Goal: Task Accomplishment & Management: Manage account settings

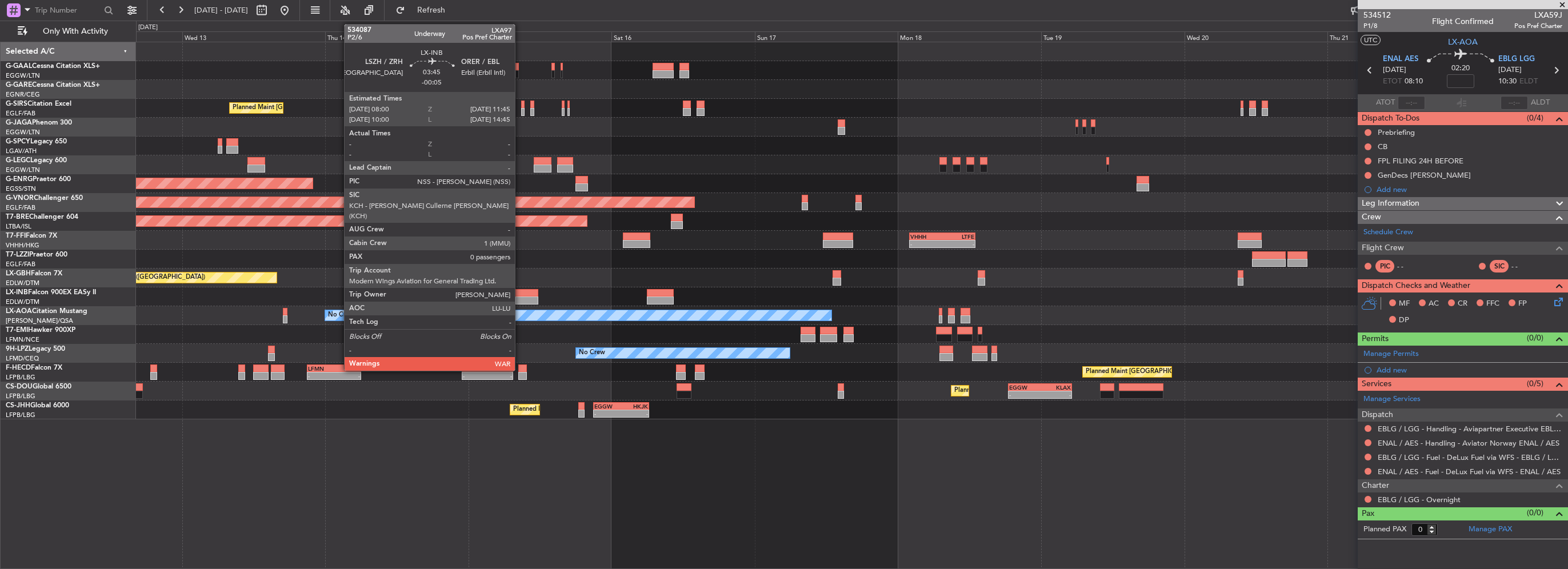
click at [520, 299] on div at bounding box center [527, 300] width 23 height 8
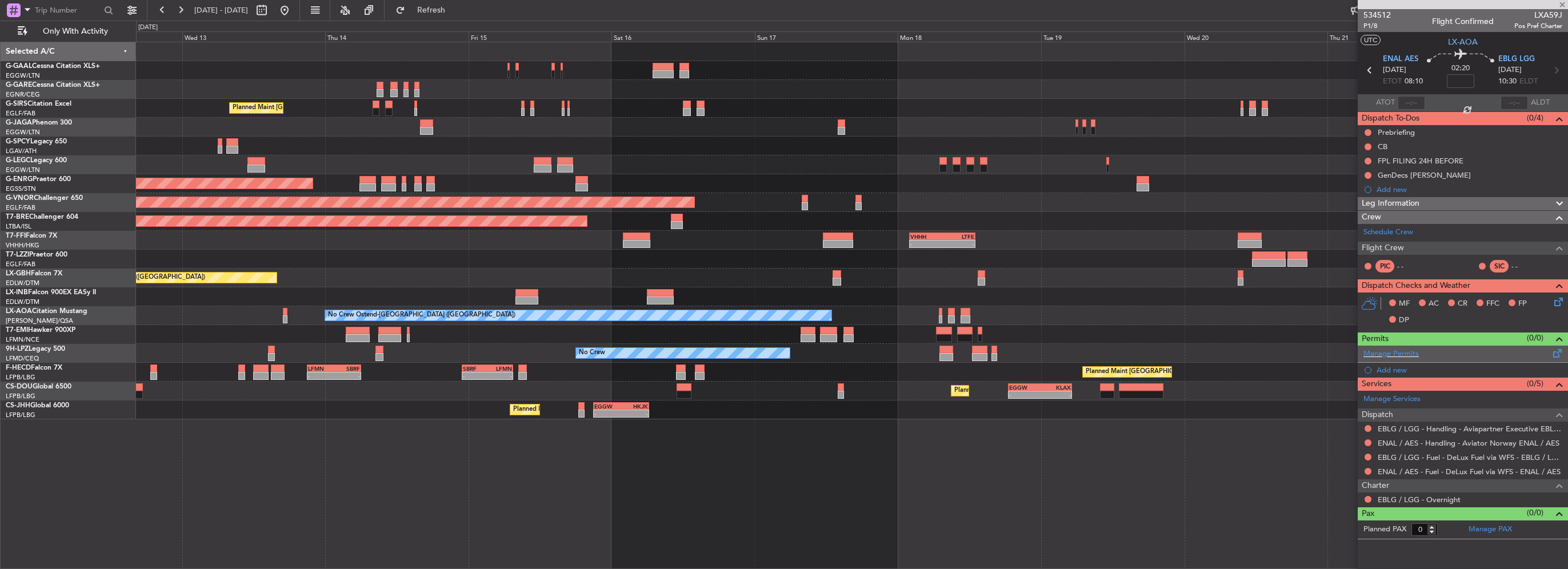
type input "-00:05"
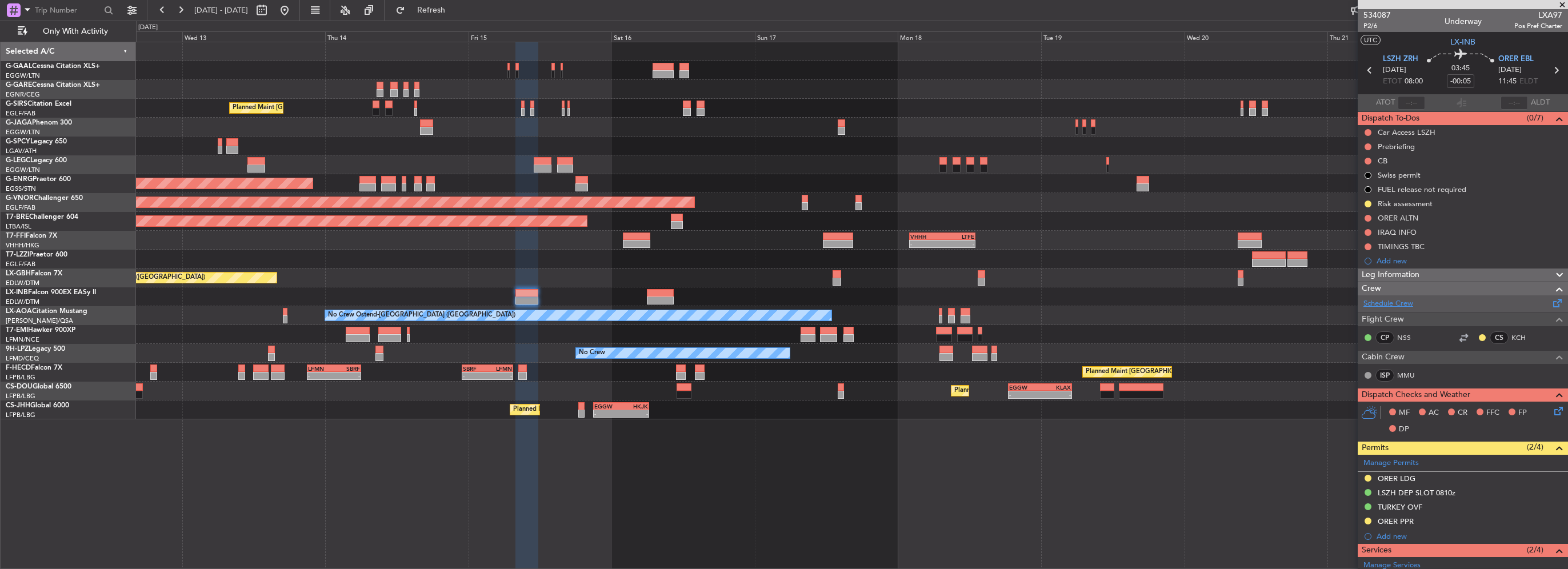
click at [1392, 302] on link "Schedule Crew" at bounding box center [1389, 303] width 50 height 11
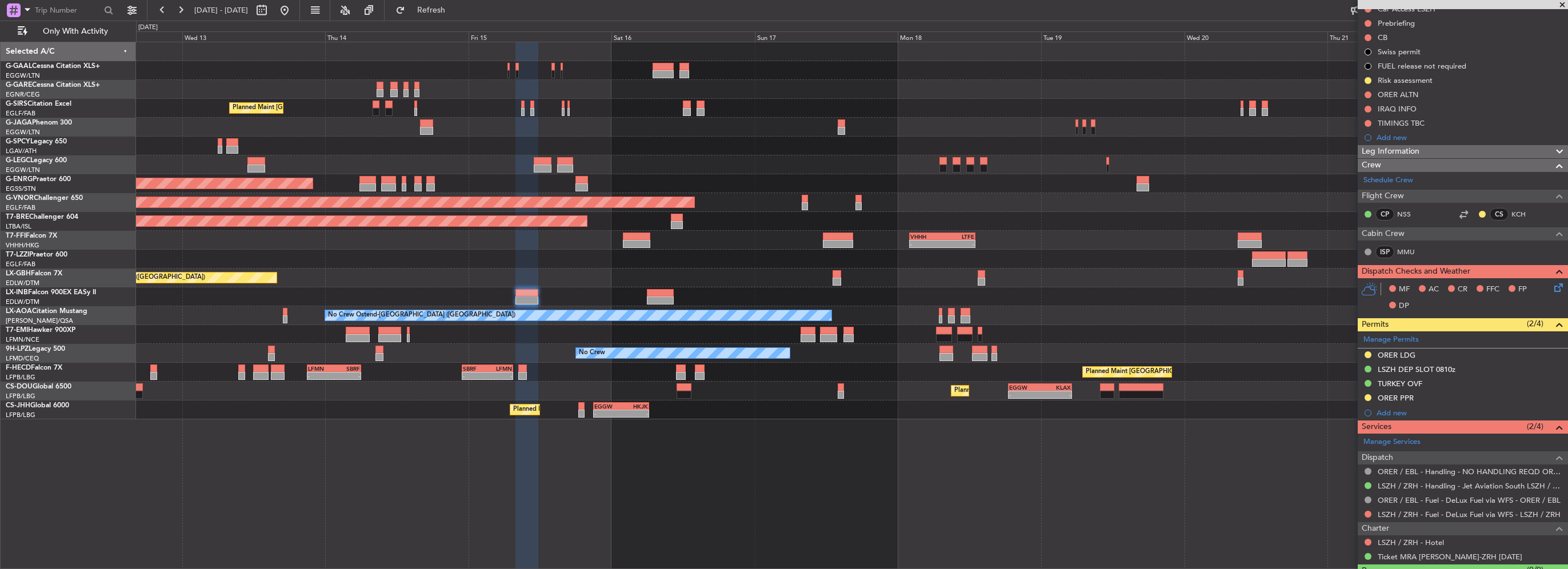
scroll to position [149, 0]
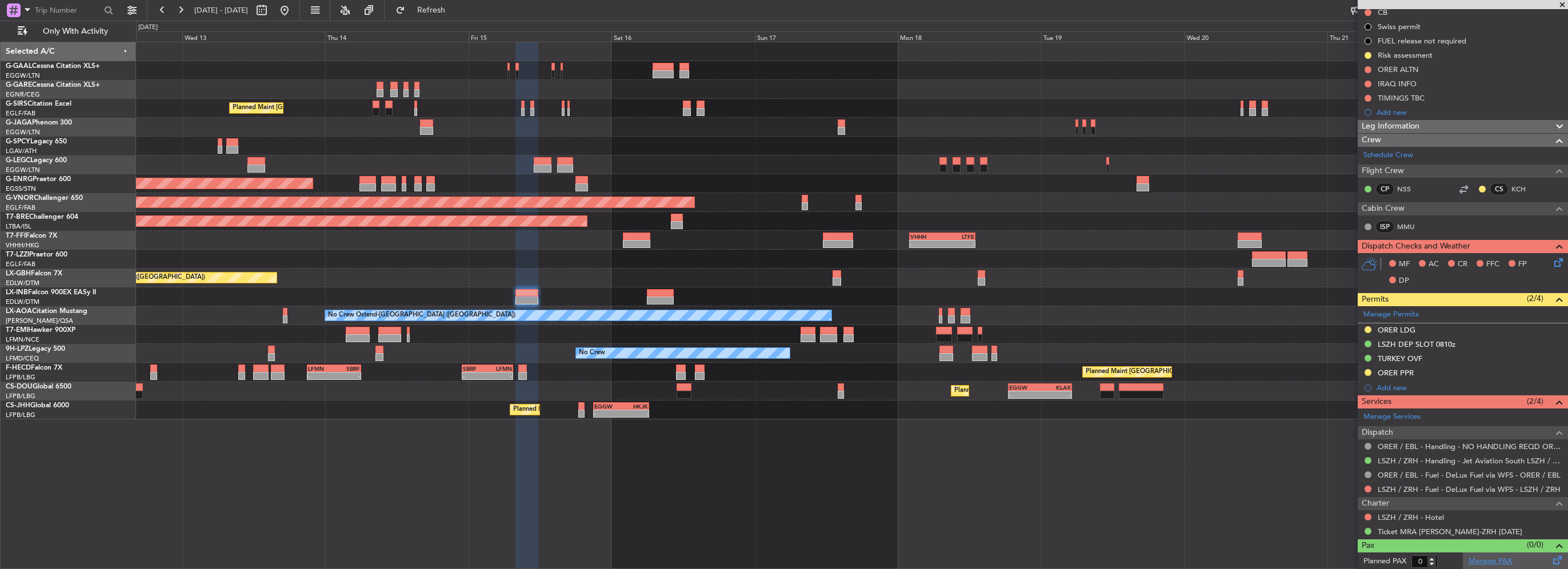
click at [1473, 562] on link "Manage PAX" at bounding box center [1490, 561] width 43 height 11
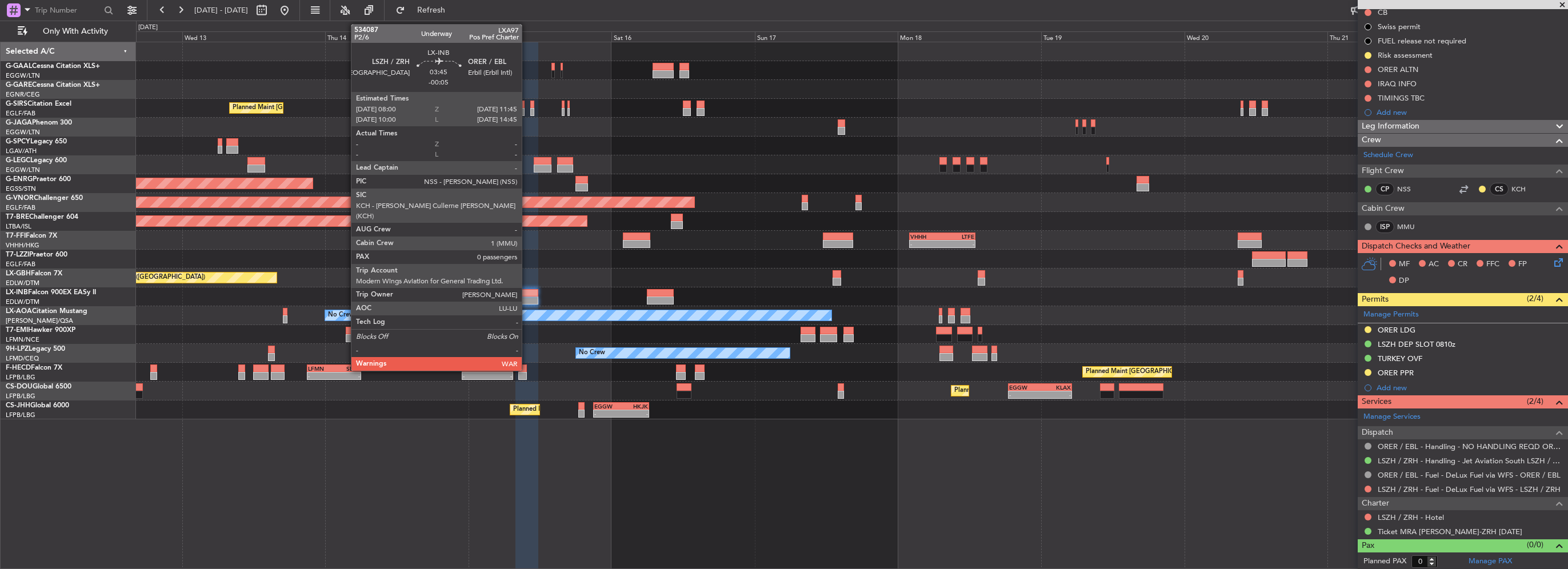
click at [527, 292] on div at bounding box center [527, 293] width 23 height 8
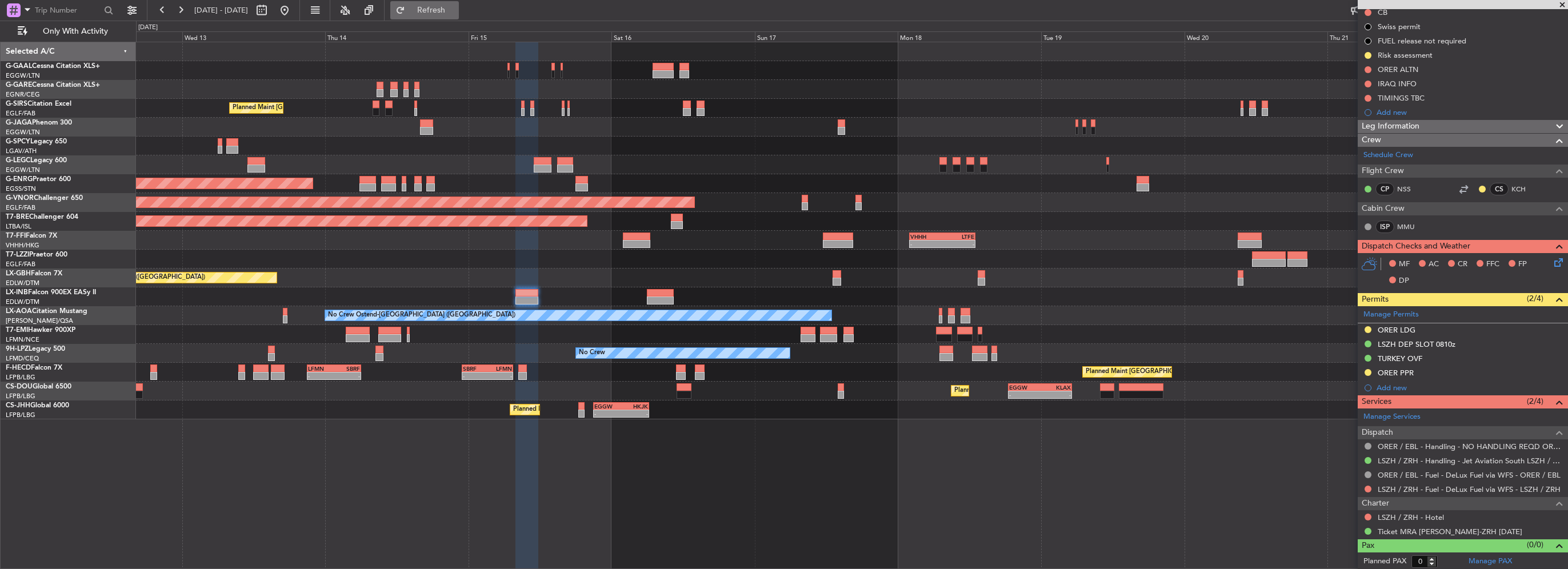
click at [448, 6] on span "Refresh" at bounding box center [431, 10] width 48 height 8
click at [1404, 222] on link "MMU" at bounding box center [1410, 227] width 26 height 11
click at [456, 18] on button "Refresh" at bounding box center [425, 10] width 69 height 18
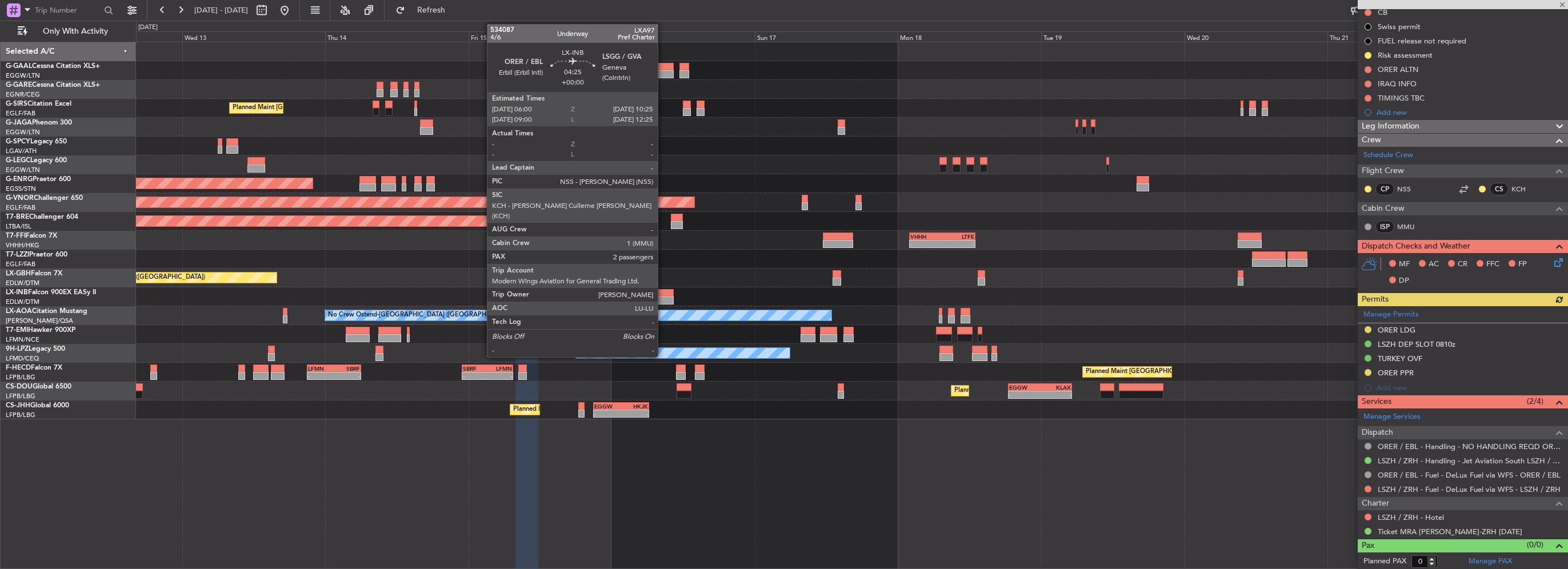
click at [663, 295] on div at bounding box center [660, 293] width 27 height 8
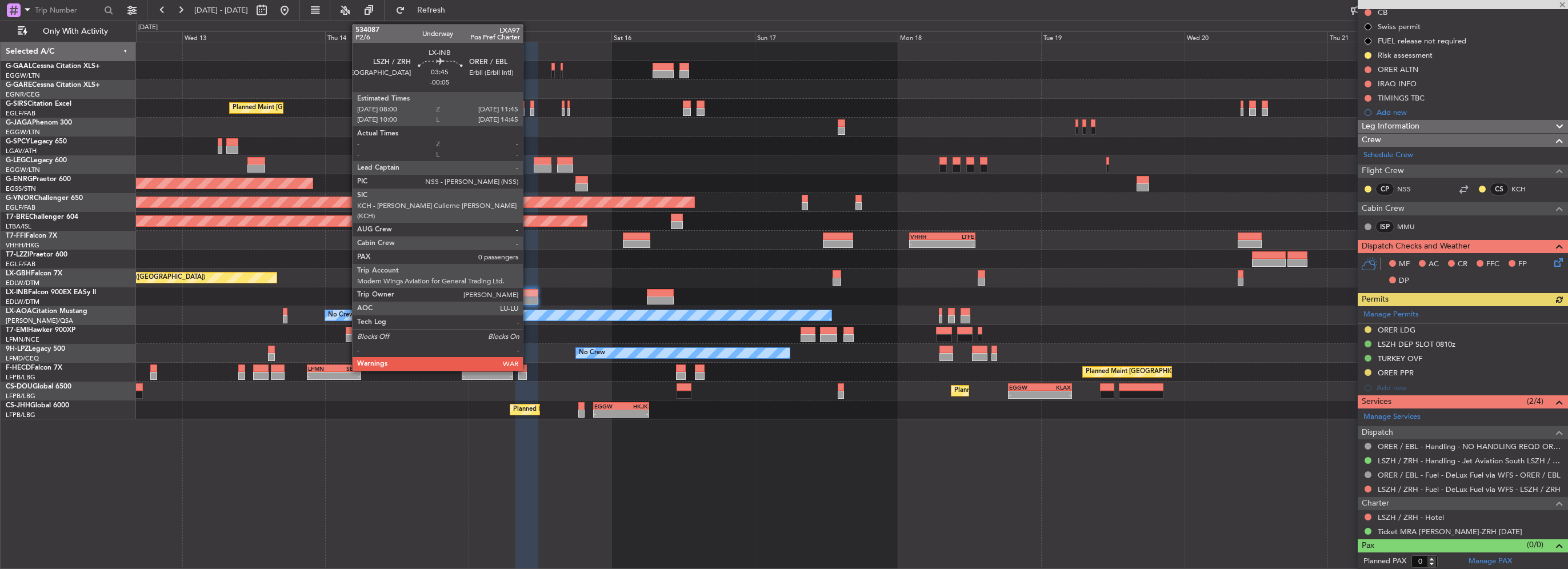
type input "2"
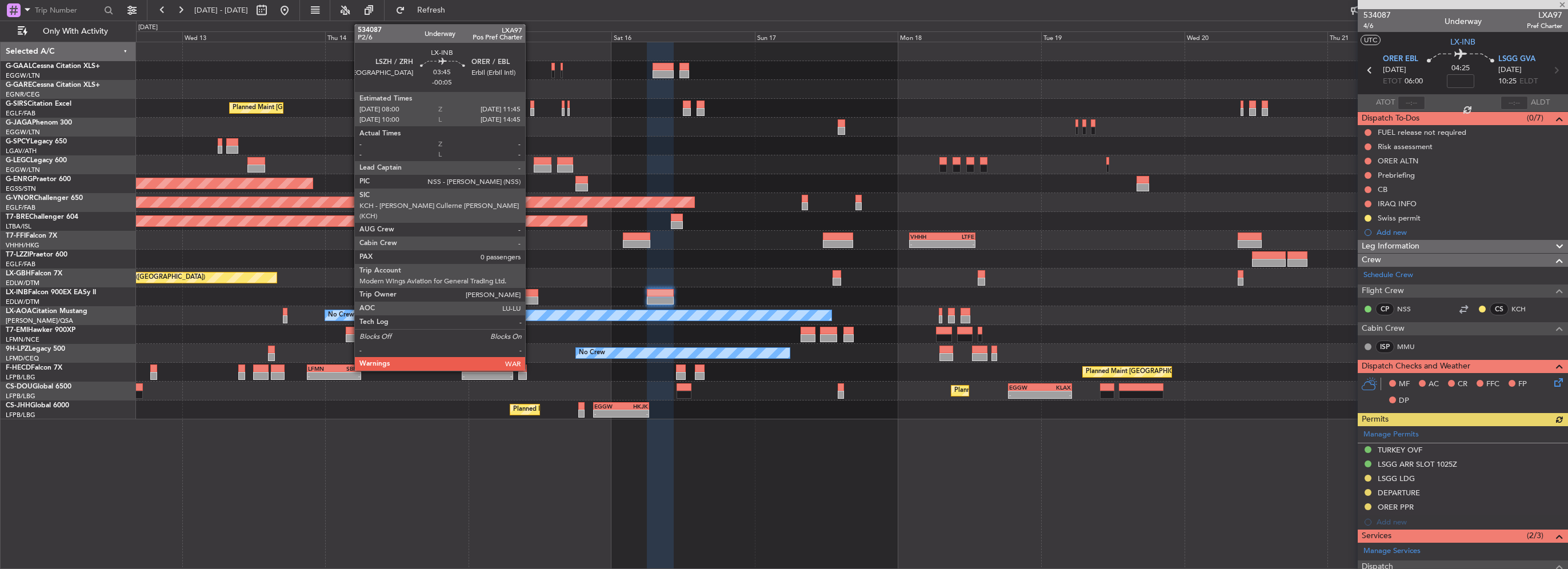
click at [530, 296] on div at bounding box center [527, 300] width 23 height 8
type input "-00:05"
type input "0"
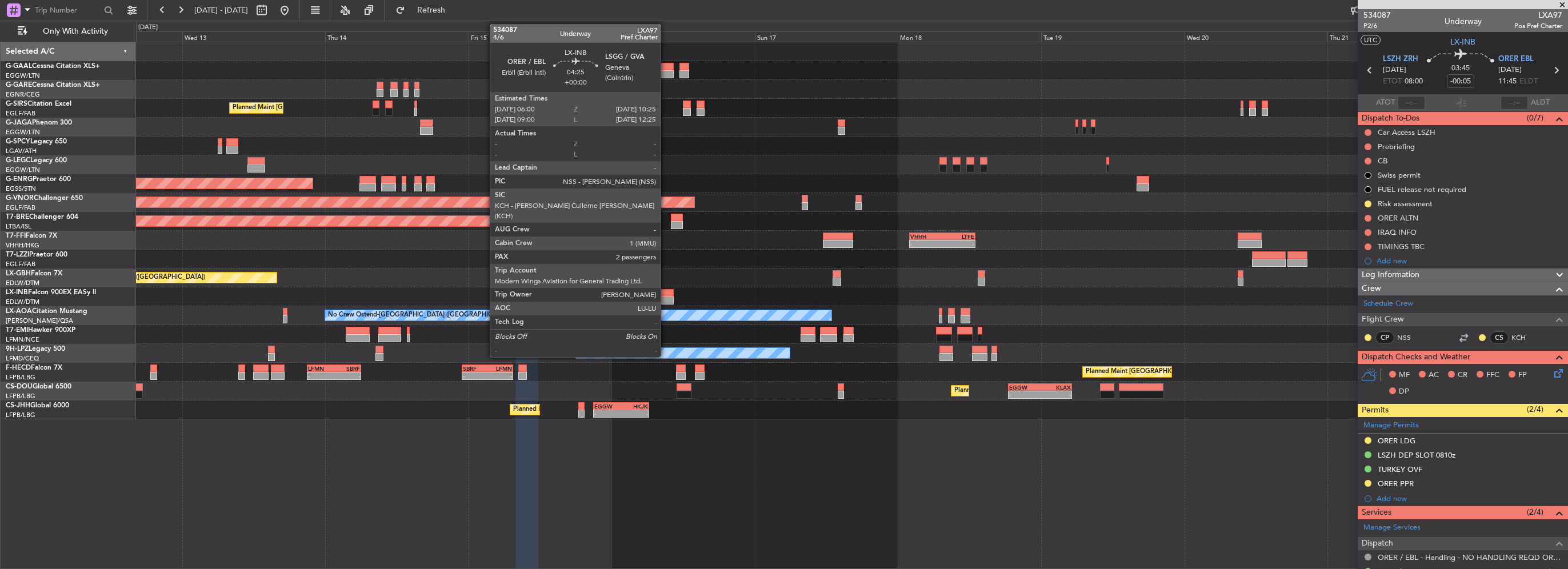
click at [666, 296] on div at bounding box center [660, 300] width 27 height 8
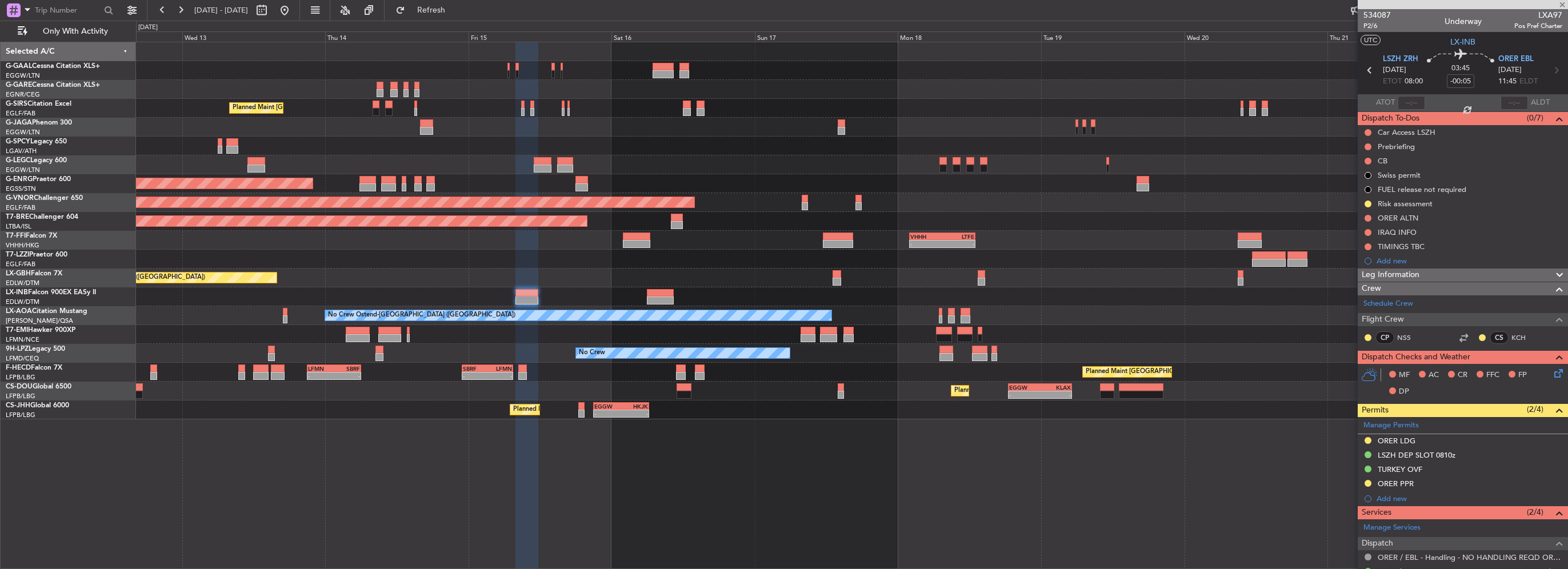
type input "2"
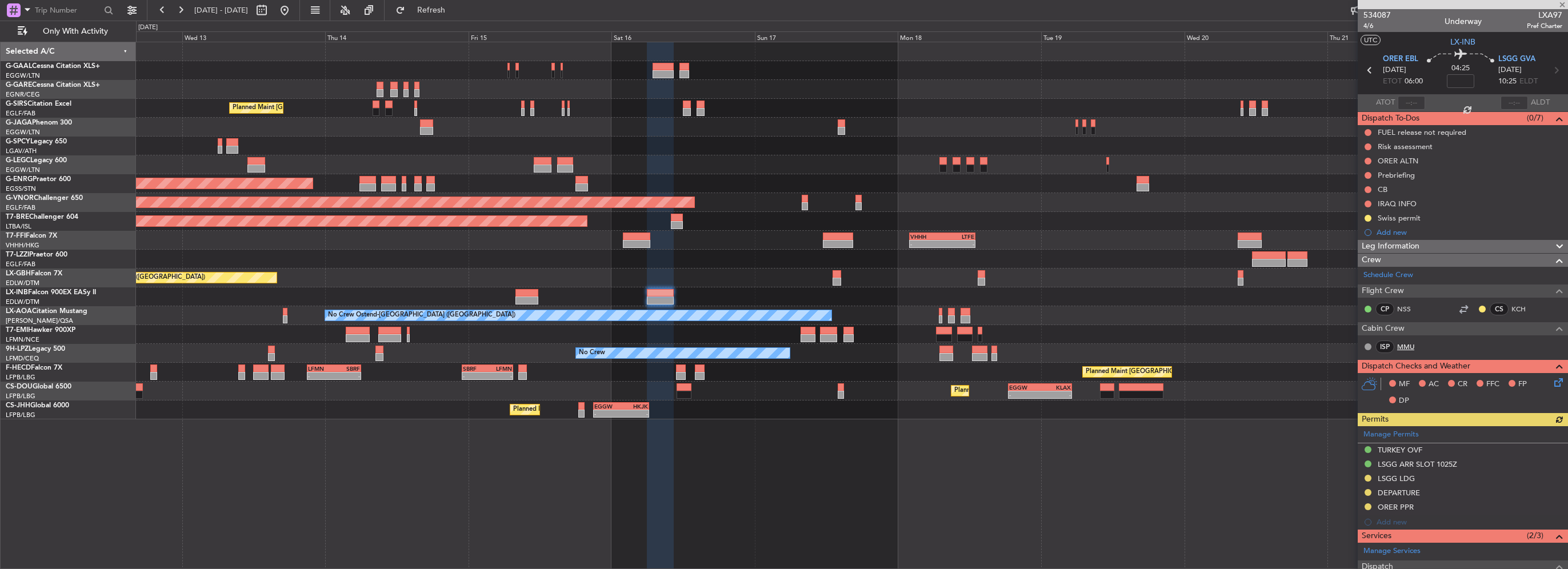
click at [1404, 344] on link "MMU" at bounding box center [1410, 347] width 26 height 11
click at [456, 9] on span "Refresh" at bounding box center [431, 10] width 48 height 8
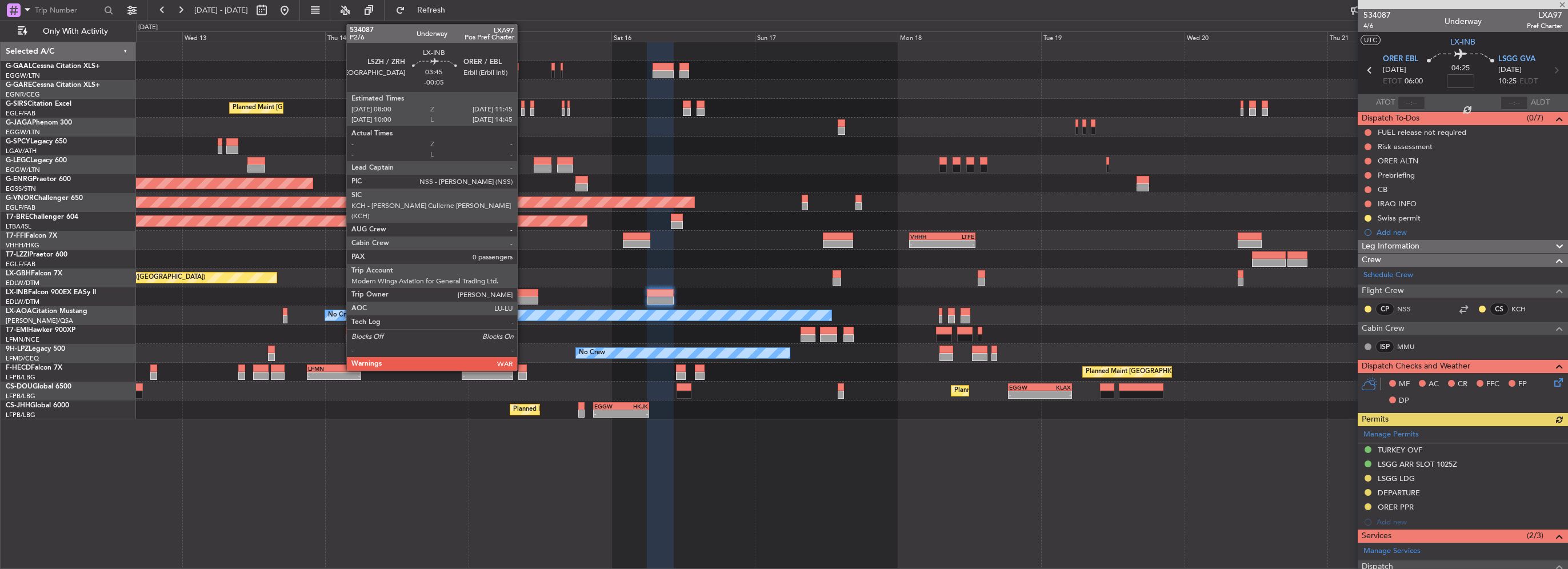
click at [522, 294] on div at bounding box center [527, 293] width 23 height 8
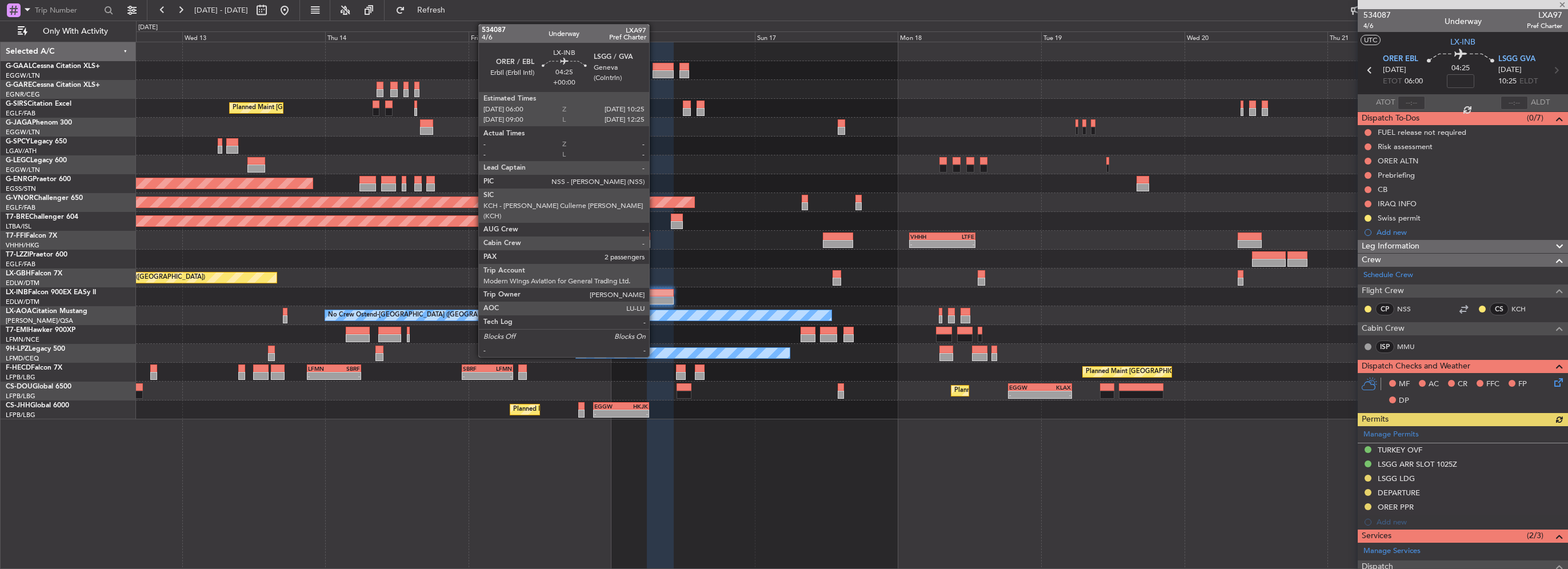
type input "-00:05"
type input "0"
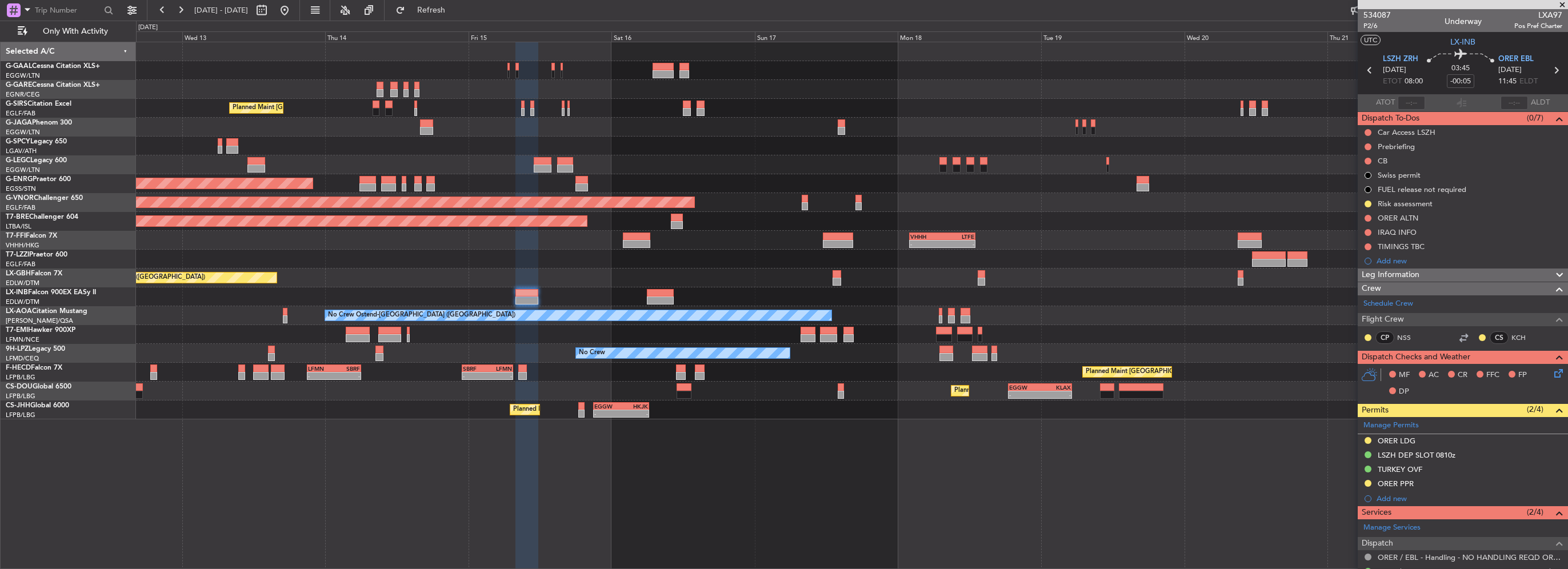
click at [1192, 292] on div "Planned Maint London (Farnborough) A/C Unavailable London (Luton) Planned Maint…" at bounding box center [852, 230] width 1432 height 377
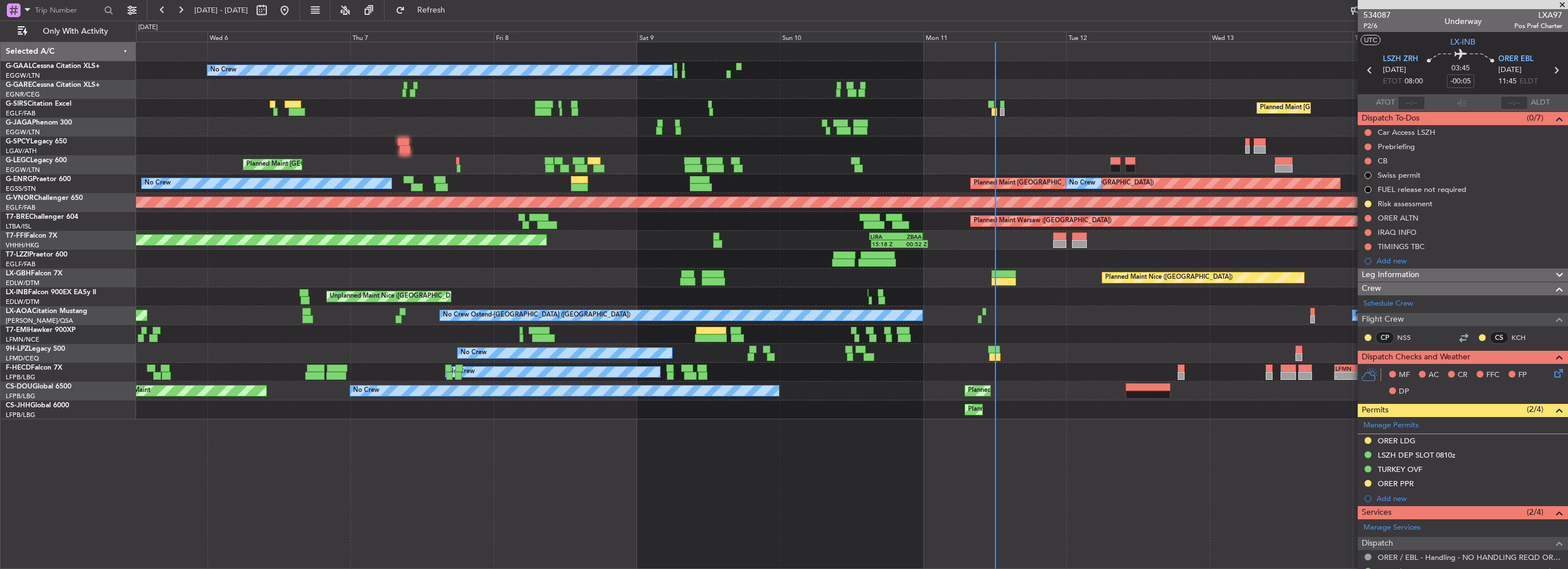
click at [314, 244] on div "15:18 Z 00:52 Z LIRA 15:00 Z ZBAA 00:00 Z Planned Maint Geneva (Cointrin)" at bounding box center [852, 240] width 1432 height 18
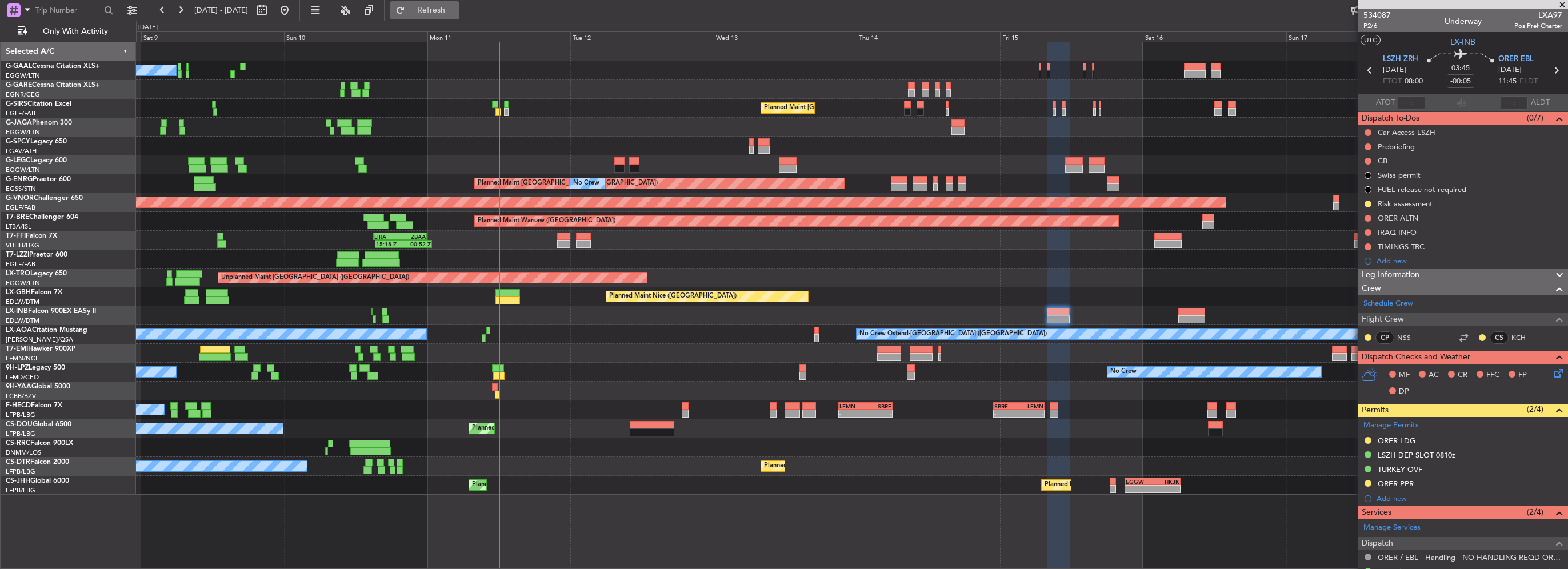
click at [456, 8] on span "Refresh" at bounding box center [431, 10] width 48 height 8
click at [100, 382] on div "No Crew Planned Maint London (Farnborough) Planned Maint London (Luton) Planned…" at bounding box center [784, 295] width 1568 height 549
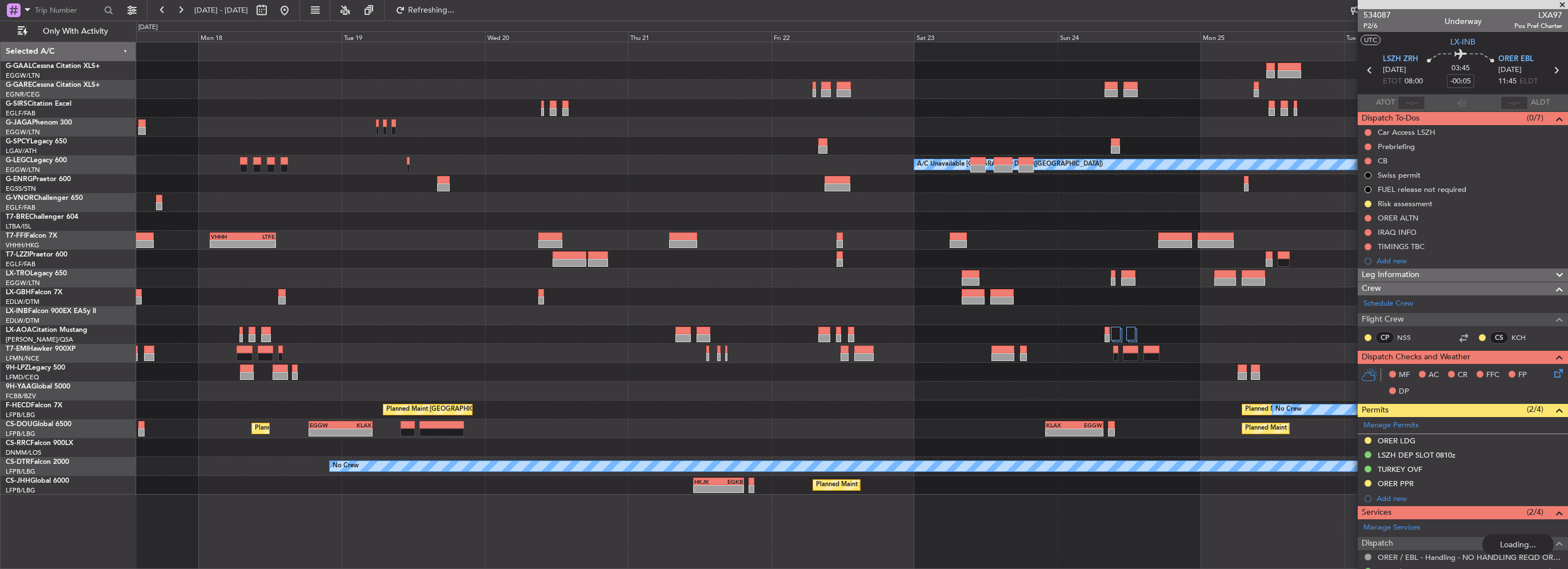
click at [256, 302] on div "Planned Maint Dusseldorf A/C Unavailable London (Luton) Planned Maint London (B…" at bounding box center [852, 268] width 1432 height 453
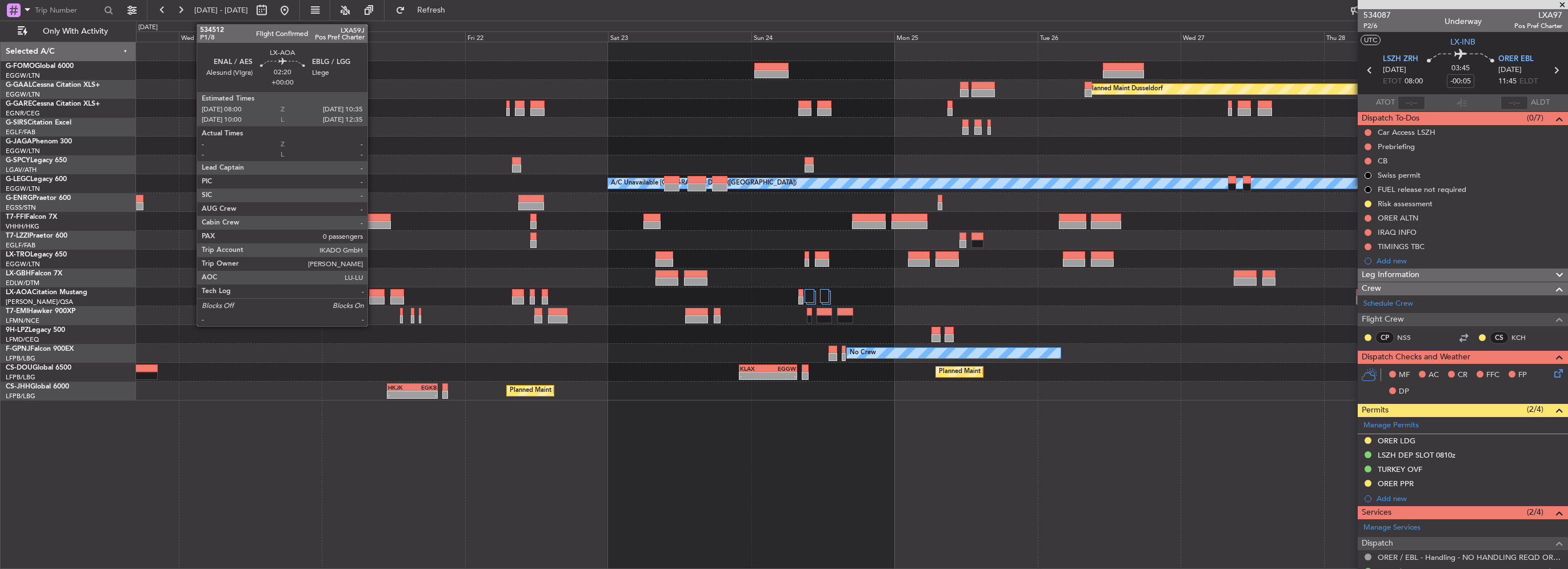
click at [373, 299] on div at bounding box center [377, 300] width 16 height 8
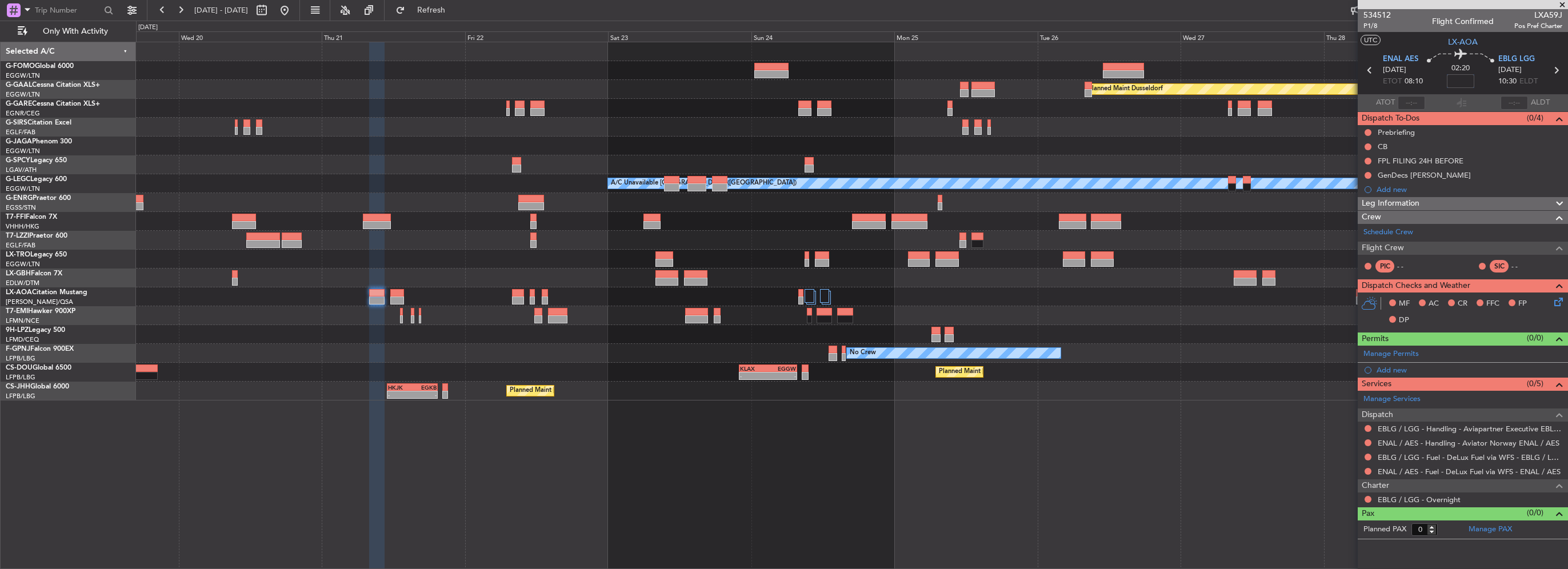
click at [1462, 76] on input at bounding box center [1461, 81] width 27 height 14
type input "+00:25"
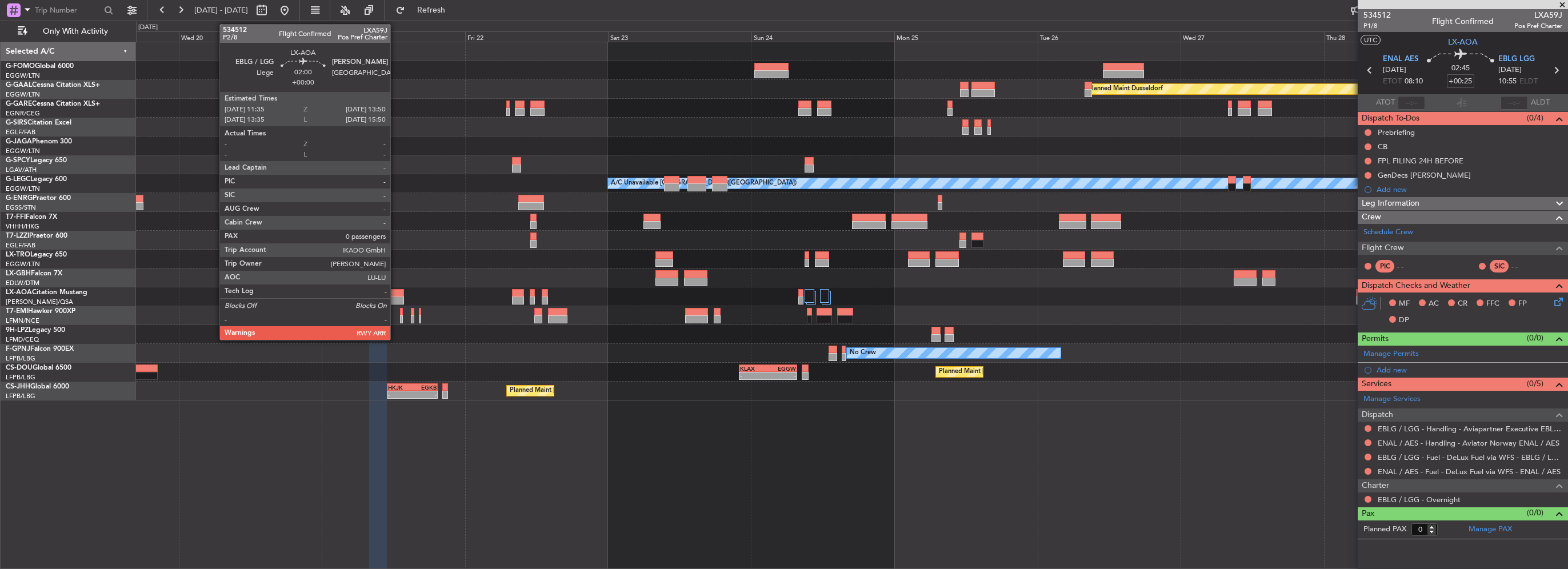
click at [396, 295] on div at bounding box center [397, 293] width 14 height 8
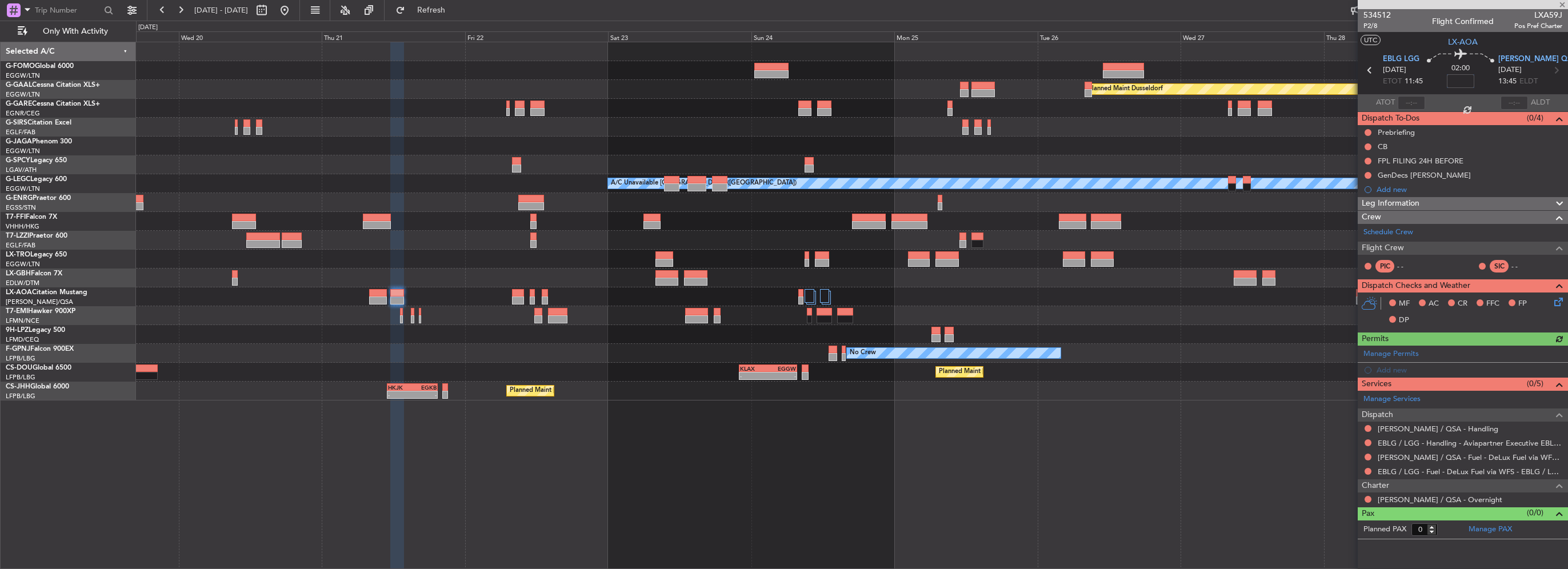
click at [1461, 77] on input at bounding box center [1461, 81] width 27 height 14
type input "+00:20"
click at [450, 7] on span "Refresh" at bounding box center [431, 10] width 48 height 8
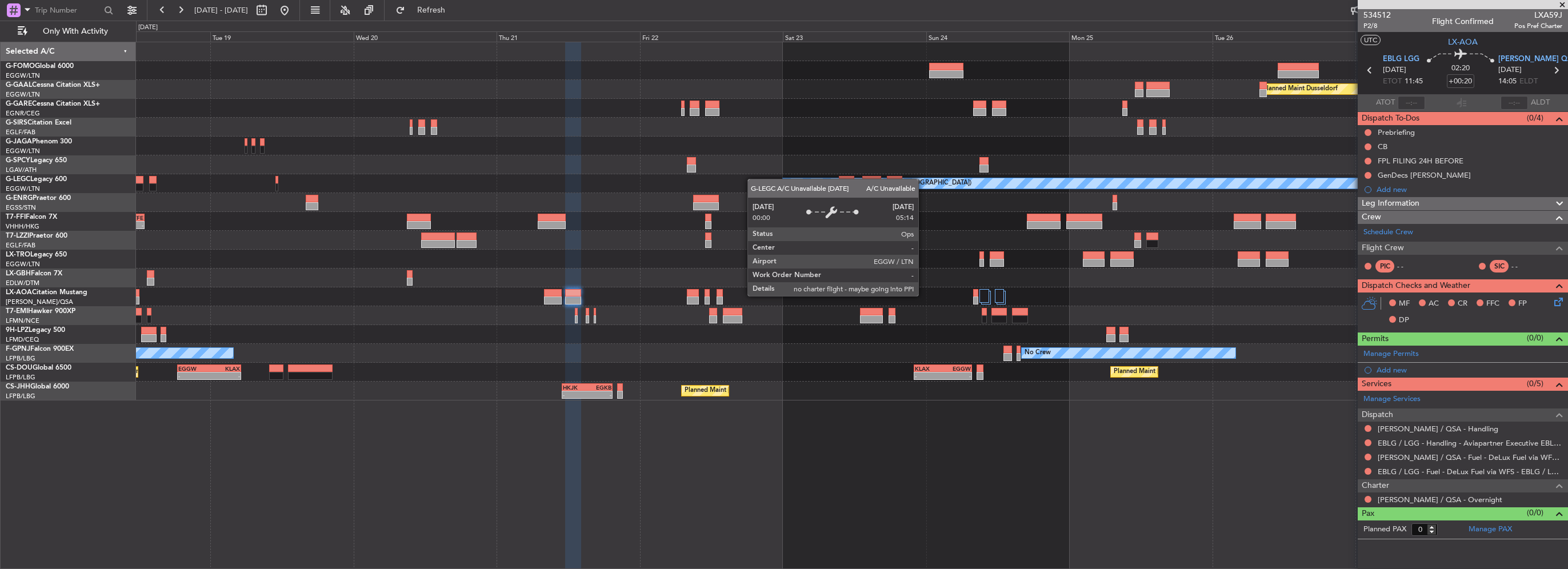
click at [1143, 174] on div "Planned Maint Dusseldorf A/C Unavailable London (Luton) VHHH 02:00 Z LTFE 13:00…" at bounding box center [852, 221] width 1432 height 358
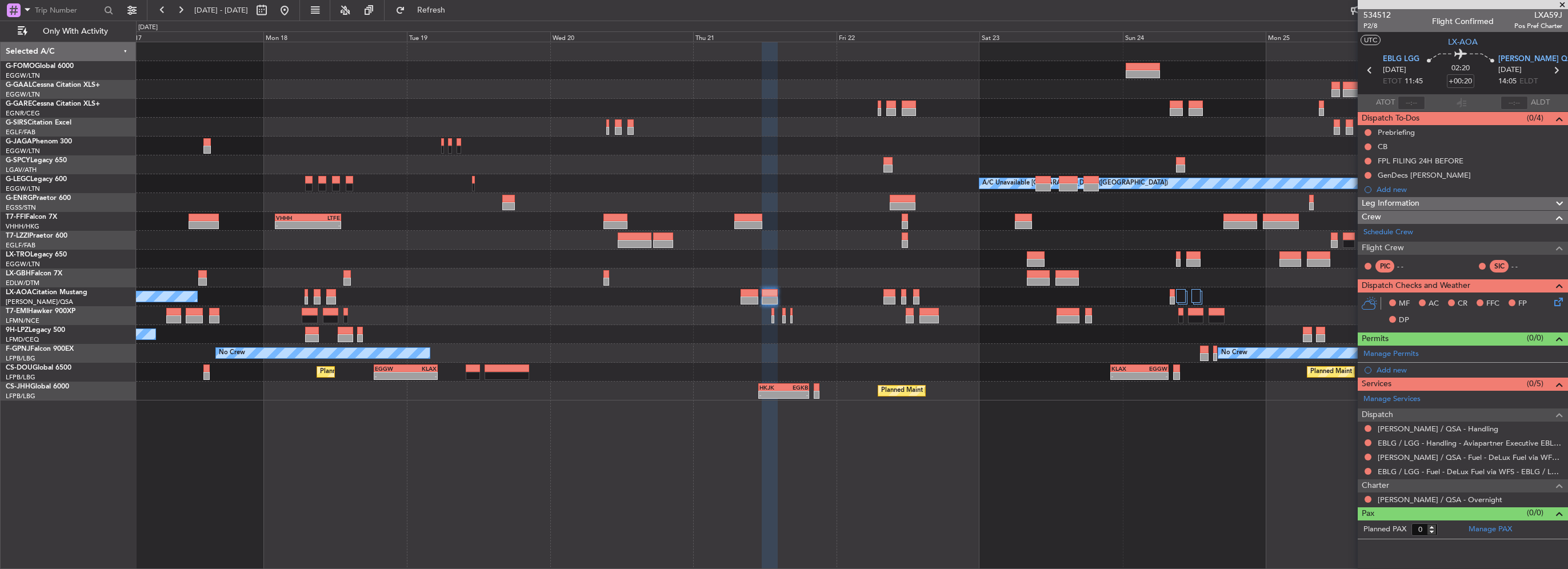
click at [1, 145] on div "Planned Maint Windsor Locks (Bradley Intl) Planned Maint Dusseldorf A/C Unavail…" at bounding box center [784, 295] width 1568 height 549
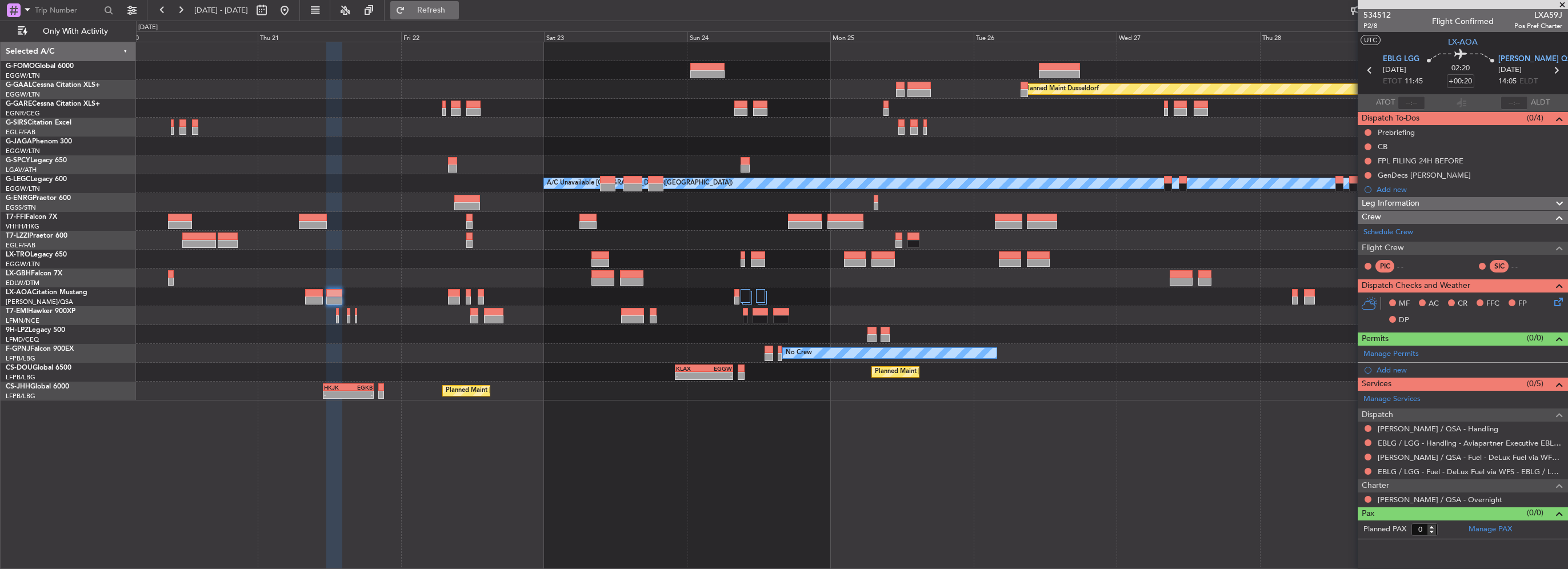
click at [449, 11] on span "Refresh" at bounding box center [431, 10] width 48 height 8
click at [1437, 200] on div "Leg Information" at bounding box center [1462, 203] width 210 height 13
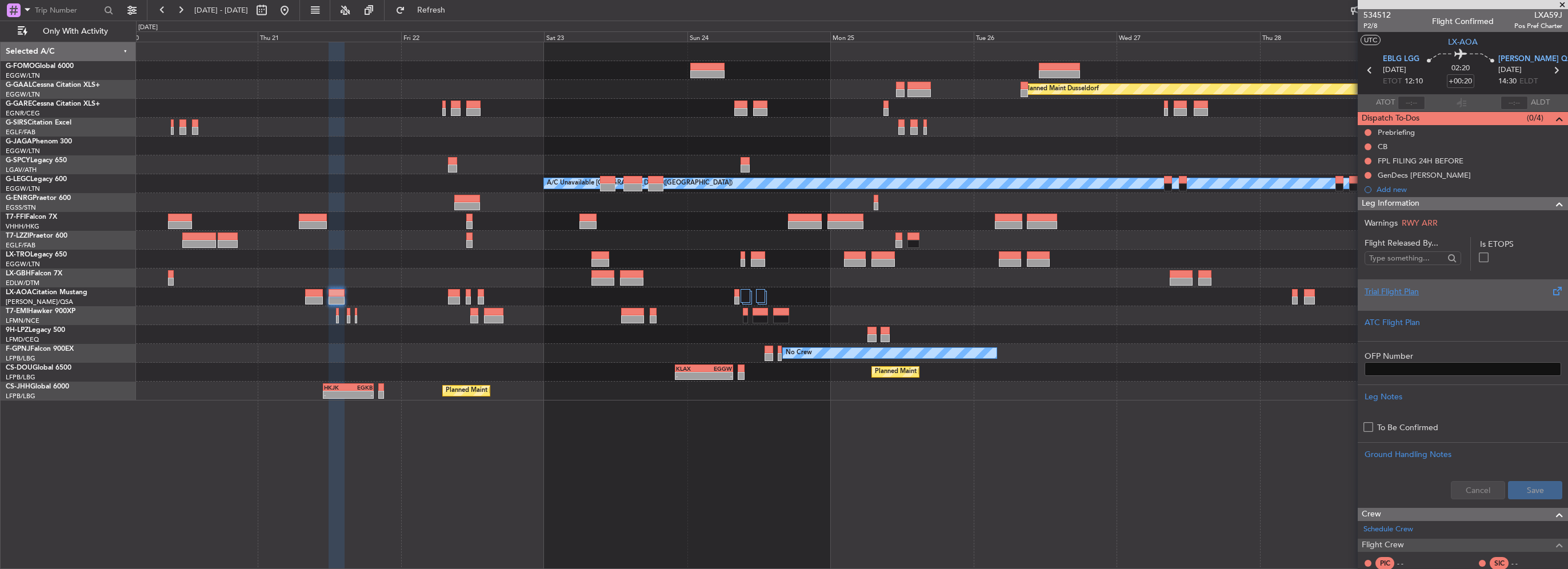
click at [1404, 295] on div "Trial Flight Plan" at bounding box center [1463, 292] width 197 height 12
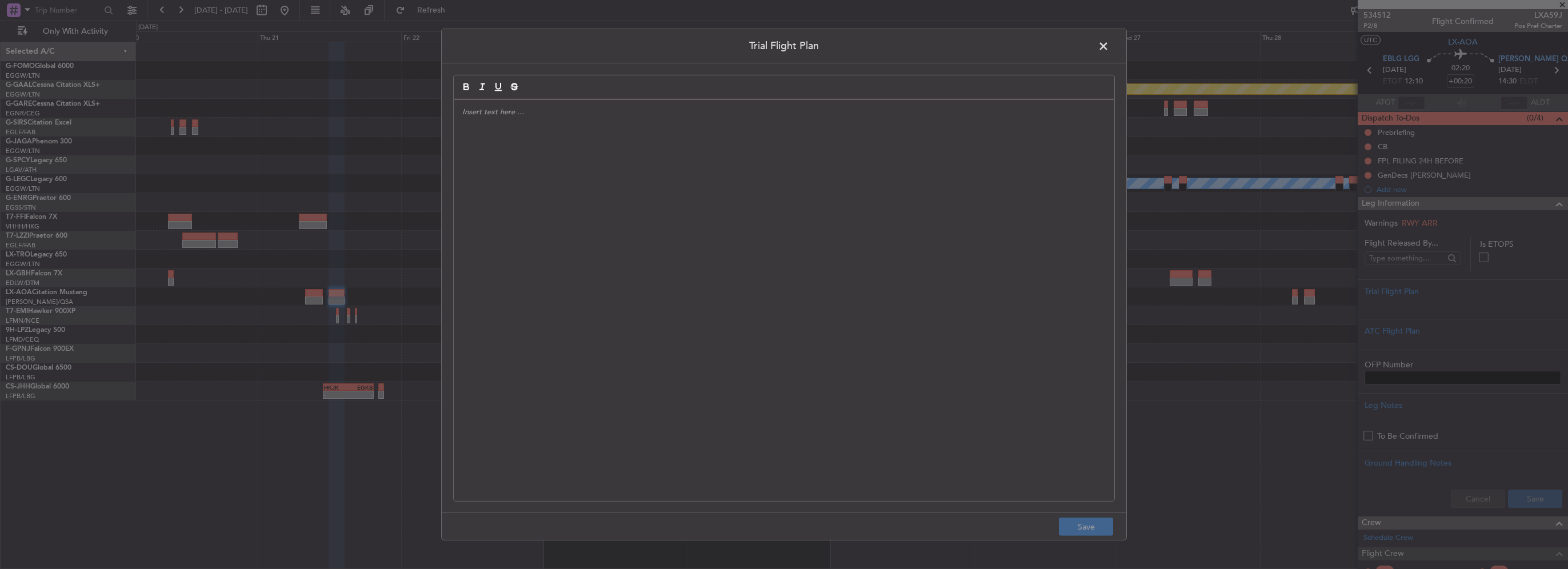
click at [710, 251] on div at bounding box center [784, 301] width 660 height 401
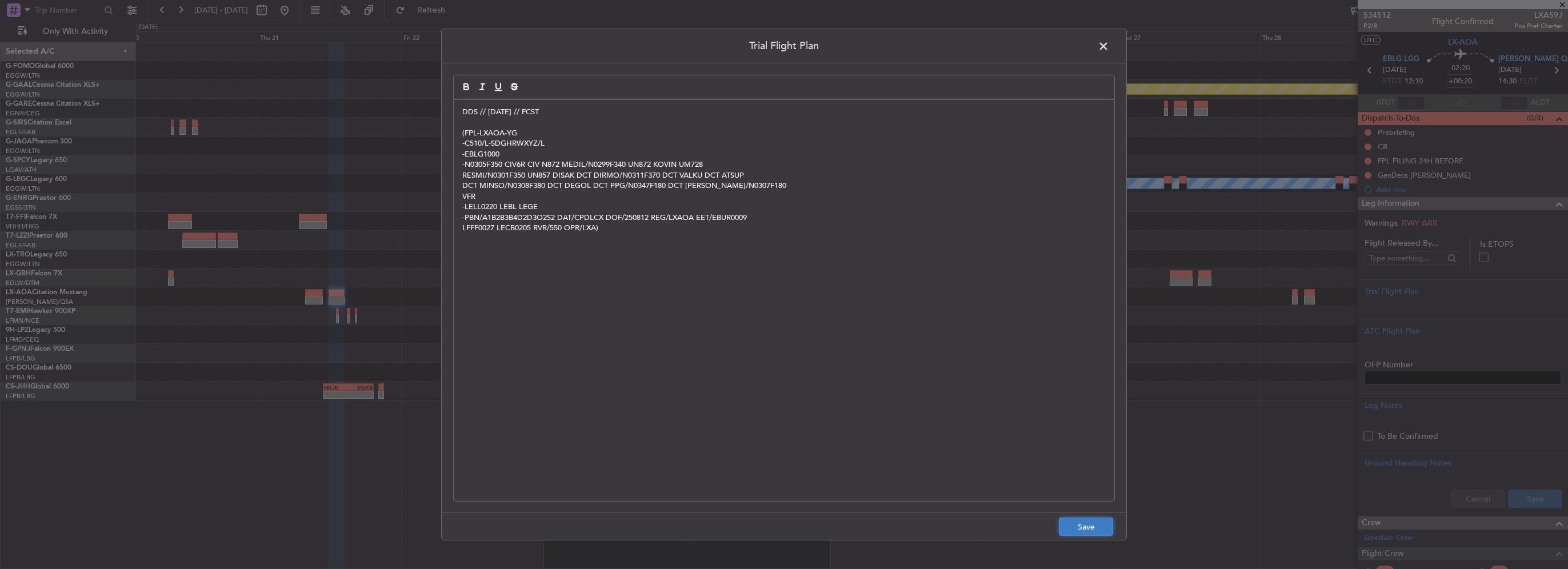
click at [1098, 525] on button "Save" at bounding box center [1086, 527] width 55 height 18
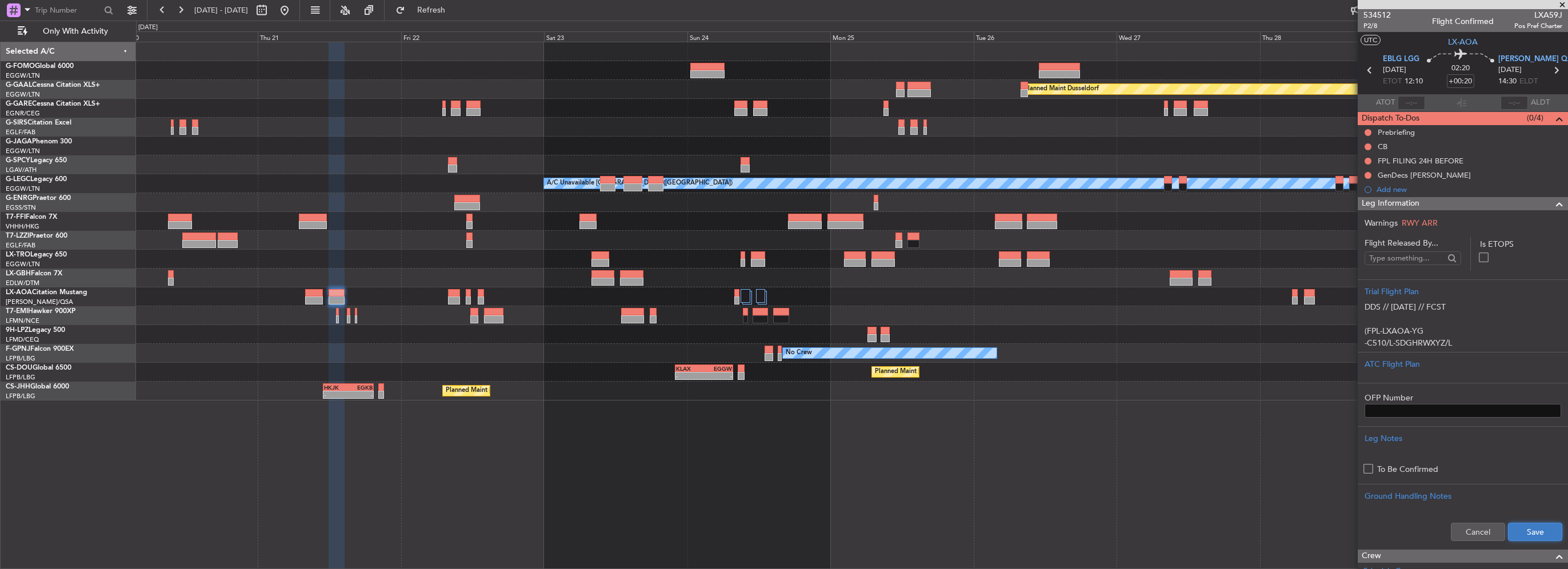
click at [1518, 529] on button "Save" at bounding box center [1535, 532] width 55 height 18
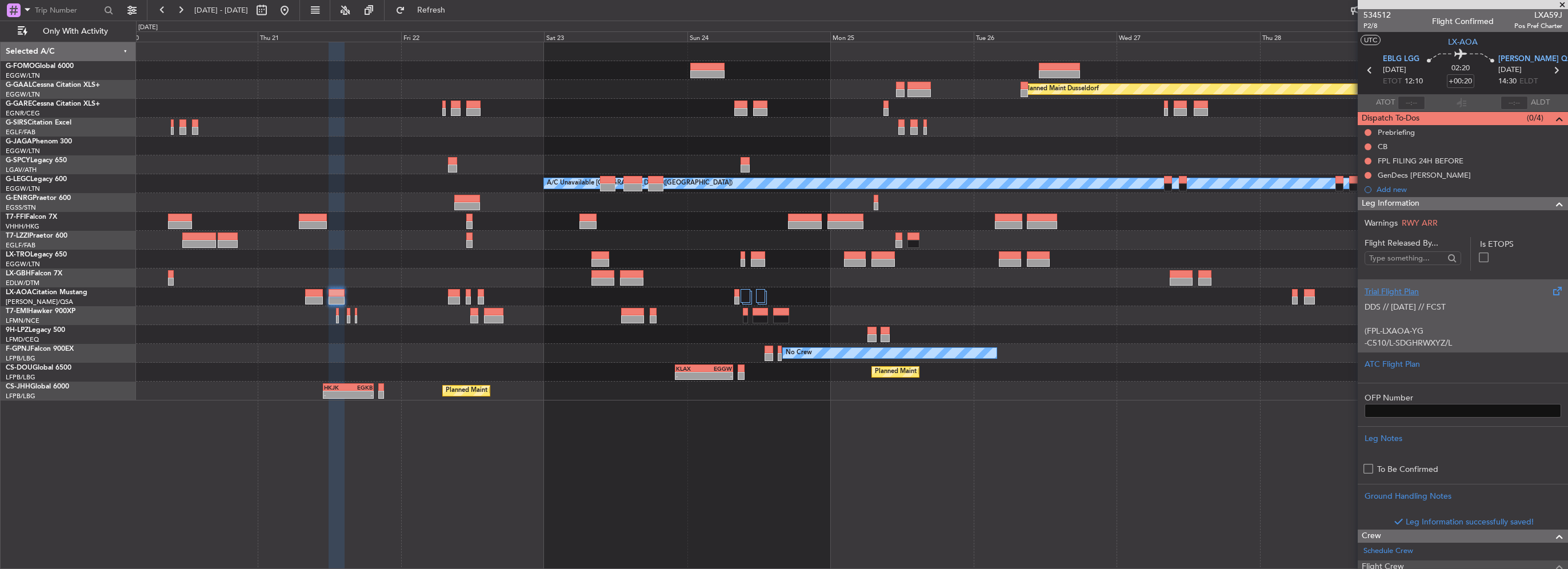
click at [1451, 323] on p at bounding box center [1463, 319] width 197 height 12
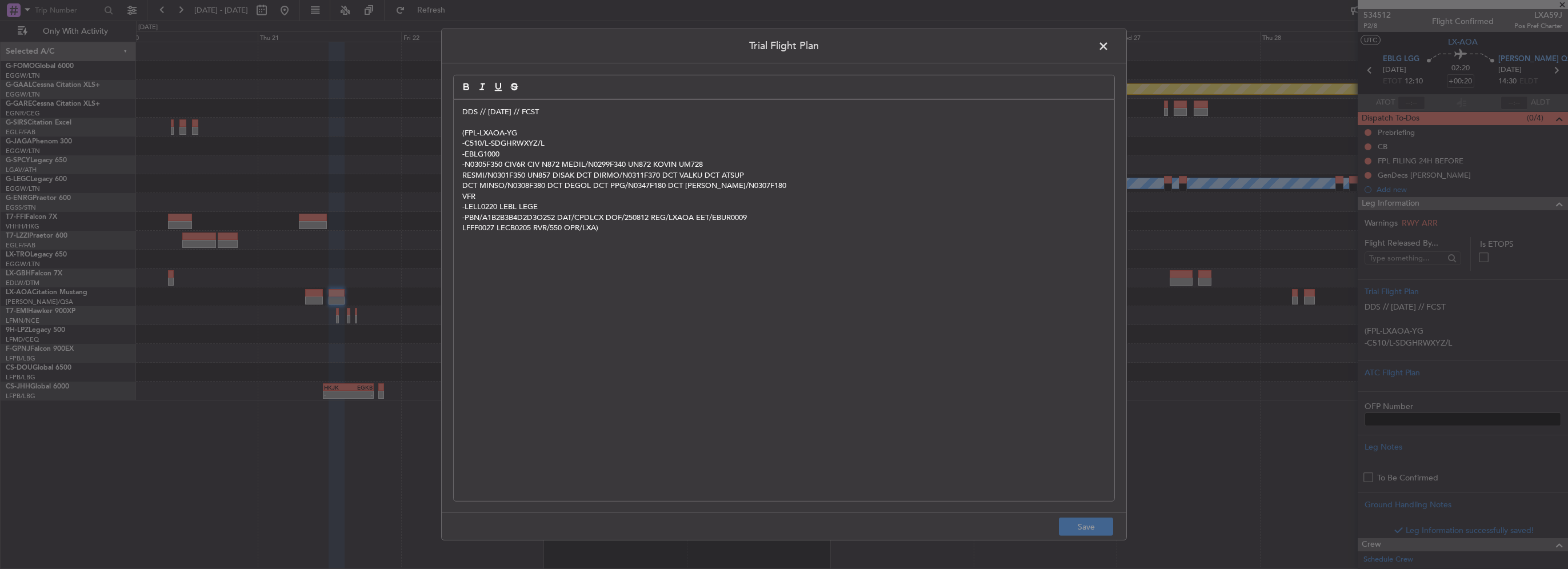
click at [571, 104] on div "DDS // 11AUG // FCST (FPL-LXAOA-YG -C510/L-SDGHRWXYZ/L -EBLG1000 -N0305F350 CIV…" at bounding box center [784, 301] width 660 height 401
click at [1098, 533] on button "Save" at bounding box center [1086, 527] width 55 height 18
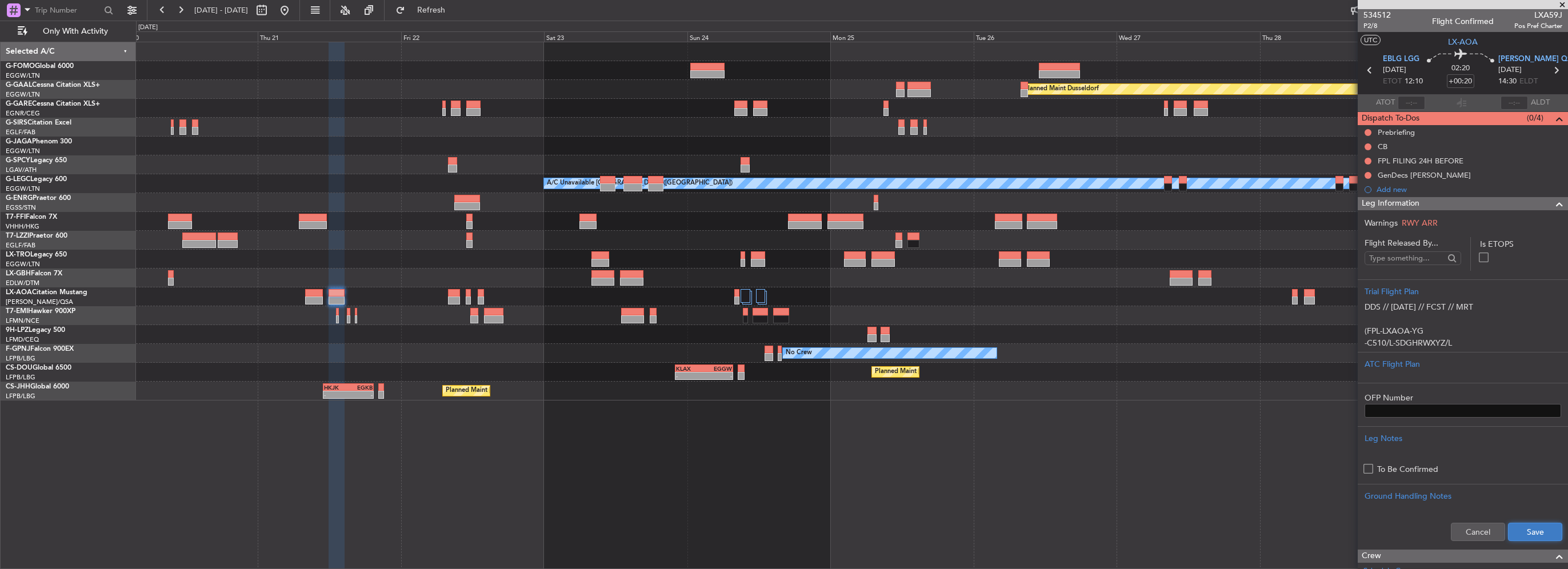
click at [1532, 526] on button "Save" at bounding box center [1535, 532] width 55 height 18
click at [318, 293] on div at bounding box center [314, 293] width 18 height 8
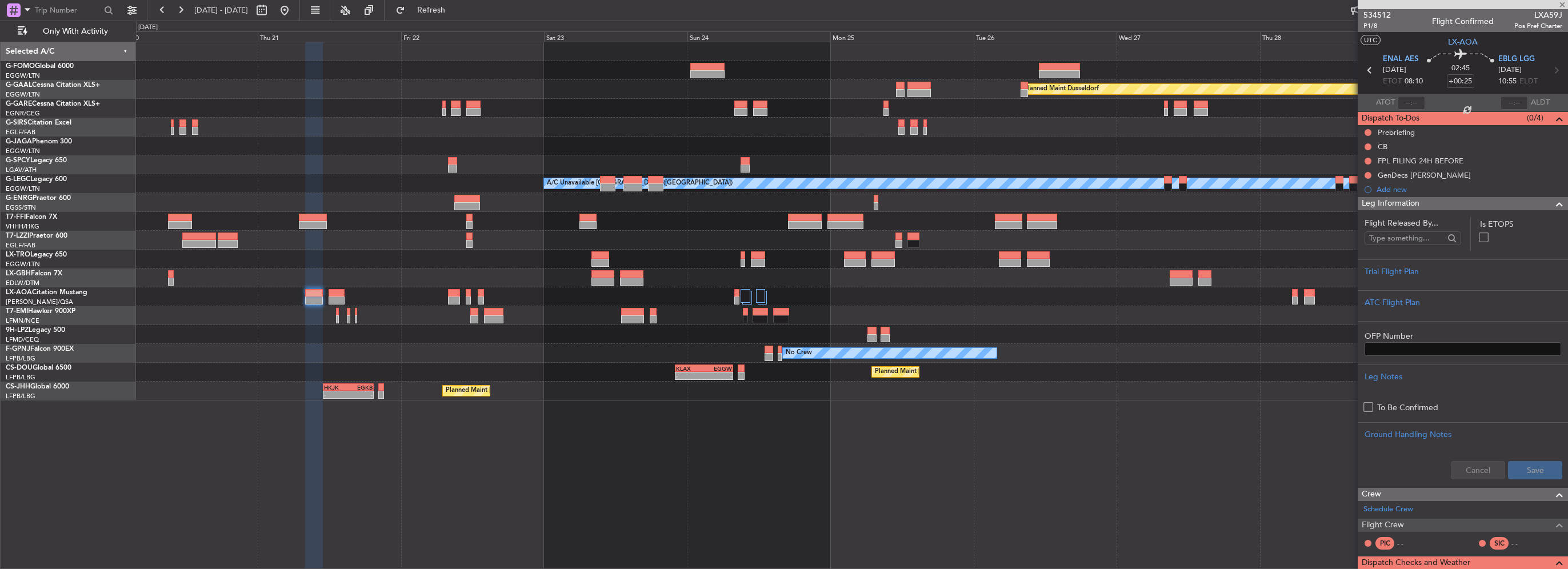
click at [1553, 203] on span at bounding box center [1560, 204] width 14 height 14
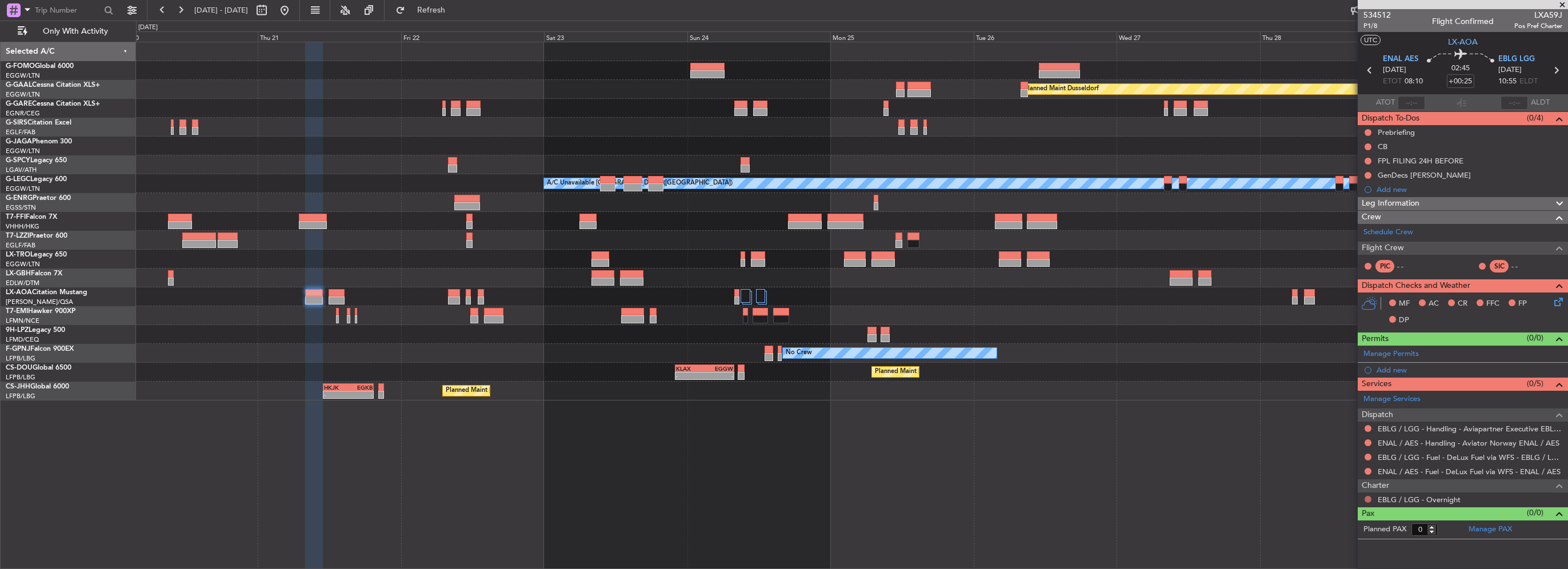
click at [1367, 496] on button at bounding box center [1368, 500] width 7 height 7
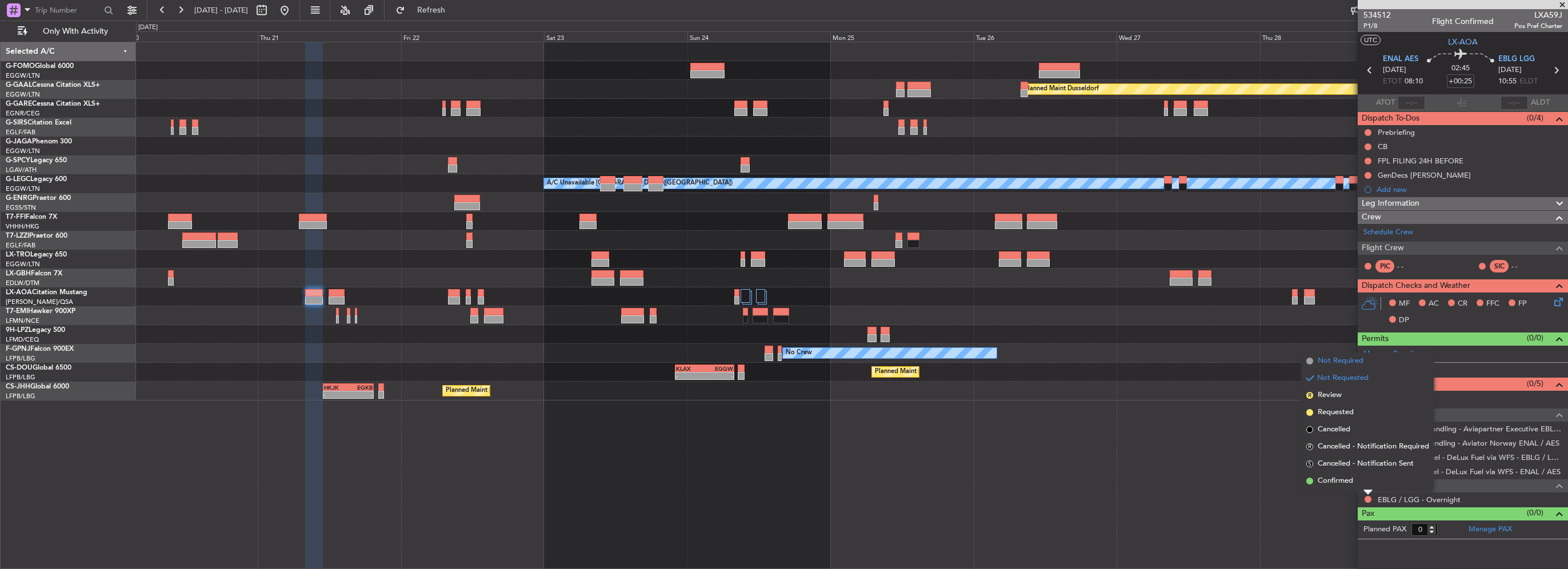
click at [1333, 363] on span "Not Required" at bounding box center [1341, 361] width 46 height 11
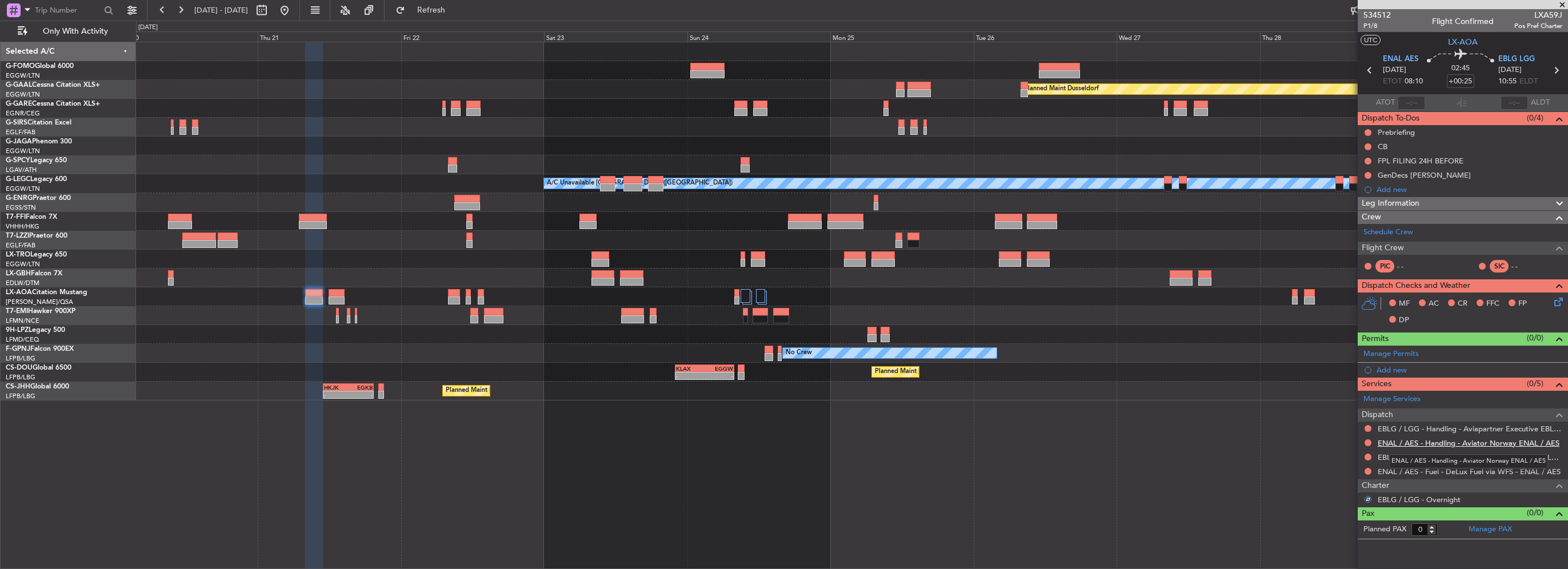
click at [1467, 438] on link "ENAL / AES - Handling - Aviator Norway ENAL / AES" at bounding box center [1469, 442] width 182 height 10
click at [1491, 427] on link "EBLG / LGG - Handling - Aviapartner Executive EBLG / LGG" at bounding box center [1470, 428] width 185 height 10
click at [1185, 281] on div at bounding box center [852, 277] width 1432 height 18
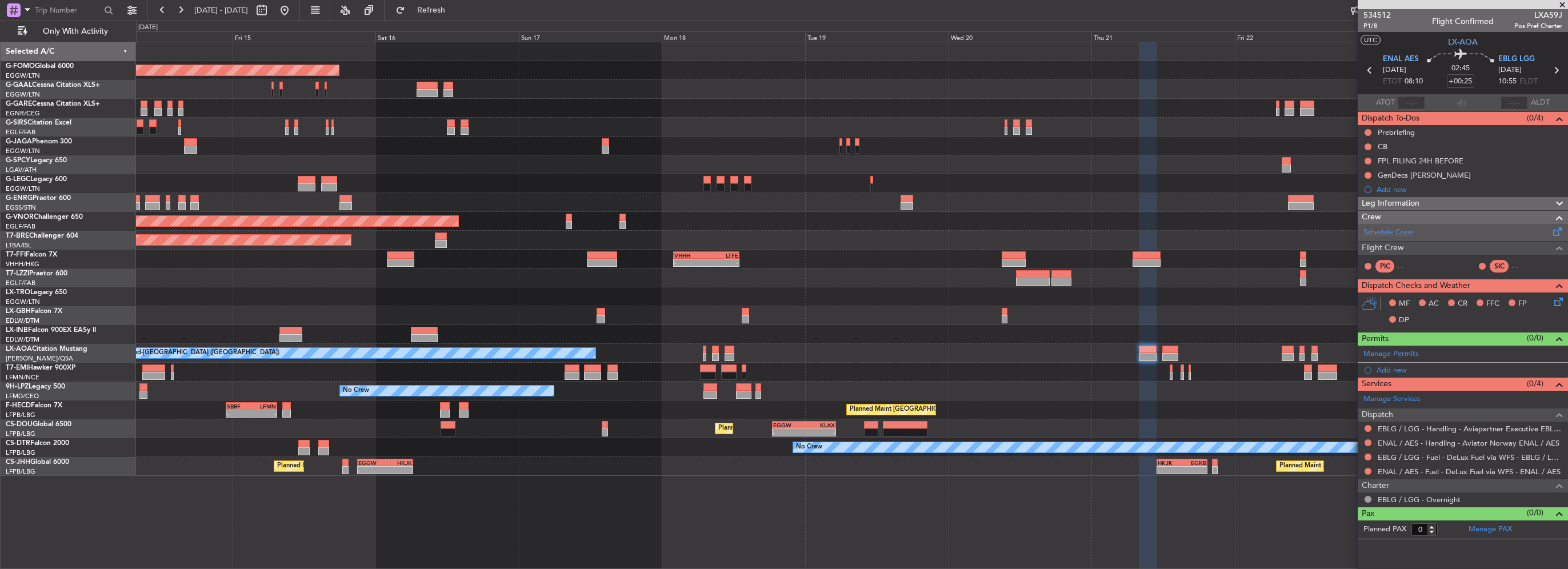
click at [1397, 236] on link "Schedule Crew" at bounding box center [1389, 232] width 50 height 11
click at [1473, 443] on link "ENAL / AES - Handling - Aviator Norway ENAL / AES" at bounding box center [1469, 442] width 182 height 10
click at [456, 9] on span "Refresh" at bounding box center [431, 10] width 48 height 8
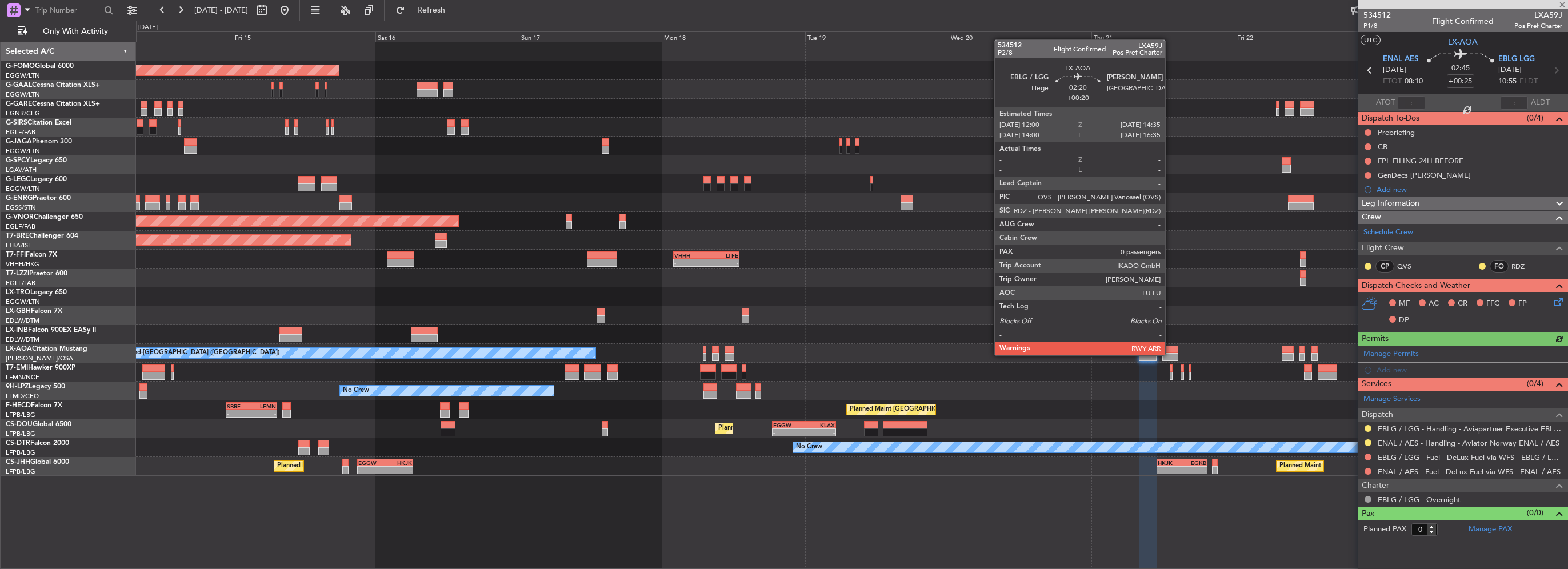
click at [1171, 354] on div at bounding box center [1171, 357] width 16 height 8
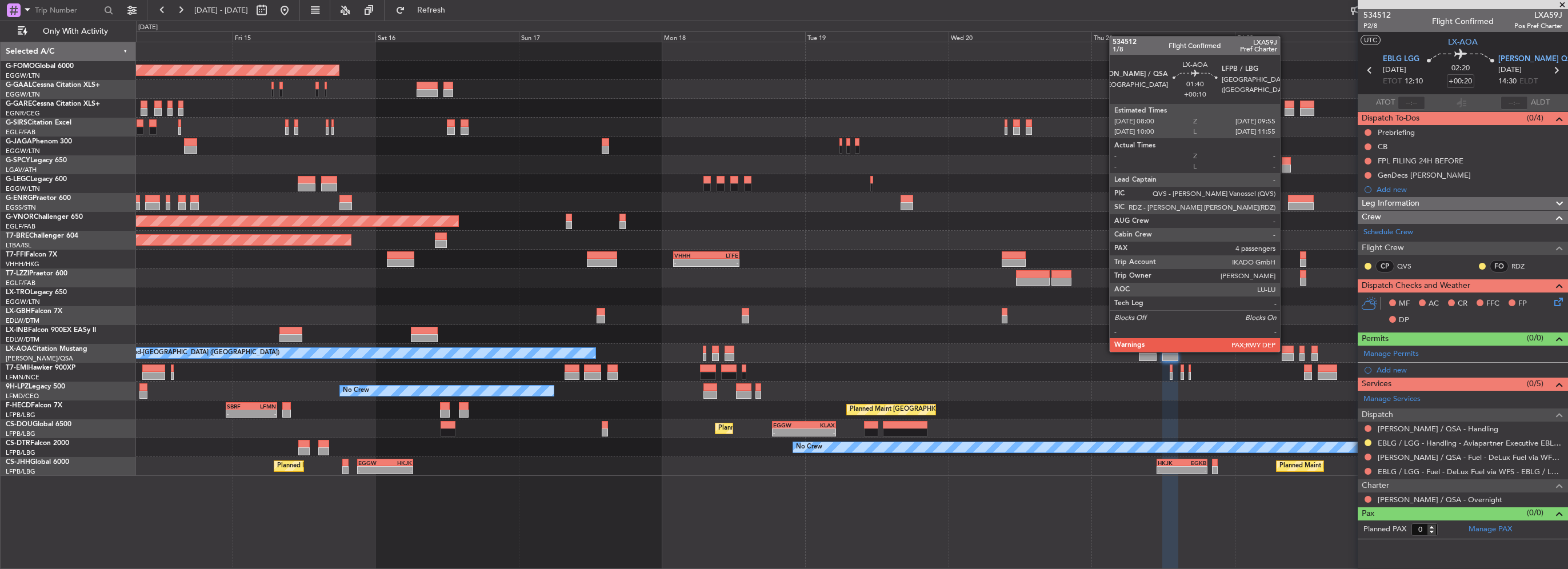
click at [1286, 351] on div at bounding box center [1288, 349] width 12 height 8
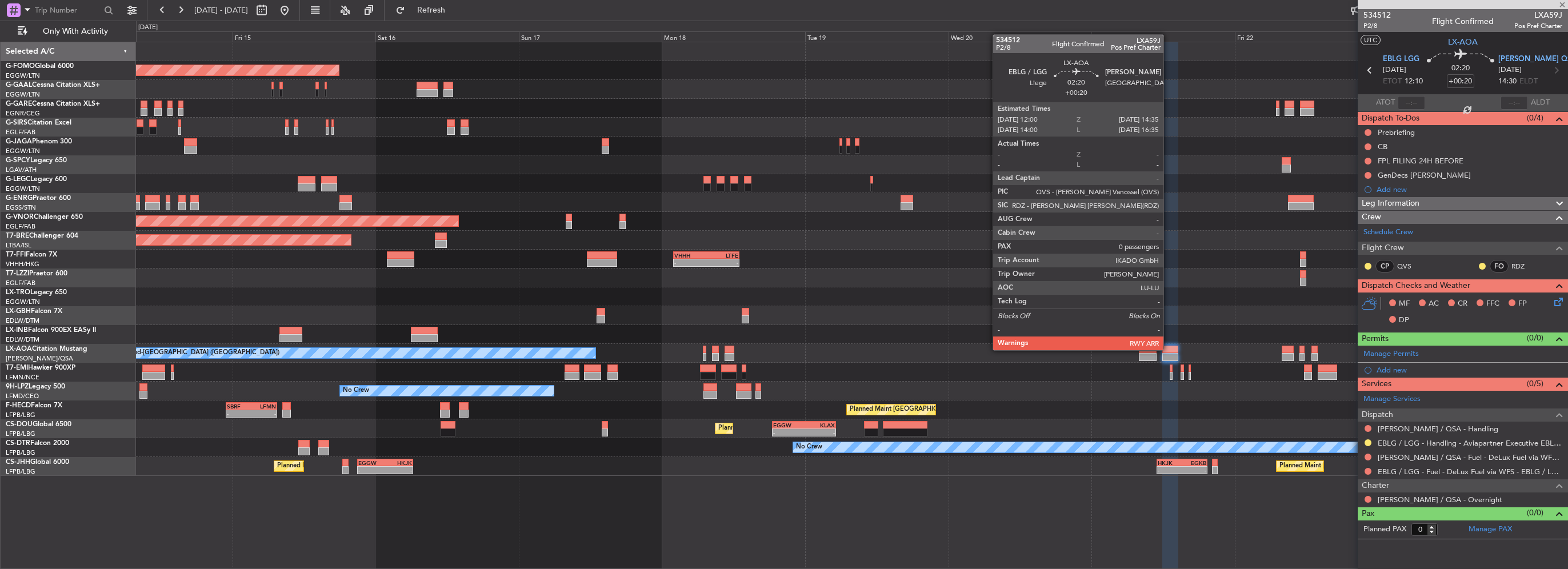
type input "+00:10"
type input "4"
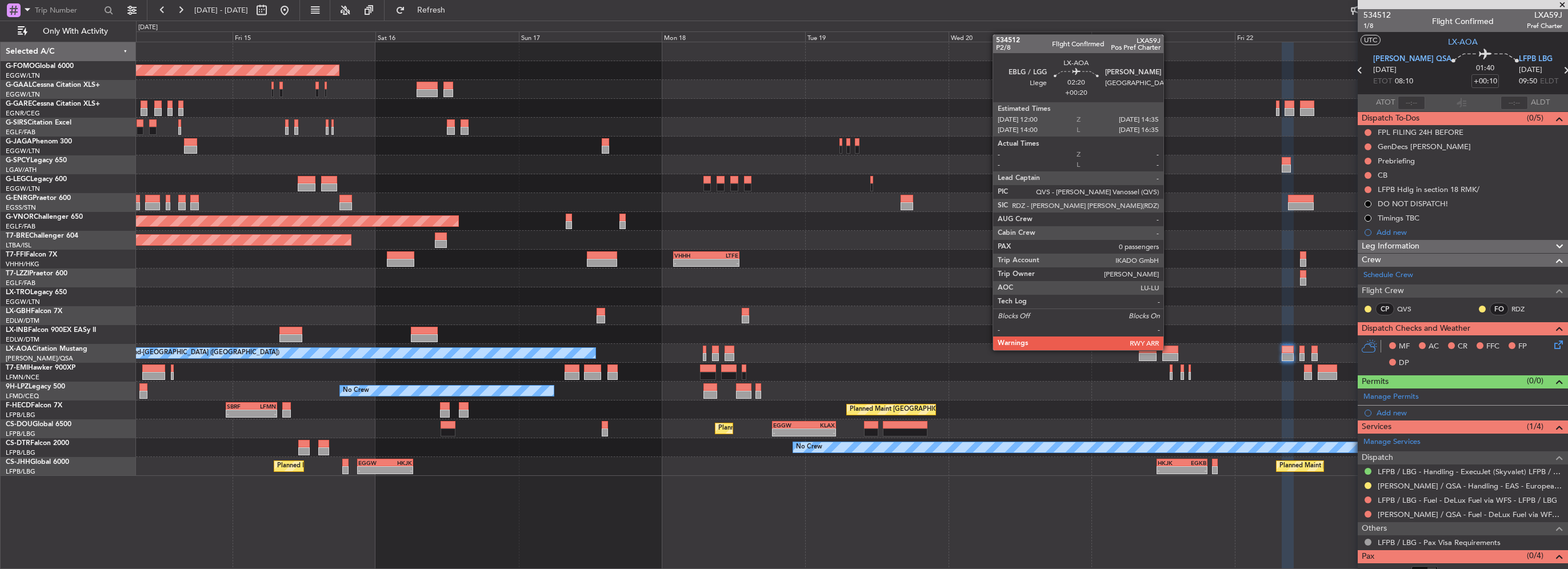
click at [1169, 350] on div at bounding box center [1171, 349] width 16 height 8
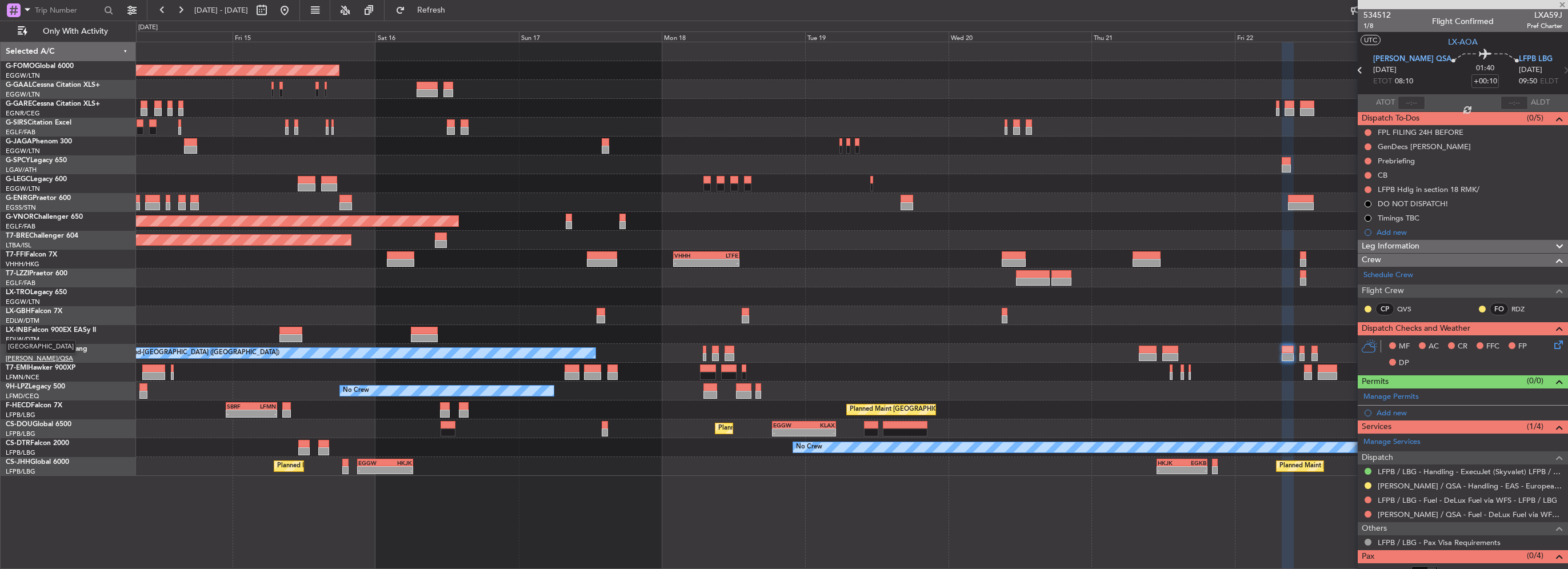
type input "+00:20"
type input "0"
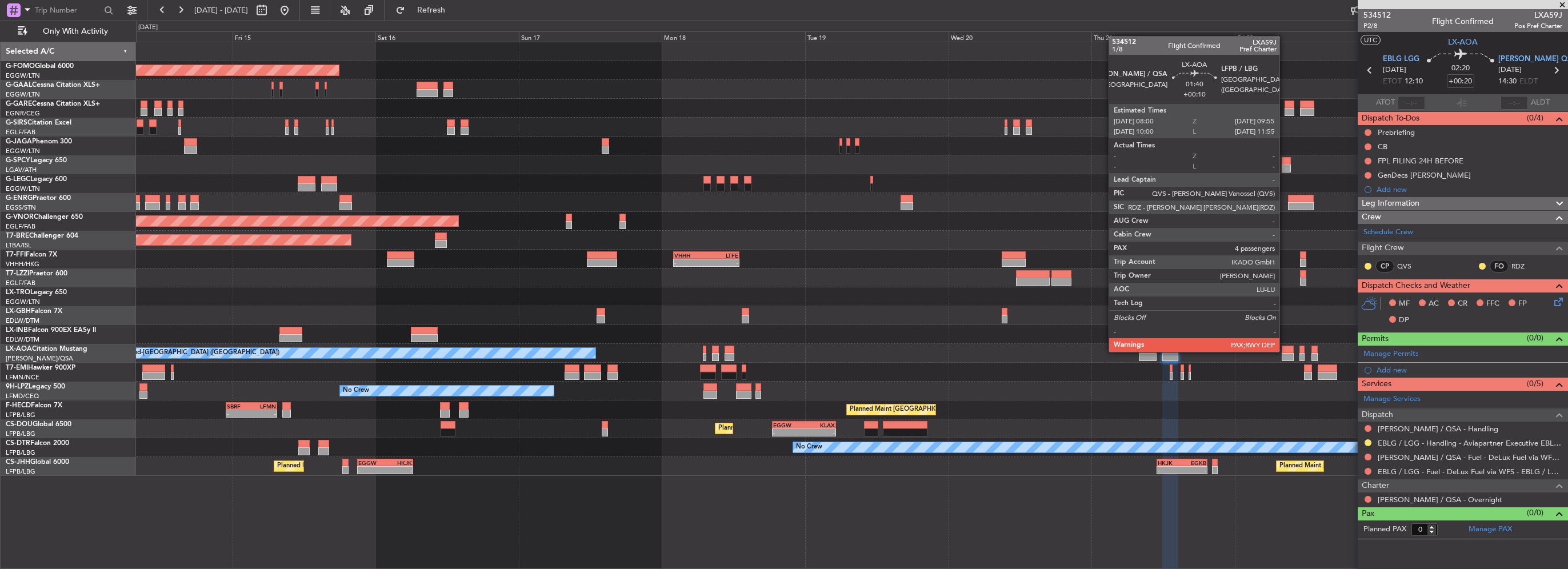
click at [1285, 351] on div at bounding box center [1288, 349] width 12 height 8
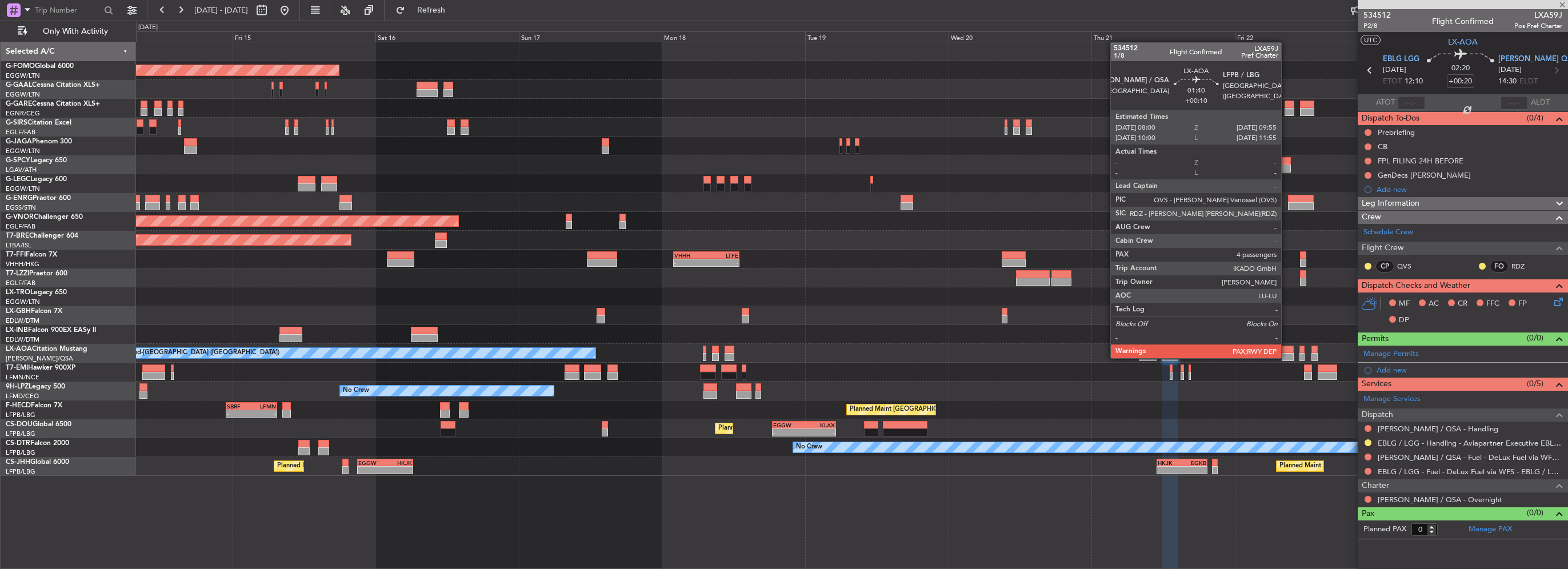
type input "+00:10"
type input "4"
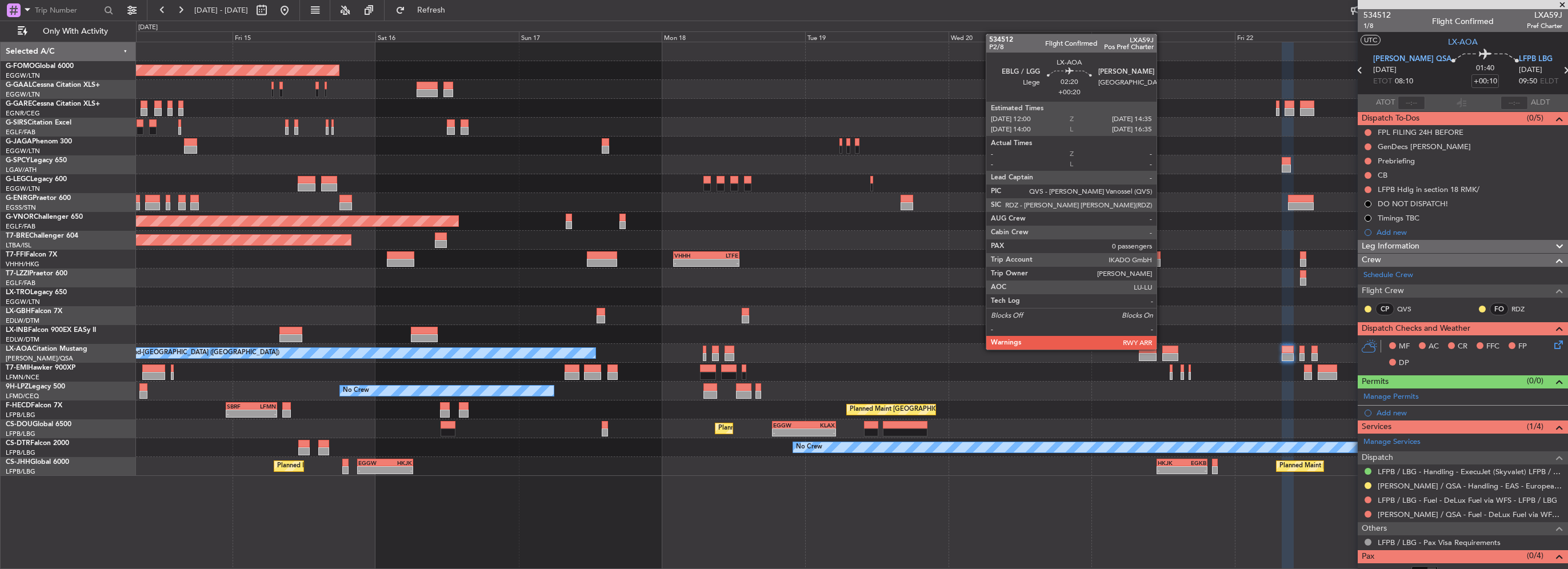
click at [1163, 348] on div at bounding box center [1171, 349] width 16 height 8
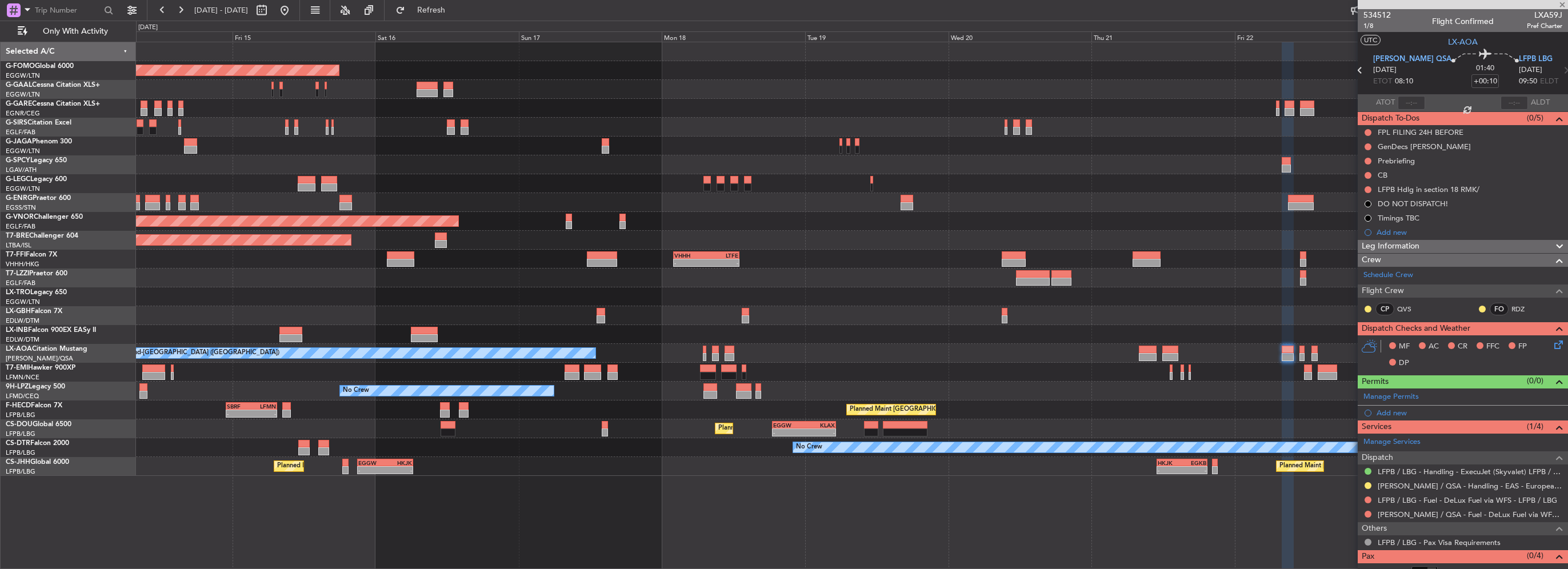
type input "+00:20"
type input "0"
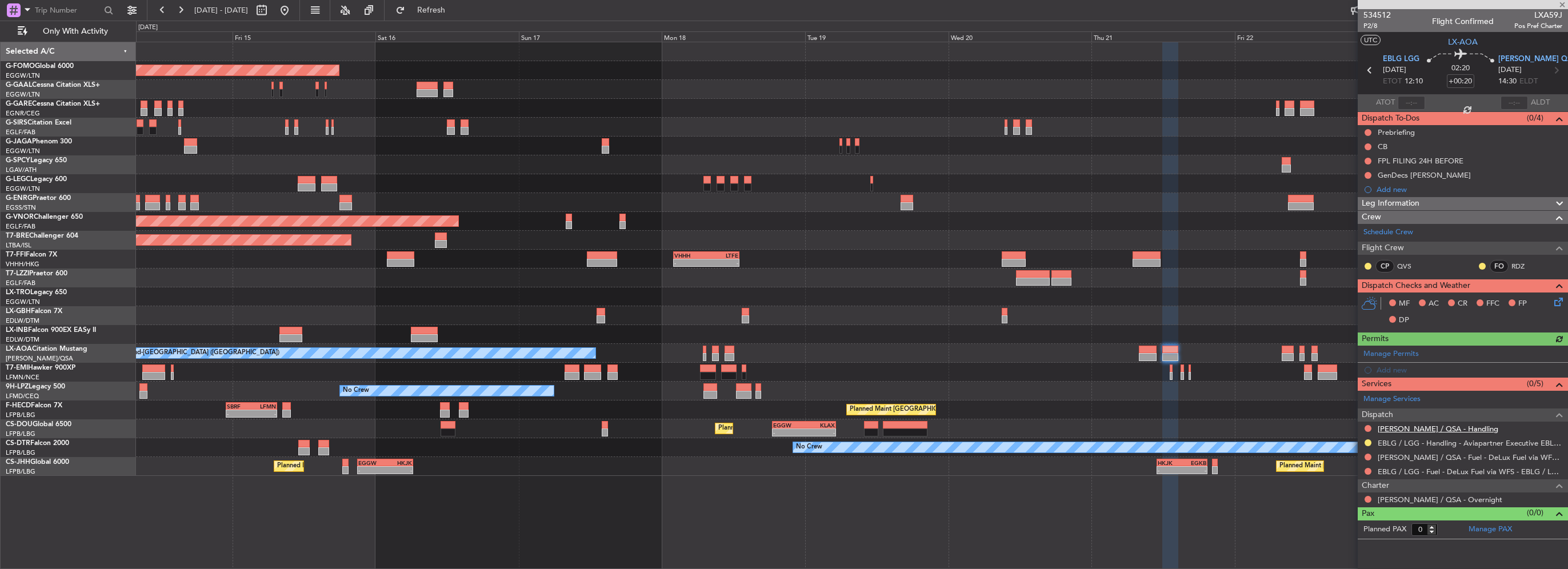
click at [1408, 428] on link "LELL / QSA - Handling" at bounding box center [1438, 428] width 120 height 10
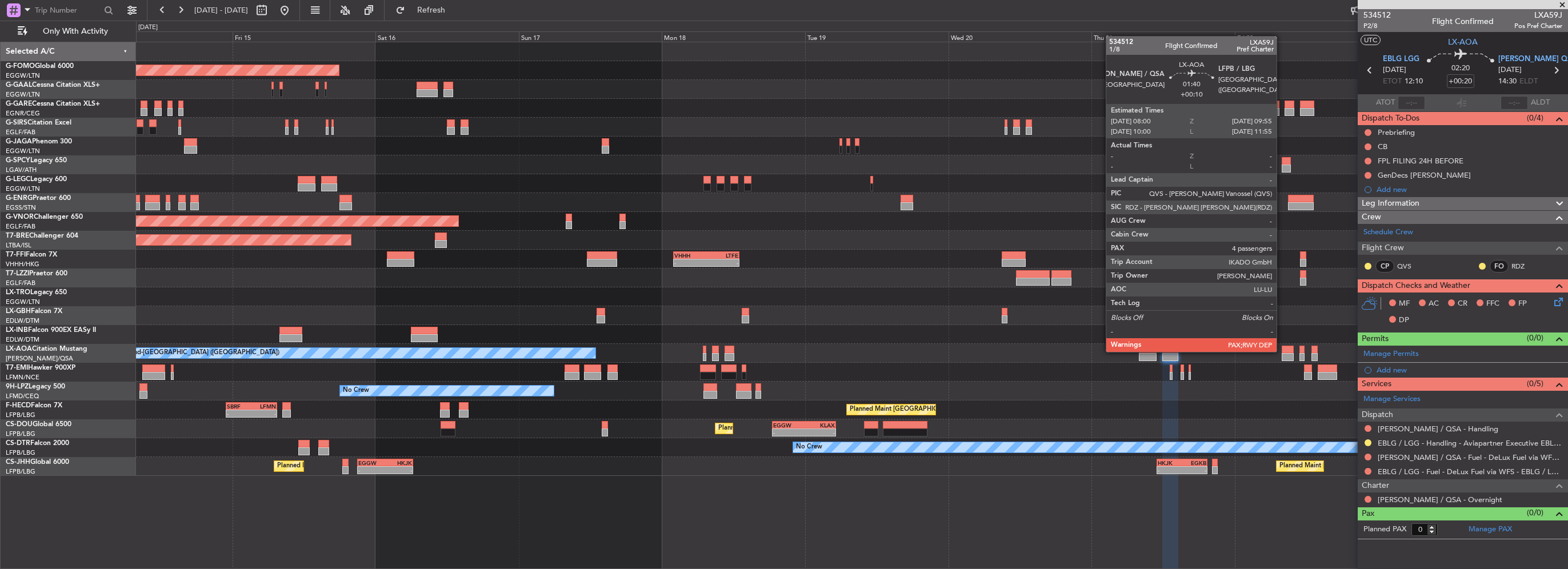
click at [1282, 351] on div at bounding box center [1288, 349] width 12 height 8
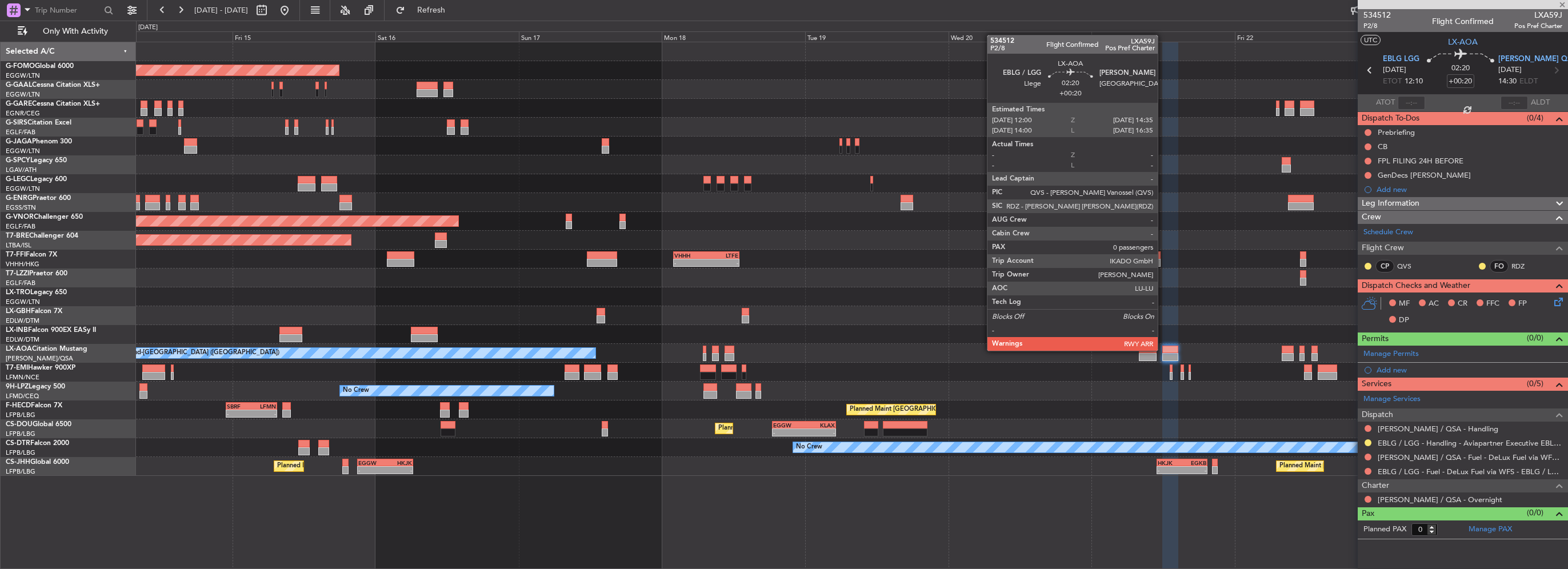
type input "+00:10"
type input "4"
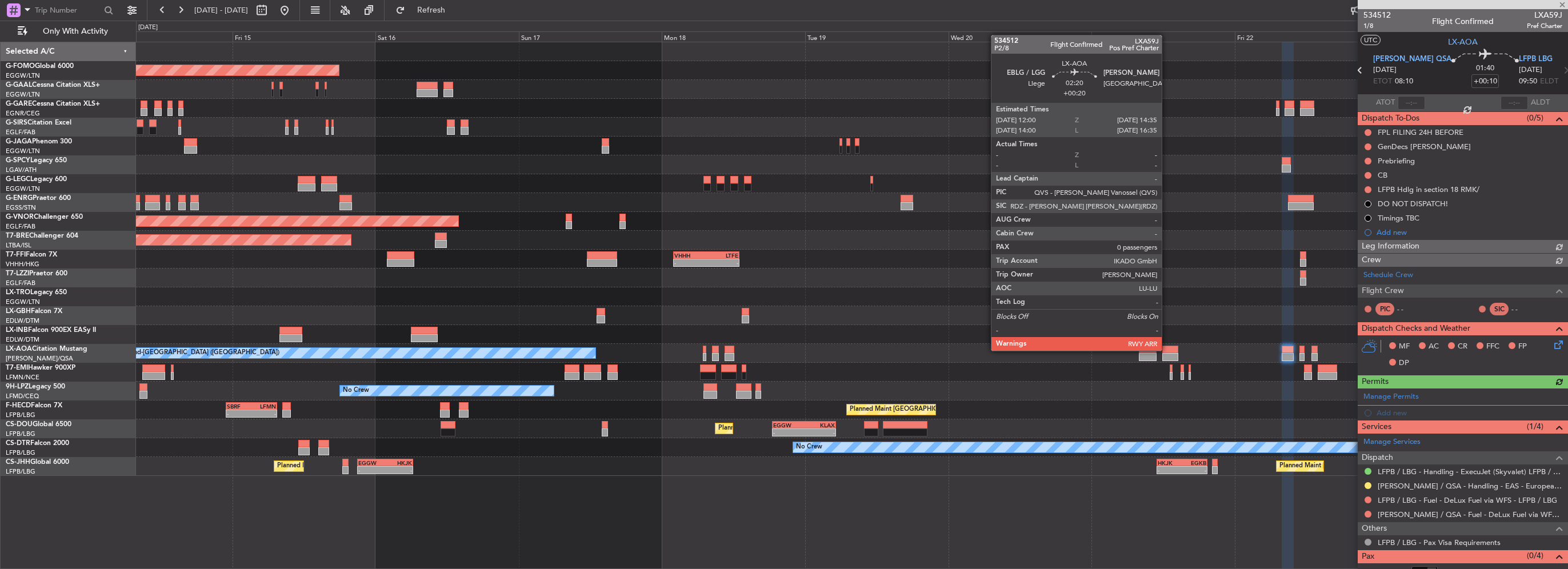
click at [1167, 350] on div at bounding box center [1171, 349] width 16 height 8
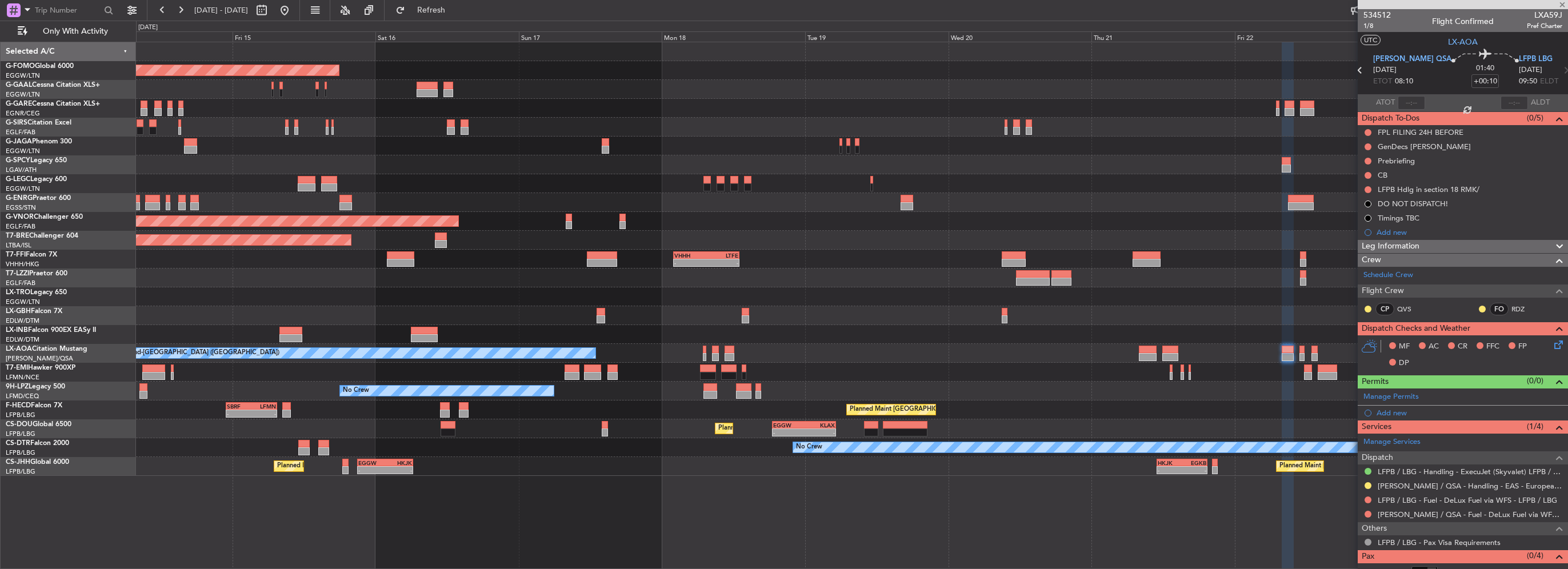
type input "+00:20"
type input "0"
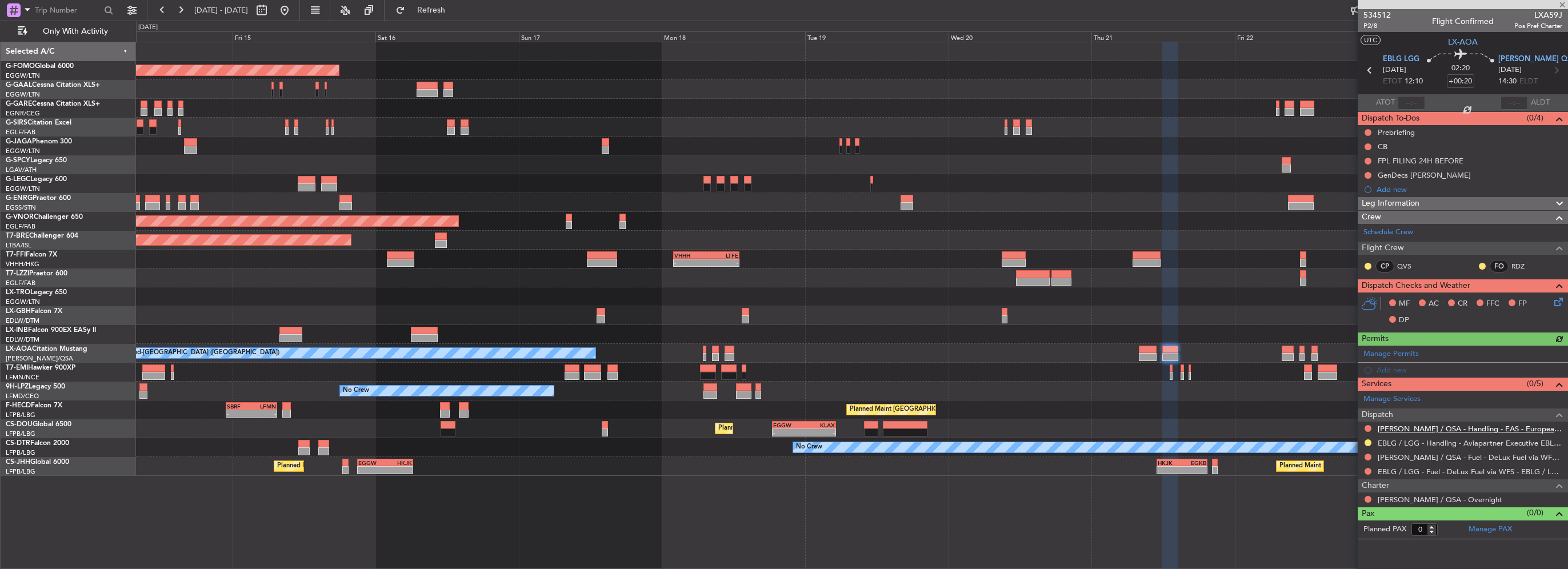
click at [1431, 425] on link "LELL / QSA - Handling - EAS - European Aviation School" at bounding box center [1470, 428] width 185 height 10
click at [1193, 133] on div "Planned Maint [GEOGRAPHIC_DATA] ([GEOGRAPHIC_DATA])" at bounding box center [852, 127] width 1432 height 18
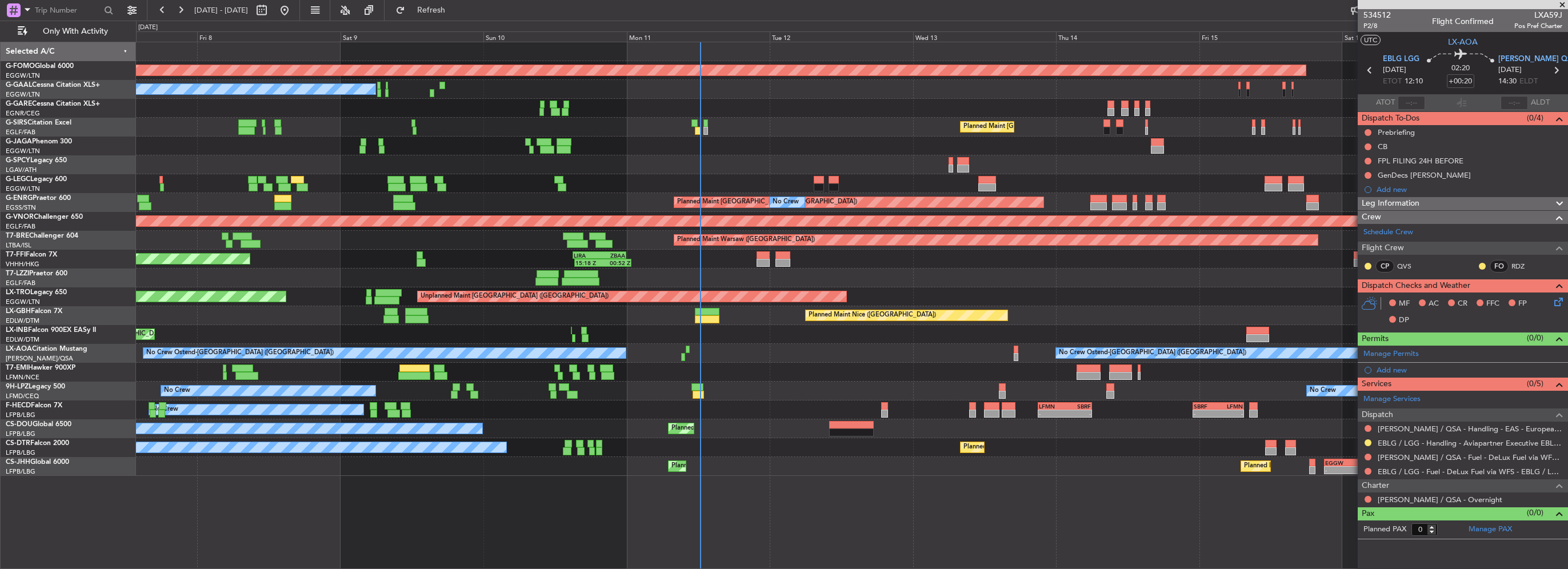
click at [474, 151] on div at bounding box center [852, 145] width 1432 height 18
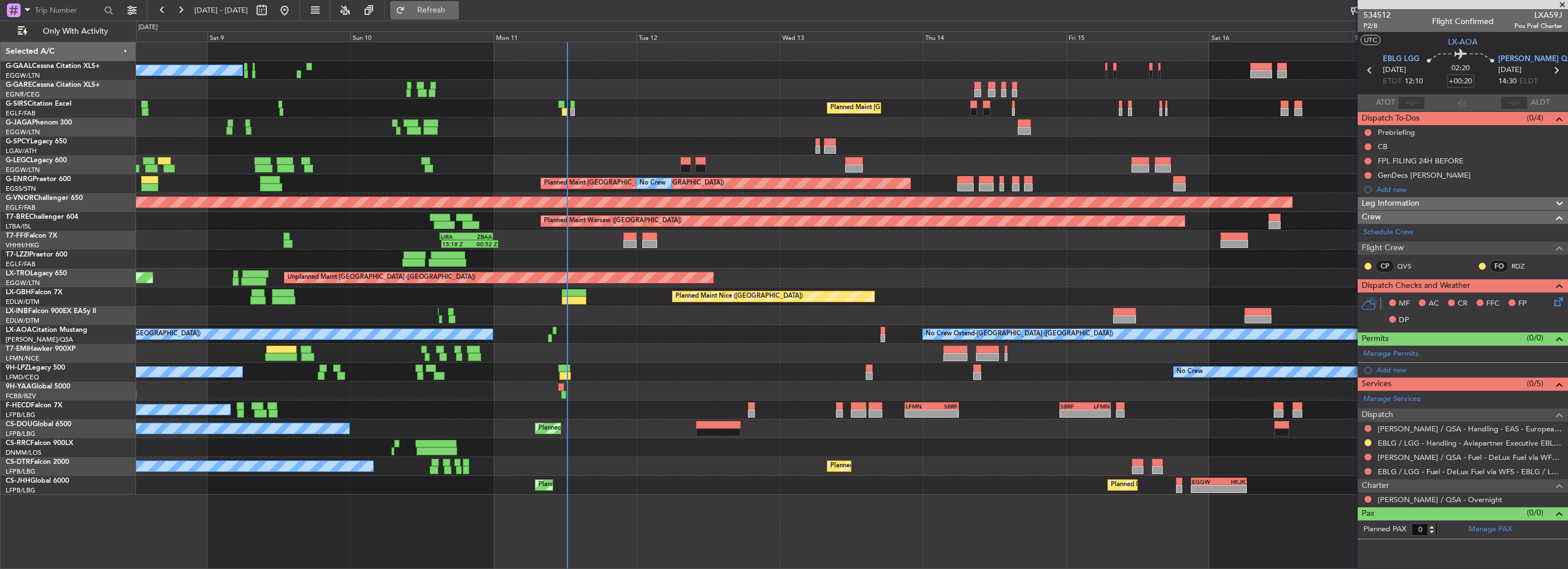
click at [456, 11] on span "Refresh" at bounding box center [431, 10] width 48 height 8
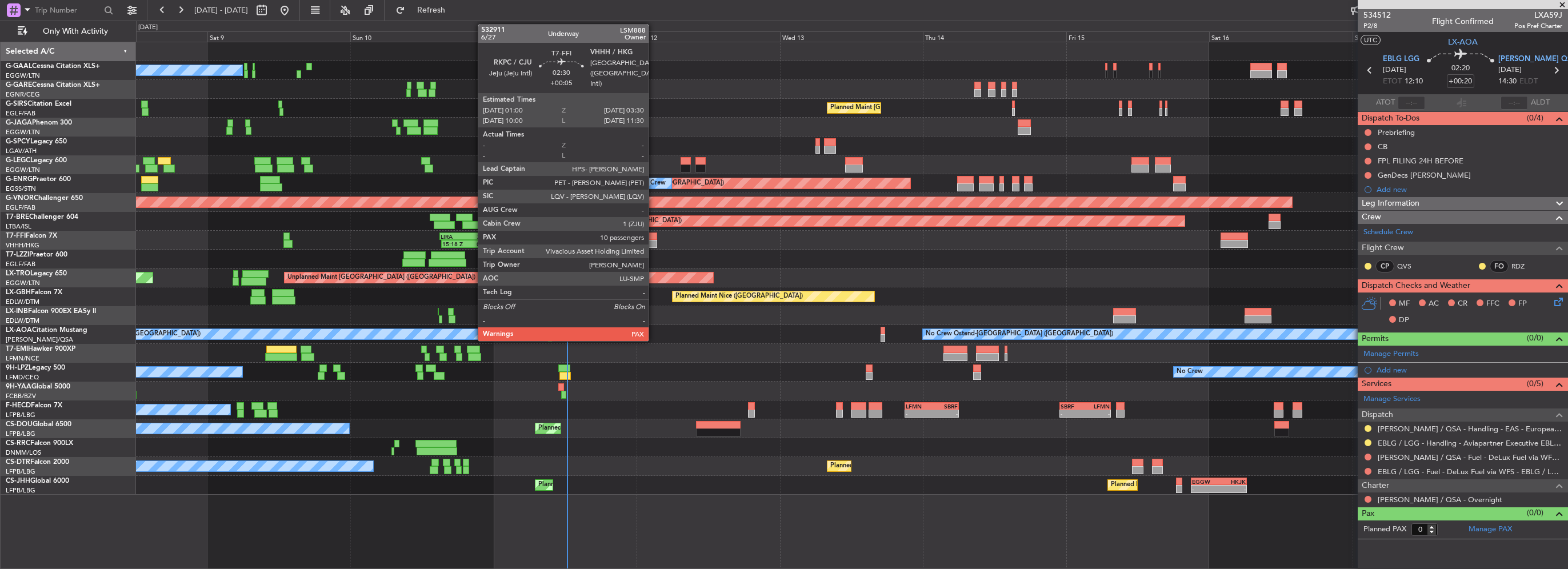
click at [653, 243] on div at bounding box center [650, 244] width 16 height 8
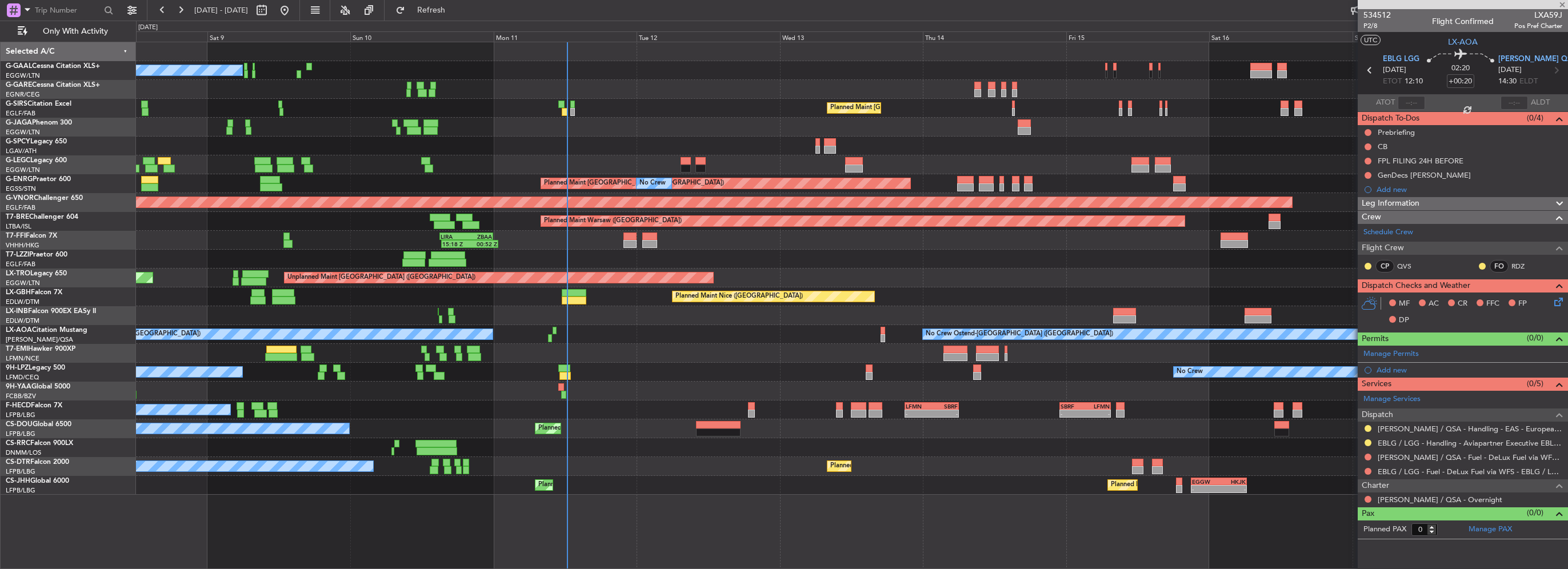
type input "+00:05"
type input "10"
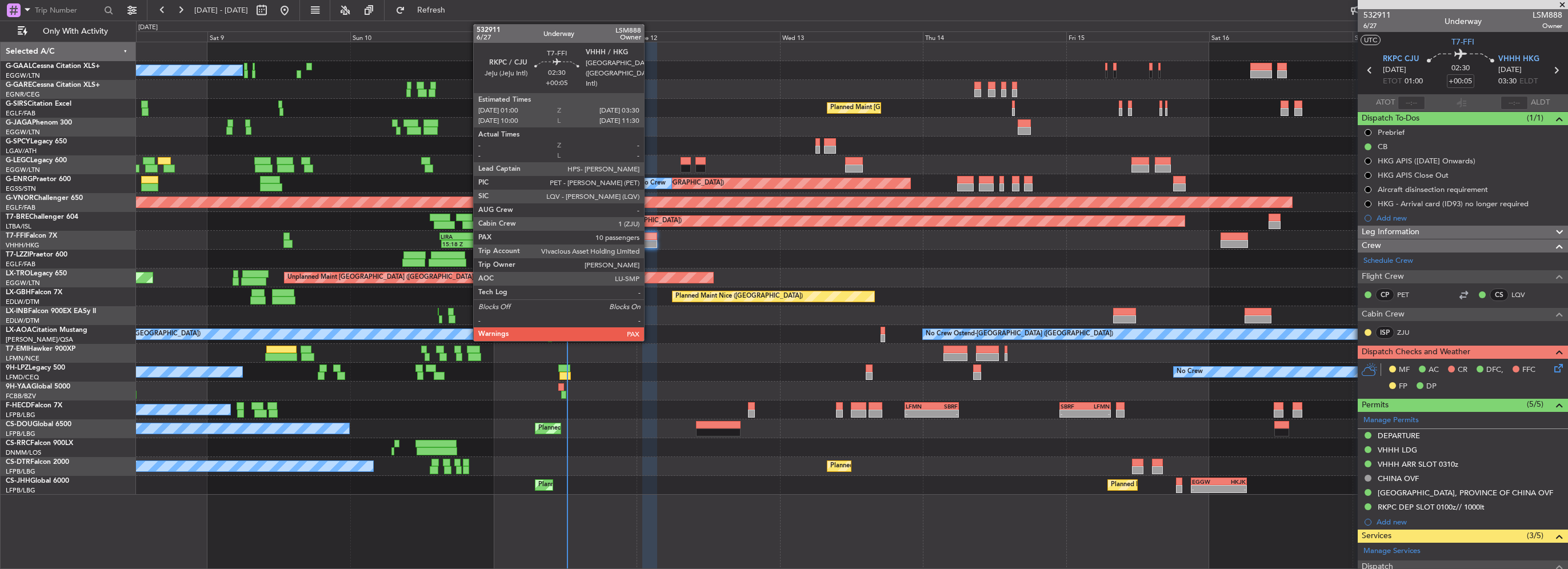
click at [649, 241] on div at bounding box center [650, 244] width 16 height 8
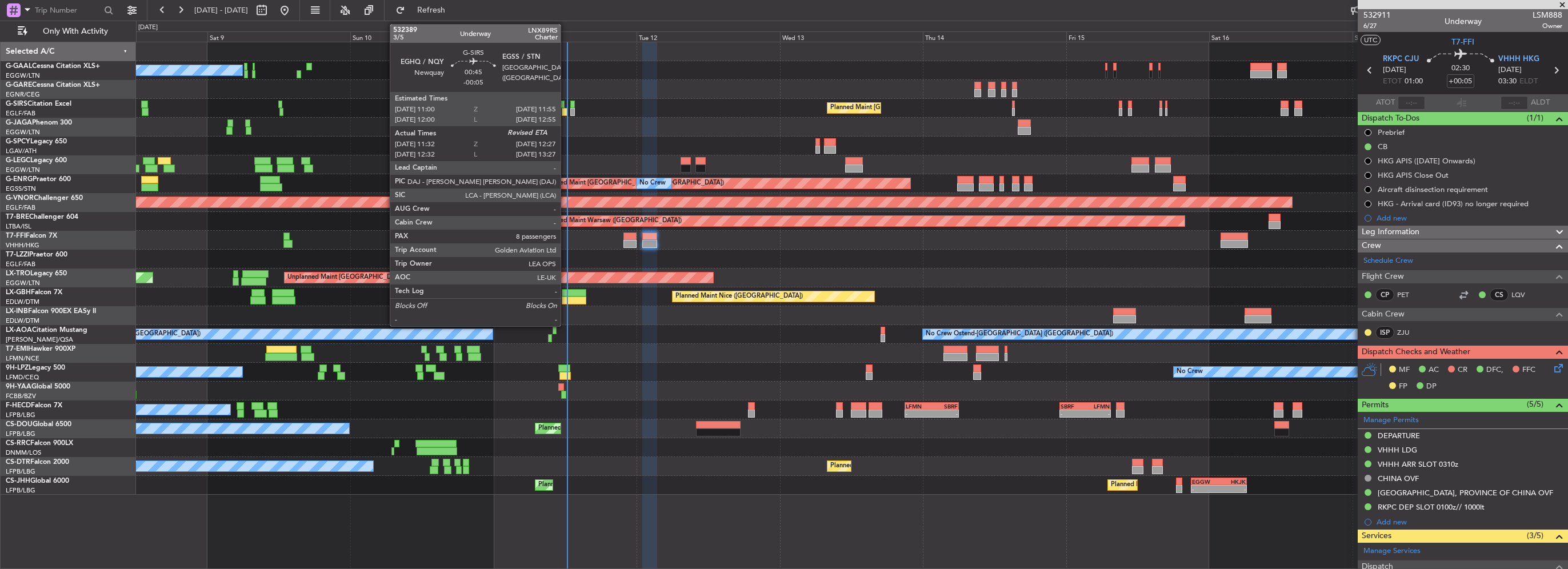
click at [565, 112] on div at bounding box center [565, 112] width 5 height 8
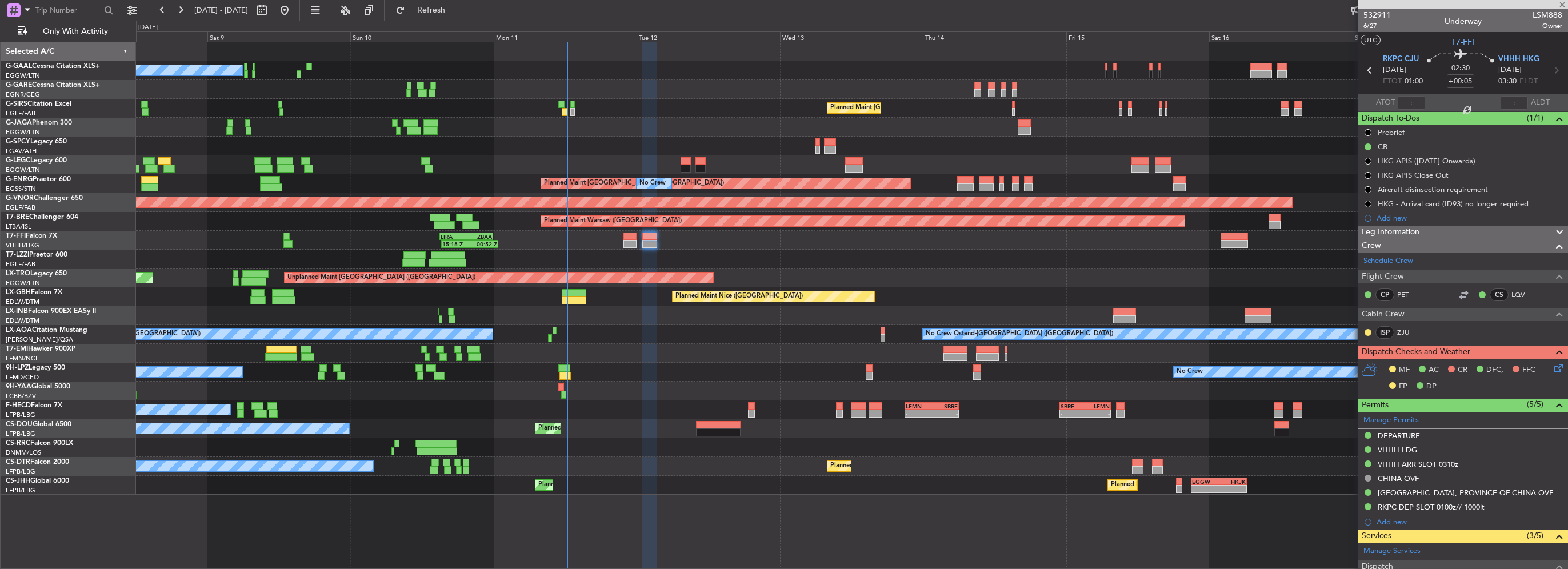
type input "-00:05"
type input "11:32"
type input "8"
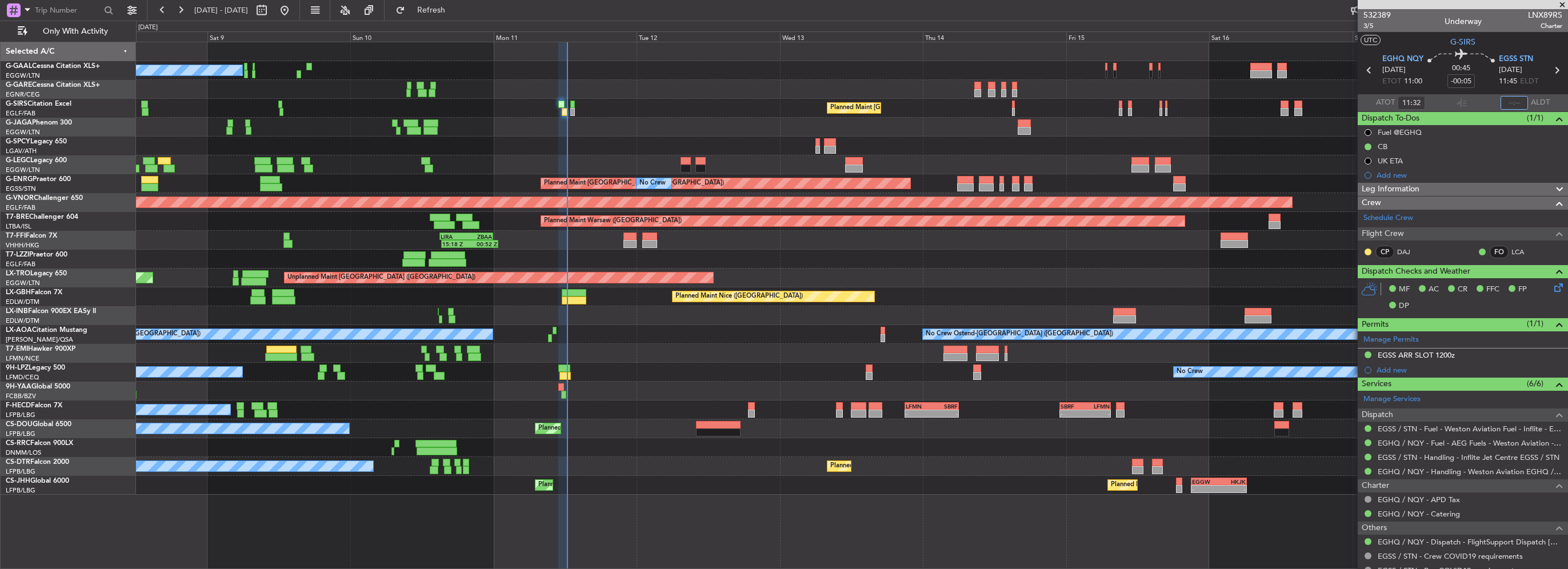
click at [1505, 100] on input "text" at bounding box center [1514, 103] width 27 height 14
type input "12:20"
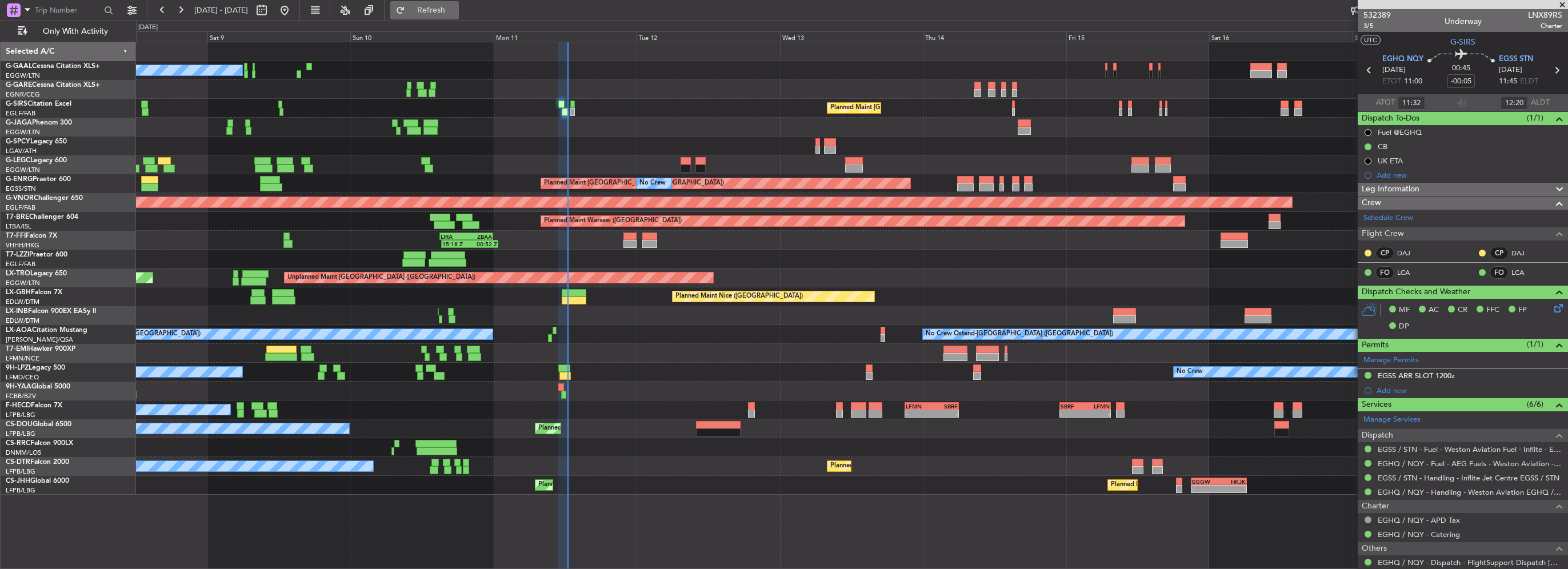
click at [456, 11] on span "Refresh" at bounding box center [431, 10] width 48 height 8
type input "+00:05"
type input "10"
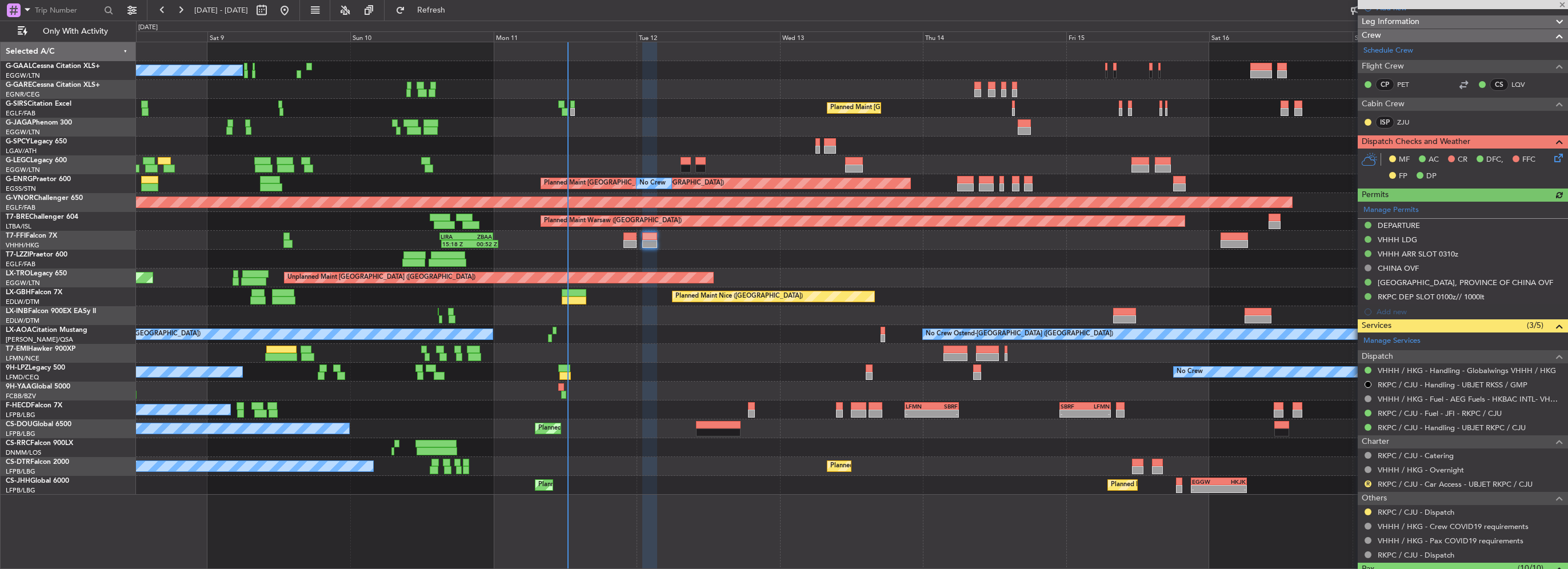
scroll to position [229, 0]
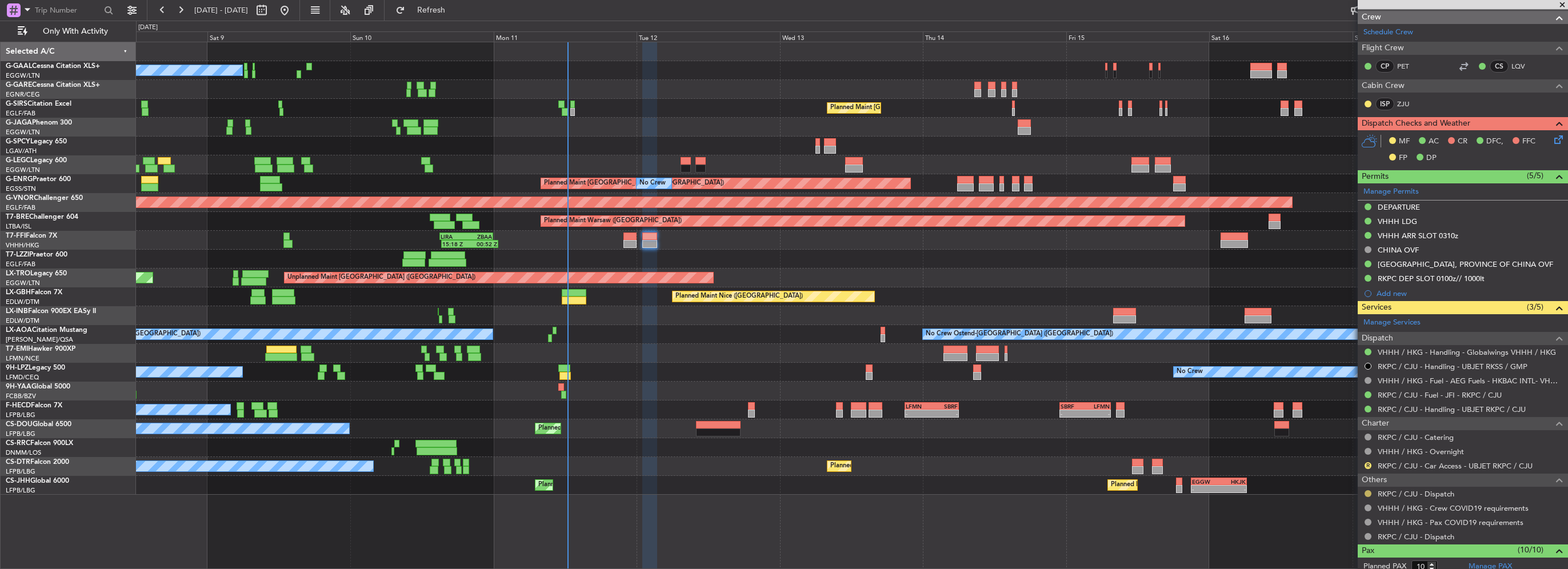
click at [1367, 492] on button at bounding box center [1368, 494] width 7 height 7
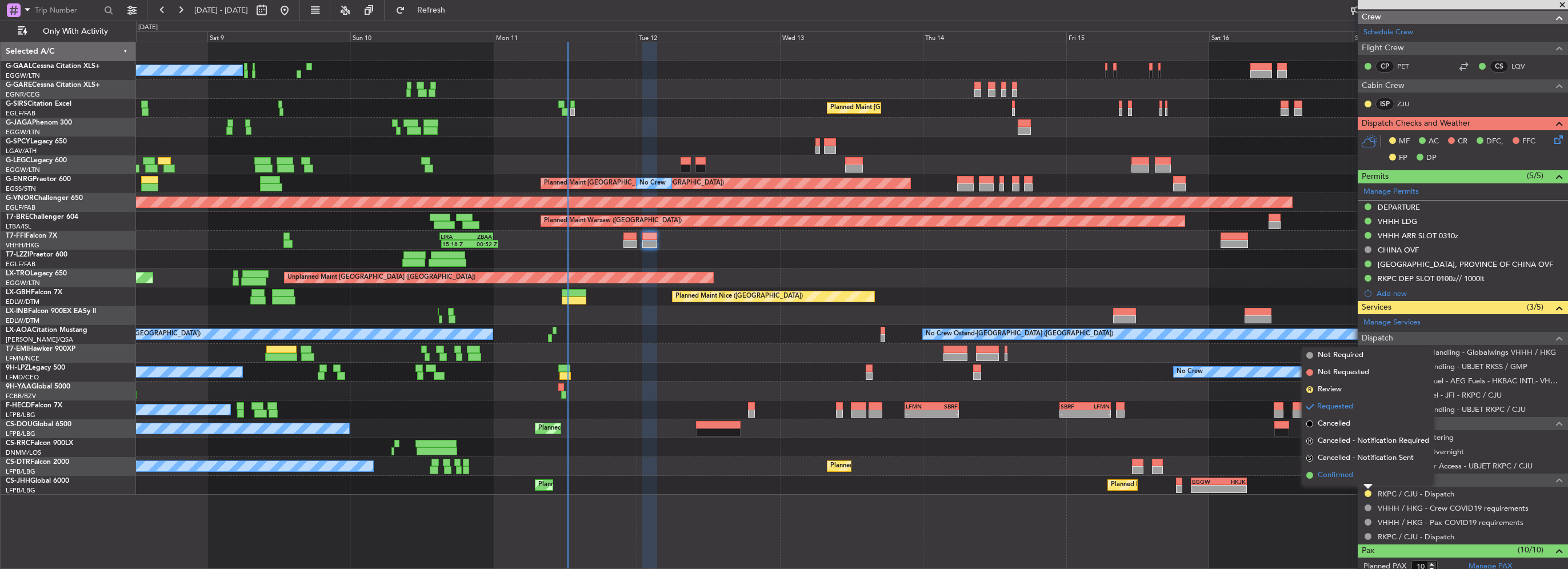
click at [1339, 474] on span "Confirmed" at bounding box center [1336, 475] width 35 height 11
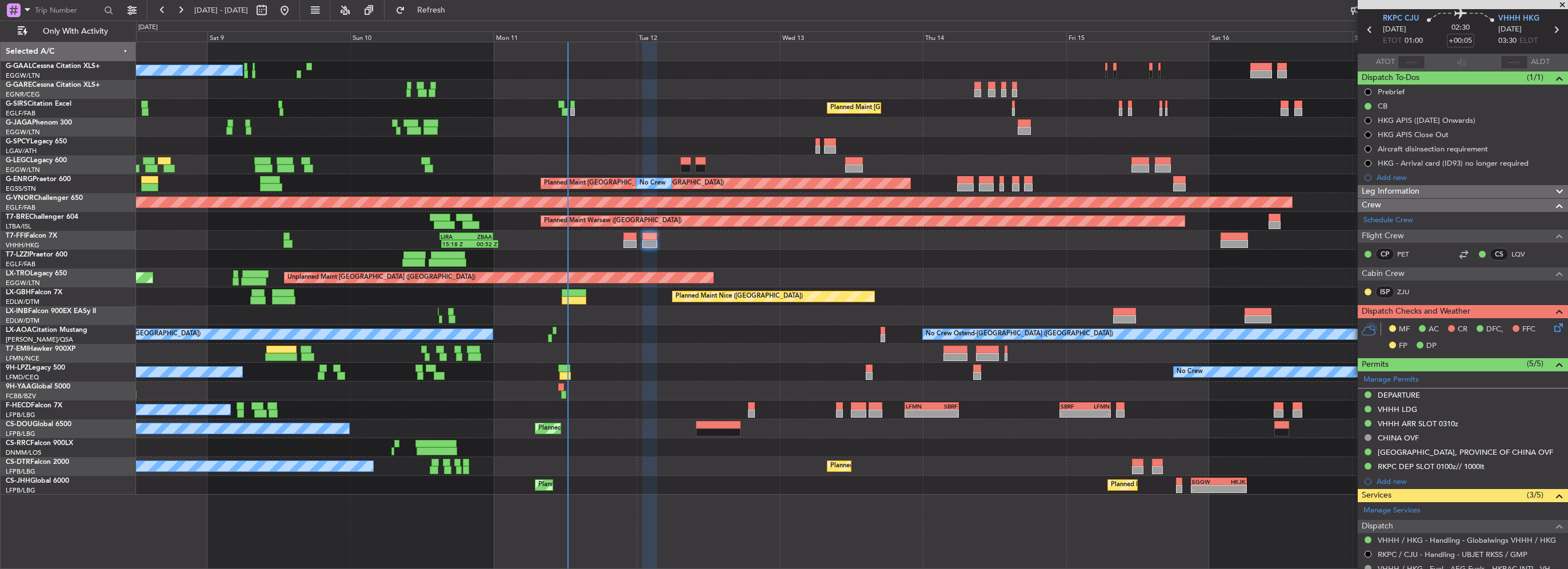
scroll to position [0, 0]
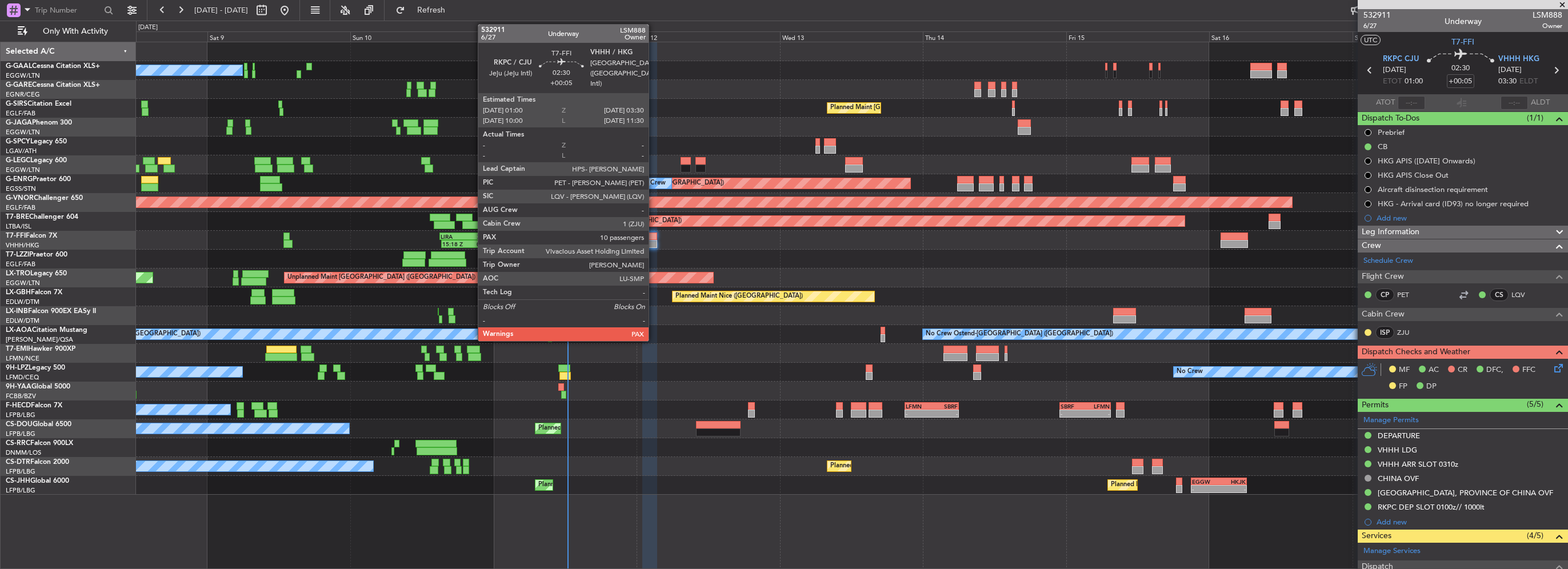
click at [653, 241] on div at bounding box center [650, 244] width 16 height 8
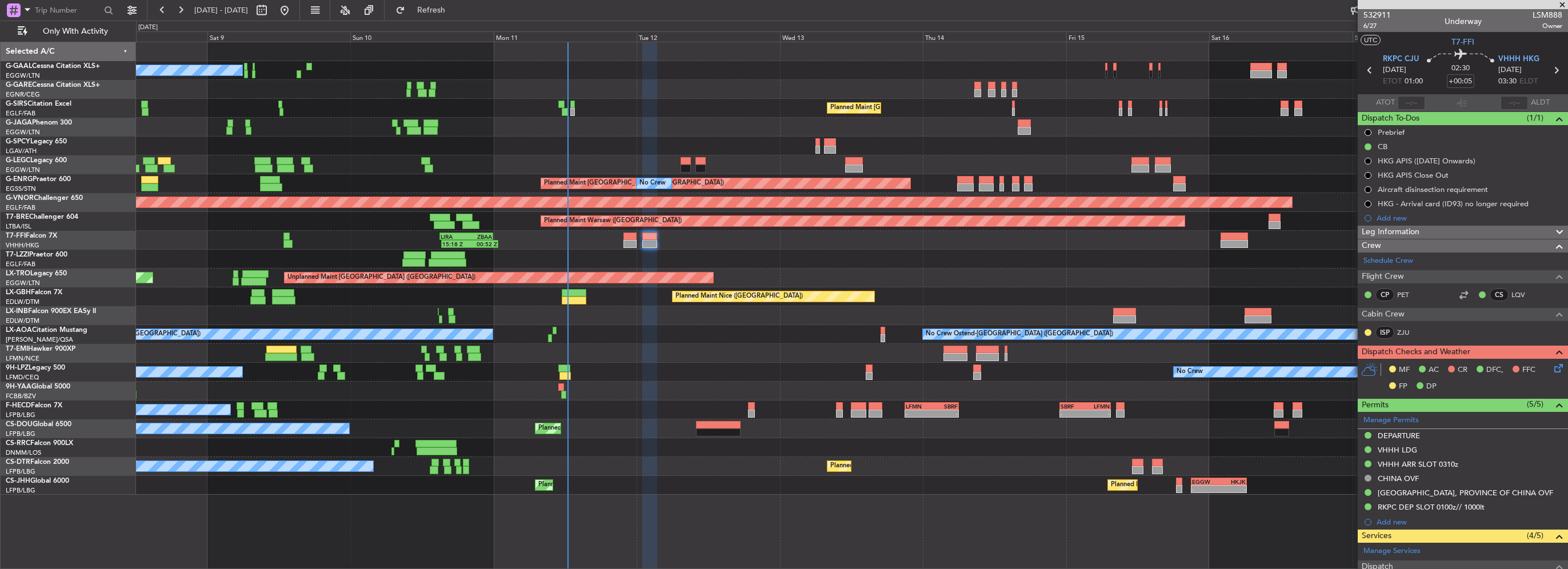
click at [1552, 371] on icon at bounding box center [1557, 366] width 9 height 9
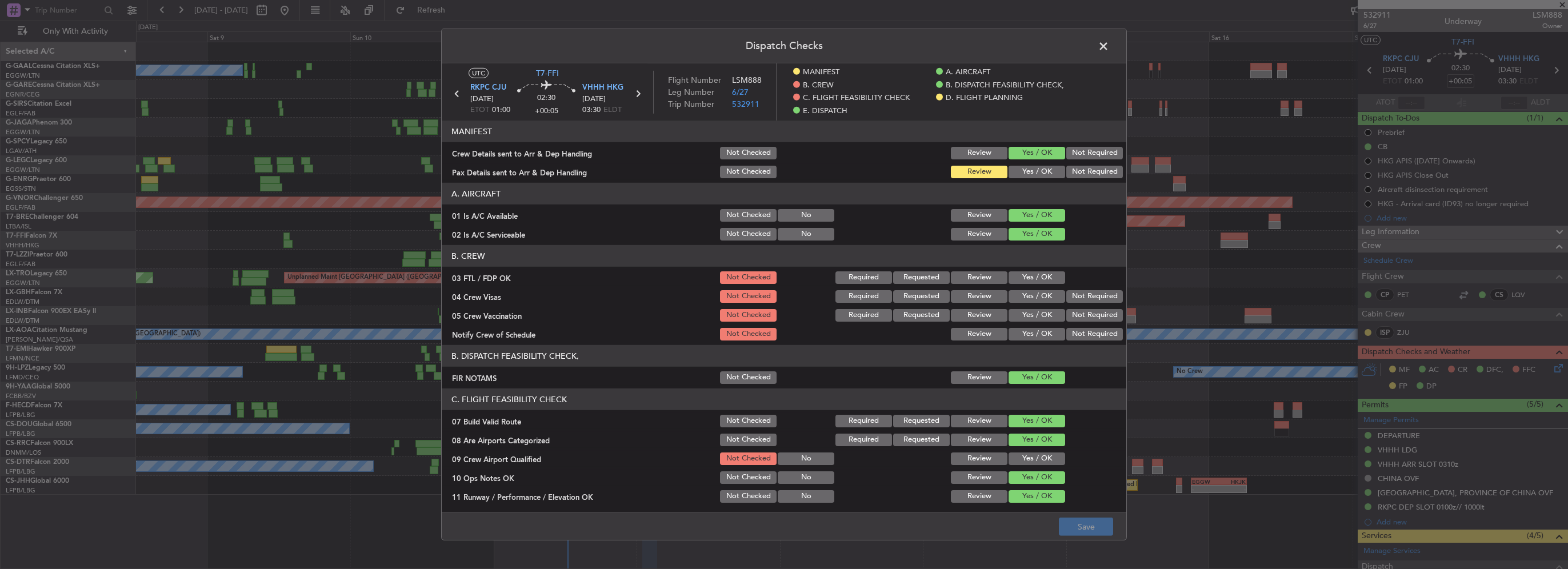
click at [1031, 171] on button "Yes / OK" at bounding box center [1037, 171] width 56 height 12
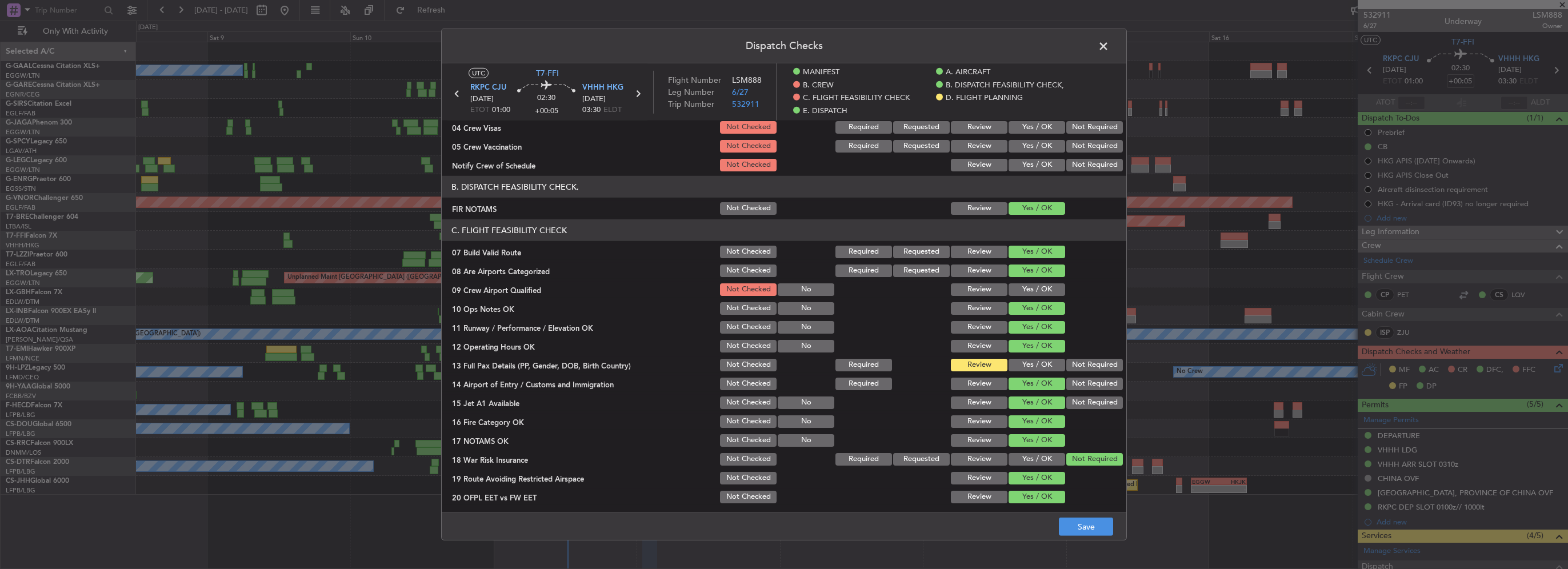
scroll to position [171, 0]
click at [1047, 365] on button "Yes / OK" at bounding box center [1037, 363] width 56 height 12
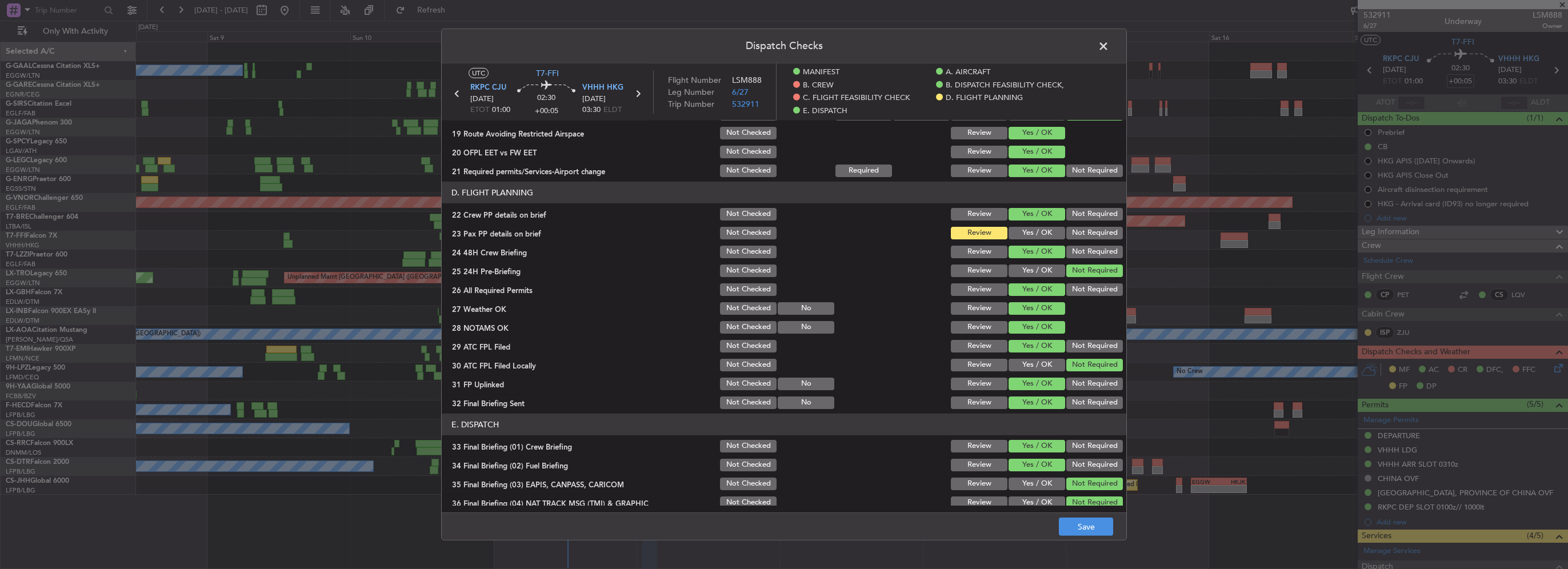
click at [1034, 235] on button "Yes / OK" at bounding box center [1037, 233] width 56 height 12
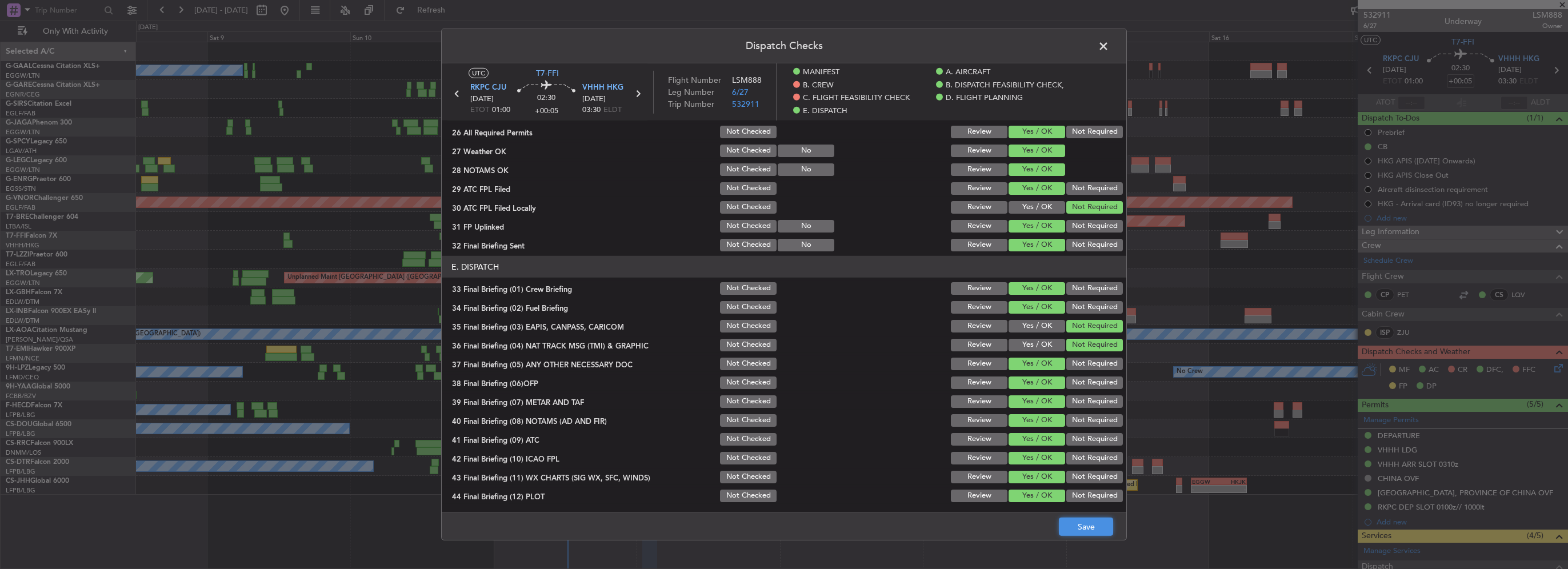
click at [1086, 523] on button "Save" at bounding box center [1086, 527] width 55 height 18
click at [1109, 49] on span at bounding box center [1109, 49] width 0 height 23
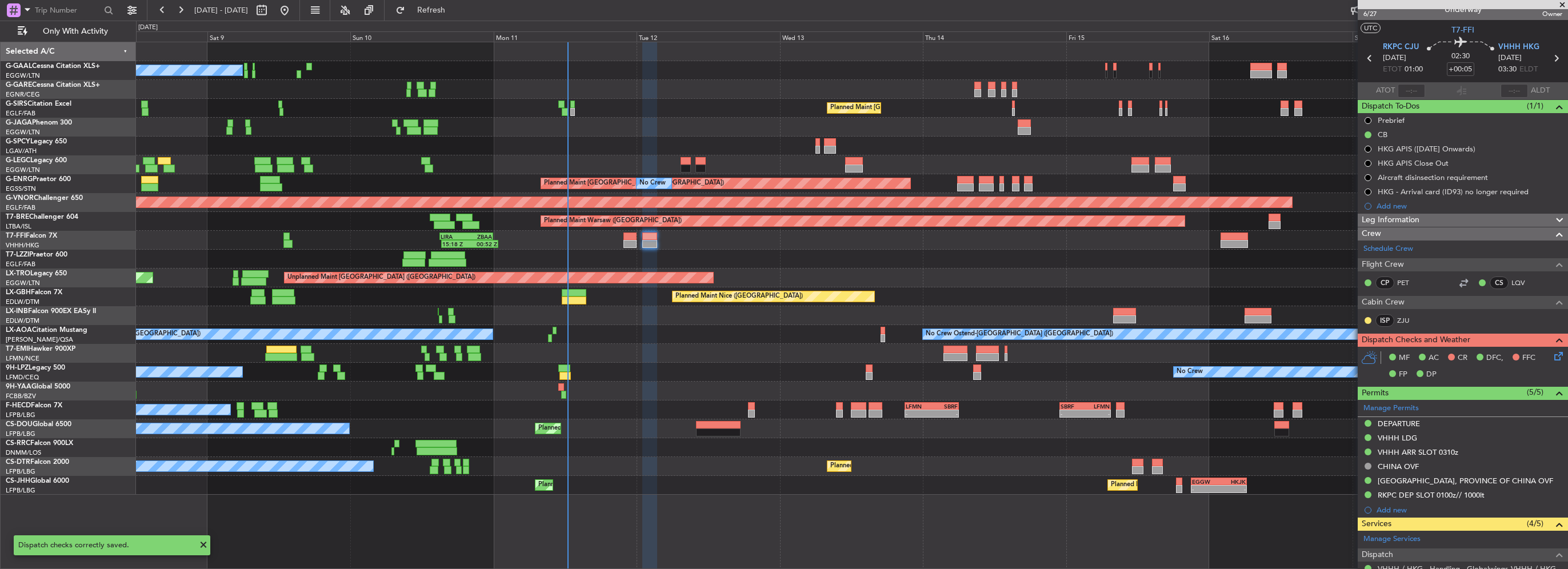
scroll to position [0, 0]
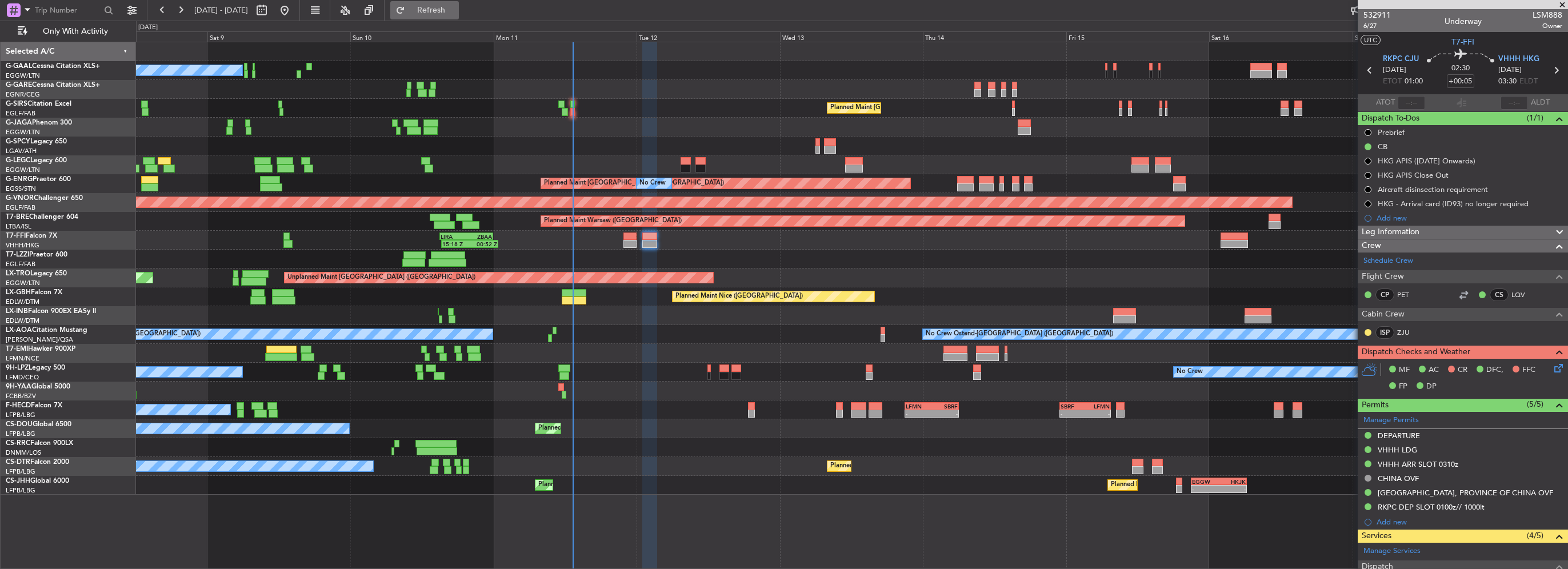
click at [449, 10] on span "Refresh" at bounding box center [431, 10] width 48 height 8
click at [456, 7] on span "Refresh" at bounding box center [431, 10] width 48 height 8
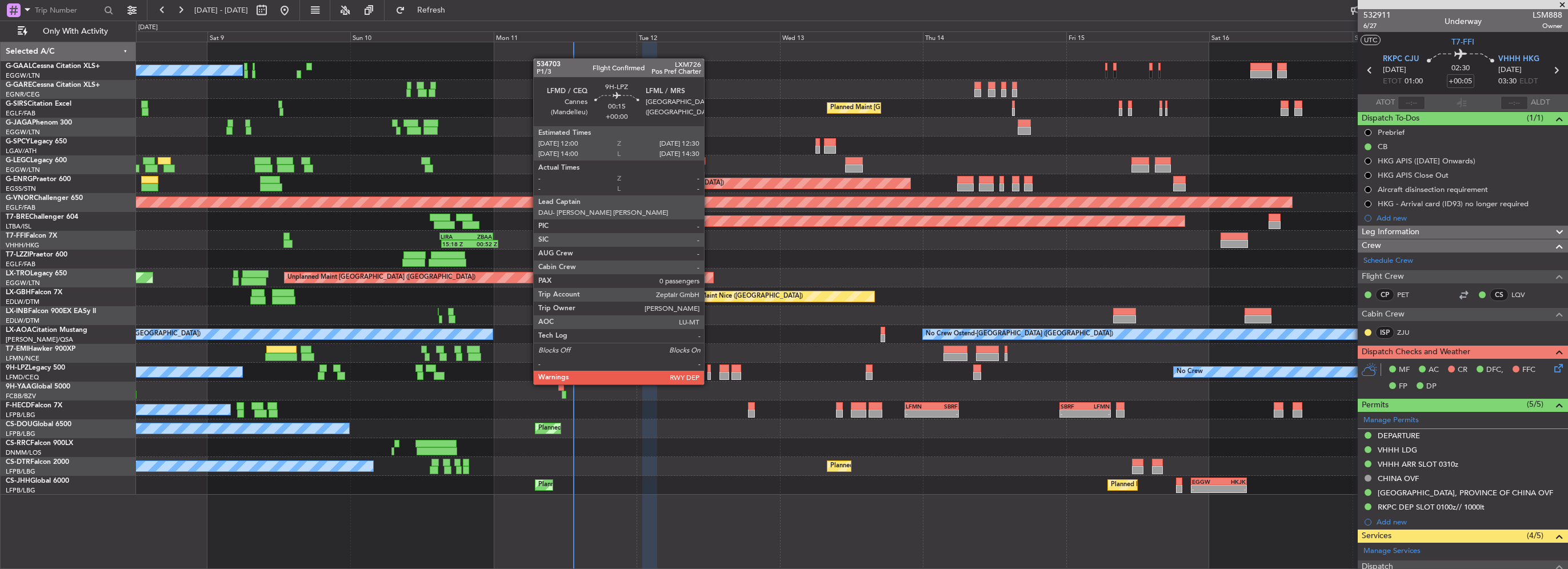
click at [710, 373] on div at bounding box center [710, 376] width 4 height 8
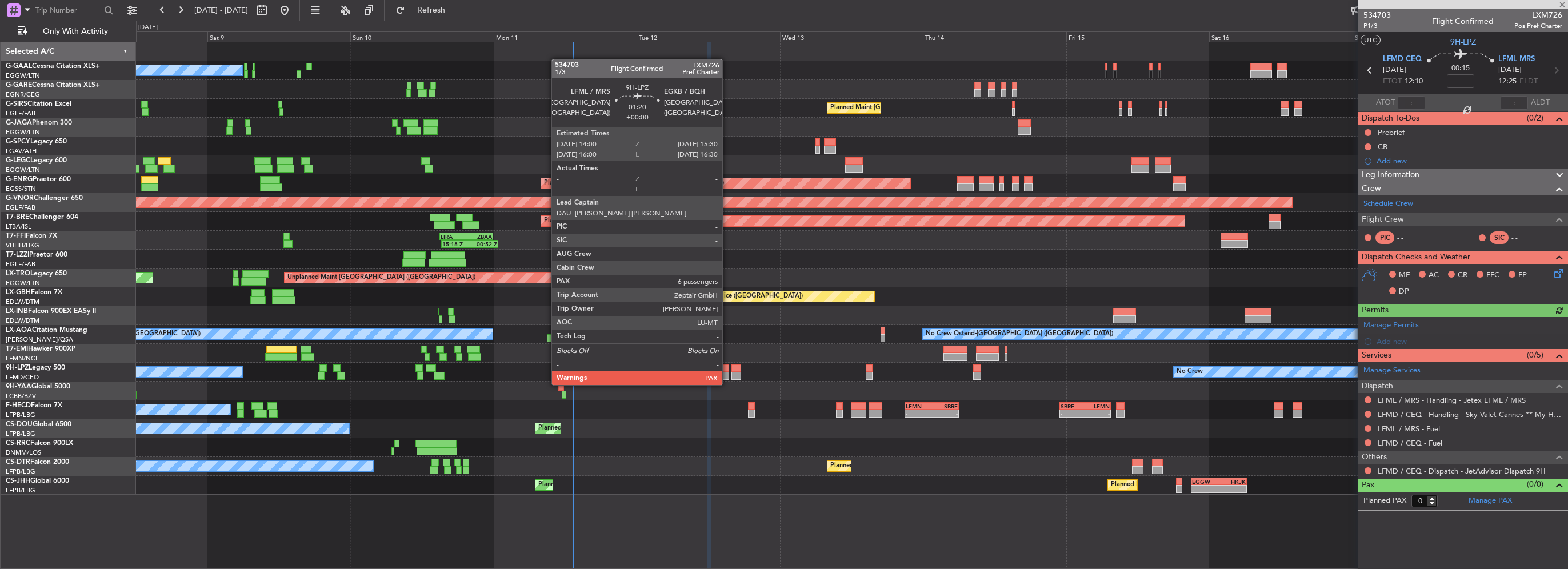
click at [727, 374] on div at bounding box center [724, 376] width 9 height 8
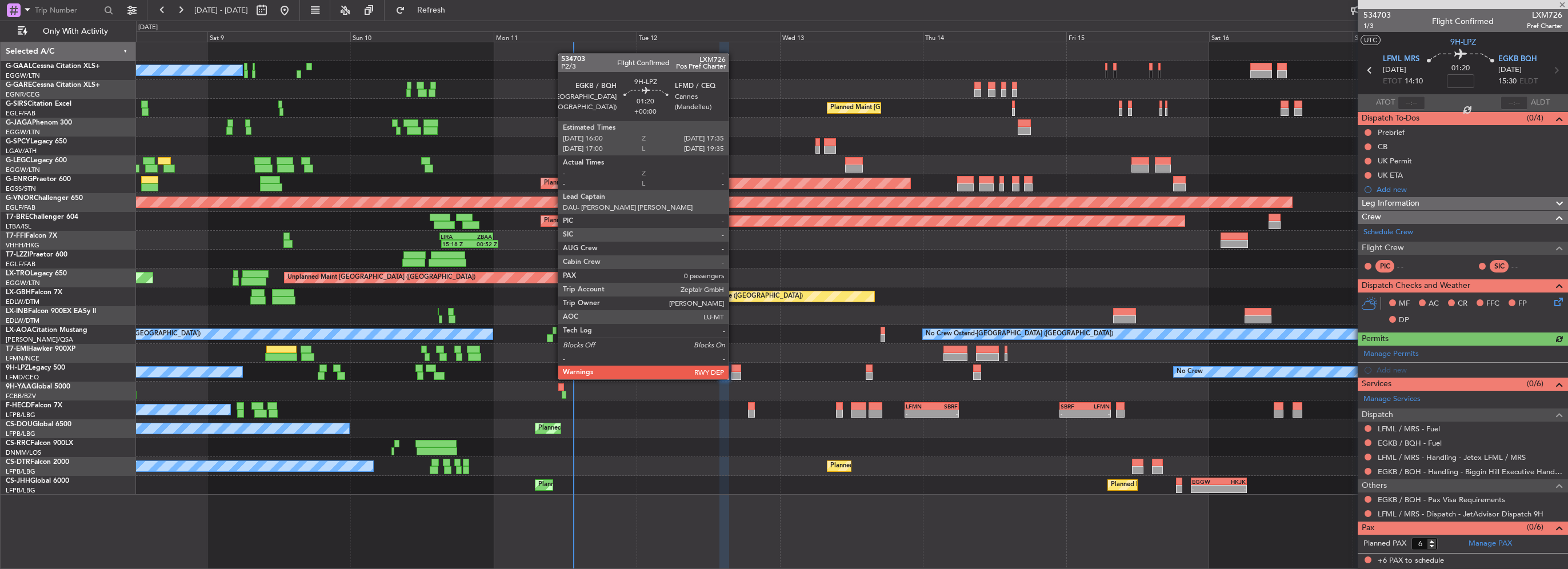
click at [733, 368] on div at bounding box center [736, 368] width 10 height 8
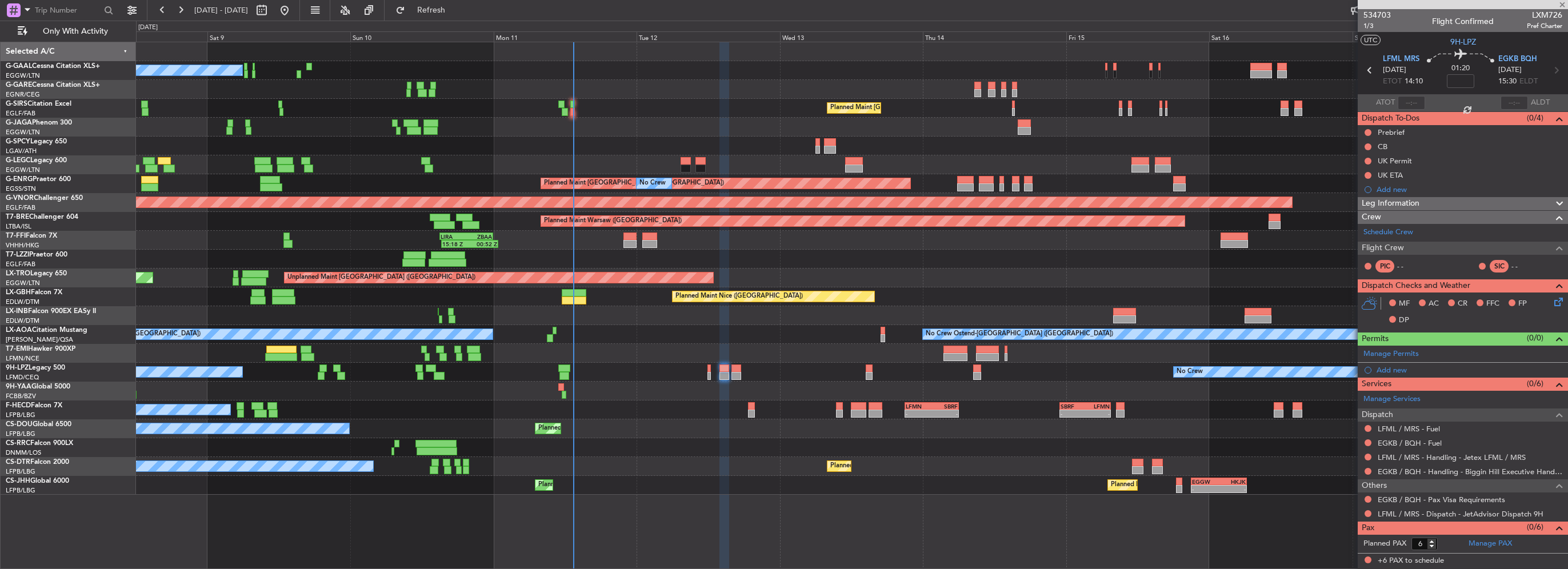
type input "0"
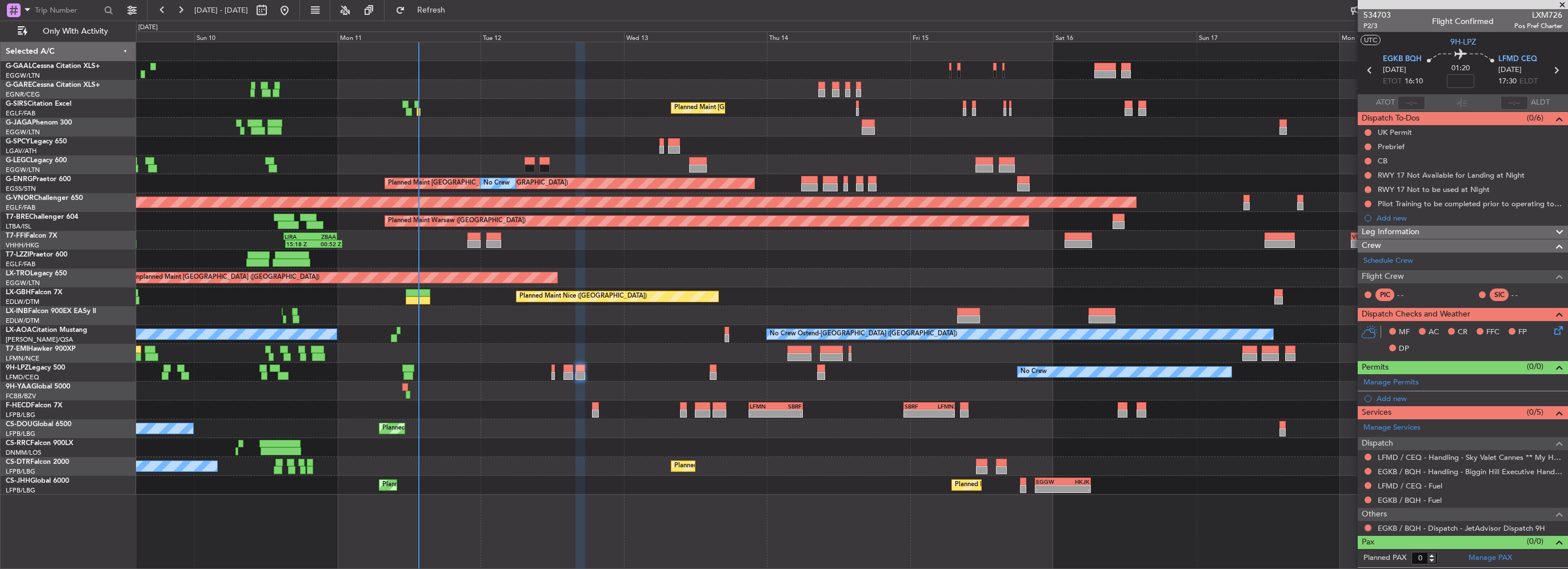
click at [678, 382] on div at bounding box center [852, 390] width 1432 height 18
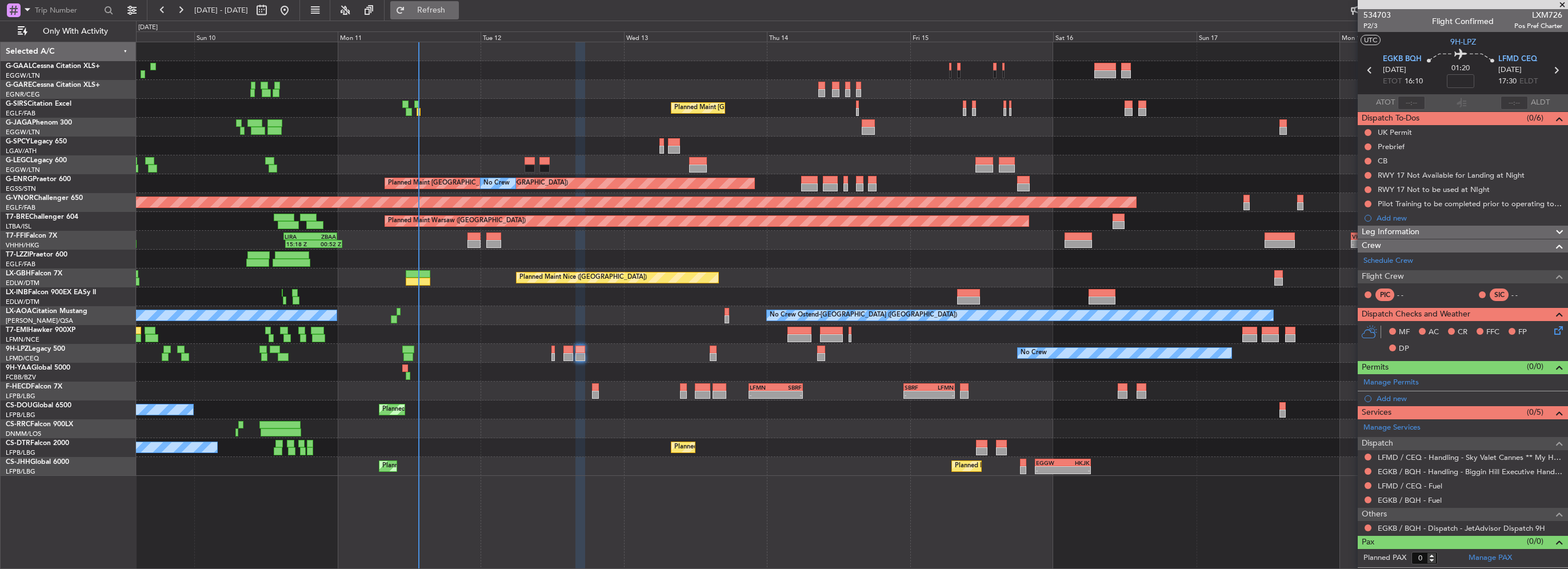
click at [459, 4] on button "Refresh" at bounding box center [425, 10] width 69 height 18
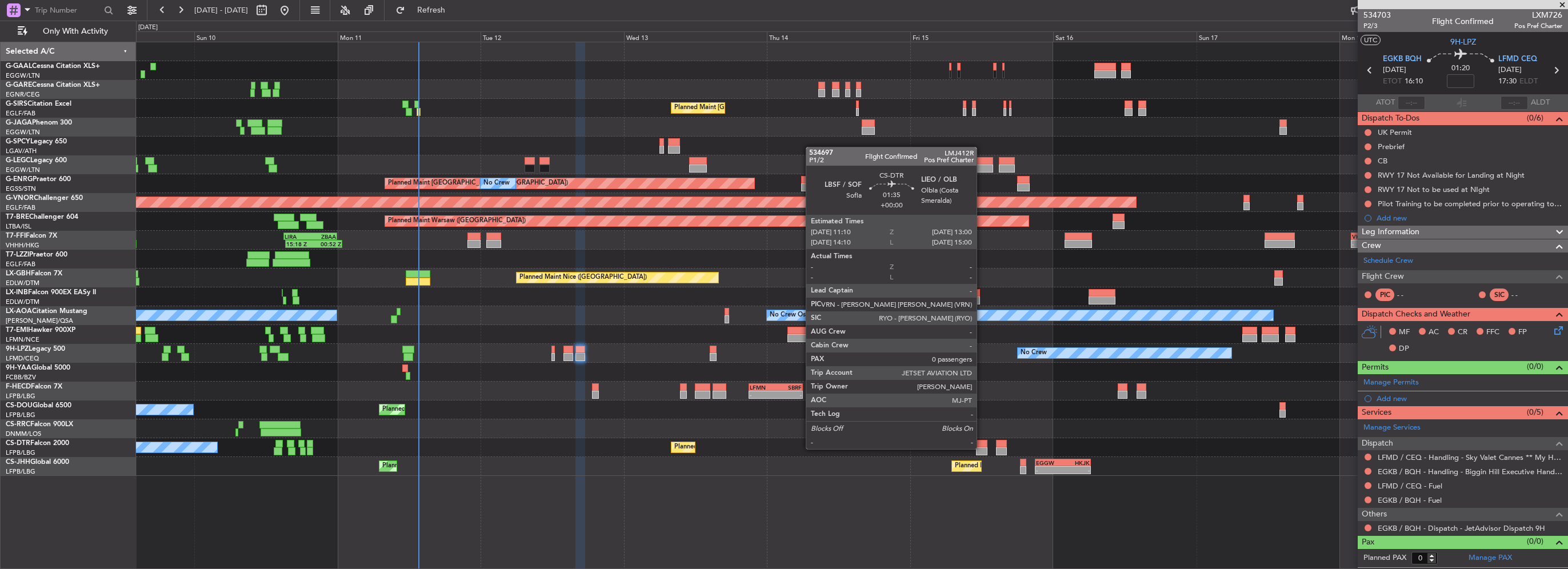
click at [982, 449] on div at bounding box center [981, 451] width 11 height 8
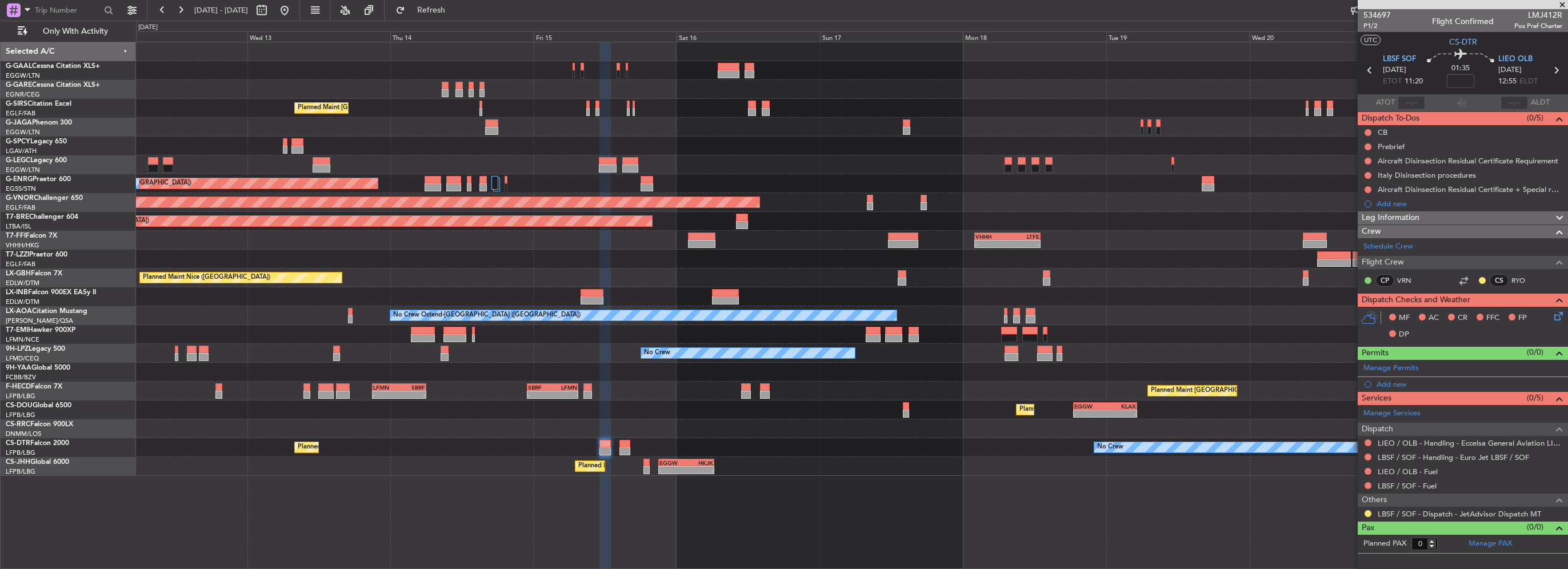
click at [592, 405] on div "Planned Maint London (Farnborough) A/C Unavailable London (Luton) Planned Maint…" at bounding box center [852, 259] width 1432 height 434
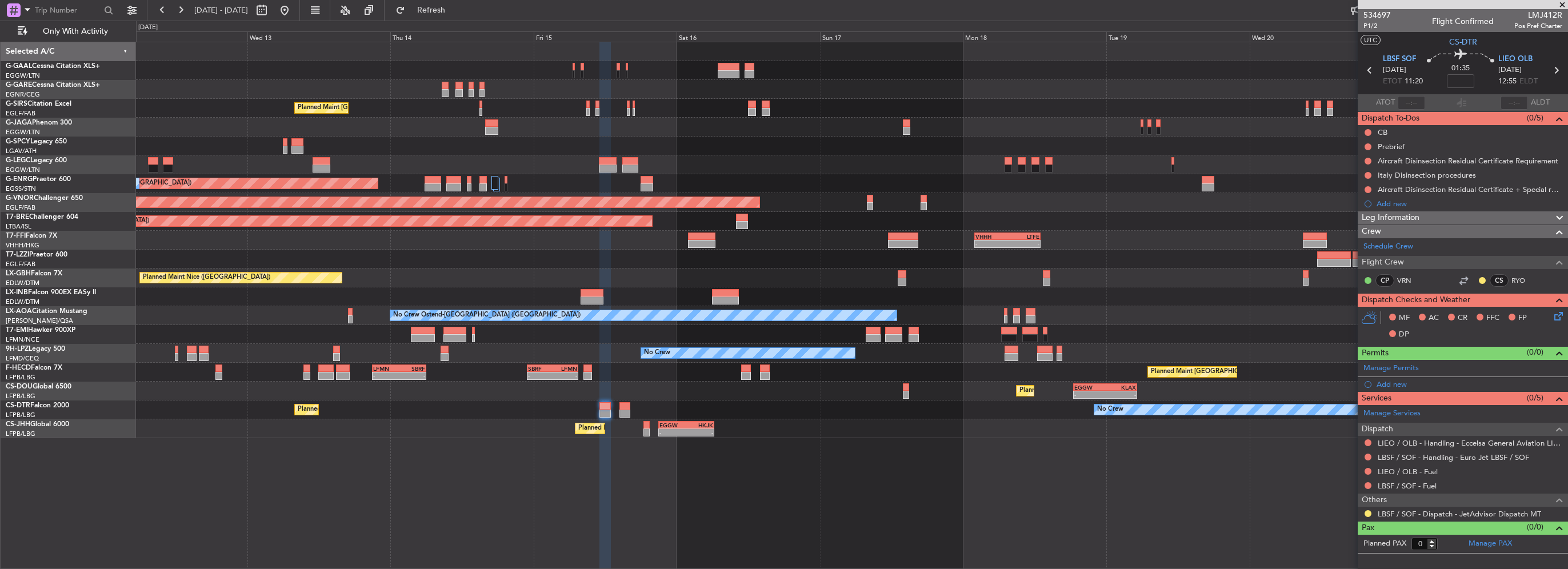
click at [921, 424] on div "Planned Maint London (Farnborough) A/C Unavailable London (Luton) Planned Maint…" at bounding box center [852, 240] width 1432 height 396
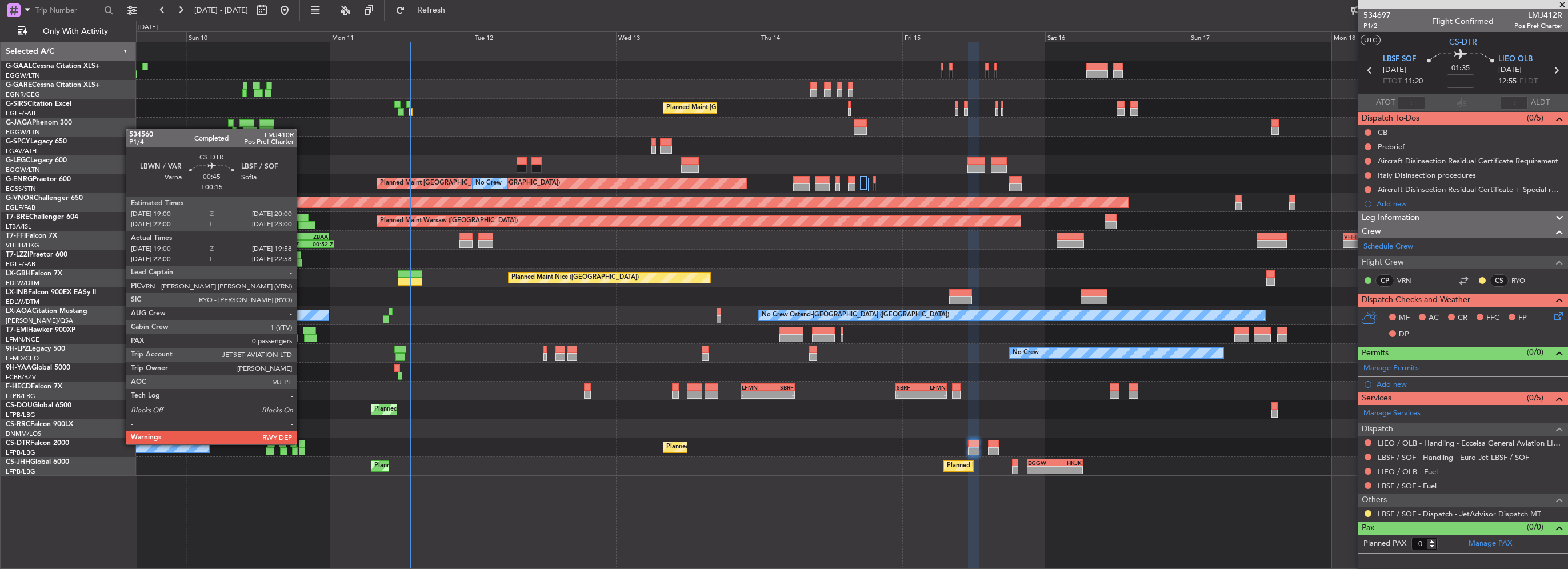
click at [302, 443] on div at bounding box center [302, 443] width 6 height 8
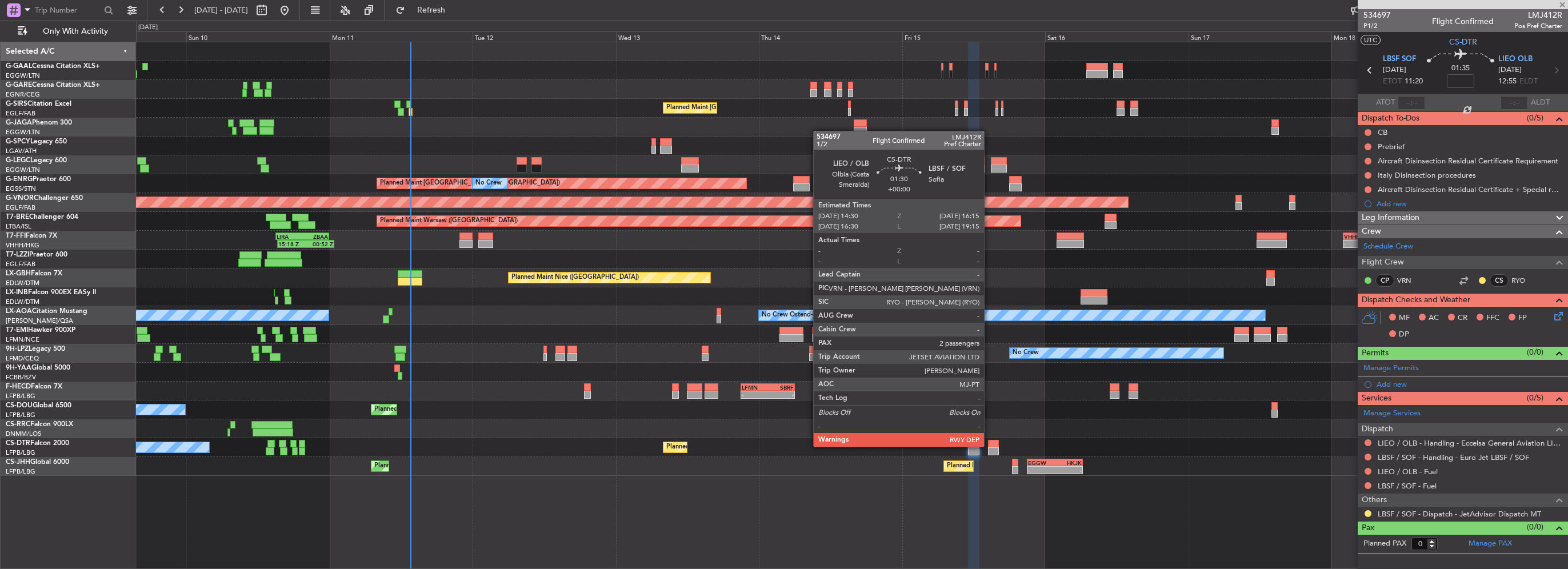
type input "+00:15"
type input "19:10"
type input "19:53"
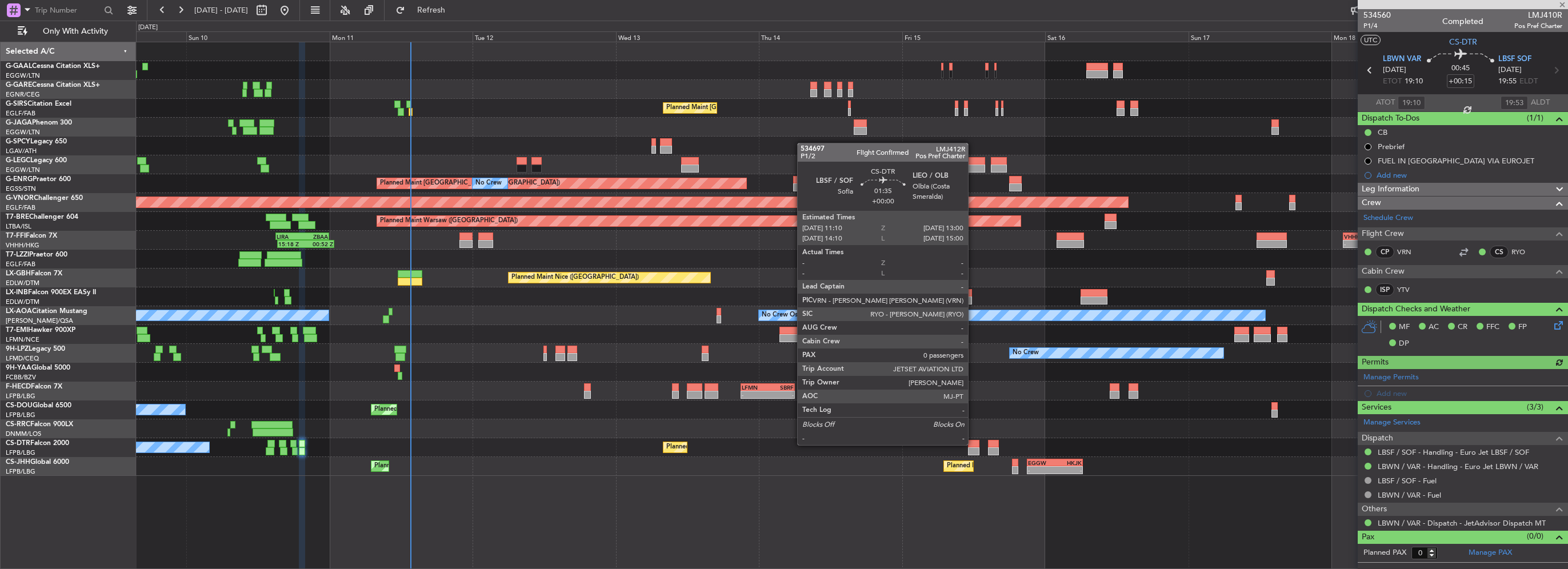
click at [974, 444] on div at bounding box center [974, 443] width 11 height 8
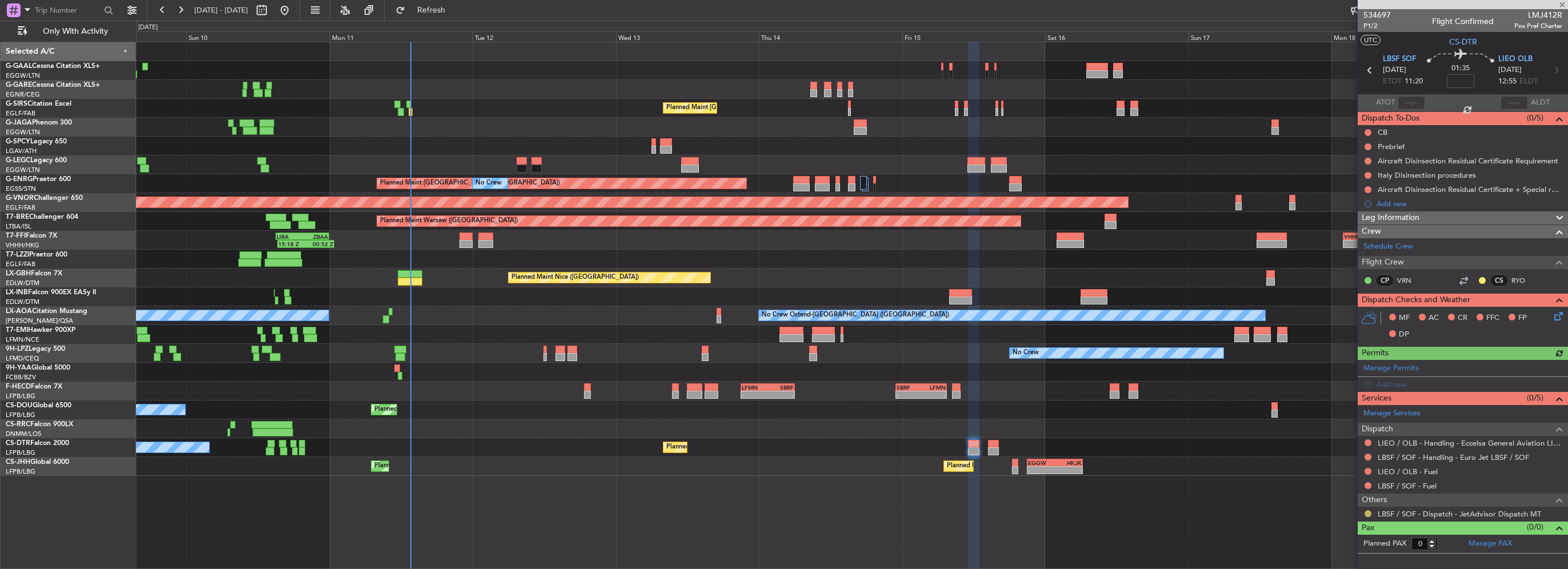
click at [1368, 513] on button at bounding box center [1368, 514] width 7 height 7
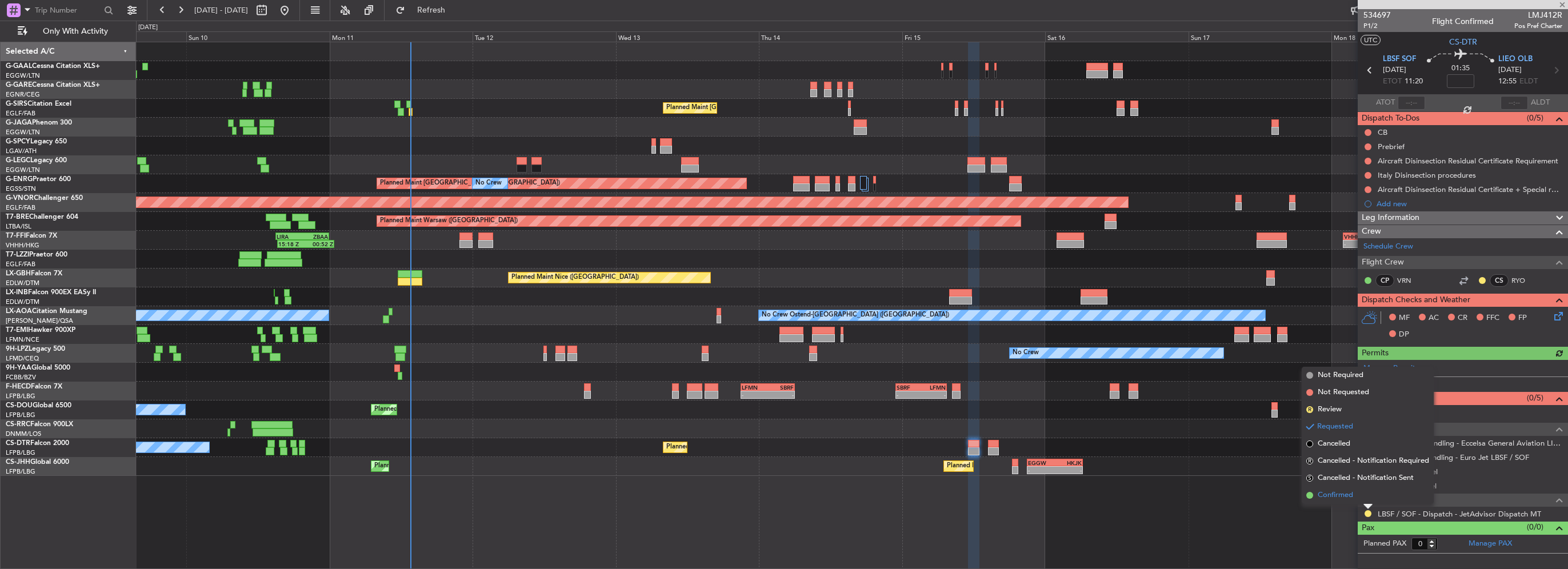
click at [1331, 497] on span "Confirmed" at bounding box center [1336, 495] width 35 height 11
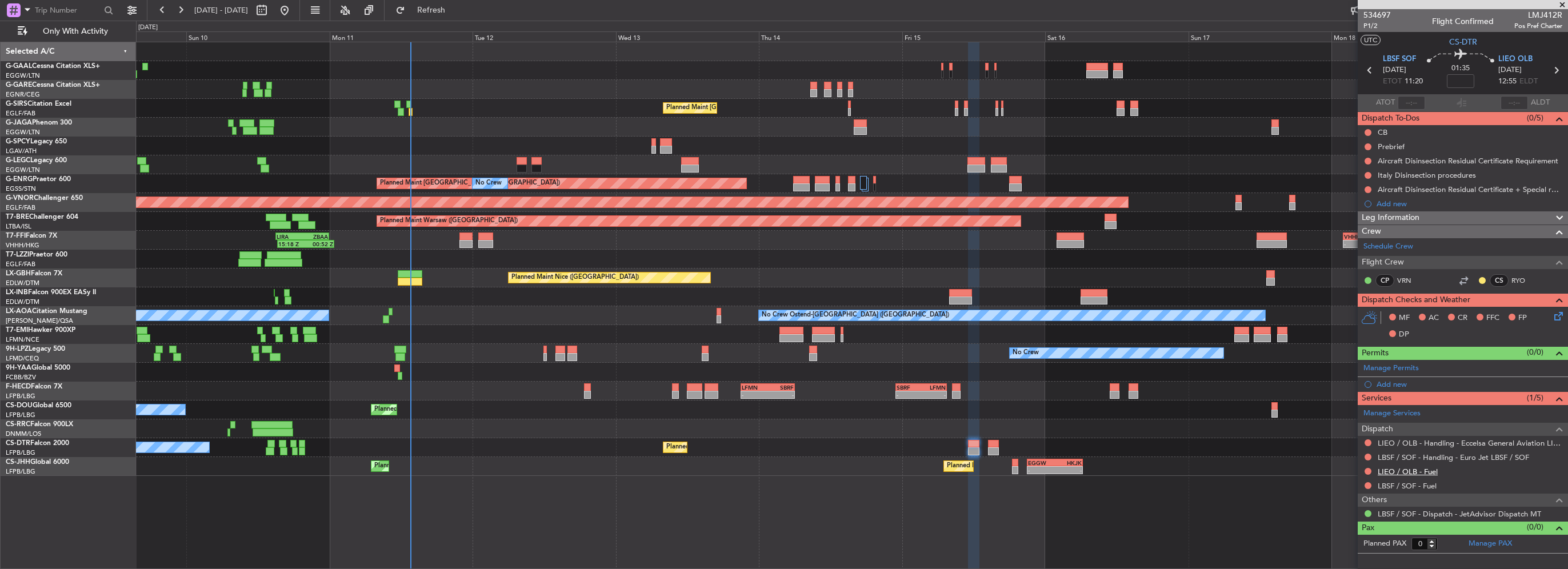
click at [1406, 468] on link "LIEO / OLB - Fuel" at bounding box center [1408, 471] width 60 height 10
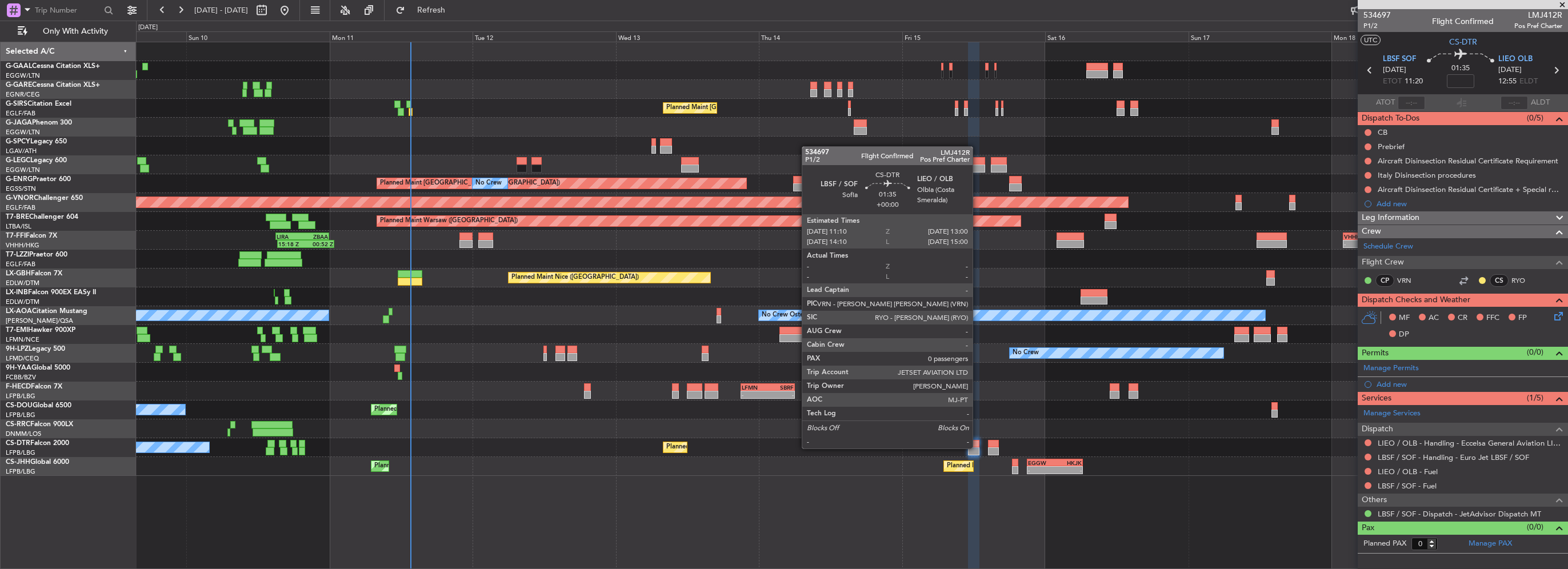
click at [972, 445] on div at bounding box center [974, 443] width 11 height 8
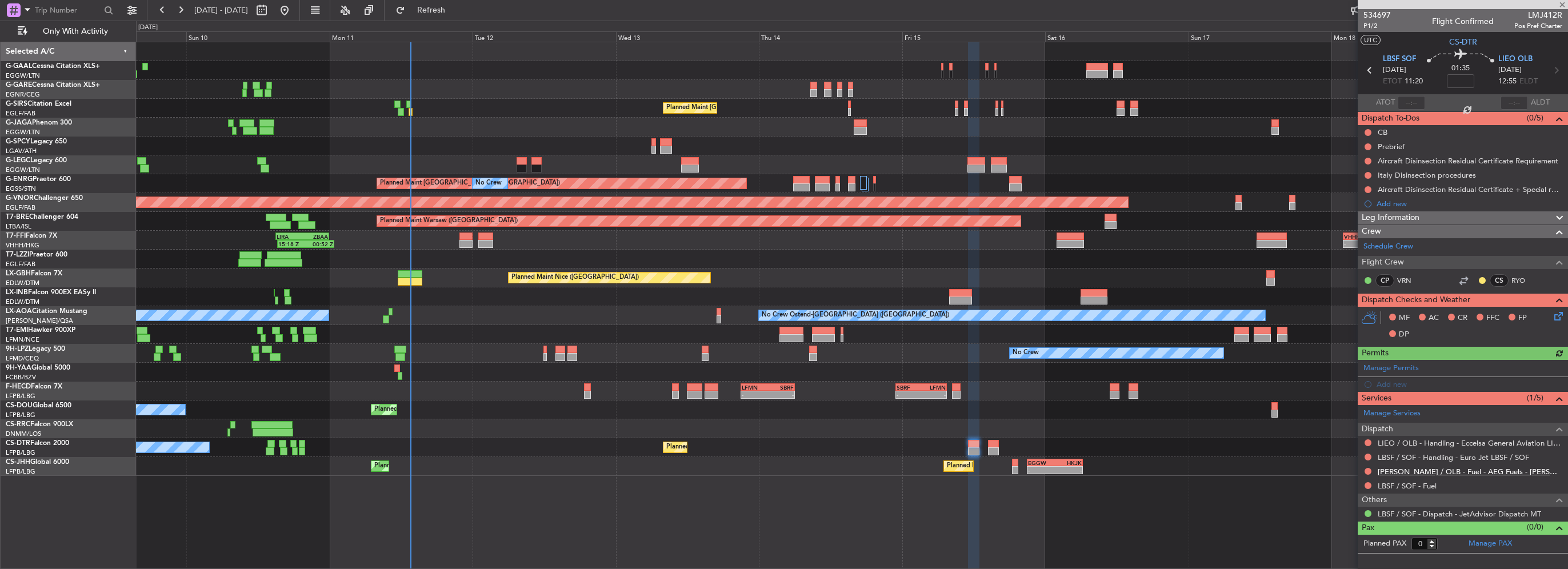
click at [1506, 471] on link "LIEO / OLB - Fuel - AEG Fuels - LIEO / OLB" at bounding box center [1470, 471] width 185 height 10
click at [974, 438] on div "No Crew Planned Maint Sofia No Crew Planned Maint Sofia" at bounding box center [852, 447] width 1432 height 18
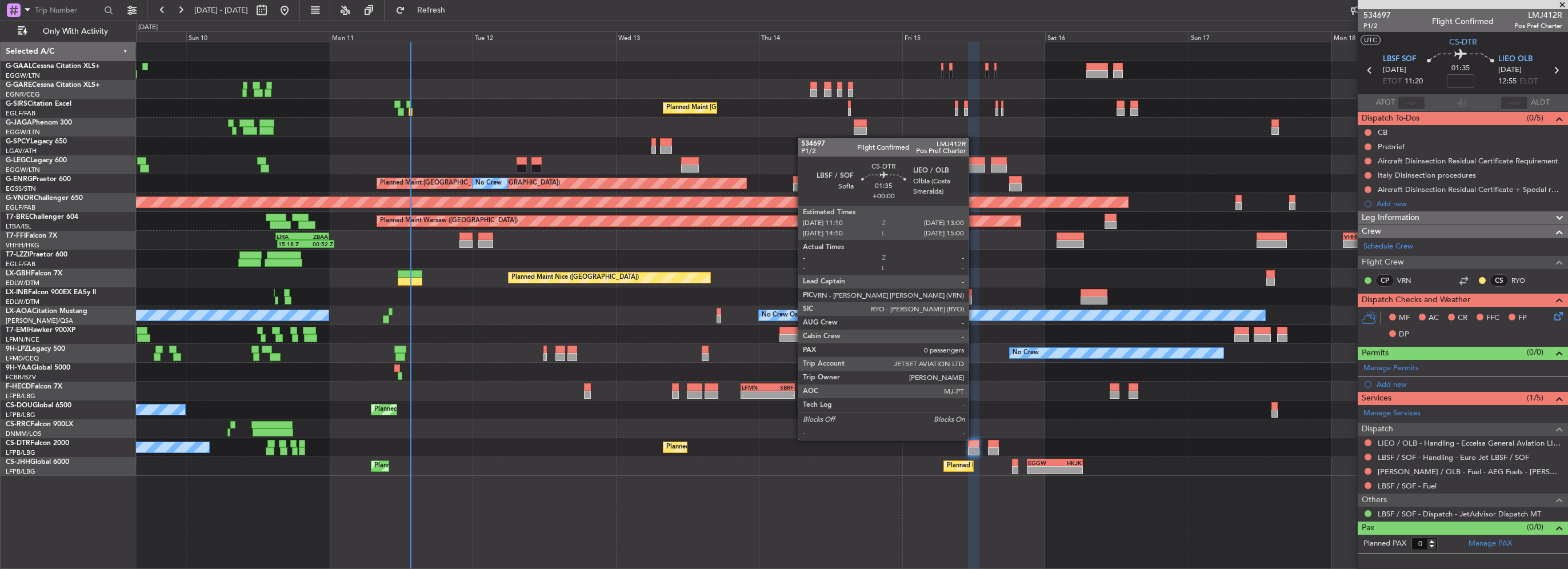
click at [974, 440] on div at bounding box center [974, 443] width 11 height 8
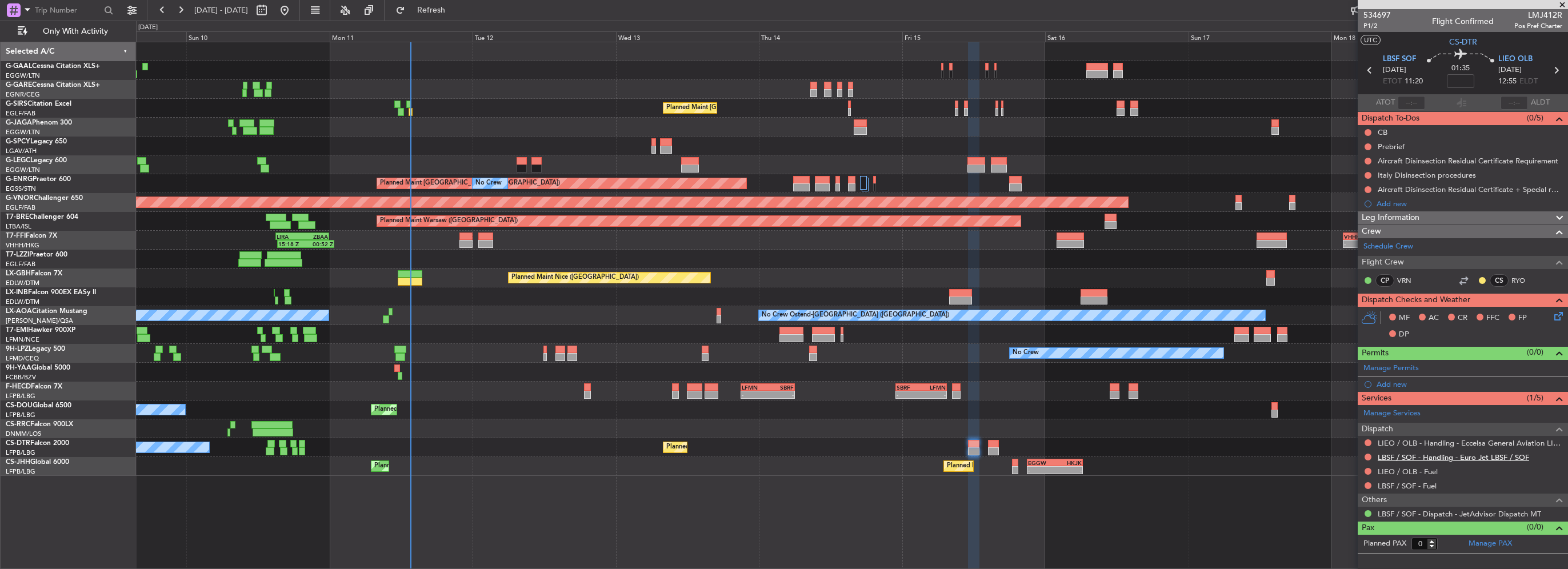
click at [1482, 455] on link "LBSF / SOF - Handling - Euro Jet LBSF / SOF" at bounding box center [1454, 457] width 151 height 10
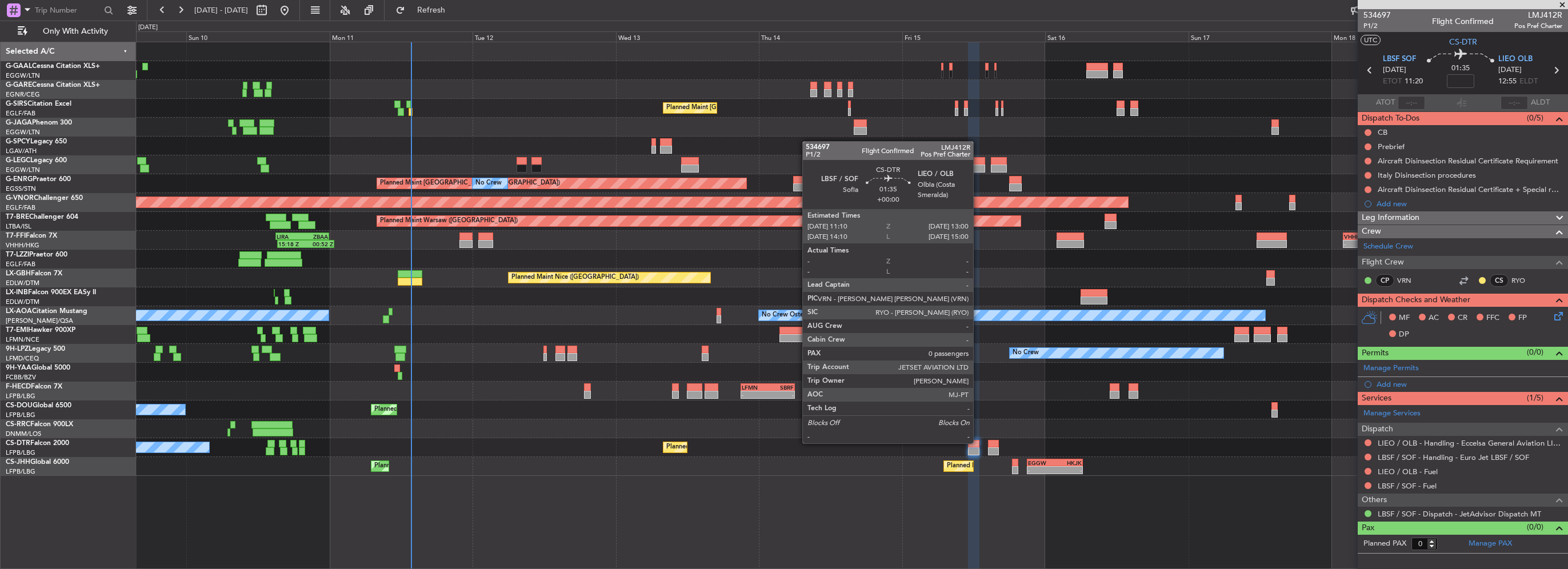
click at [976, 443] on div at bounding box center [974, 443] width 11 height 8
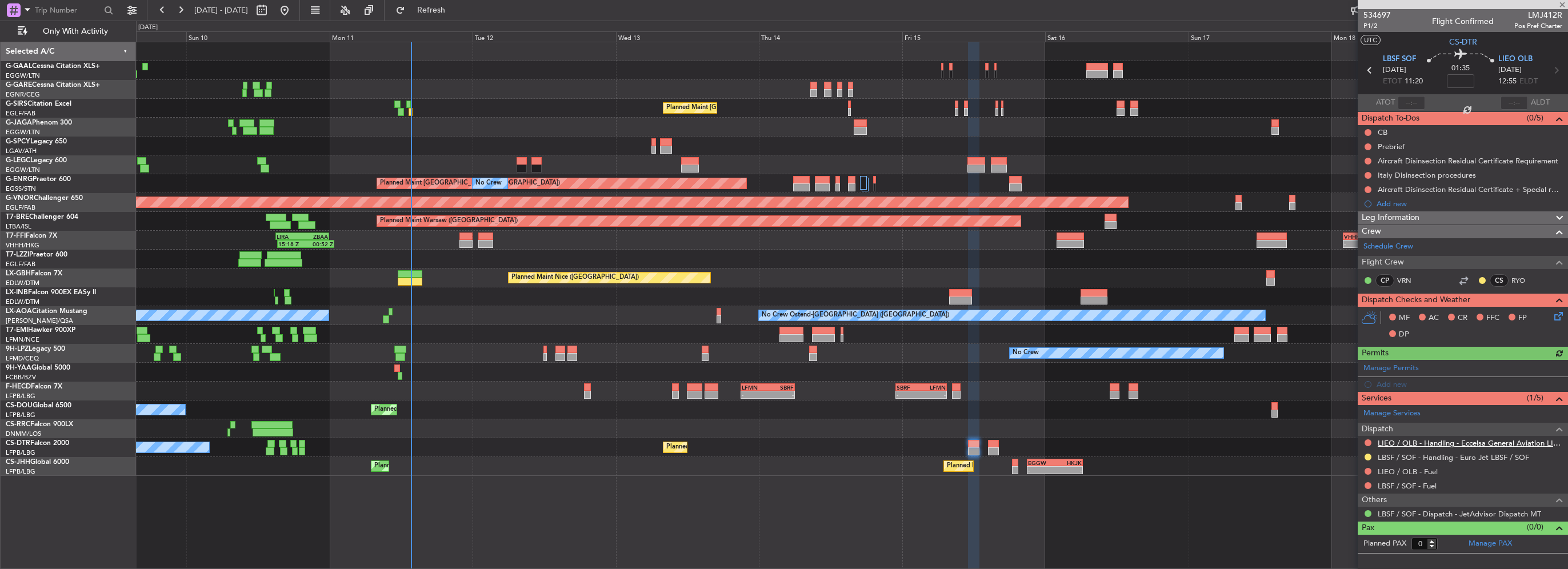
click at [1419, 442] on link "LIEO / OLB - Handling - Eccelsa General Aviation LIEO / OLB" at bounding box center [1470, 442] width 185 height 10
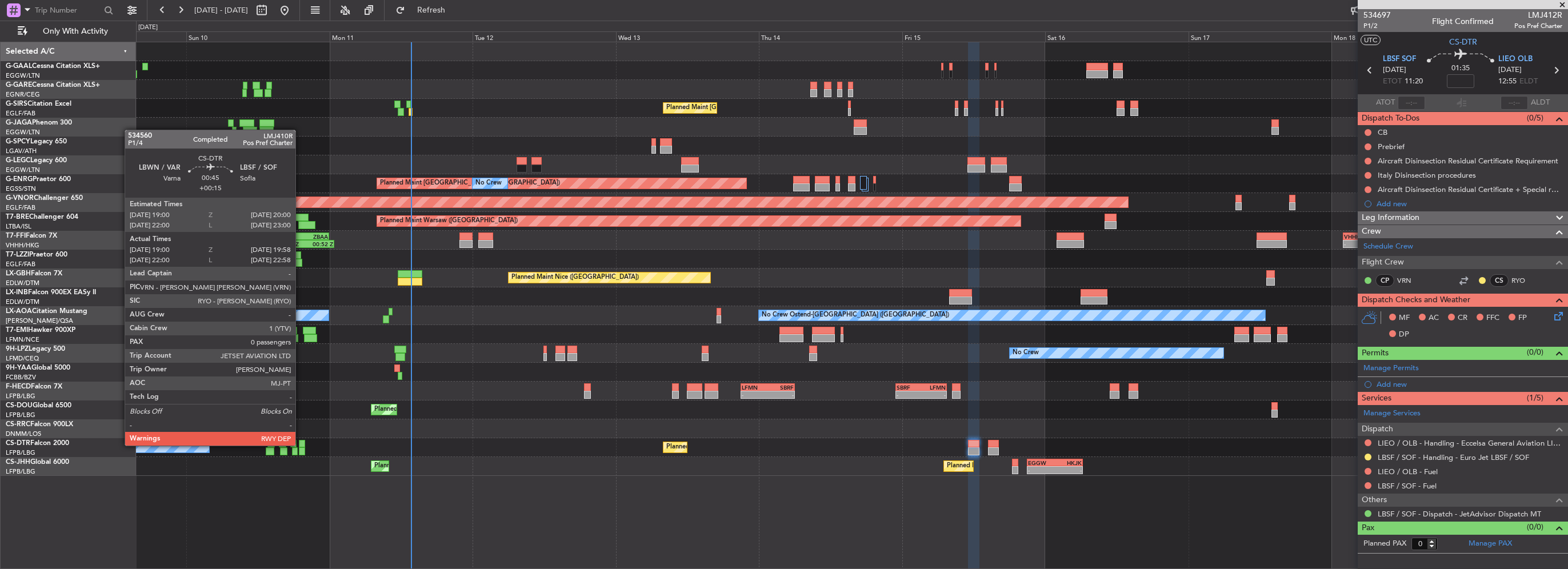
click at [301, 445] on div at bounding box center [302, 443] width 6 height 8
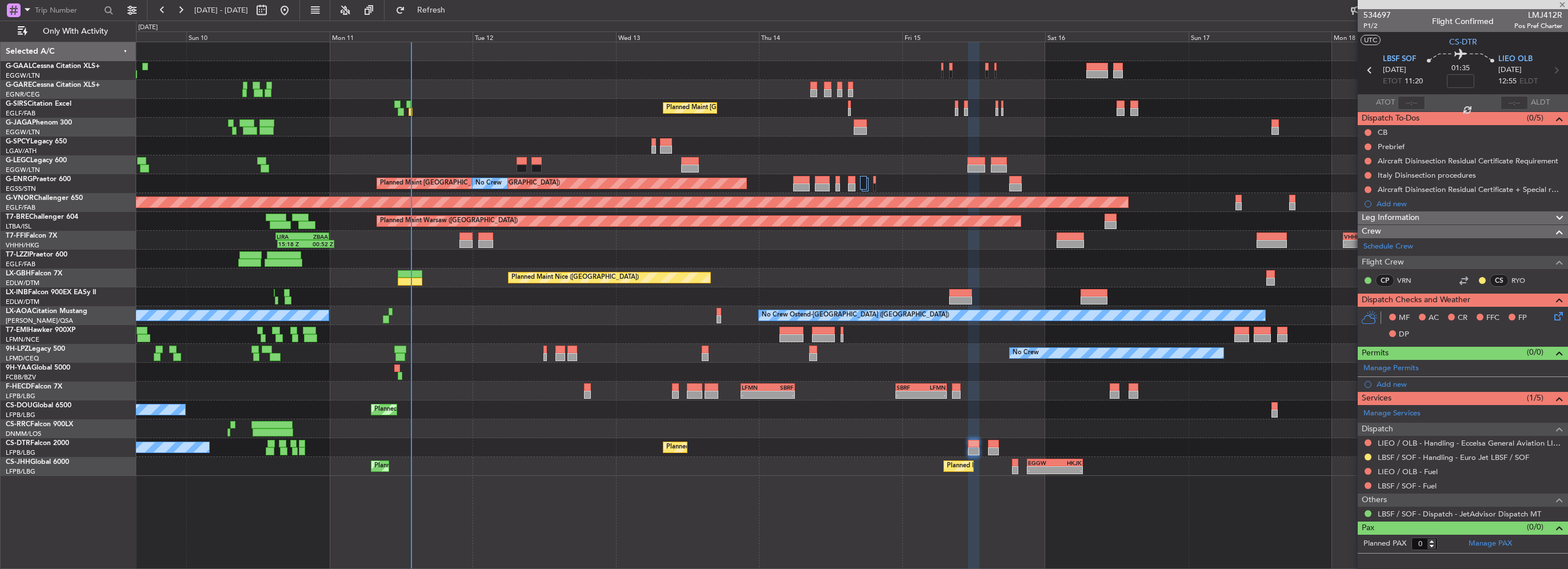
type input "+00:15"
type input "19:10"
type input "19:53"
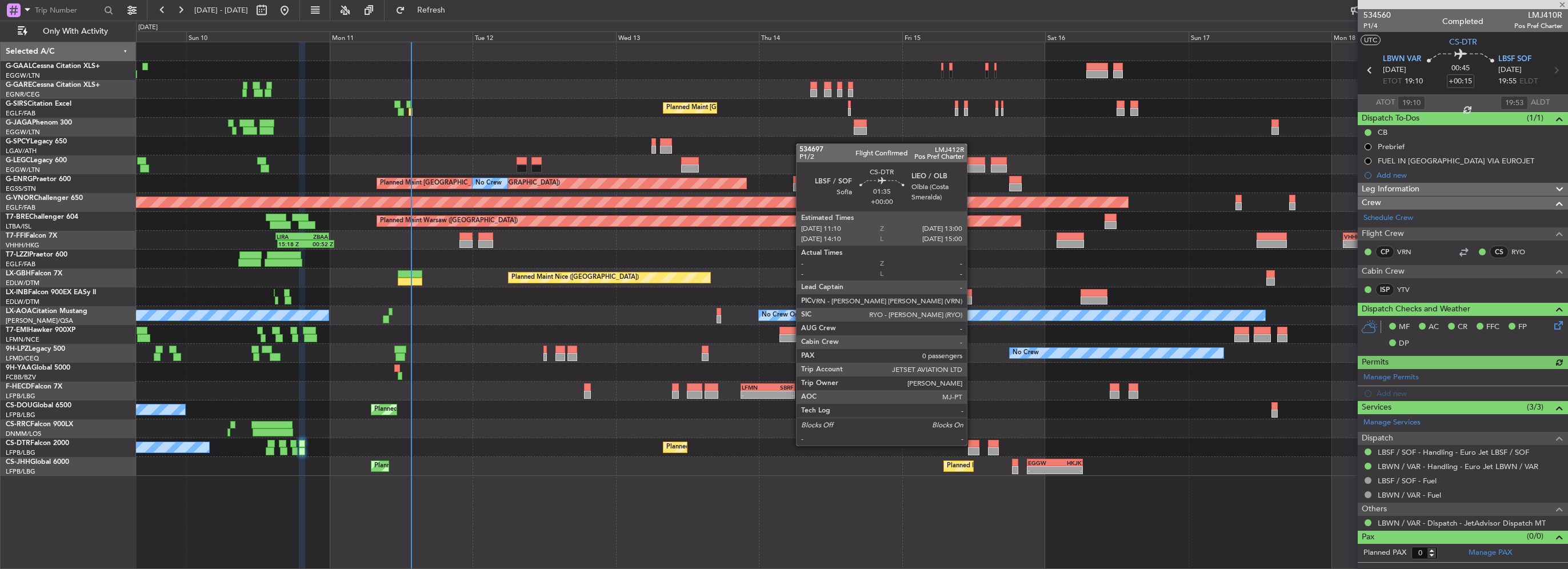
click at [972, 445] on div at bounding box center [974, 443] width 11 height 8
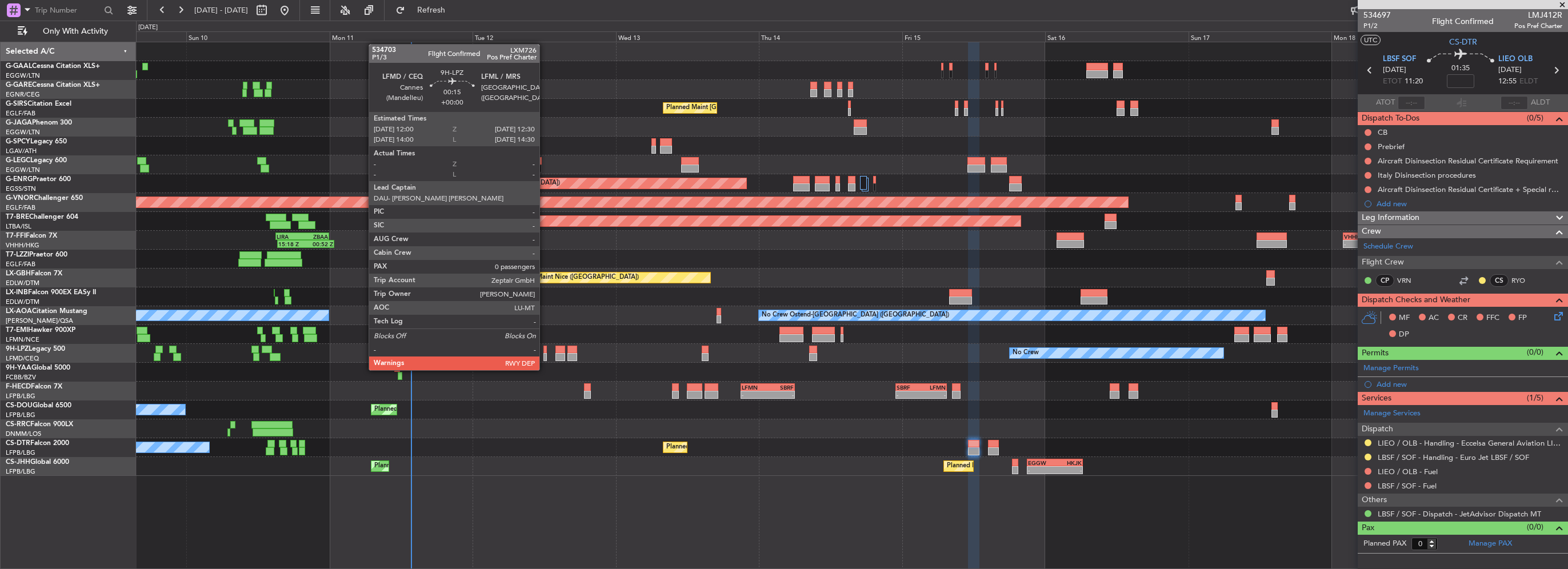
click at [544, 359] on div at bounding box center [545, 357] width 4 height 8
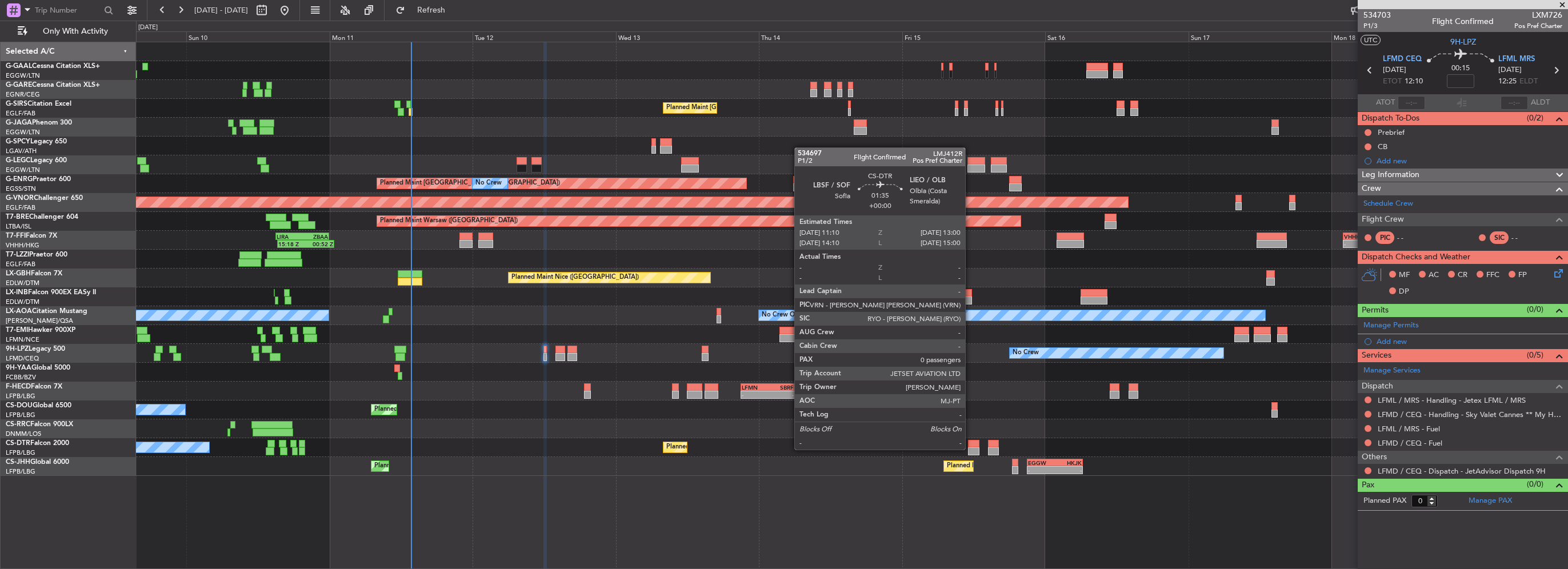
click at [971, 449] on div at bounding box center [974, 451] width 11 height 8
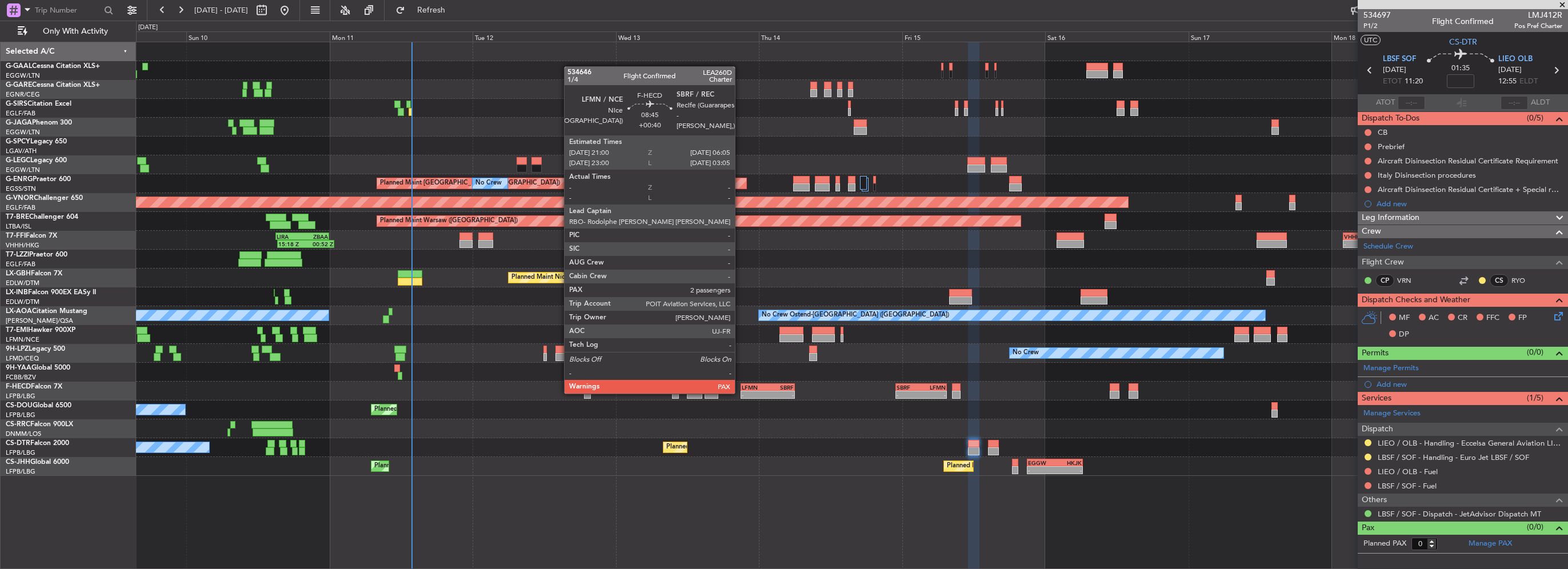
click at [740, 392] on div "- -" at bounding box center [768, 395] width 55 height 8
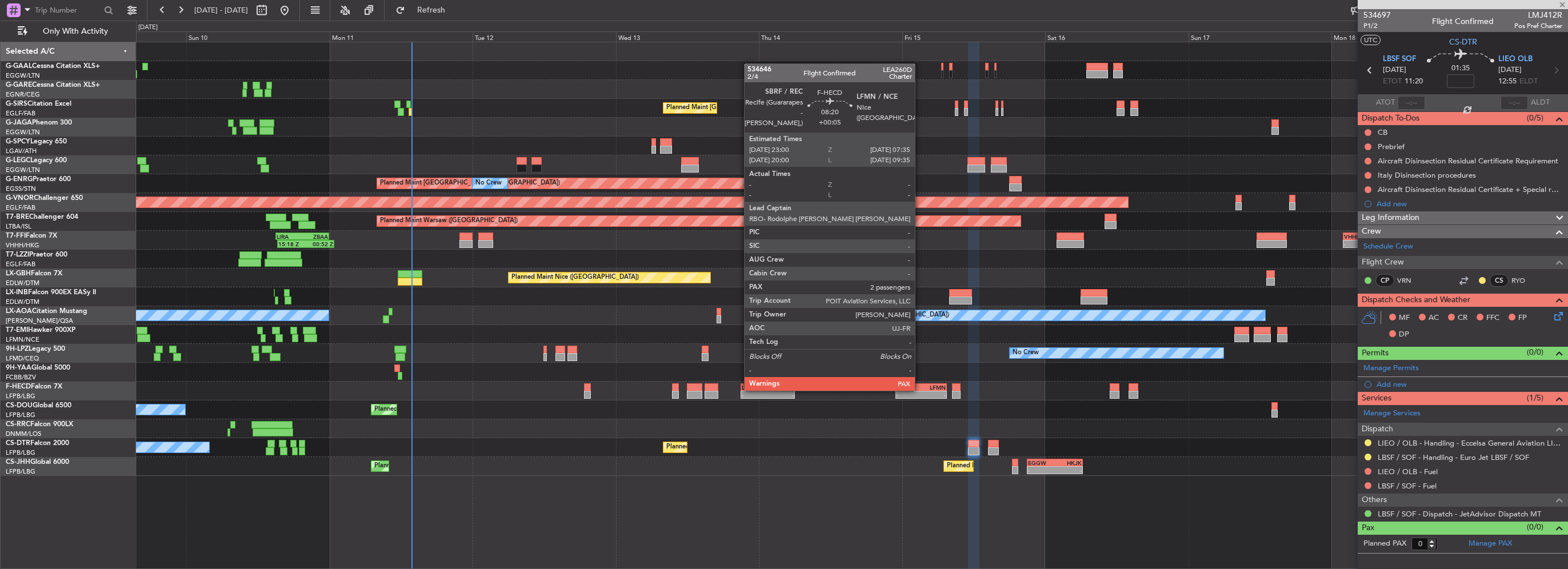
type input "+00:40"
type input "2"
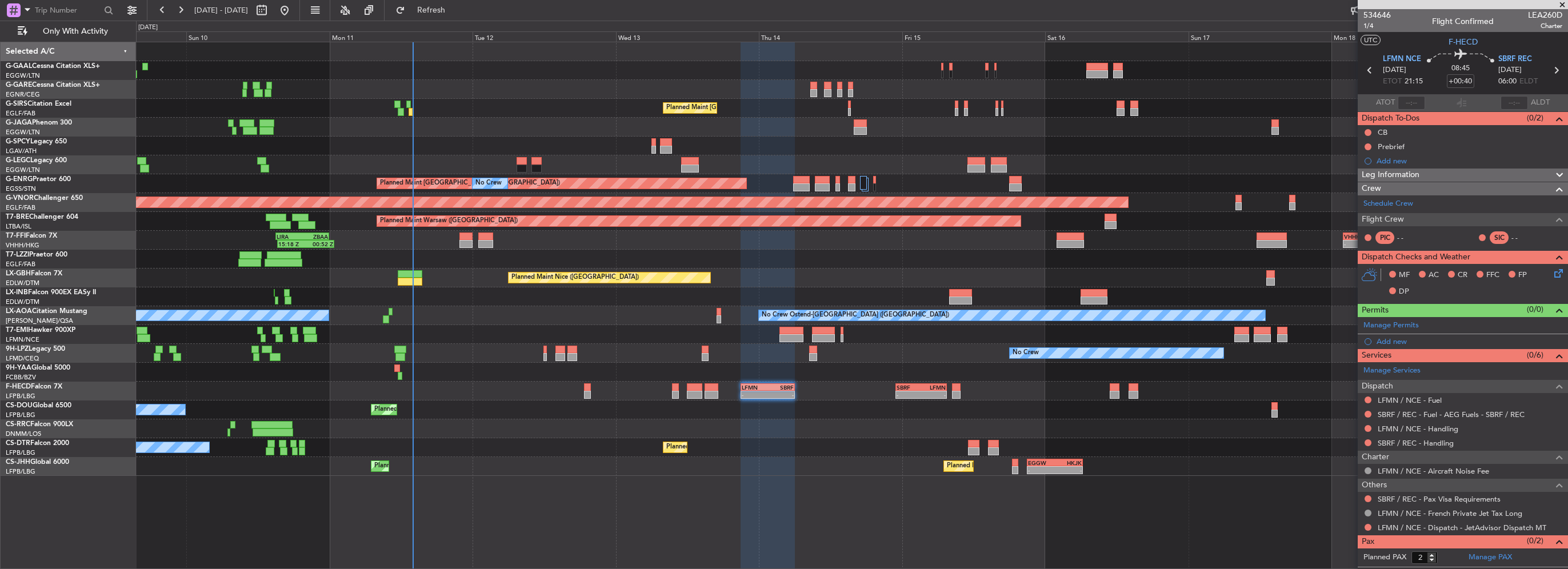
click at [594, 267] on div "No Crew Planned Maint London (Farnborough) Planned Maint London (Stansted) No C…" at bounding box center [852, 259] width 1432 height 434
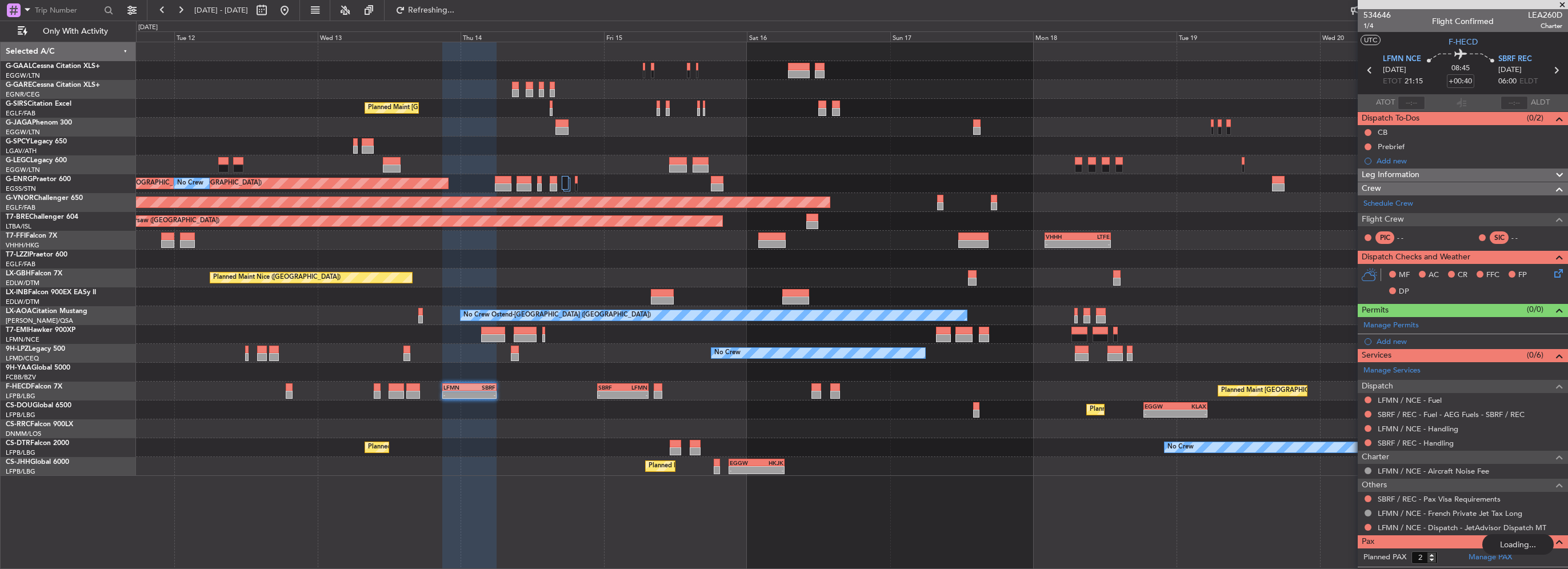
click at [675, 325] on div at bounding box center [852, 334] width 1432 height 18
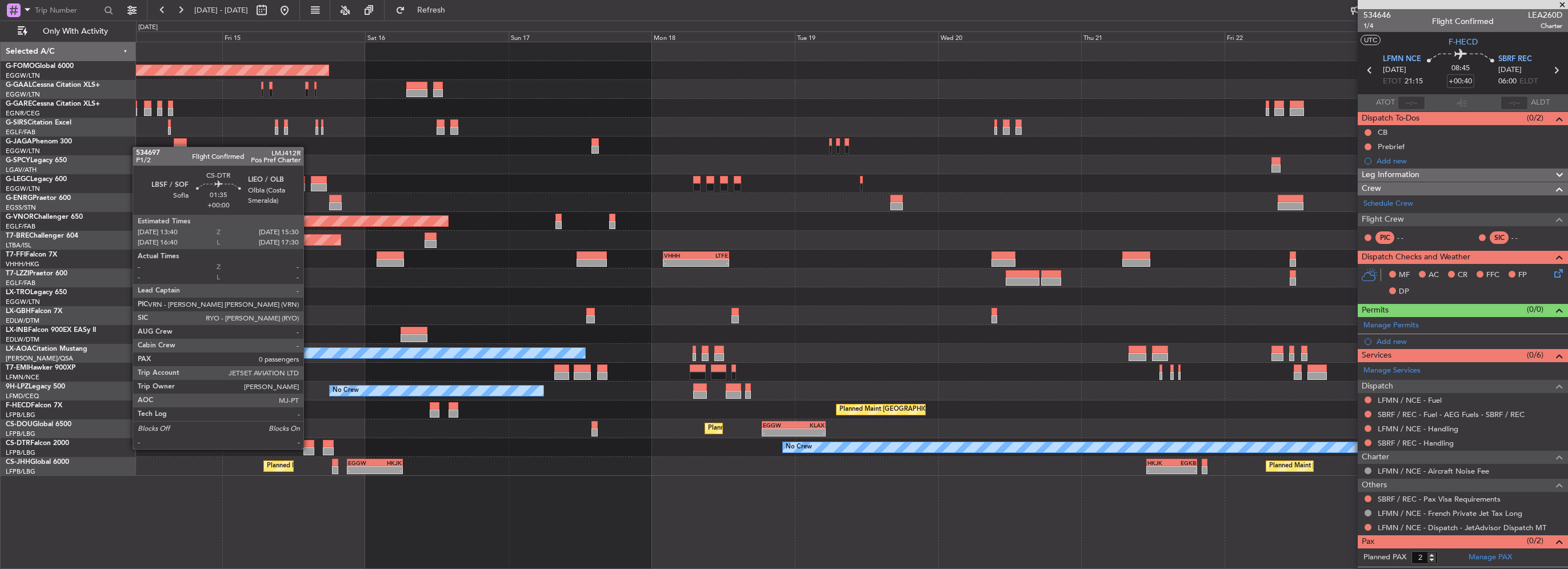
click at [309, 449] on div at bounding box center [309, 451] width 11 height 8
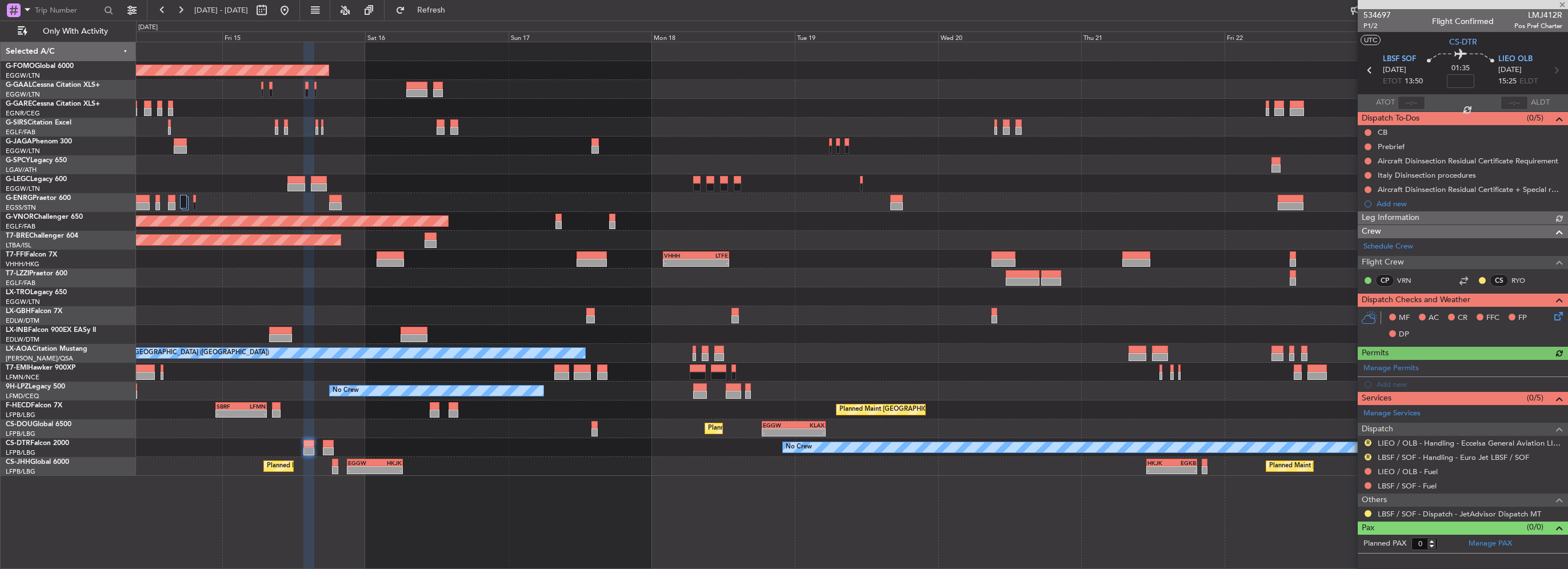
click at [627, 449] on div "No Crew Planned Maint Sofia" at bounding box center [852, 447] width 1432 height 18
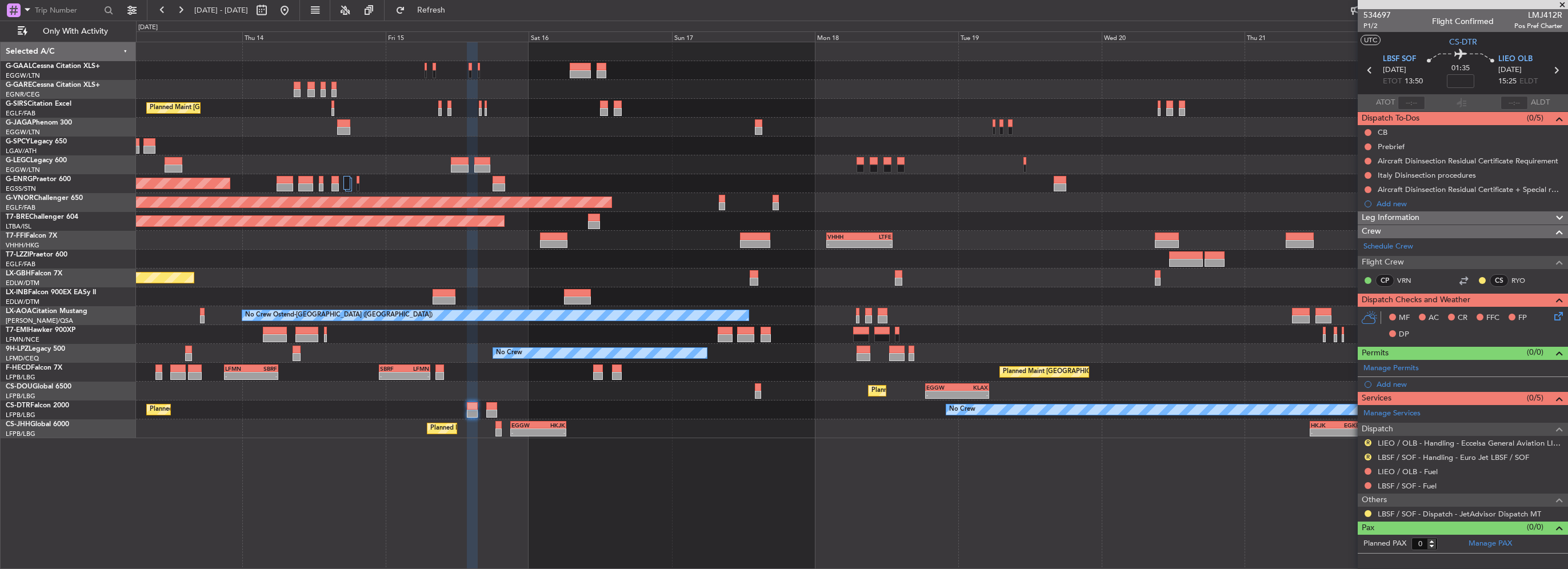
click at [1365, 515] on mat-tooltip-component "Requested" at bounding box center [1368, 530] width 51 height 30
click at [1365, 514] on button at bounding box center [1368, 514] width 7 height 7
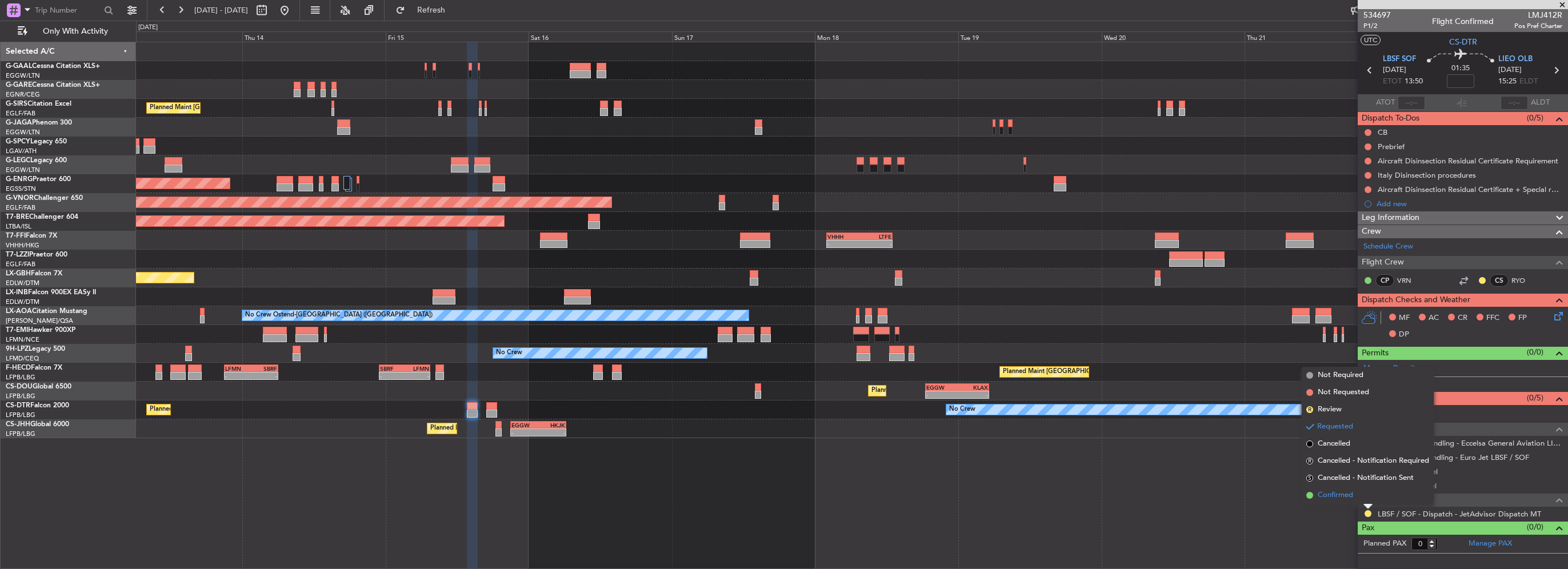
click at [1353, 500] on span "Confirmed" at bounding box center [1336, 495] width 35 height 11
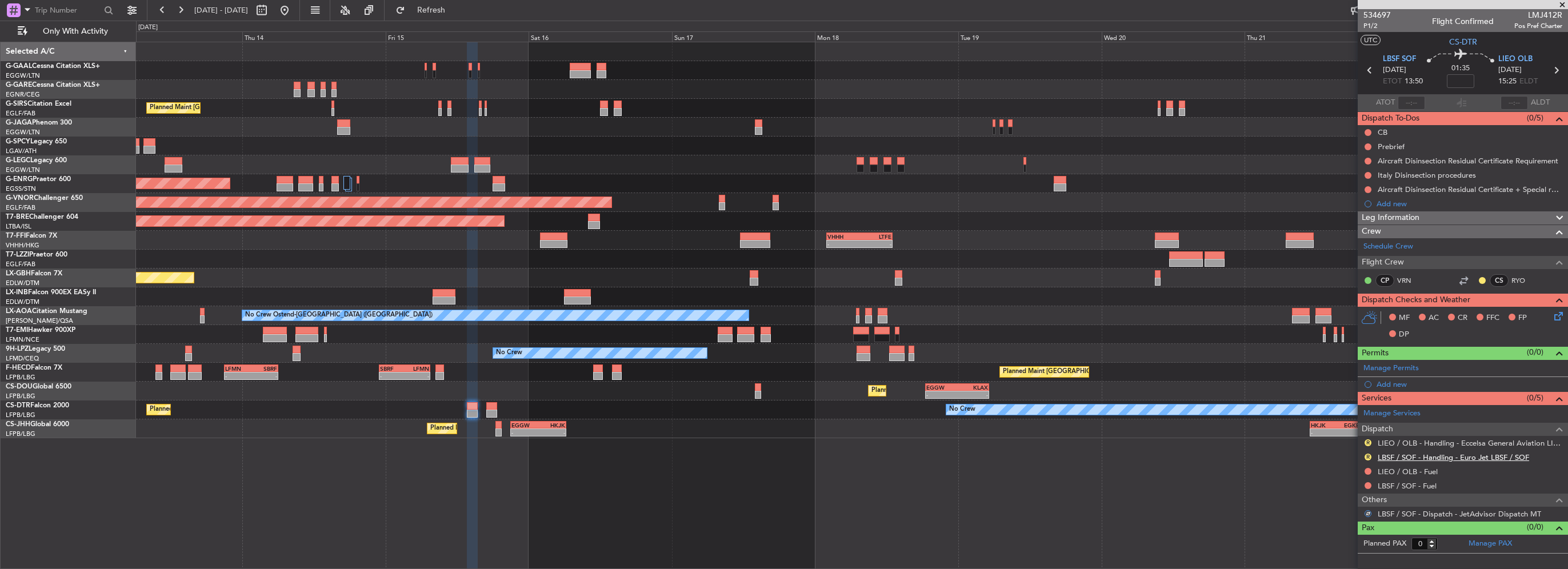
click at [1465, 457] on link "LBSF / SOF - Handling - Euro Jet LBSF / SOF" at bounding box center [1454, 457] width 151 height 10
click at [1367, 450] on div "R LBSF / SOF - Handling - Euro Jet LBSF / SOF" at bounding box center [1462, 457] width 210 height 14
click at [1371, 460] on mat-tooltip-component "Review" at bounding box center [1367, 475] width 41 height 30
click at [1370, 457] on button "R" at bounding box center [1368, 457] width 7 height 7
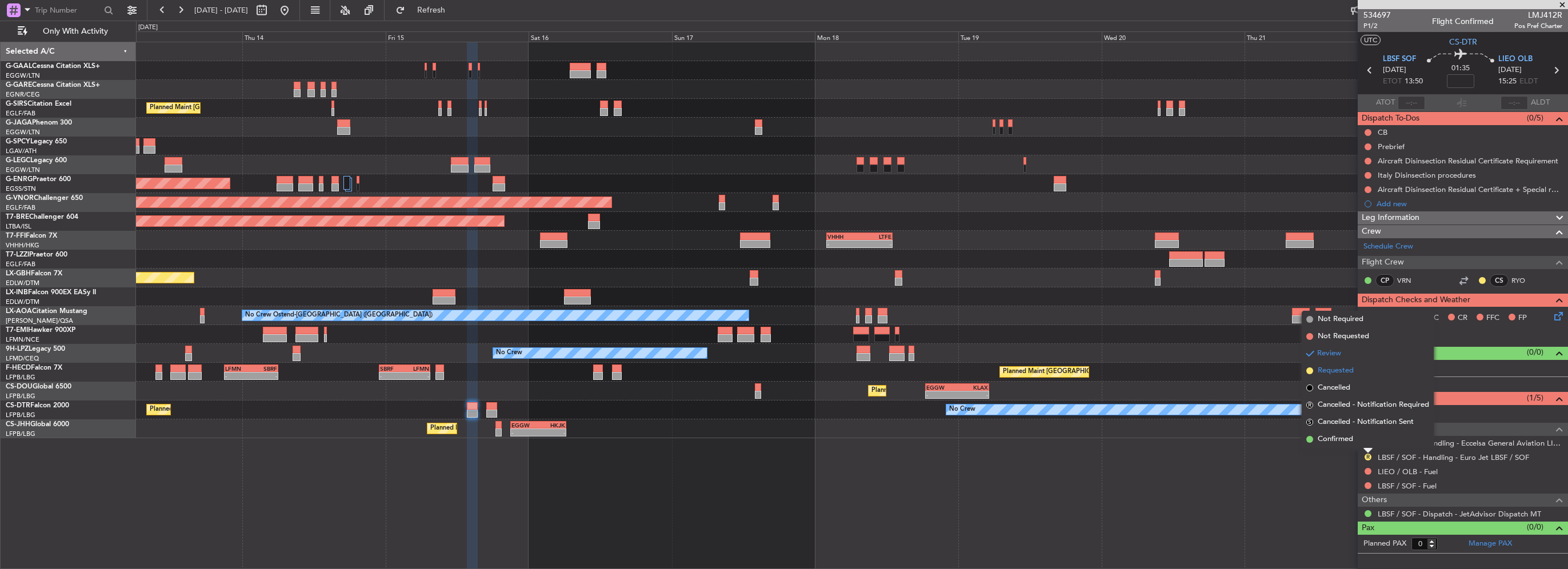
click at [1331, 377] on li "Requested" at bounding box center [1367, 370] width 132 height 17
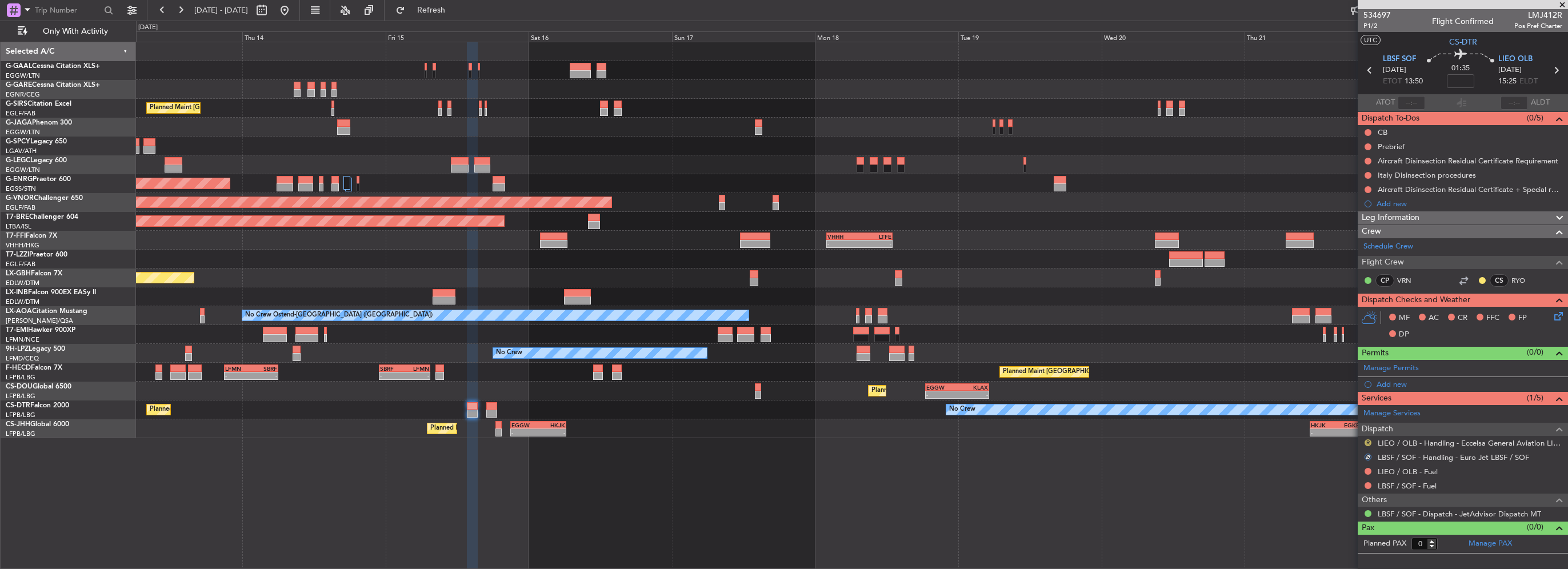
click at [1369, 441] on button "R" at bounding box center [1368, 443] width 7 height 7
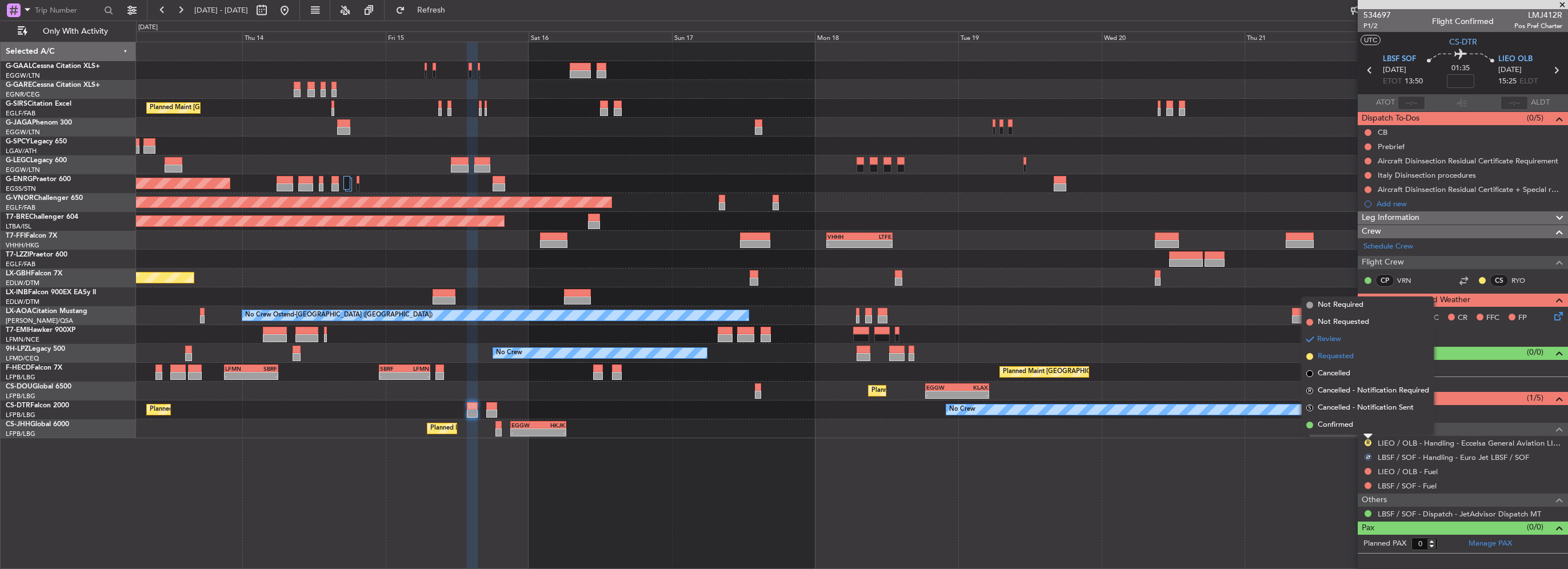
click at [1338, 354] on span "Requested" at bounding box center [1336, 356] width 36 height 11
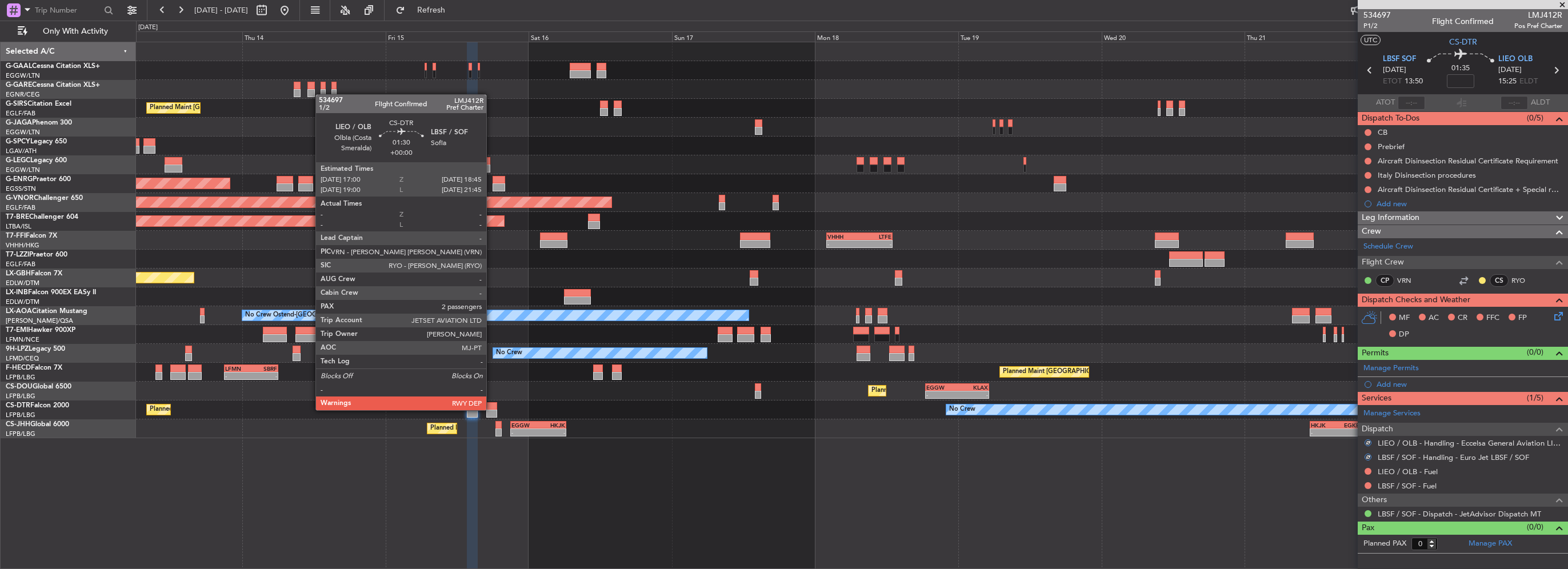
click at [492, 410] on div at bounding box center [492, 413] width 11 height 8
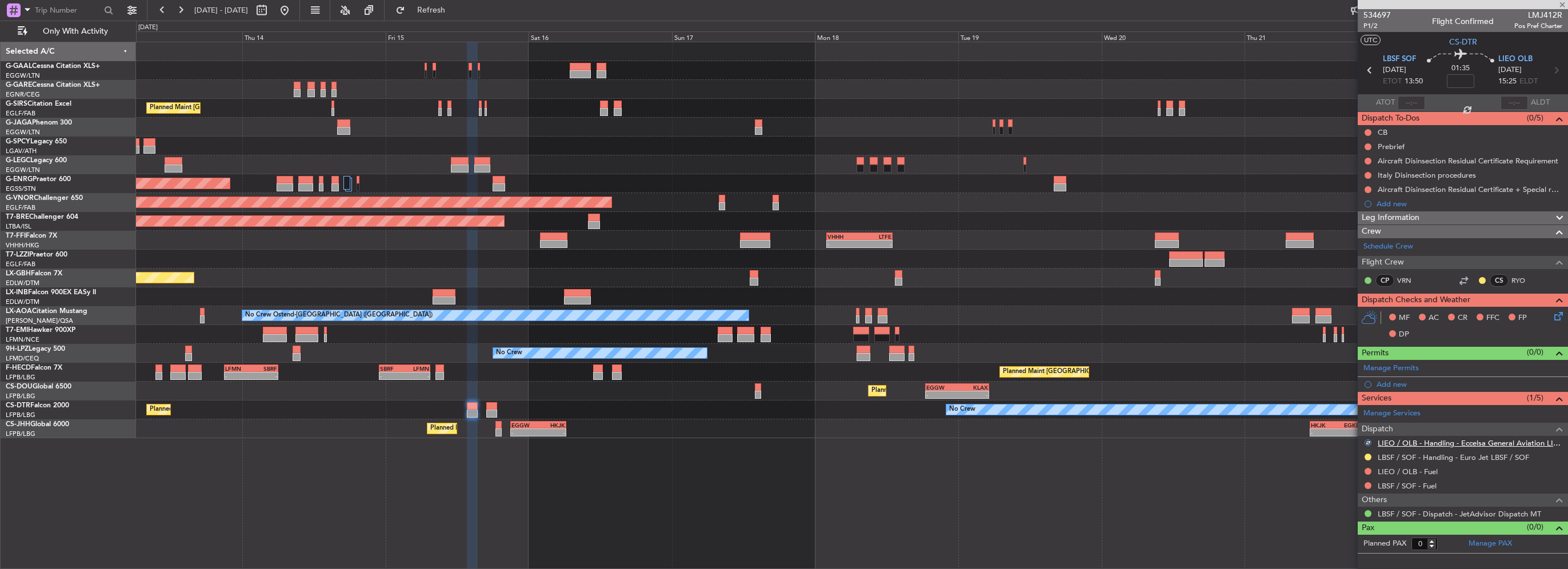
type input "2"
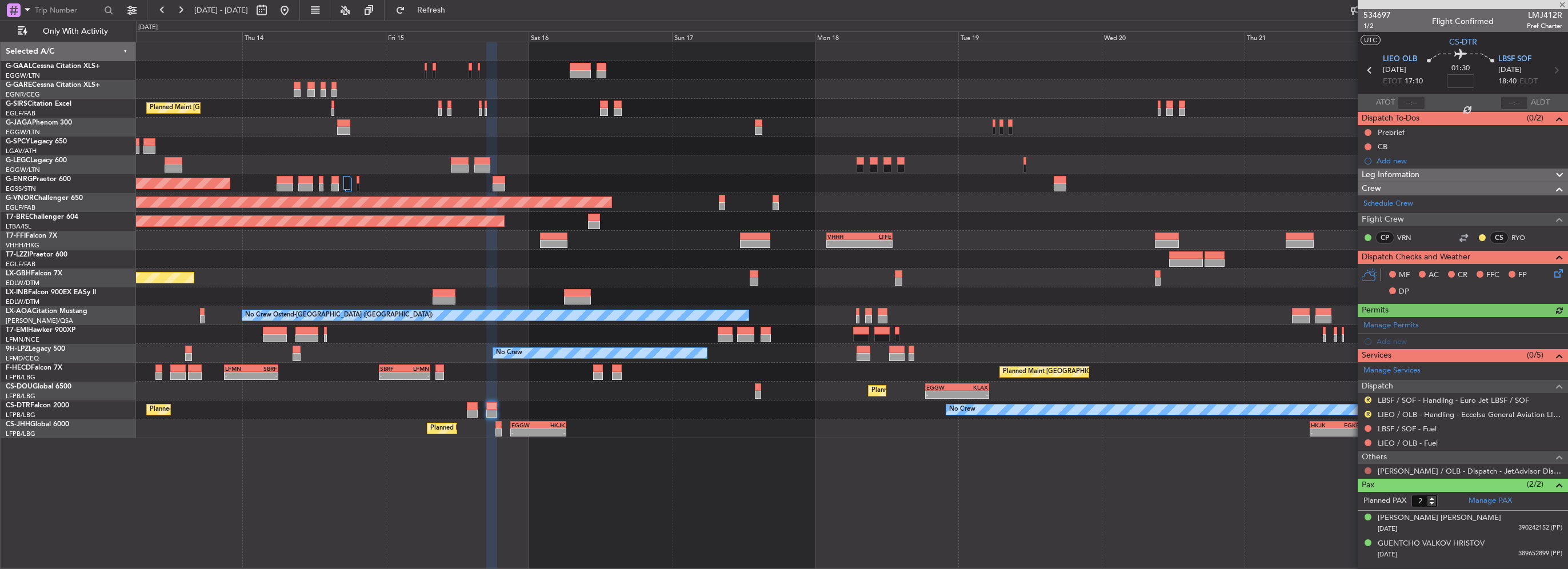
click at [1369, 468] on button at bounding box center [1368, 471] width 7 height 7
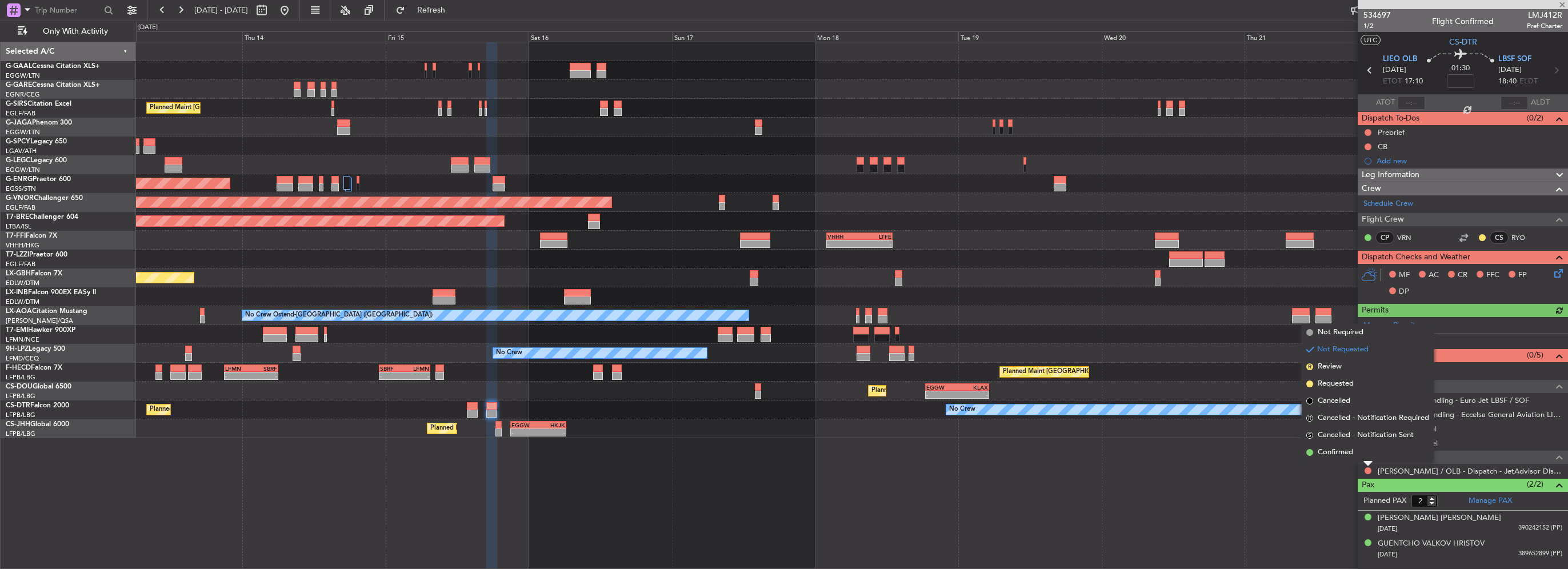
click at [1339, 455] on span "Confirmed" at bounding box center [1336, 452] width 35 height 11
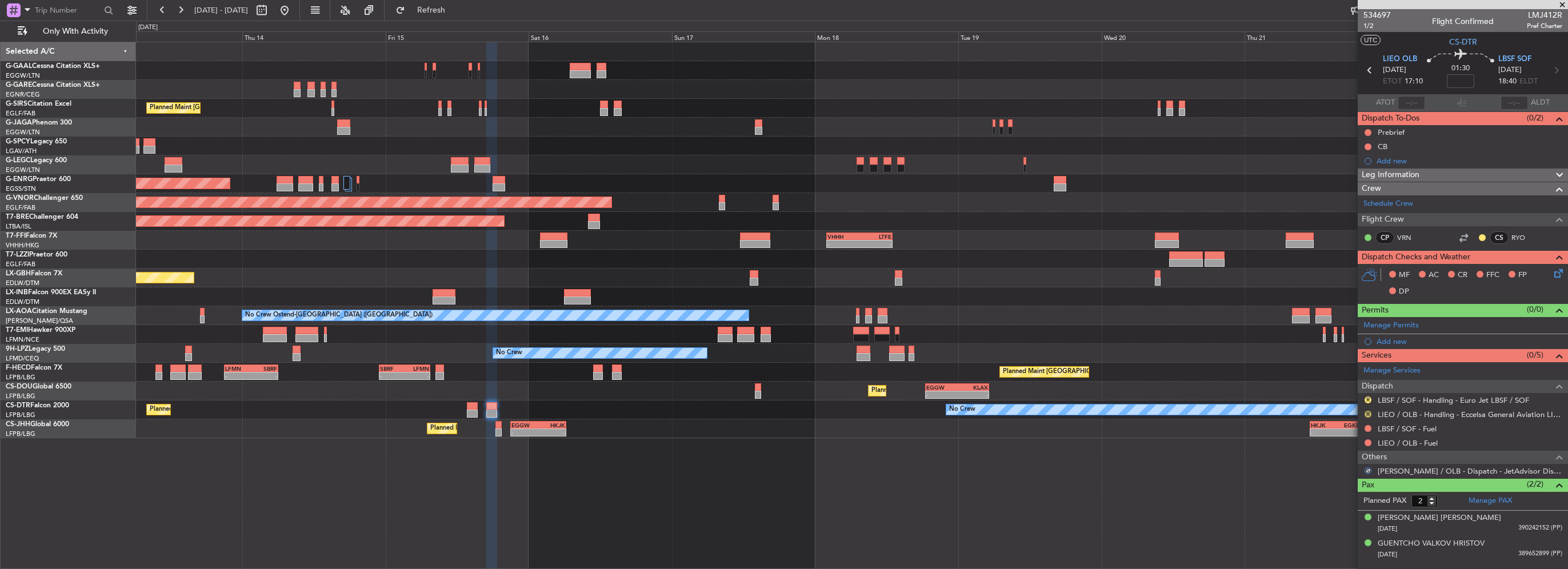
click at [1367, 411] on button "R" at bounding box center [1368, 414] width 7 height 7
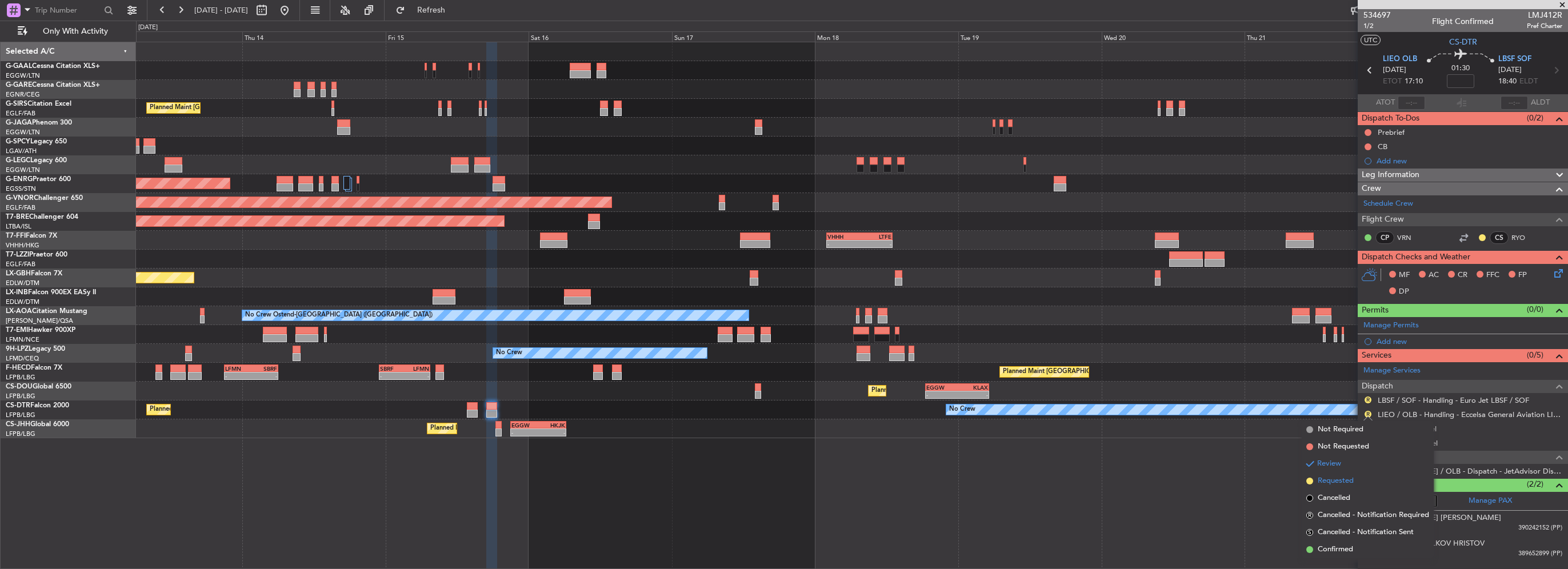
click at [1345, 482] on span "Requested" at bounding box center [1336, 481] width 36 height 11
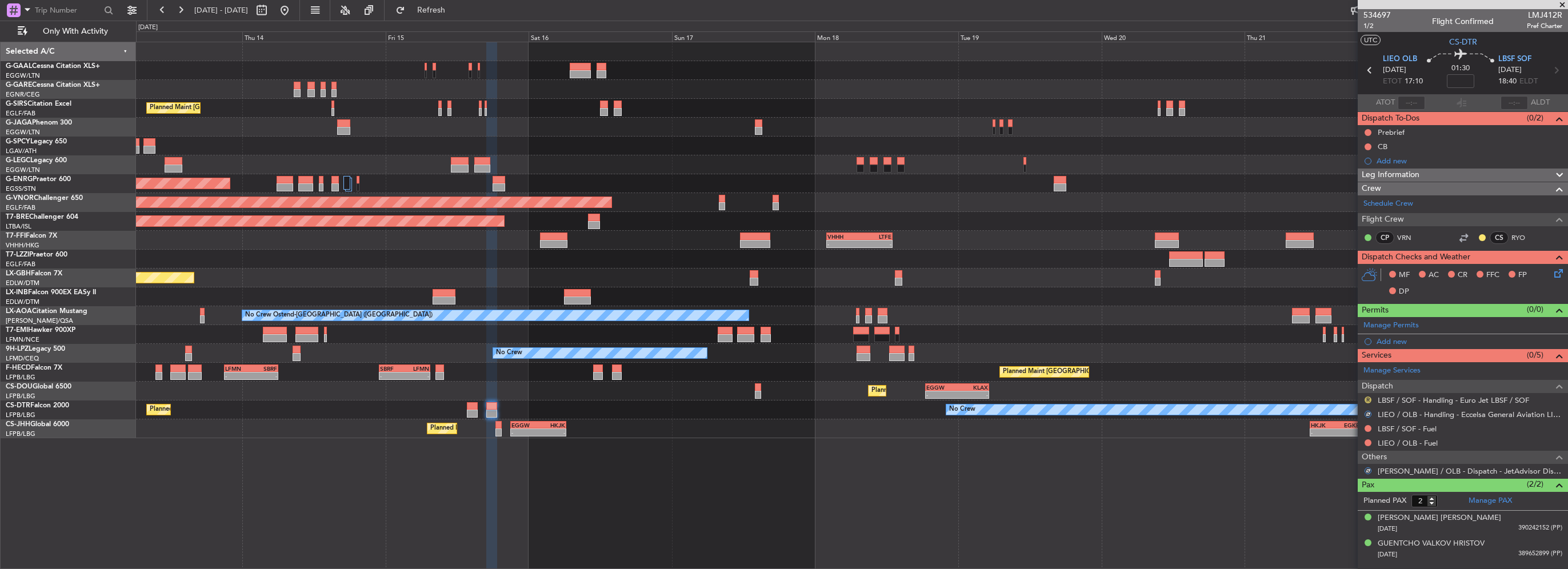
click at [1367, 398] on button "R" at bounding box center [1368, 400] width 7 height 7
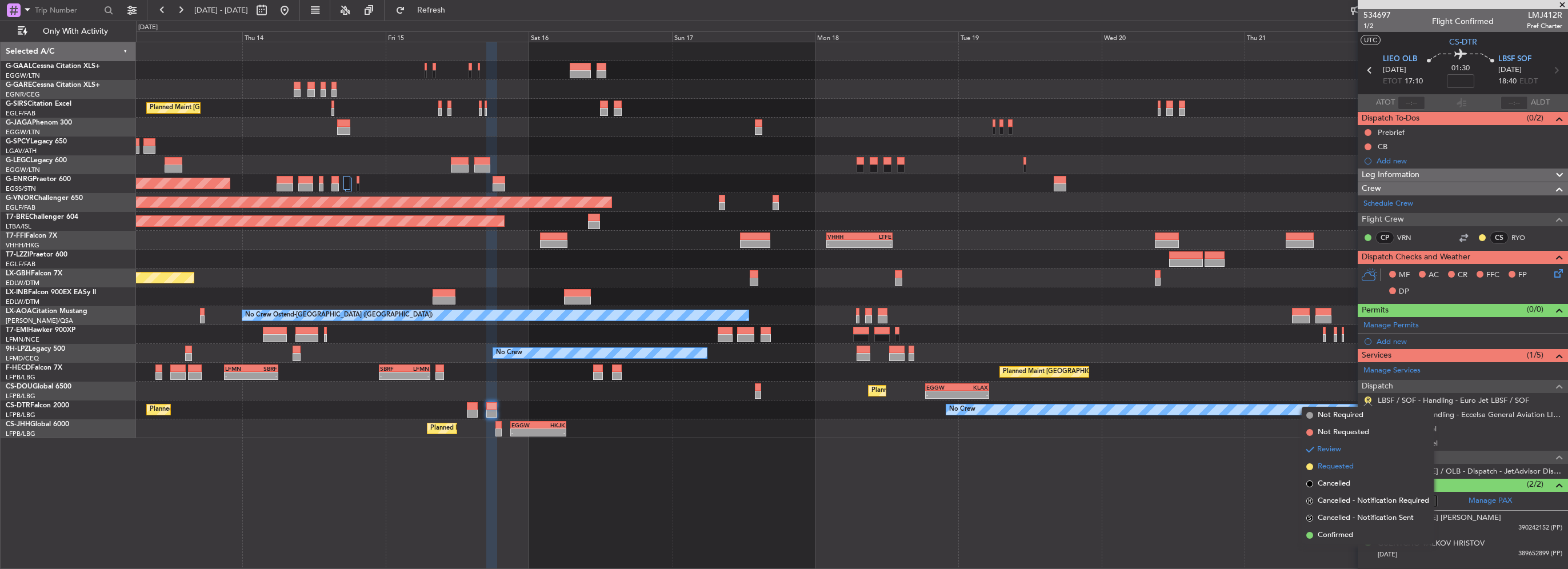
click at [1333, 466] on span "Requested" at bounding box center [1336, 466] width 36 height 11
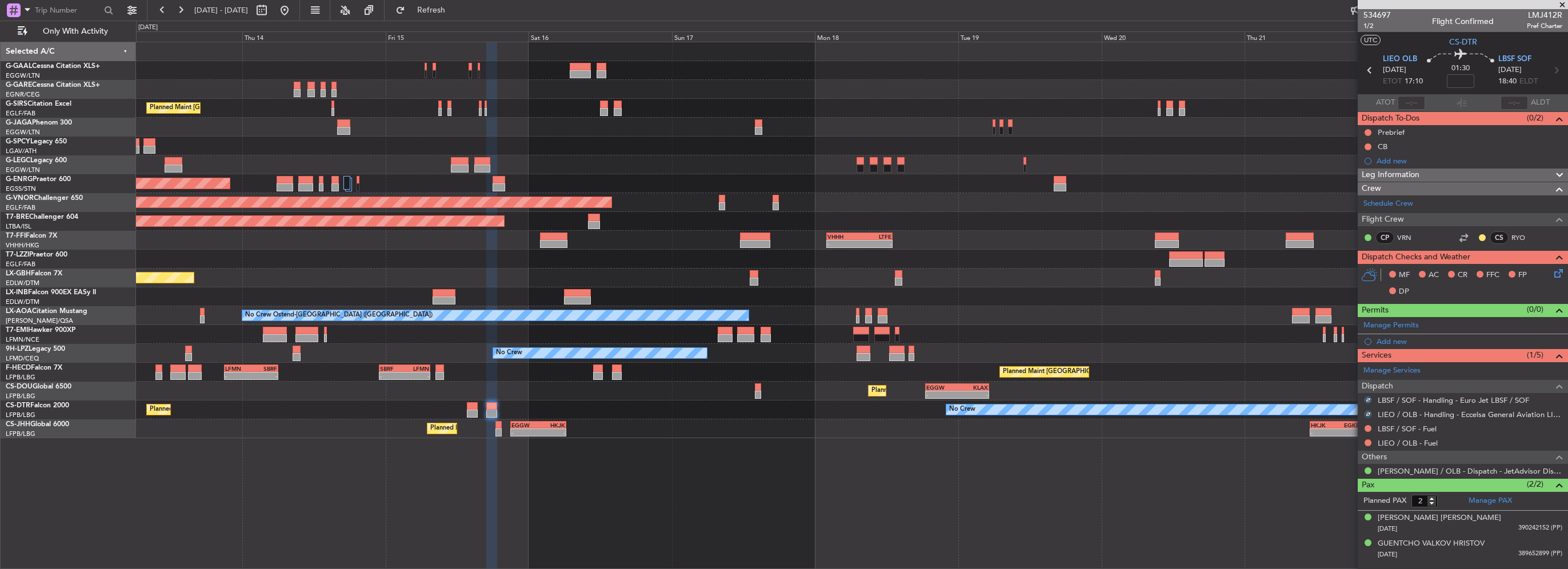
click at [1387, 344] on div "Add new" at bounding box center [1470, 341] width 186 height 10
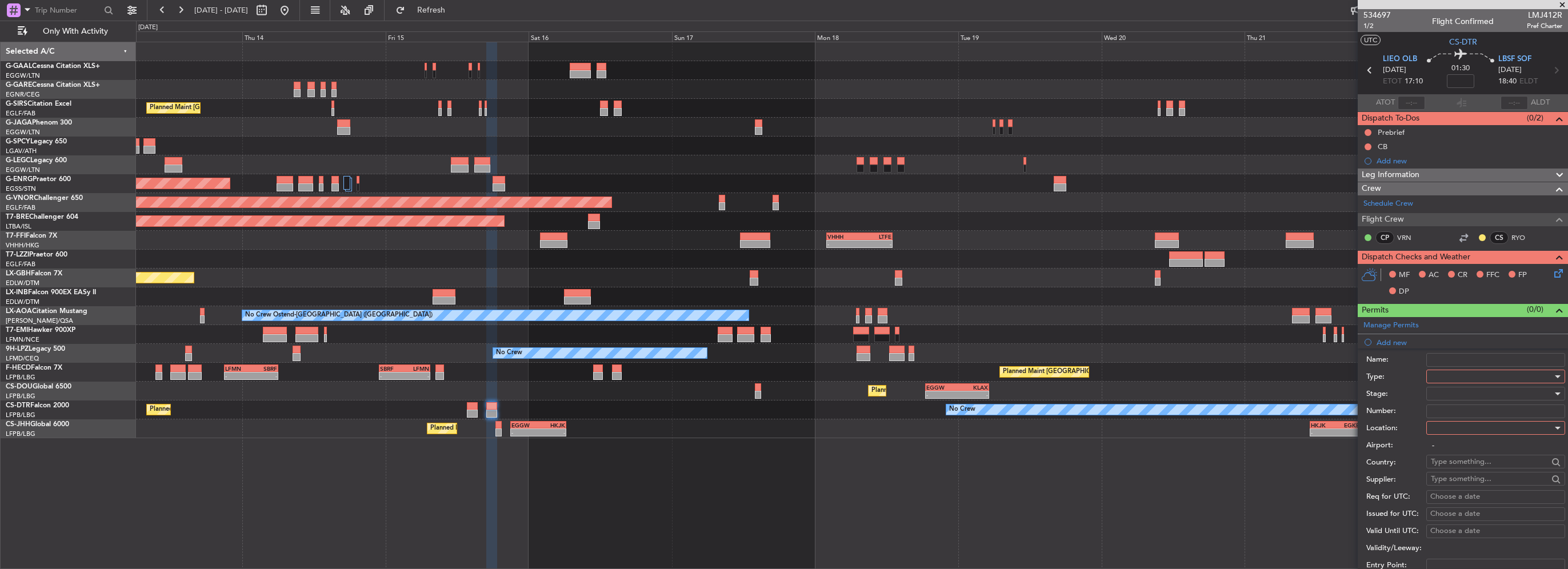
click at [1448, 371] on div at bounding box center [1491, 376] width 121 height 17
click at [1452, 492] on span "Parking" at bounding box center [1491, 495] width 120 height 17
click at [1456, 423] on div at bounding box center [1491, 427] width 121 height 17
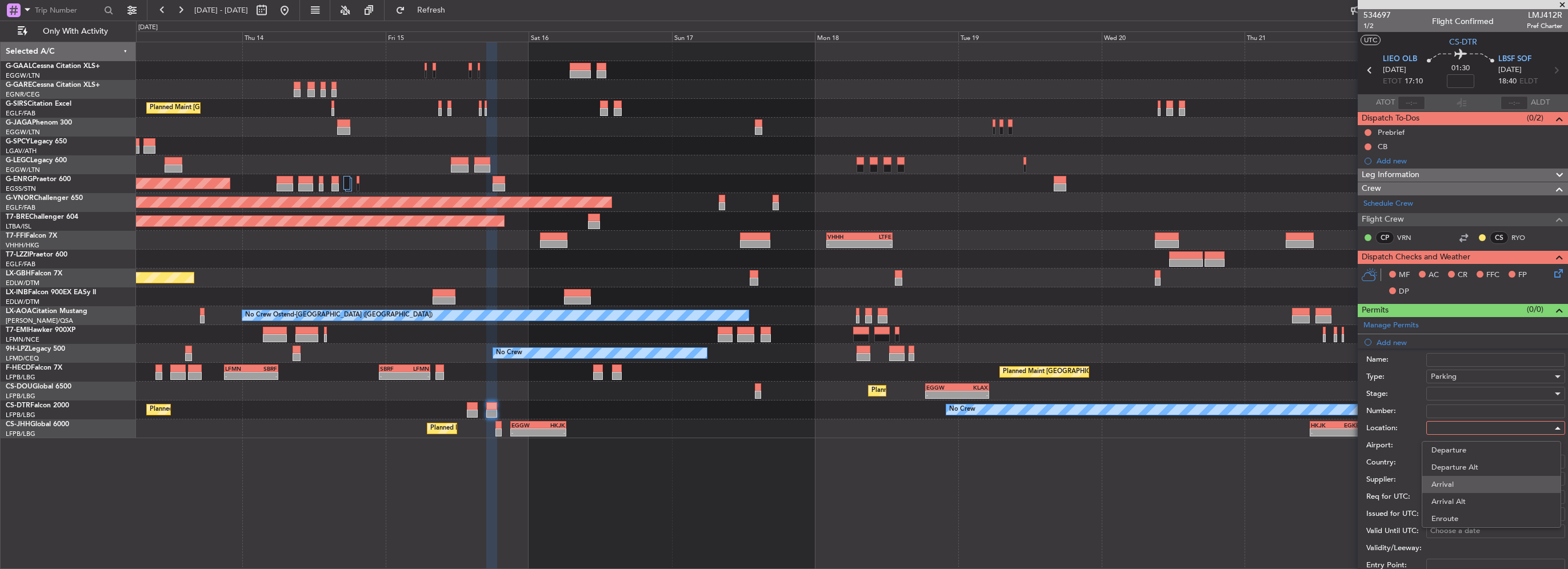
click at [1449, 483] on span "Arrival" at bounding box center [1491, 484] width 120 height 17
type input "LBSF / SOF"
click at [1455, 398] on div at bounding box center [1491, 393] width 121 height 17
click at [1465, 466] on span "Requested" at bounding box center [1491, 467] width 120 height 17
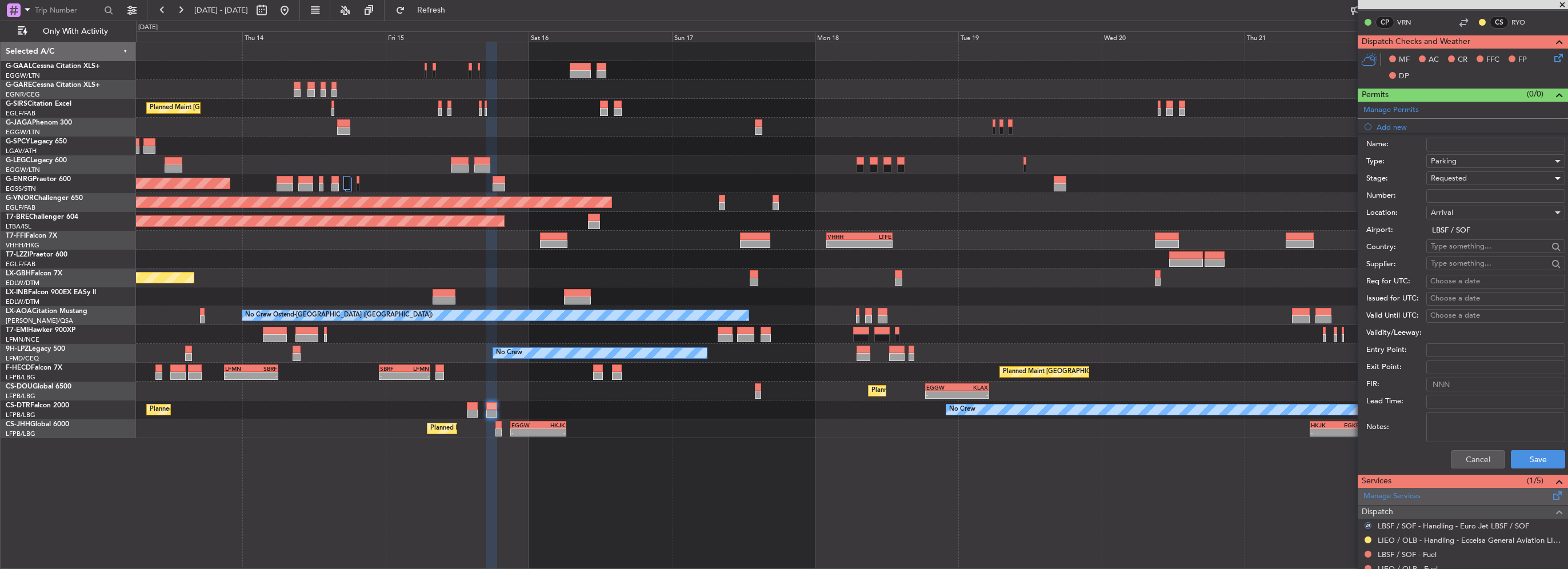
scroll to position [229, 0]
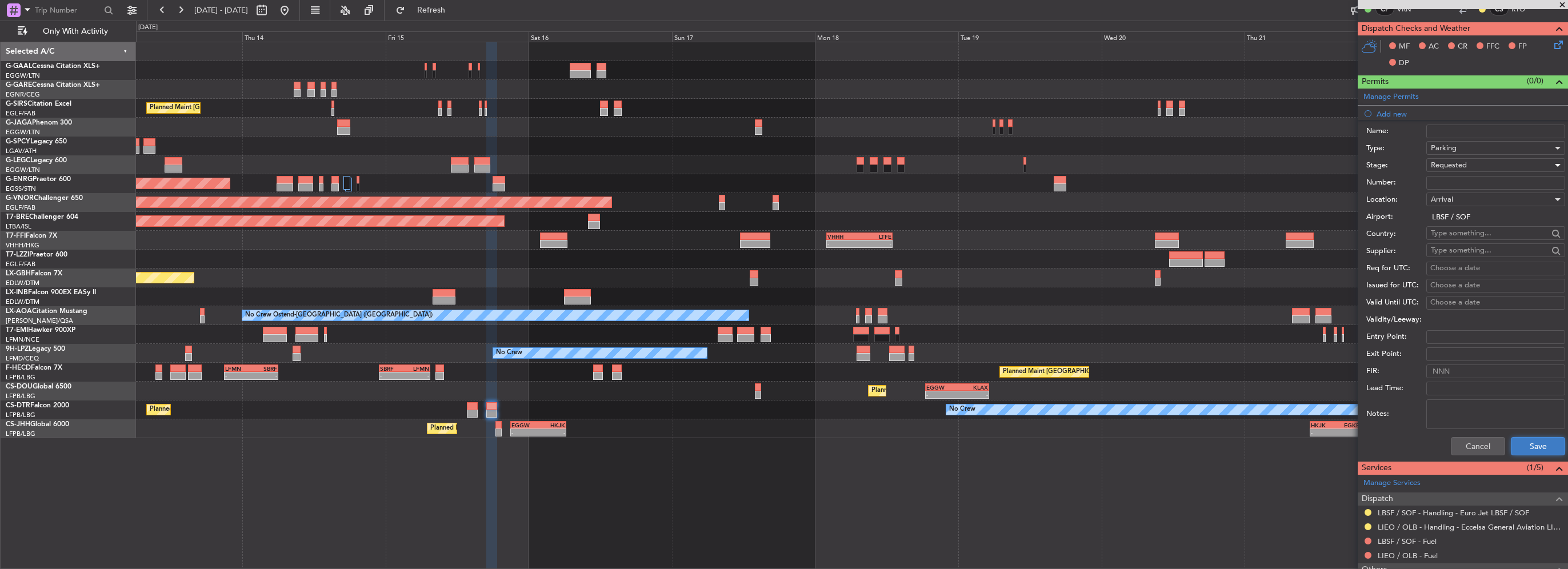
click at [1537, 437] on button "Save" at bounding box center [1538, 446] width 55 height 18
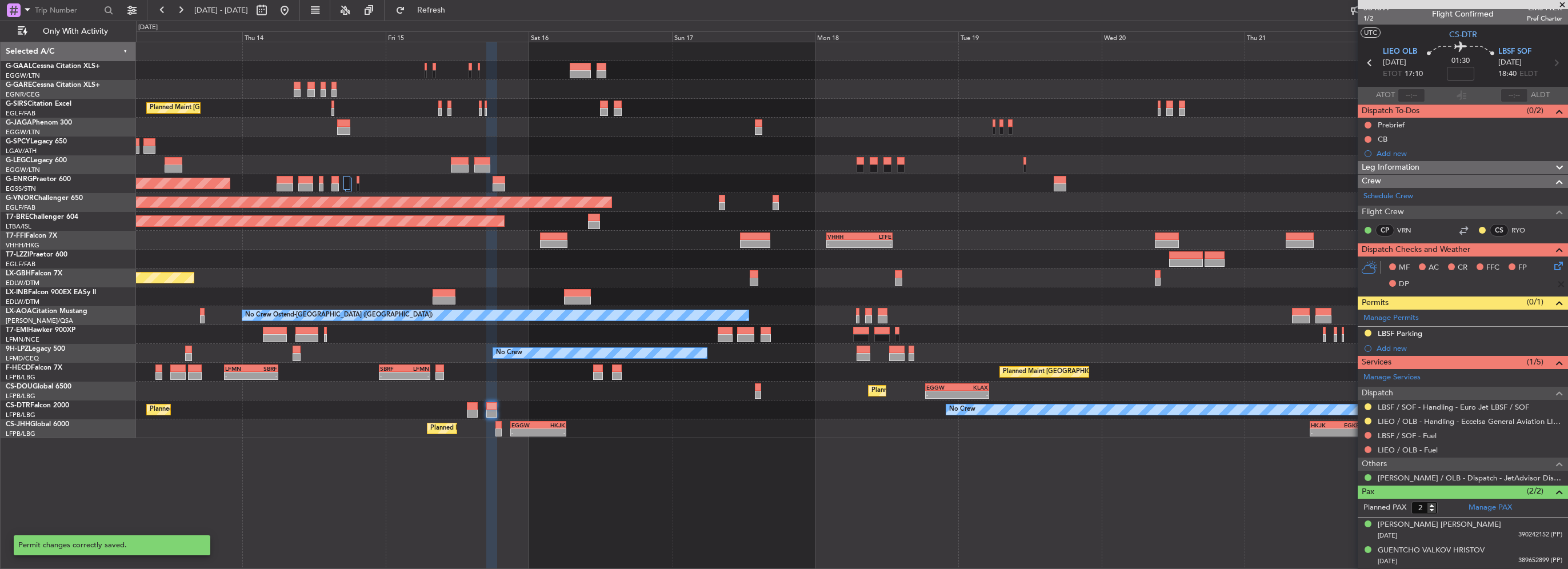
scroll to position [5, 0]
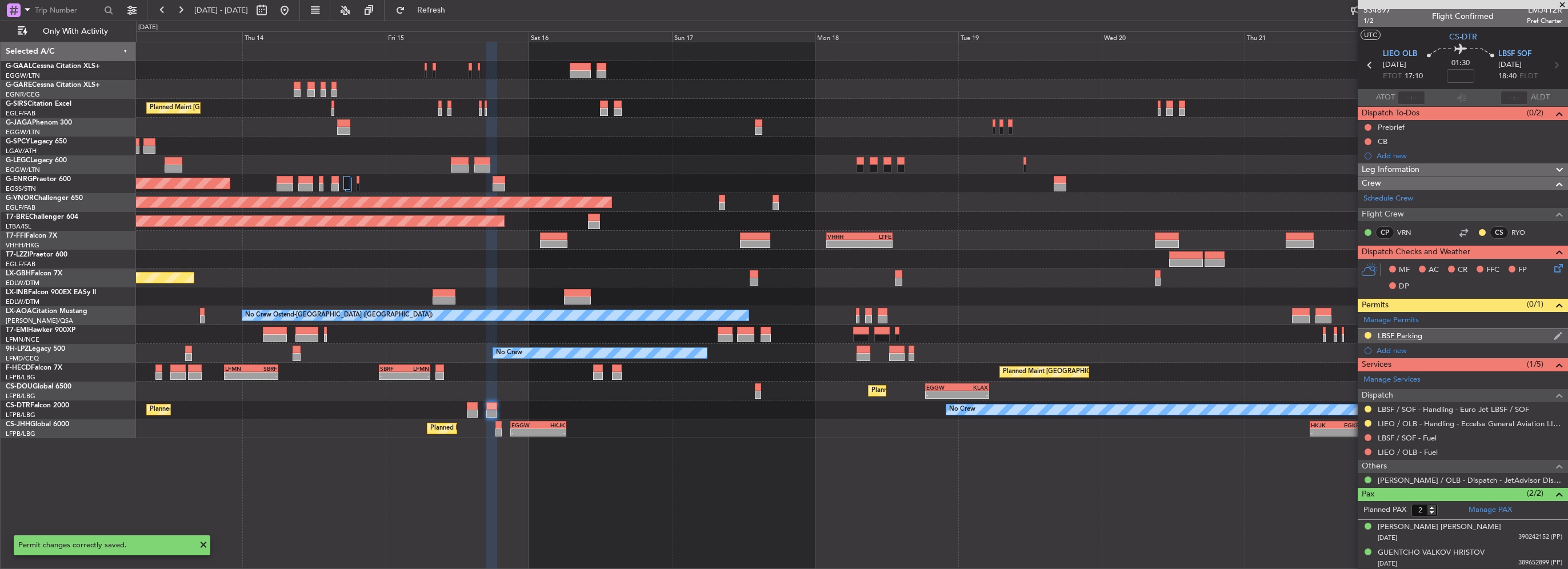
click at [1431, 334] on div "LBSF Parking" at bounding box center [1462, 336] width 210 height 14
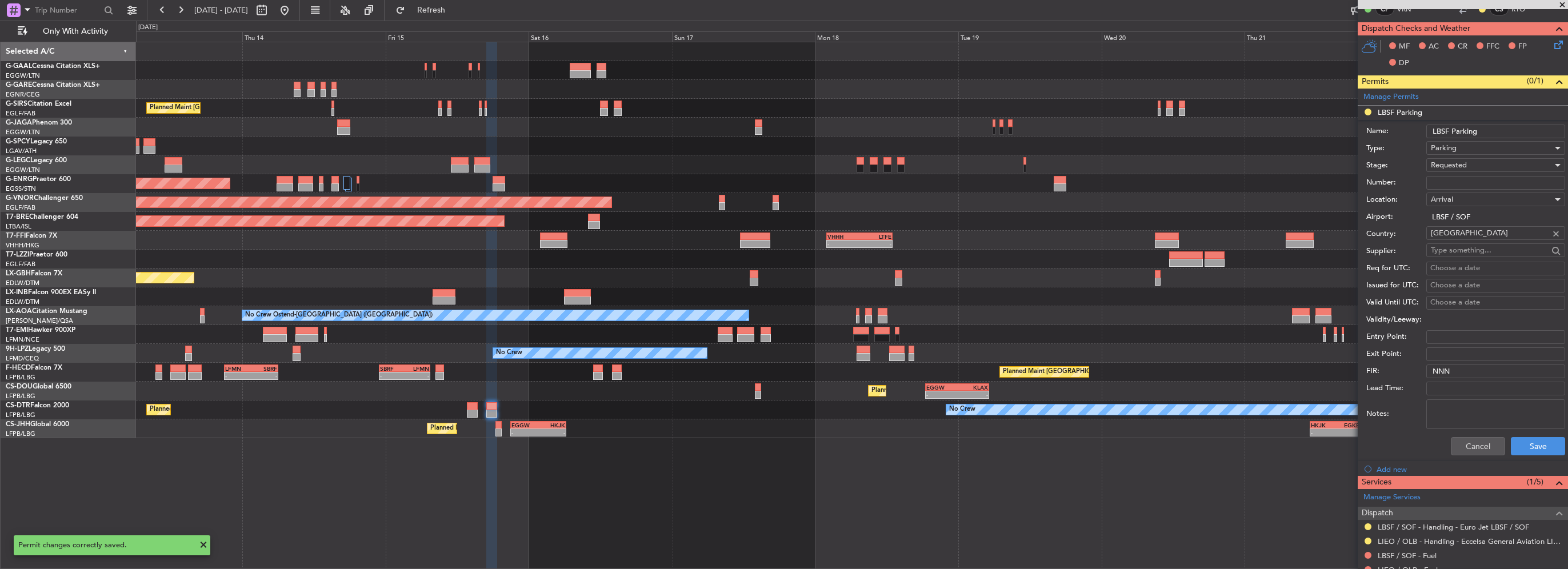
click at [1486, 140] on div "Parking" at bounding box center [1491, 148] width 121 height 17
click at [1491, 132] on div at bounding box center [784, 284] width 1568 height 569
click at [1493, 131] on input "LBSF Parking" at bounding box center [1496, 132] width 139 height 14
type input "LBSF Parking until [DATE]"
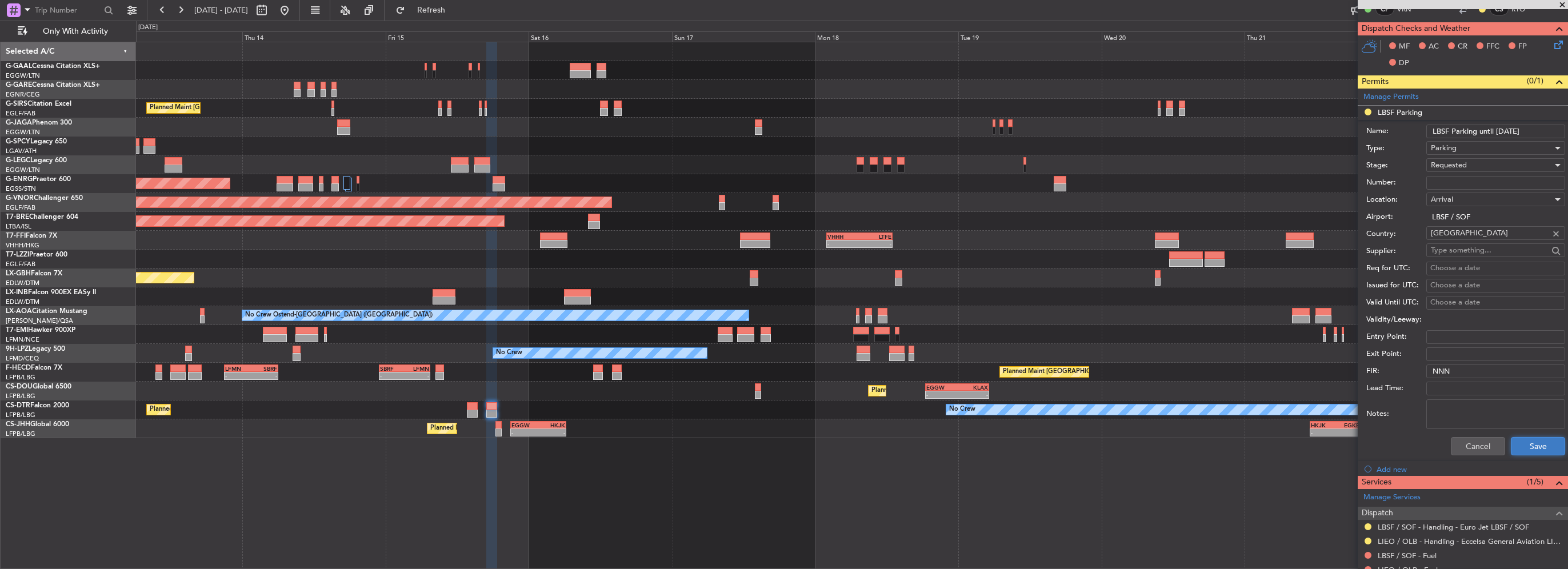
click at [1544, 446] on button "Save" at bounding box center [1538, 446] width 55 height 18
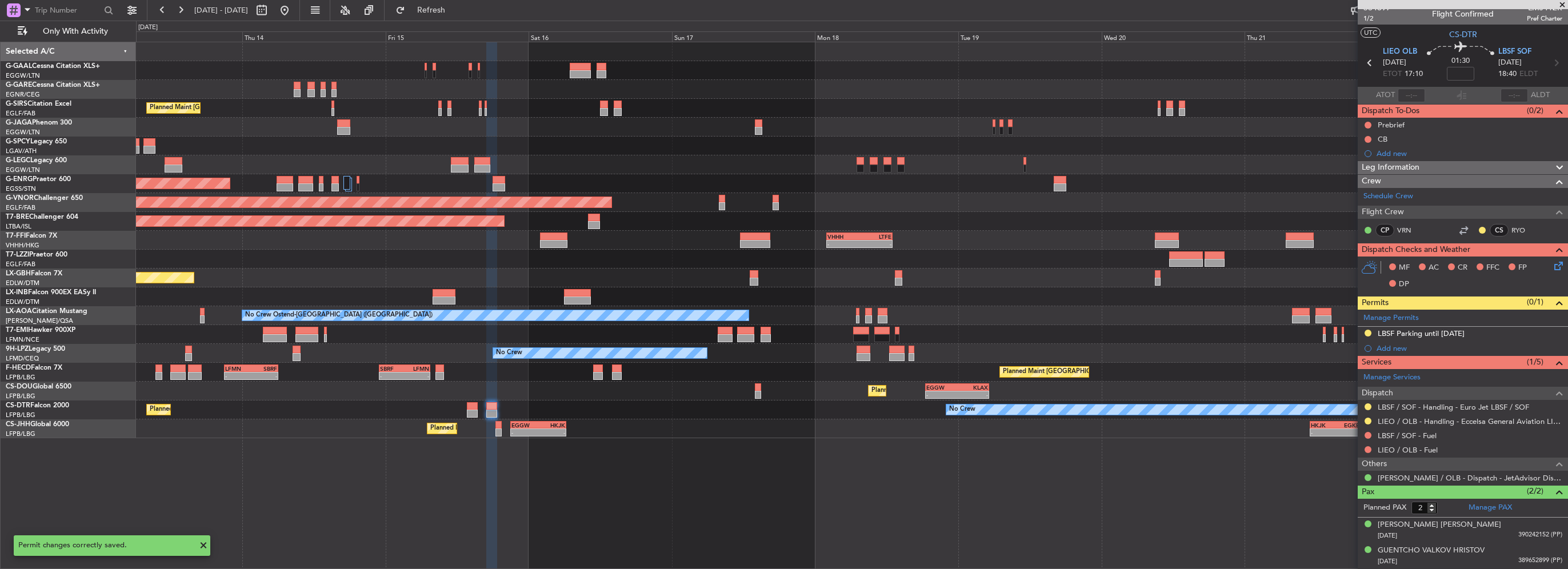
scroll to position [5, 0]
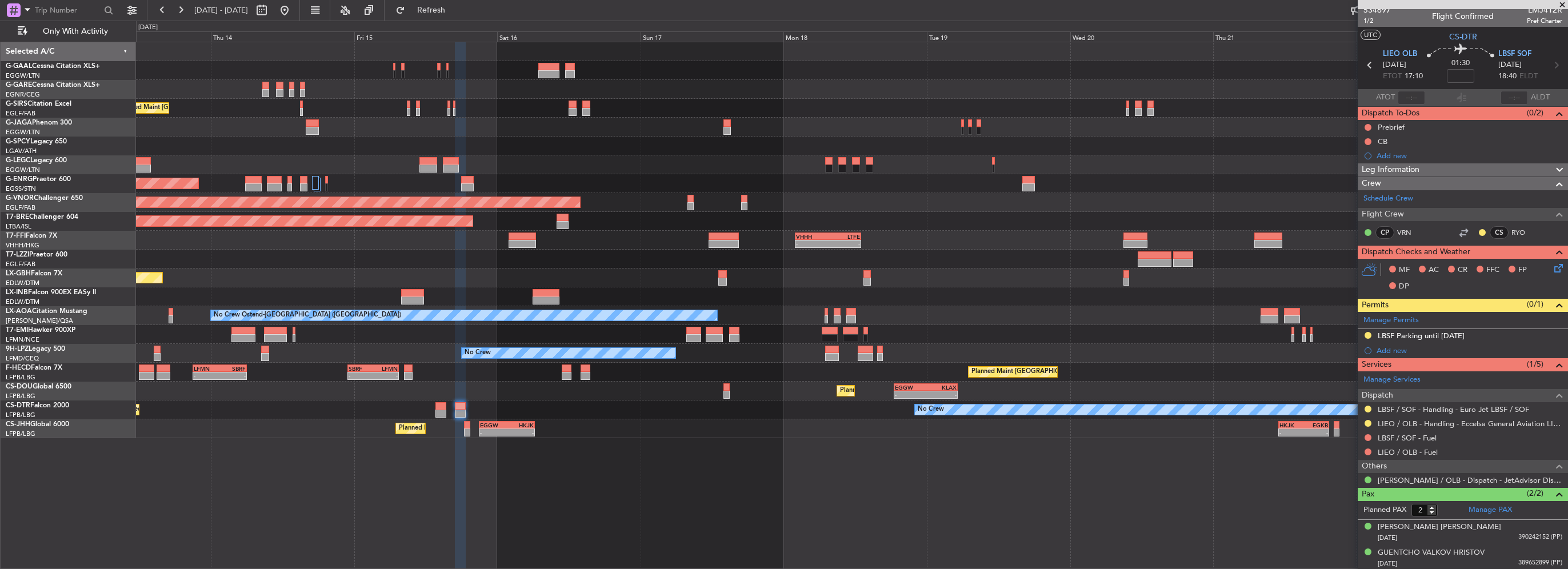
click at [1178, 361] on div "No Crew" at bounding box center [852, 353] width 1432 height 18
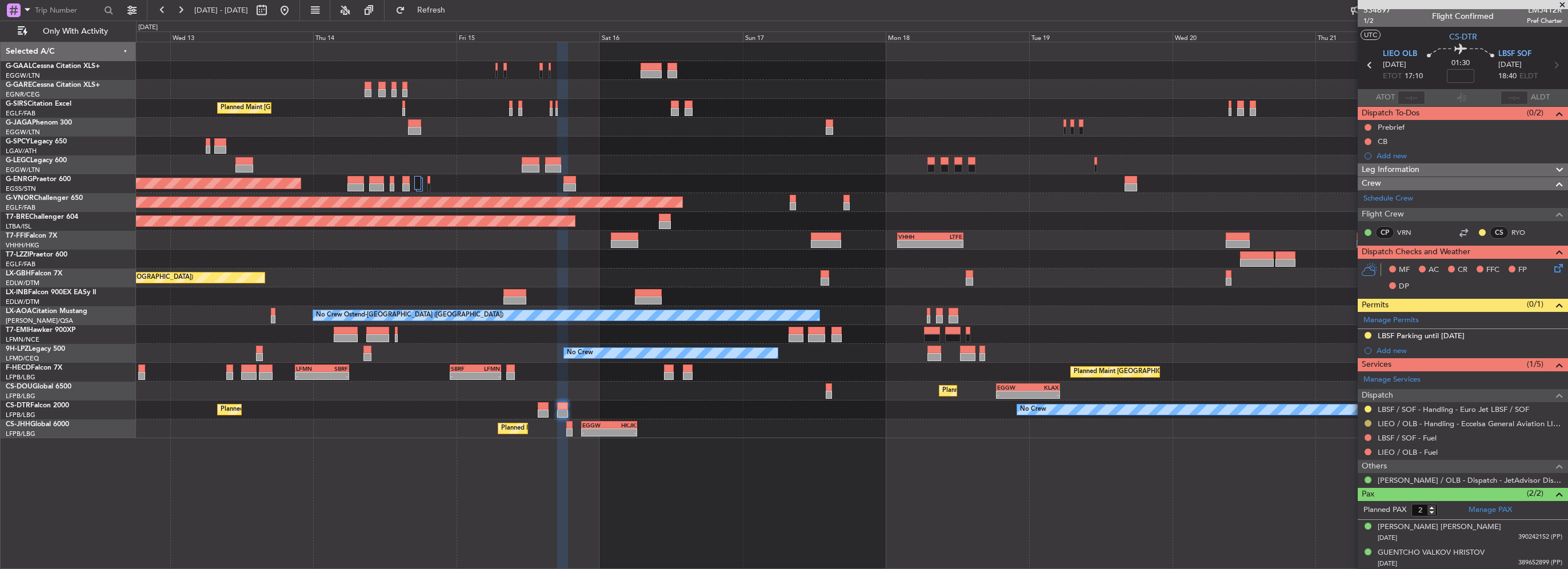
click at [1367, 420] on button at bounding box center [1368, 424] width 7 height 7
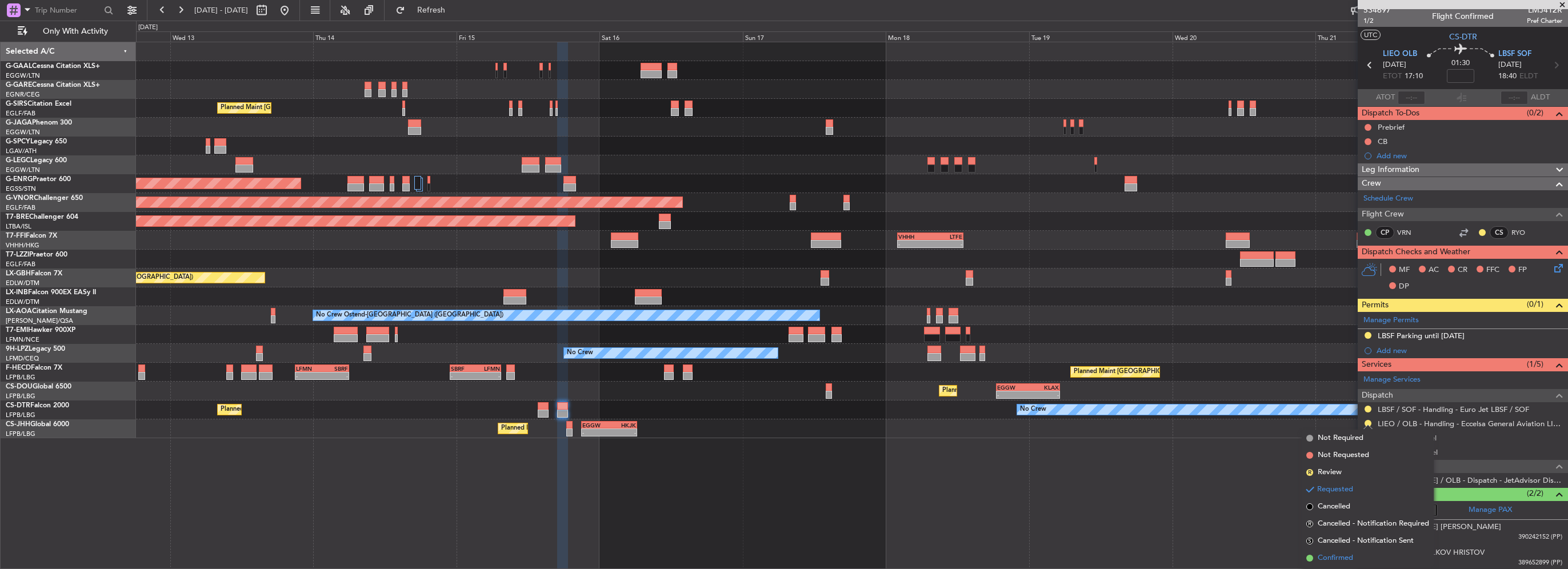
click at [1343, 558] on span "Confirmed" at bounding box center [1336, 558] width 35 height 11
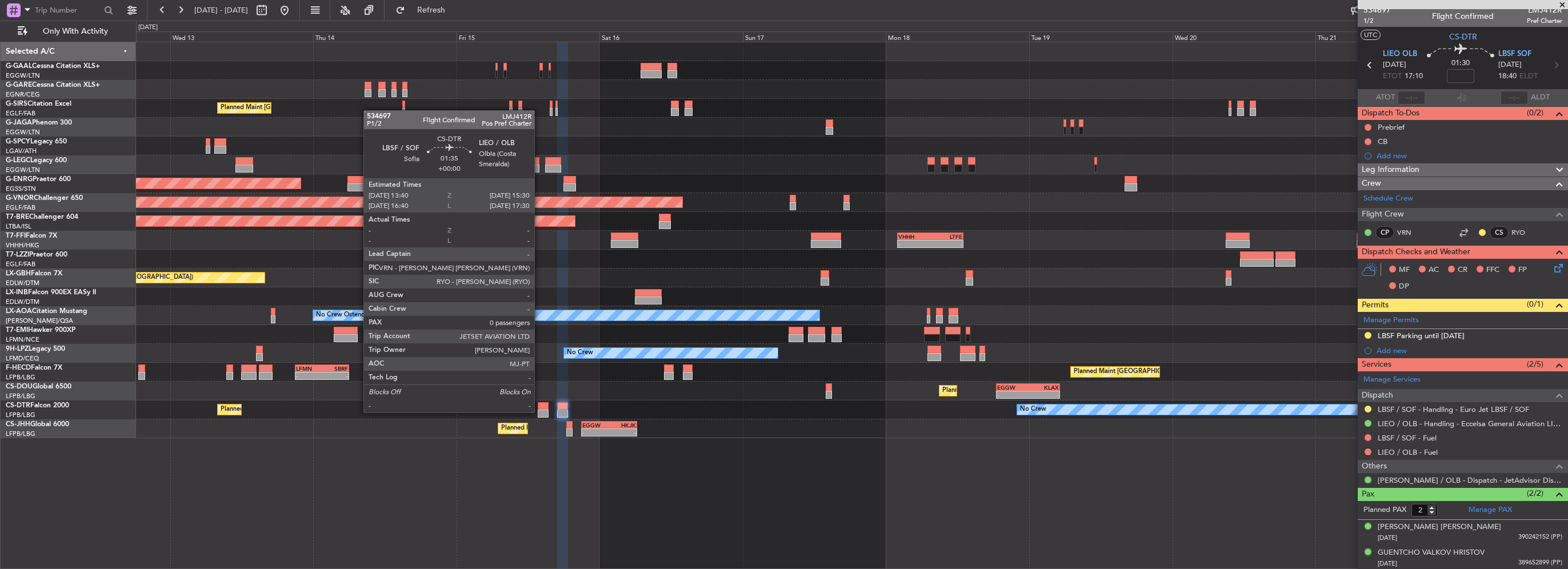
click at [540, 412] on div at bounding box center [543, 413] width 11 height 8
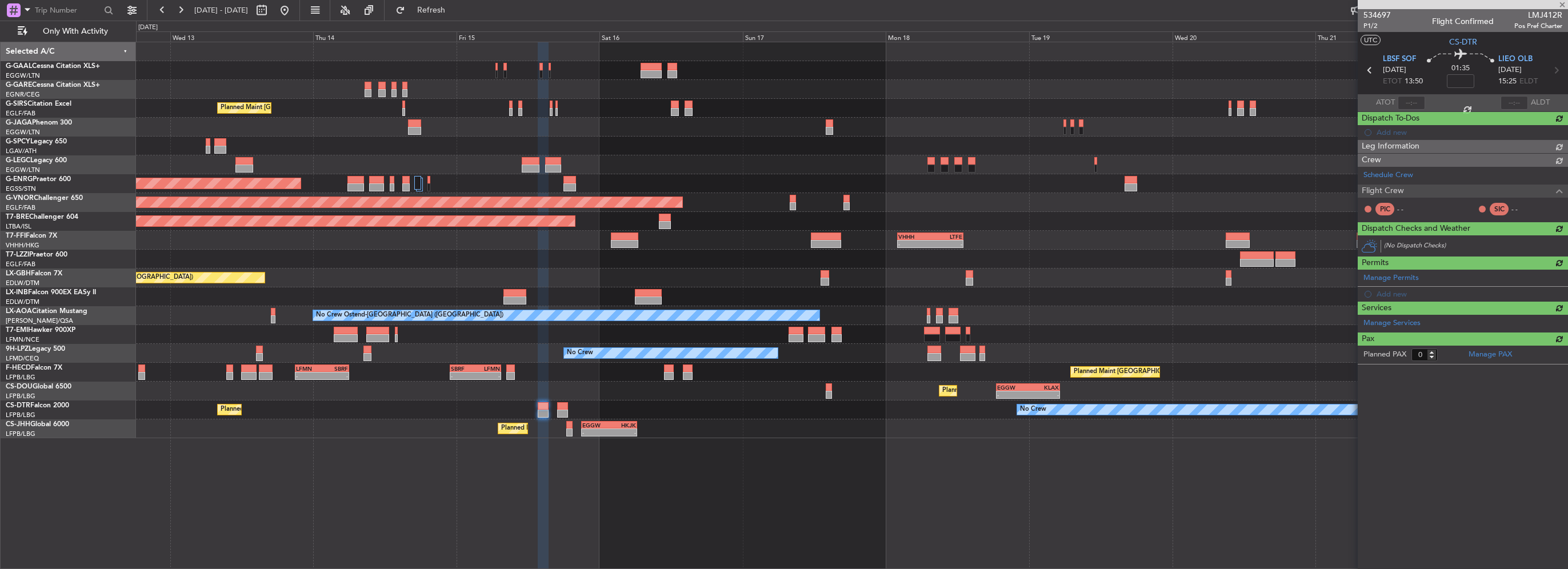
scroll to position [0, 0]
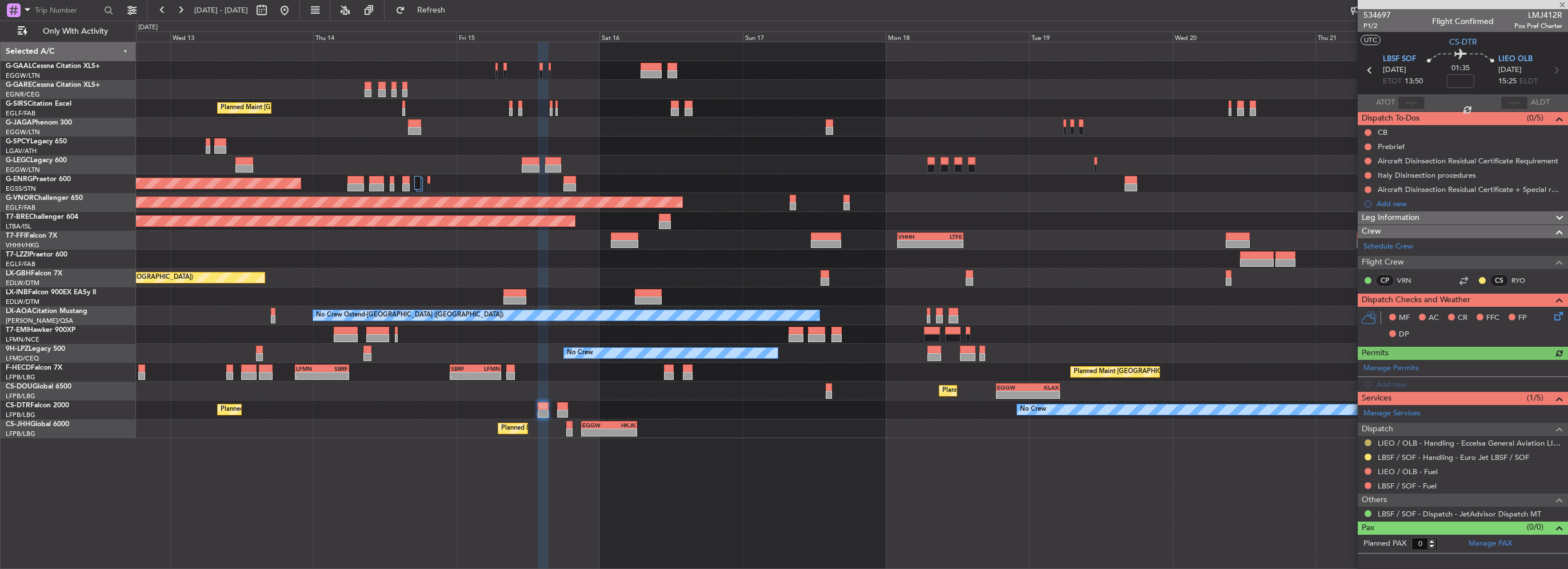
click at [1369, 440] on button at bounding box center [1368, 443] width 7 height 7
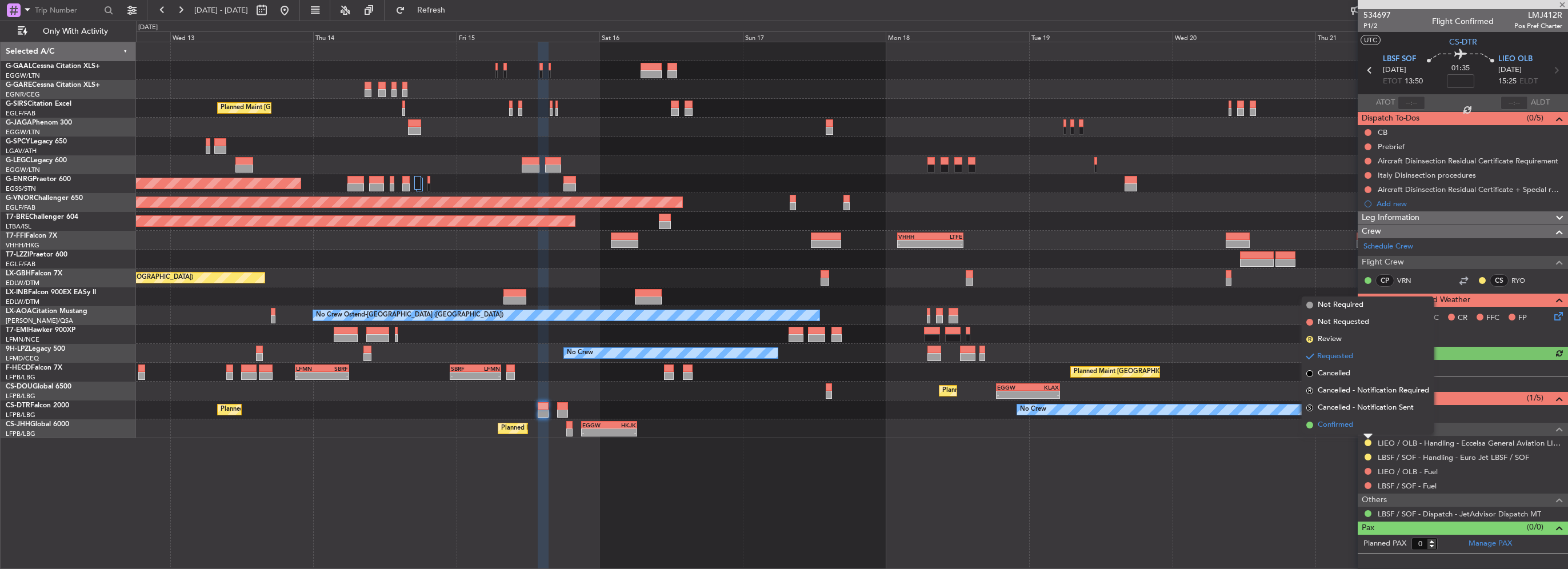
click at [1333, 426] on span "Confirmed" at bounding box center [1336, 425] width 35 height 11
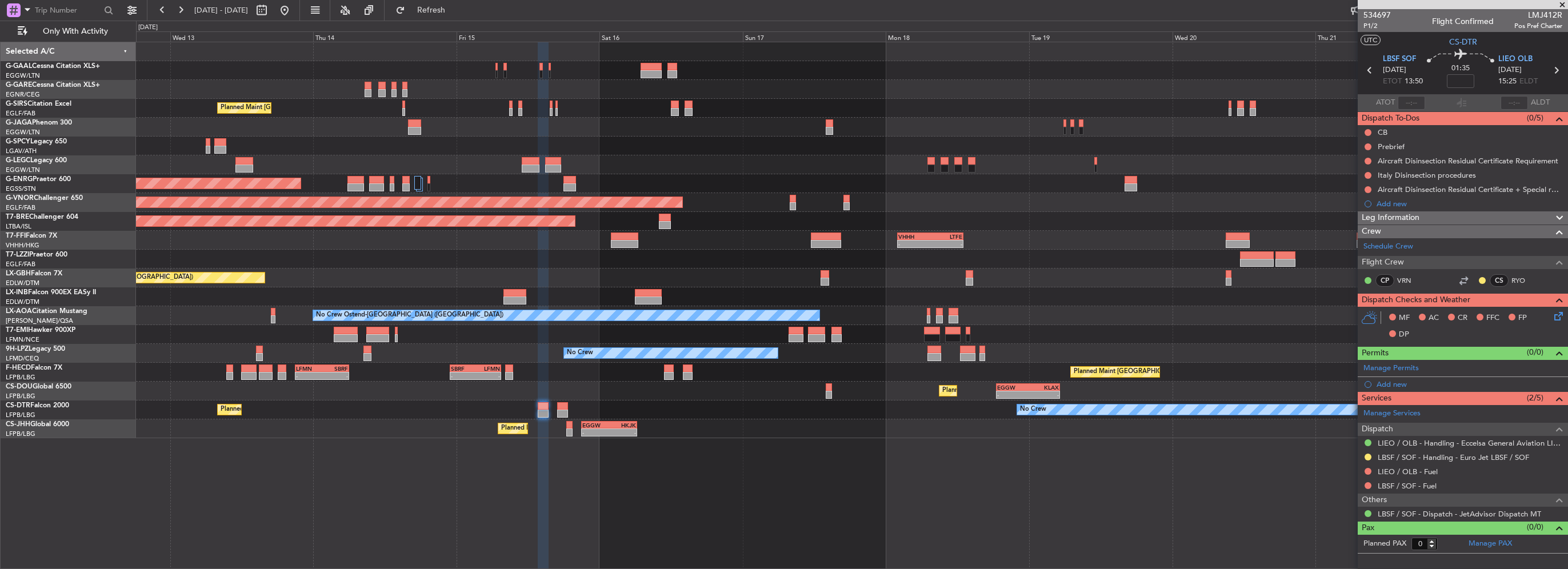
click at [1321, 240] on div "Planned Maint [GEOGRAPHIC_DATA] ([GEOGRAPHIC_DATA]) A/C Unavailable [GEOGRAPHIC…" at bounding box center [852, 240] width 1432 height 396
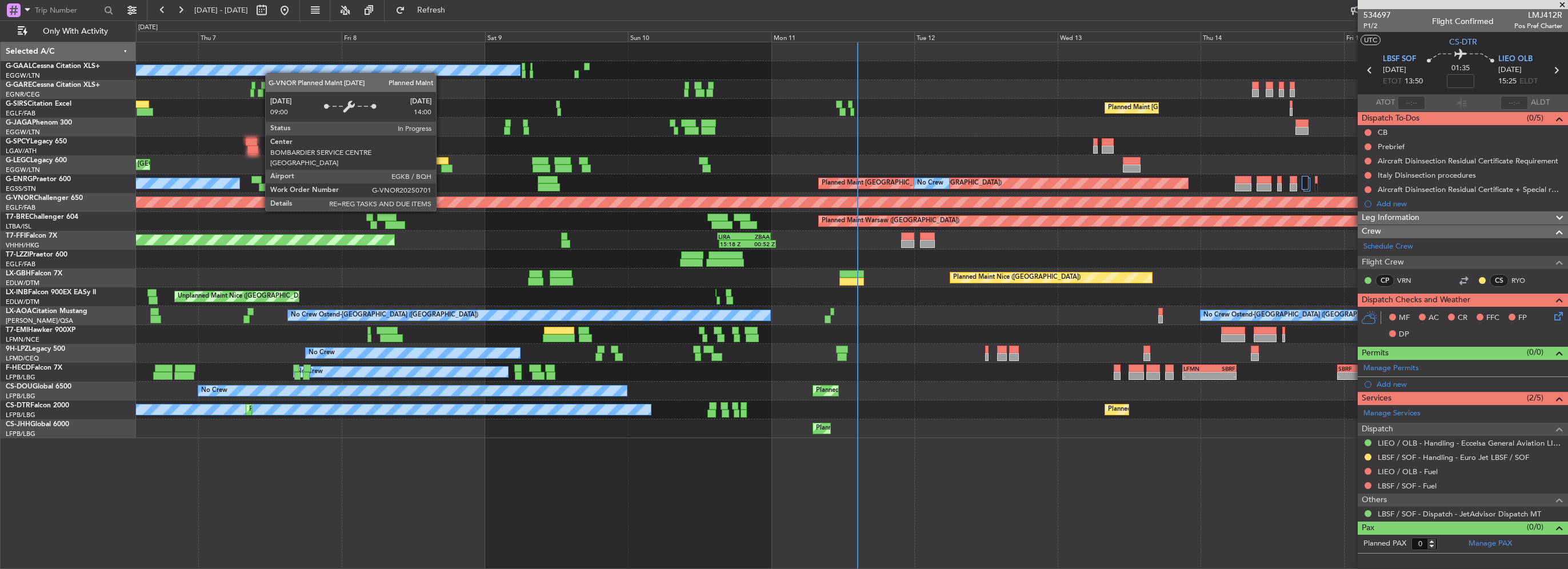
click at [946, 208] on div "Planned Maint London ([GEOGRAPHIC_DATA])" at bounding box center [852, 202] width 1432 height 18
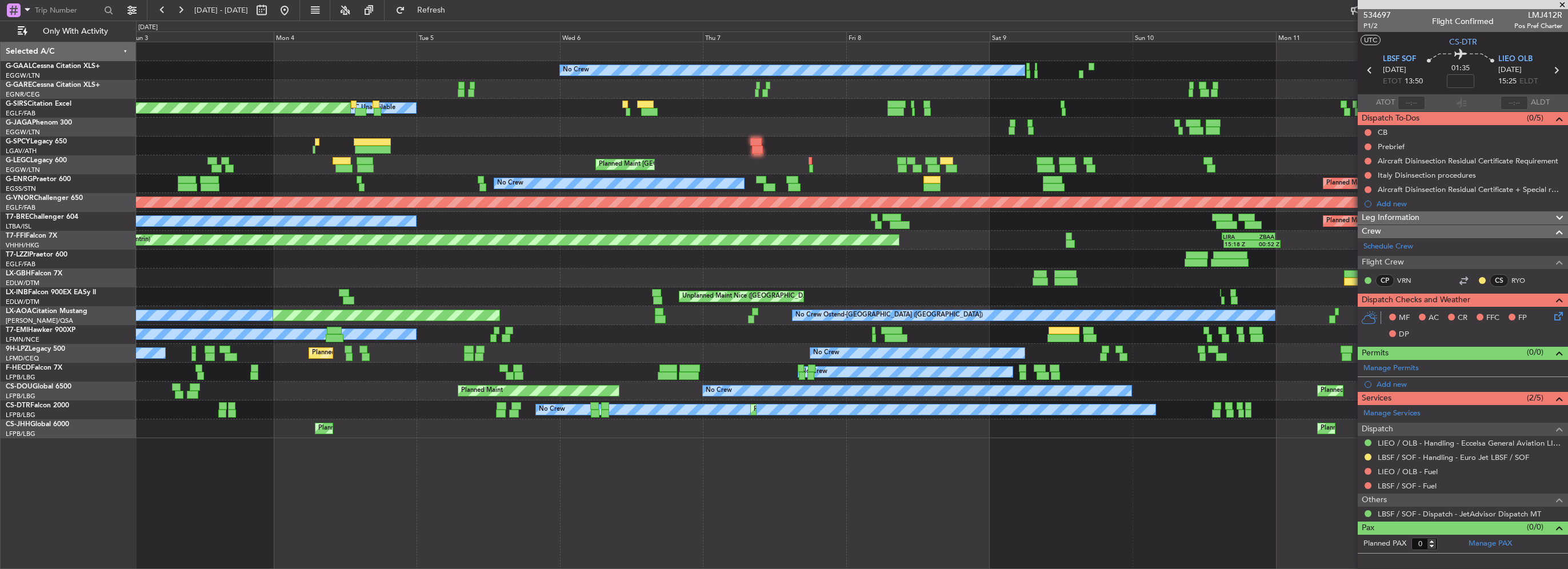
click at [493, 203] on div "Planned Maint London ([GEOGRAPHIC_DATA])" at bounding box center [852, 202] width 1432 height 18
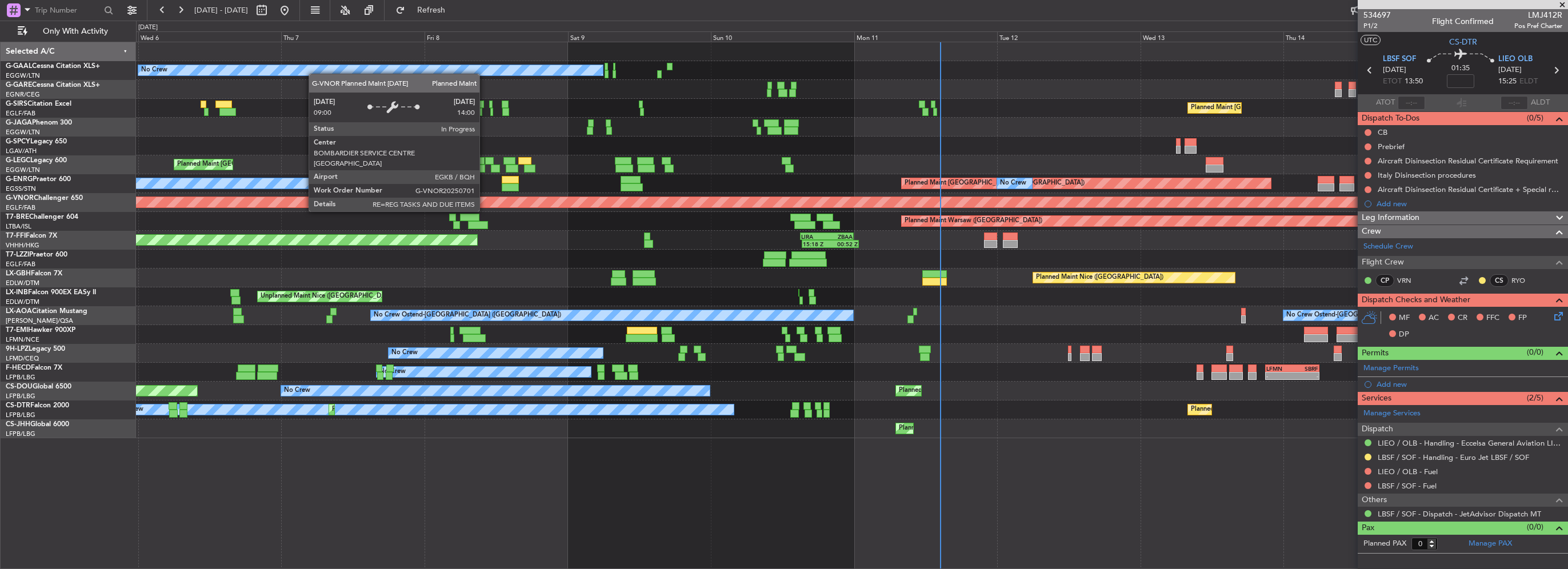
click at [348, 190] on div "No Crew Planned Maint [GEOGRAPHIC_DATA] ([GEOGRAPHIC_DATA]) A/C Unavailable Pla…" at bounding box center [852, 240] width 1432 height 396
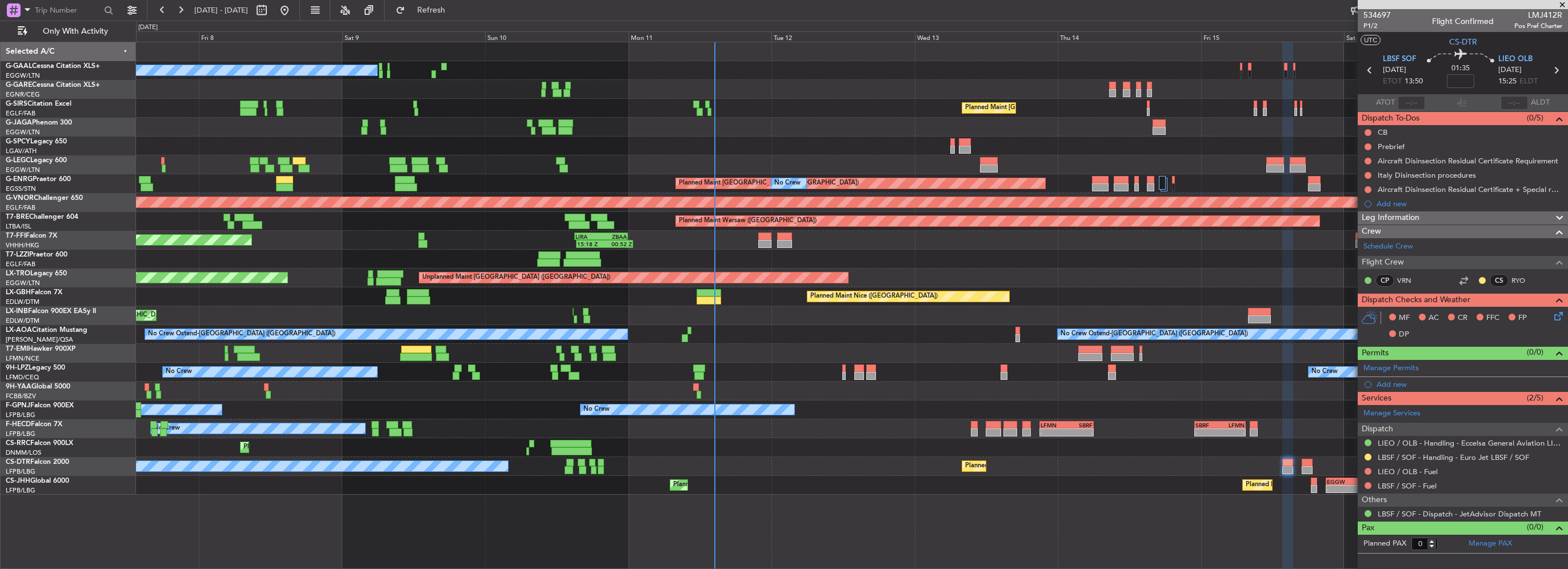
click at [642, 245] on div "No Crew Planned Maint [GEOGRAPHIC_DATA] ([GEOGRAPHIC_DATA]) Planned Maint [GEOG…" at bounding box center [852, 268] width 1432 height 453
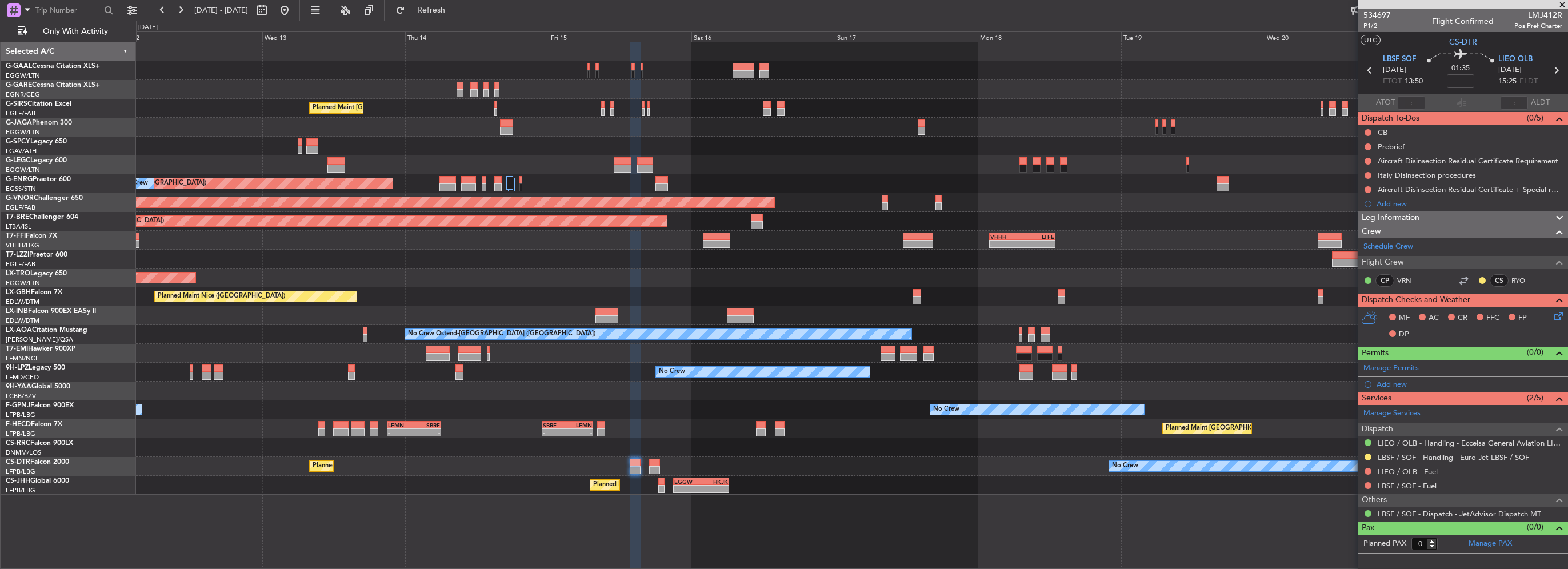
click at [470, 182] on div "Planned Maint [GEOGRAPHIC_DATA] ([GEOGRAPHIC_DATA]) A/C Unavailable [GEOGRAPHIC…" at bounding box center [852, 268] width 1432 height 453
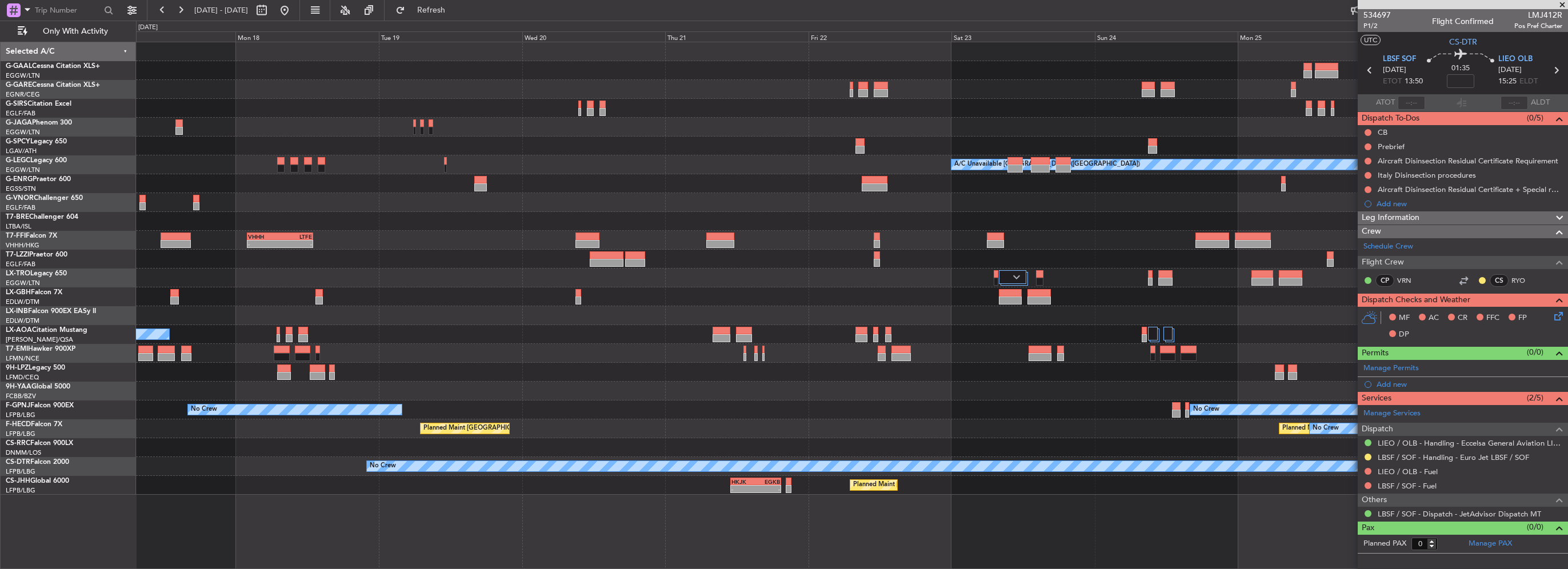
click at [0, 188] on html "[DATE] - [DATE] Refresh Quick Links Only With Activity Planned [GEOGRAPHIC_DATA…" at bounding box center [784, 284] width 1568 height 569
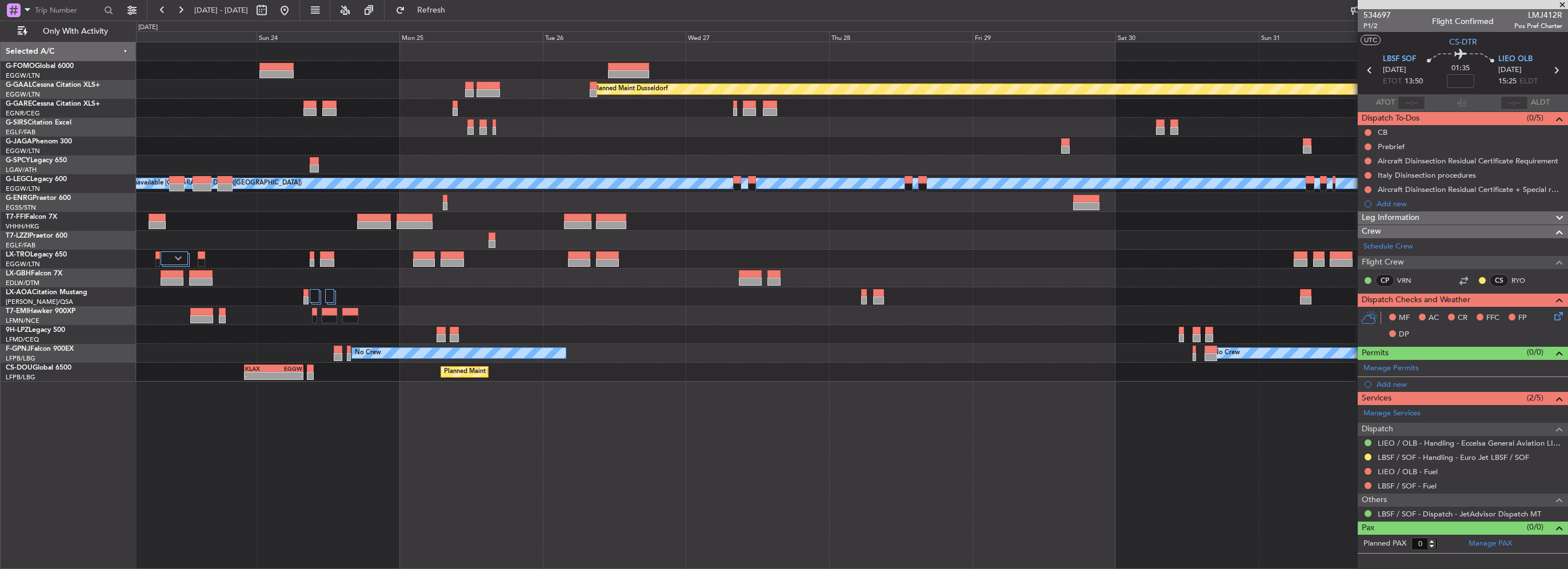
click at [378, 140] on div "Planned Maint [GEOGRAPHIC_DATA] ([GEOGRAPHIC_DATA])" at bounding box center [852, 145] width 1432 height 18
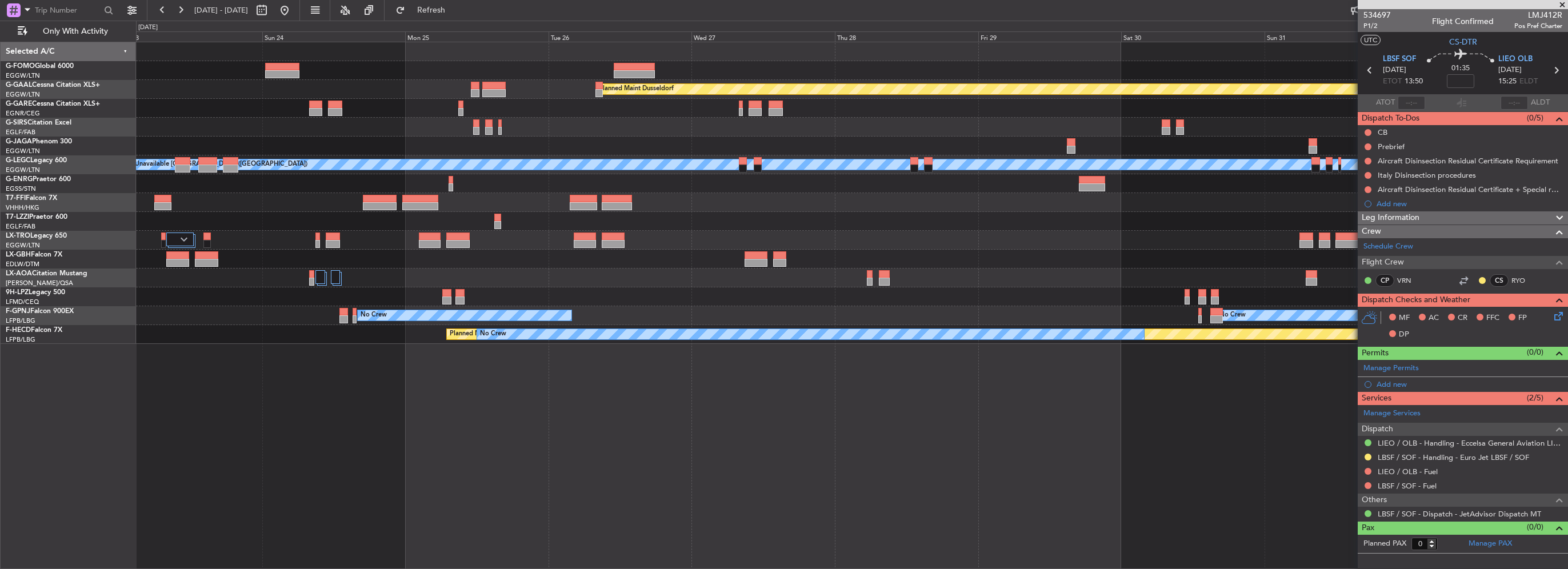
click at [0, 109] on html "[DATE] - [DATE] Refresh Quick Links Only With Activity Planned [GEOGRAPHIC_DATA…" at bounding box center [784, 284] width 1568 height 569
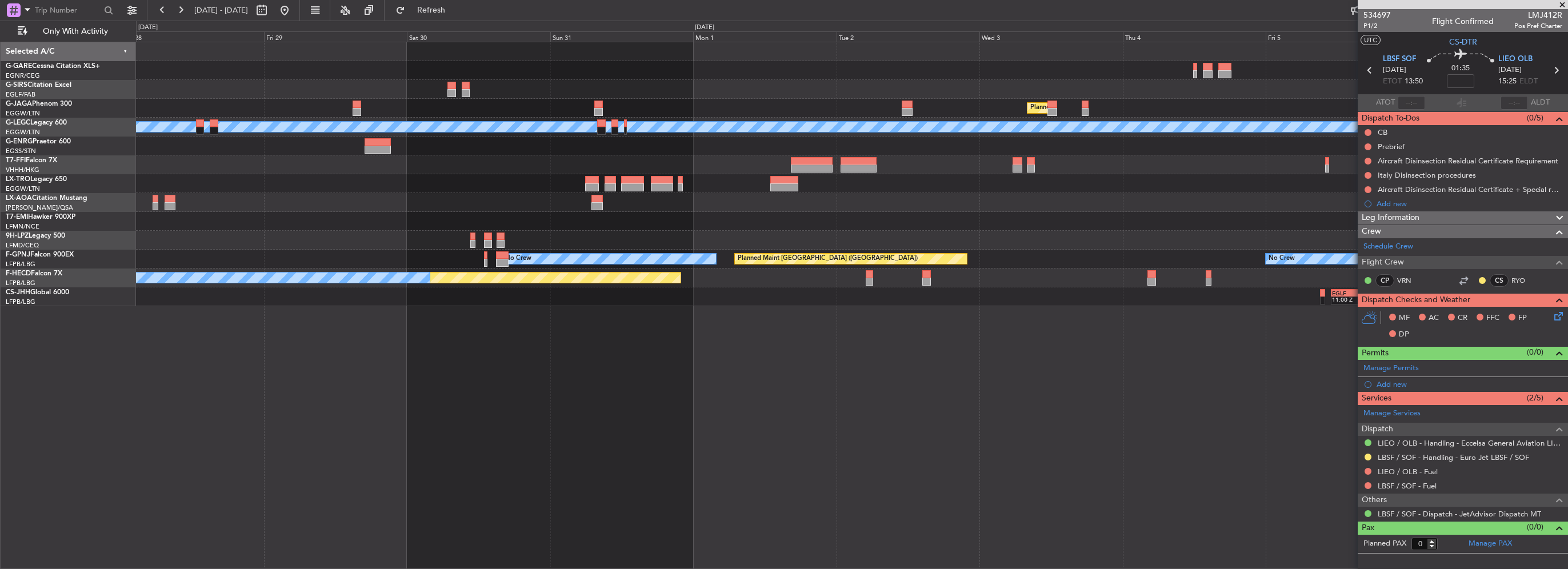
click at [1197, 92] on div "Planned Maint [GEOGRAPHIC_DATA] ([GEOGRAPHIC_DATA]) A/C Unavailable [GEOGRAPHIC…" at bounding box center [852, 174] width 1432 height 264
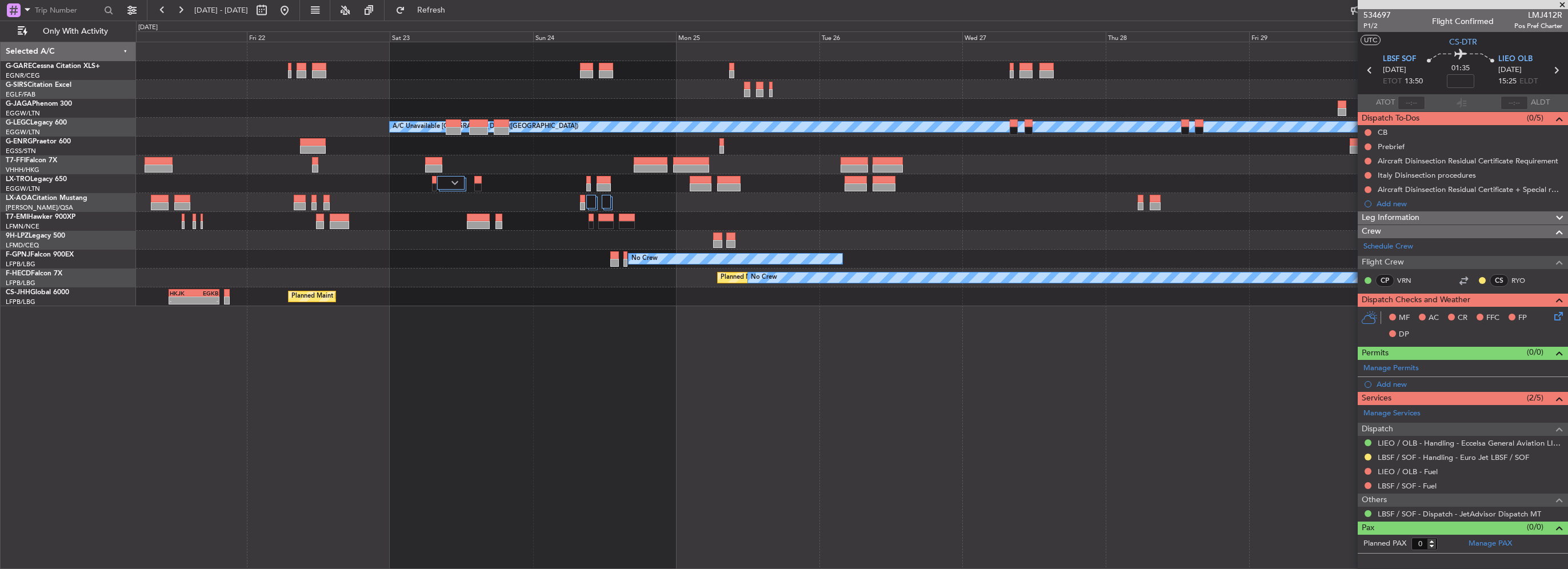
click at [812, 91] on div "A/C Unavailable [GEOGRAPHIC_DATA] ([GEOGRAPHIC_DATA]) No Crew No Crew Planned M…" at bounding box center [852, 174] width 1432 height 264
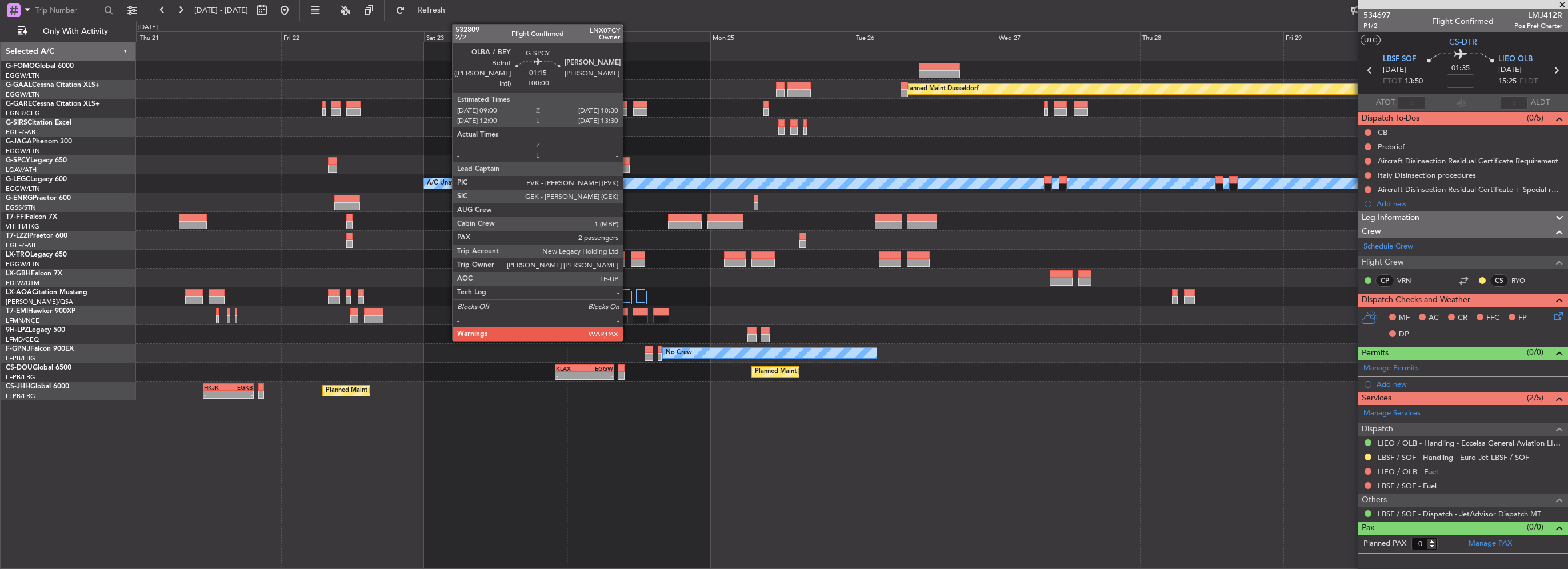
click at [628, 164] on div at bounding box center [625, 168] width 9 height 8
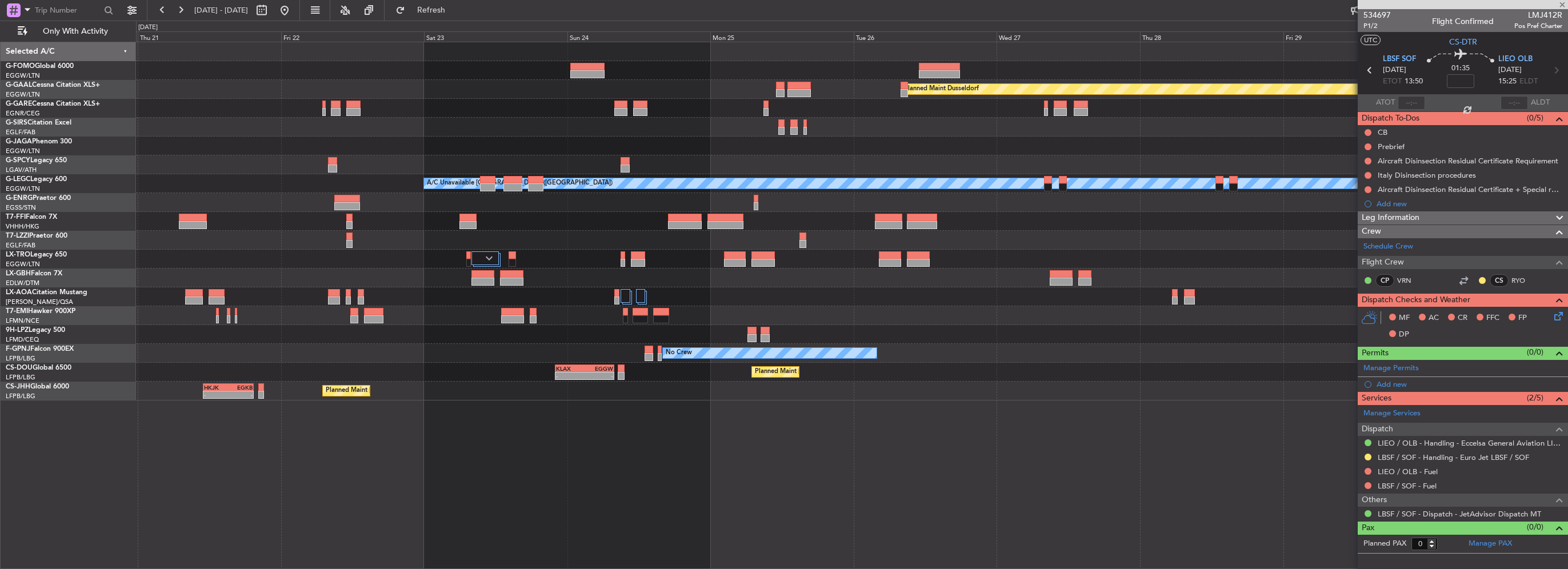
type input "2"
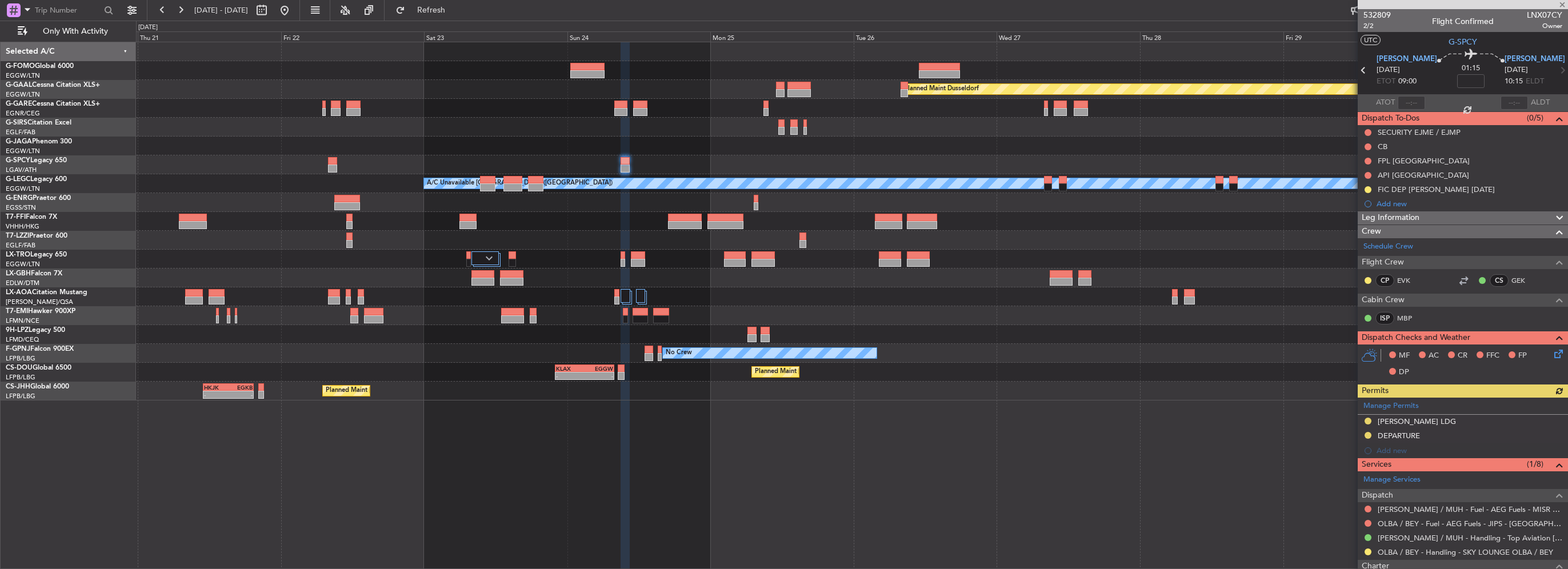
click at [146, 145] on div at bounding box center [852, 145] width 1432 height 18
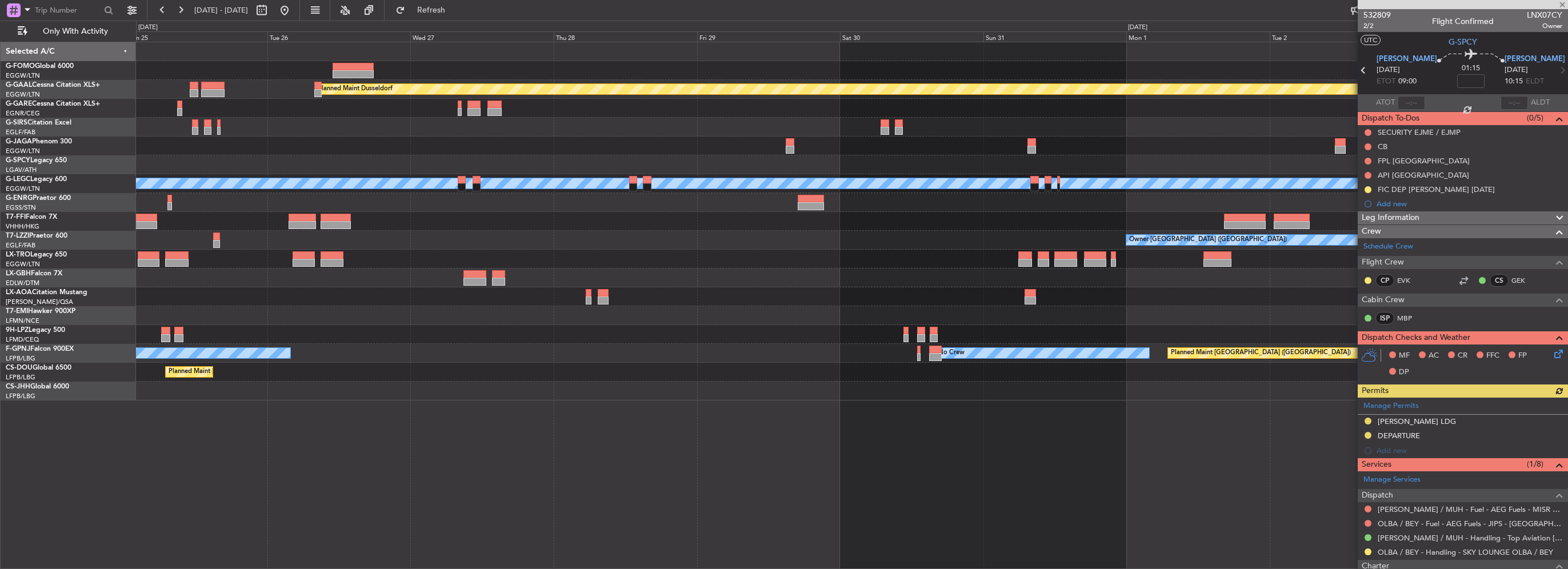
click at [0, 126] on html "[DATE] - [DATE] Refresh Quick Links Only With Activity Planned [GEOGRAPHIC_DATA…" at bounding box center [784, 284] width 1568 height 569
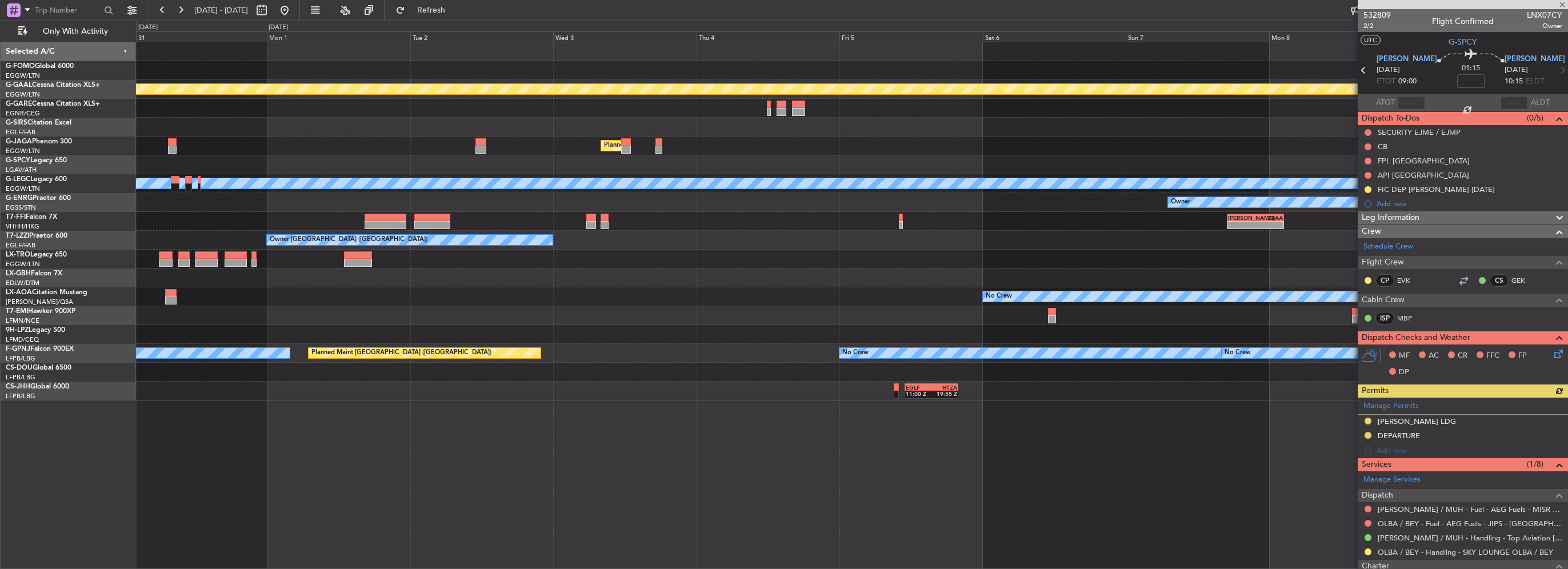
click at [0, 142] on html "[DATE] - [DATE] Refresh Quick Links Only With Activity Planned [GEOGRAPHIC_DATA…" at bounding box center [784, 284] width 1568 height 569
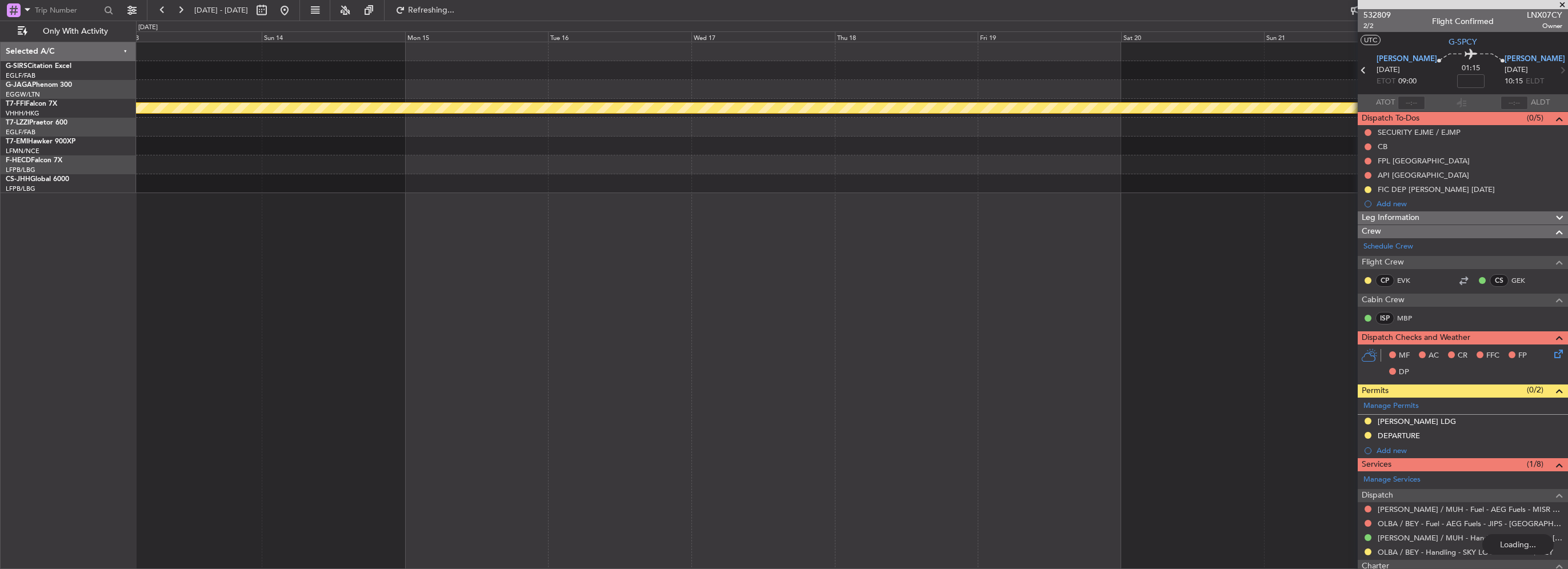
click at [0, 123] on html "[DATE] - [DATE] Refreshing... Quick Links Only With Activity Planned Maint Gene…" at bounding box center [784, 284] width 1568 height 569
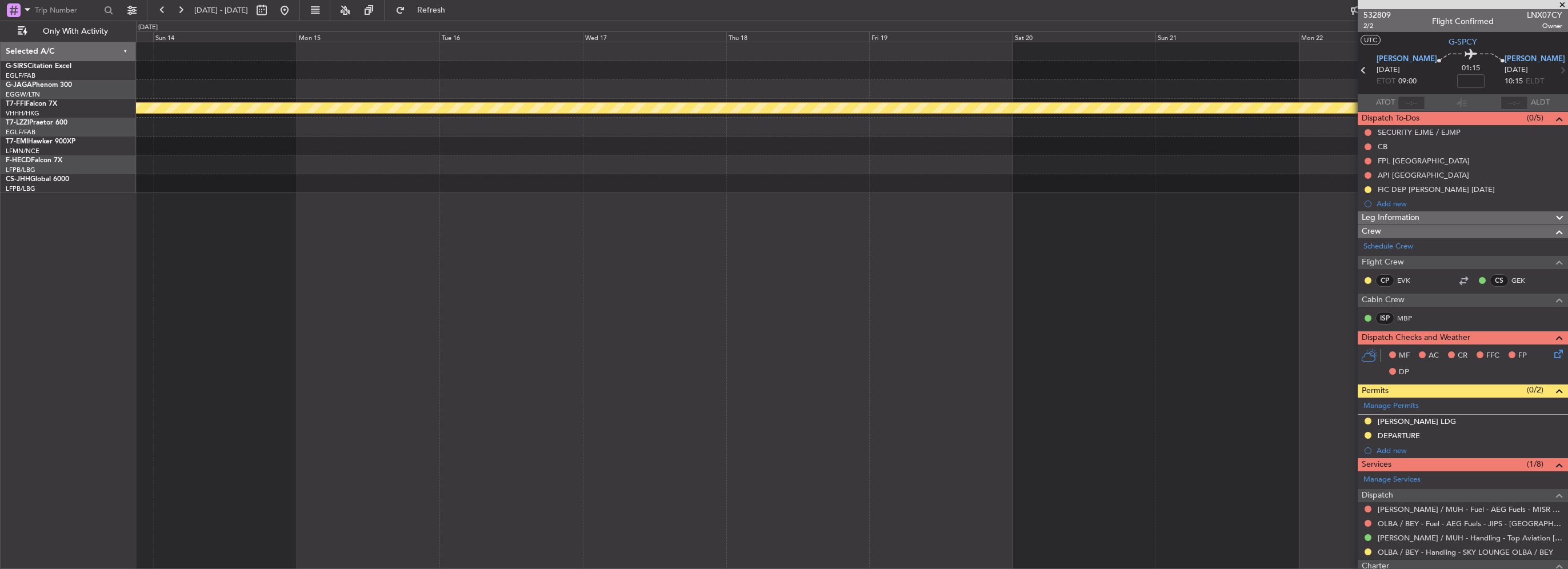
click at [0, 120] on html "[DATE] - [DATE] Refresh Quick Links Only With Activity Planned Maint Geneva ([G…" at bounding box center [784, 284] width 1568 height 569
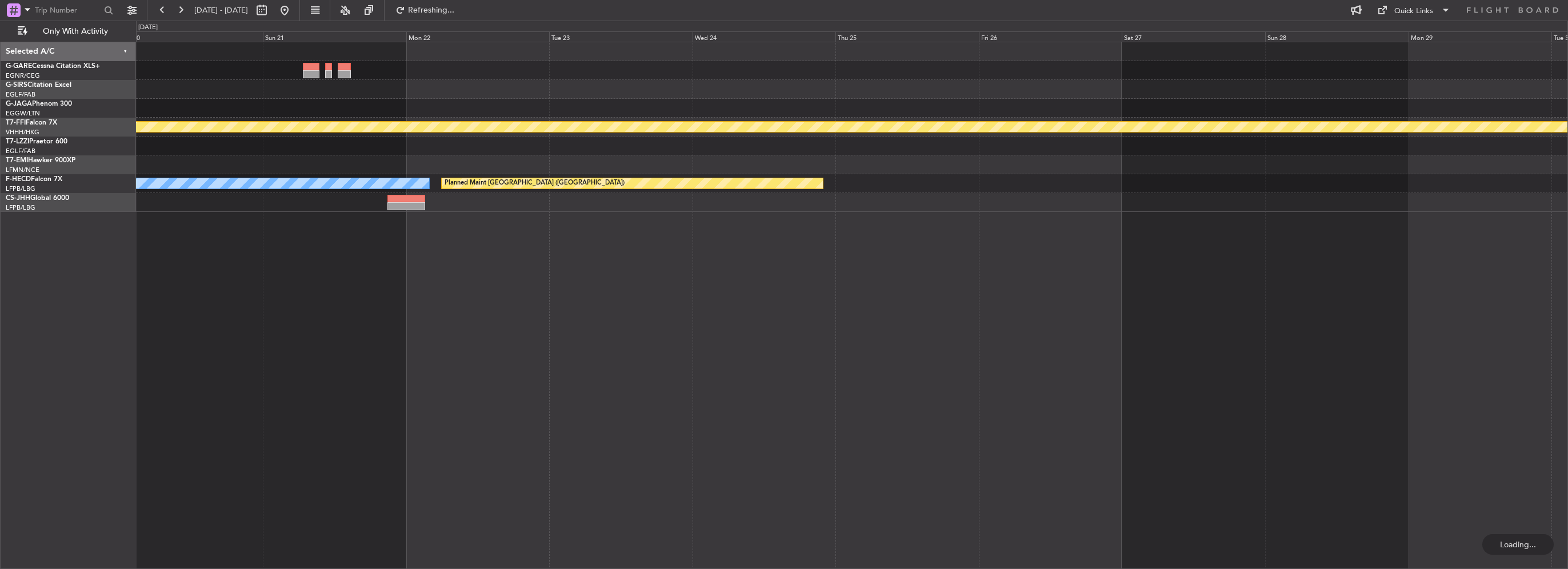
click at [502, 106] on div at bounding box center [852, 107] width 1432 height 18
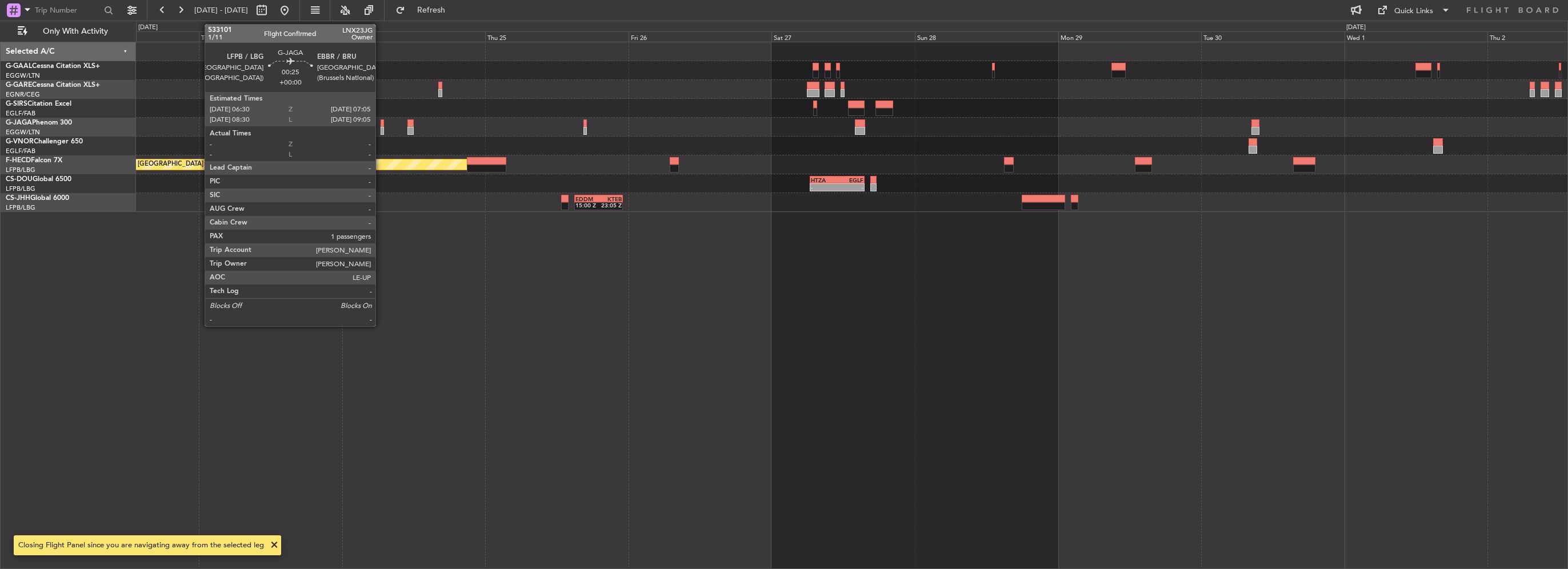
click at [381, 130] on div at bounding box center [383, 130] width 4 height 8
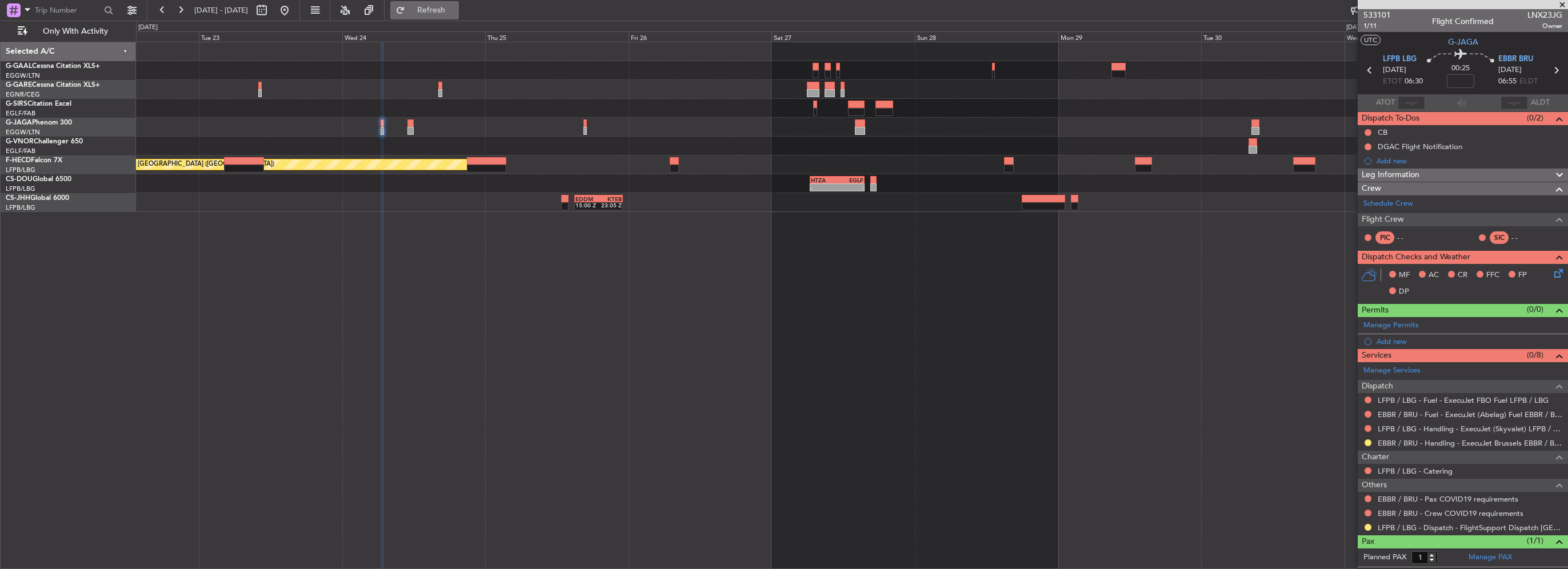
click at [456, 12] on span "Refresh" at bounding box center [431, 10] width 48 height 8
click at [1442, 428] on link "LFPB / LBG - Handling - ExecuJet (Skyvalet) LFPB / LBG" at bounding box center [1470, 428] width 185 height 10
click at [1366, 525] on button at bounding box center [1368, 528] width 7 height 7
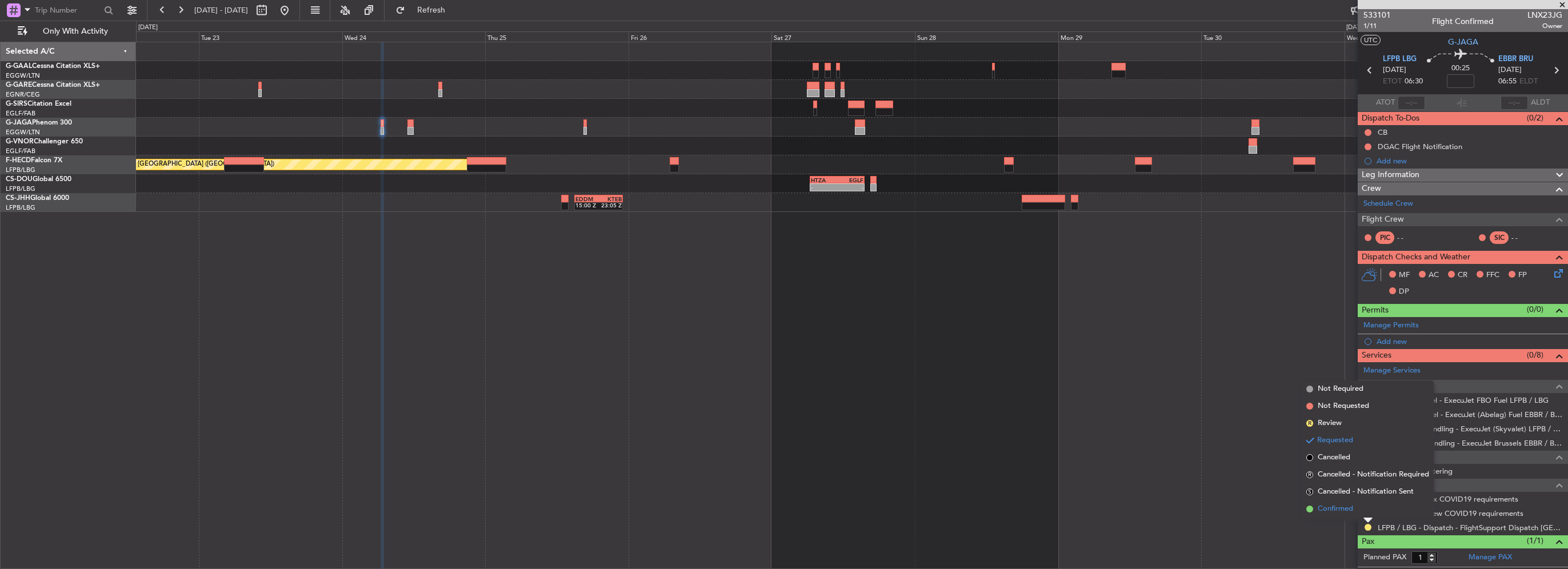
click at [1346, 504] on span "Confirmed" at bounding box center [1336, 509] width 35 height 11
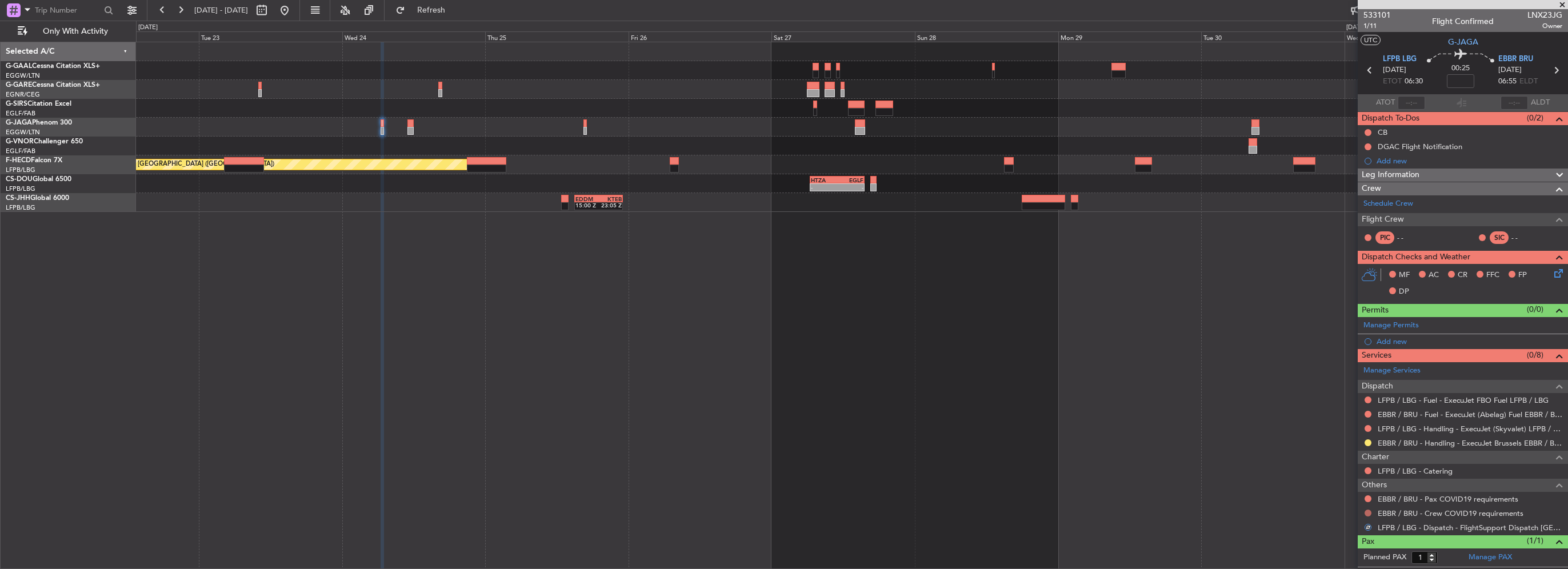
click at [1369, 514] on button at bounding box center [1368, 514] width 7 height 7
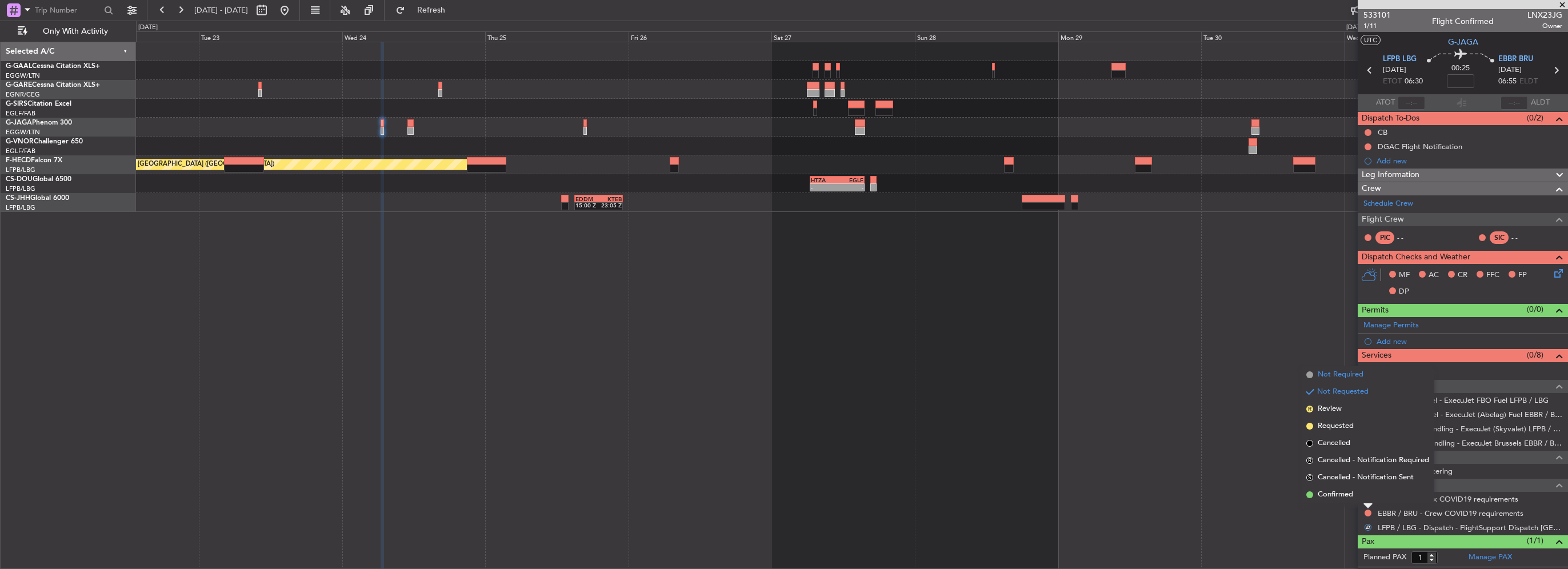
click at [1316, 373] on li "Not Required" at bounding box center [1367, 375] width 132 height 17
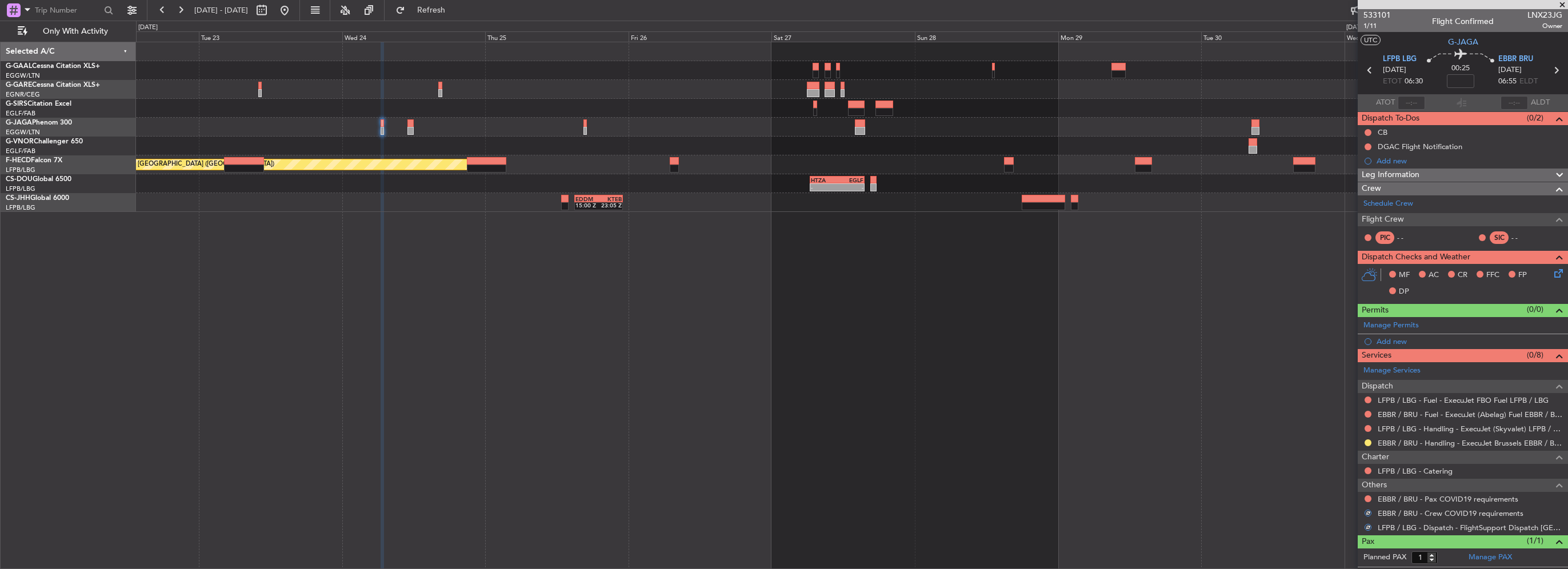
click at [1367, 499] on mat-tooltip-component "Not Requested" at bounding box center [1367, 487] width 64 height 30
click at [1371, 497] on button at bounding box center [1368, 499] width 7 height 7
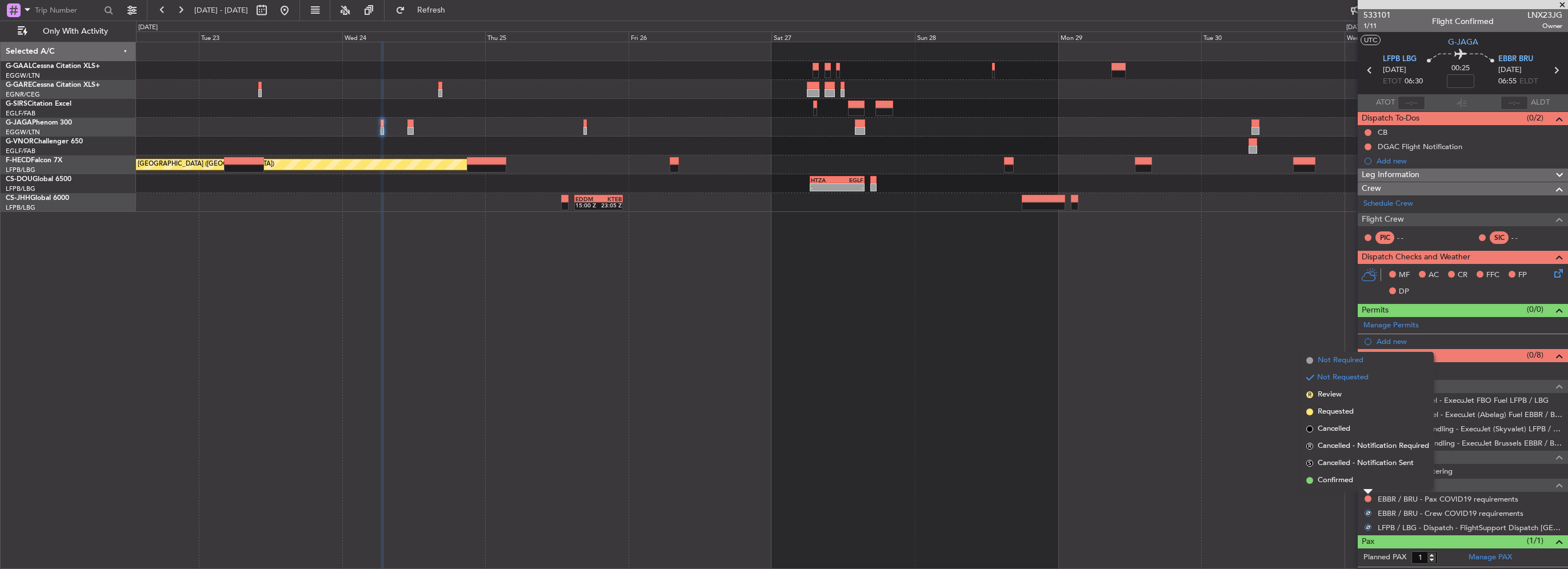
click at [1338, 362] on span "Not Required" at bounding box center [1341, 361] width 46 height 11
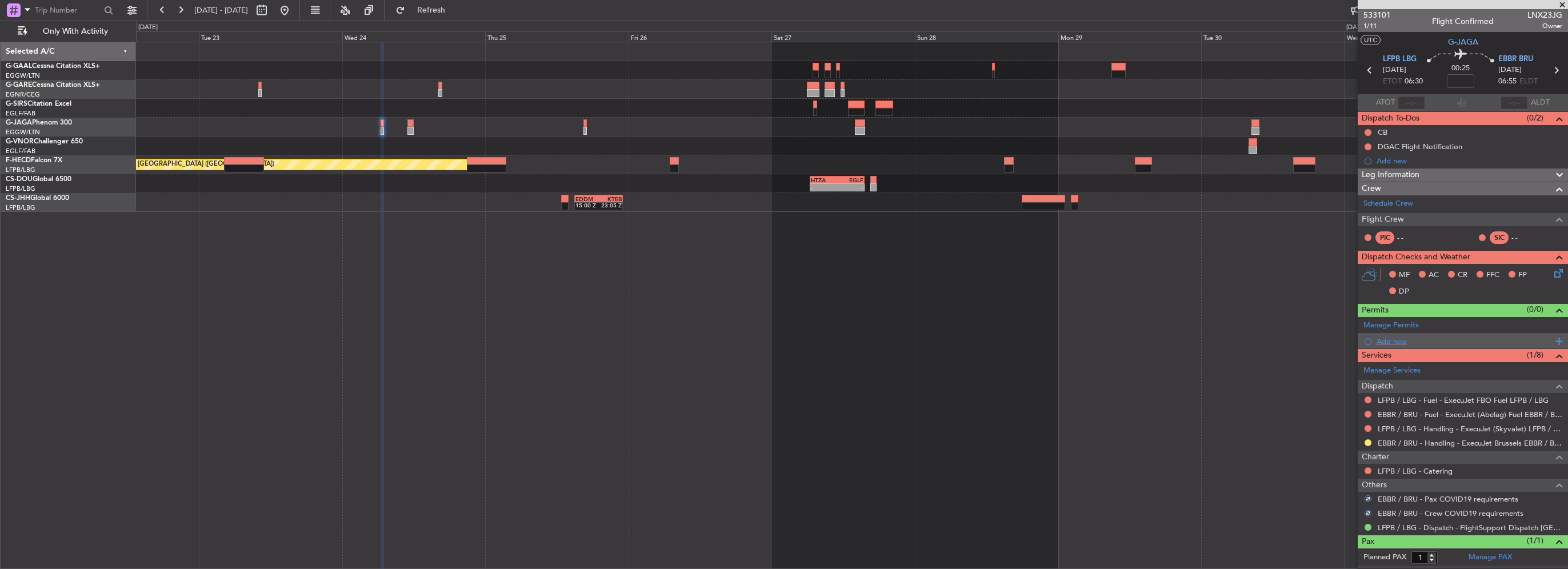
click at [1403, 339] on div "Add new" at bounding box center [1465, 341] width 176 height 10
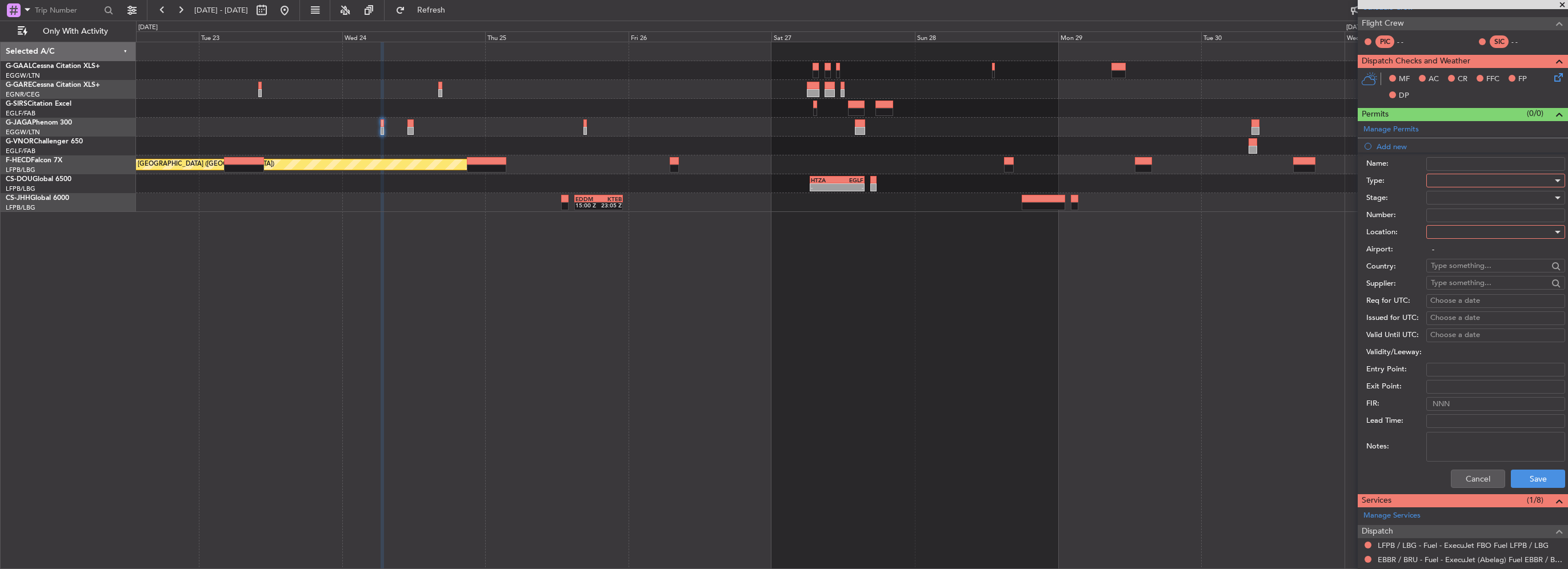
scroll to position [229, 0]
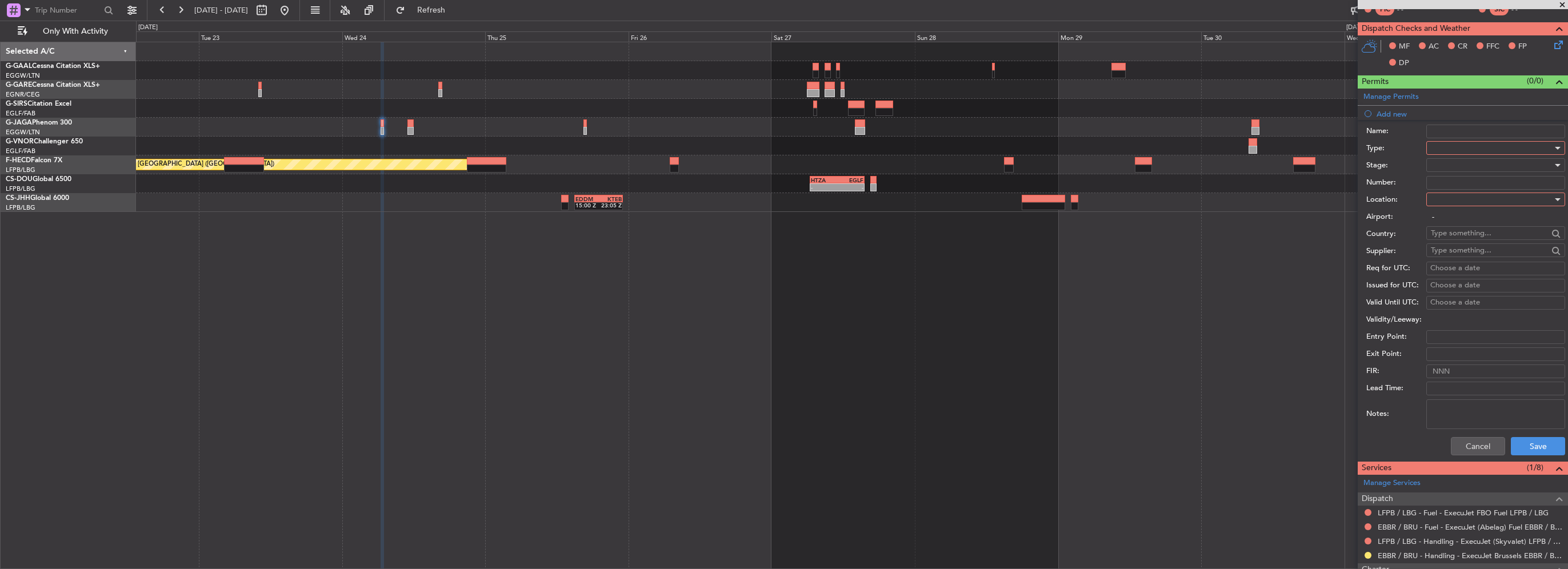
click at [1438, 145] on div at bounding box center [1491, 148] width 121 height 17
click at [1446, 260] on span "Slot" at bounding box center [1491, 255] width 120 height 17
click at [1448, 194] on div at bounding box center [1491, 199] width 121 height 17
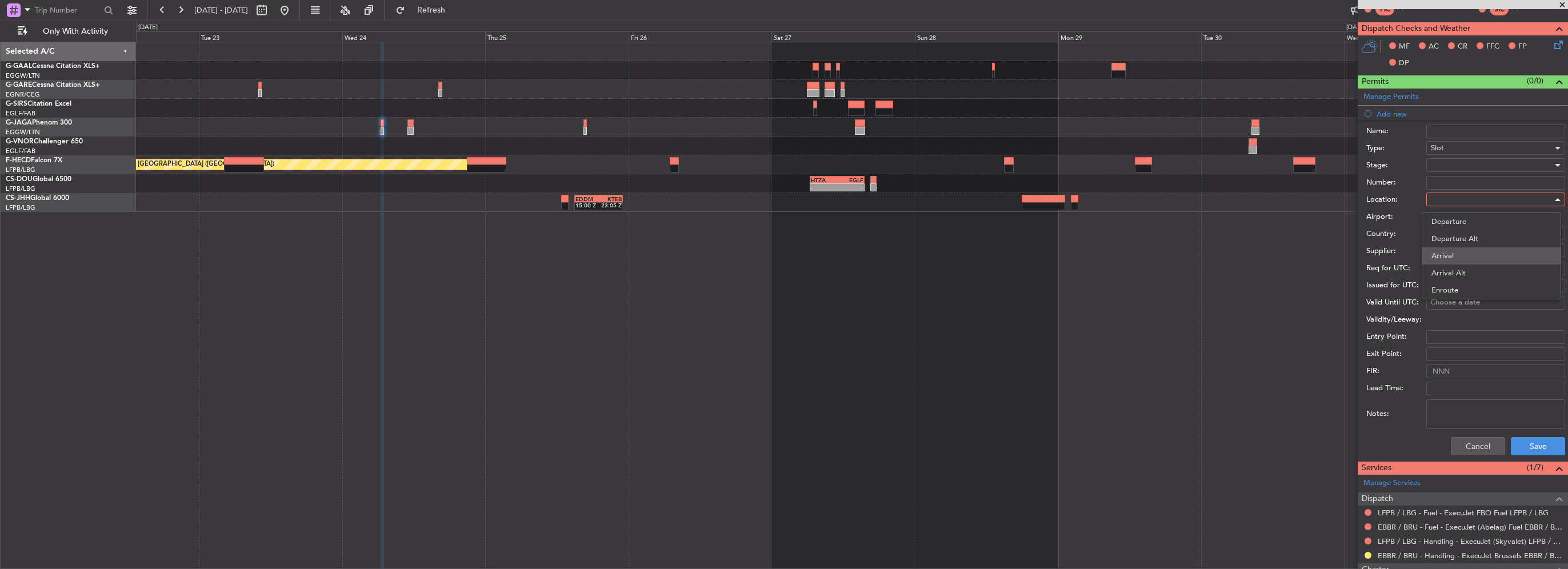
click at [1439, 260] on span "Arrival" at bounding box center [1491, 255] width 120 height 17
type input "EBBR / BRU"
click at [1466, 167] on div at bounding box center [1491, 164] width 121 height 17
click at [1453, 239] on span "Requested" at bounding box center [1491, 238] width 120 height 17
click at [1527, 447] on button "Save" at bounding box center [1538, 446] width 55 height 18
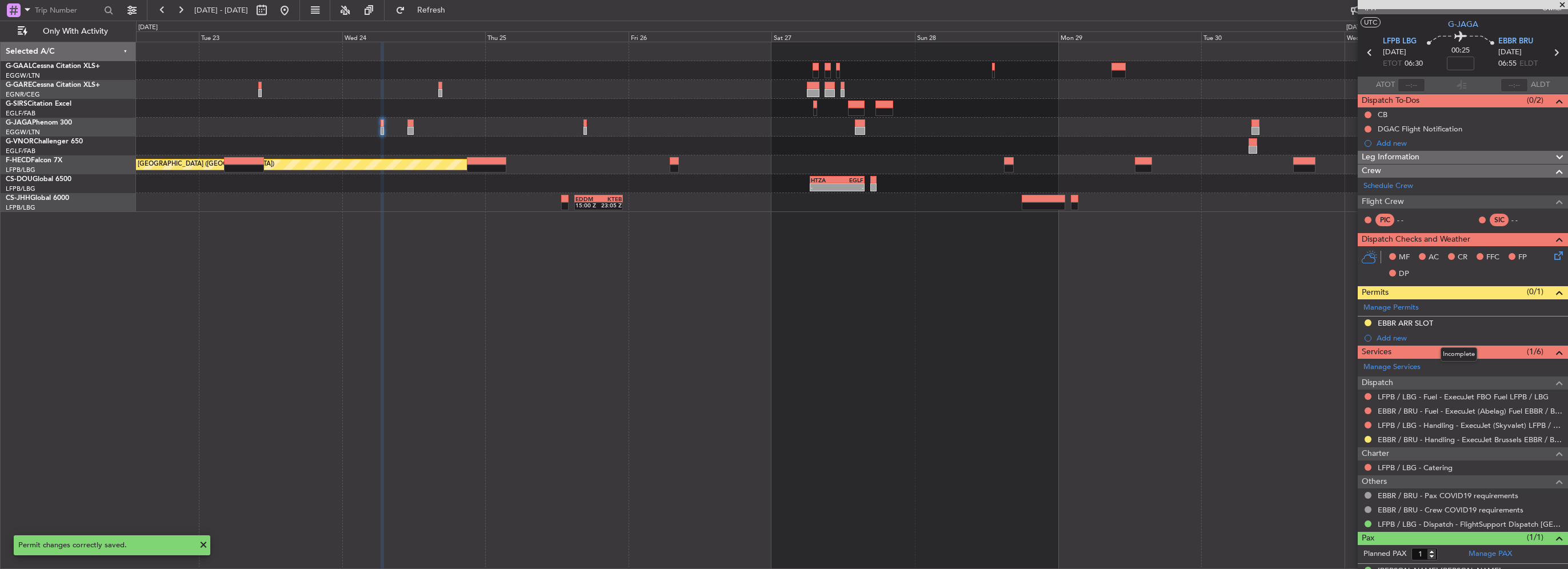
scroll to position [0, 0]
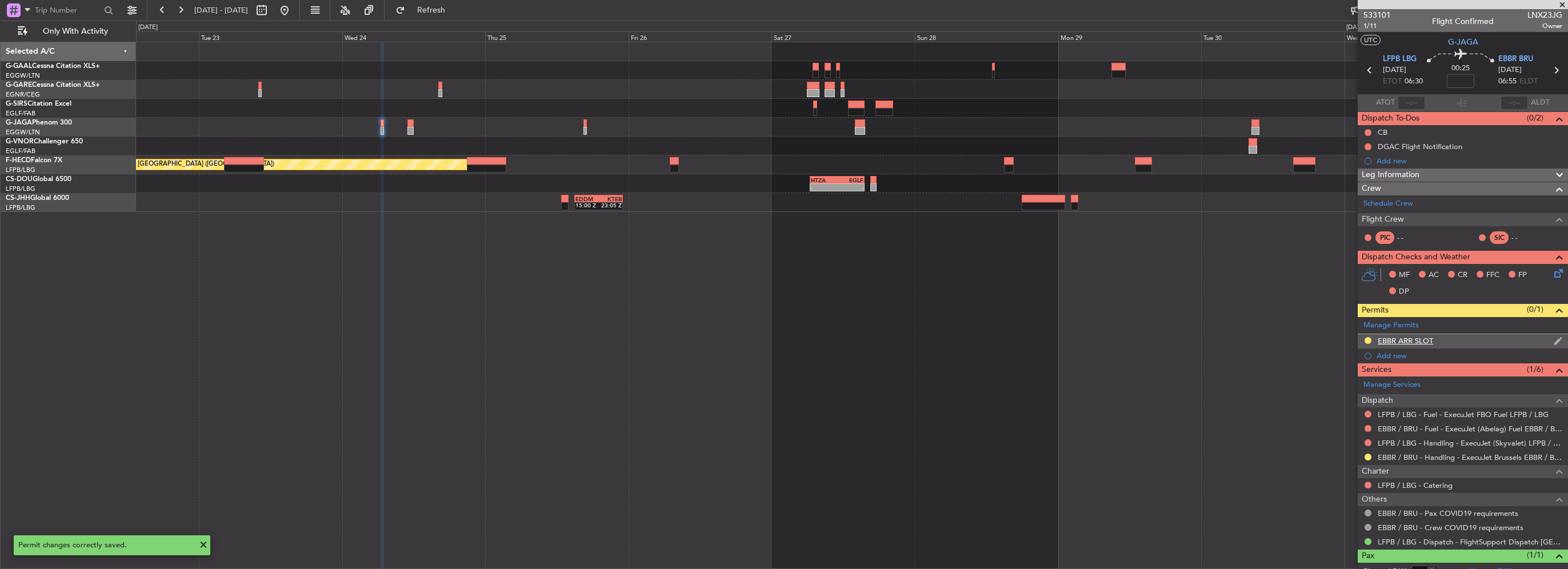
click at [1459, 339] on div "EBBR ARR SLOT" at bounding box center [1462, 341] width 210 height 14
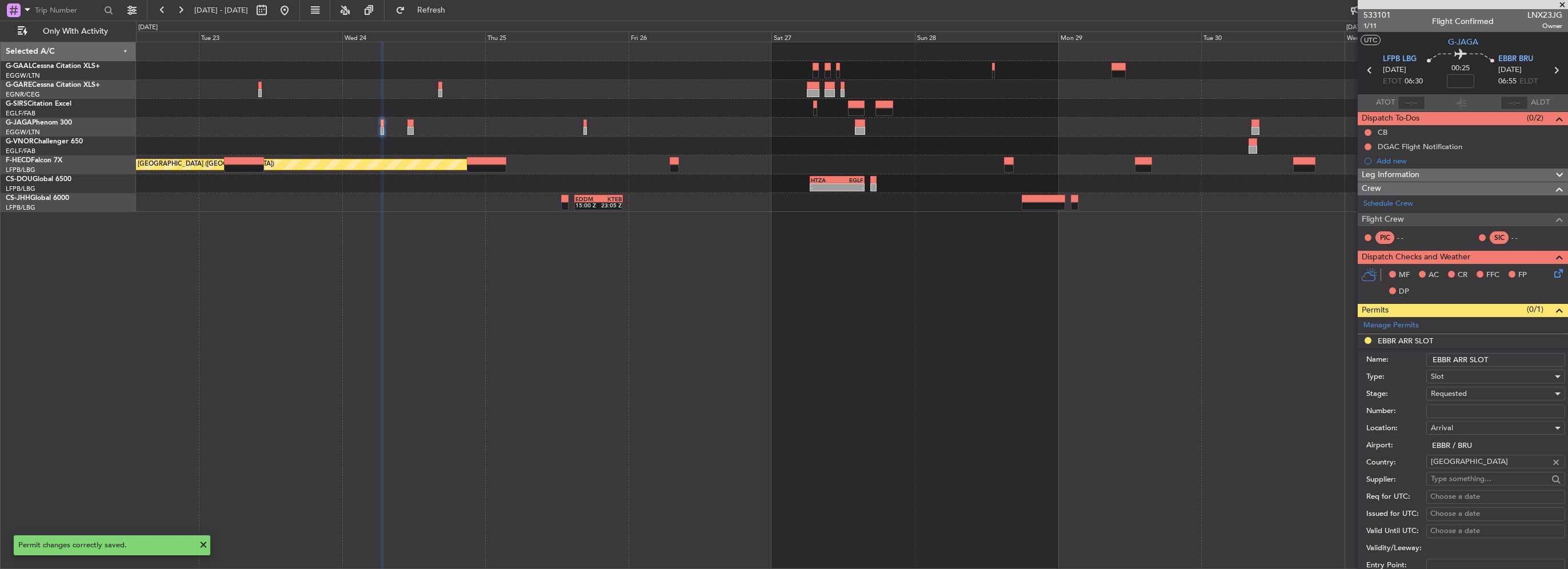
click at [1505, 360] on input "EBBR ARR SLOT" at bounding box center [1496, 361] width 139 height 14
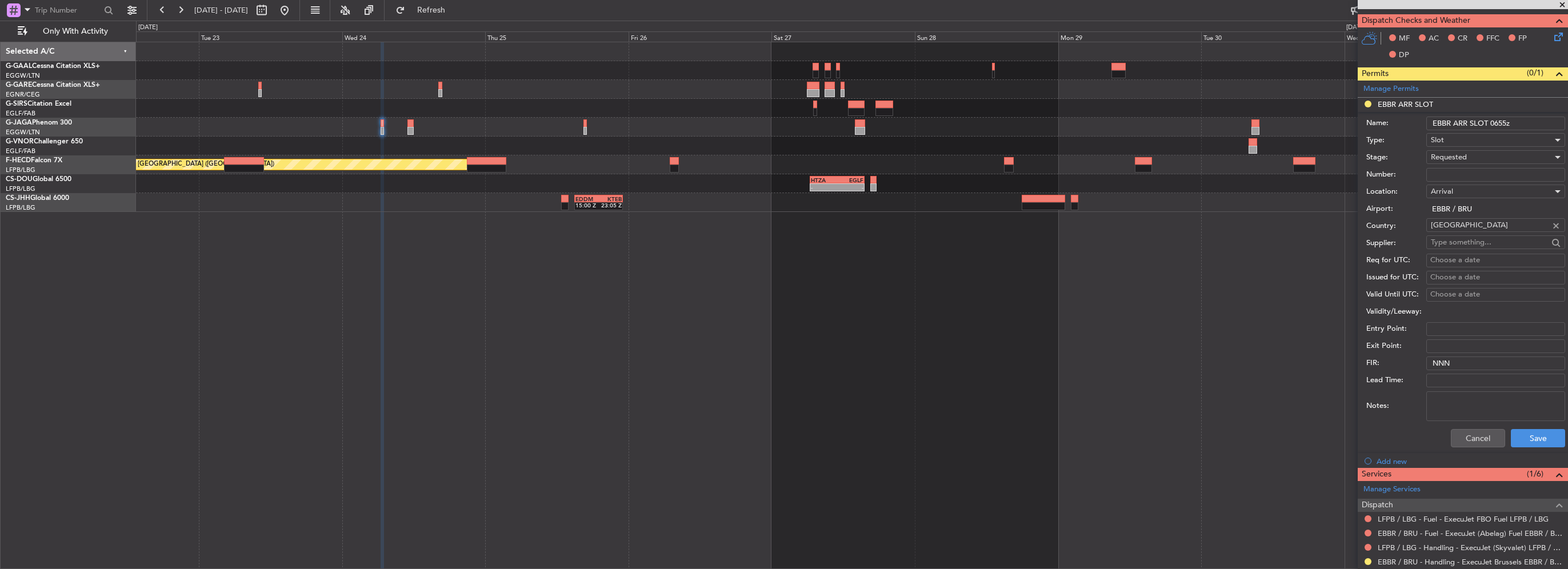
scroll to position [286, 0]
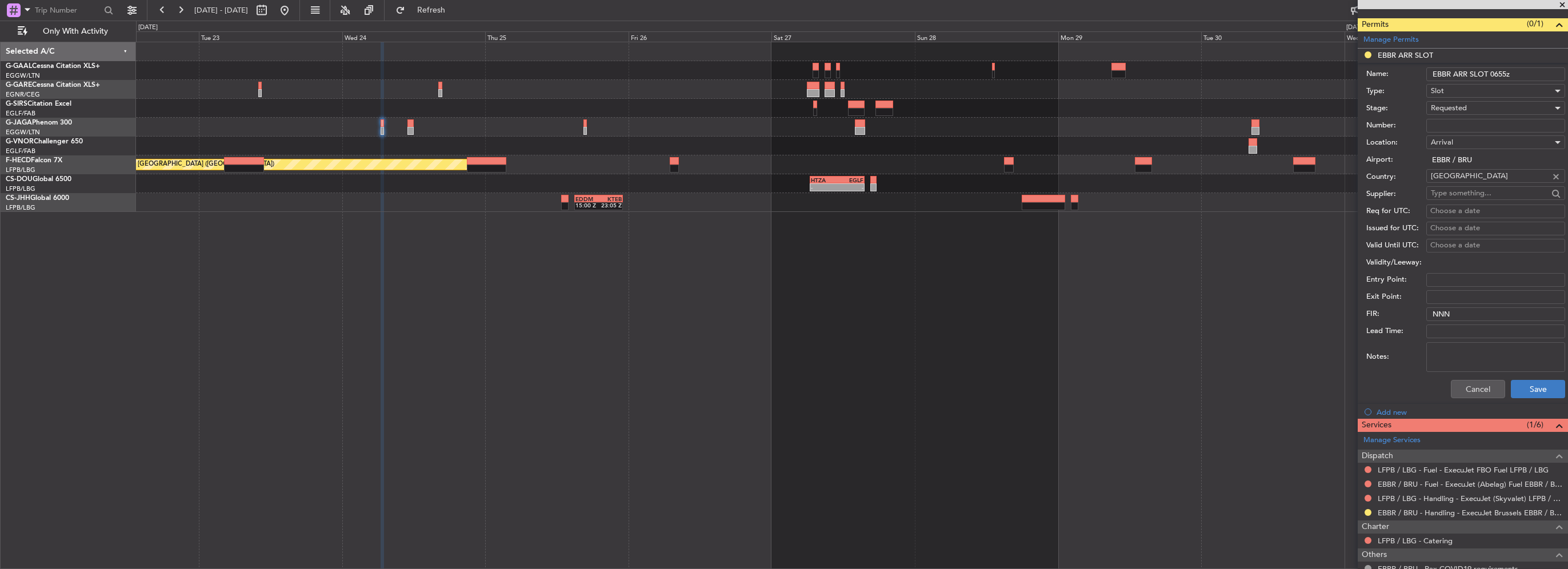
type input "EBBR ARR SLOT 0655z"
click at [1511, 391] on button "Save" at bounding box center [1538, 389] width 55 height 18
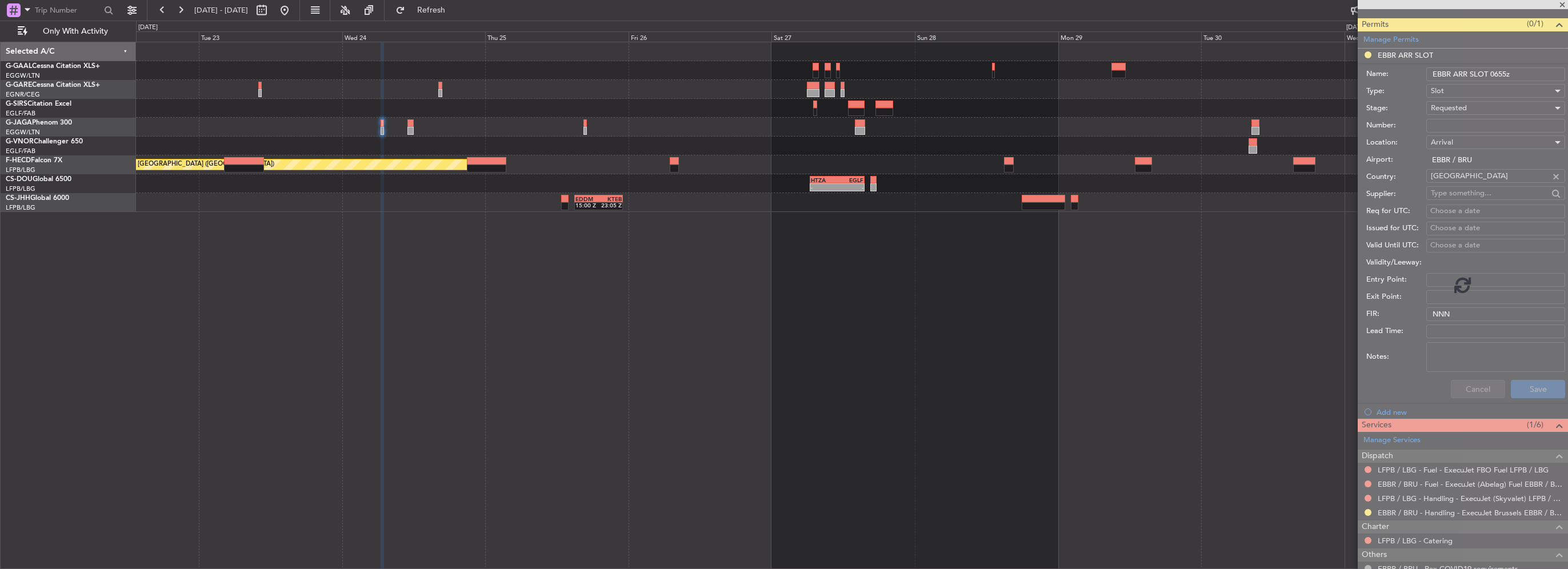
scroll to position [36, 0]
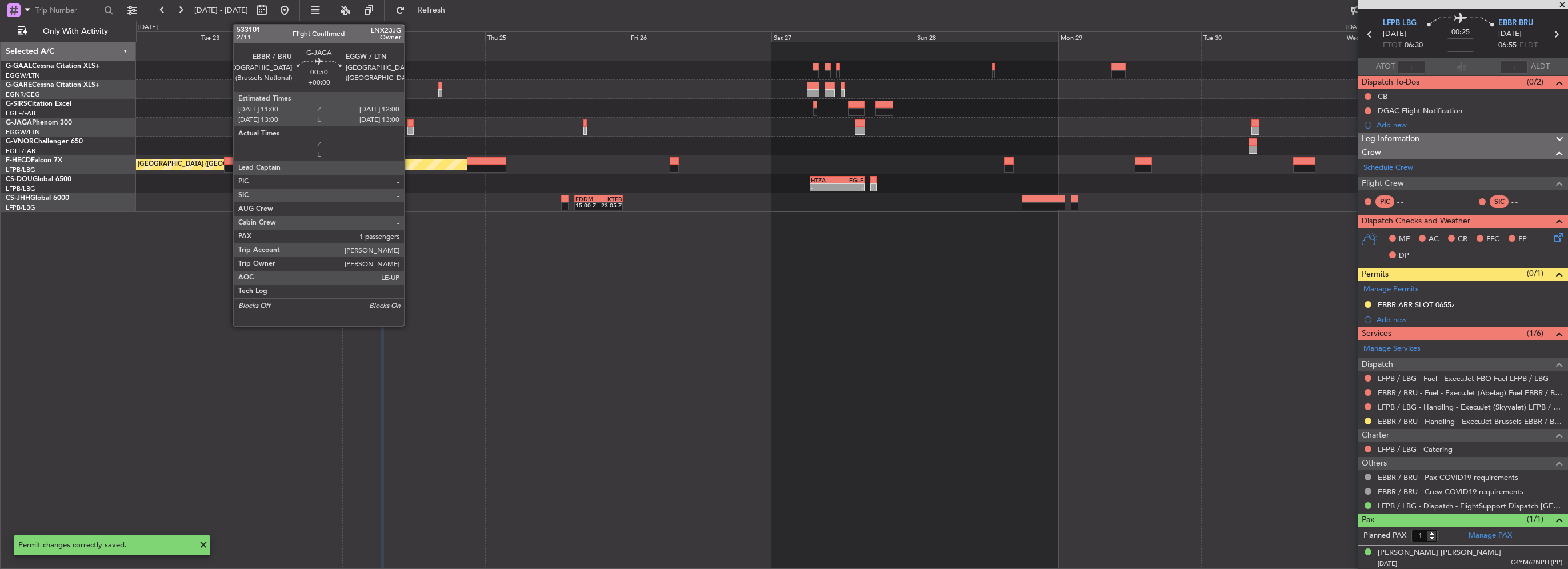
click at [409, 125] on div at bounding box center [410, 123] width 6 height 8
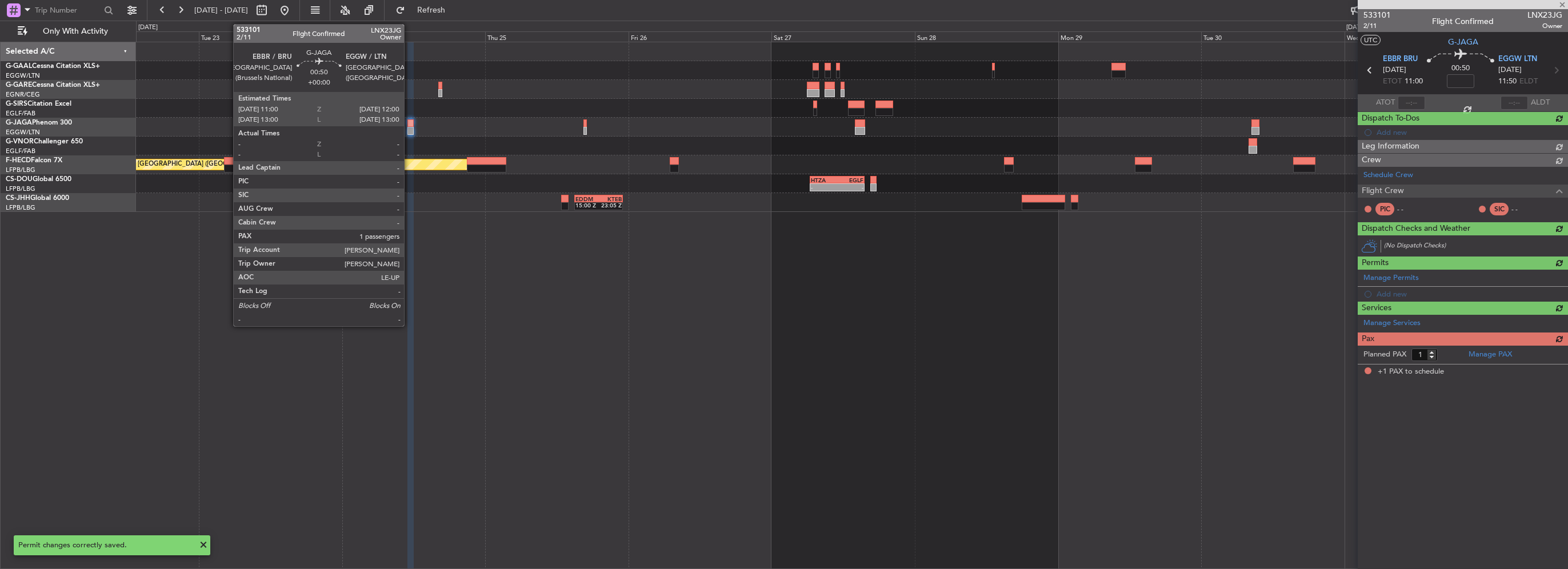
scroll to position [0, 0]
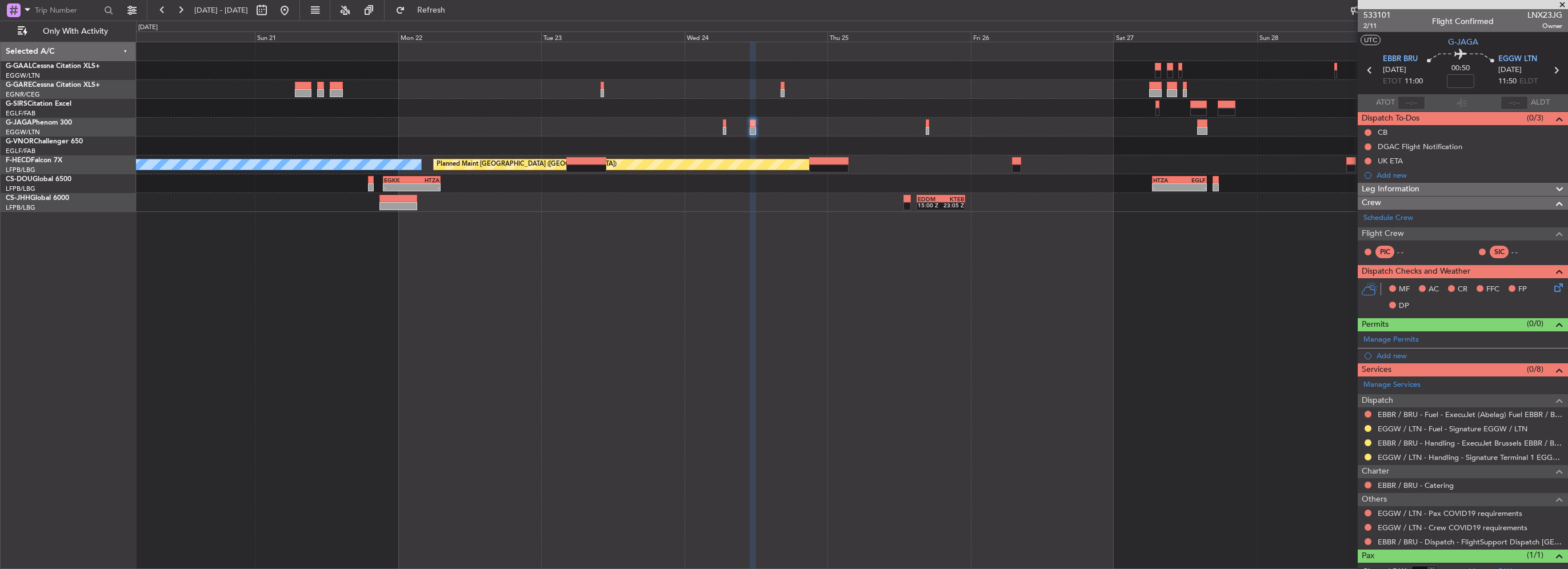
click at [659, 142] on div "Planned Maint [GEOGRAPHIC_DATA] ([GEOGRAPHIC_DATA]) No Crew KSEA 20:45 Z LFPB 0…" at bounding box center [852, 127] width 1432 height 170
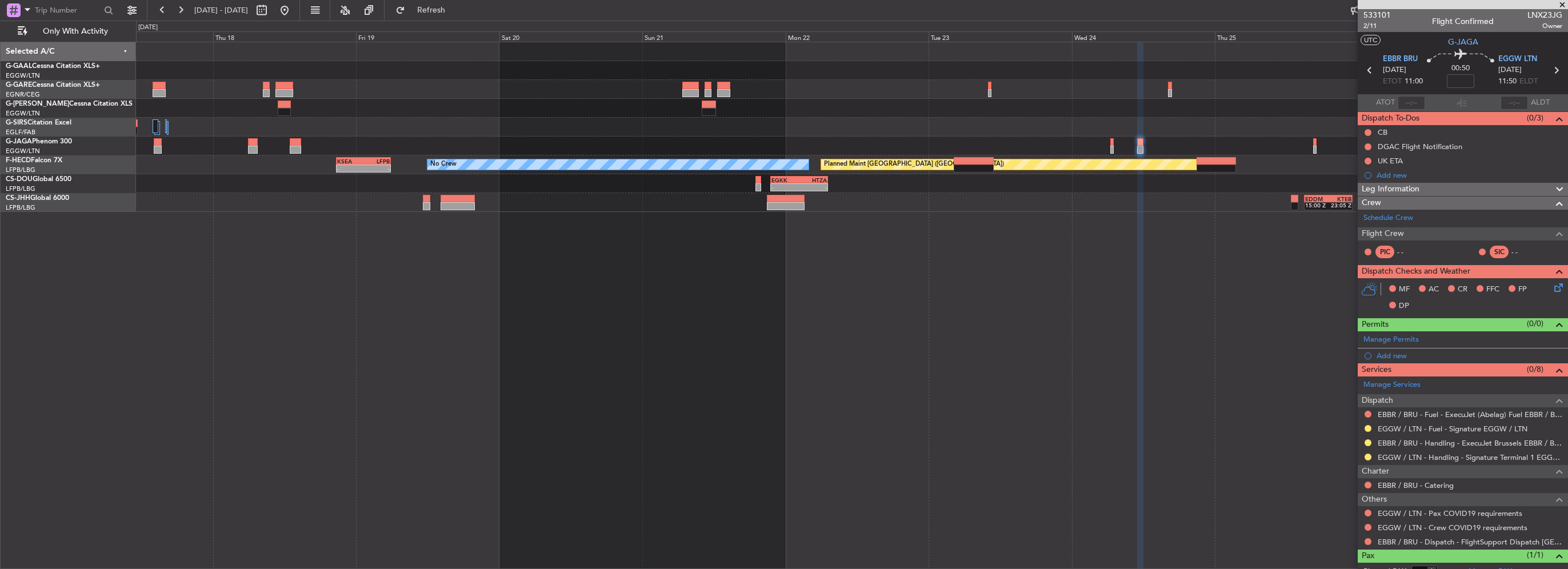
click at [718, 150] on div at bounding box center [852, 145] width 1432 height 18
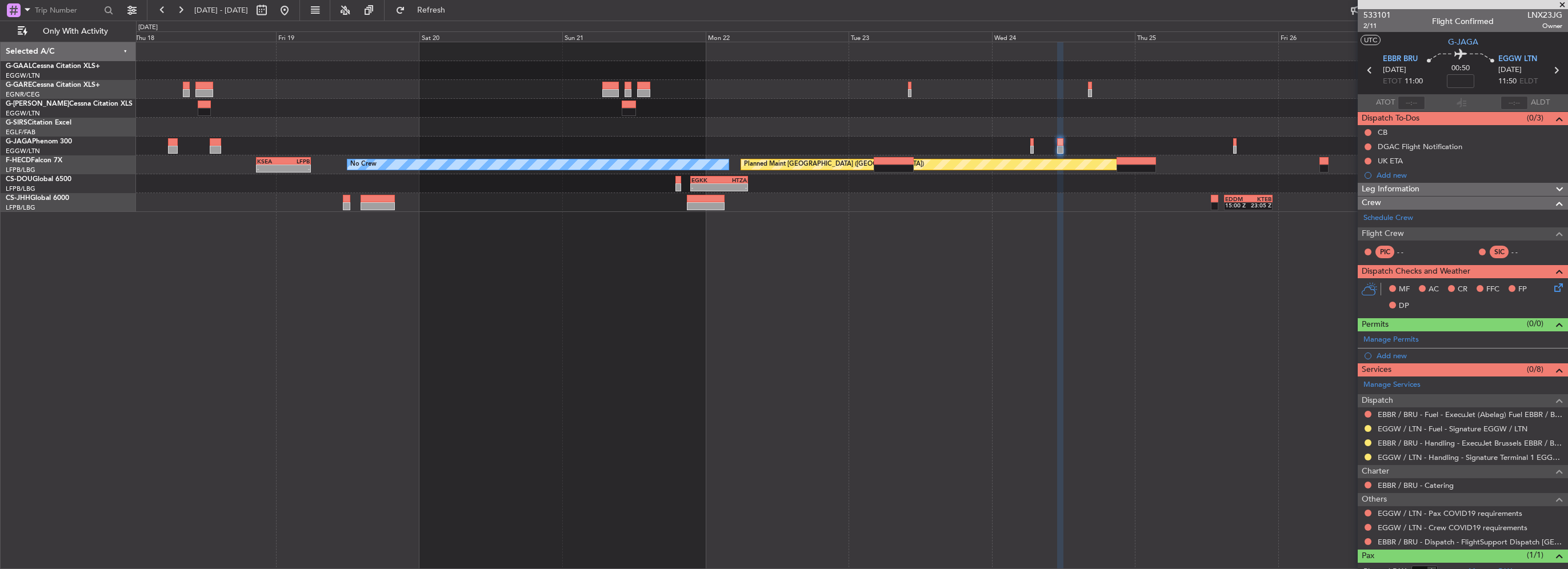
click at [878, 136] on div "Planned Maint Dusseldorf Planned Maint [GEOGRAPHIC_DATA] ([GEOGRAPHIC_DATA]) No…" at bounding box center [852, 127] width 1432 height 170
click at [1367, 429] on button at bounding box center [1368, 429] width 7 height 7
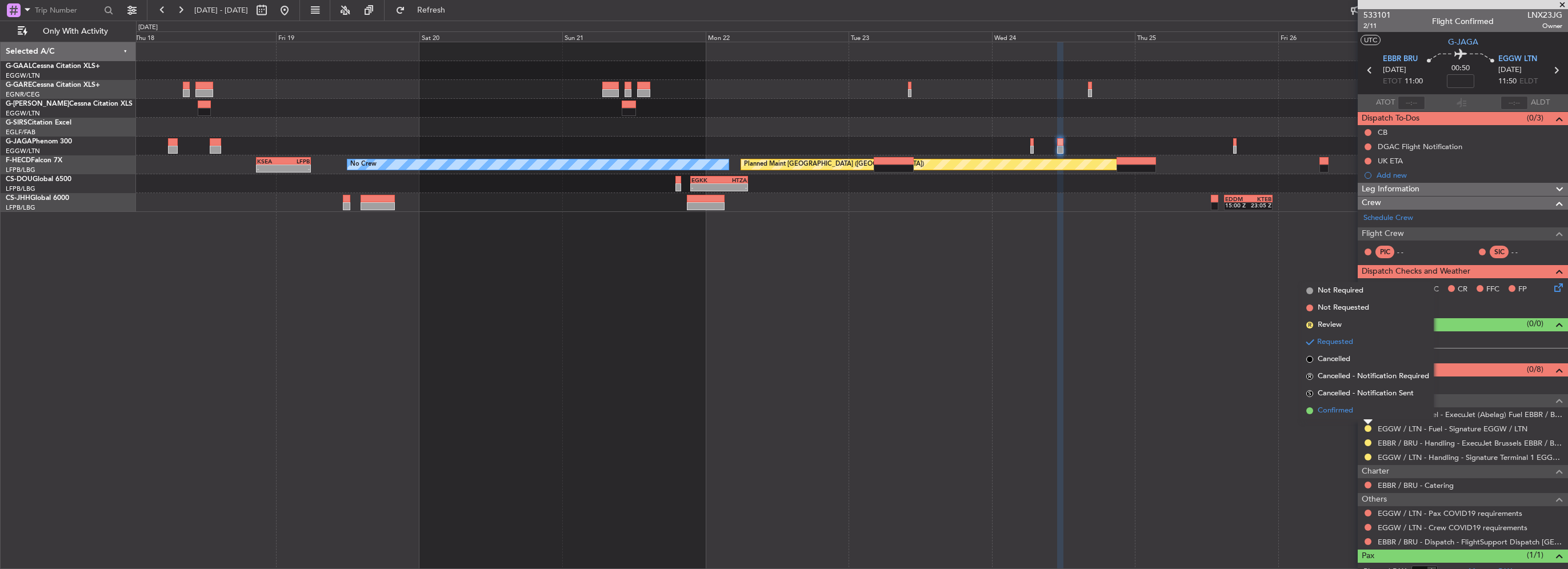
click at [1343, 411] on span "Confirmed" at bounding box center [1336, 411] width 35 height 11
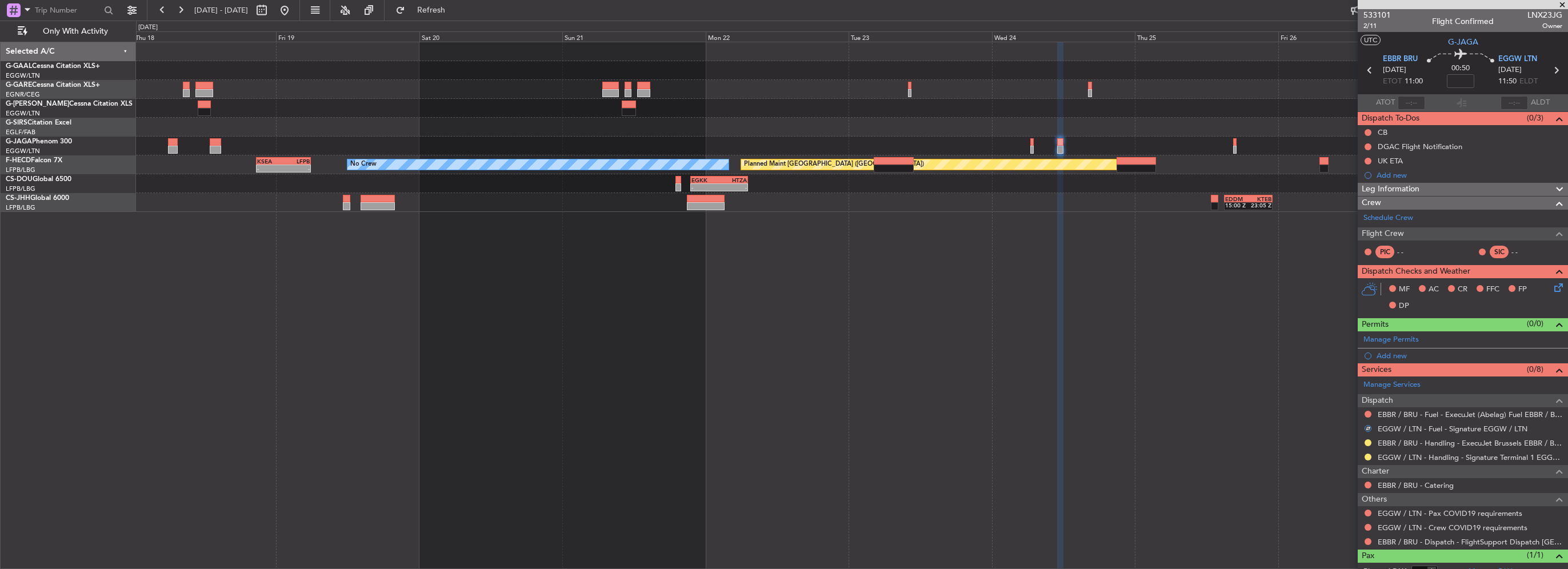
click at [1372, 510] on div at bounding box center [1368, 513] width 9 height 9
click at [1368, 512] on button at bounding box center [1368, 514] width 7 height 7
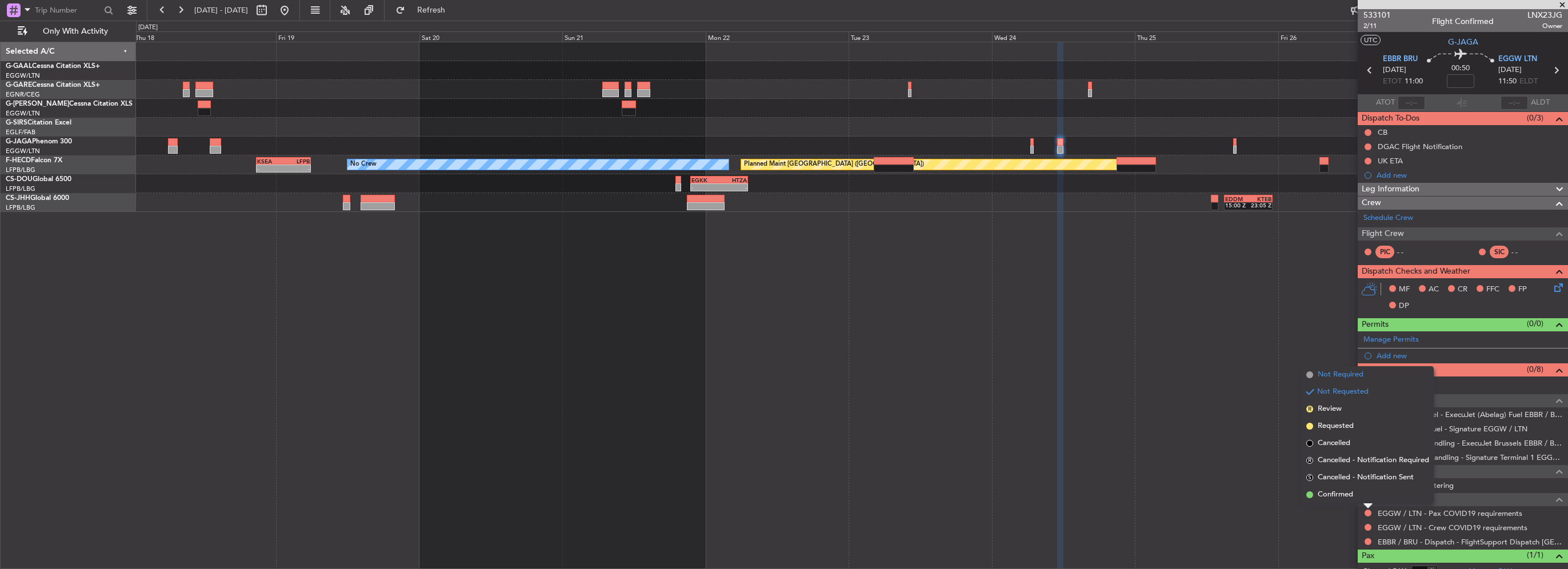
click at [1339, 380] on span "Not Required" at bounding box center [1341, 375] width 46 height 11
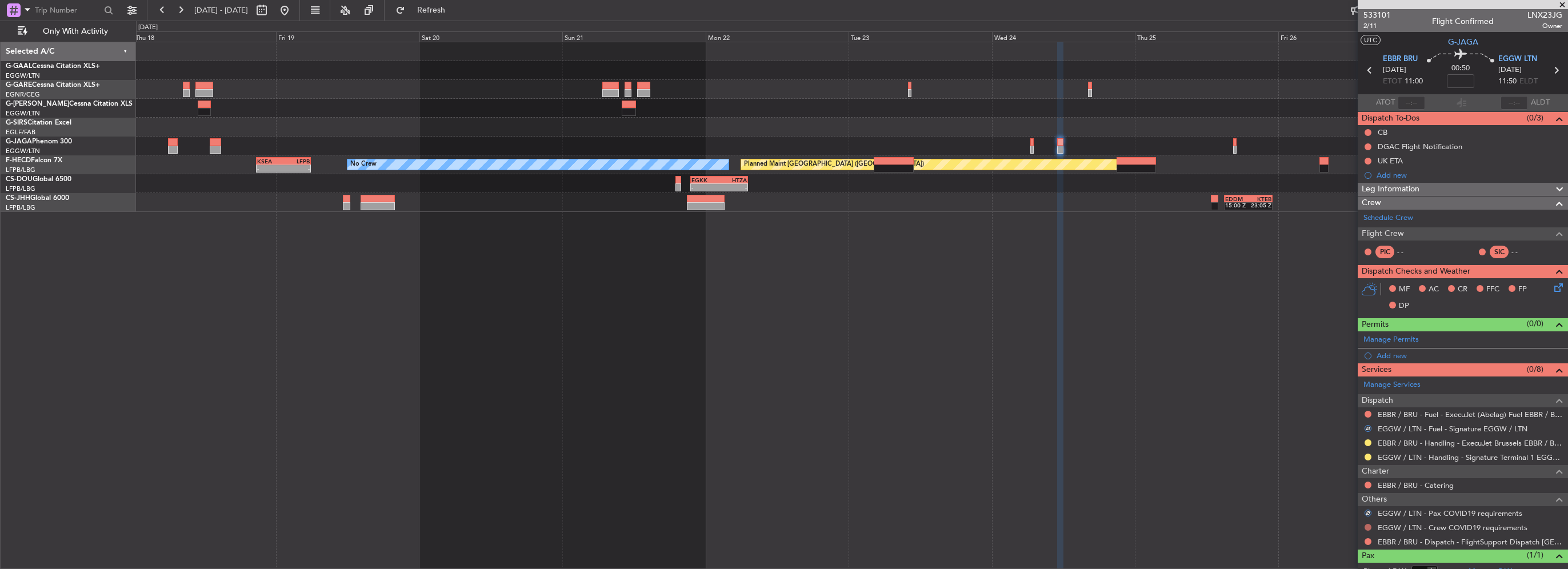
click at [1367, 527] on button at bounding box center [1368, 528] width 7 height 7
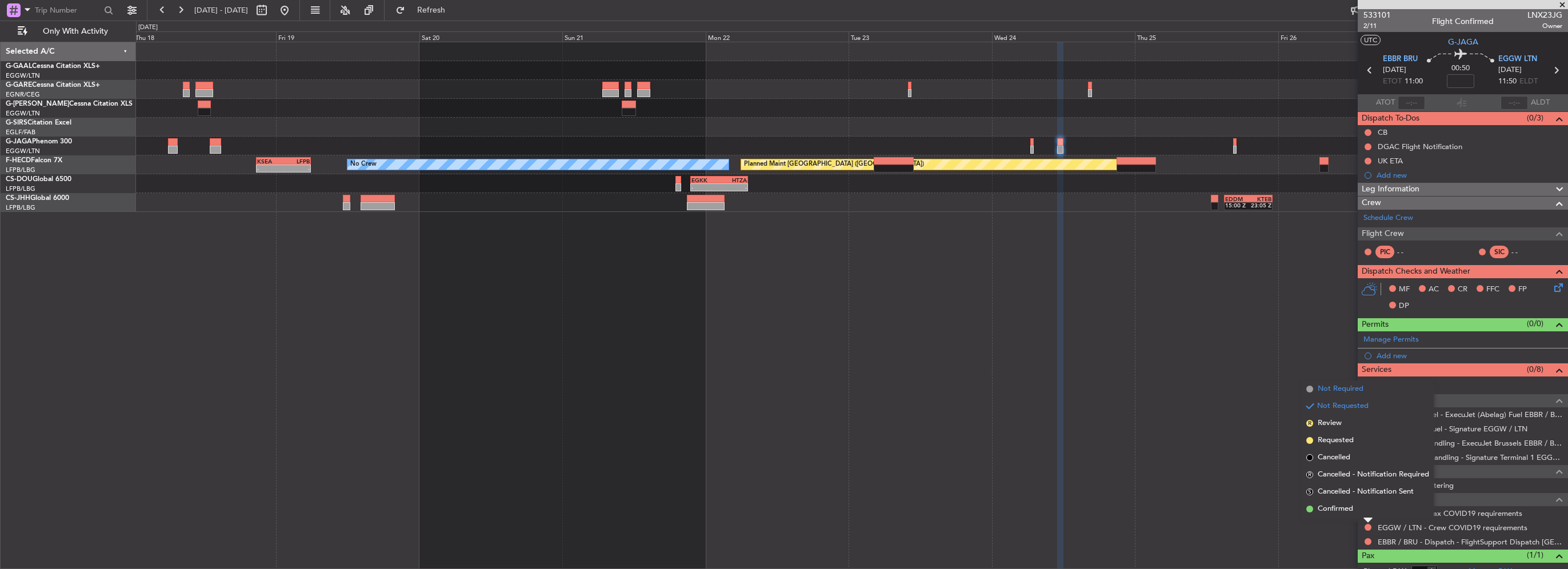
click at [1344, 386] on span "Not Required" at bounding box center [1341, 389] width 46 height 11
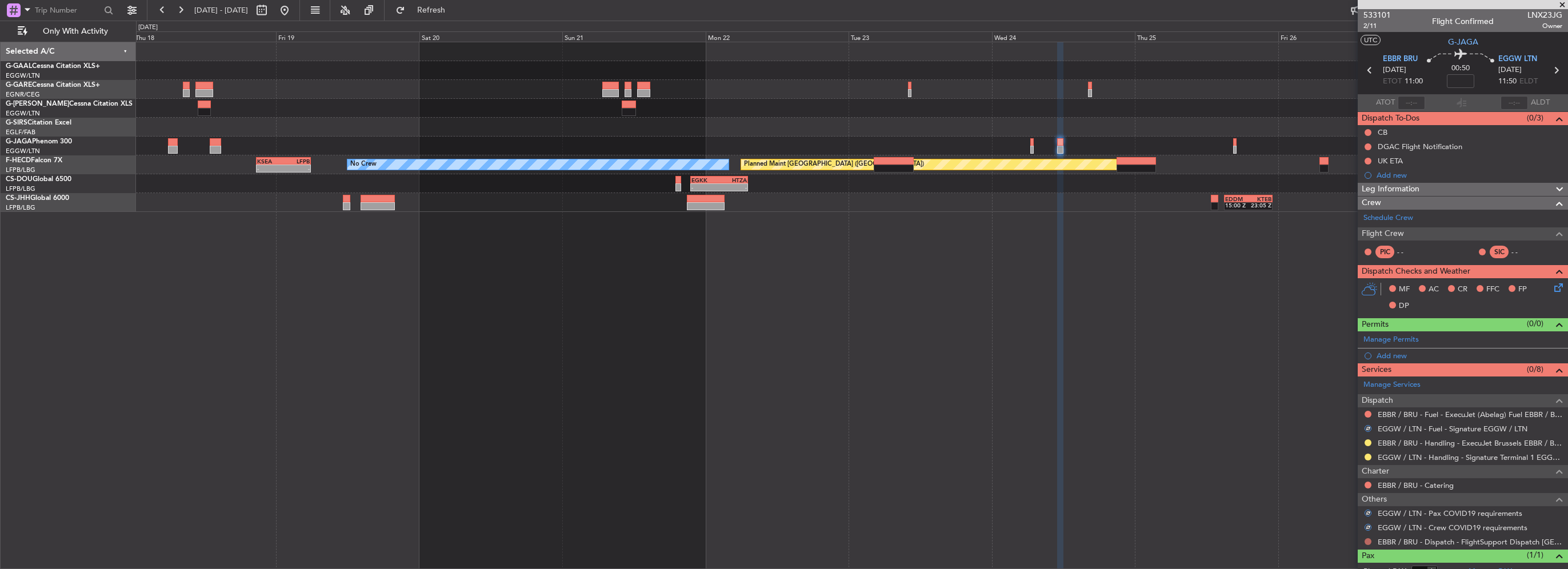
click at [1366, 541] on button at bounding box center [1368, 542] width 7 height 7
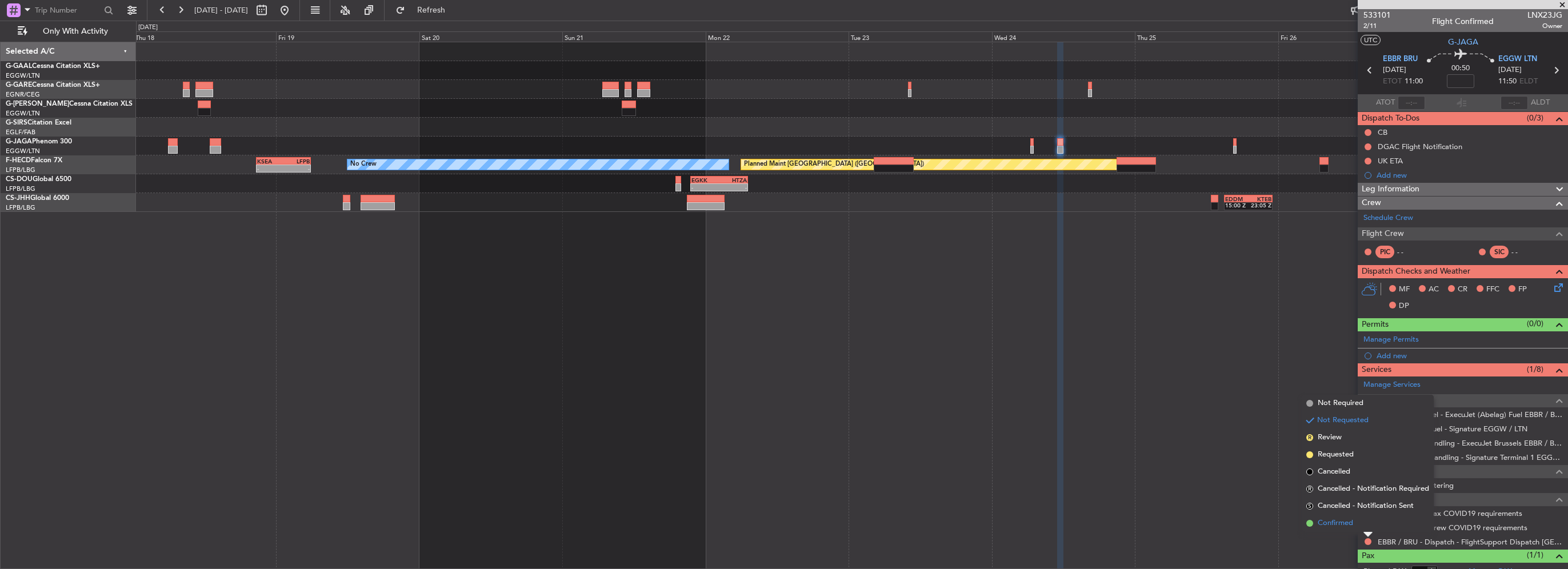
click at [1329, 517] on li "Confirmed" at bounding box center [1367, 523] width 132 height 17
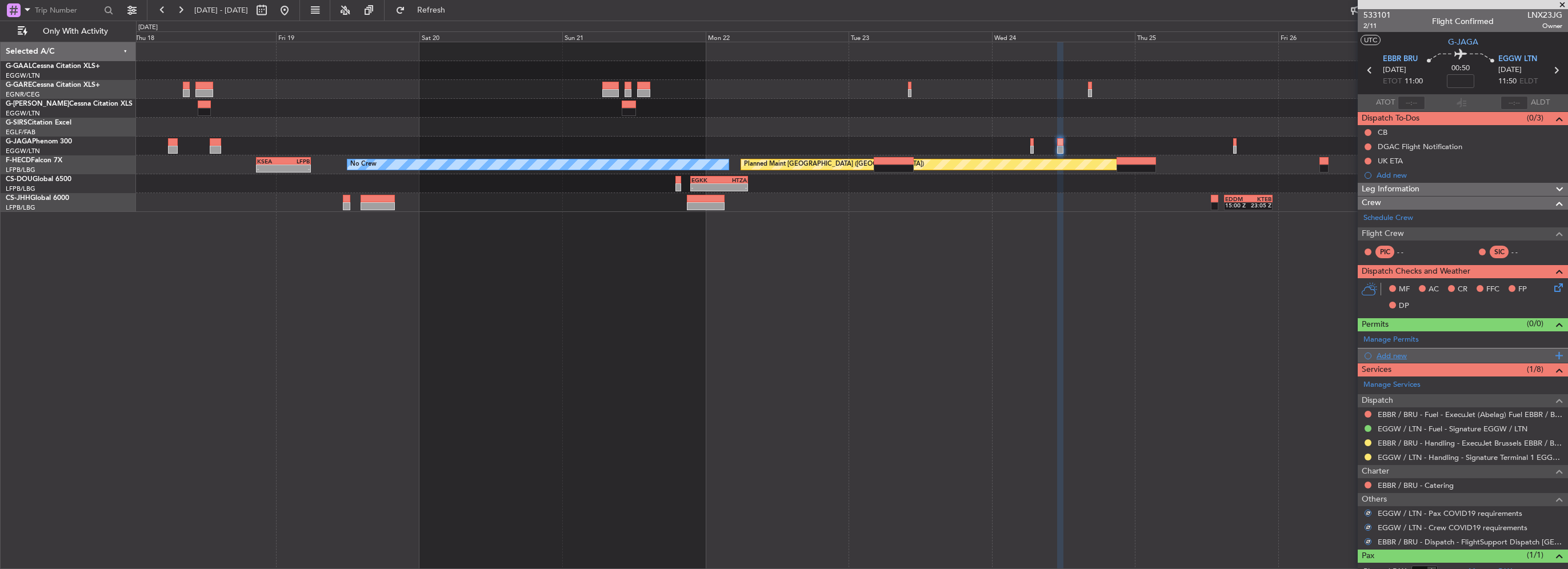
click at [1375, 357] on div "Add new" at bounding box center [1462, 355] width 210 height 14
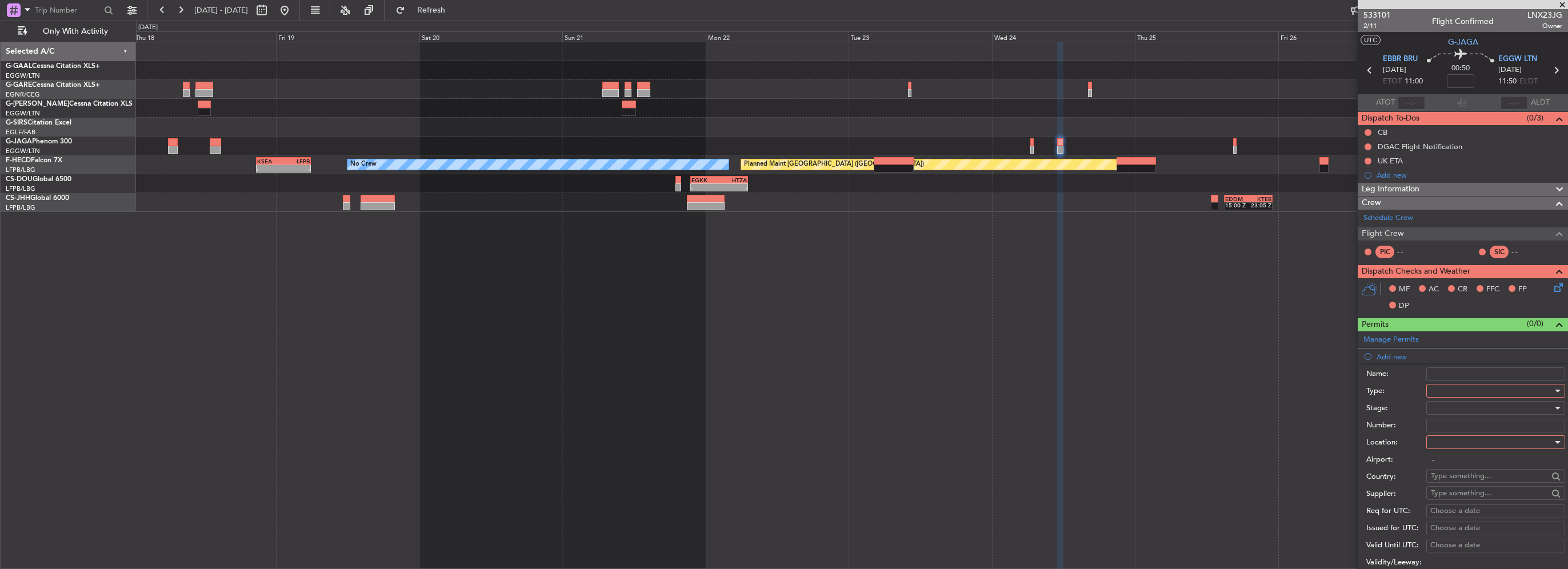
scroll to position [171, 0]
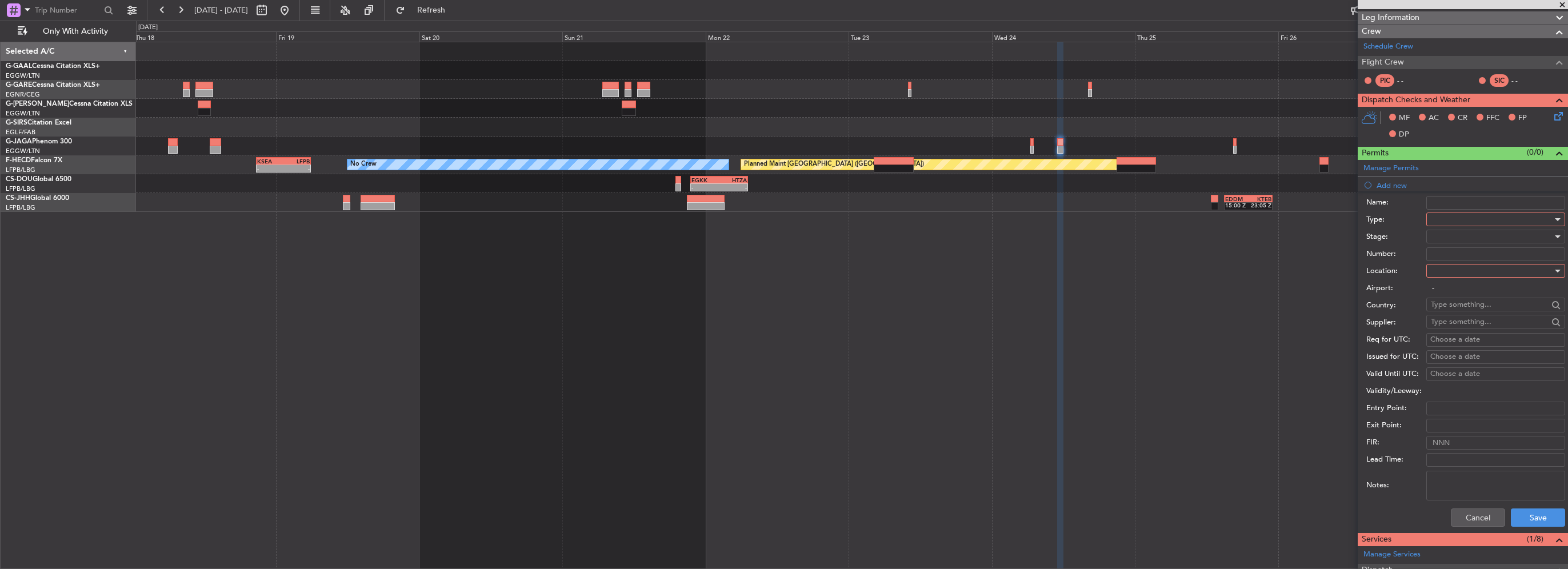
click at [1455, 222] on div at bounding box center [1491, 219] width 121 height 17
click at [1448, 325] on span "Slot" at bounding box center [1491, 326] width 120 height 17
click at [1452, 268] on div at bounding box center [1491, 270] width 121 height 17
click at [1453, 291] on span "Departure" at bounding box center [1491, 293] width 120 height 17
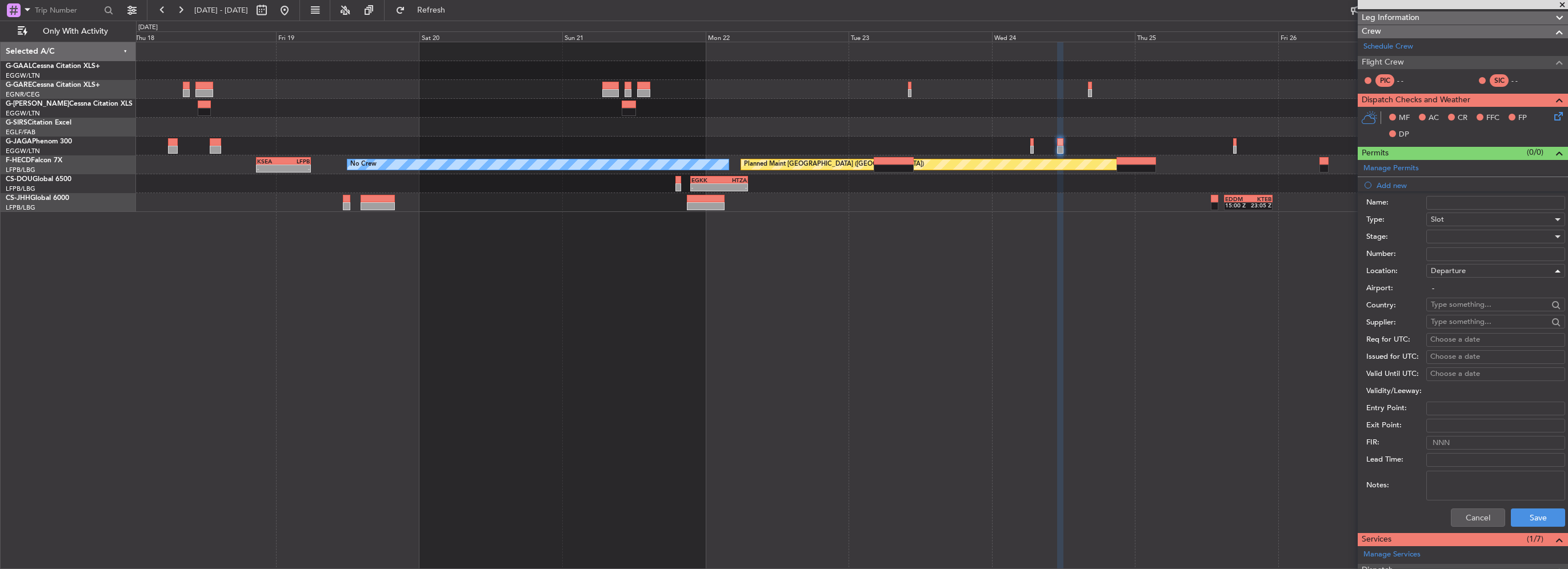
type input "EBBR / BRU"
click at [1477, 231] on div at bounding box center [1491, 236] width 121 height 17
click at [1480, 300] on span "Review" at bounding box center [1491, 293] width 120 height 17
click at [1470, 239] on div "Review" at bounding box center [1491, 236] width 121 height 17
click at [1479, 305] on span "Requested" at bounding box center [1491, 310] width 120 height 17
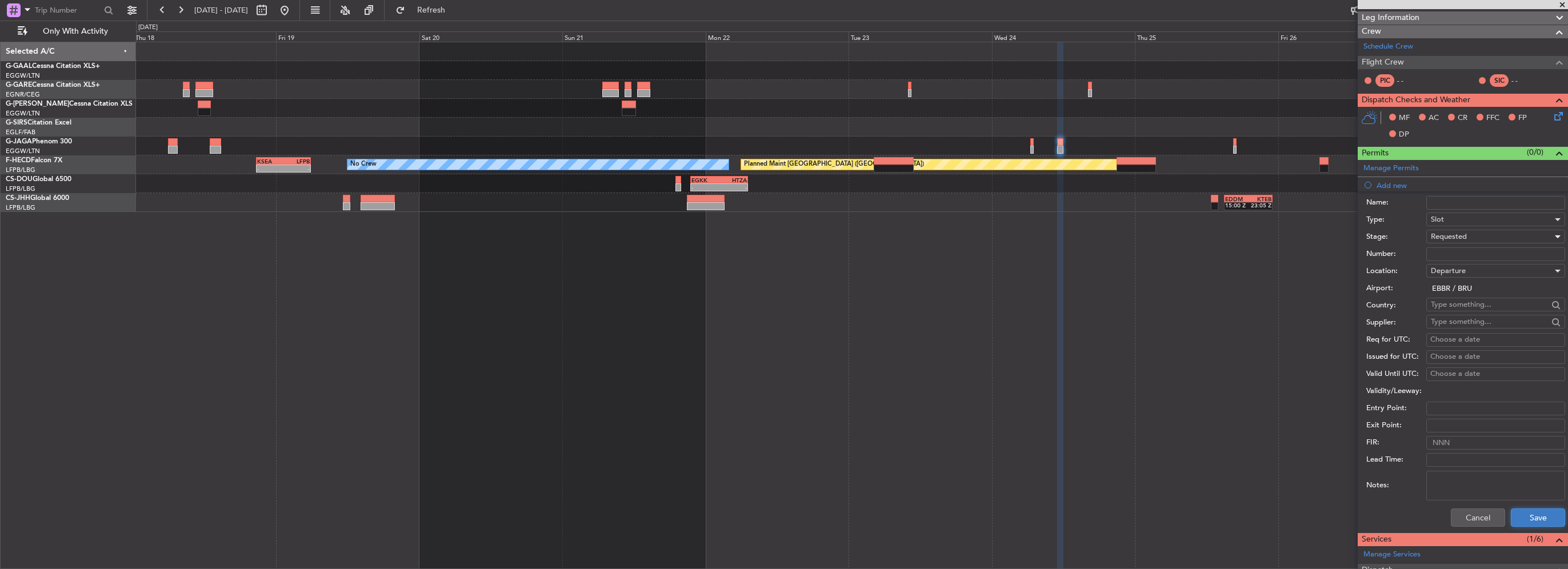
click at [1543, 515] on button "Save" at bounding box center [1538, 517] width 55 height 18
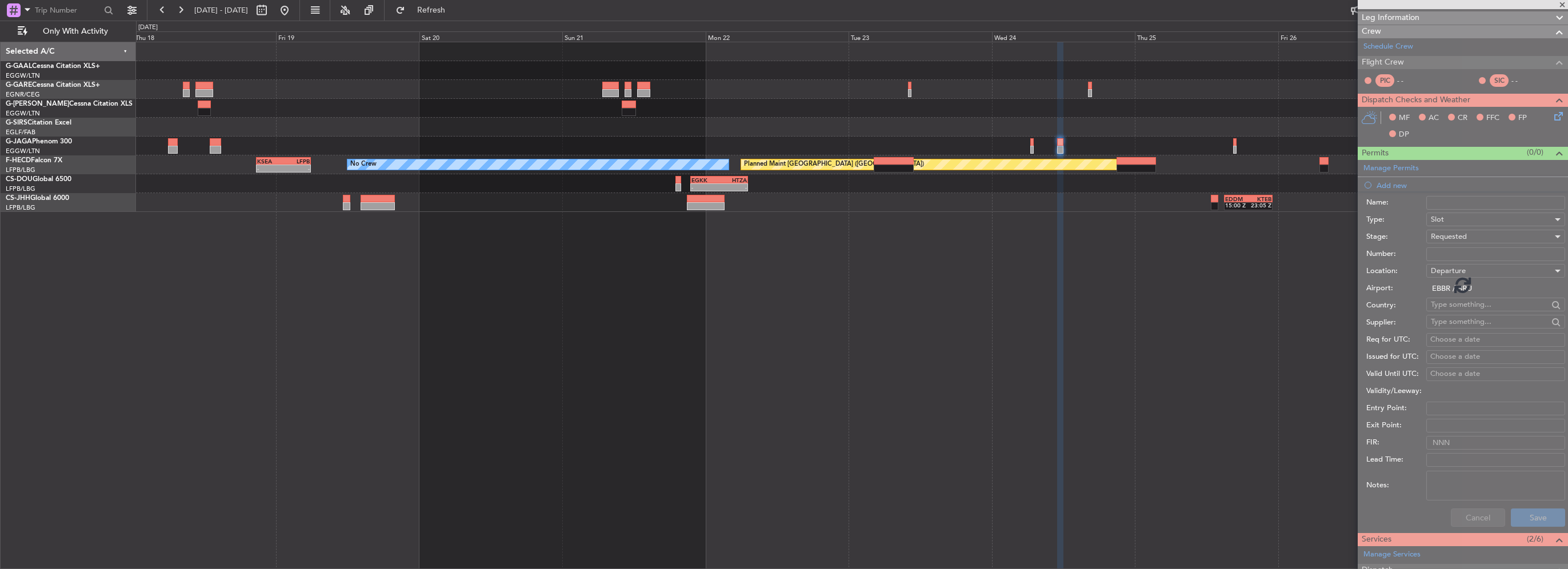
scroll to position [50, 0]
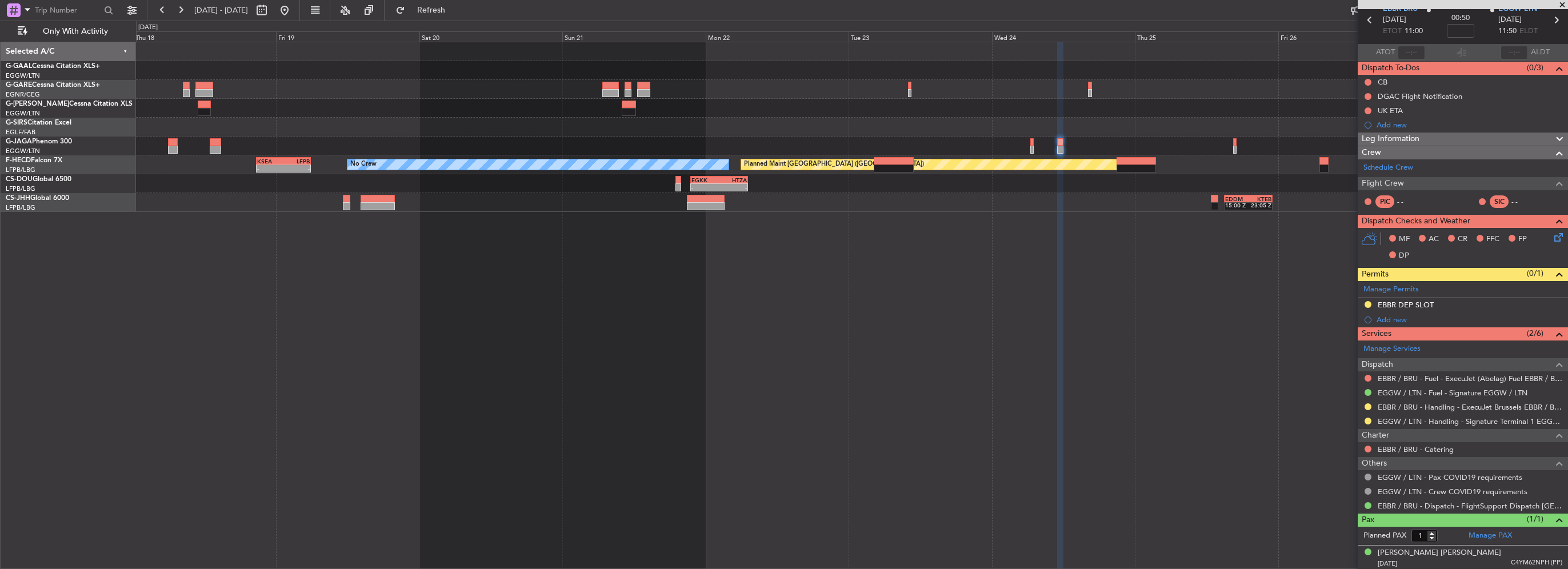
click at [547, 295] on div "Planned Maint Dusseldorf Planned Maint [GEOGRAPHIC_DATA] ([GEOGRAPHIC_DATA]) No…" at bounding box center [852, 305] width 1433 height 528
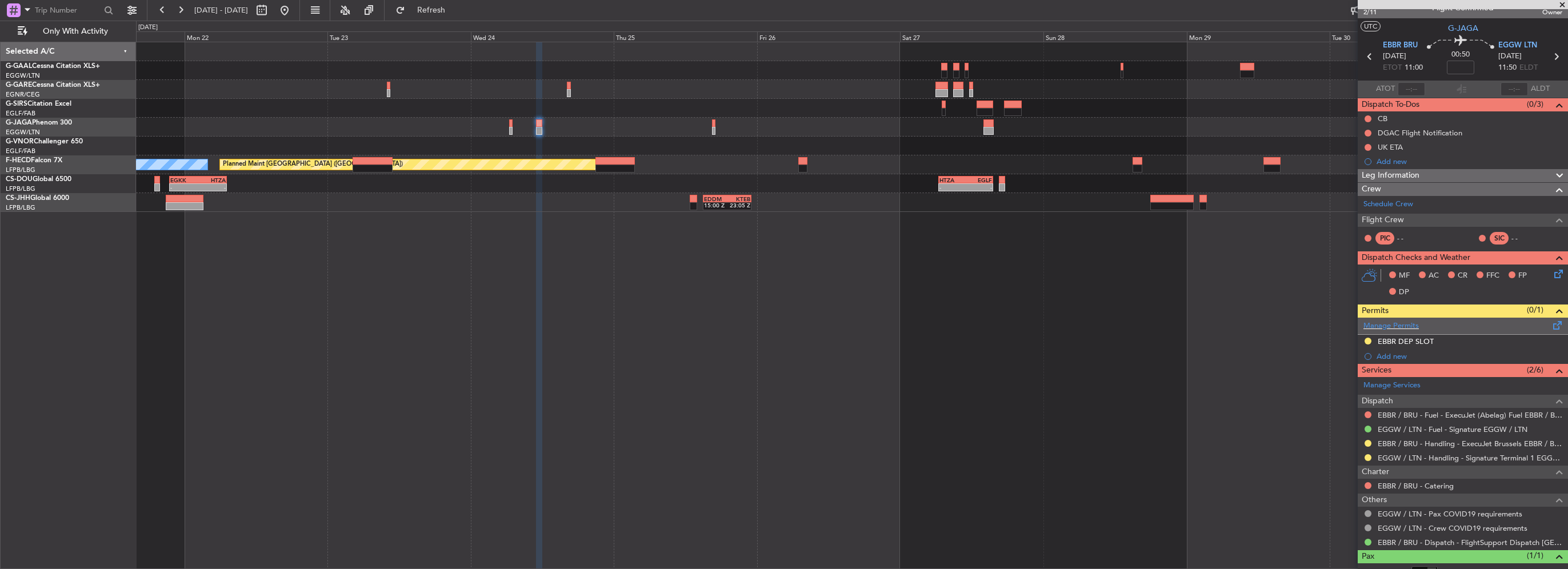
scroll to position [0, 0]
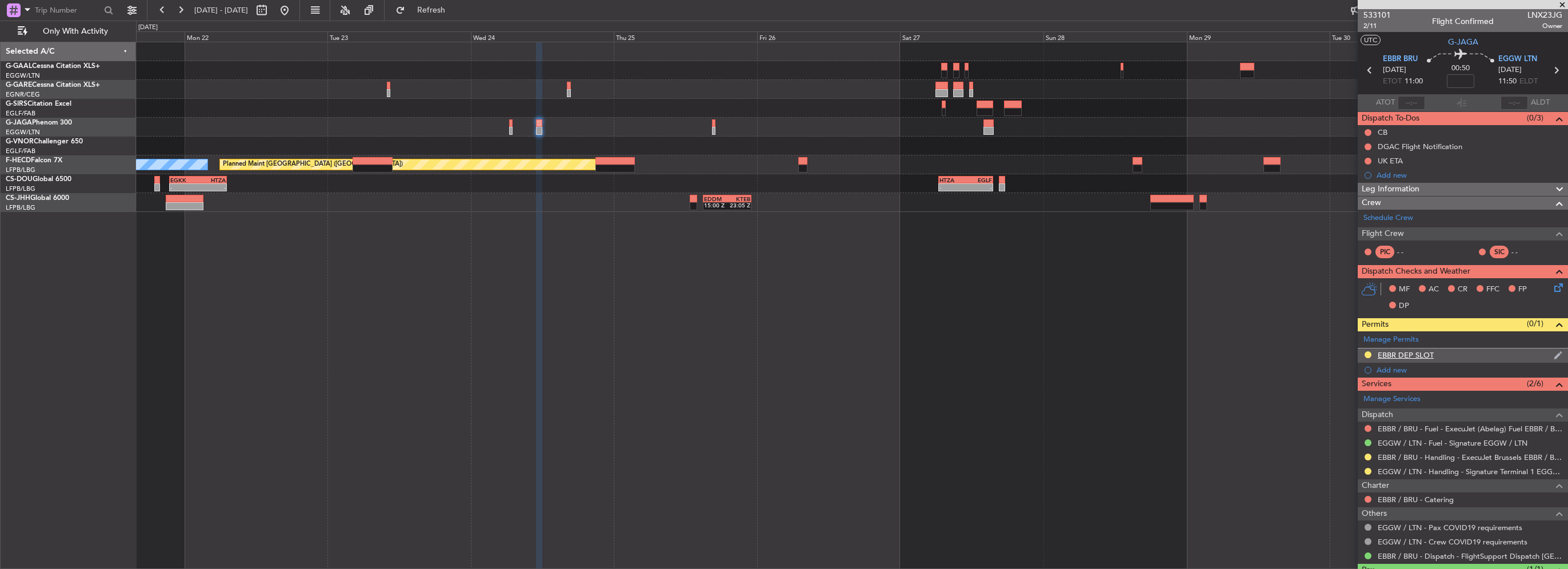
click at [1482, 363] on div "Add new" at bounding box center [1462, 370] width 210 height 14
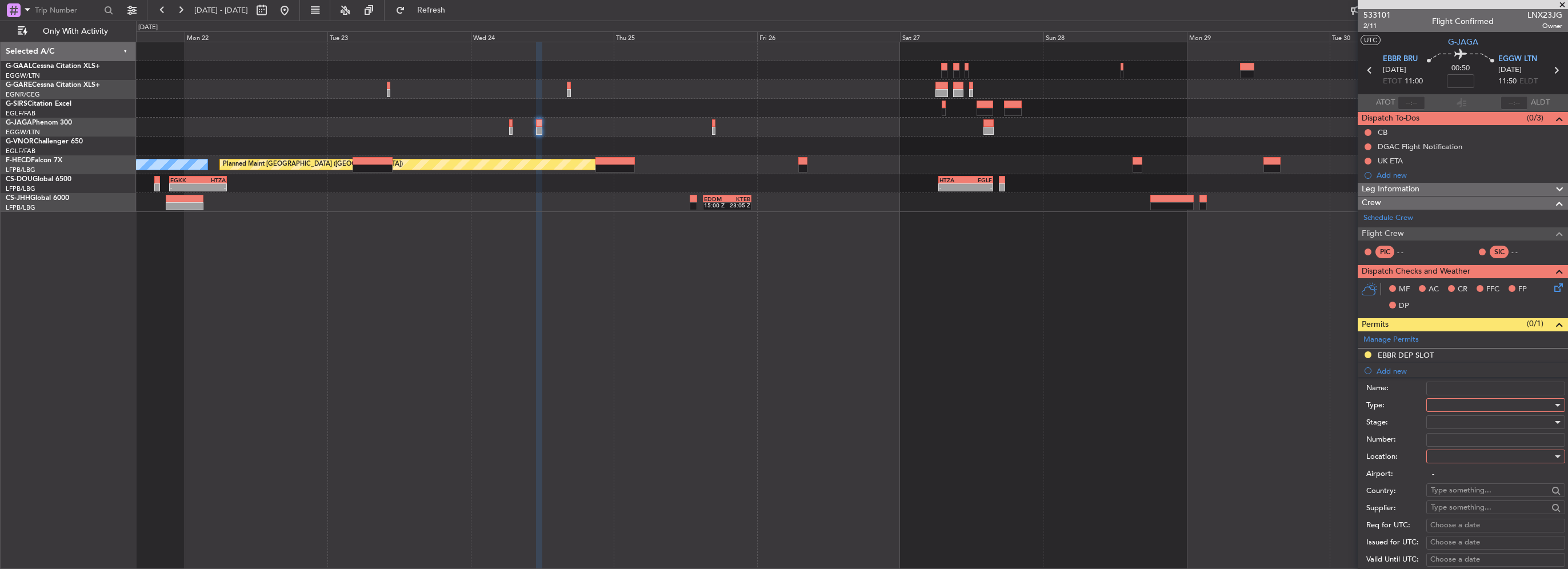
scroll to position [171, 0]
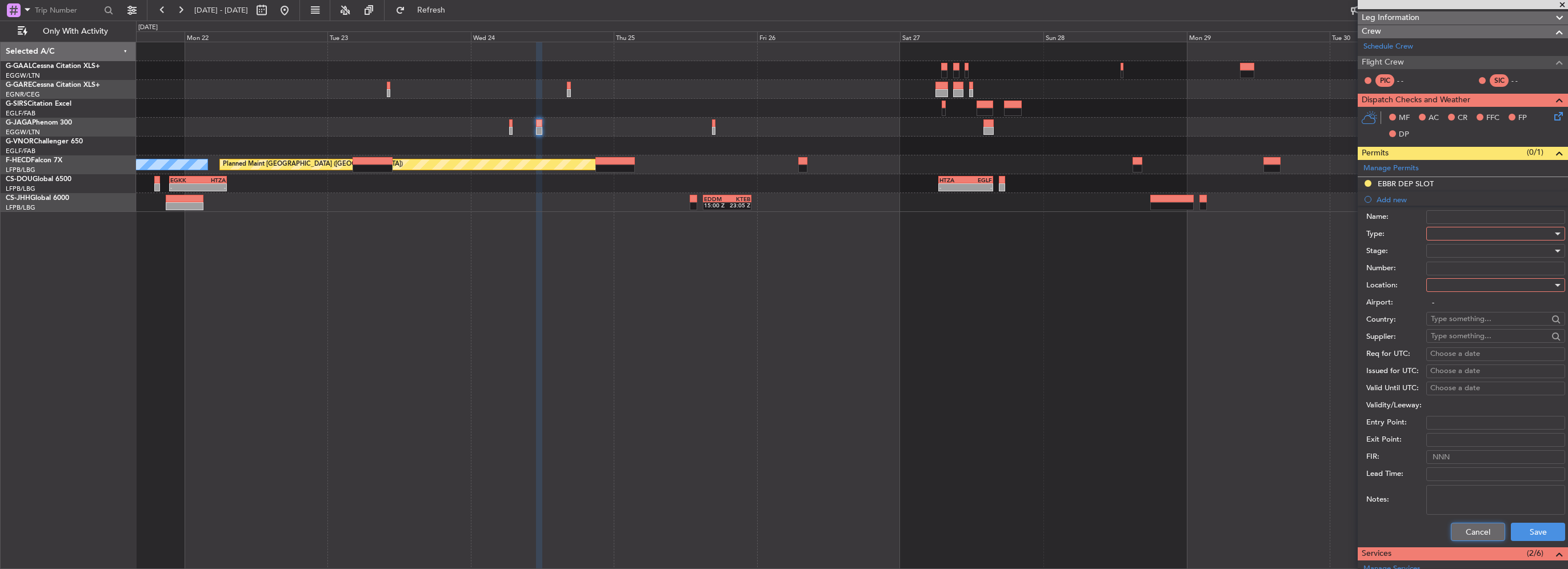
click at [1467, 535] on button "Cancel" at bounding box center [1478, 532] width 55 height 18
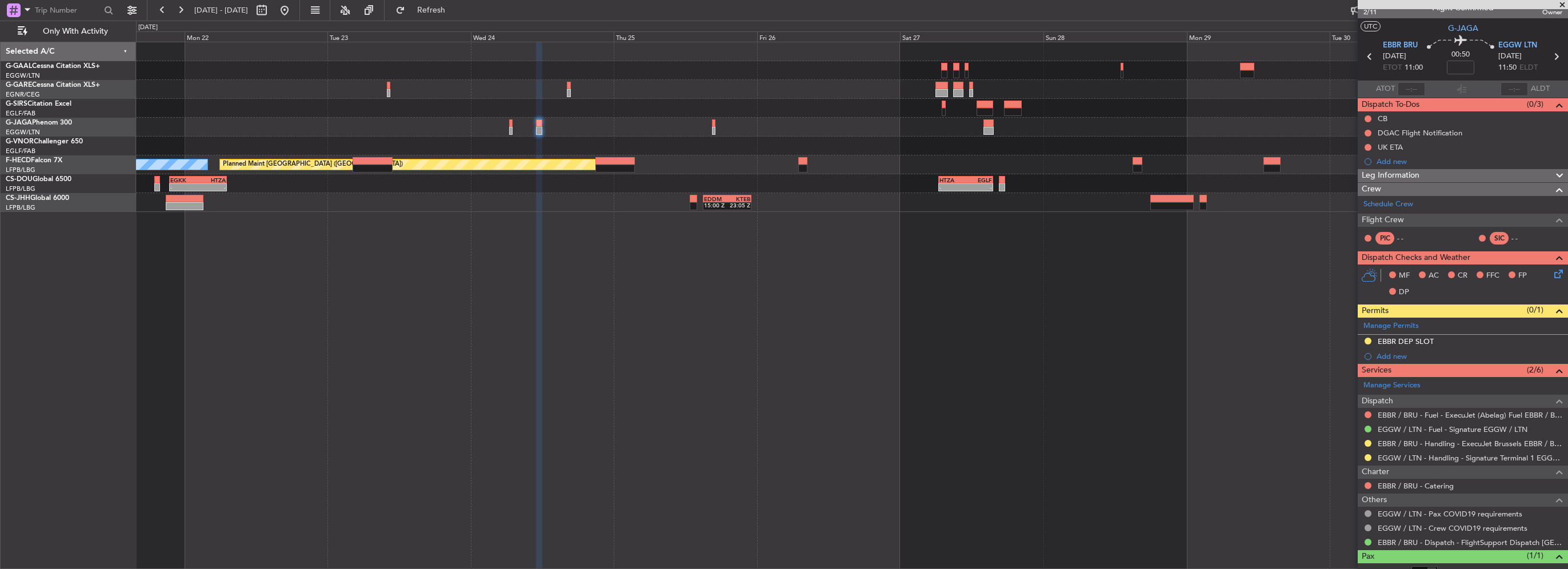
scroll to position [0, 0]
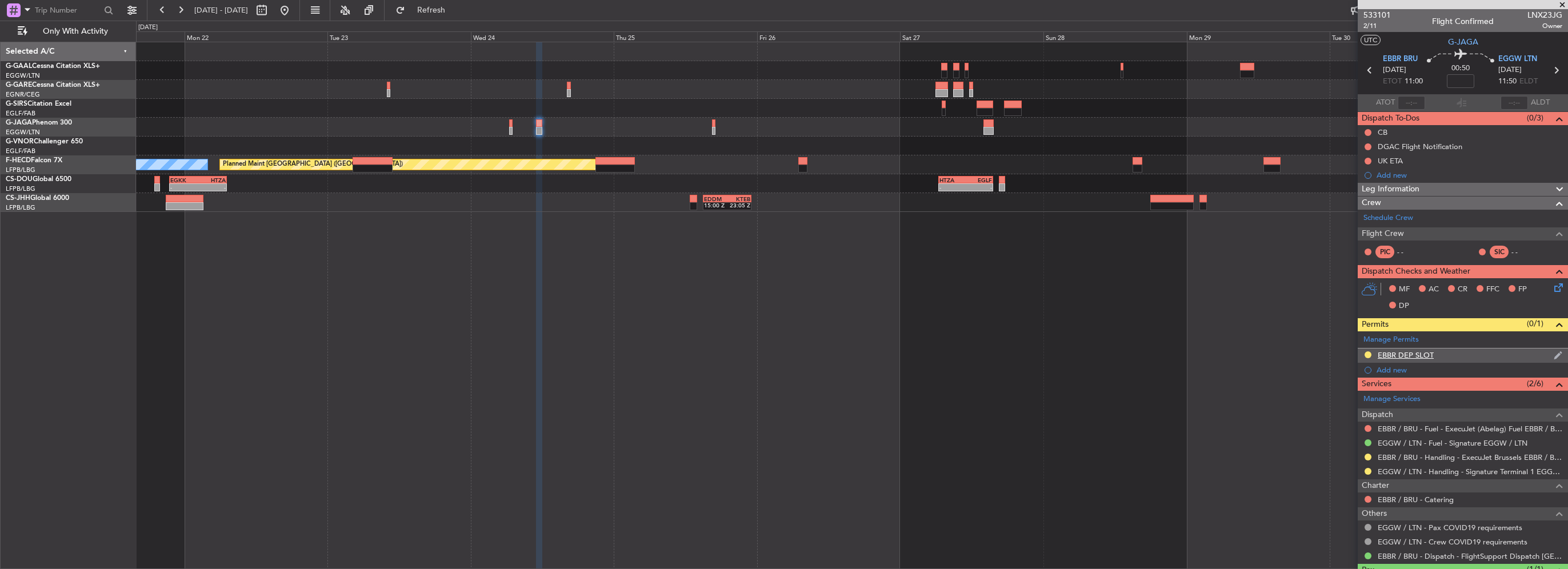
click at [1472, 352] on div "EBBR DEP SLOT" at bounding box center [1462, 355] width 210 height 14
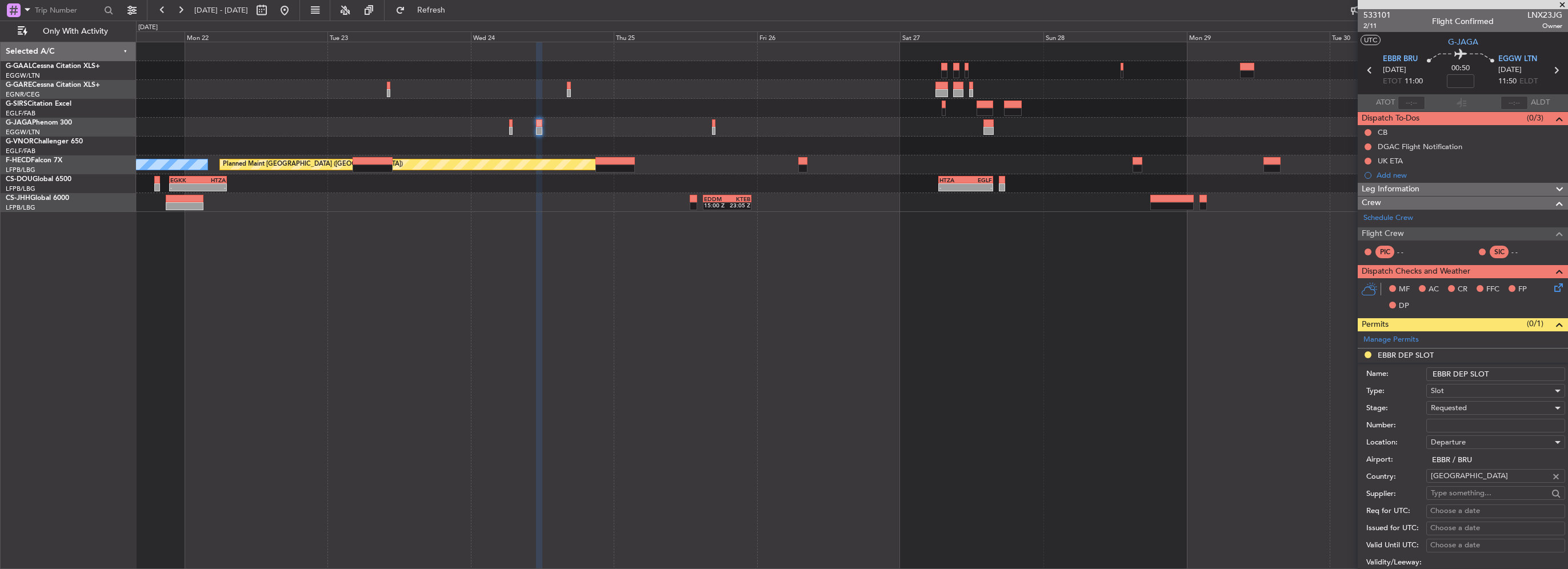
click at [1524, 373] on input "EBBR DEP SLOT" at bounding box center [1496, 375] width 139 height 14
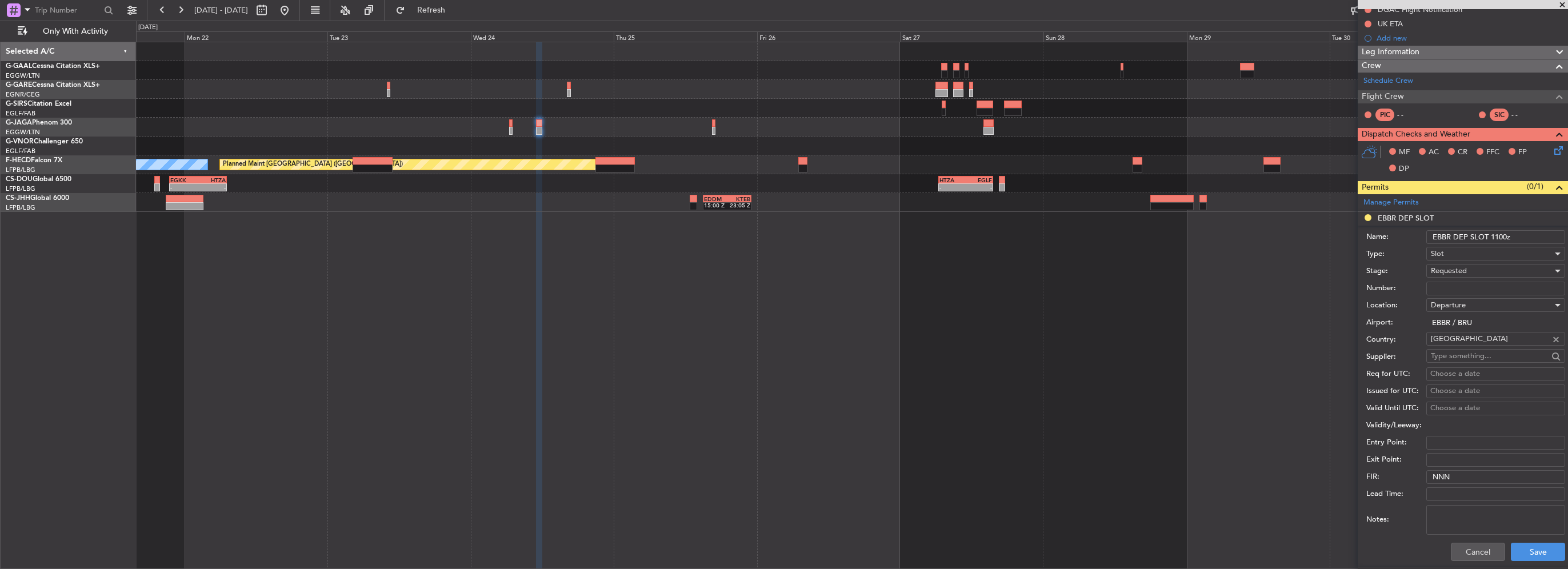
scroll to position [171, 0]
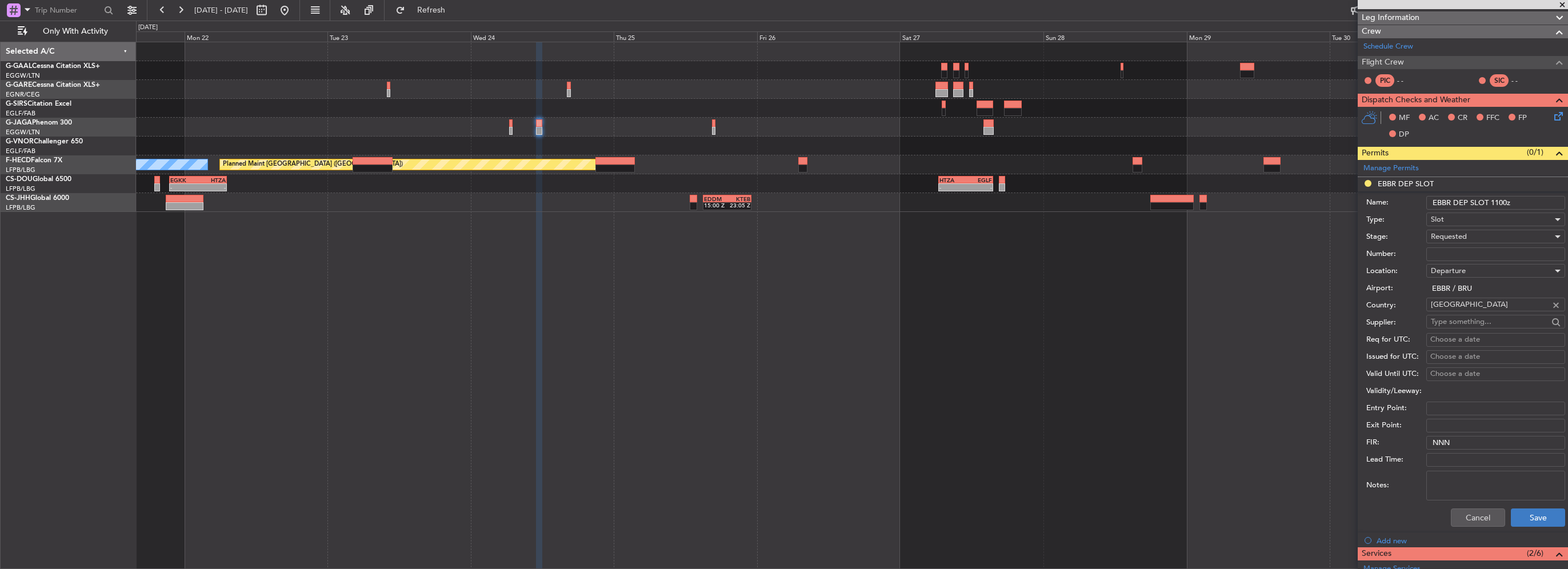
type input "EBBR DEP SLOT 1100z"
click at [1545, 522] on button "Save" at bounding box center [1538, 517] width 55 height 18
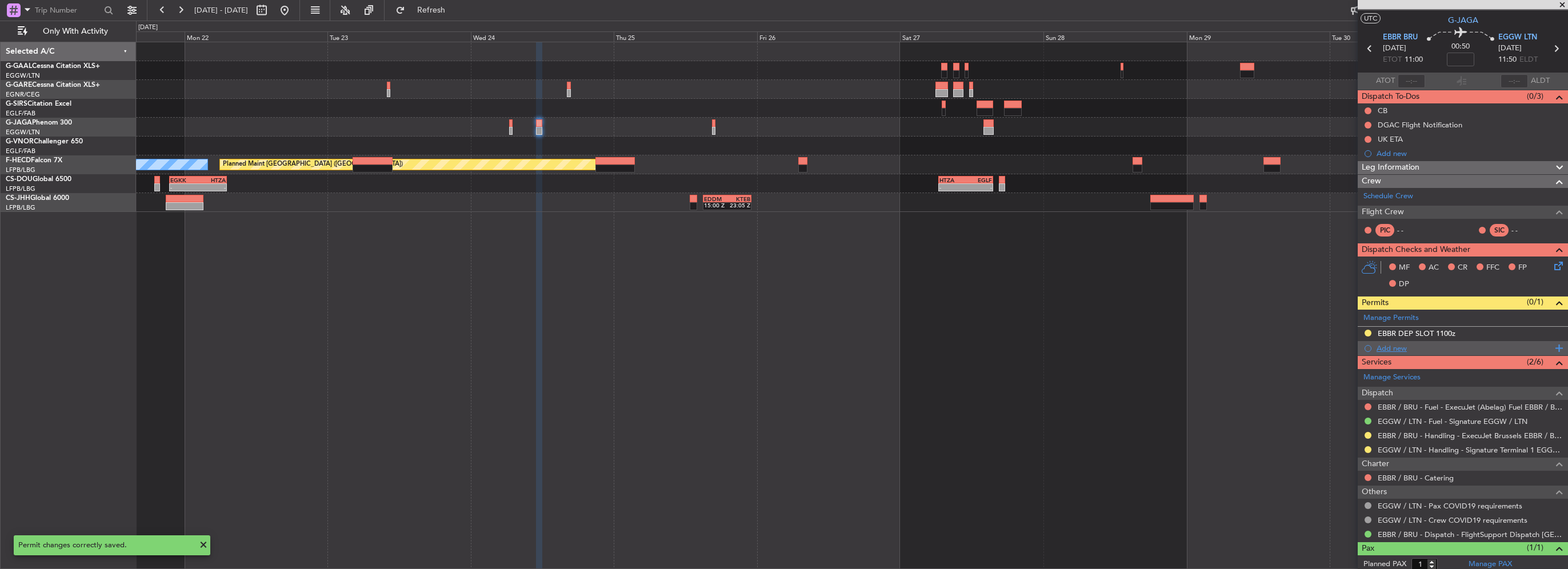
scroll to position [0, 0]
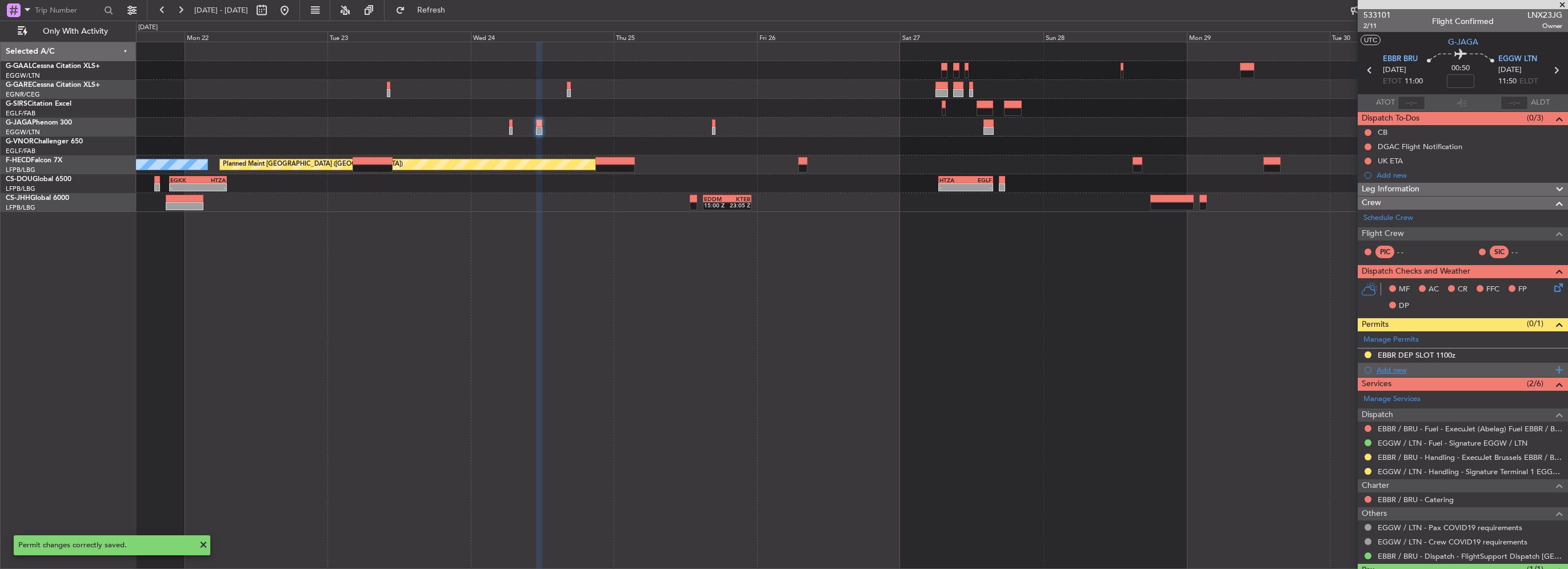
click at [1397, 368] on div "Add new" at bounding box center [1465, 369] width 176 height 10
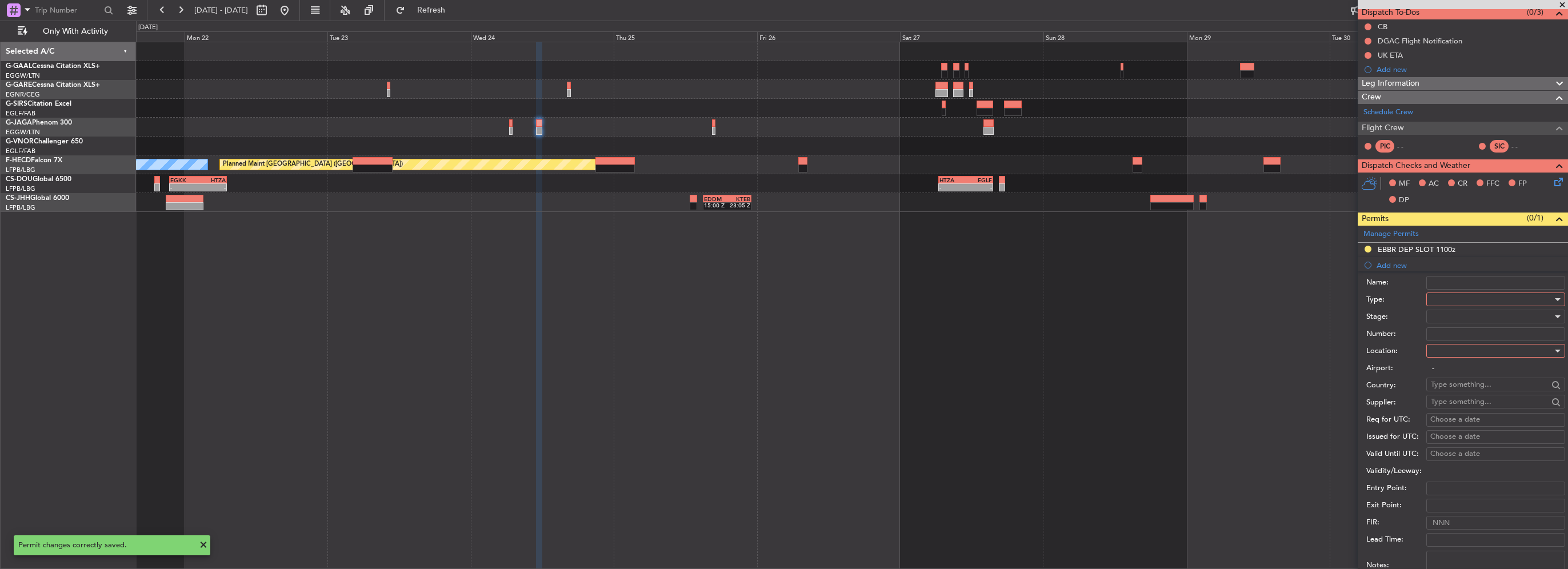
scroll to position [171, 0]
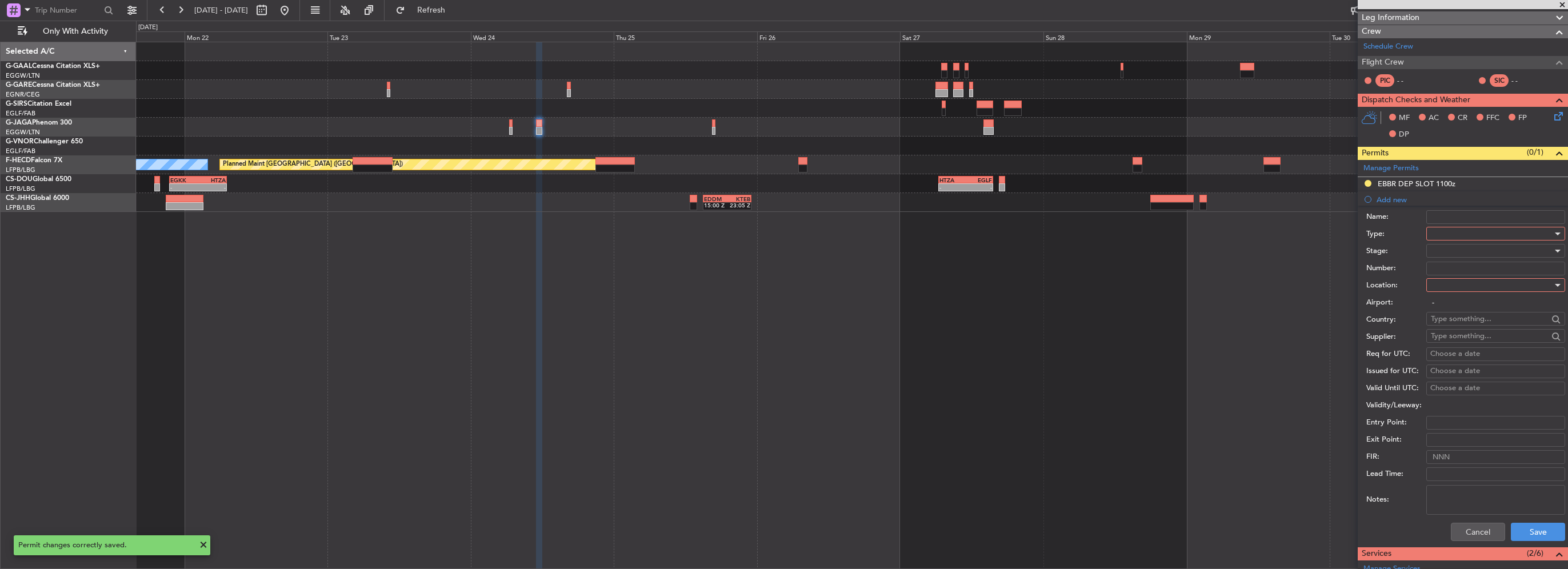
click at [1465, 229] on div at bounding box center [1491, 233] width 121 height 17
click at [1456, 346] on span "Slot" at bounding box center [1491, 341] width 120 height 17
click at [1472, 291] on div at bounding box center [1491, 285] width 121 height 17
click at [1479, 286] on div at bounding box center [784, 284] width 1568 height 569
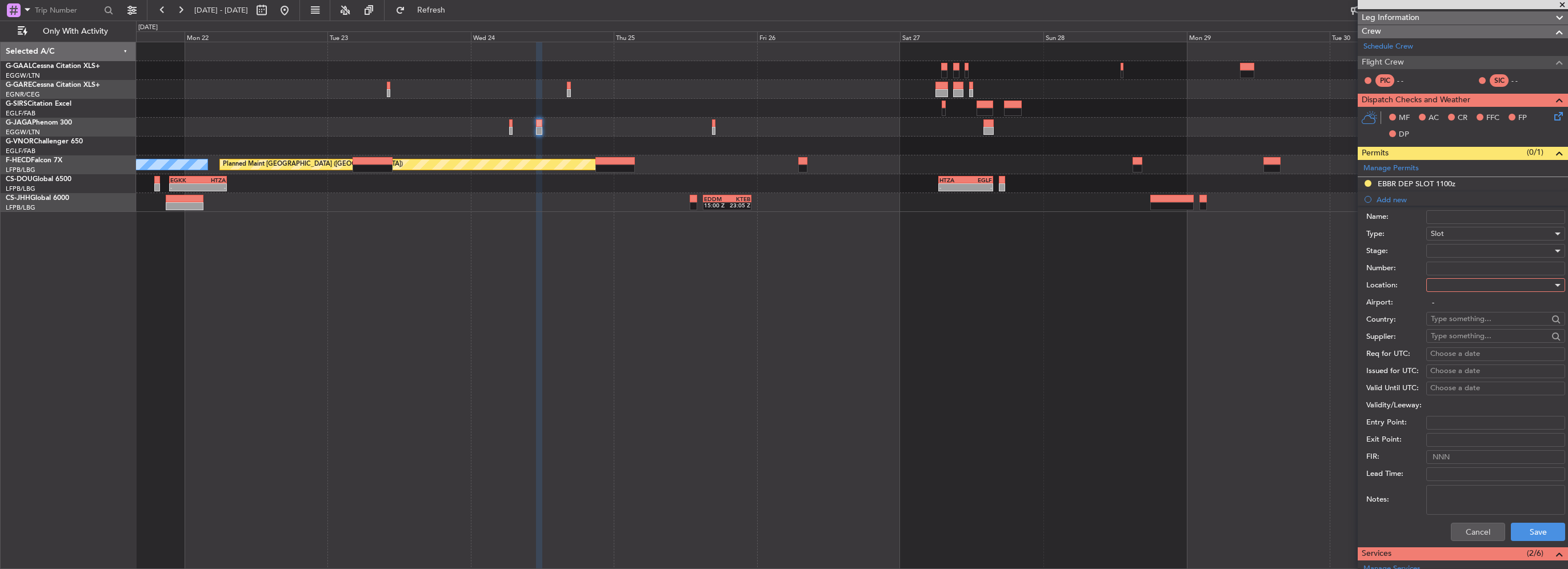
click at [1475, 285] on div at bounding box center [1491, 285] width 121 height 17
click at [1451, 343] on span "Arrival" at bounding box center [1491, 341] width 120 height 17
type input "EGGW / LTN"
click at [1463, 249] on div at bounding box center [1491, 251] width 121 height 17
click at [1458, 325] on span "Requested" at bounding box center [1491, 324] width 120 height 17
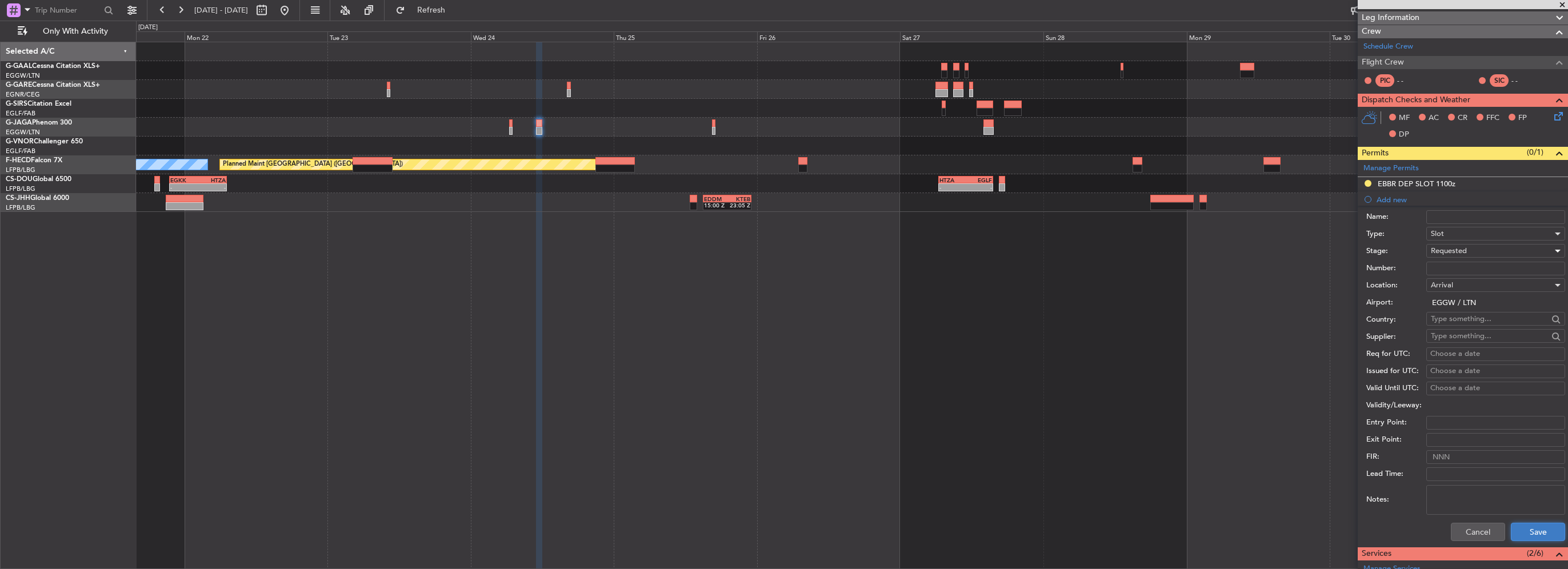
click at [1511, 531] on button "Save" at bounding box center [1538, 532] width 55 height 18
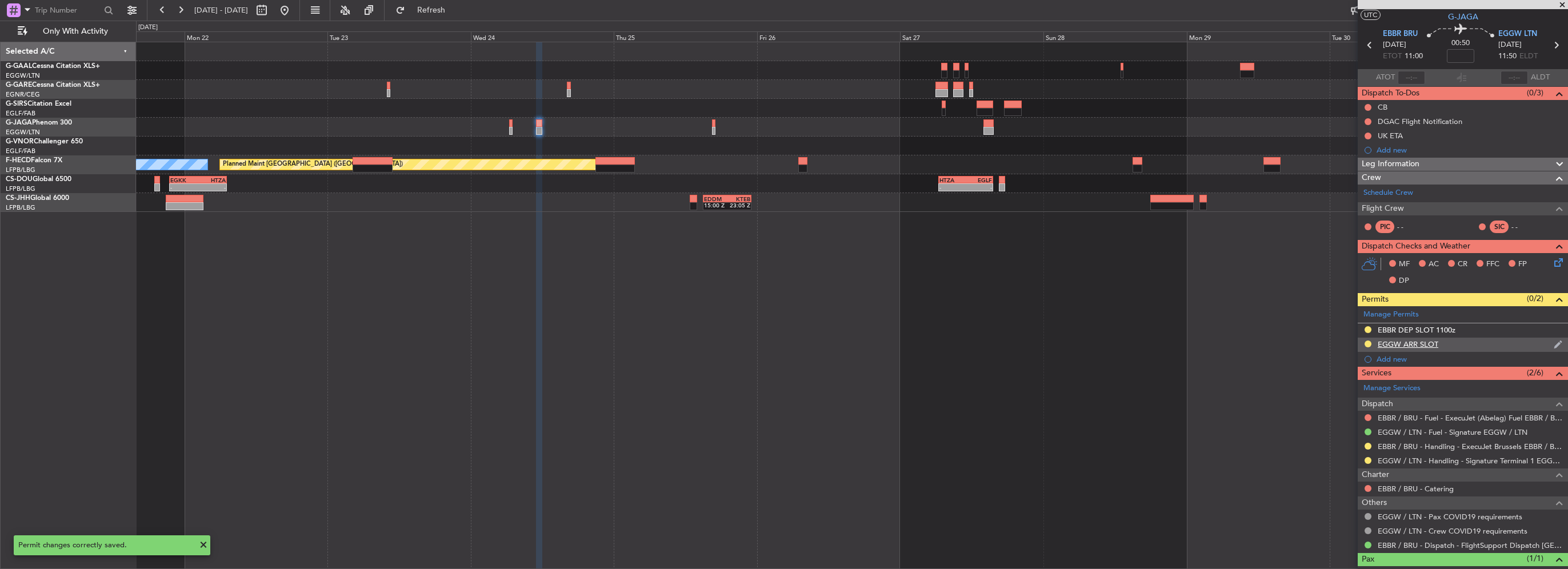
scroll to position [0, 0]
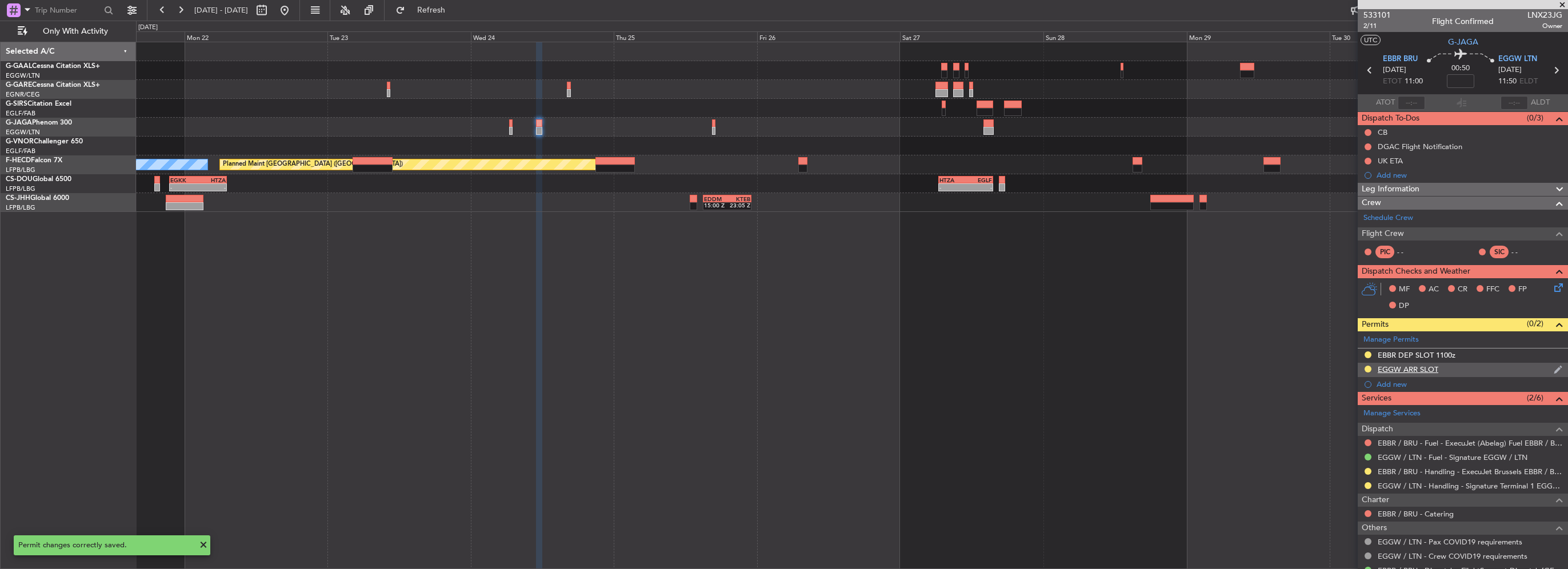
click at [1478, 370] on div "EGGW ARR SLOT" at bounding box center [1462, 370] width 210 height 14
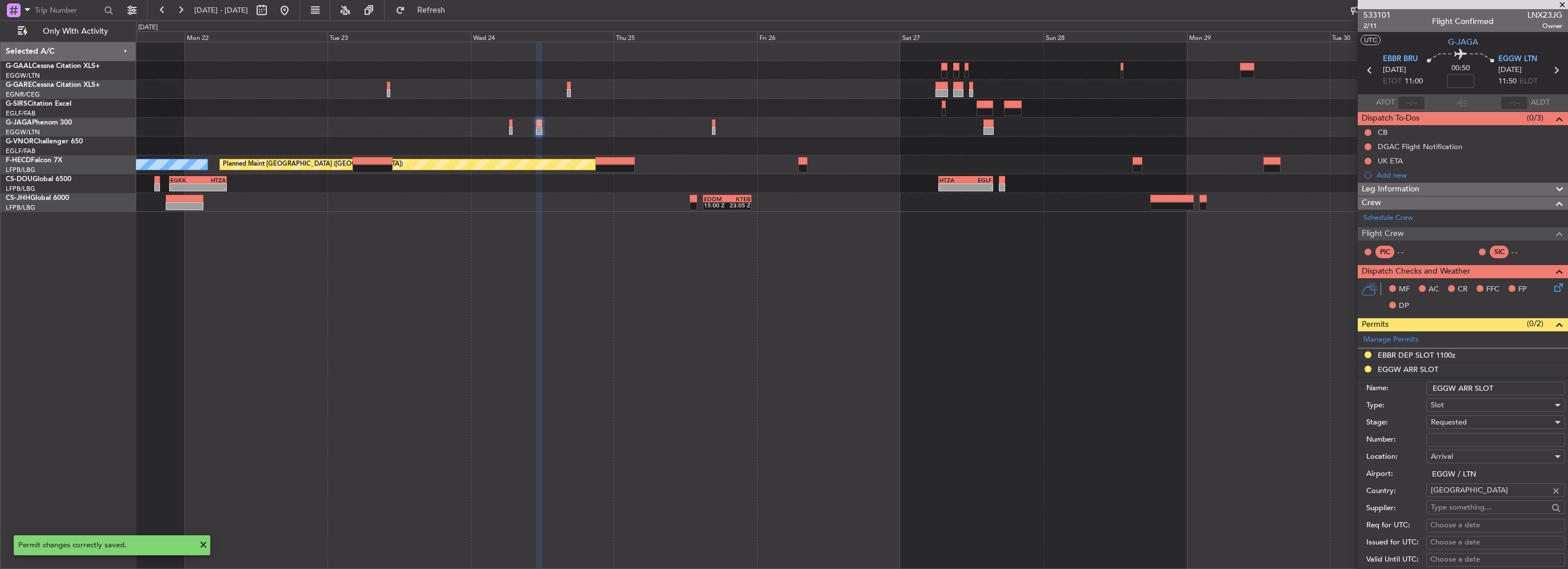
click at [1513, 391] on input "EGGW ARR SLOT" at bounding box center [1496, 389] width 139 height 14
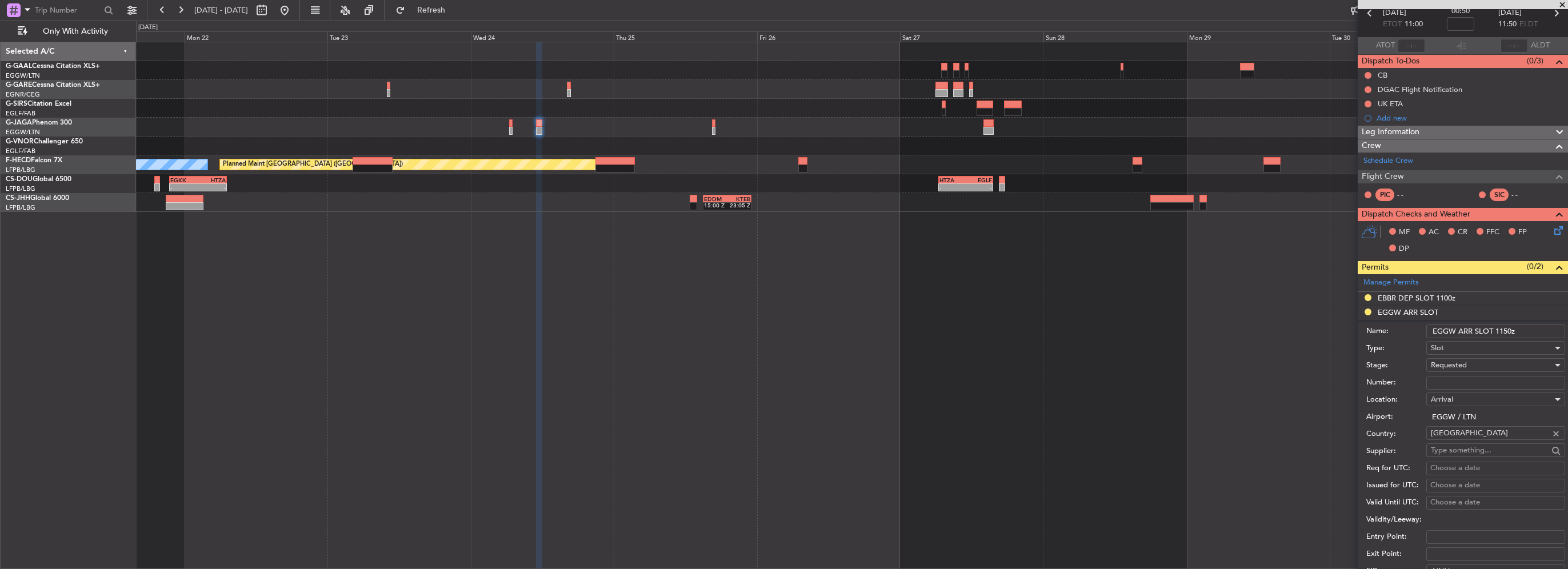
scroll to position [171, 0]
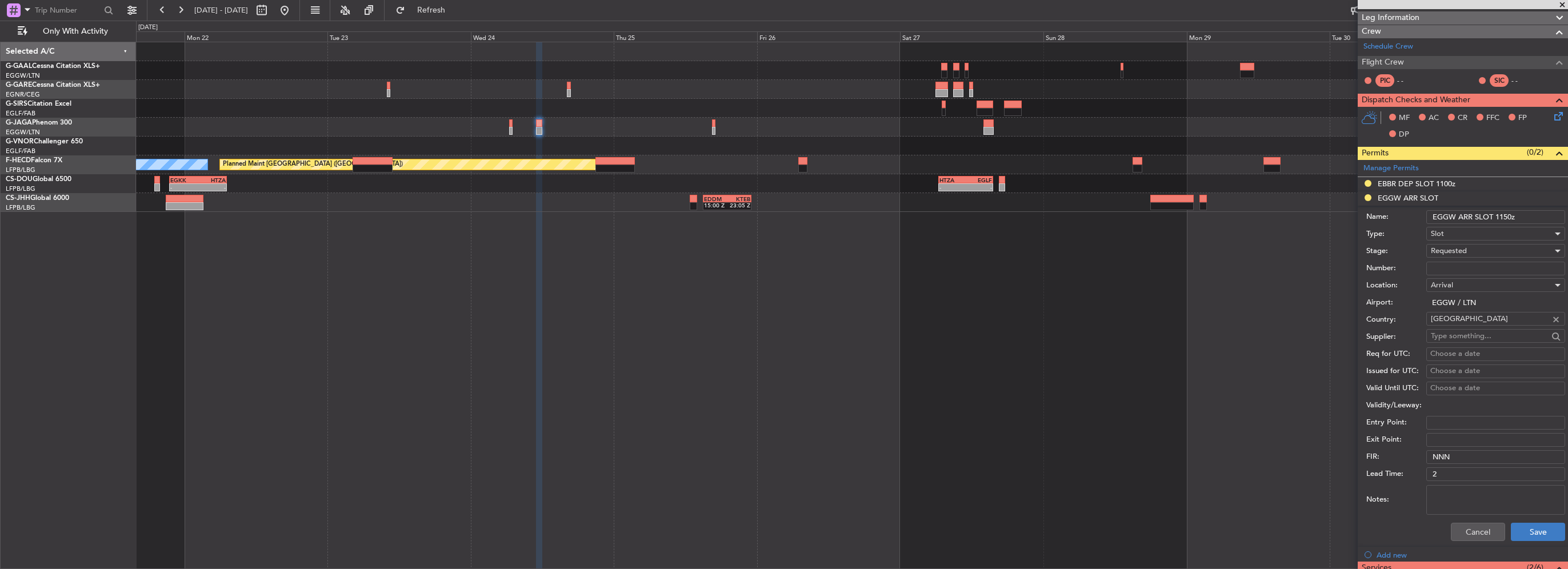
type input "EGGW ARR SLOT 1150z"
click at [1515, 529] on button "Save" at bounding box center [1538, 532] width 55 height 18
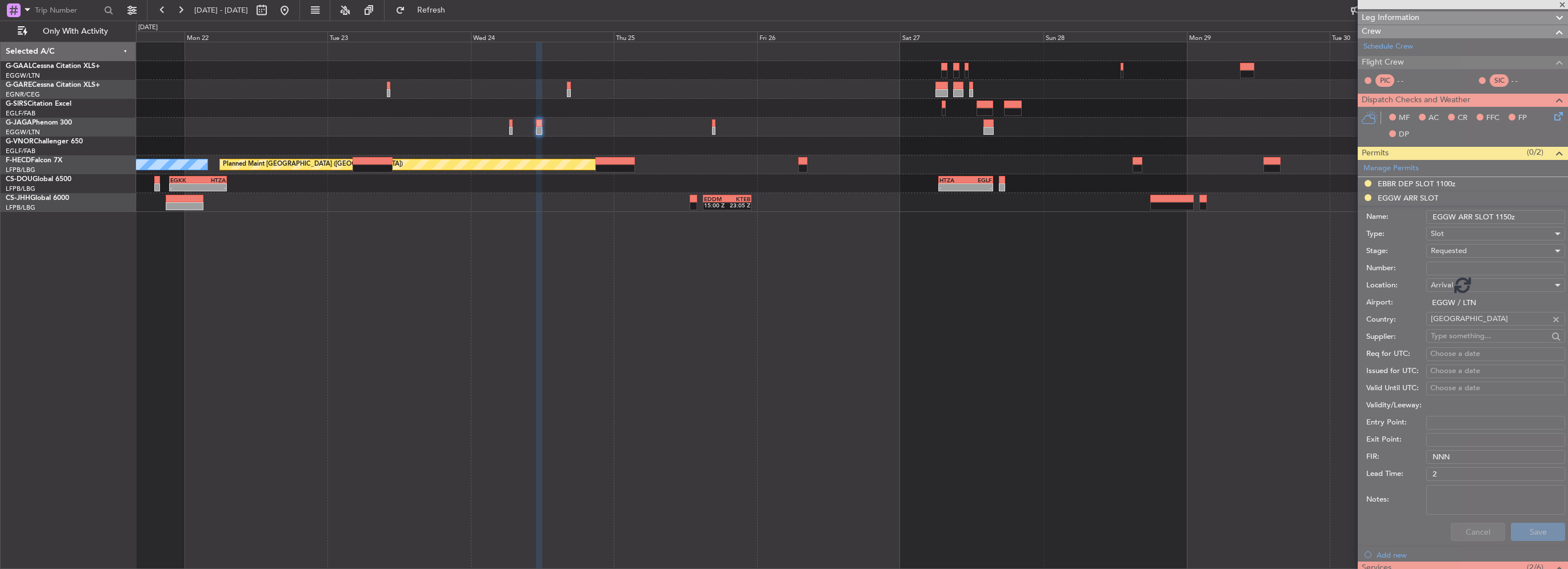
scroll to position [64, 0]
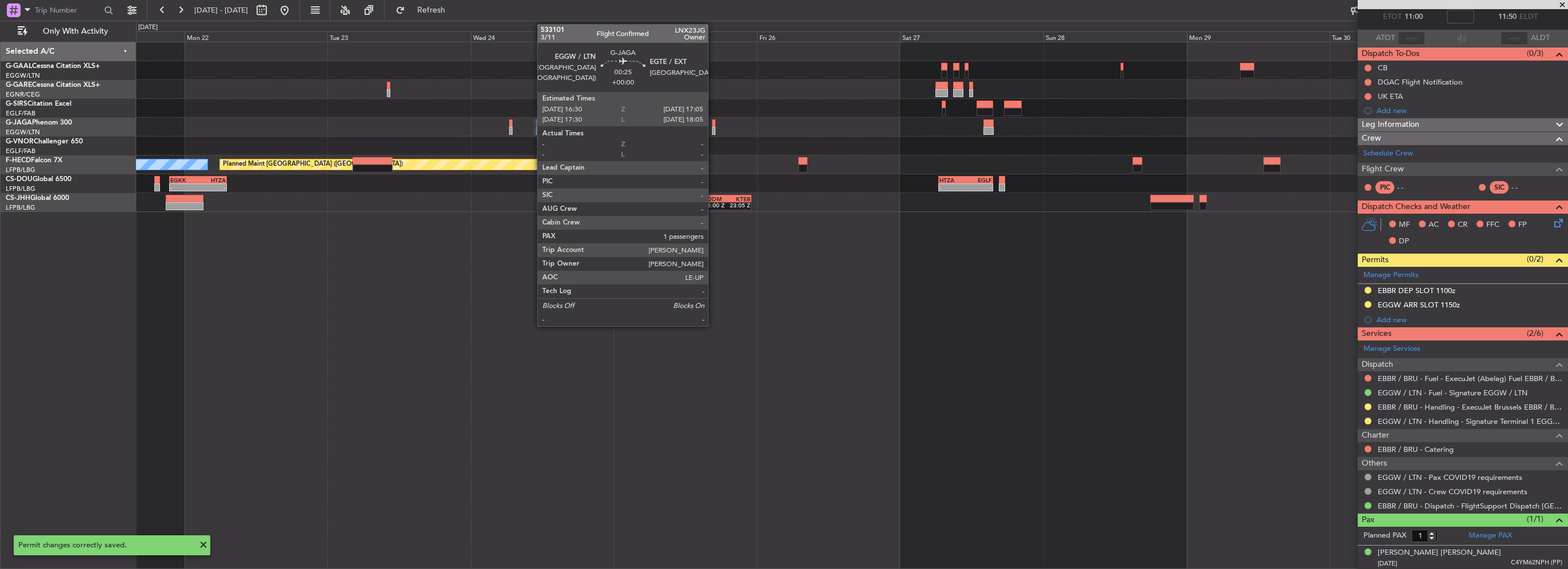
click at [713, 125] on div at bounding box center [714, 123] width 4 height 8
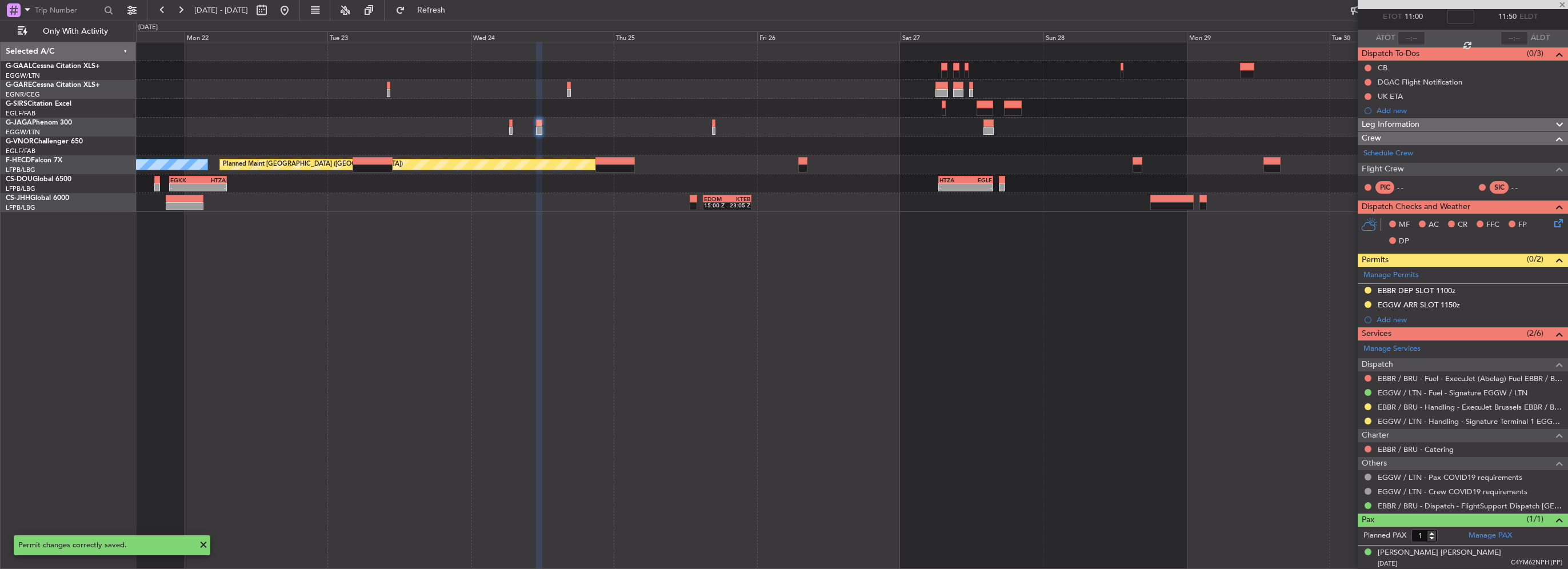
scroll to position [0, 0]
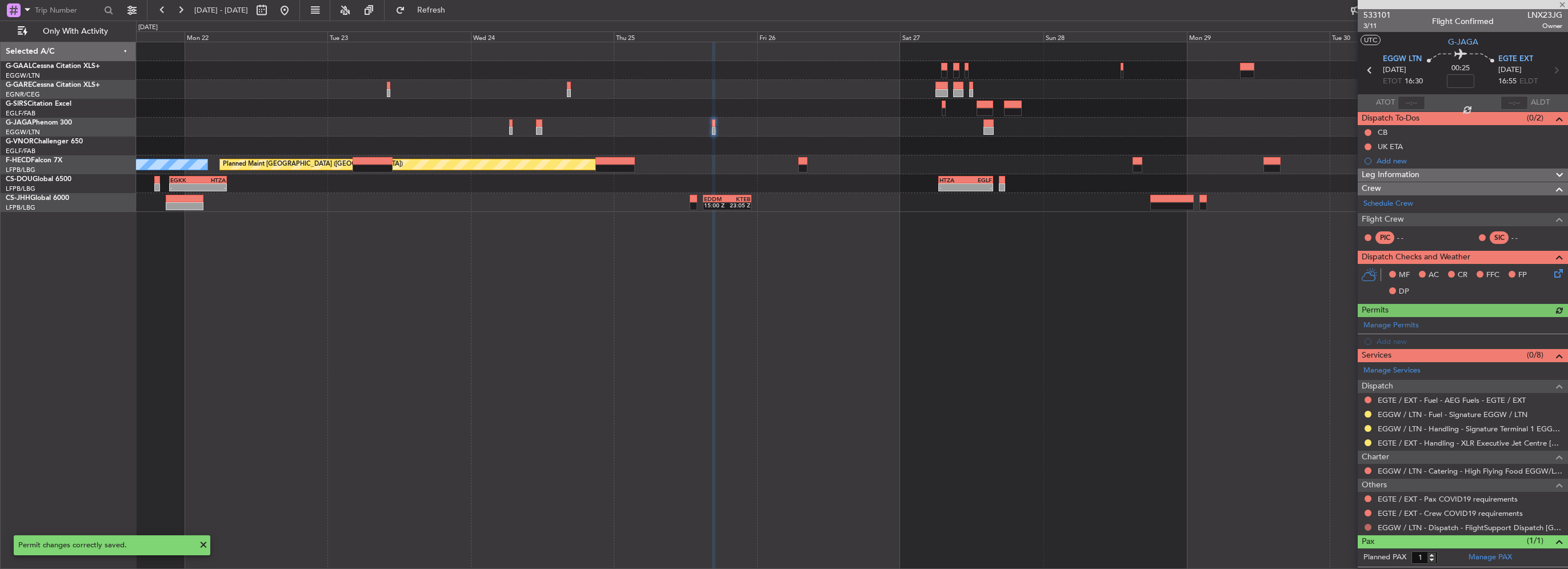
click at [1365, 528] on button at bounding box center [1368, 528] width 7 height 7
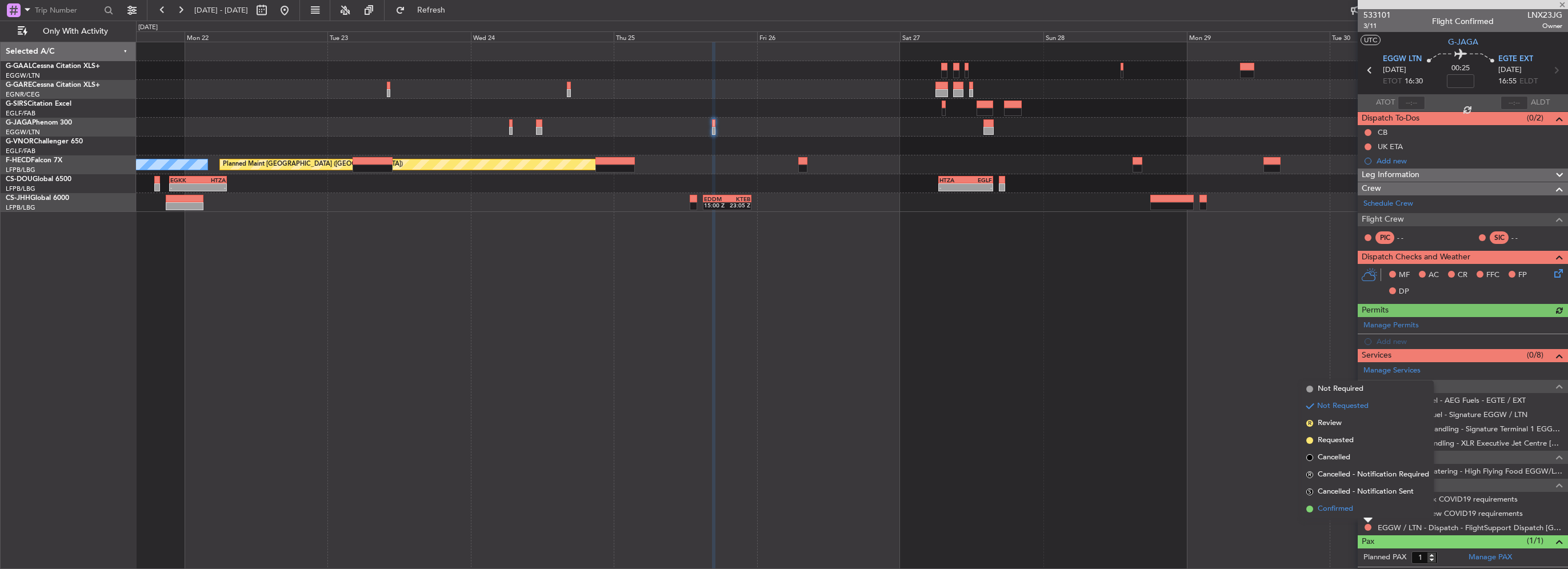
click at [1341, 509] on span "Confirmed" at bounding box center [1336, 509] width 35 height 11
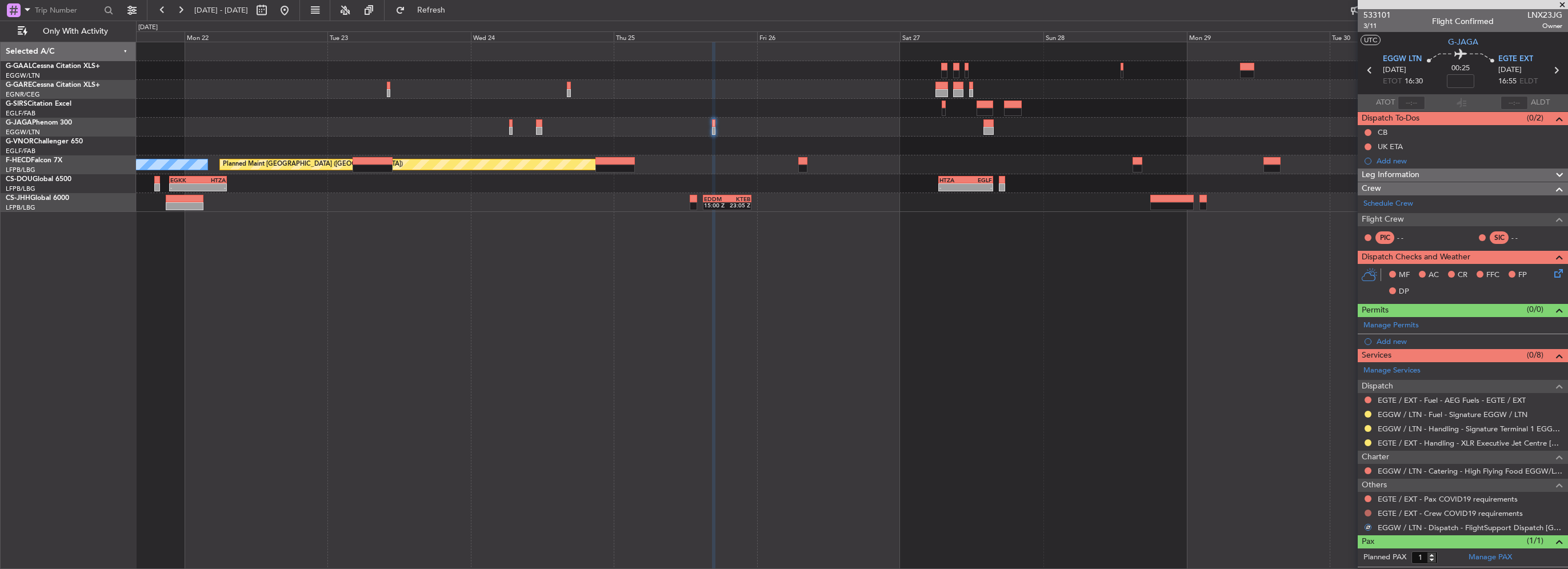
click at [1367, 512] on button at bounding box center [1368, 514] width 7 height 7
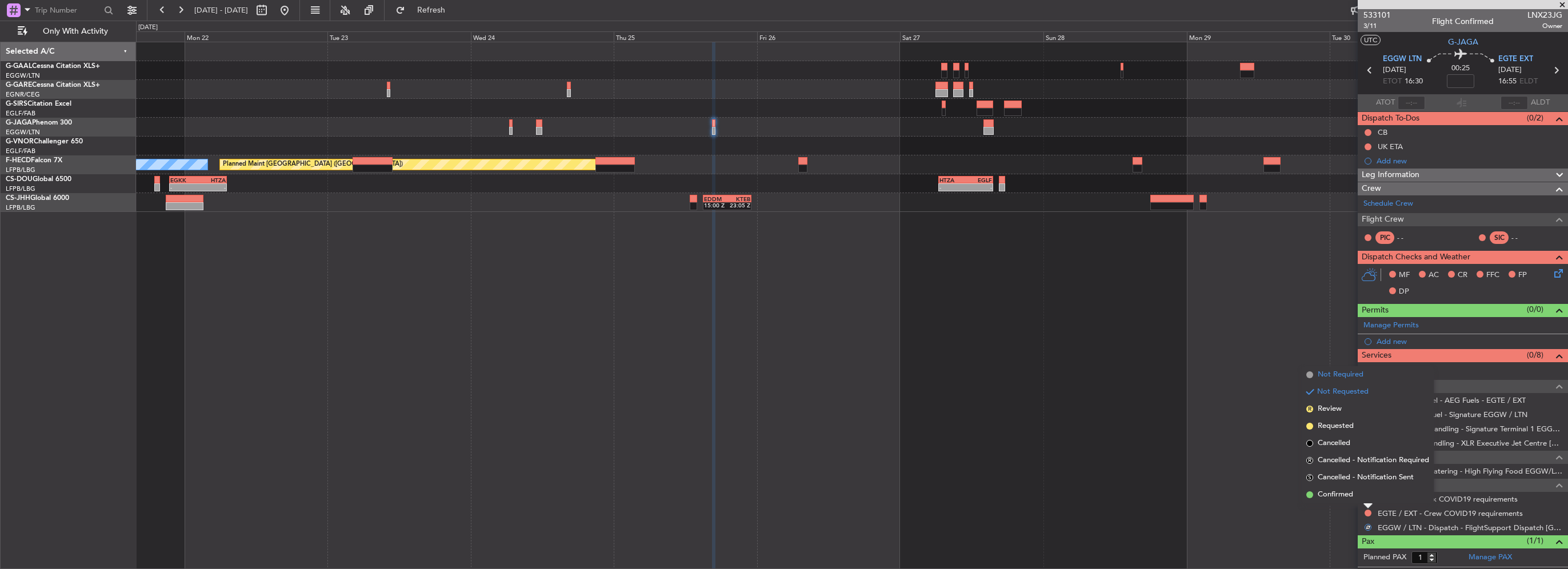
click at [1328, 376] on span "Not Required" at bounding box center [1341, 375] width 46 height 11
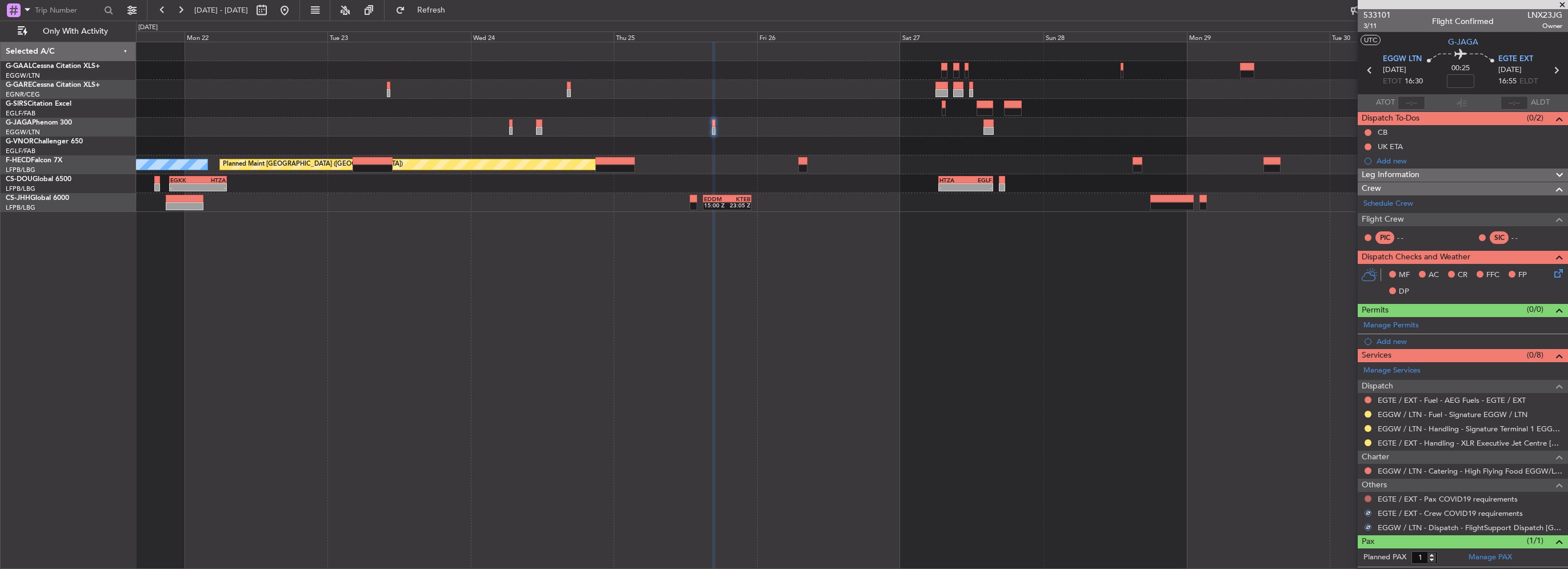
click at [1369, 497] on button at bounding box center [1368, 499] width 7 height 7
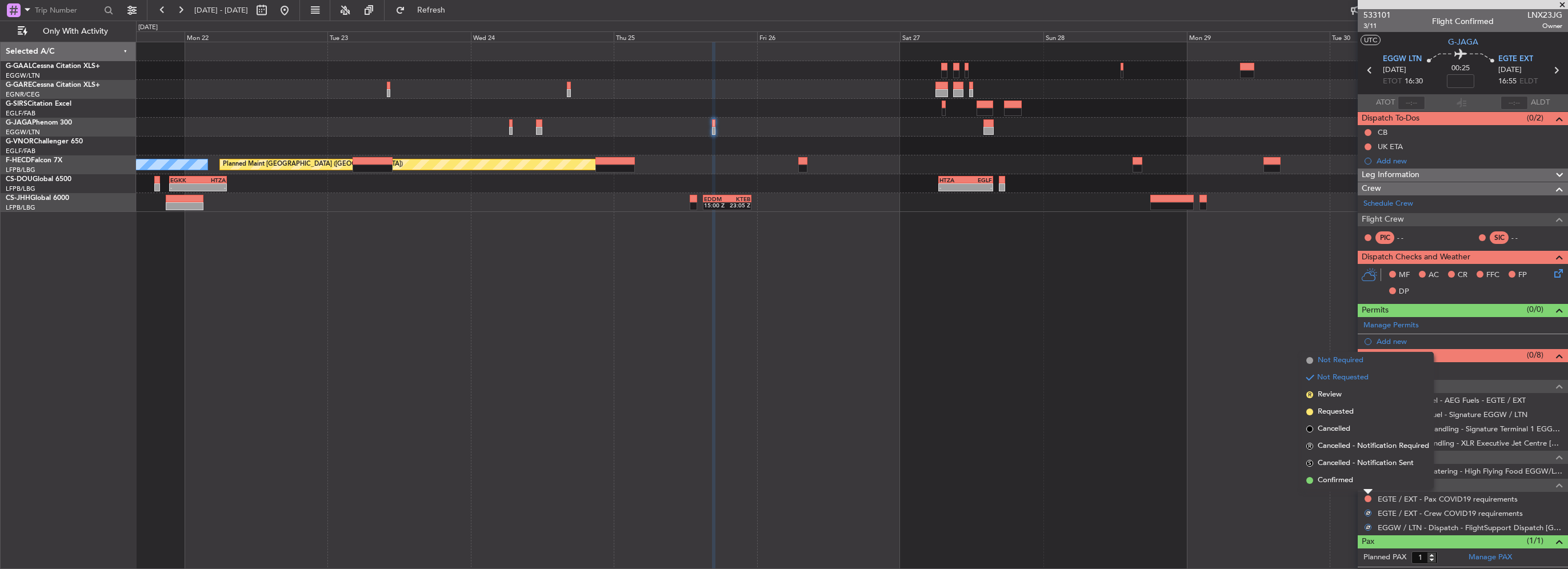
click at [1351, 360] on span "Not Required" at bounding box center [1341, 361] width 46 height 11
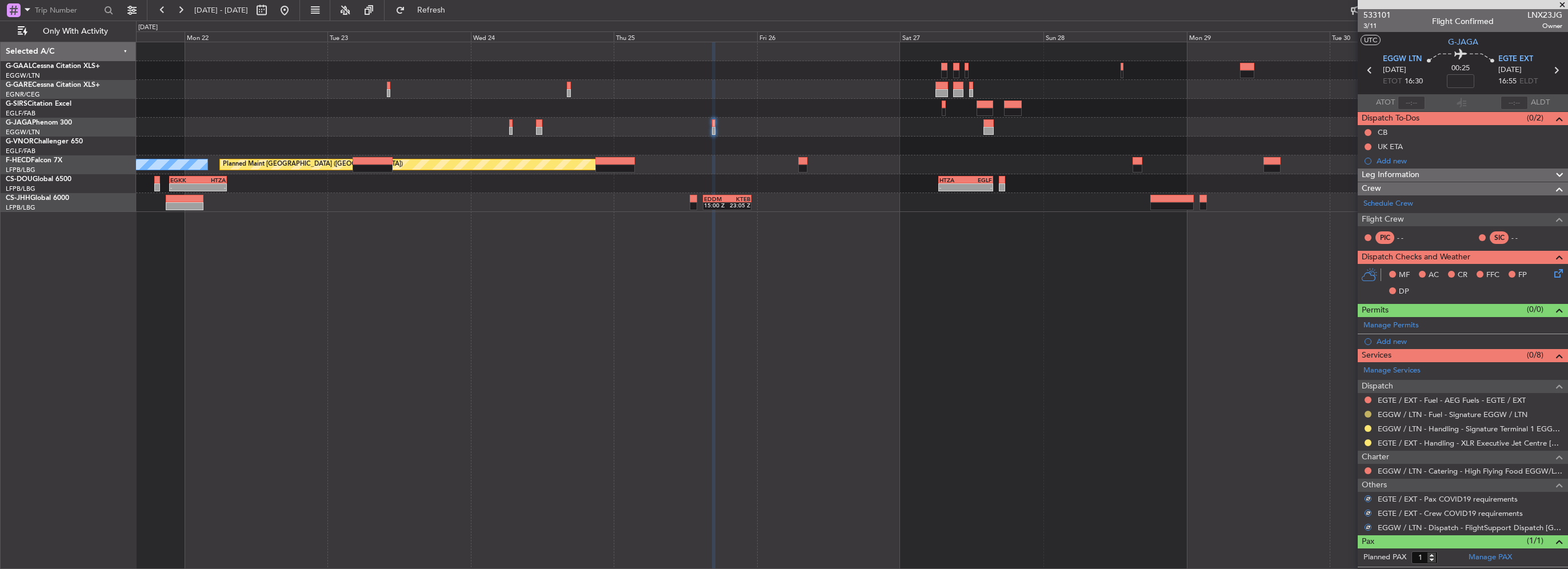
click at [1367, 412] on button at bounding box center [1368, 414] width 7 height 7
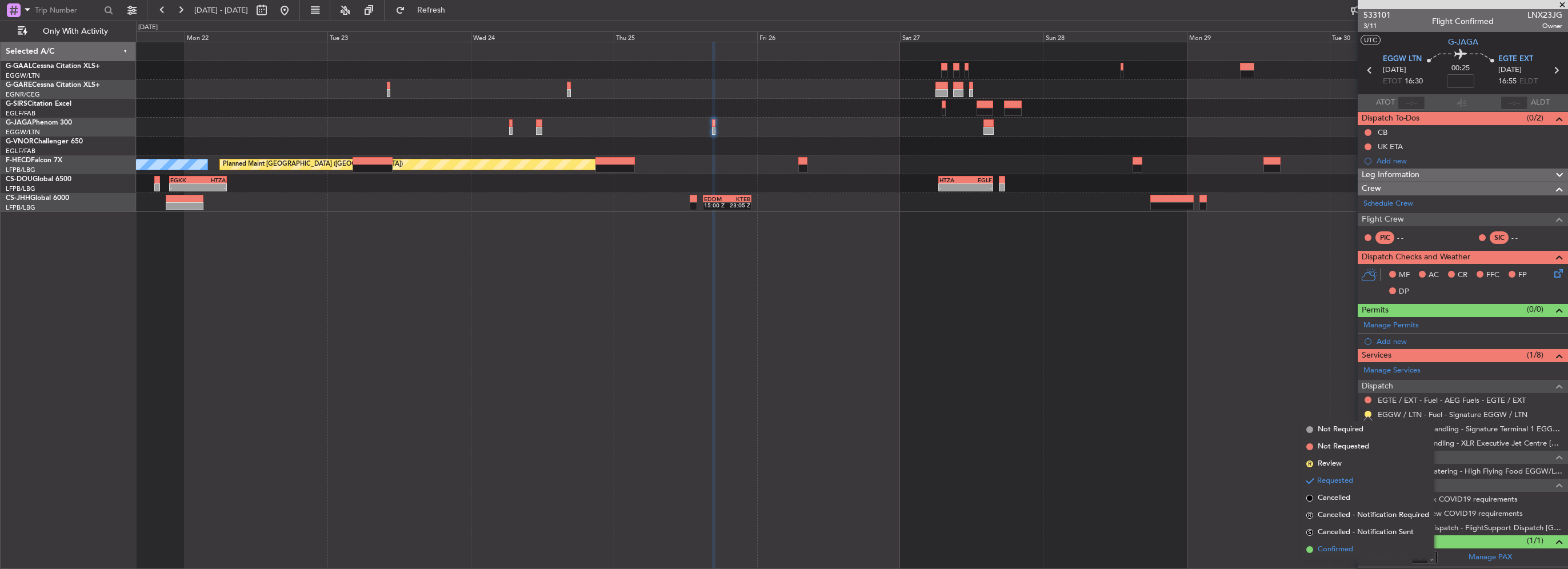
click at [1341, 557] on li "Confirmed" at bounding box center [1367, 549] width 132 height 17
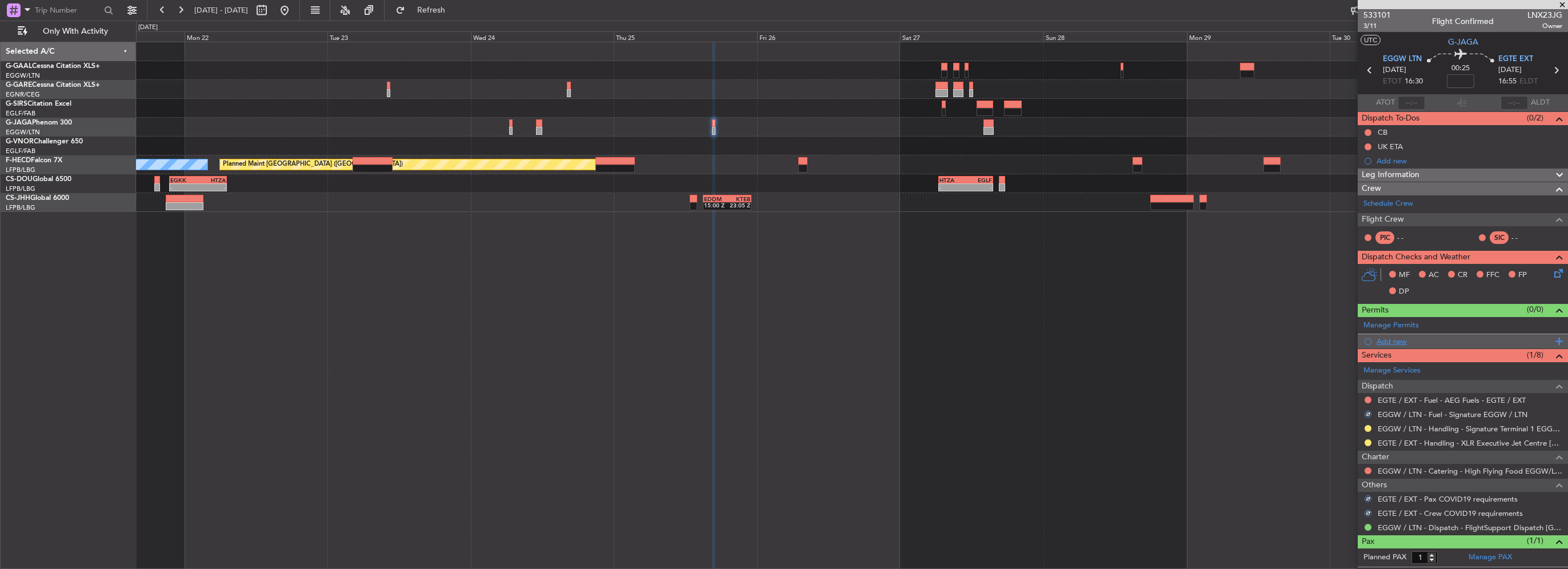
click at [1398, 339] on div "Add new" at bounding box center [1465, 341] width 176 height 10
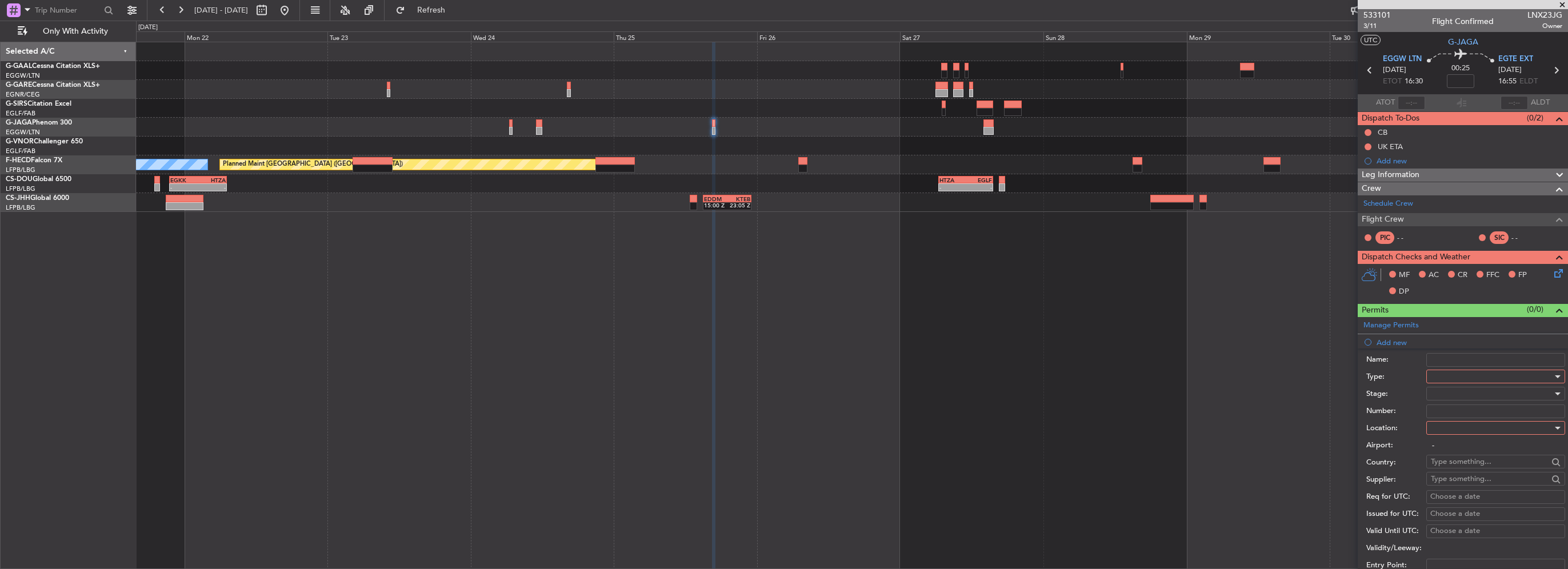
click at [1463, 375] on div at bounding box center [1491, 376] width 121 height 17
click at [1459, 477] on span "Slot" at bounding box center [1491, 484] width 120 height 17
click at [1456, 426] on div at bounding box center [1491, 427] width 121 height 17
click at [1455, 448] on span "Departure" at bounding box center [1491, 449] width 120 height 17
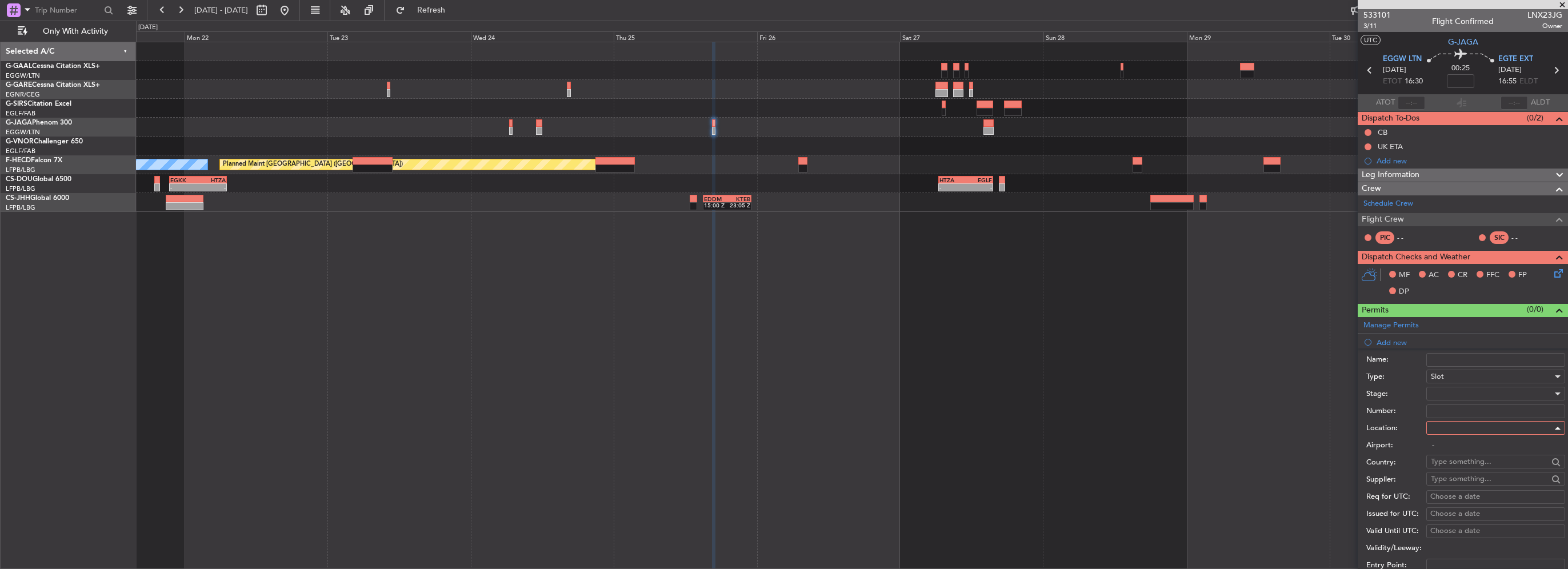
type input "EGGW / LTN"
click at [1448, 391] on div at bounding box center [1491, 393] width 121 height 17
click at [1463, 465] on span "Requested" at bounding box center [1491, 467] width 120 height 17
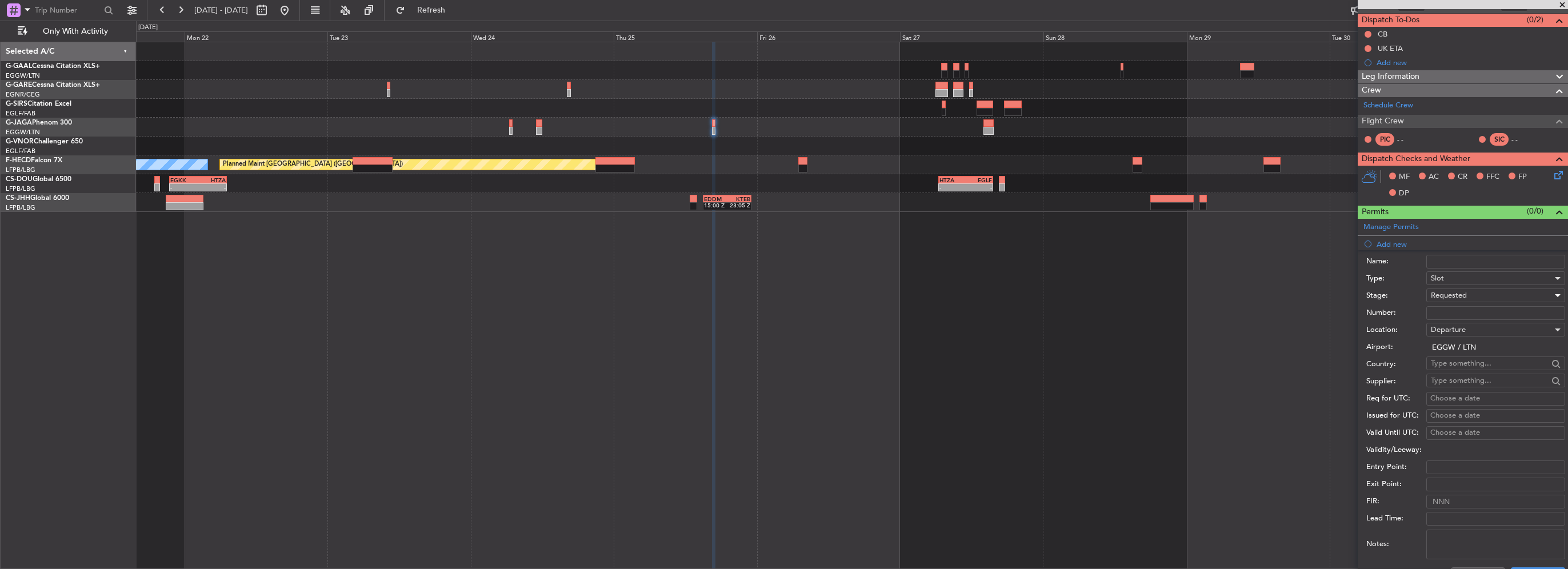
scroll to position [114, 0]
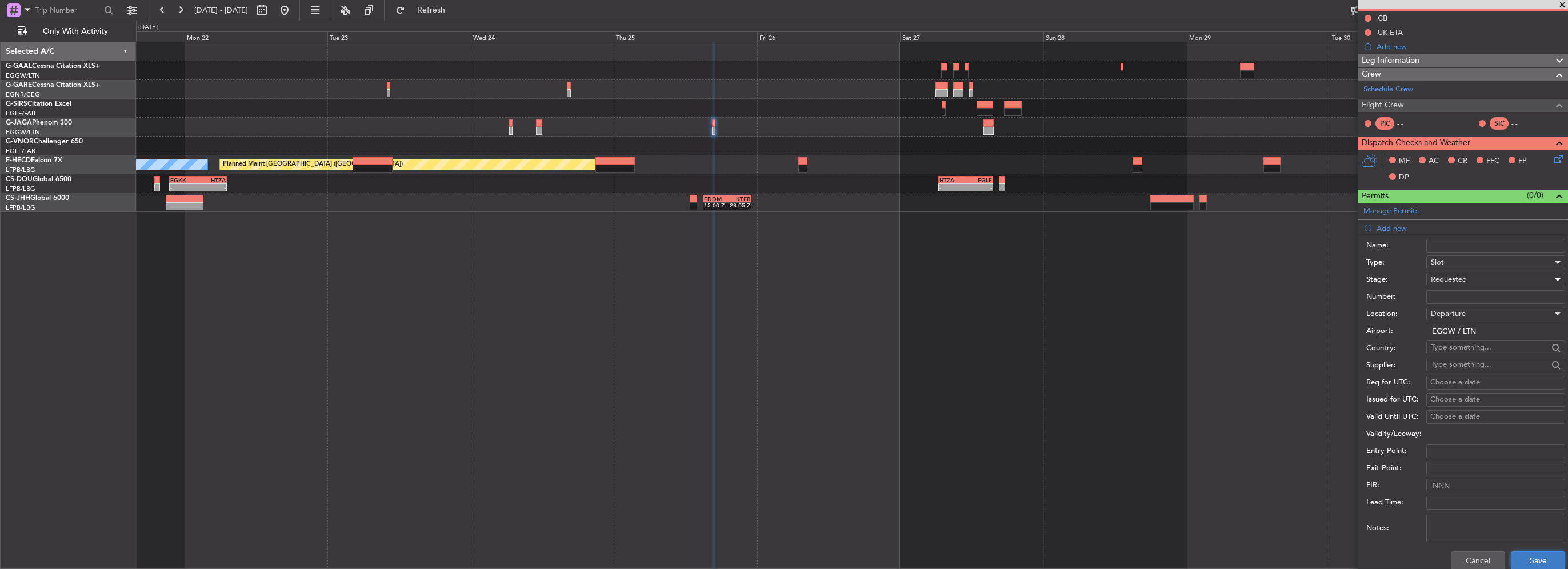
click at [1530, 555] on button "Save" at bounding box center [1538, 560] width 55 height 18
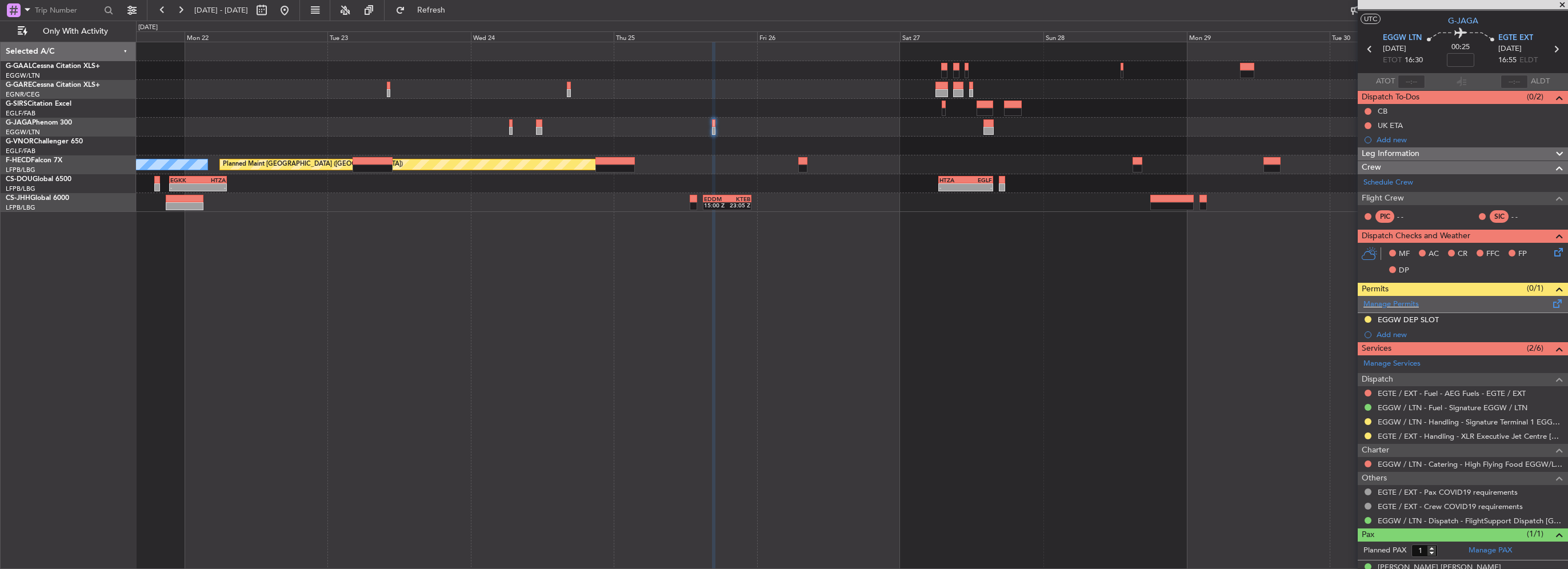
scroll to position [0, 0]
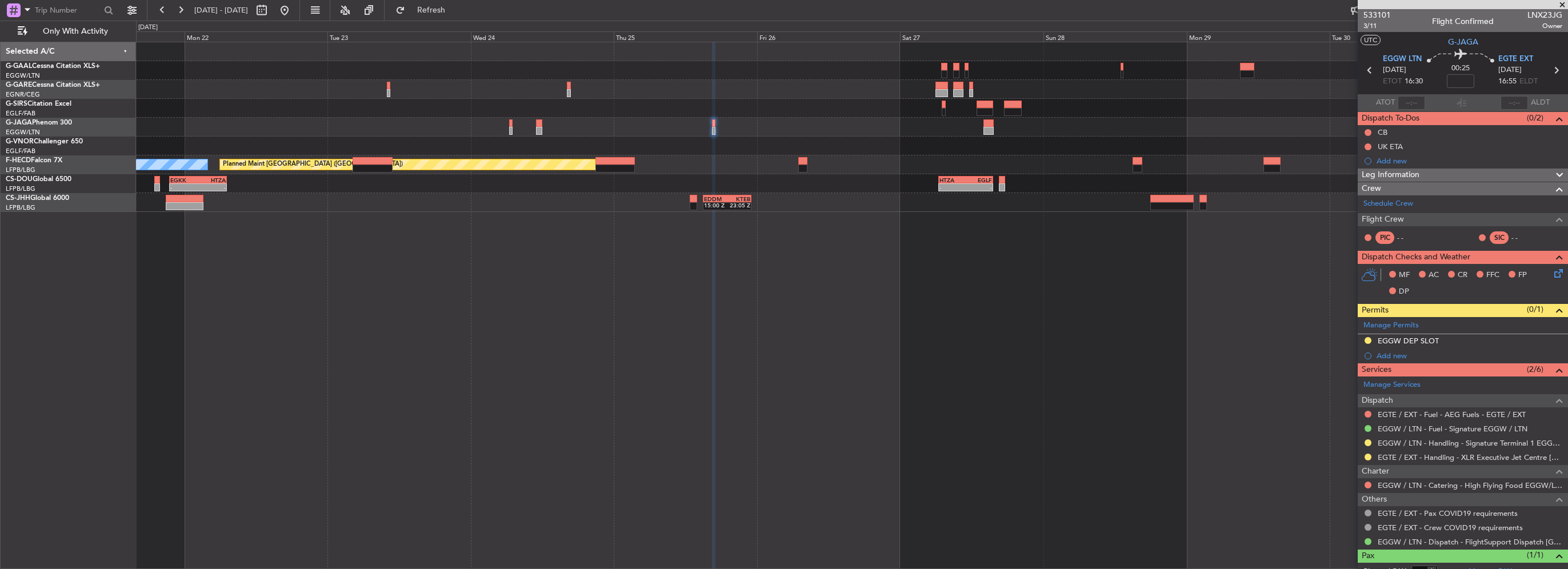
click at [1493, 339] on div "EGGW DEP SLOT" at bounding box center [1462, 341] width 210 height 14
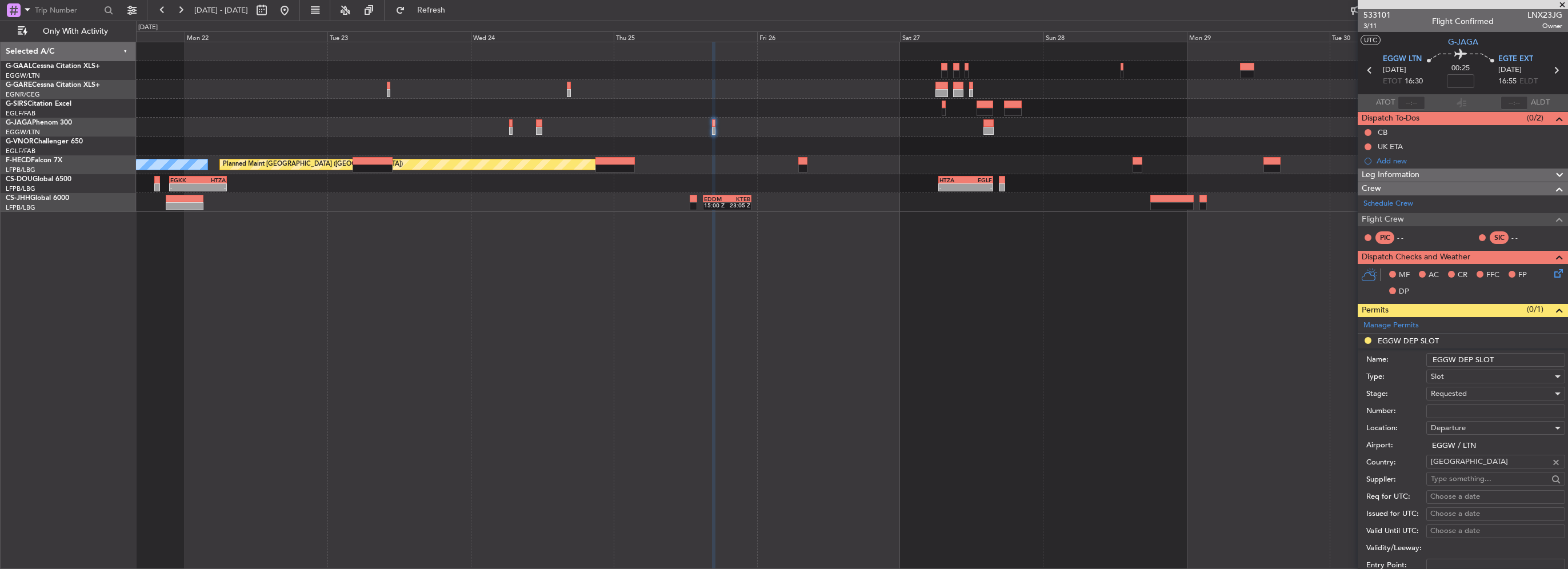
click at [1511, 354] on input "EGGW DEP SLOT" at bounding box center [1496, 361] width 139 height 14
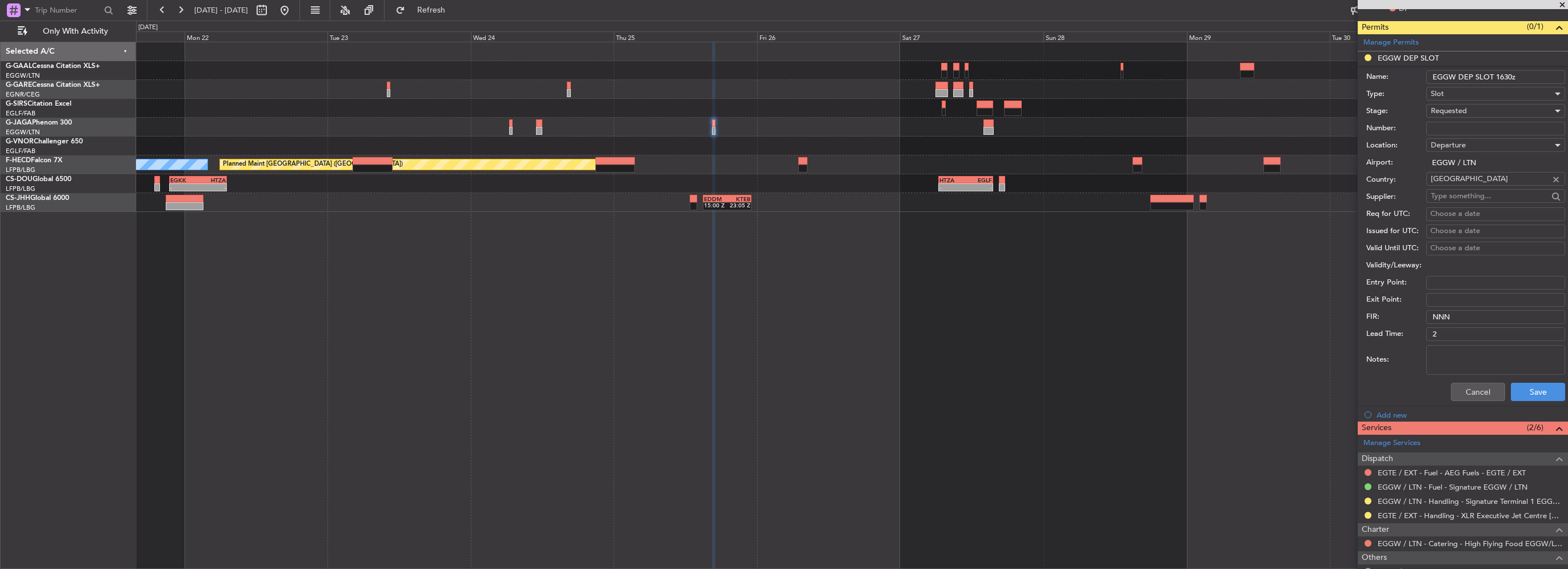
scroll to position [286, 0]
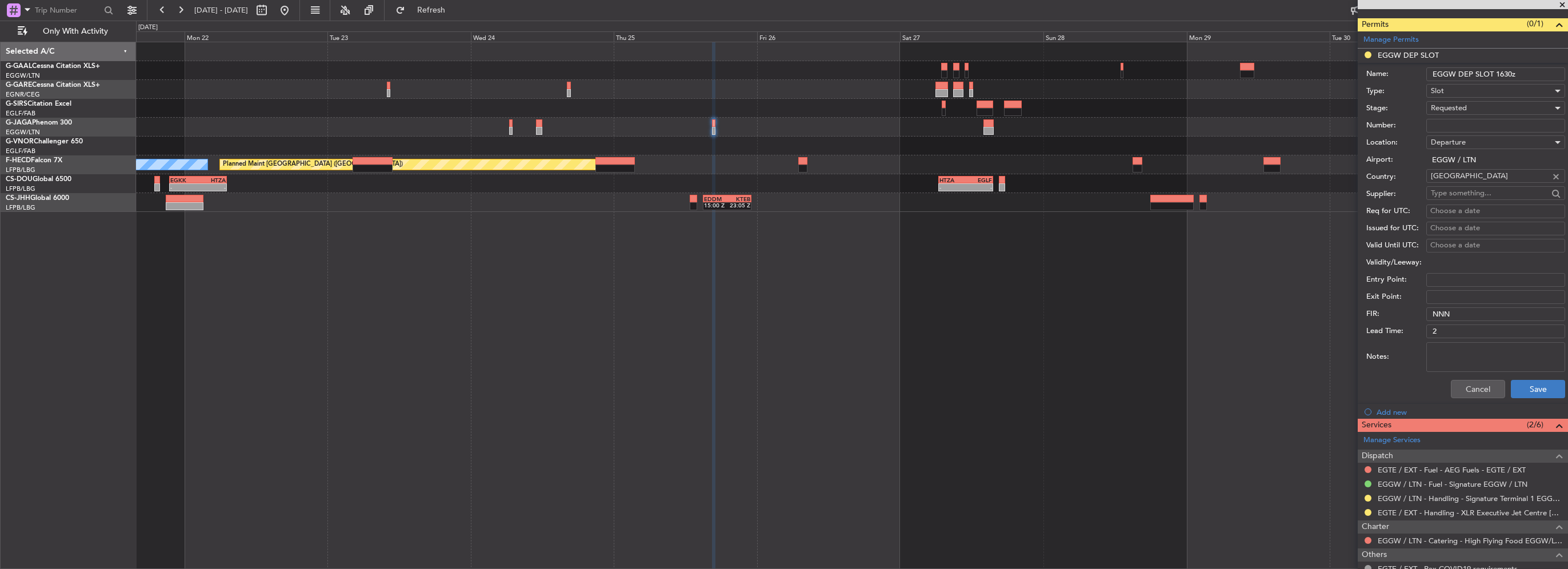
type input "EGGW DEP SLOT 1630z"
click at [1520, 390] on button "Save" at bounding box center [1538, 389] width 55 height 18
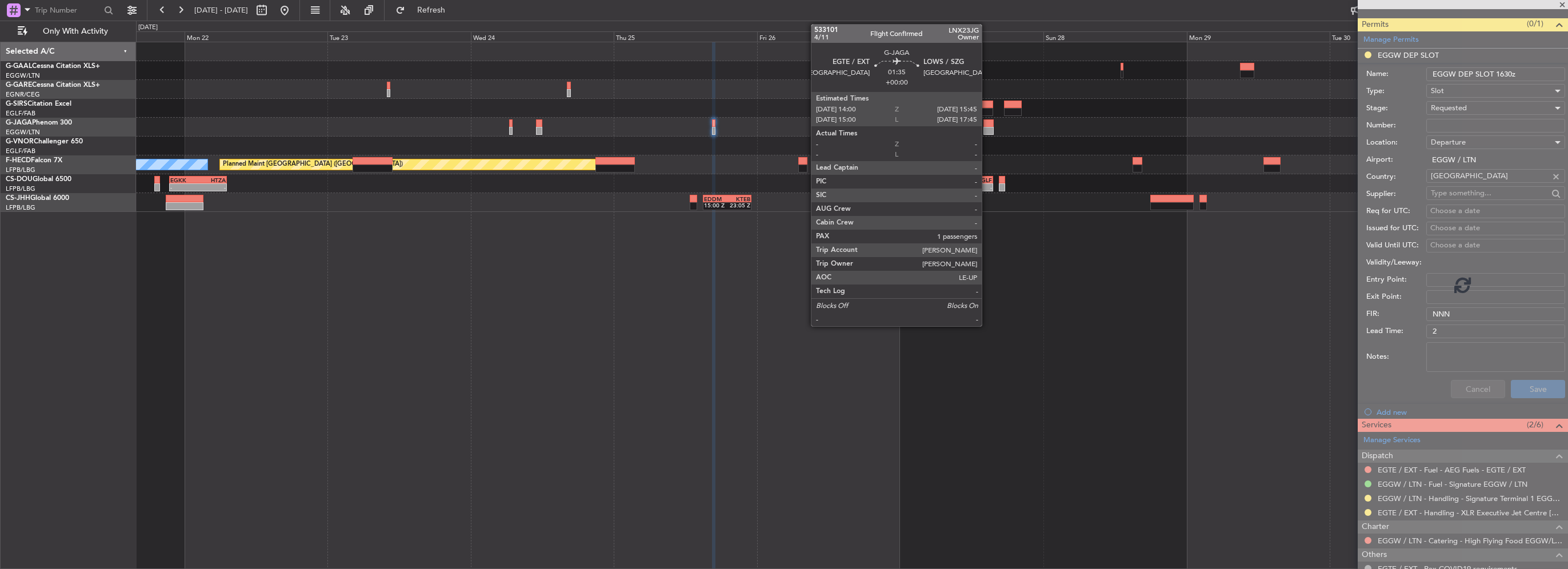
scroll to position [36, 0]
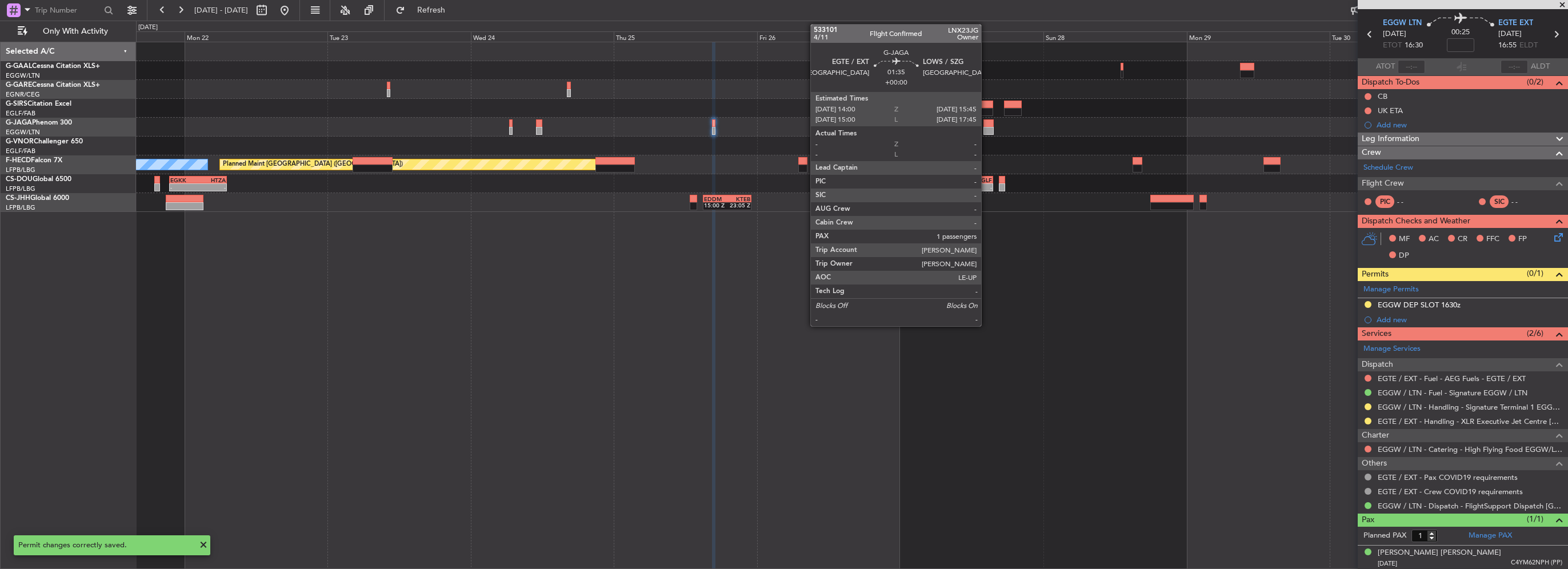
click at [987, 128] on div at bounding box center [988, 130] width 11 height 8
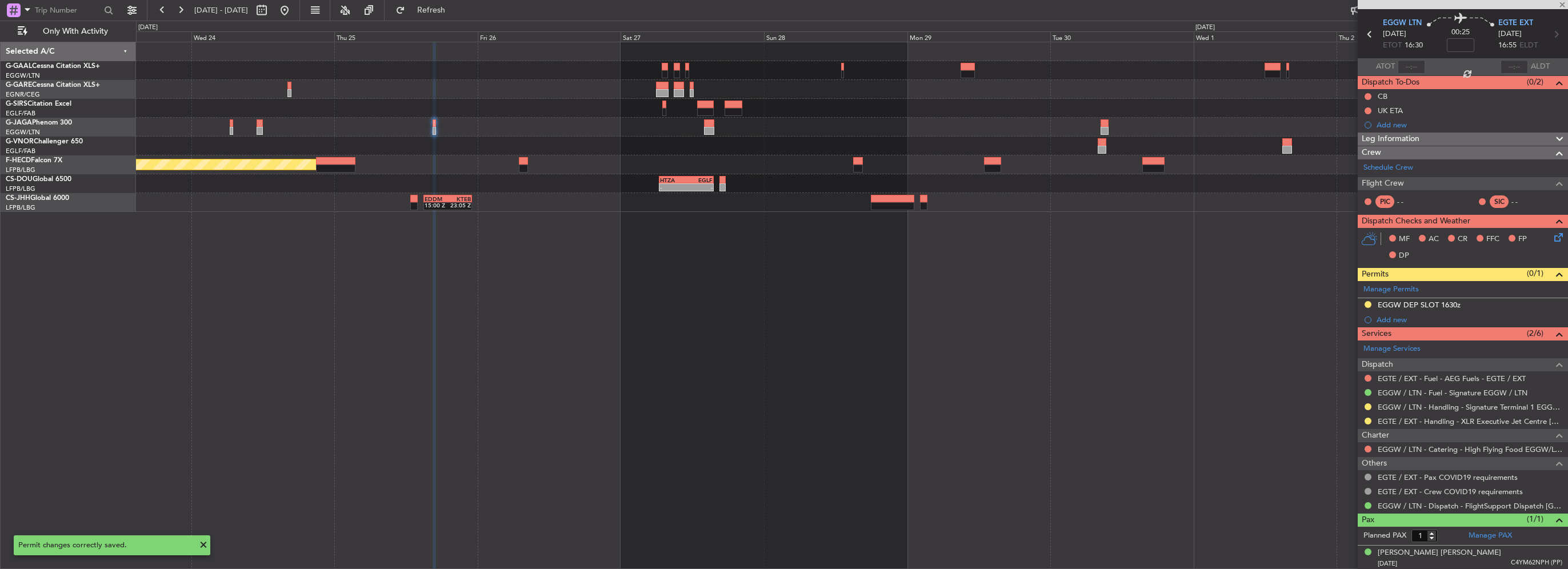
click at [663, 145] on div at bounding box center [852, 145] width 1432 height 18
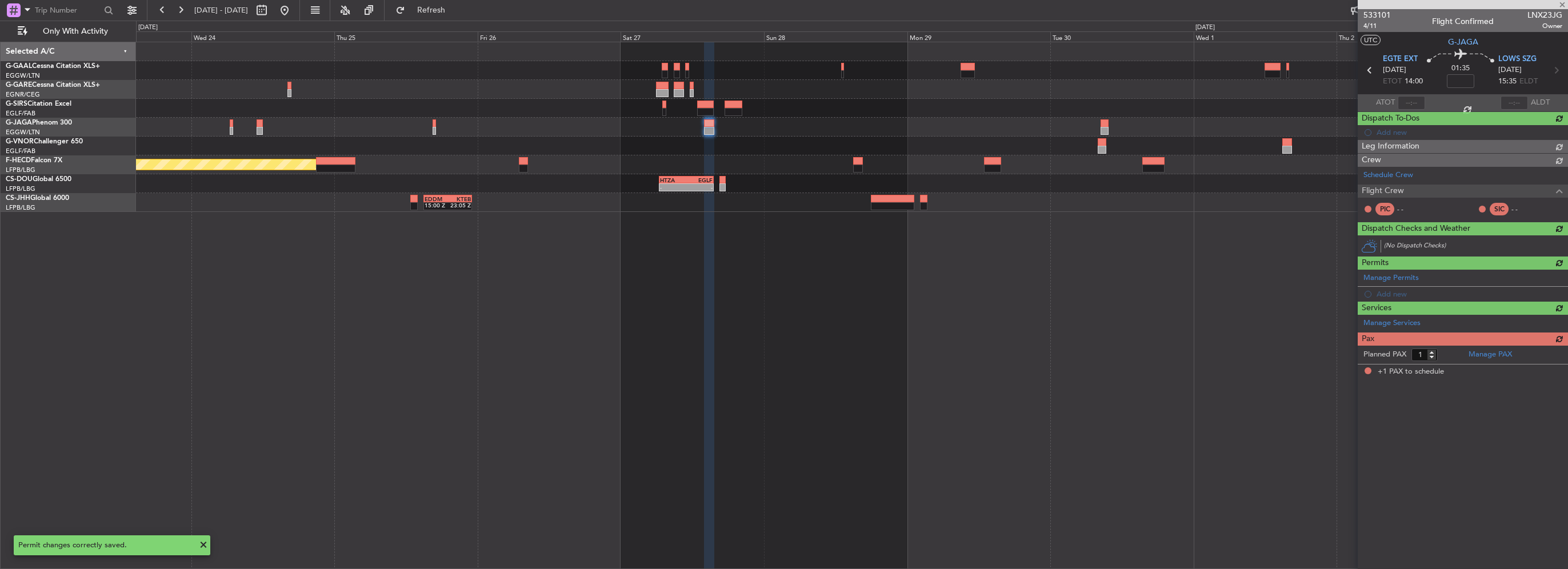
scroll to position [0, 0]
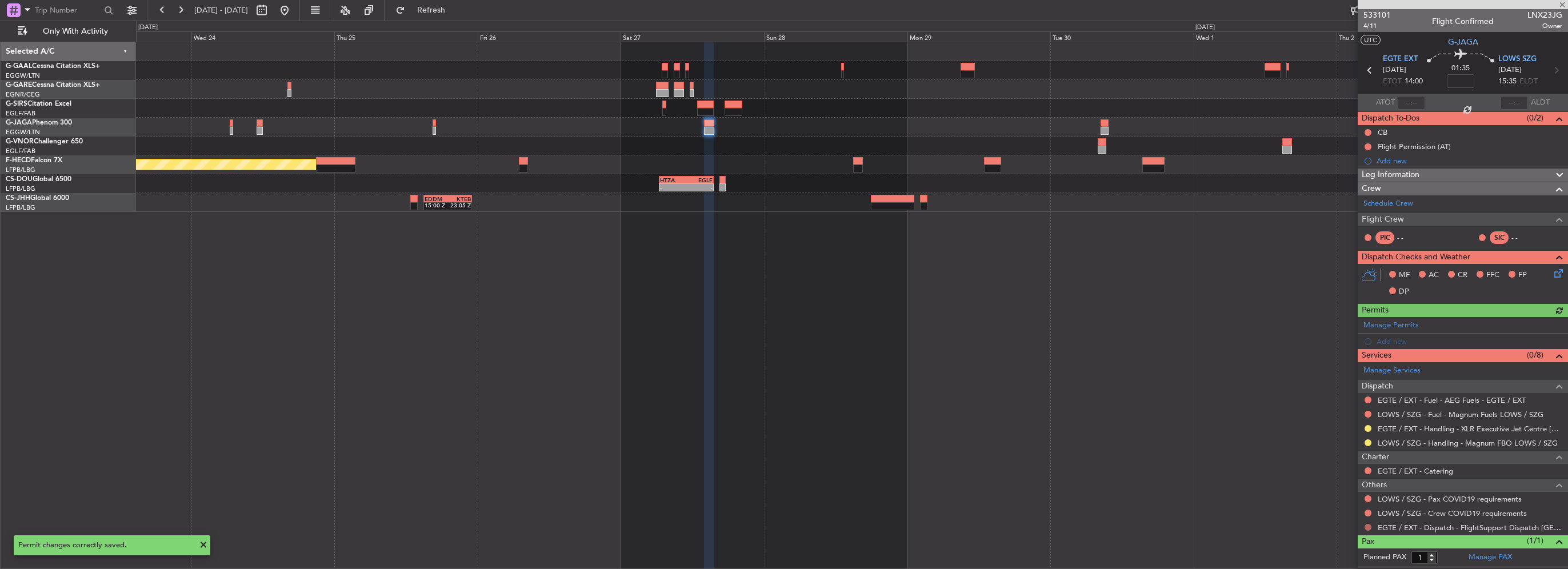
click at [1367, 524] on button at bounding box center [1368, 528] width 7 height 7
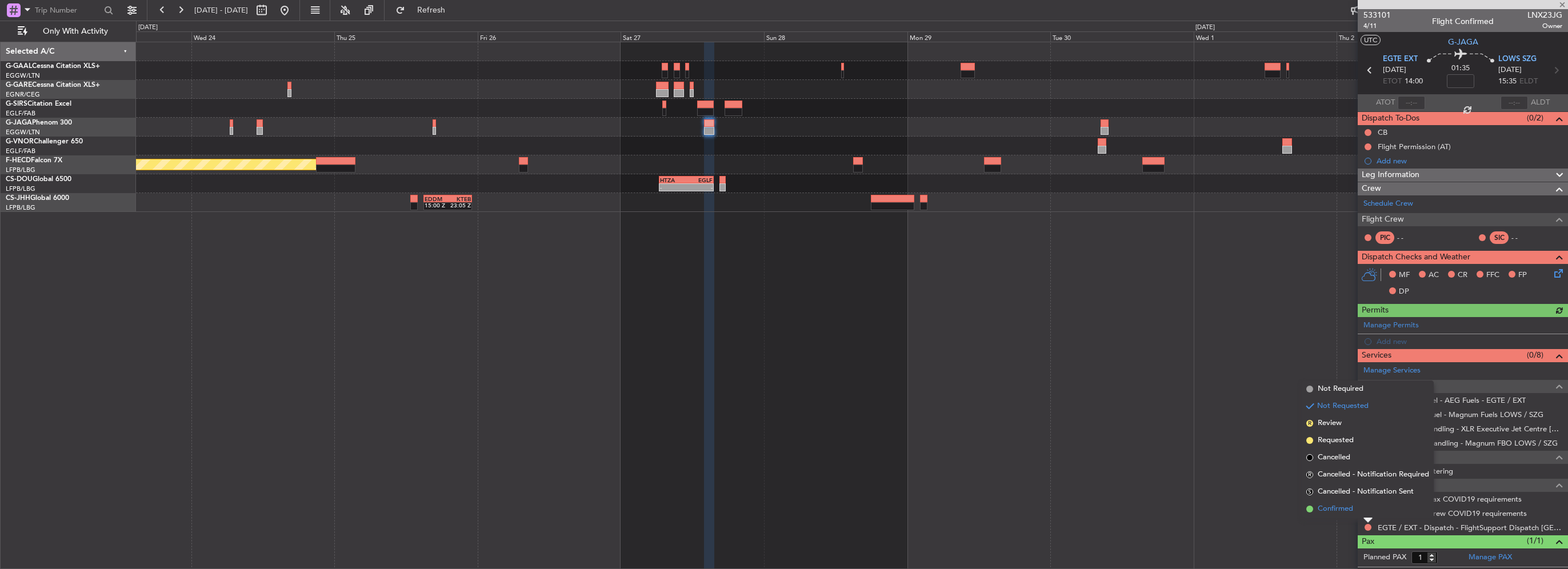
click at [1353, 512] on span "Confirmed" at bounding box center [1336, 509] width 35 height 11
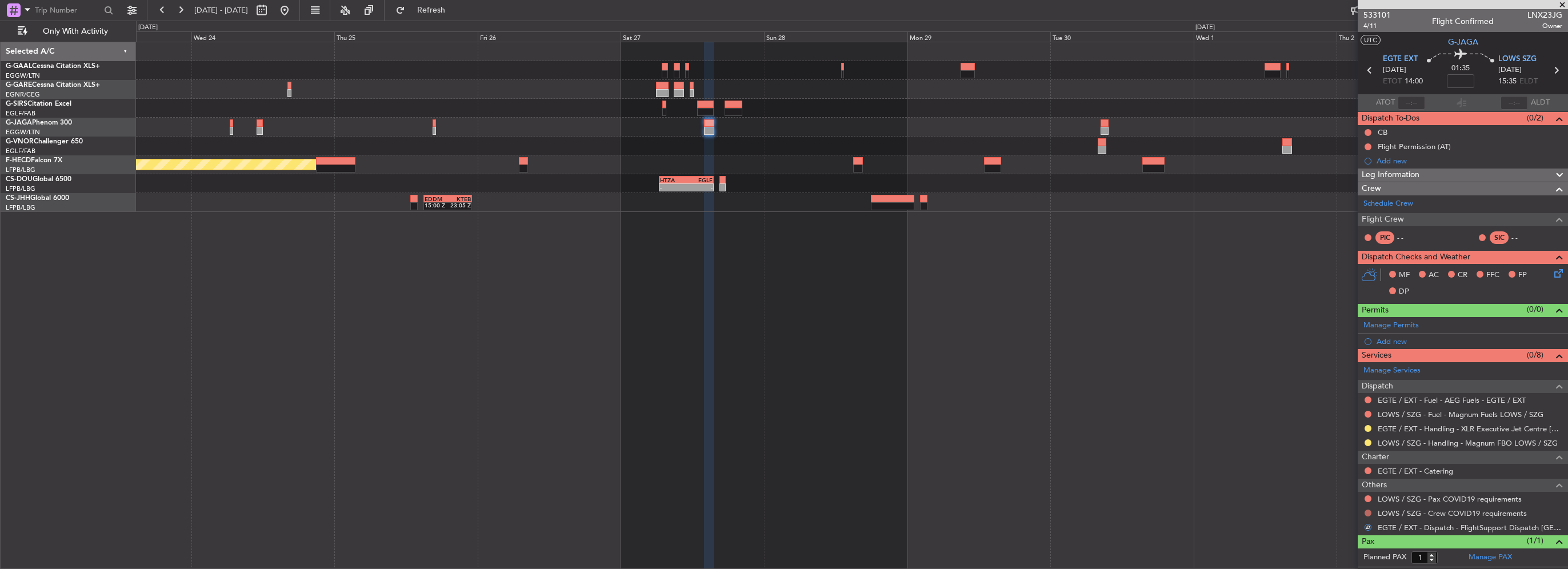
click at [1367, 510] on button at bounding box center [1368, 514] width 7 height 7
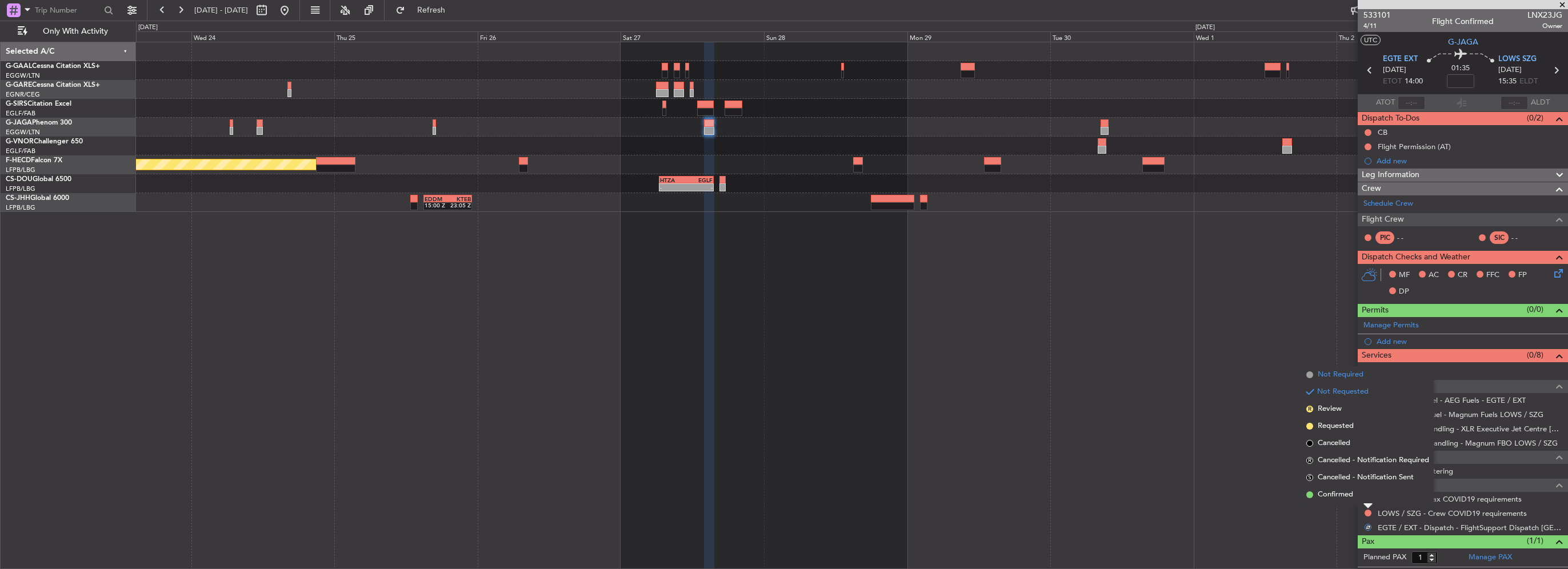
click at [1358, 371] on span "Not Required" at bounding box center [1341, 375] width 46 height 11
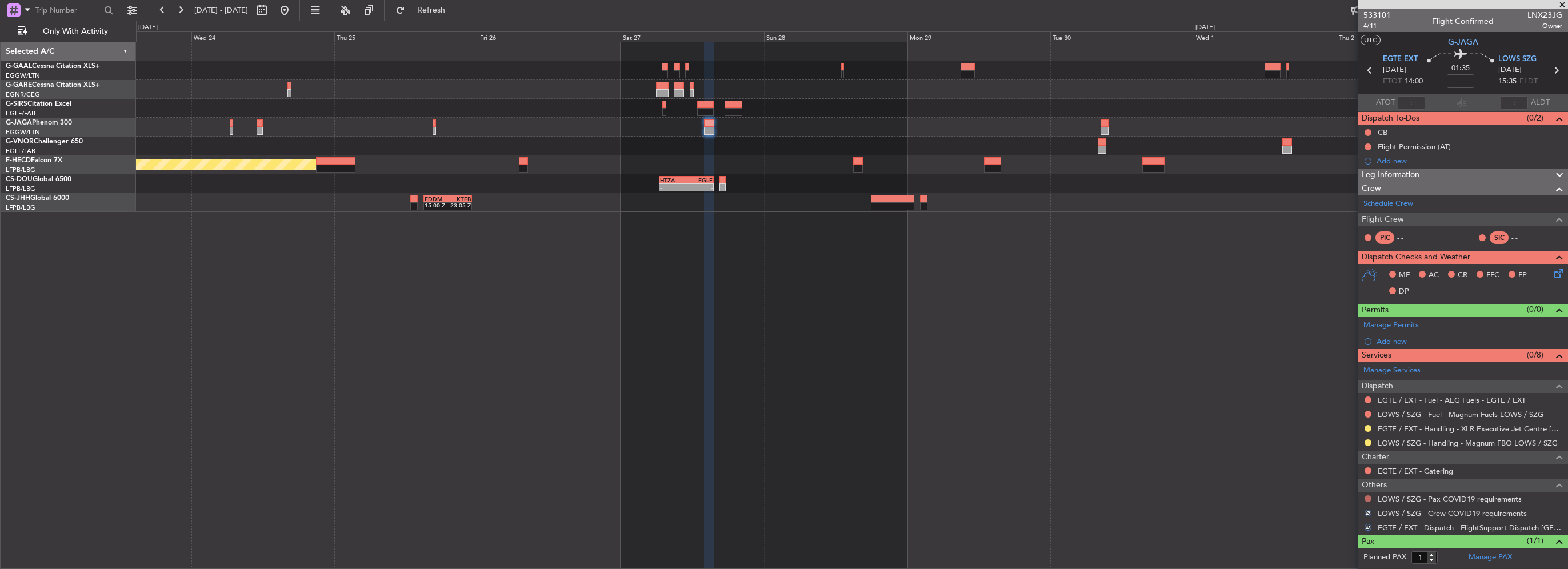
click at [1370, 495] on button at bounding box center [1368, 499] width 7 height 7
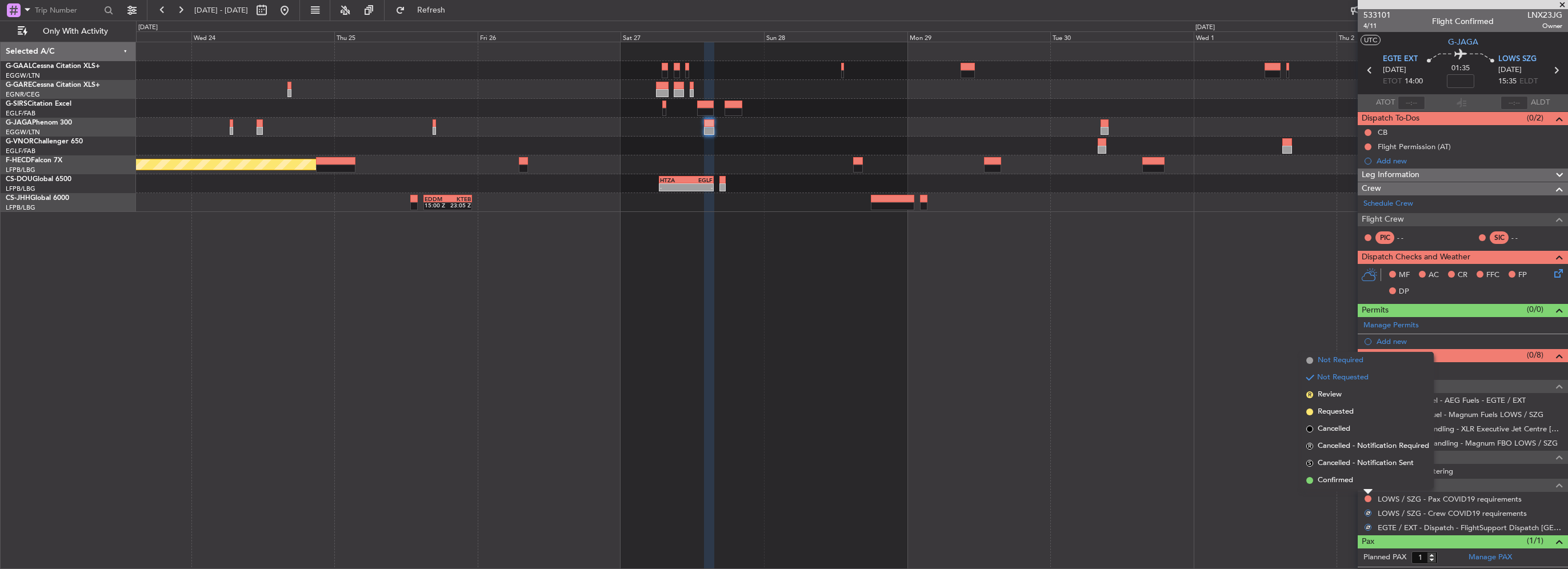
click at [1339, 358] on span "Not Required" at bounding box center [1341, 361] width 46 height 11
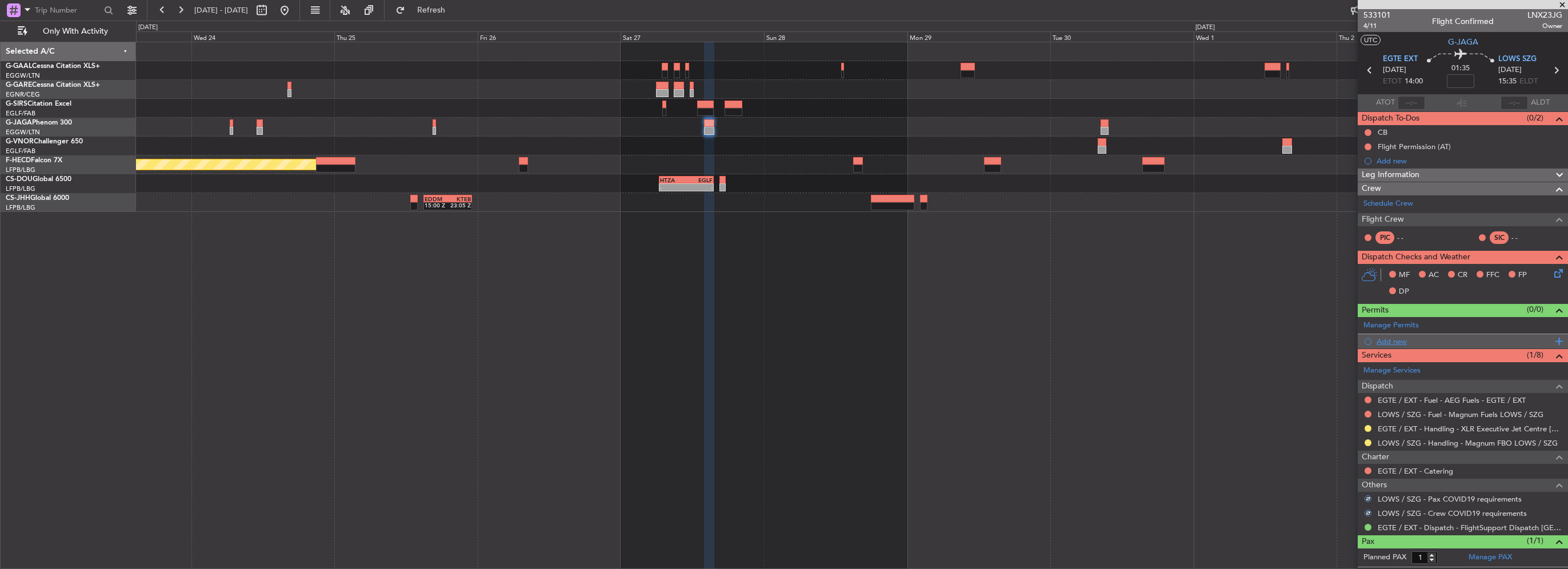
click at [1383, 339] on div "Add new" at bounding box center [1465, 341] width 176 height 10
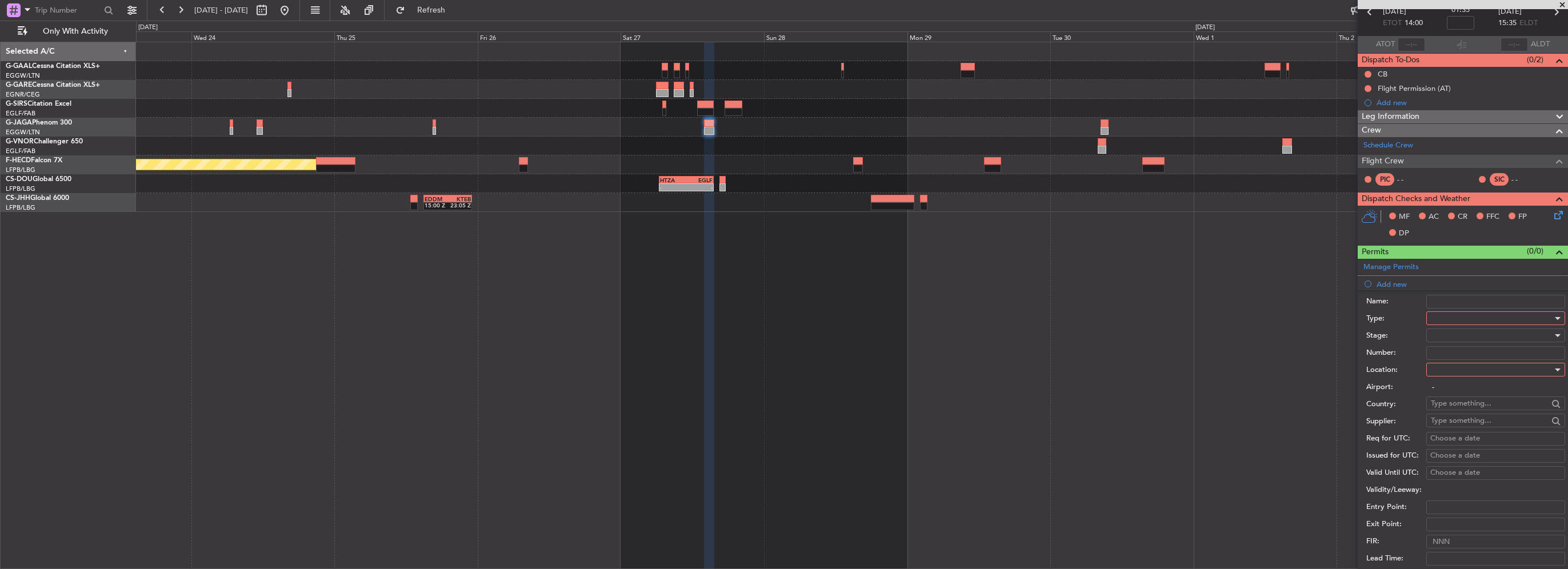
scroll to position [171, 0]
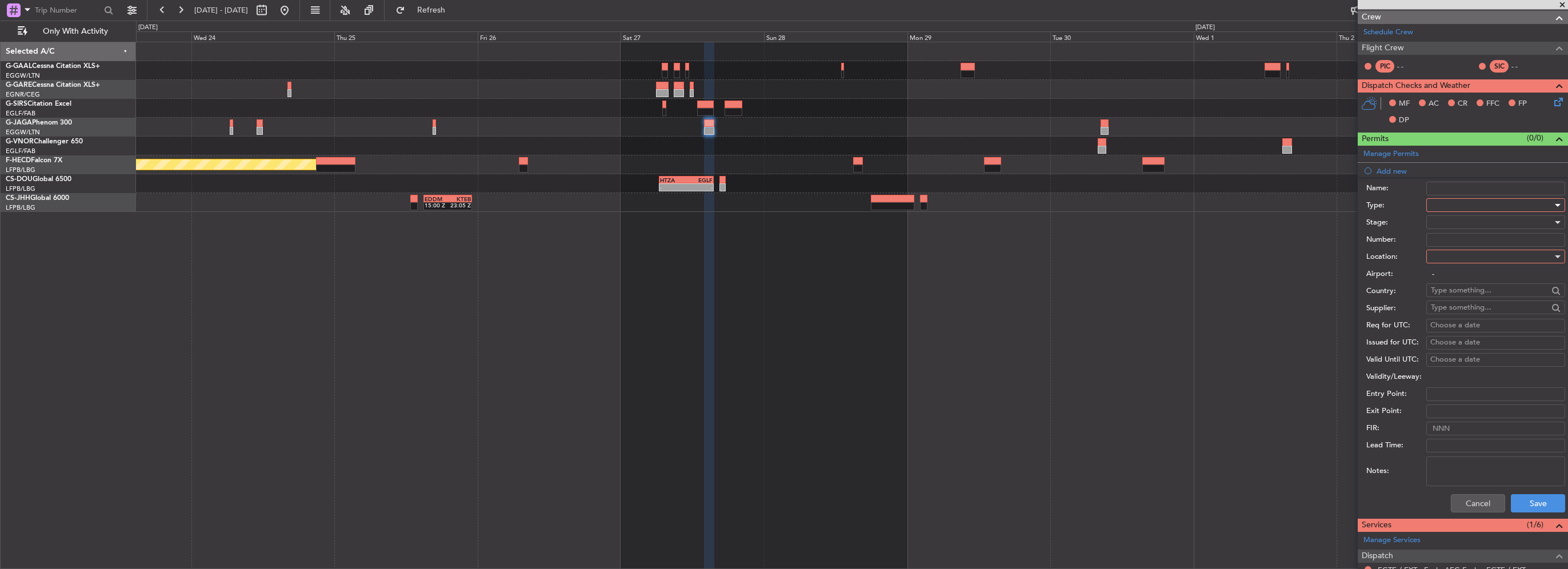
click at [1462, 201] on div at bounding box center [1491, 205] width 121 height 17
click at [1454, 312] on span "Slot" at bounding box center [1491, 312] width 120 height 17
click at [1451, 257] on div at bounding box center [1491, 256] width 121 height 17
click at [1456, 309] on span "Arrival" at bounding box center [1491, 312] width 120 height 17
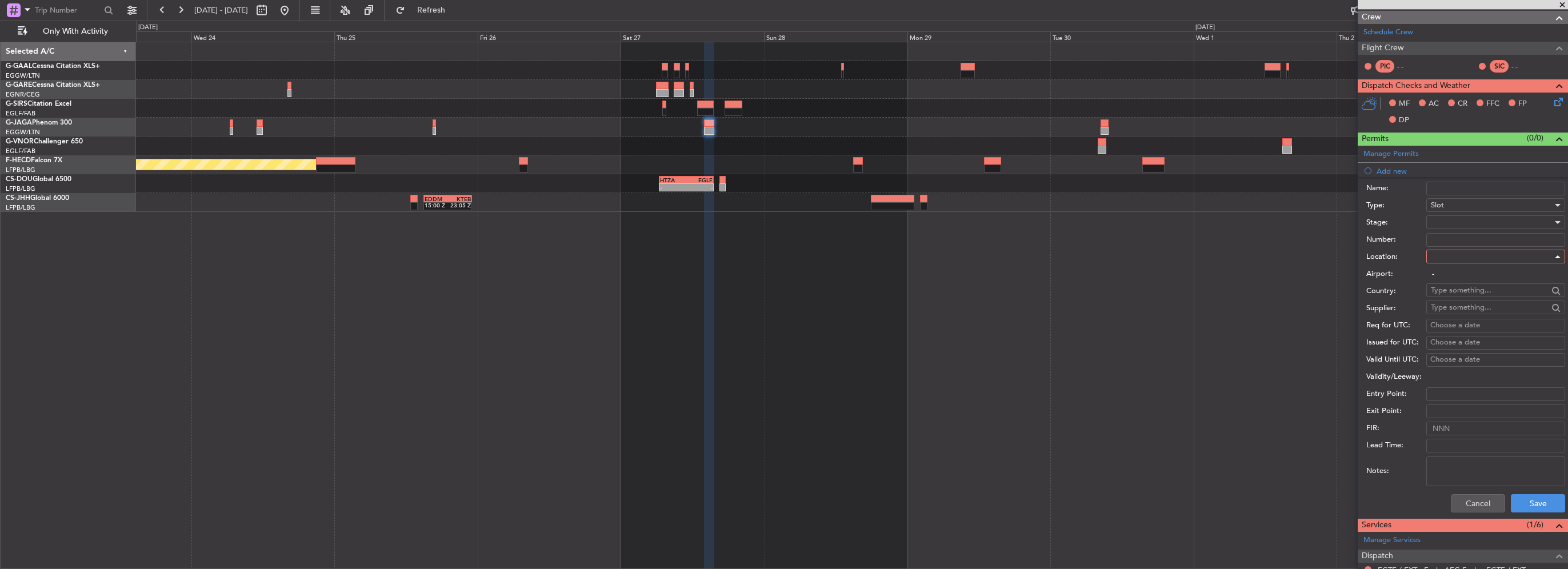
type input "LOWS / SZG"
click at [1462, 217] on div at bounding box center [1491, 222] width 121 height 17
click at [1465, 299] on span "Requested" at bounding box center [1491, 295] width 120 height 17
click at [1545, 496] on button "Save" at bounding box center [1538, 503] width 55 height 18
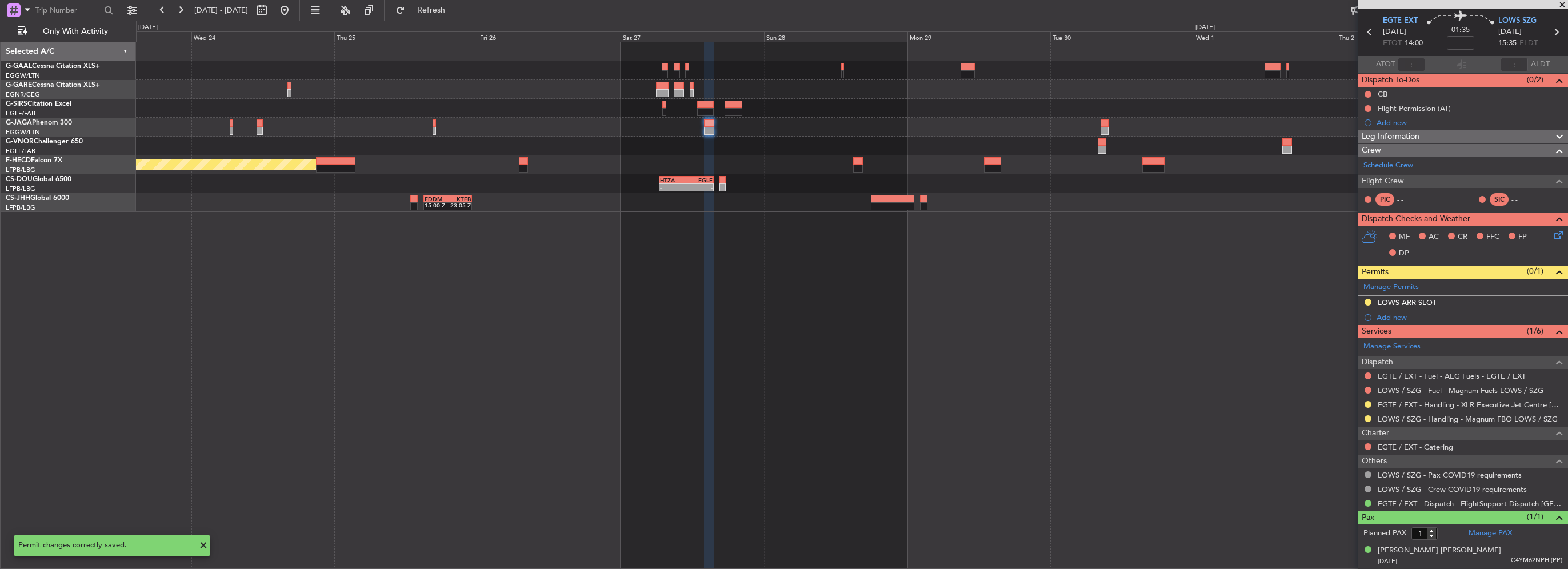
scroll to position [36, 0]
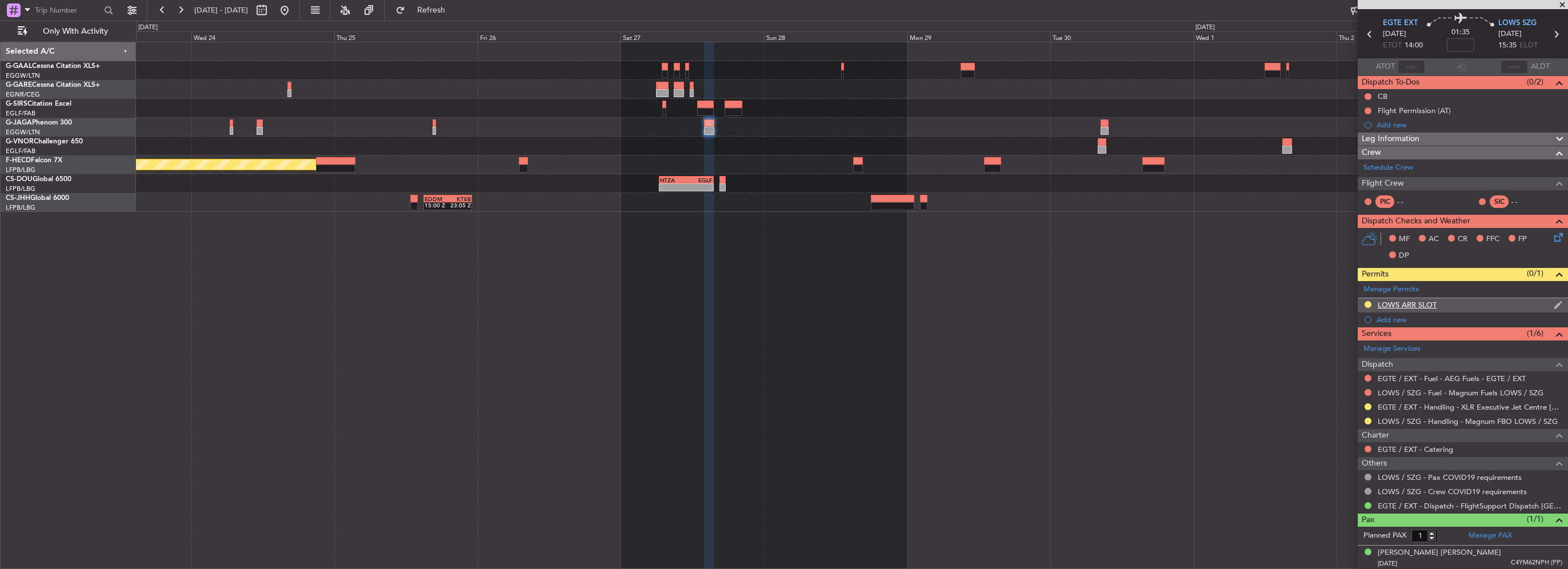
click at [1466, 303] on div "LOWS ARR SLOT" at bounding box center [1462, 305] width 210 height 14
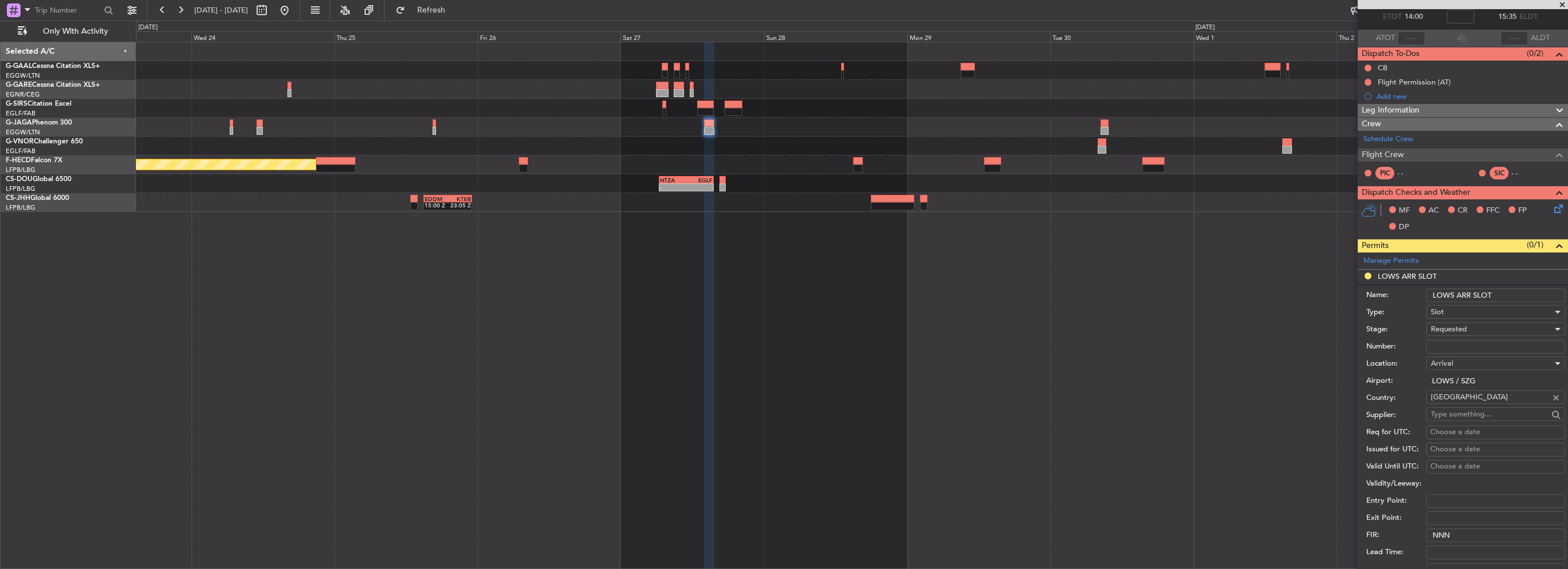
scroll to position [0, 0]
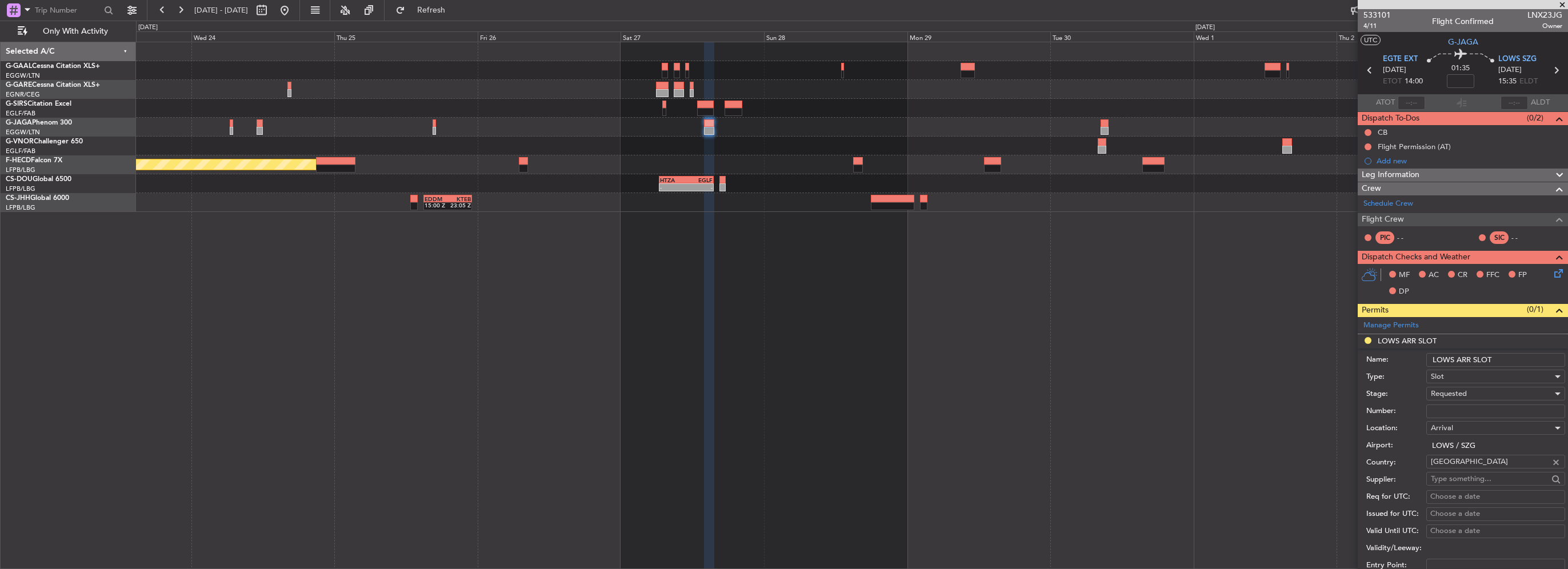
drag, startPoint x: 1508, startPoint y: 350, endPoint x: 1514, endPoint y: 357, distance: 9.2
click at [1513, 356] on form "Name: LOWS ARR SLOT Type: Slot Stage: Requested Number: Location: Arrival Airpo…" at bounding box center [1462, 519] width 210 height 341
click at [1513, 357] on input "LOWS ARR SLOT" at bounding box center [1496, 361] width 139 height 14
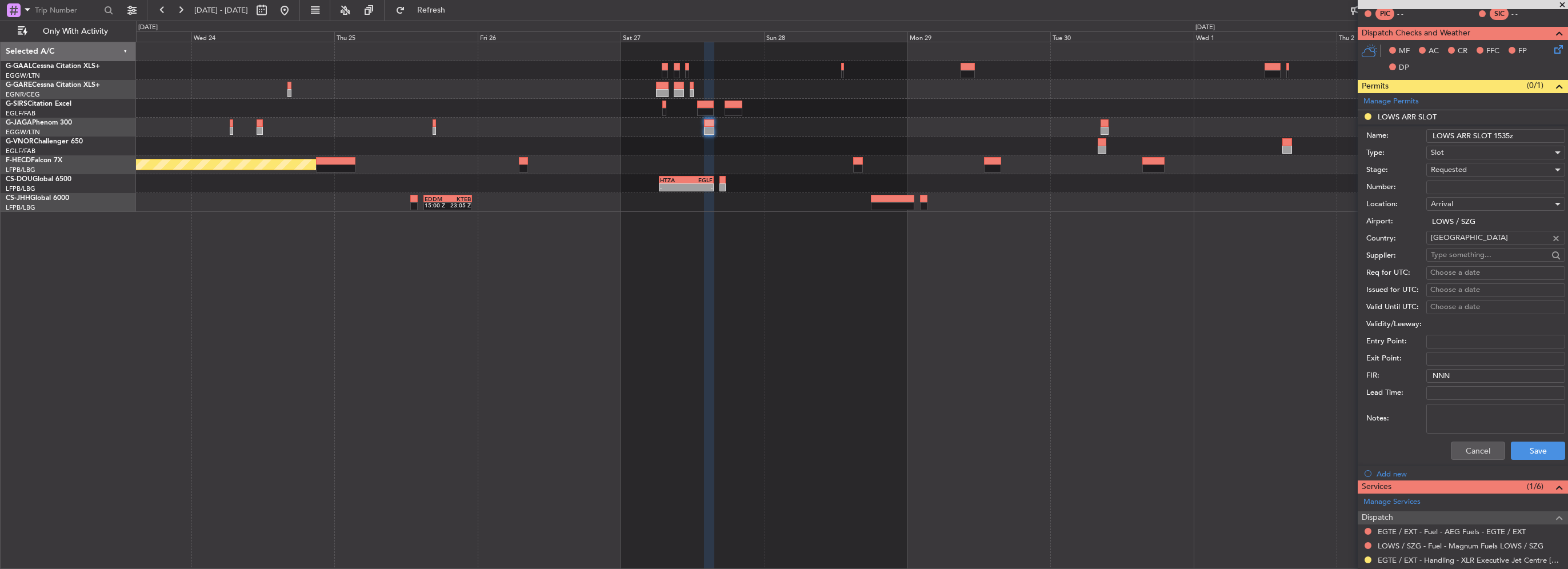
scroll to position [229, 0]
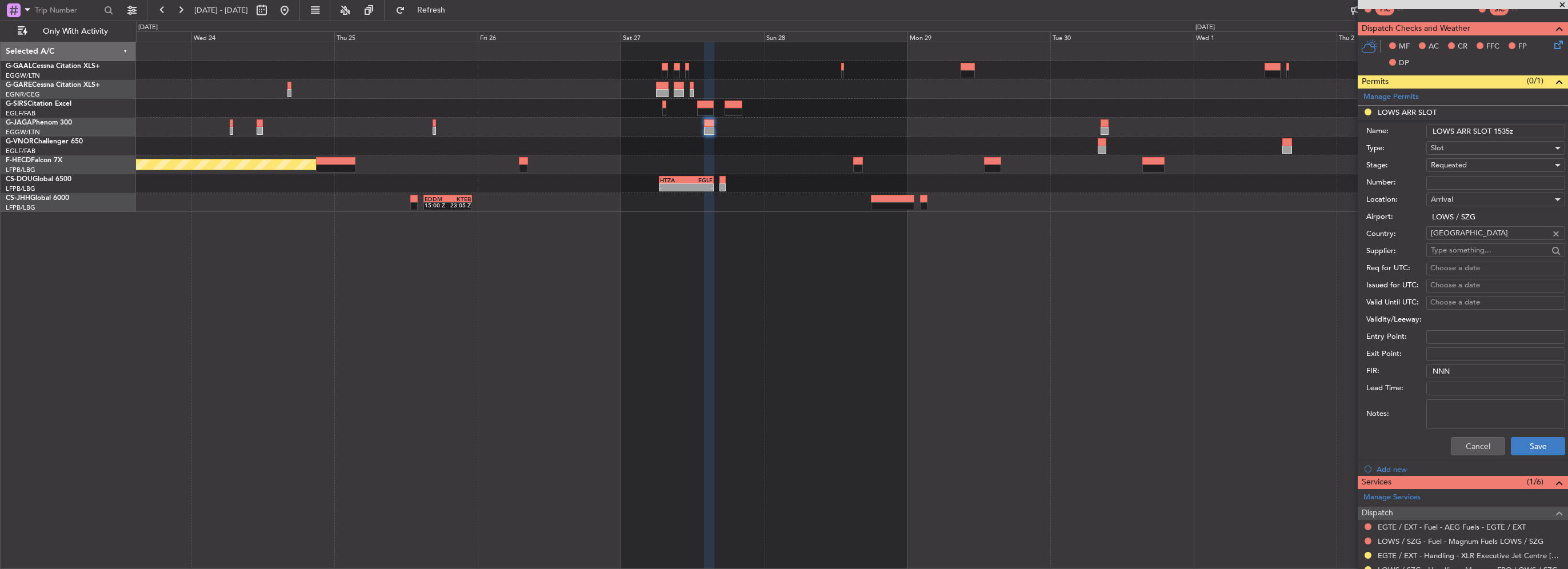
type input "LOWS ARR SLOT 1535z"
click at [1536, 446] on button "Save" at bounding box center [1538, 446] width 55 height 18
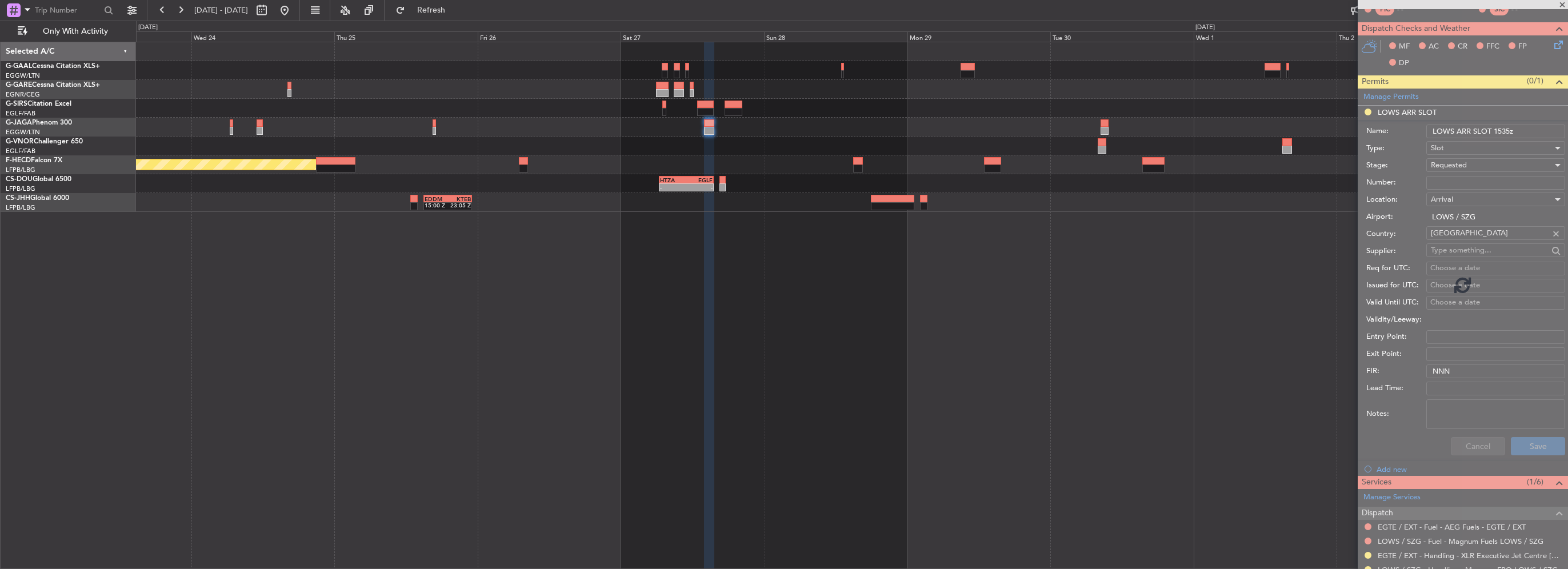
scroll to position [36, 0]
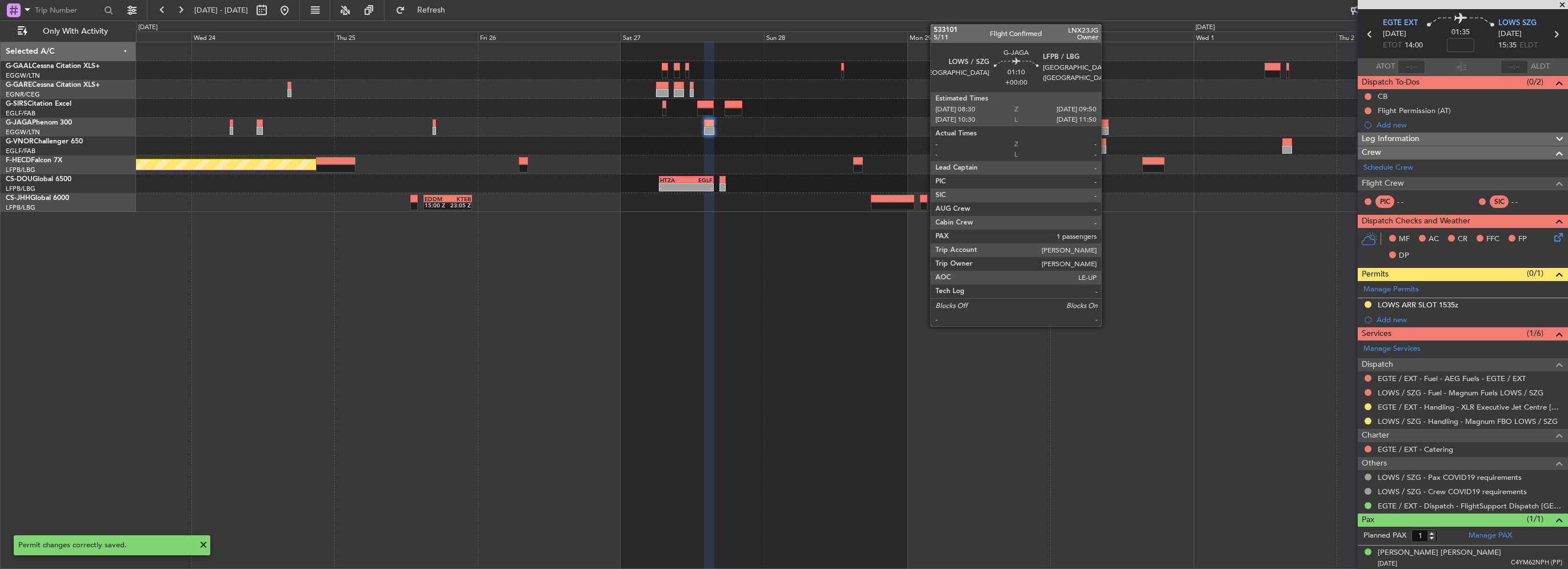
click at [1106, 127] on div at bounding box center [1105, 130] width 8 height 8
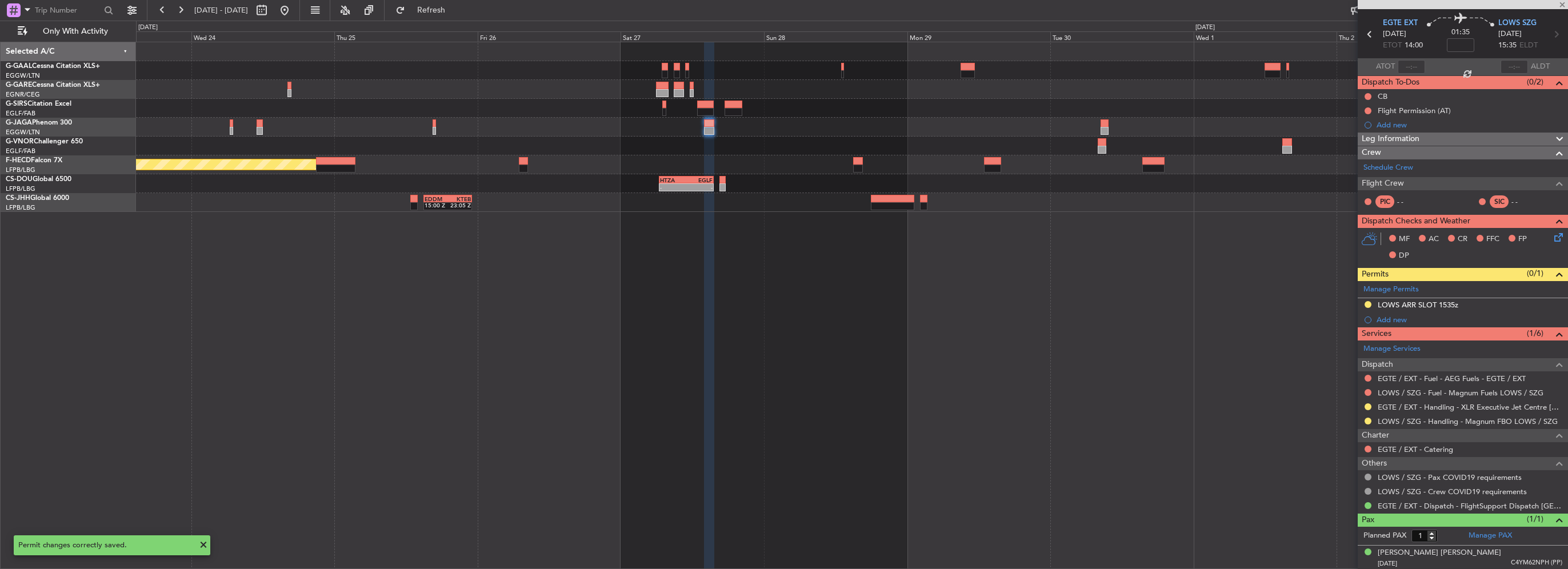
scroll to position [0, 0]
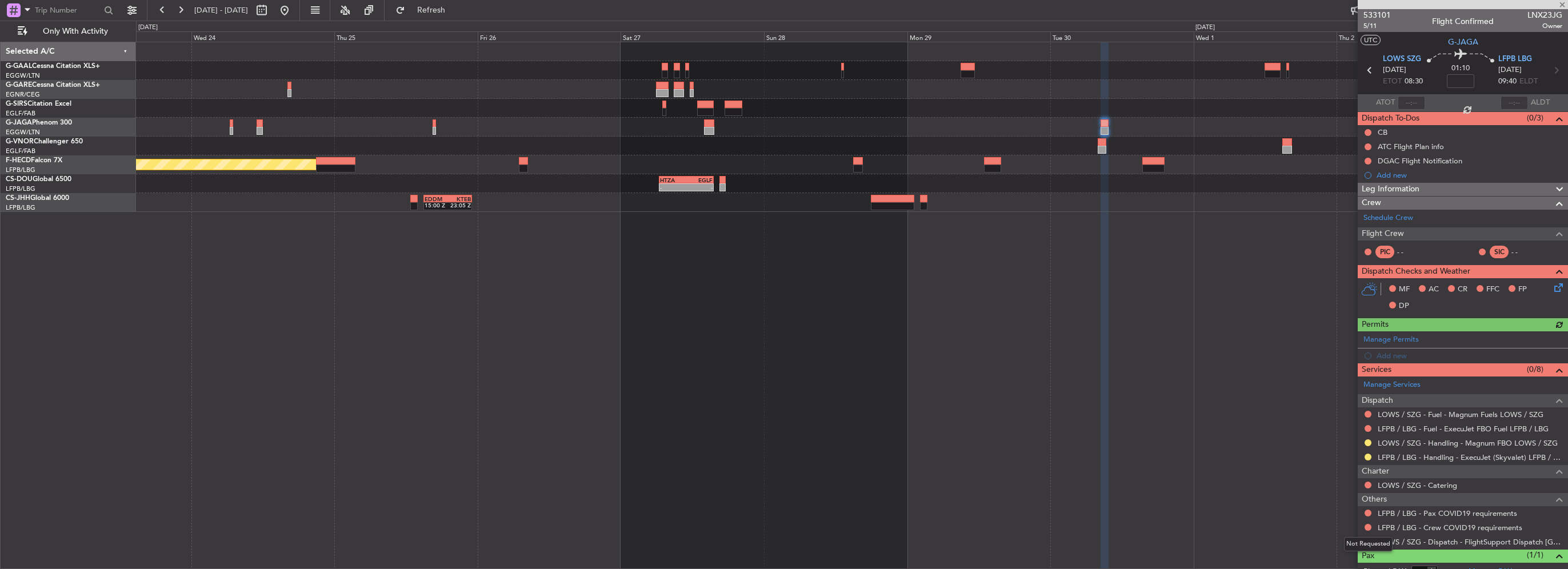
click at [1372, 541] on div "Not Requested" at bounding box center [1368, 544] width 48 height 14
click at [1367, 541] on div "Not Requested" at bounding box center [1368, 544] width 48 height 14
click at [1367, 540] on button at bounding box center [1368, 542] width 7 height 7
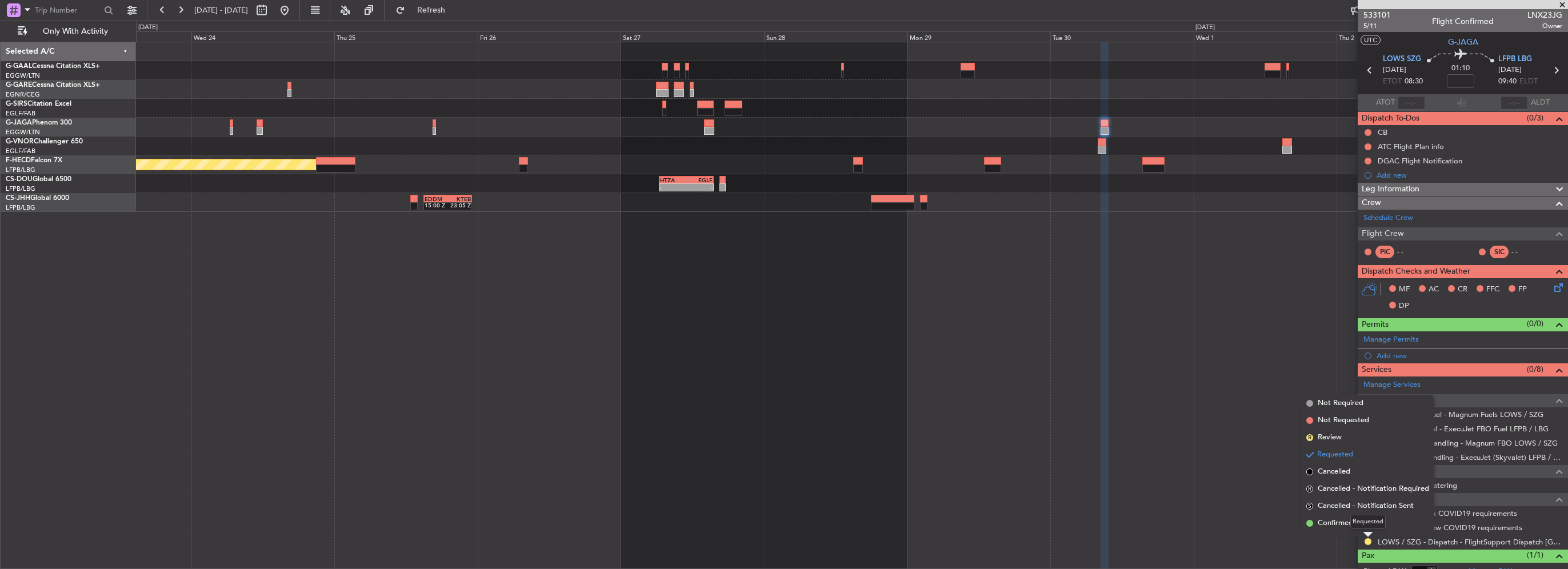
click at [1351, 524] on div "Requested" at bounding box center [1368, 522] width 35 height 14
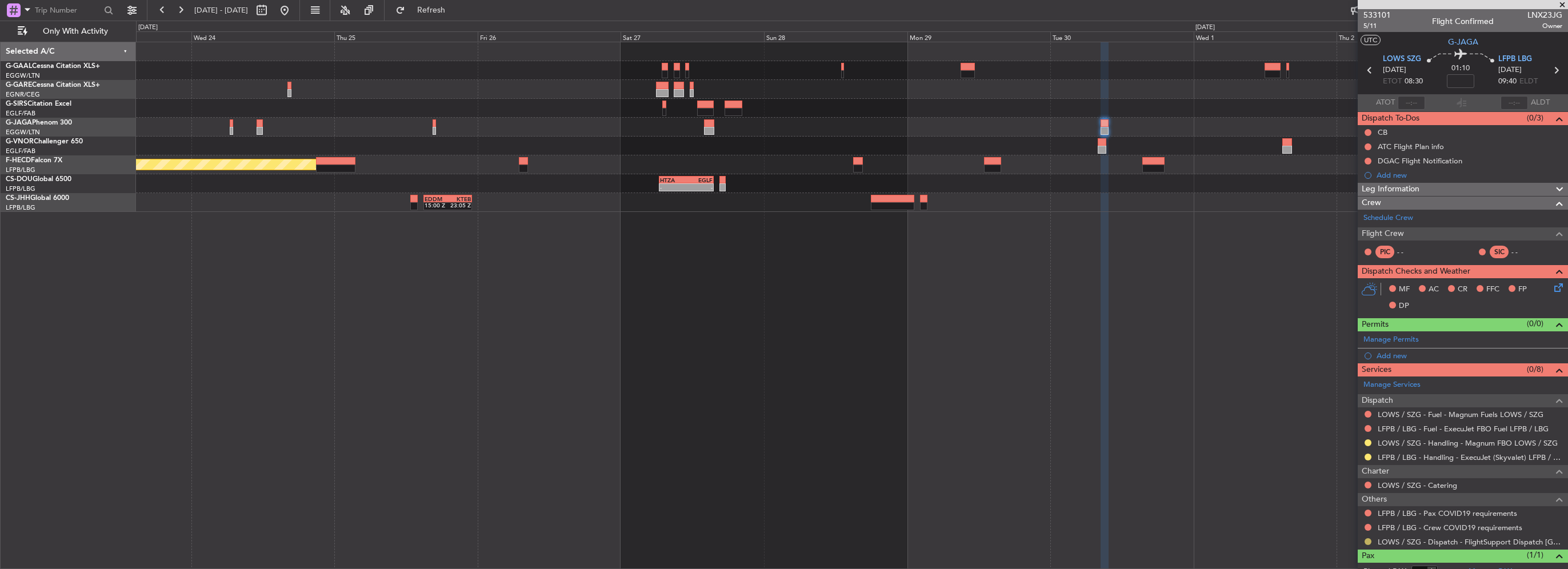
click at [1367, 541] on button at bounding box center [1368, 542] width 7 height 7
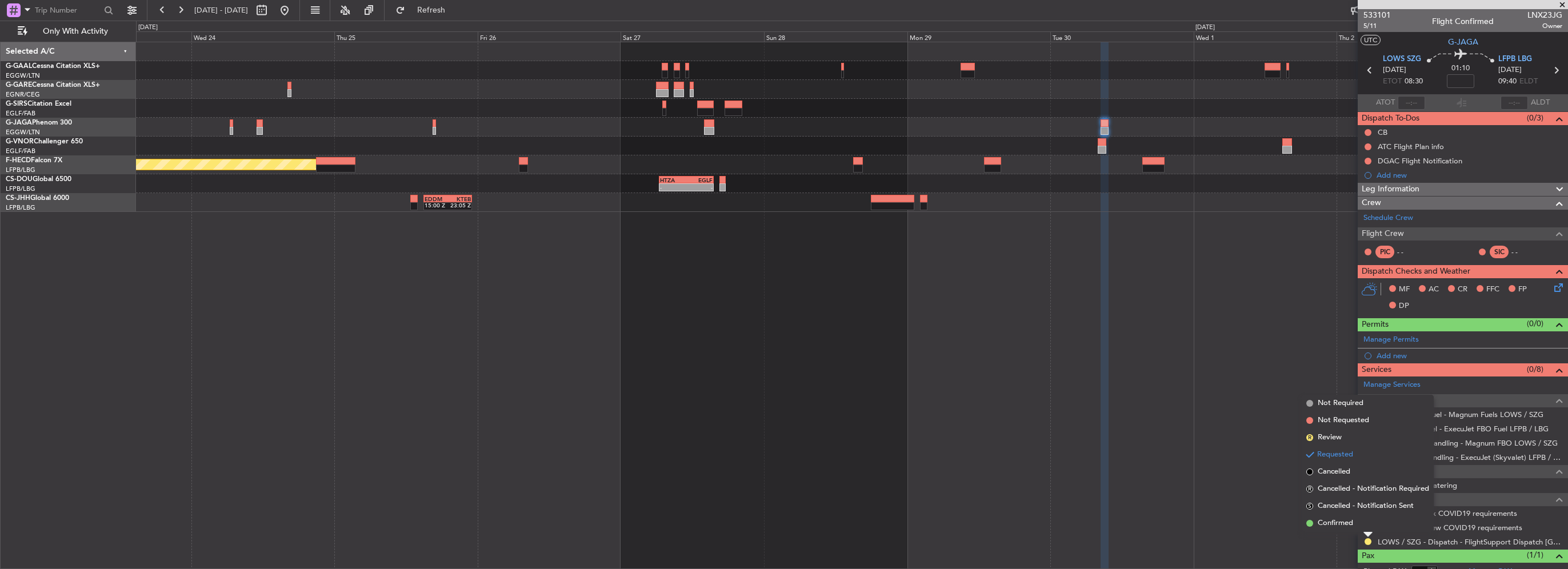
drag, startPoint x: 1345, startPoint y: 522, endPoint x: 1360, endPoint y: 529, distance: 16.6
click at [1345, 522] on span "Confirmed" at bounding box center [1336, 523] width 35 height 11
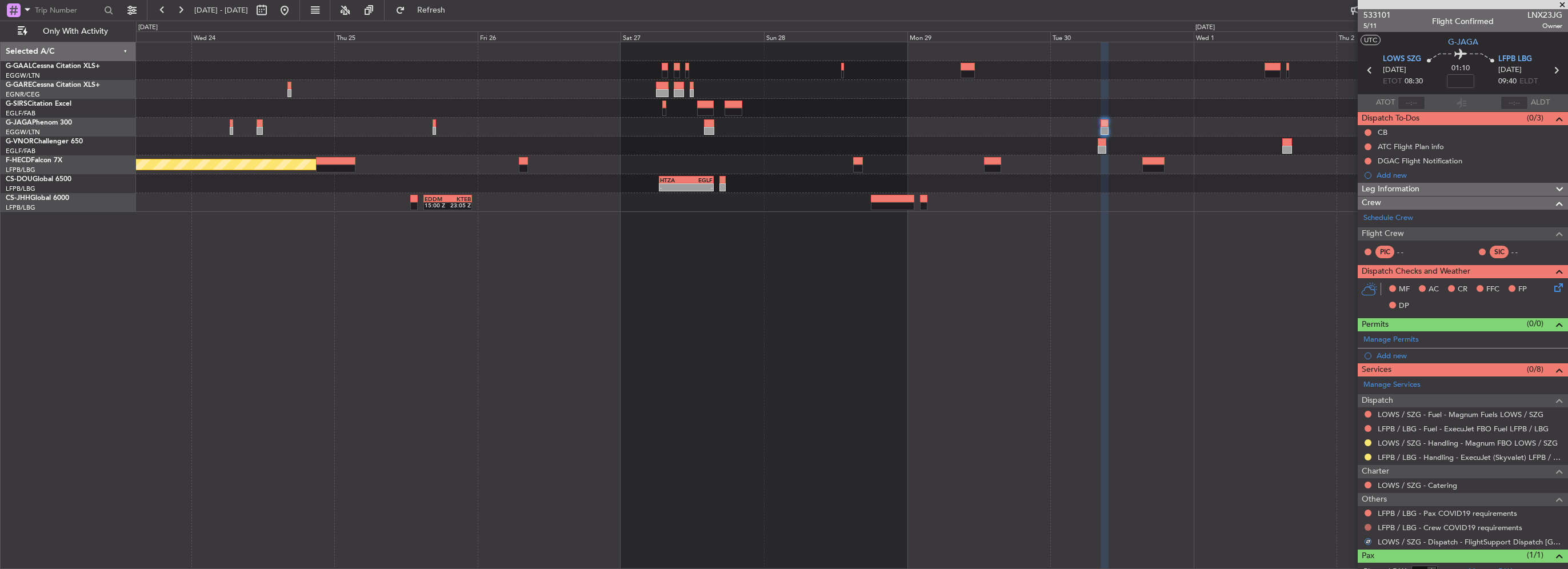
click at [1368, 526] on button at bounding box center [1368, 528] width 7 height 7
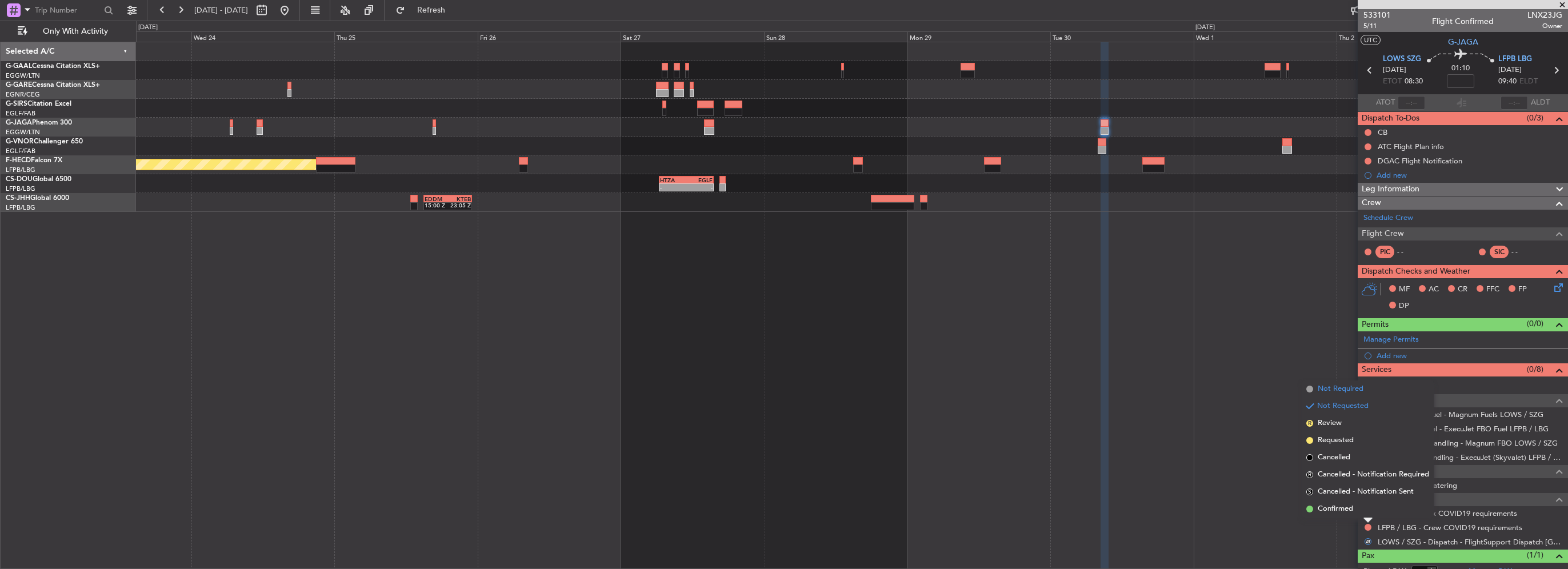
click at [1345, 391] on span "Not Required" at bounding box center [1341, 389] width 46 height 11
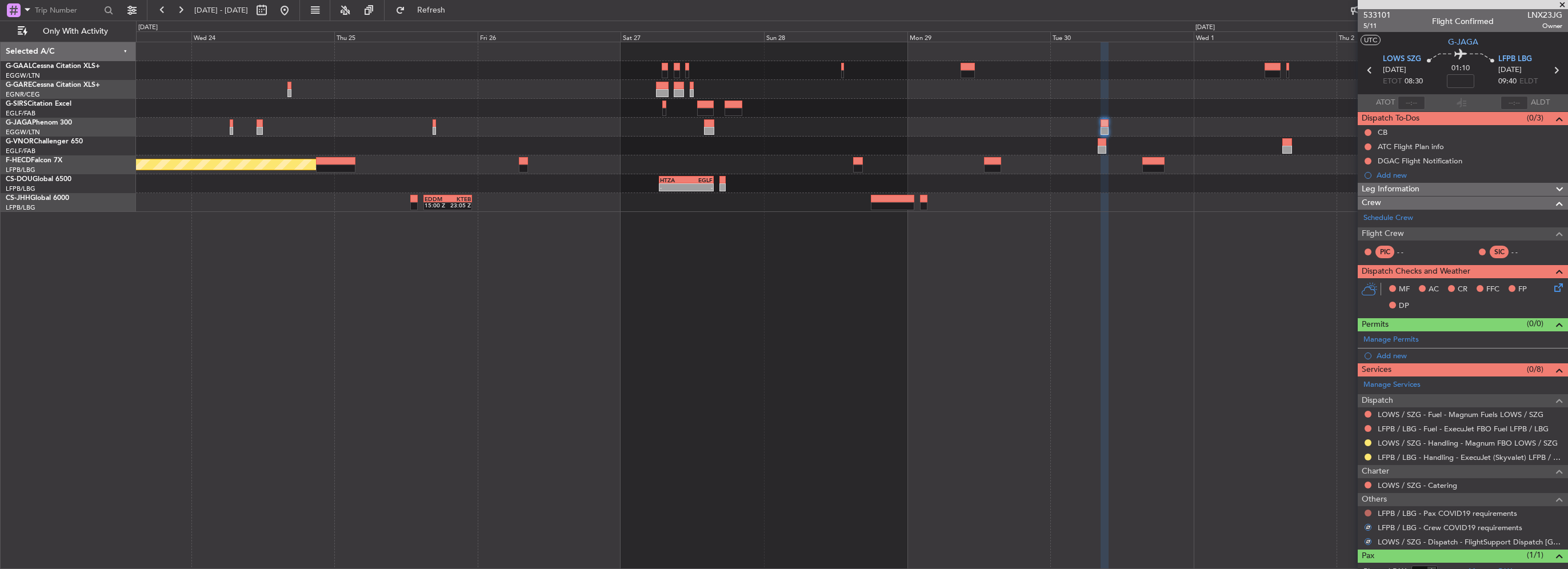
click at [1368, 512] on button at bounding box center [1368, 514] width 7 height 7
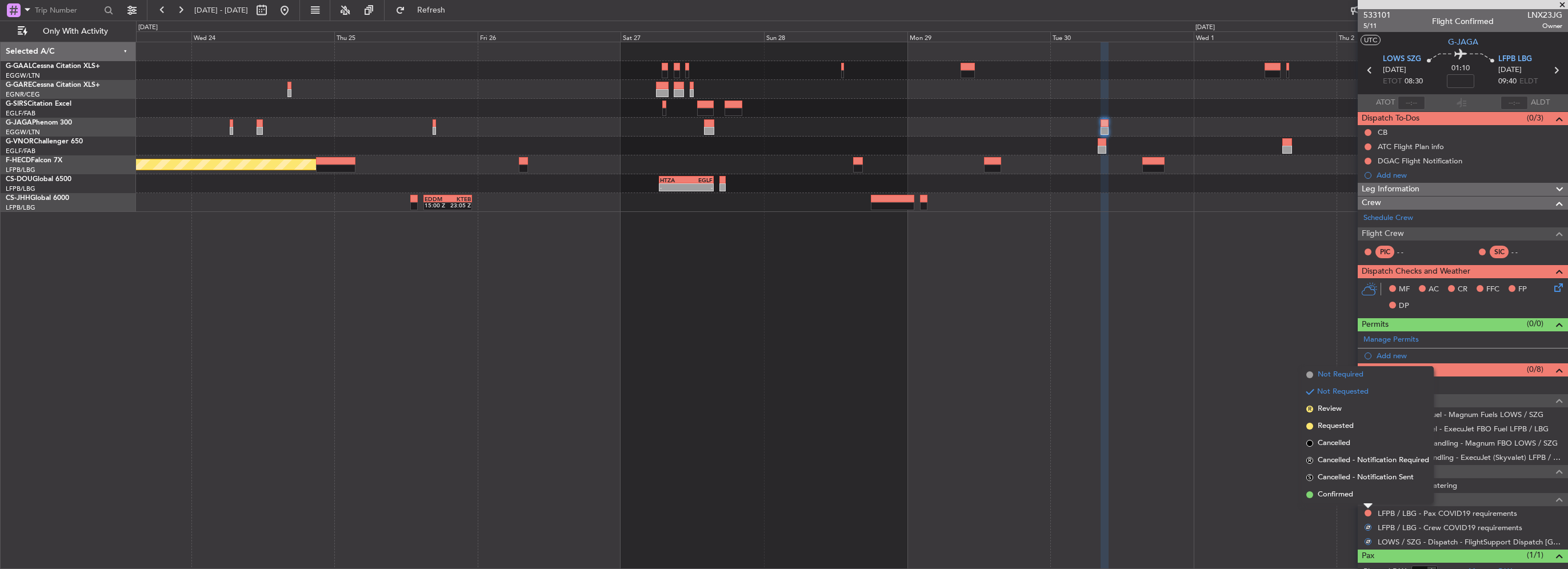
click at [1343, 371] on span "Not Required" at bounding box center [1341, 375] width 46 height 11
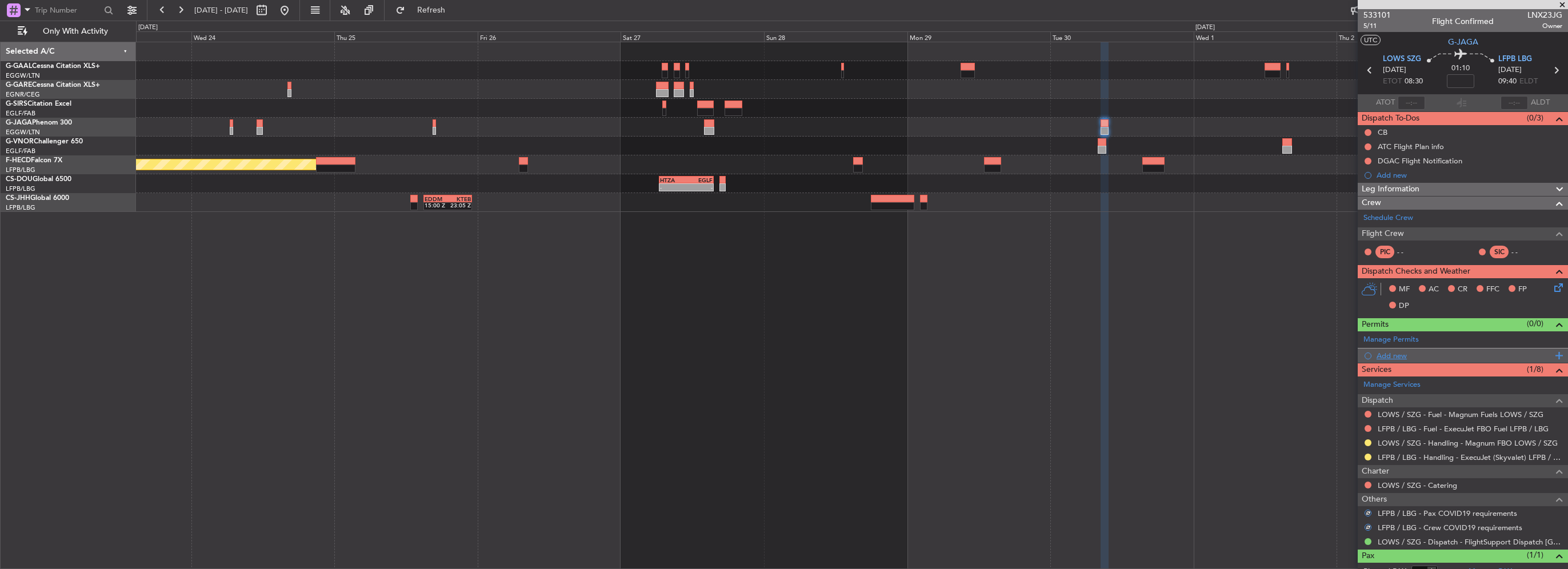
click at [1396, 354] on div "Add new" at bounding box center [1465, 355] width 176 height 10
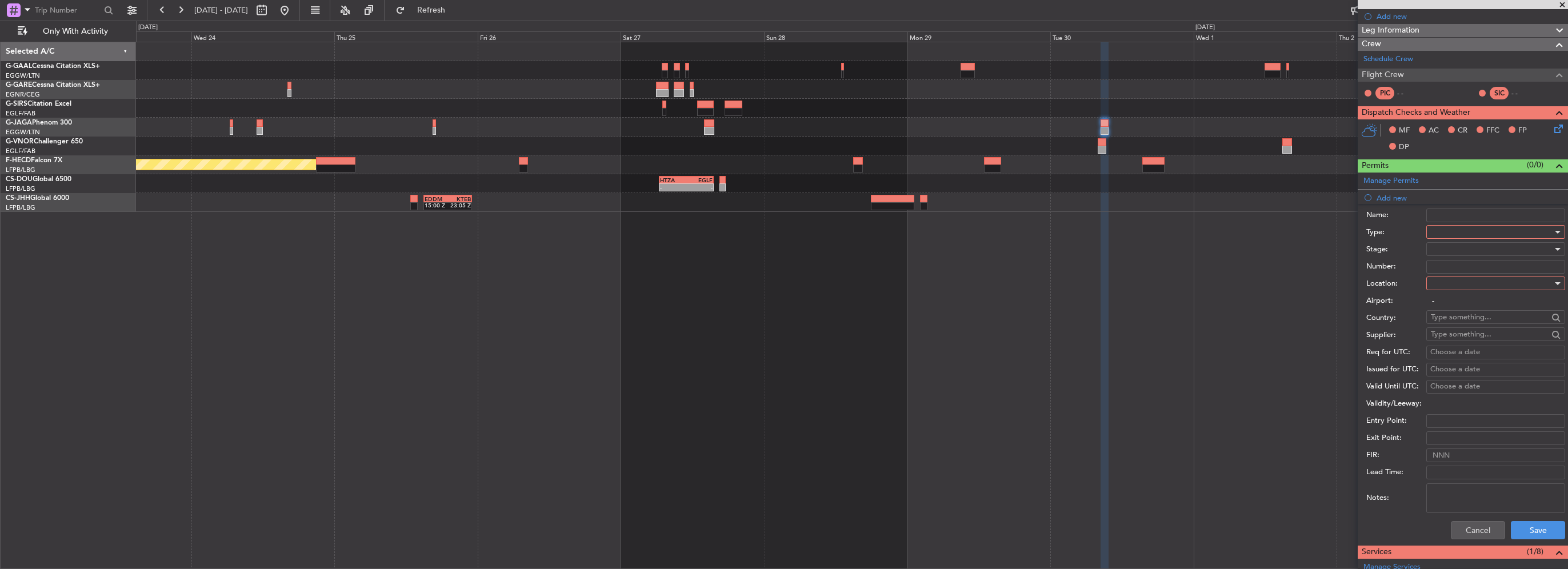
scroll to position [171, 0]
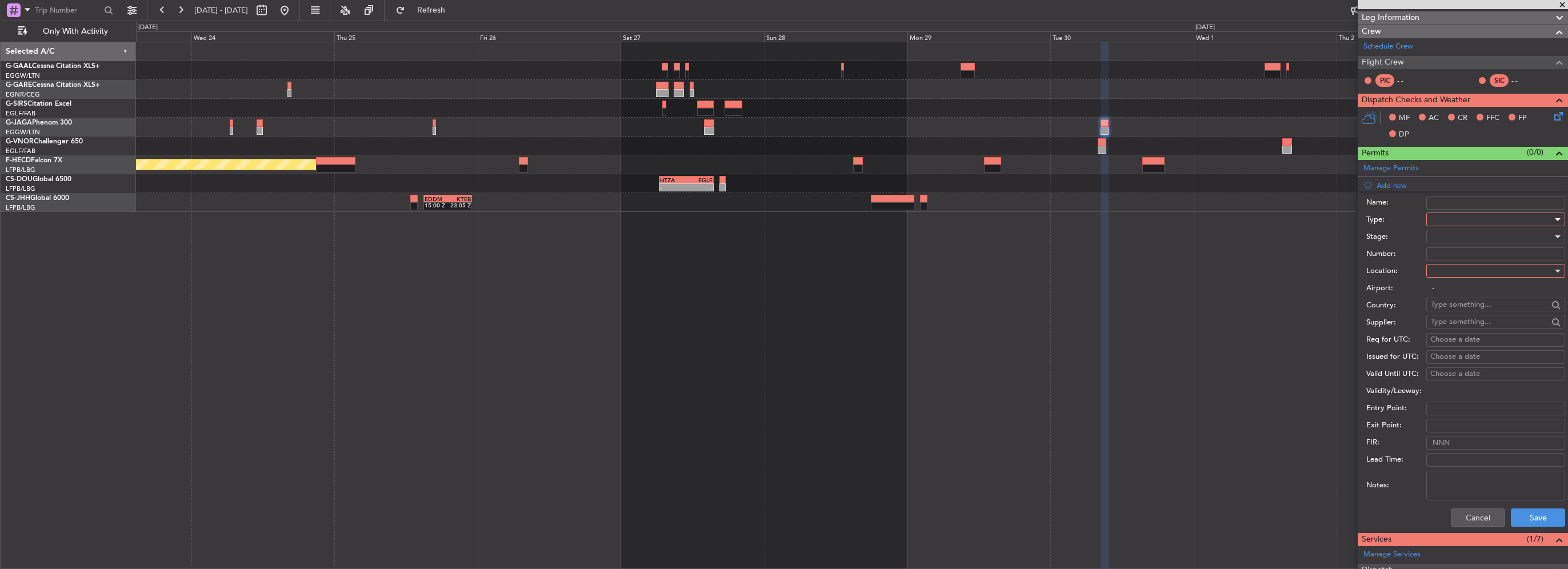
click at [1438, 223] on div at bounding box center [1491, 219] width 121 height 17
click at [1459, 326] on span "Slot" at bounding box center [1491, 326] width 120 height 17
click at [1467, 263] on div at bounding box center [1491, 270] width 121 height 17
click at [1454, 288] on span "Departure" at bounding box center [1491, 293] width 120 height 17
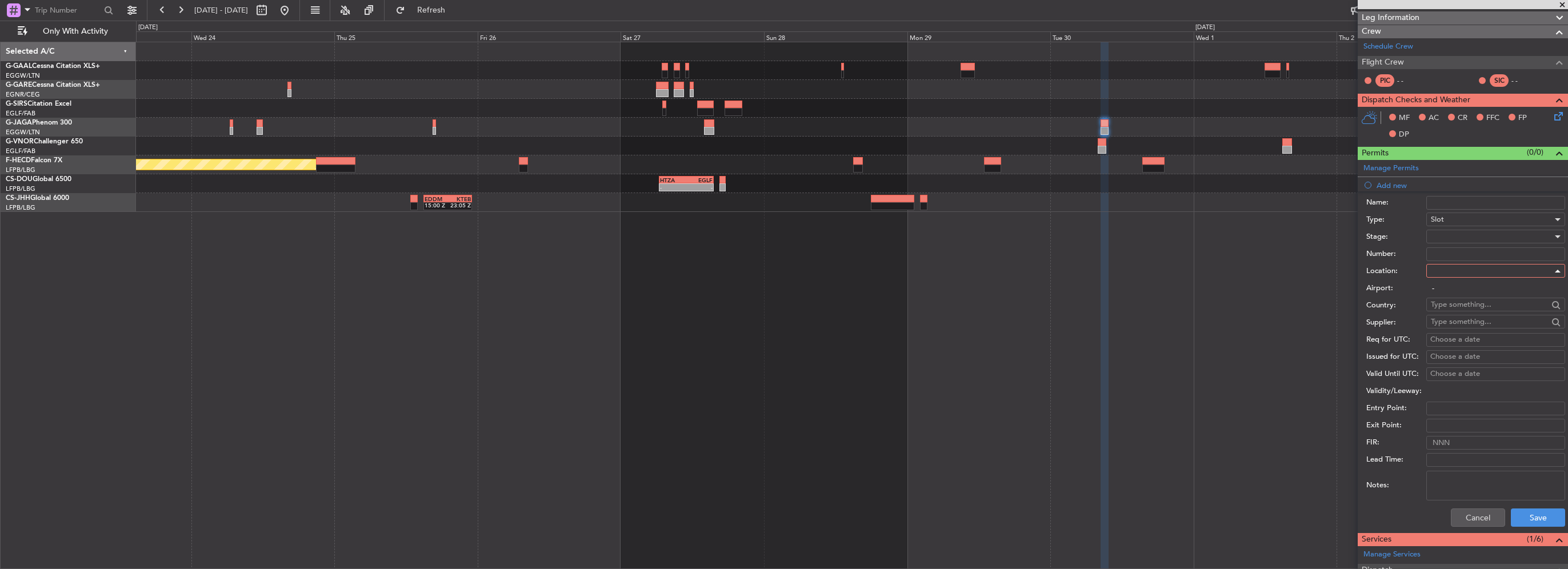
type input "LOWS / SZG"
click at [1462, 231] on div at bounding box center [1491, 236] width 121 height 17
click at [1454, 311] on span "Requested" at bounding box center [1491, 310] width 120 height 17
click at [1530, 514] on button "Save" at bounding box center [1538, 517] width 55 height 18
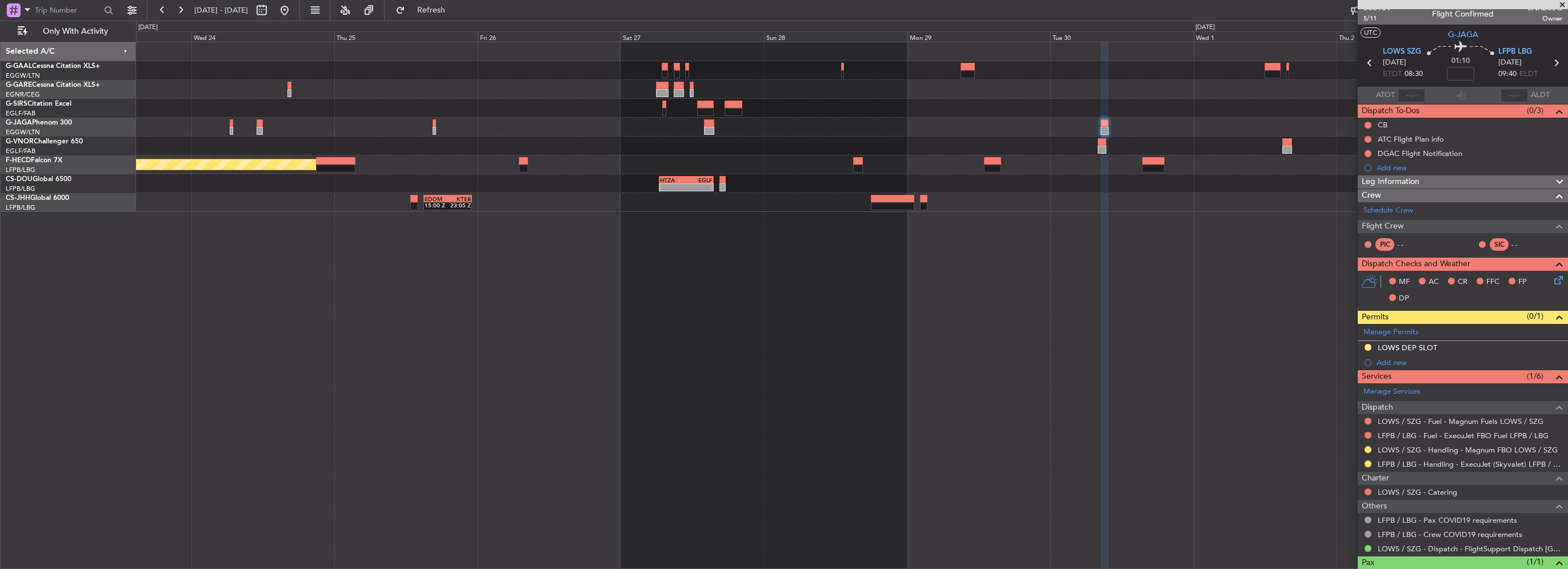
scroll to position [0, 0]
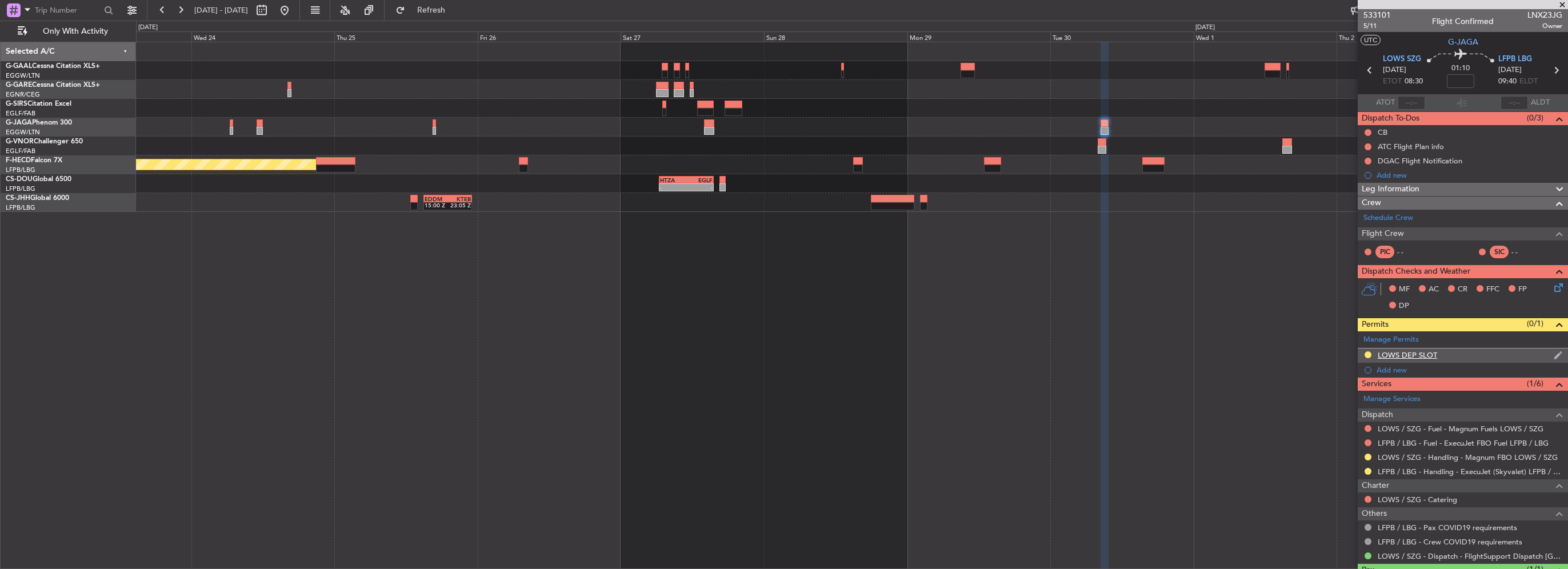
click at [1459, 359] on div "LOWS DEP SLOT" at bounding box center [1462, 355] width 210 height 14
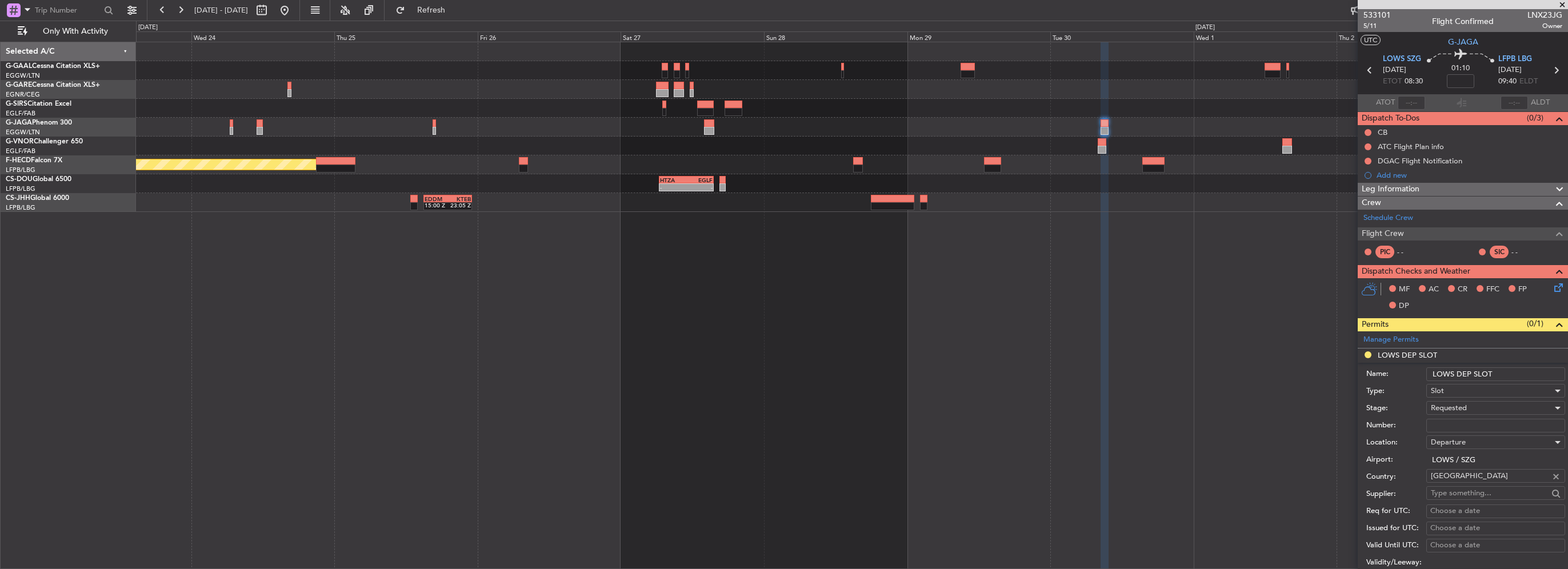
click at [1506, 368] on input "LOWS DEP SLOT" at bounding box center [1496, 375] width 139 height 14
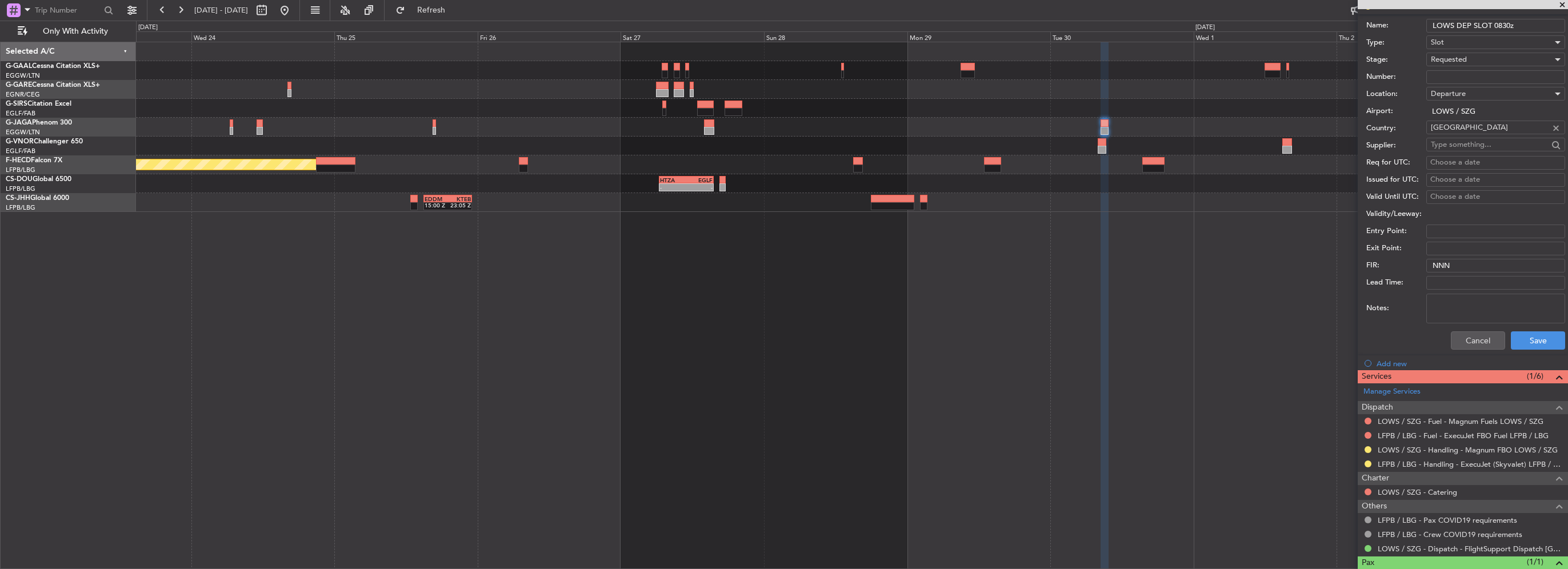
scroll to position [391, 0]
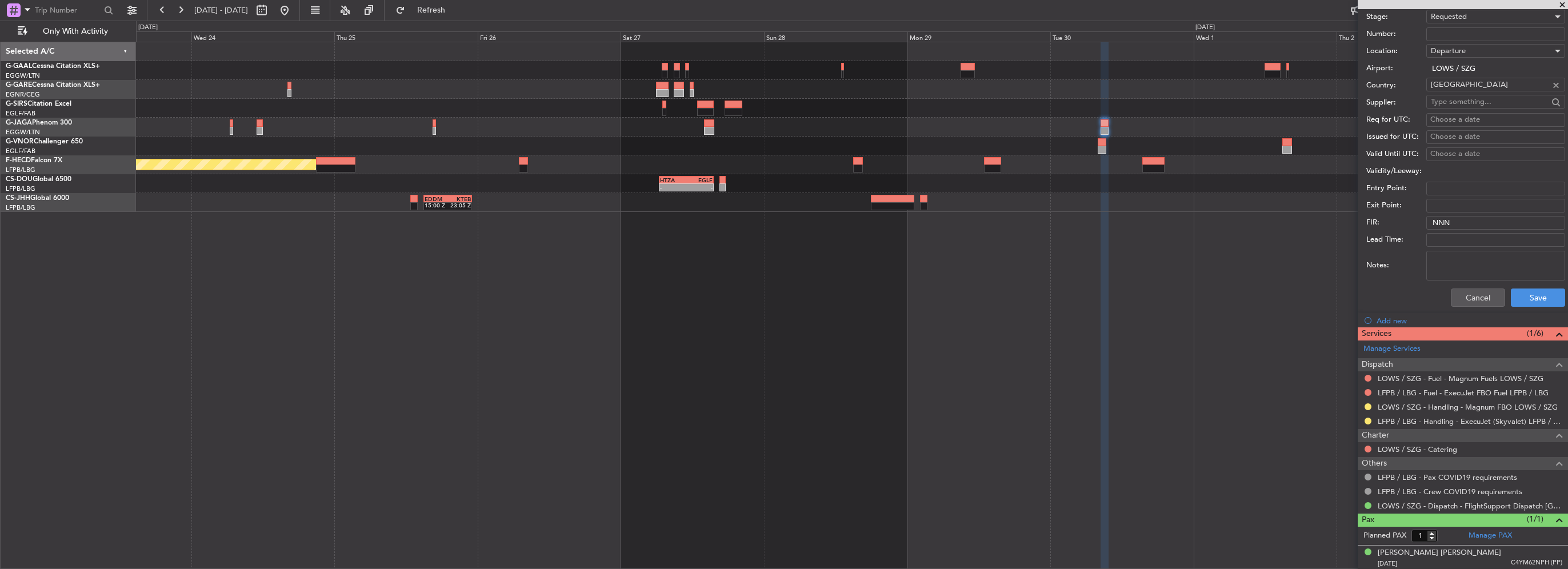
type input "LOWS DEP SLOT 0830z"
click at [1532, 305] on div "Cancel Save" at bounding box center [1466, 298] width 199 height 30
click at [1537, 296] on button "Save" at bounding box center [1538, 297] width 55 height 18
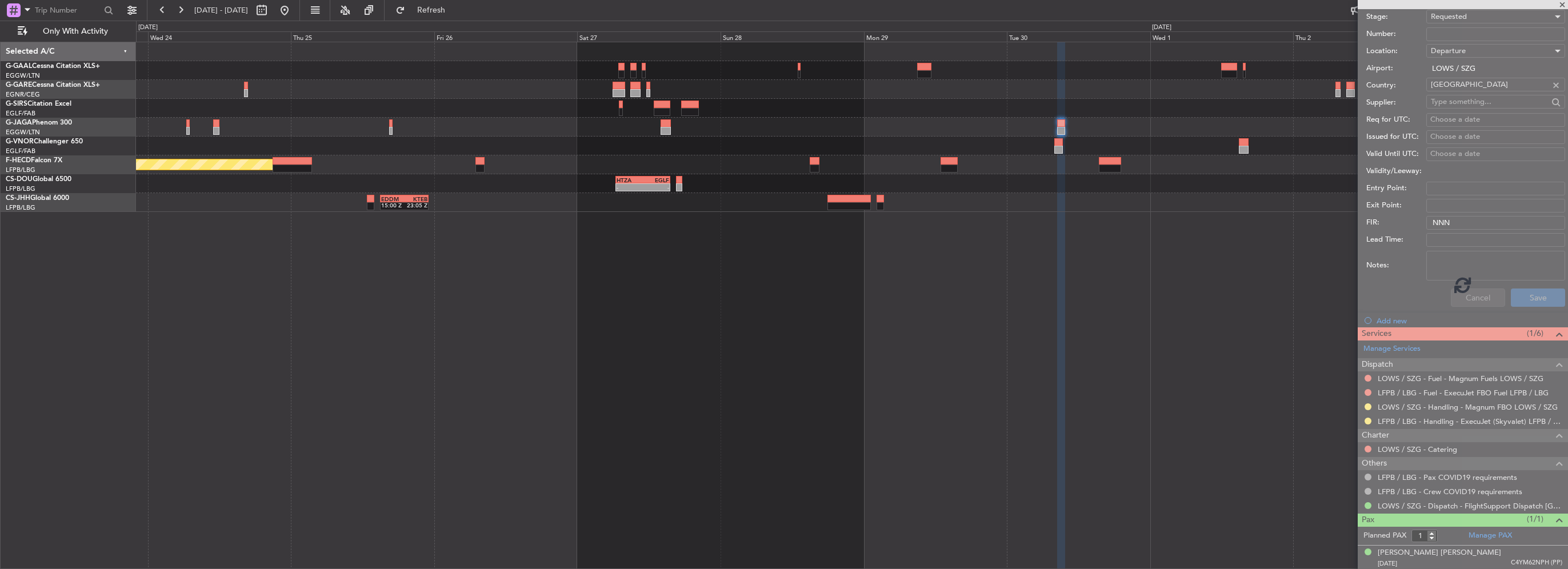
click at [1150, 172] on div "Planned Maint [GEOGRAPHIC_DATA] ([GEOGRAPHIC_DATA]) No Crew - - HTZA 06:30 Z EG…" at bounding box center [852, 127] width 1432 height 170
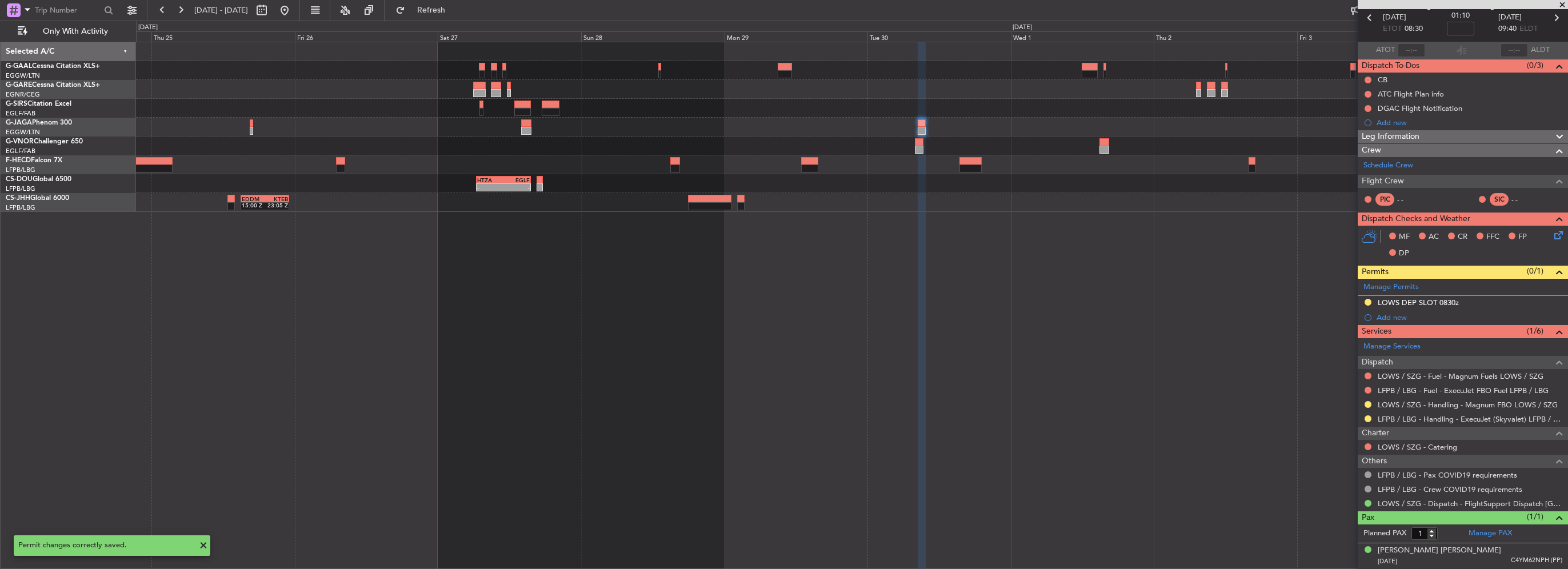
scroll to position [50, 0]
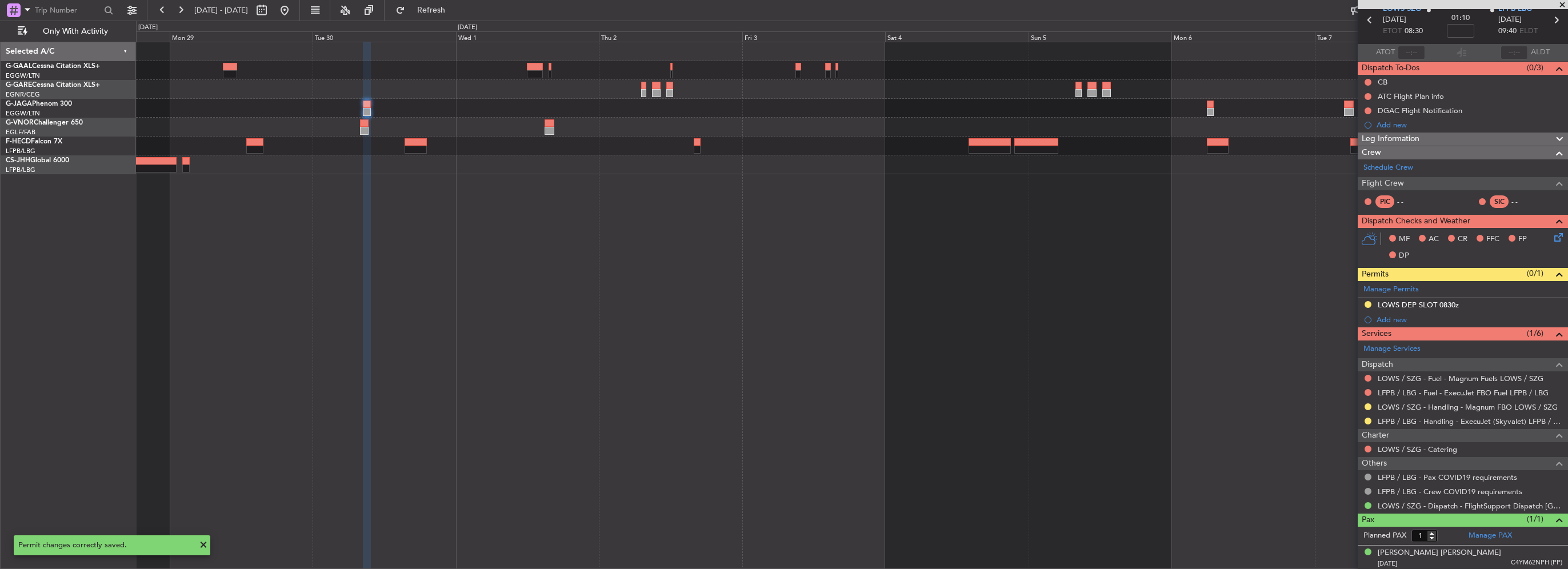
click at [1143, 115] on div "ZBAA 14:00 Z UGTB 21:40 Z" at bounding box center [852, 108] width 1432 height 132
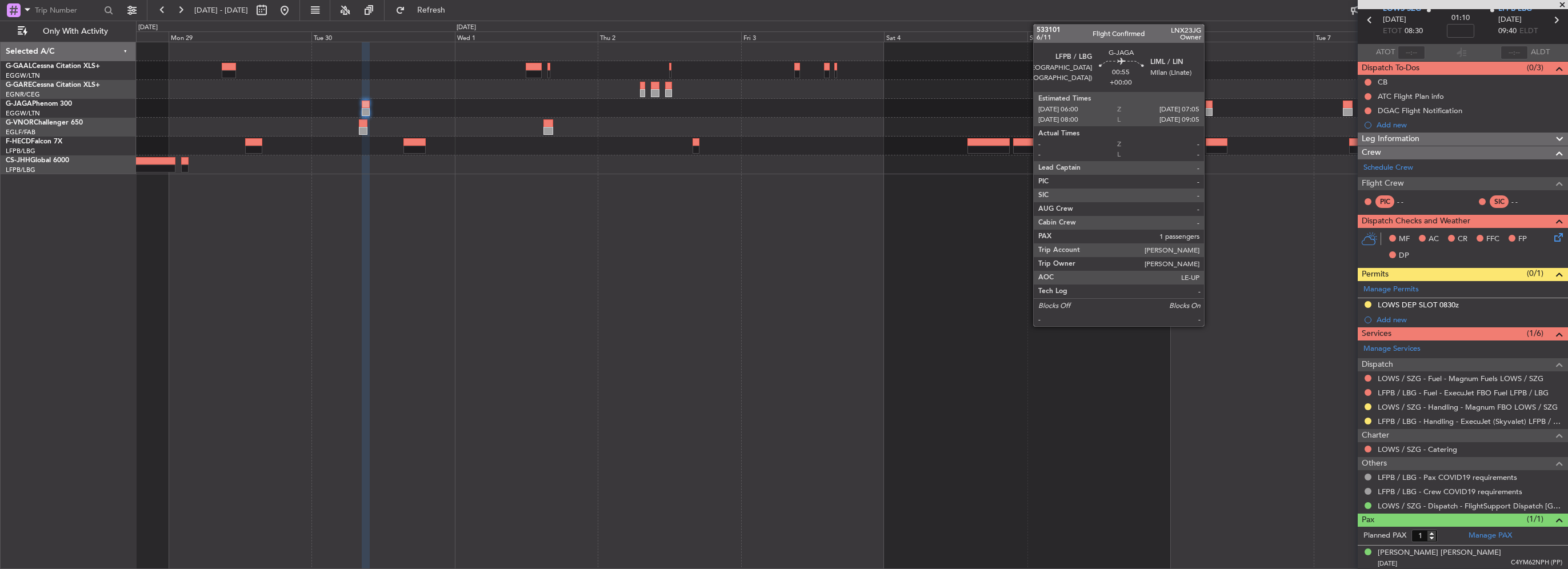
click at [1209, 110] on div at bounding box center [1209, 112] width 7 height 8
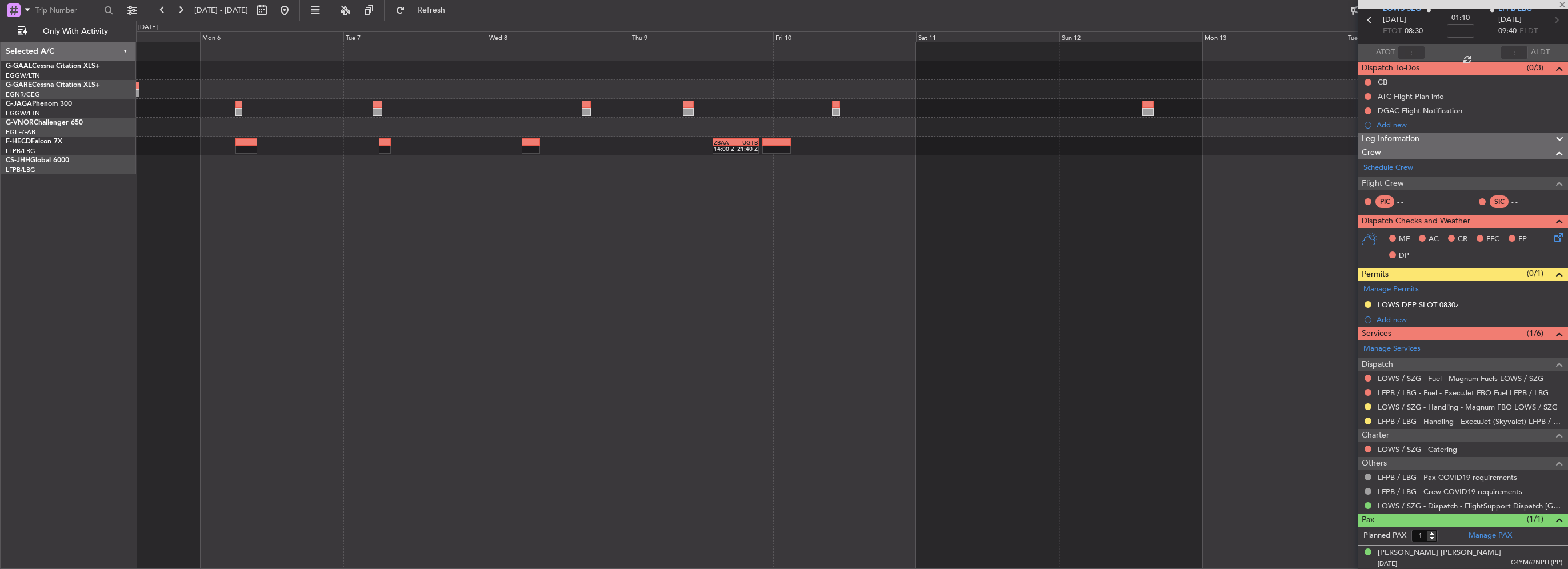
scroll to position [0, 0]
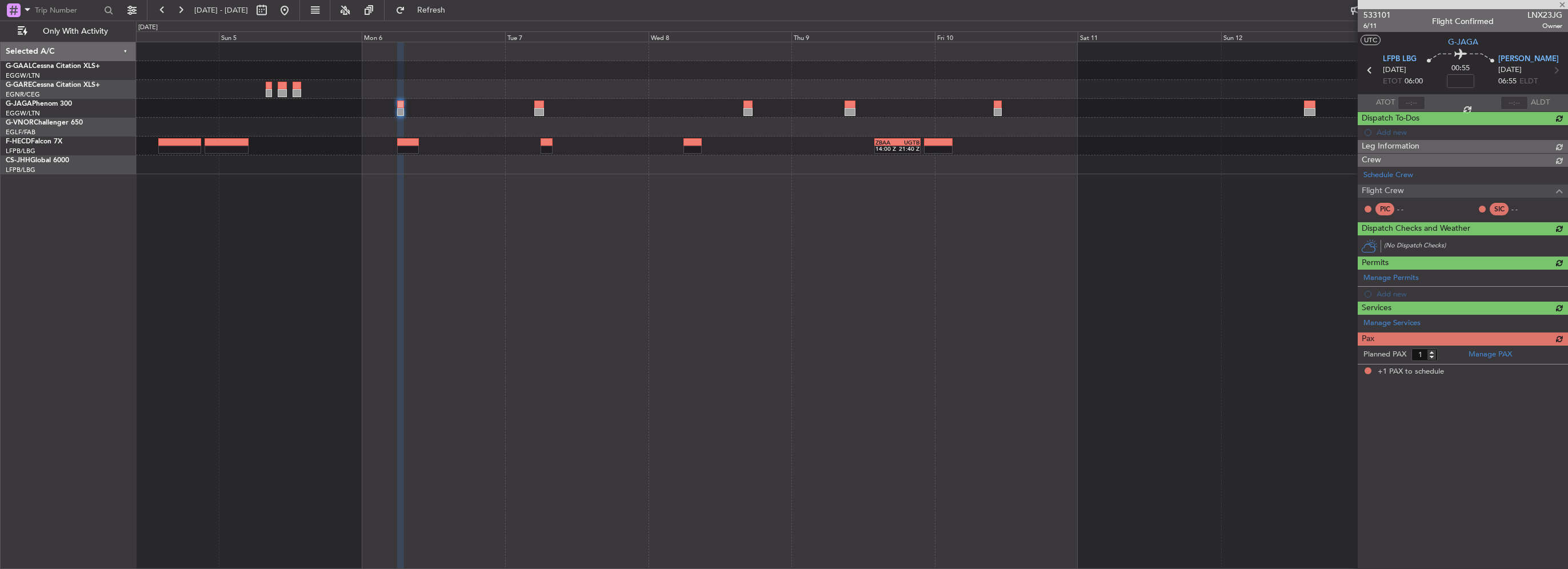
click at [441, 155] on div "Owner [GEOGRAPHIC_DATA] ([GEOGRAPHIC_DATA]) ZBAA 14:00 Z UGTB 21:40 Z" at bounding box center [852, 108] width 1432 height 132
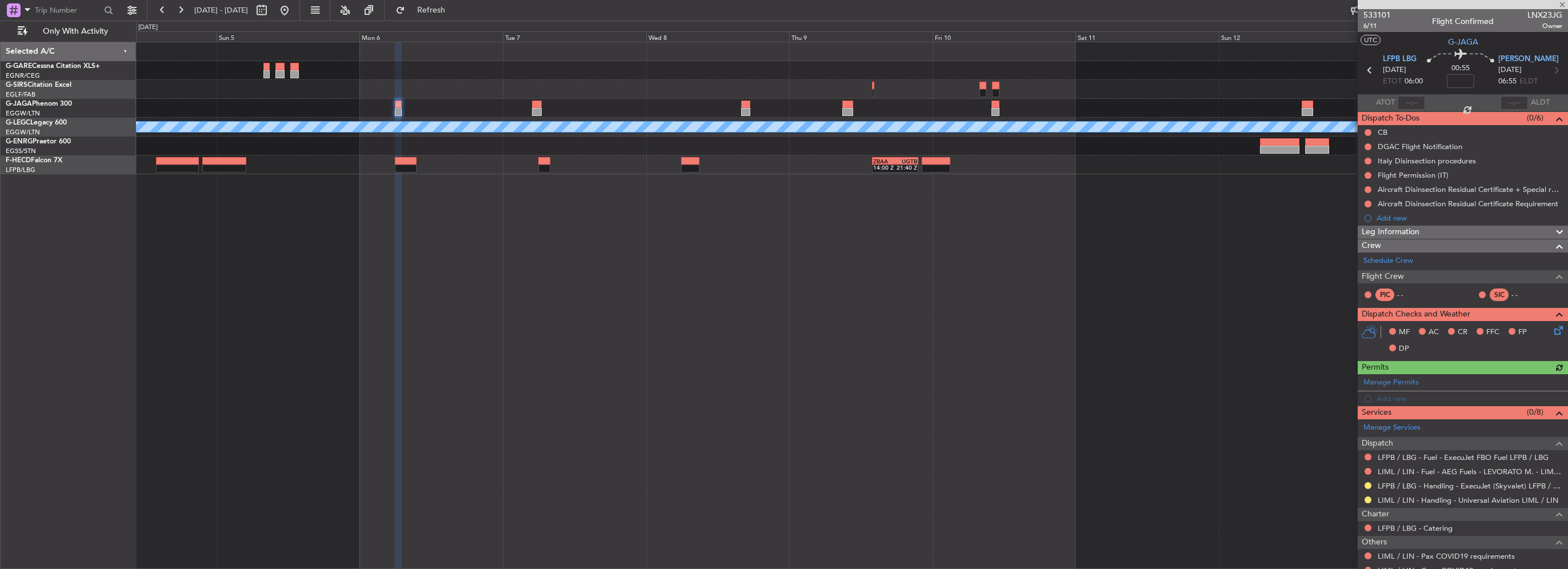
scroll to position [79, 0]
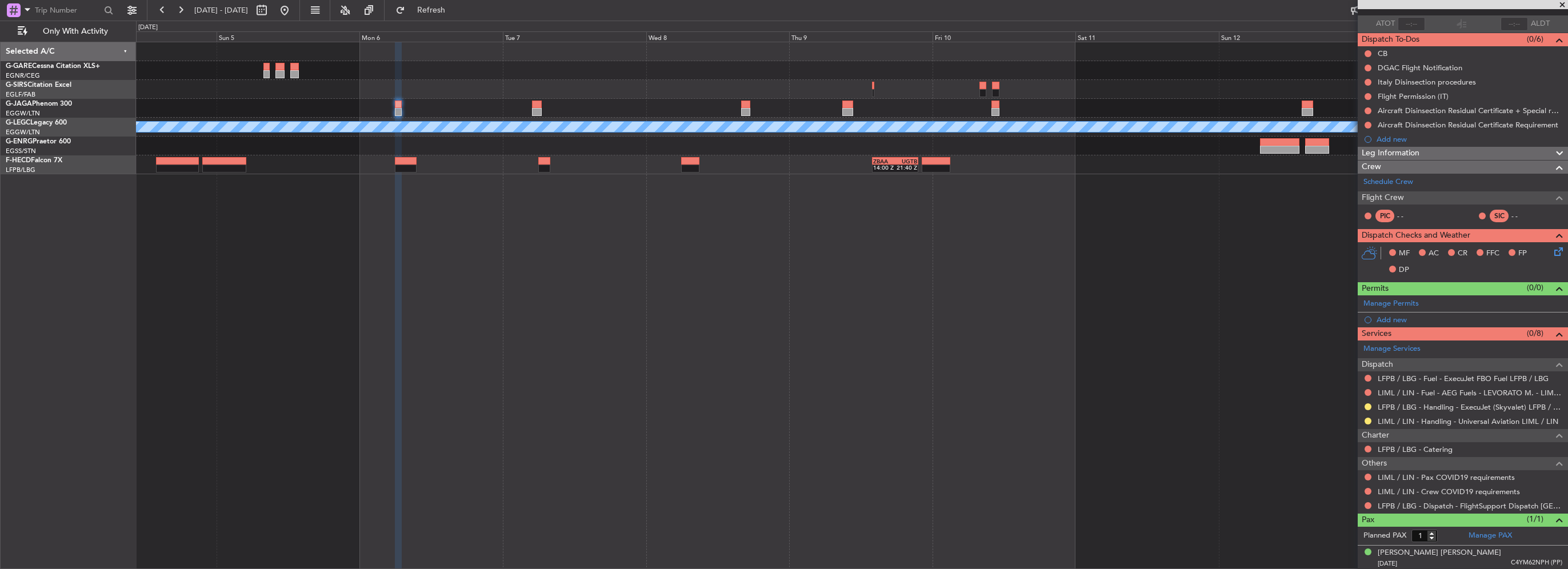
click at [1369, 505] on mat-tooltip-component "Not Requested" at bounding box center [1367, 508] width 64 height 30
click at [1367, 502] on button at bounding box center [1368, 506] width 7 height 7
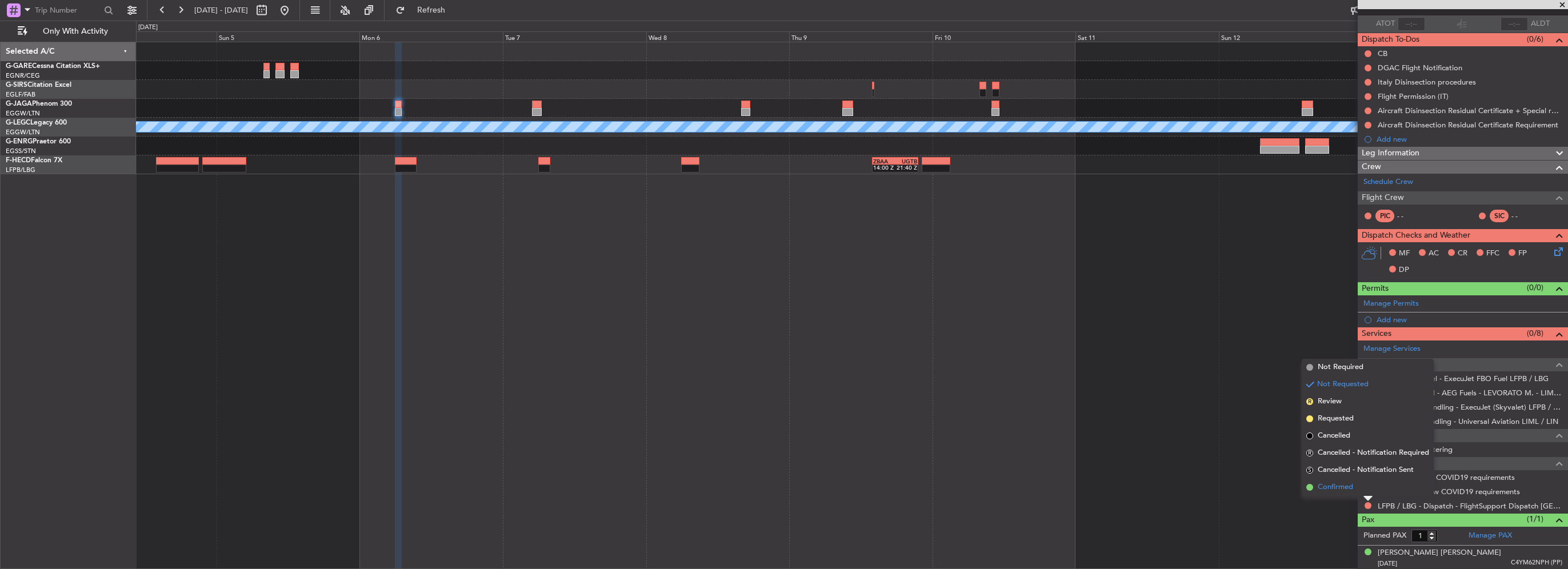
click at [1346, 484] on span "Confirmed" at bounding box center [1336, 487] width 35 height 11
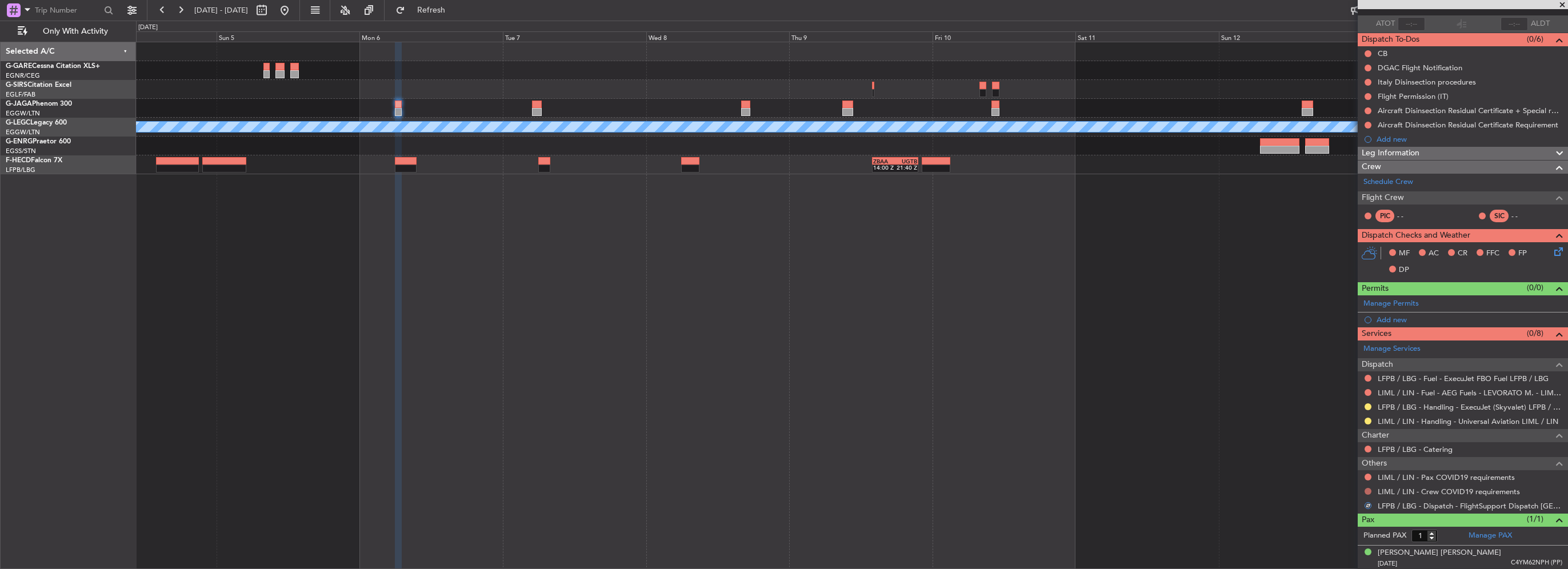
click at [1370, 490] on button at bounding box center [1368, 492] width 7 height 7
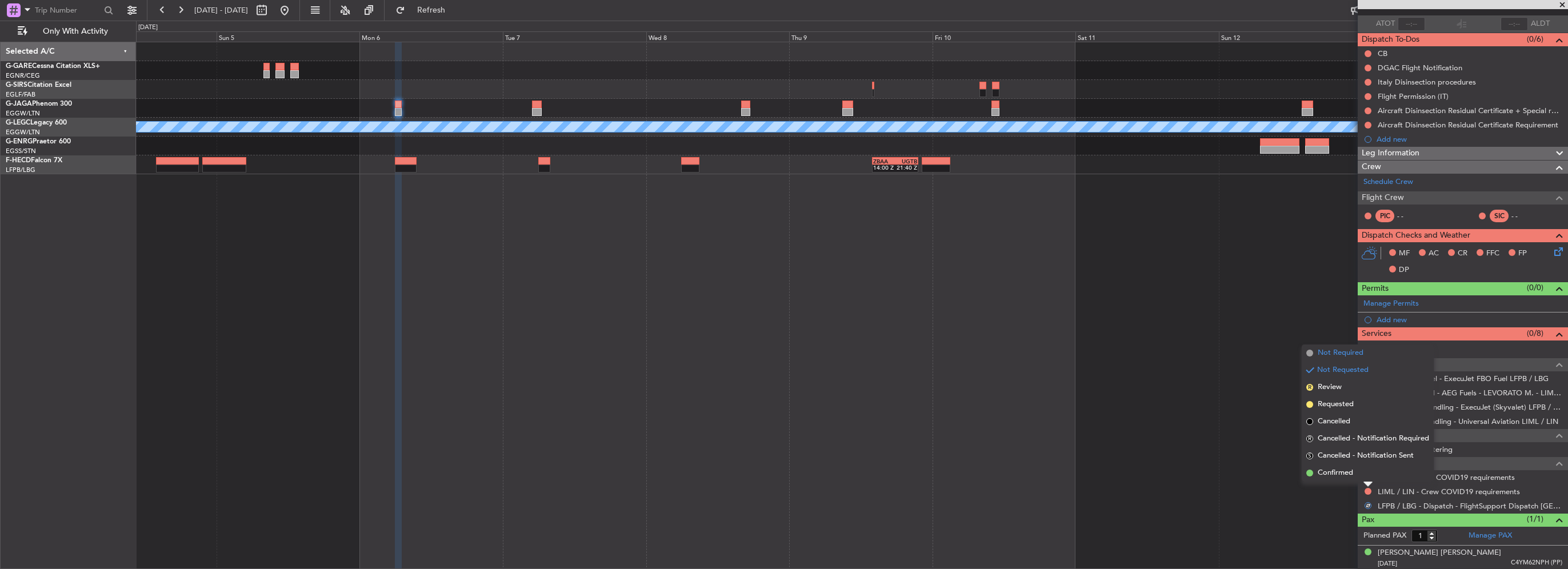
click at [1356, 356] on span "Not Required" at bounding box center [1341, 353] width 46 height 11
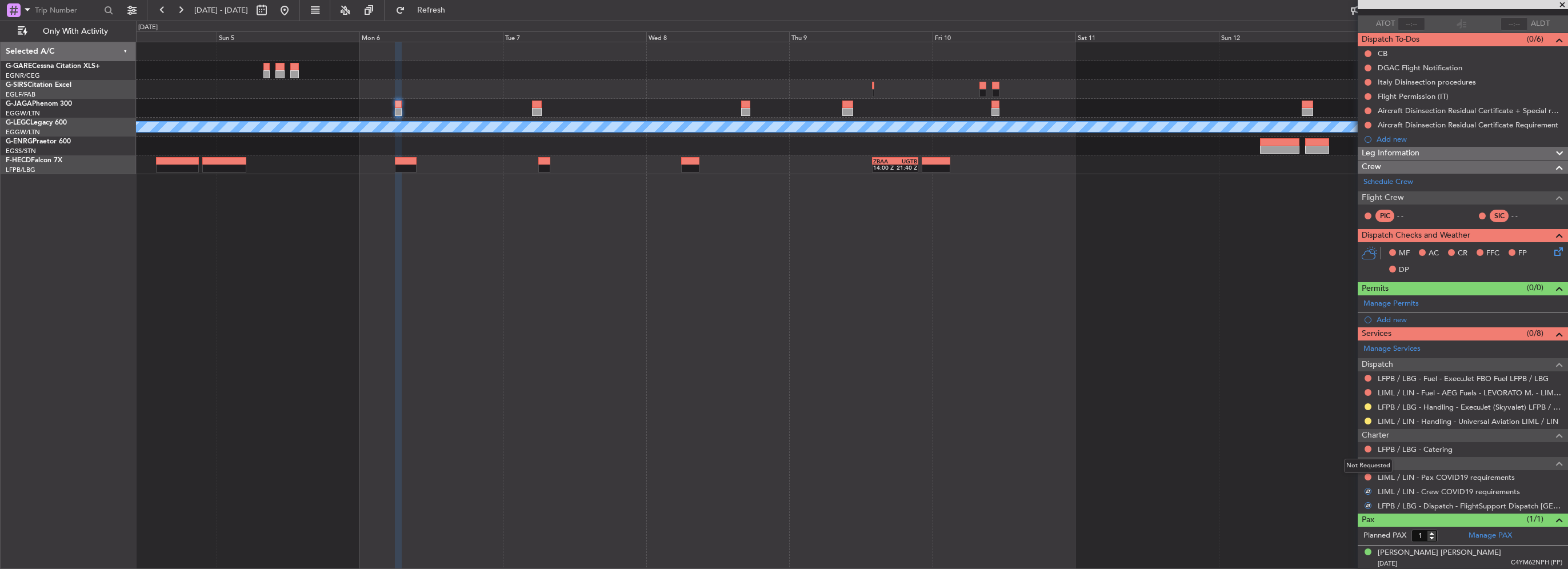
click at [1369, 476] on mat-tooltip-component "Not Requested" at bounding box center [1367, 466] width 64 height 30
click at [1368, 477] on button at bounding box center [1368, 478] width 7 height 7
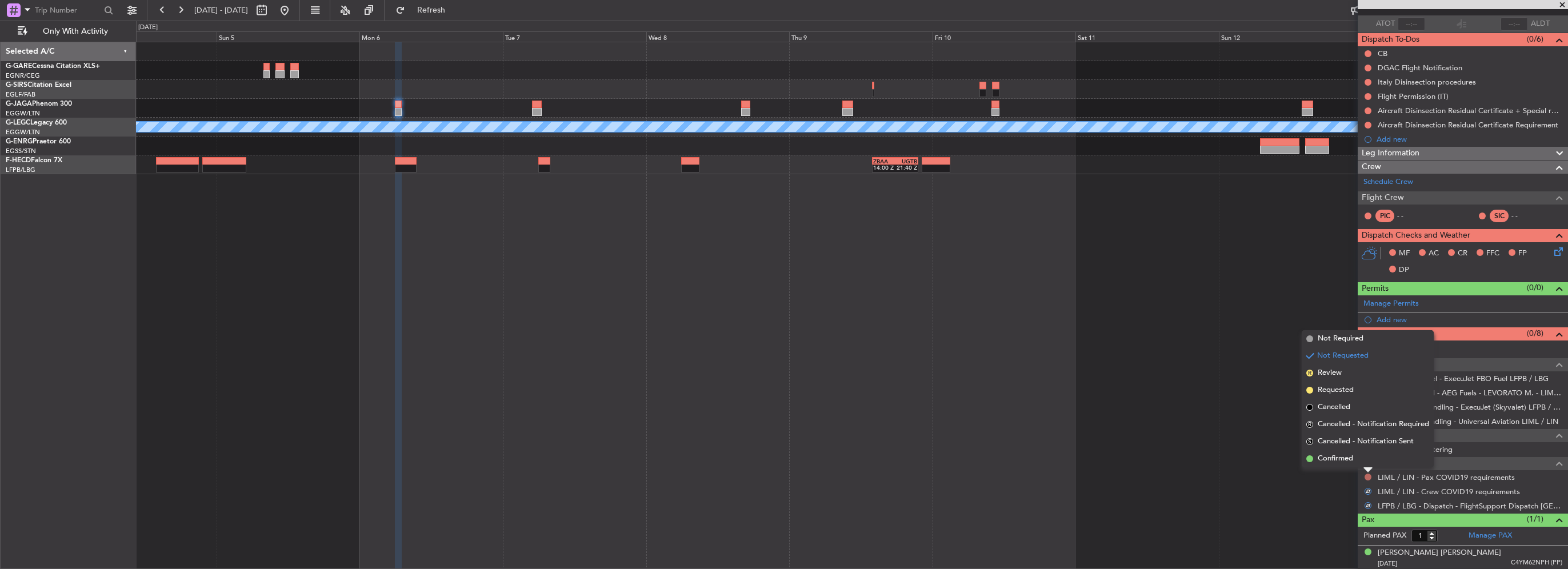
click at [1338, 340] on span "Not Required" at bounding box center [1341, 339] width 46 height 11
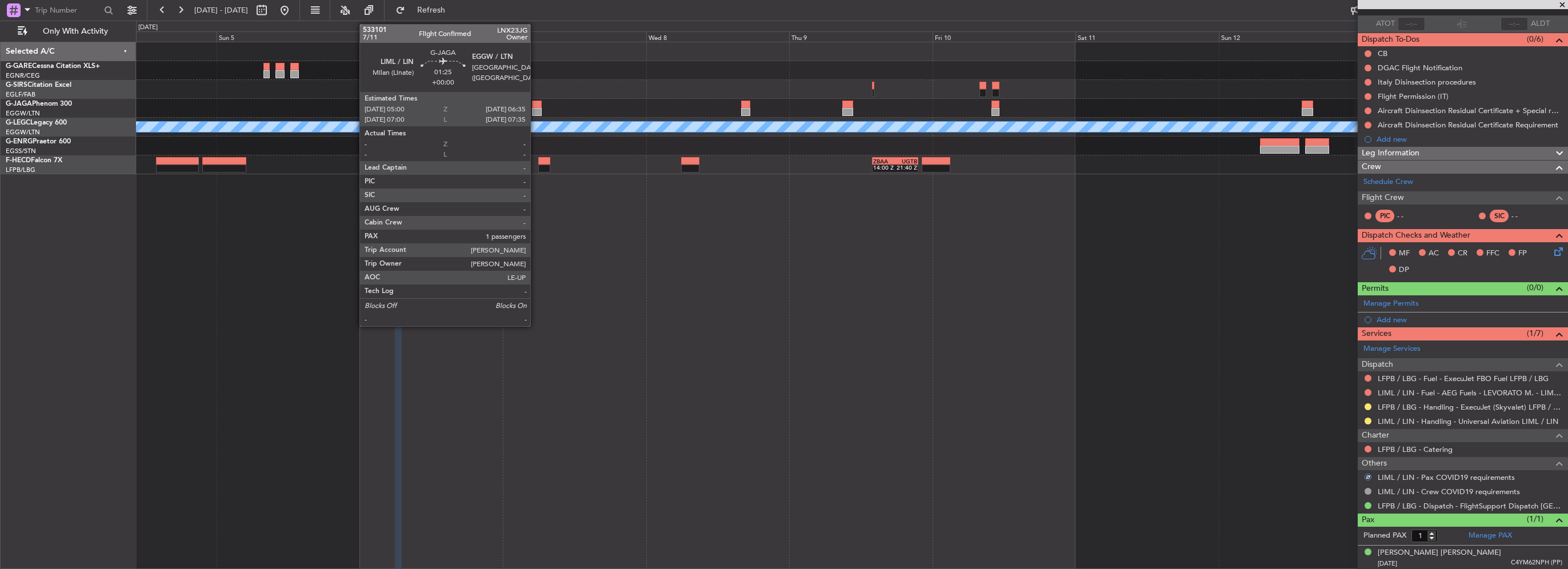
click at [536, 108] on div at bounding box center [536, 112] width 10 height 8
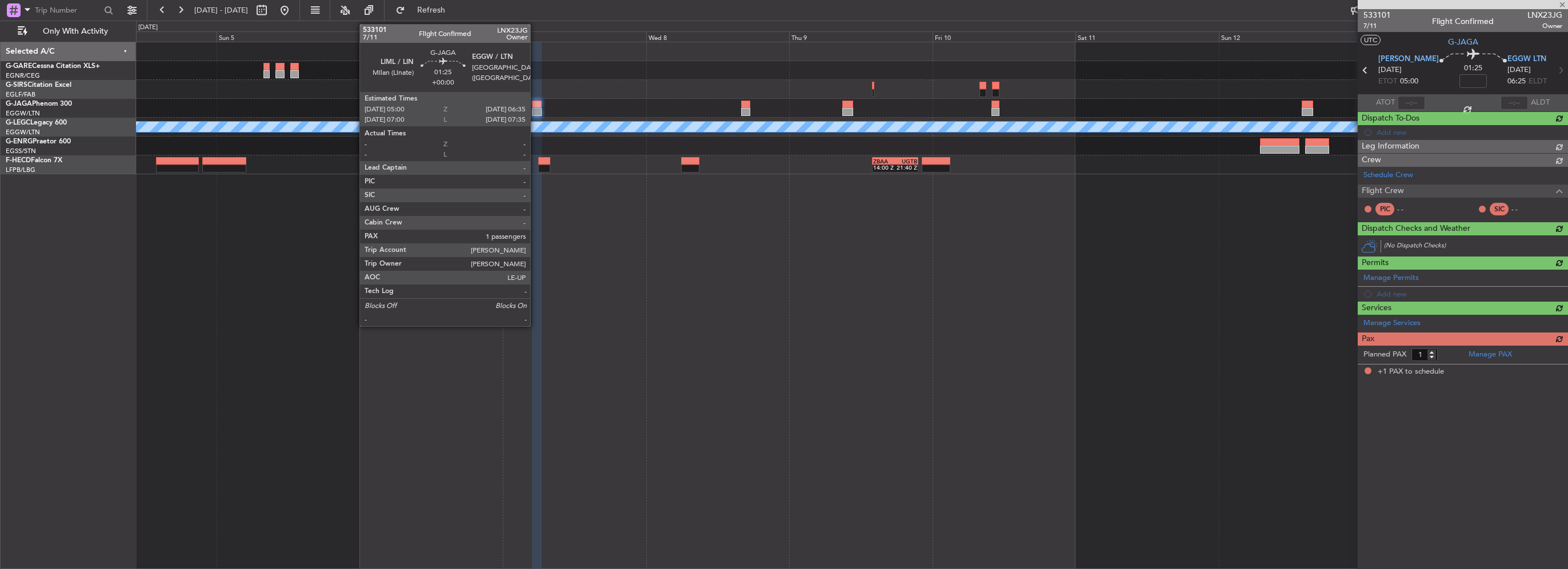
scroll to position [0, 0]
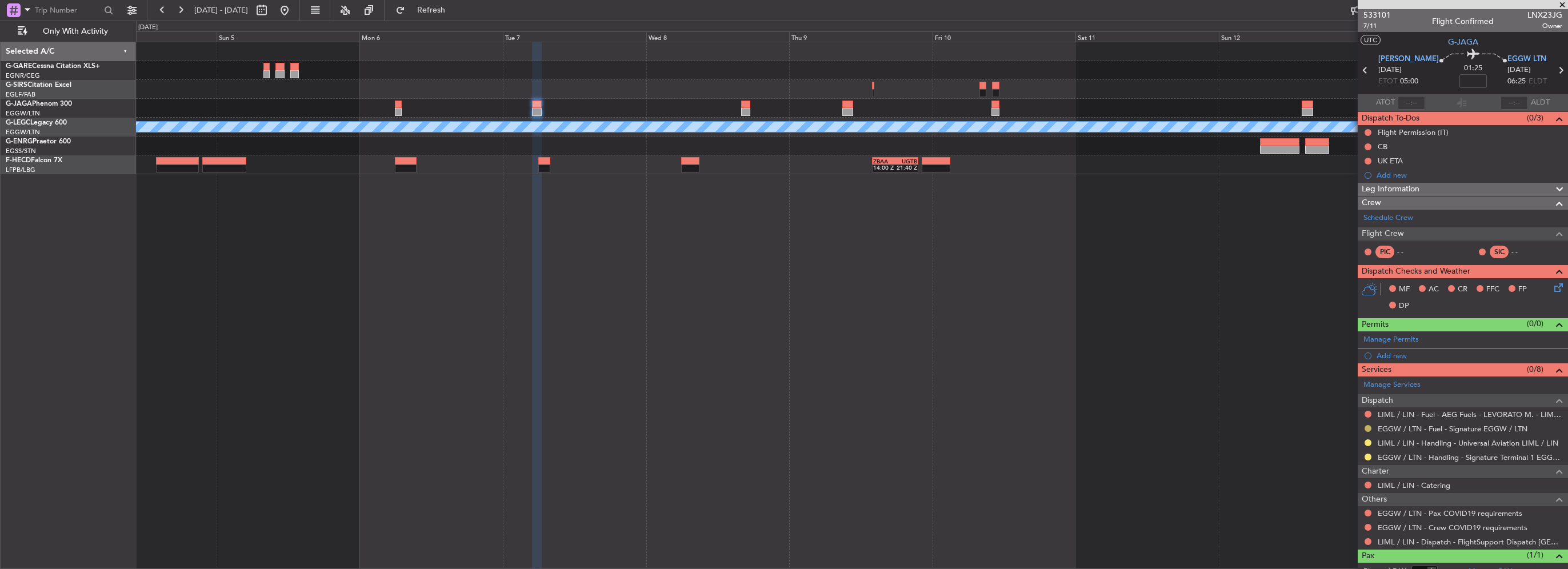
click at [1367, 426] on button at bounding box center [1368, 429] width 7 height 7
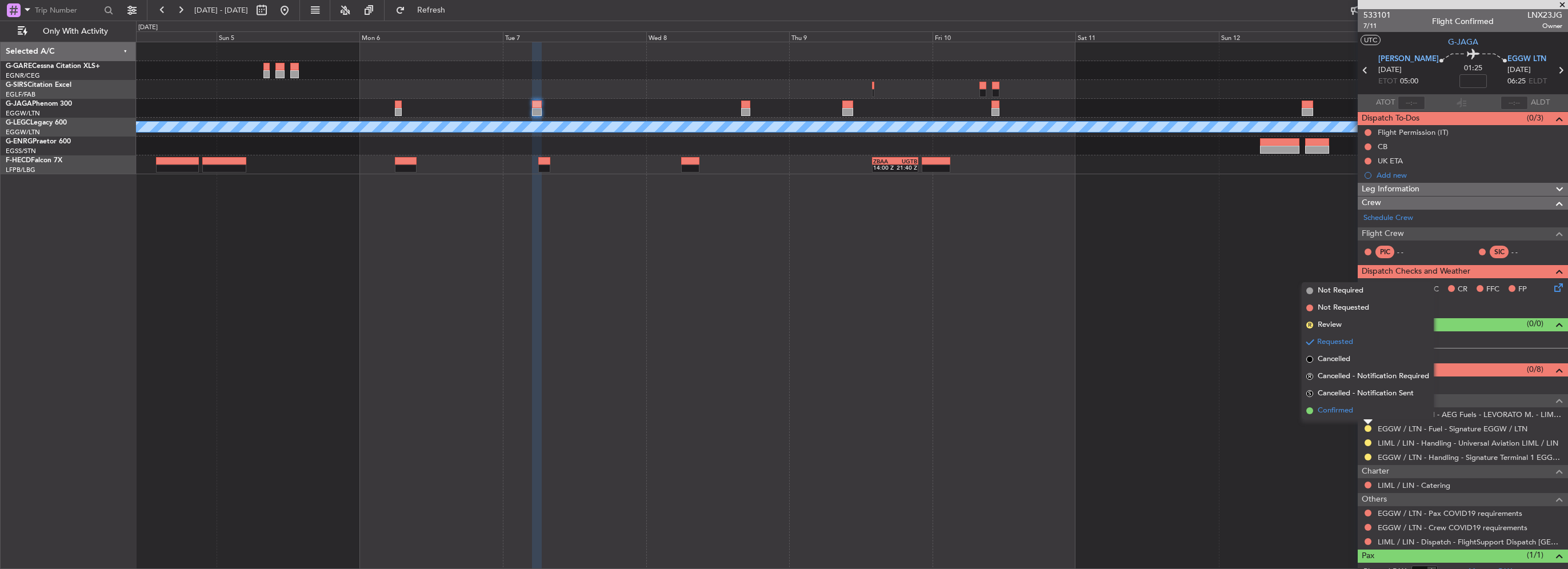
click at [1346, 419] on li "Confirmed" at bounding box center [1367, 411] width 132 height 17
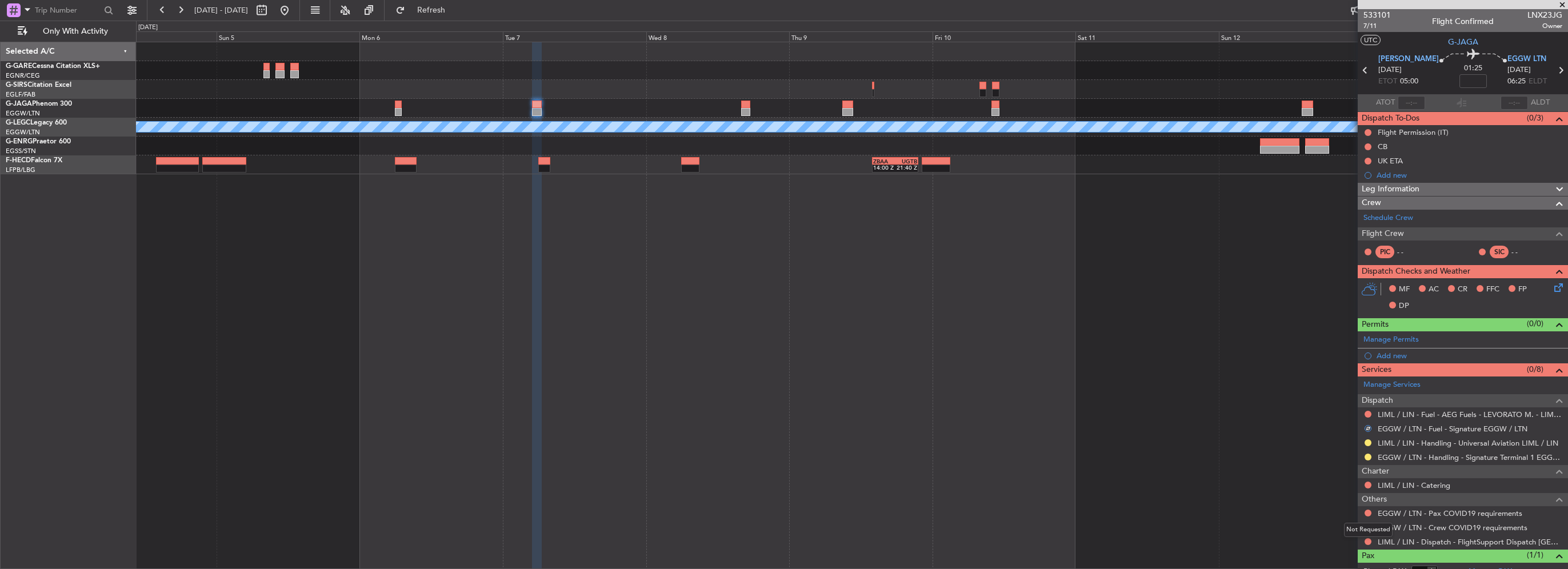
click at [1366, 537] on mat-tooltip-component "Not Requested" at bounding box center [1367, 530] width 64 height 30
click at [1367, 542] on button at bounding box center [1368, 542] width 7 height 7
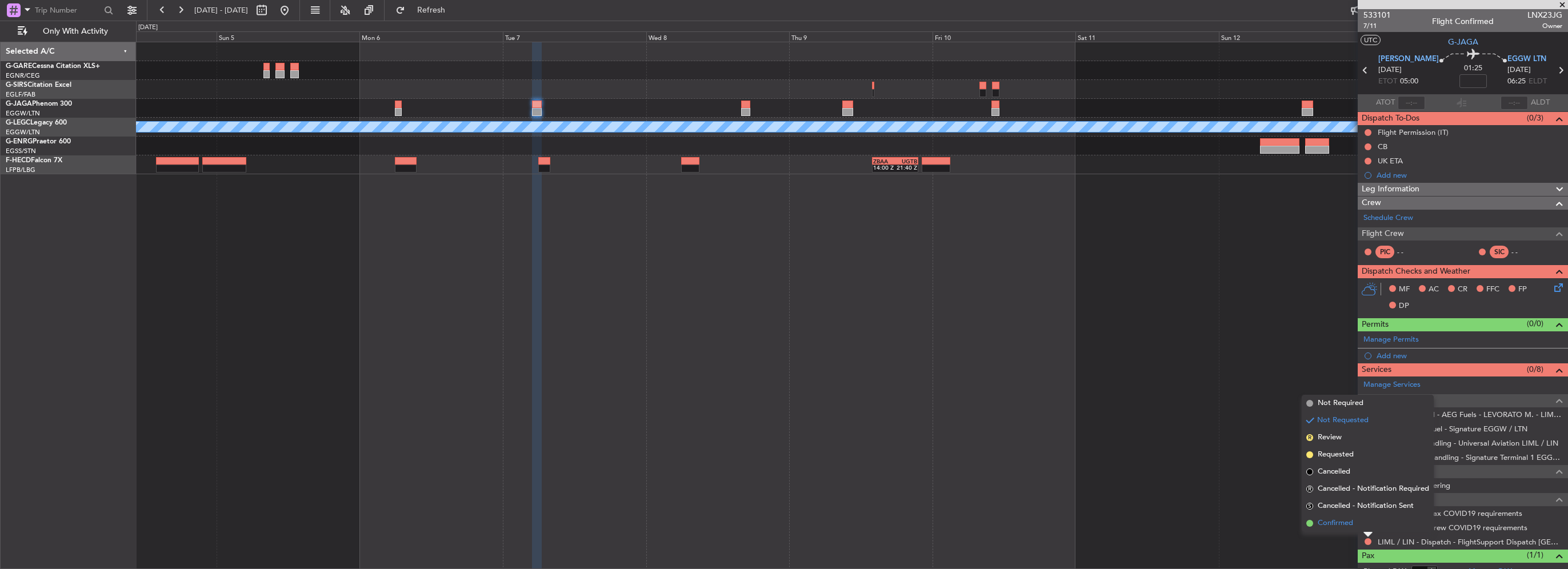
click at [1354, 525] on li "Confirmed" at bounding box center [1367, 523] width 132 height 17
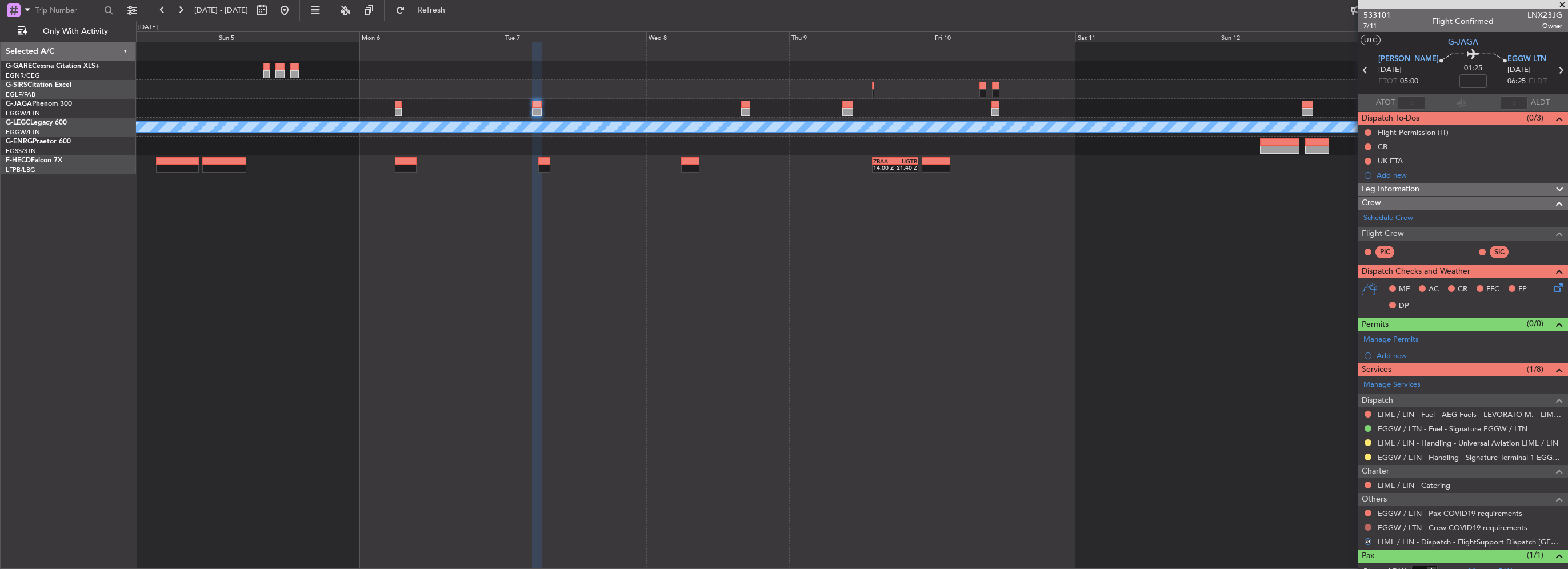
click at [1367, 525] on button at bounding box center [1368, 528] width 7 height 7
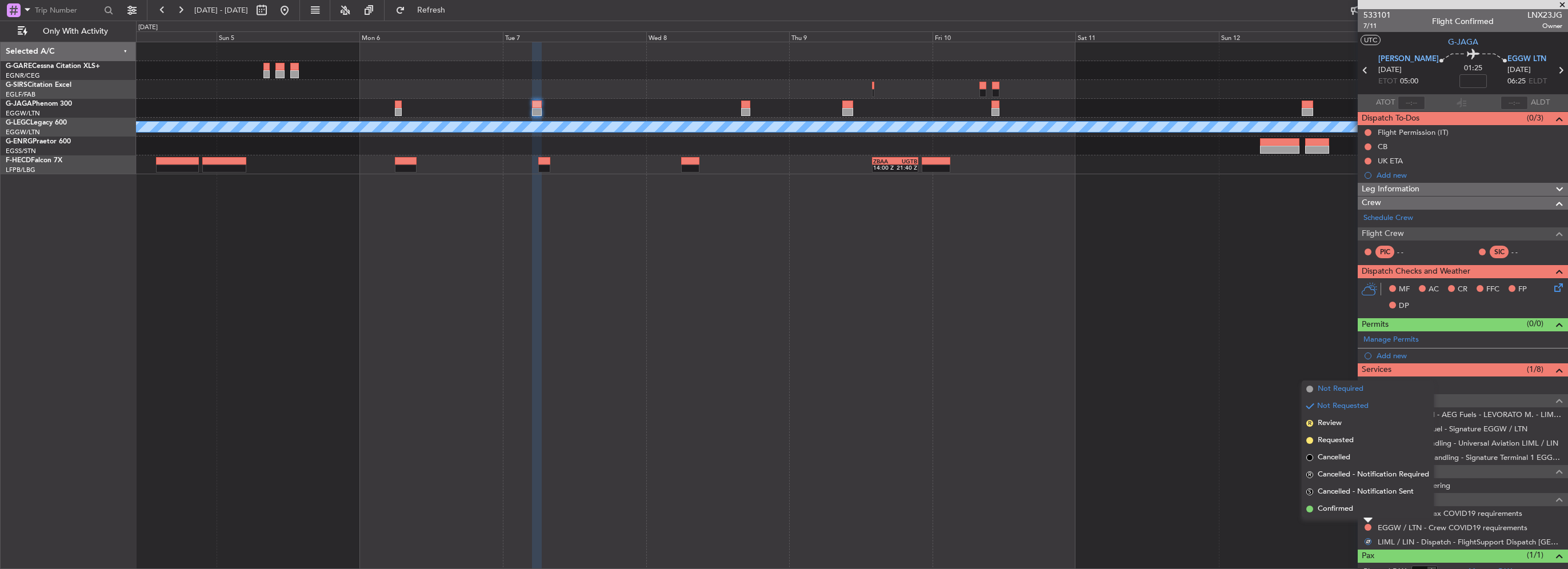
click at [1348, 392] on span "Not Required" at bounding box center [1341, 389] width 46 height 11
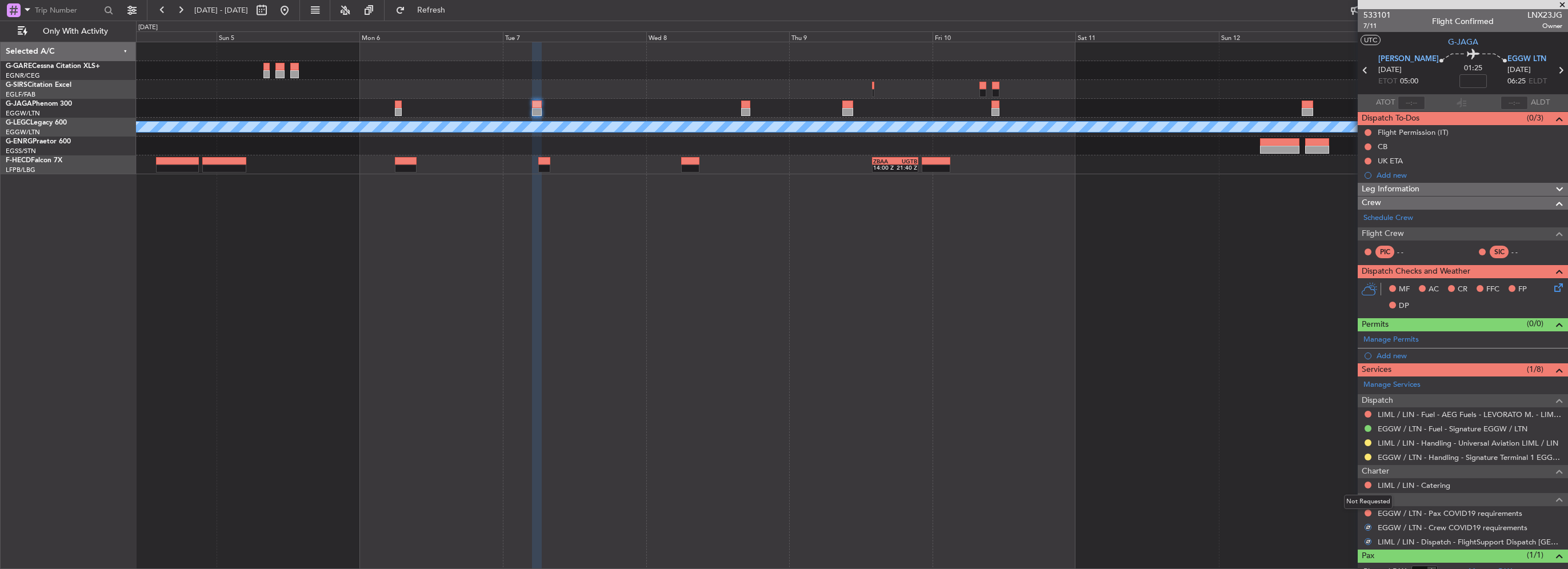
click at [1367, 512] on mat-tooltip-component "Not Requested" at bounding box center [1367, 502] width 64 height 30
click at [1367, 513] on button at bounding box center [1368, 514] width 7 height 7
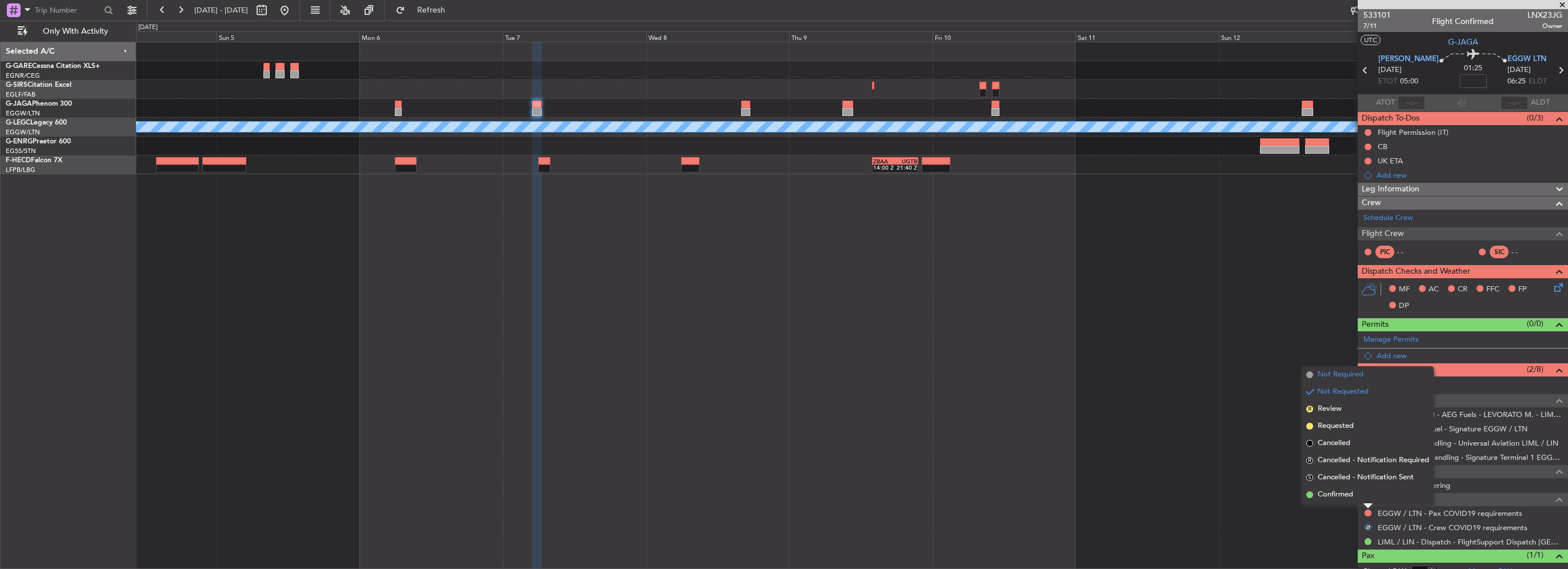
click at [1347, 375] on span "Not Required" at bounding box center [1341, 375] width 46 height 11
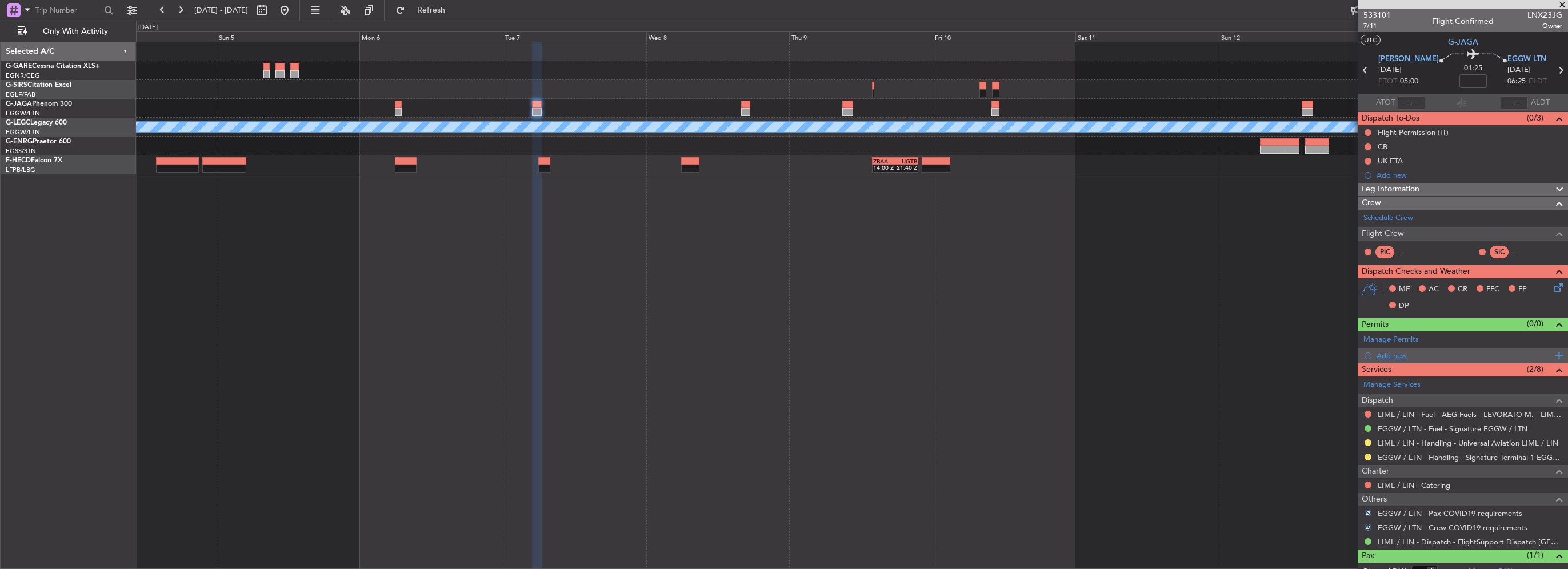
click at [1397, 357] on div "Add new" at bounding box center [1465, 355] width 176 height 10
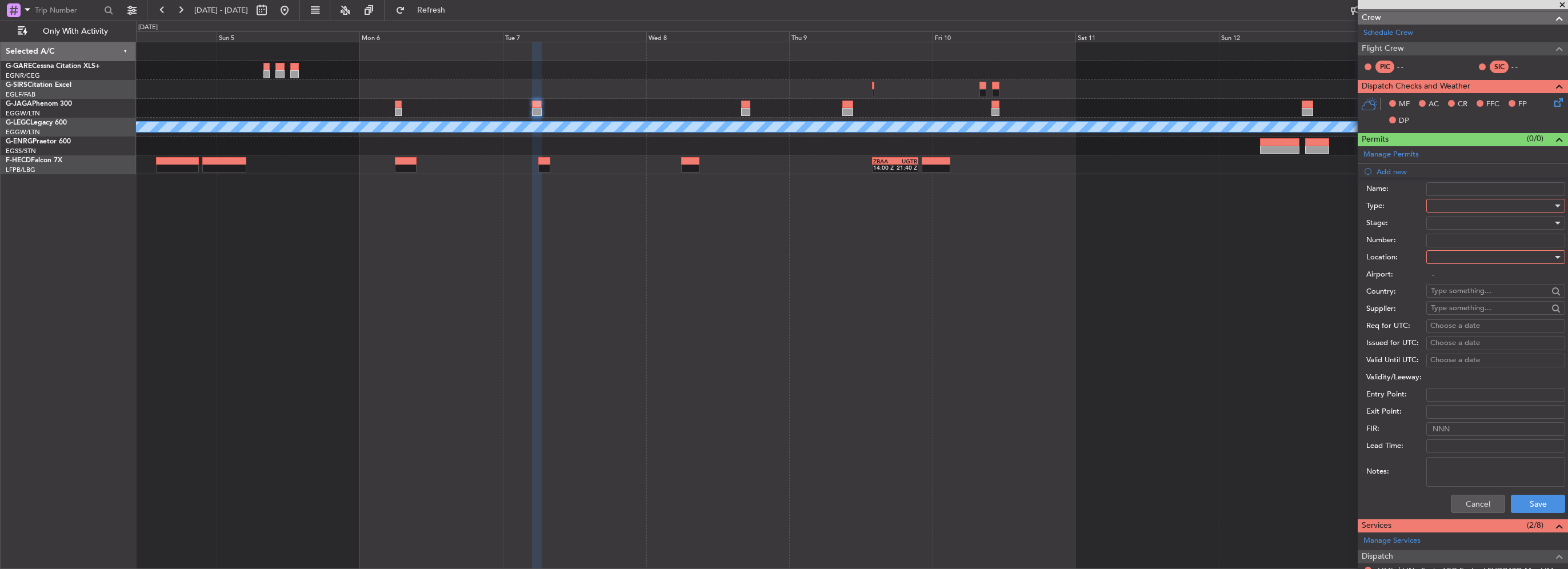
scroll to position [229, 0]
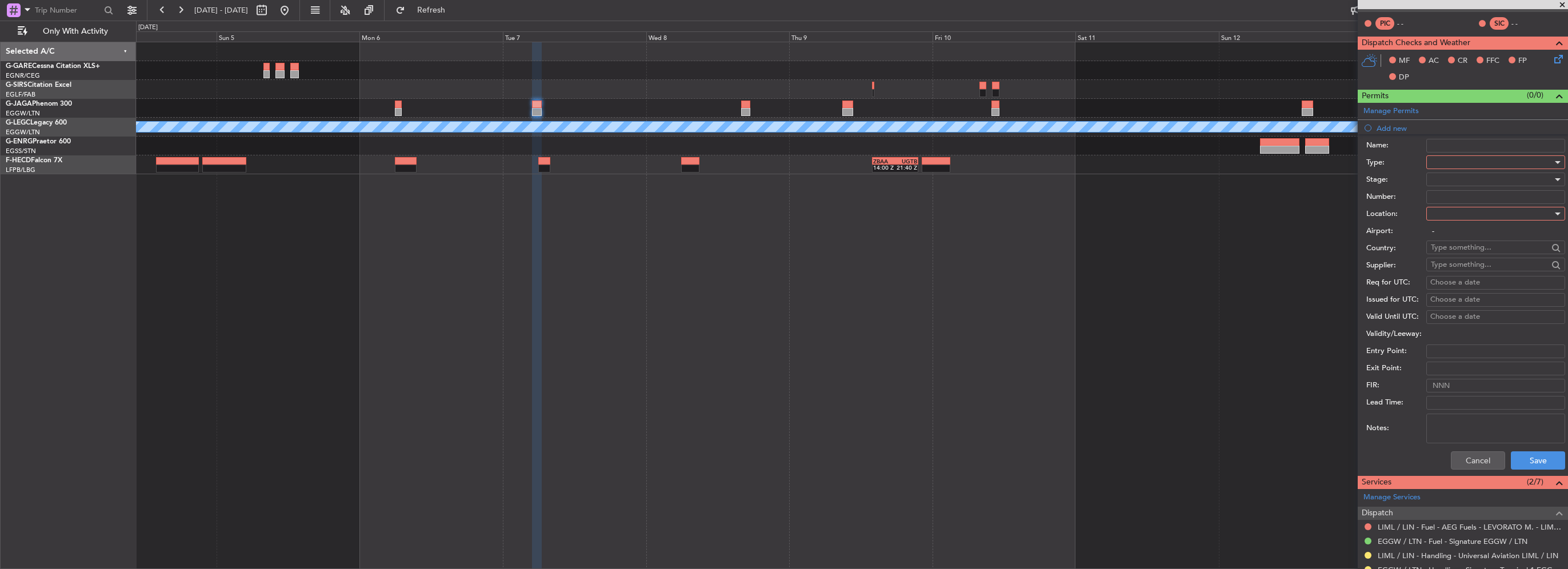
click at [1470, 164] on div at bounding box center [1491, 162] width 121 height 17
click at [1457, 272] on span "Slot" at bounding box center [1491, 270] width 120 height 17
click at [1449, 219] on div at bounding box center [1491, 213] width 121 height 17
click at [1459, 273] on span "Arrival" at bounding box center [1491, 270] width 120 height 17
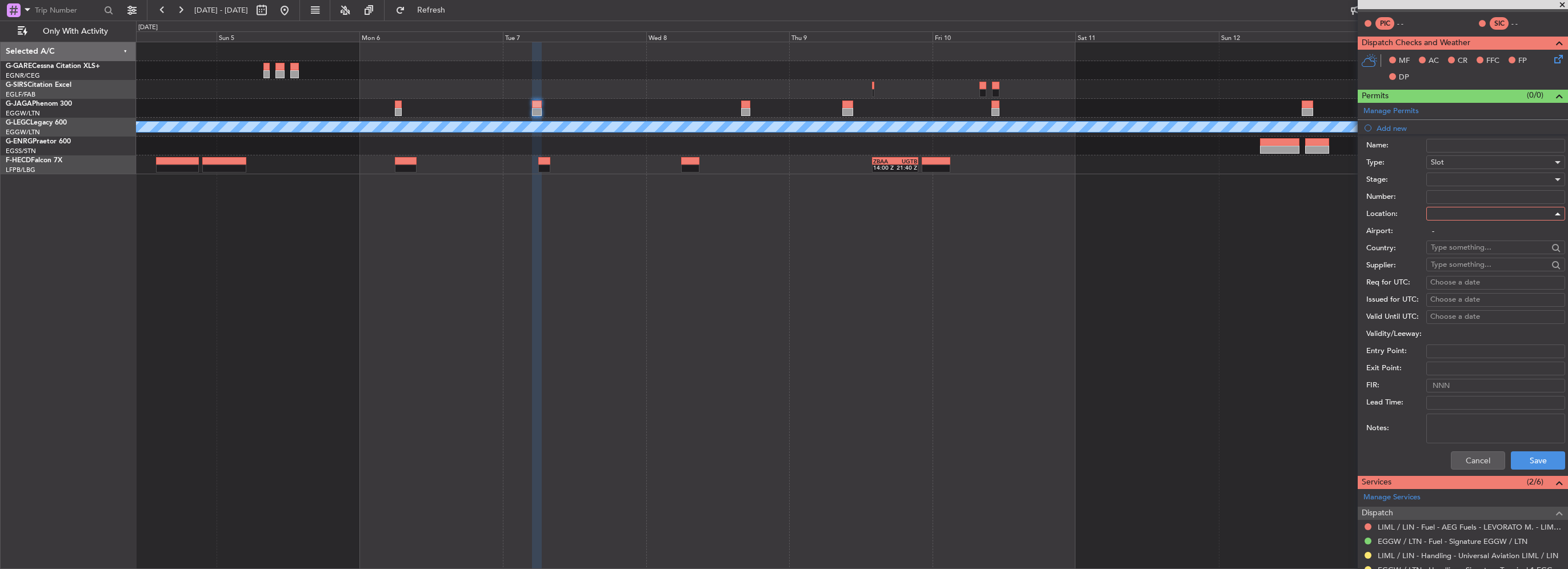
type input "EGGW / LTN"
click at [1449, 173] on div at bounding box center [1491, 179] width 121 height 17
click at [1450, 254] on span "Requested" at bounding box center [1491, 252] width 120 height 17
click at [1532, 451] on button "Save" at bounding box center [1538, 460] width 55 height 18
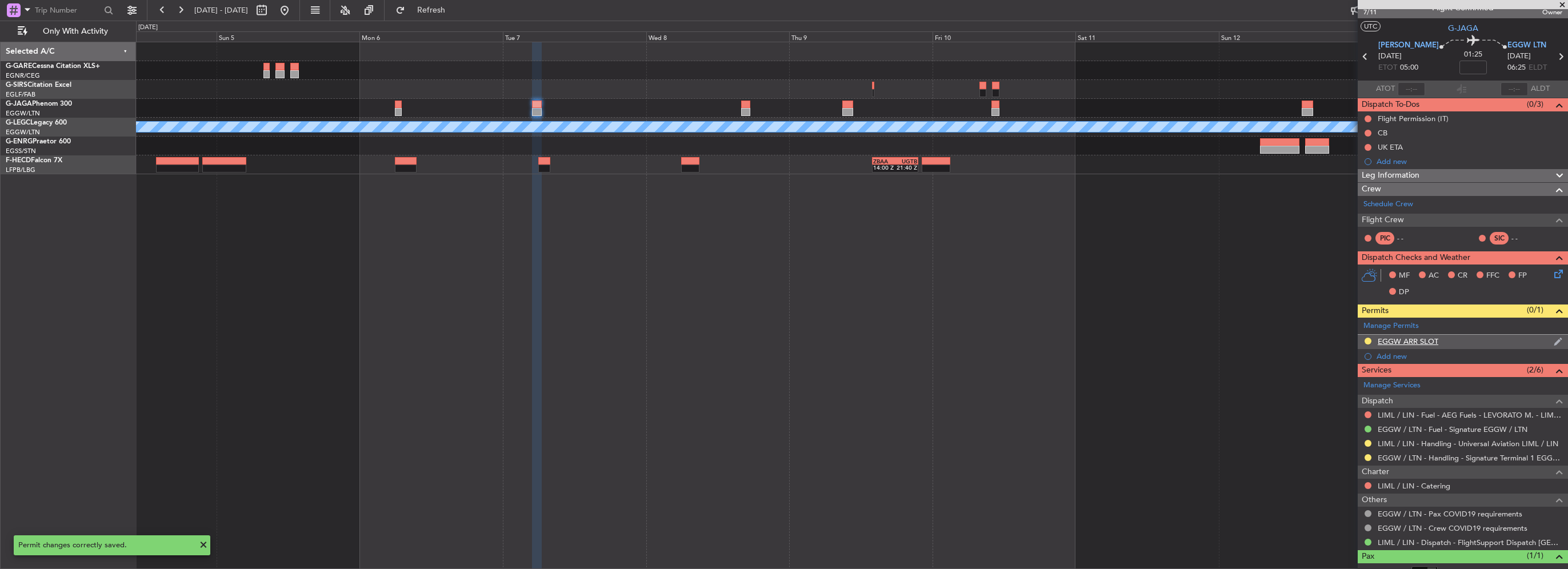
scroll to position [0, 0]
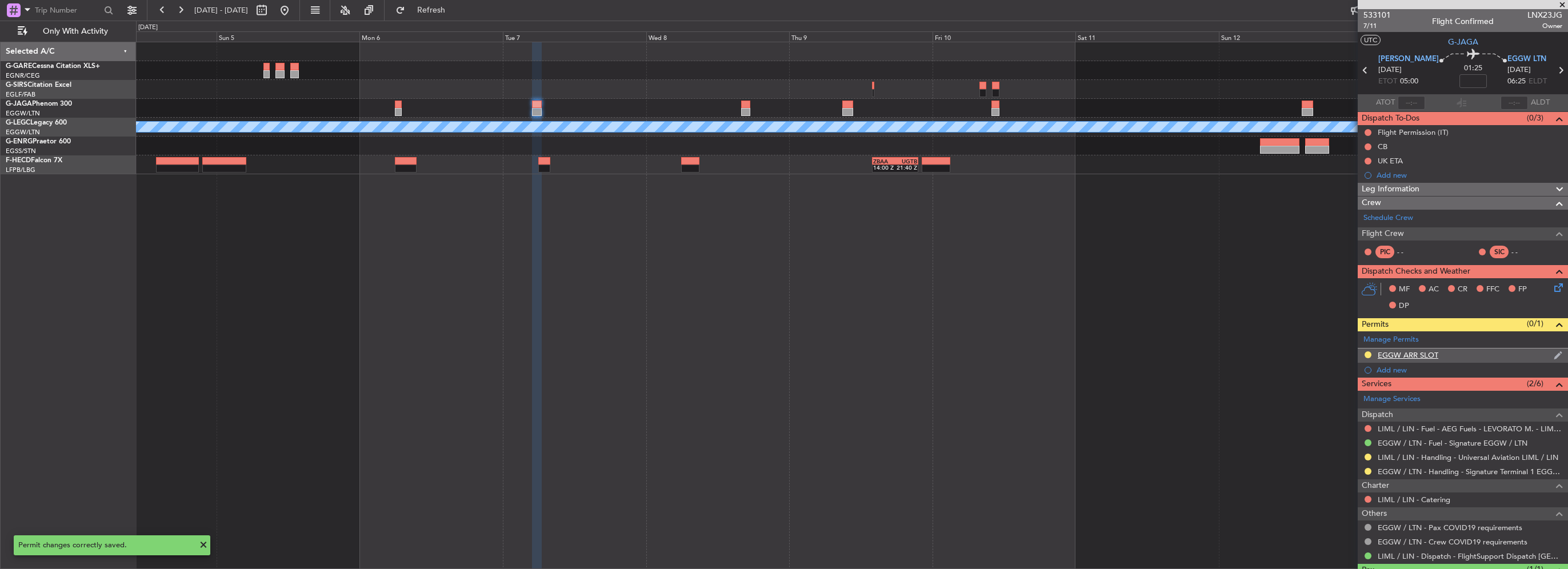
click at [1458, 359] on div "EGGW ARR SLOT" at bounding box center [1462, 355] width 210 height 14
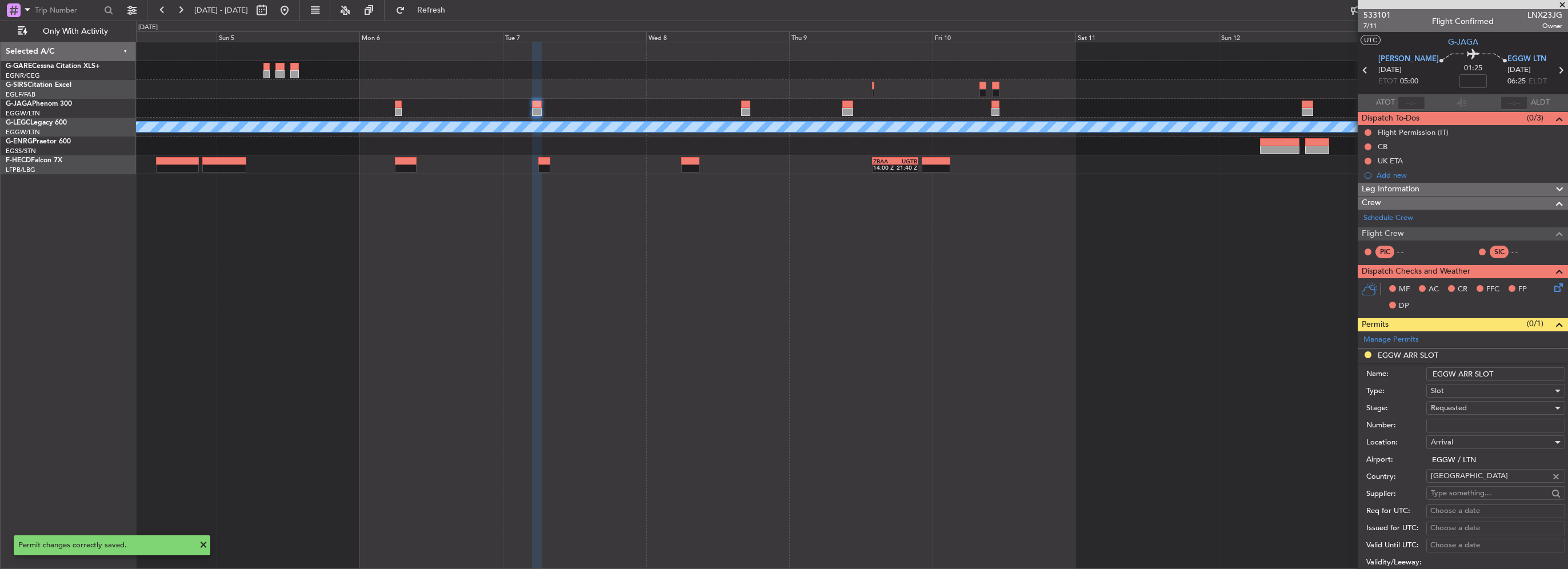
click at [1511, 368] on input "EGGW ARR SLOT" at bounding box center [1496, 375] width 139 height 14
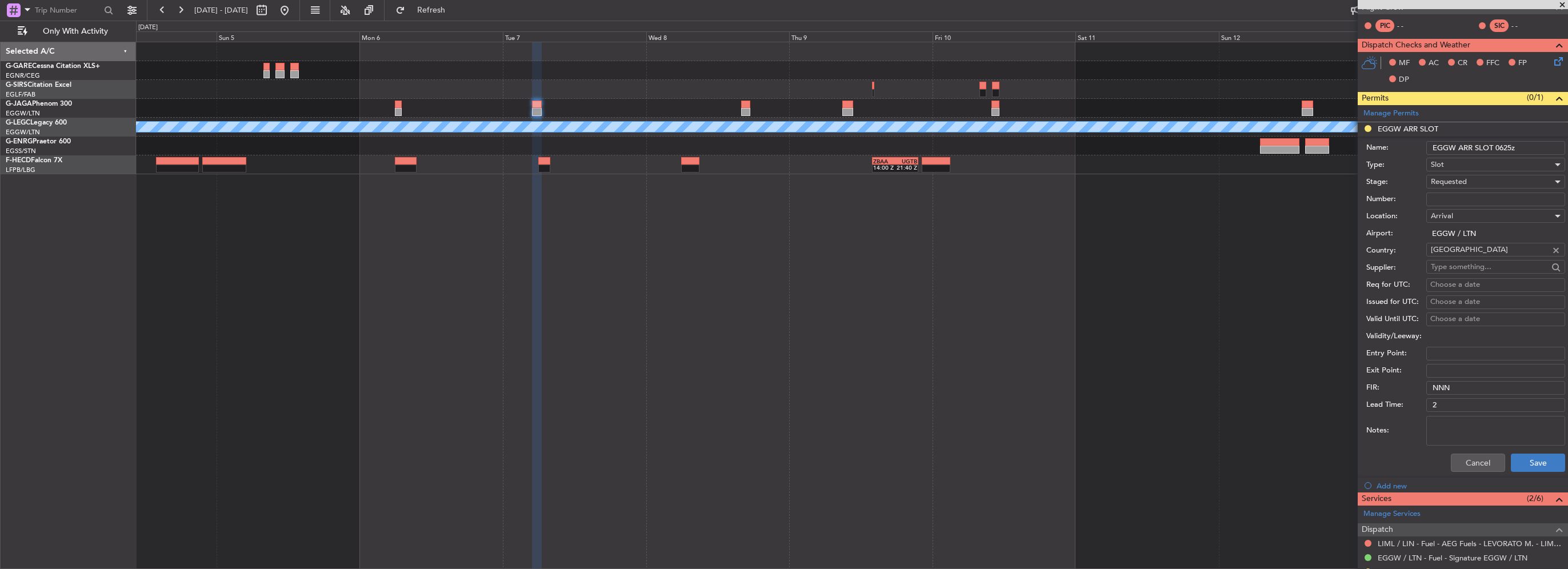
scroll to position [229, 0]
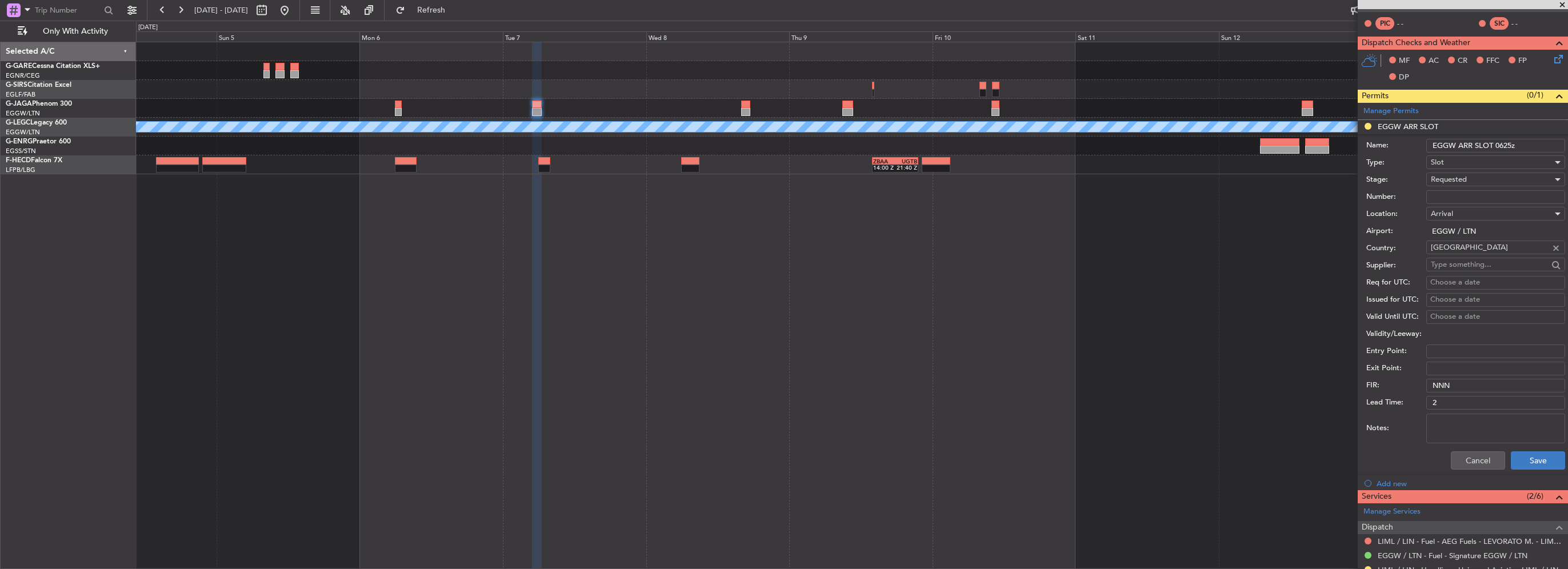
type input "EGGW ARR SLOT 0625z"
click at [1530, 462] on button "Save" at bounding box center [1538, 460] width 55 height 18
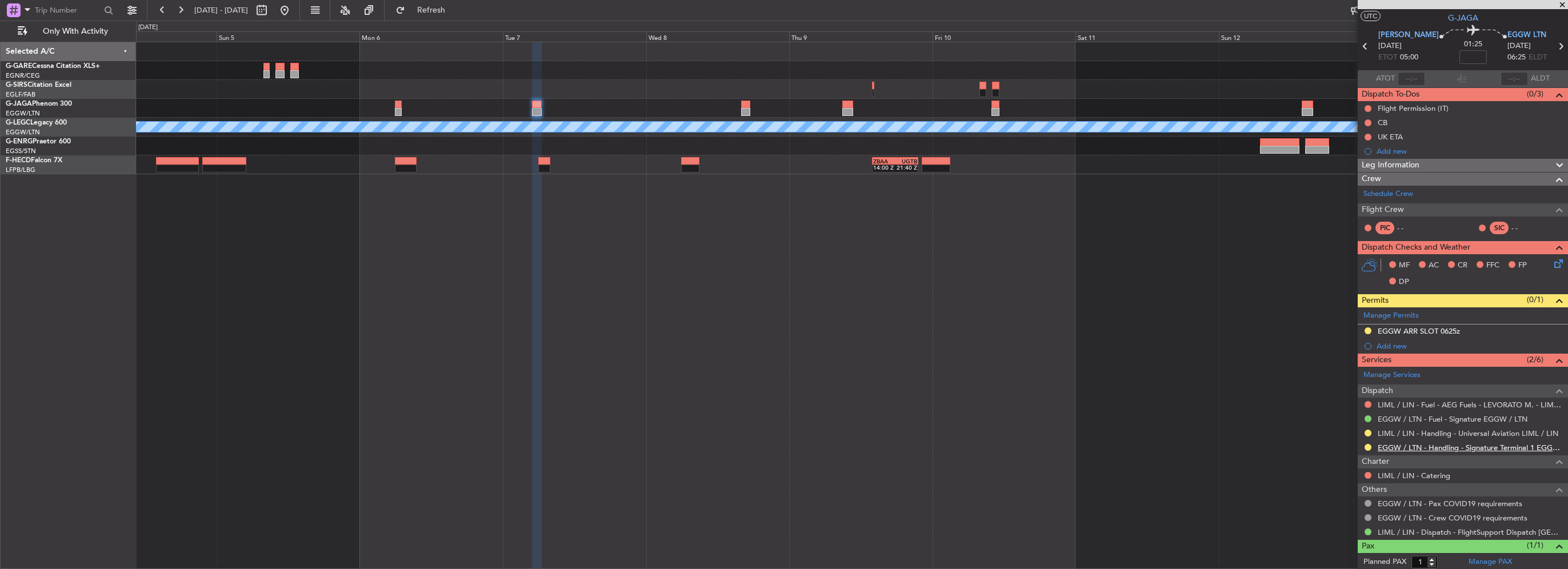
scroll to position [0, 0]
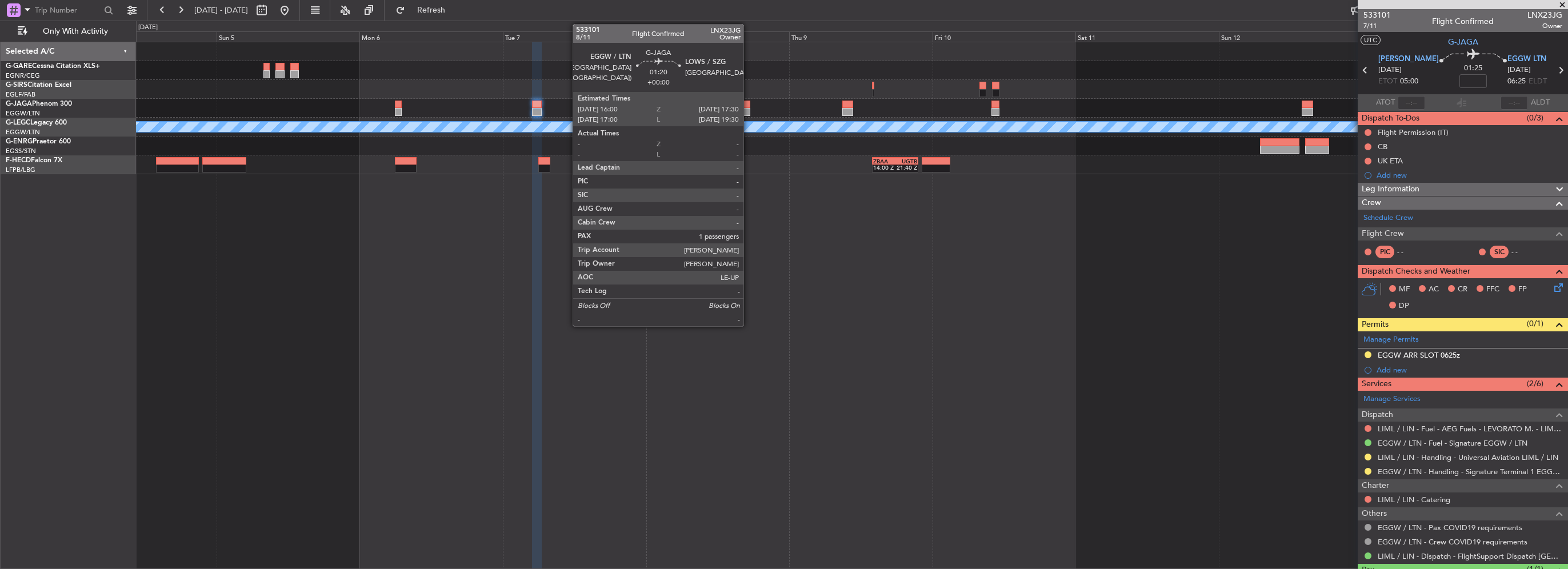
click at [748, 108] on div at bounding box center [746, 112] width 9 height 8
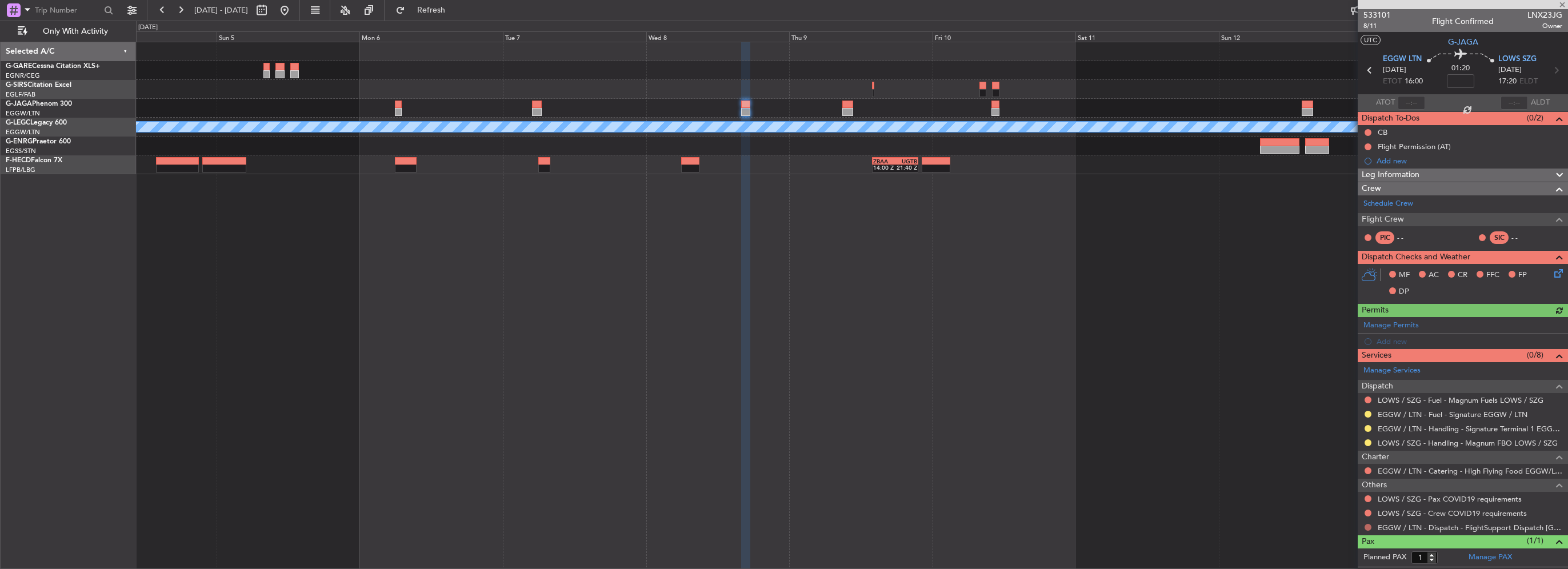
click at [1367, 525] on button at bounding box center [1368, 528] width 7 height 7
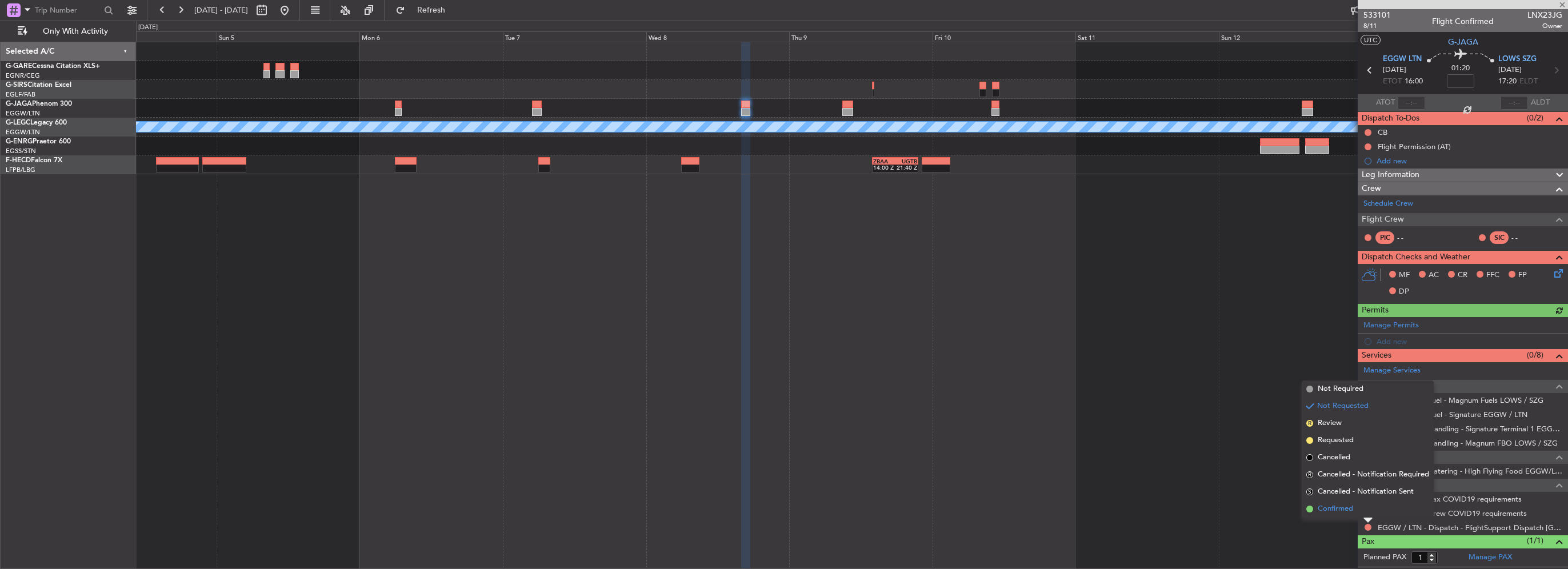
click at [1344, 510] on span "Confirmed" at bounding box center [1336, 509] width 35 height 11
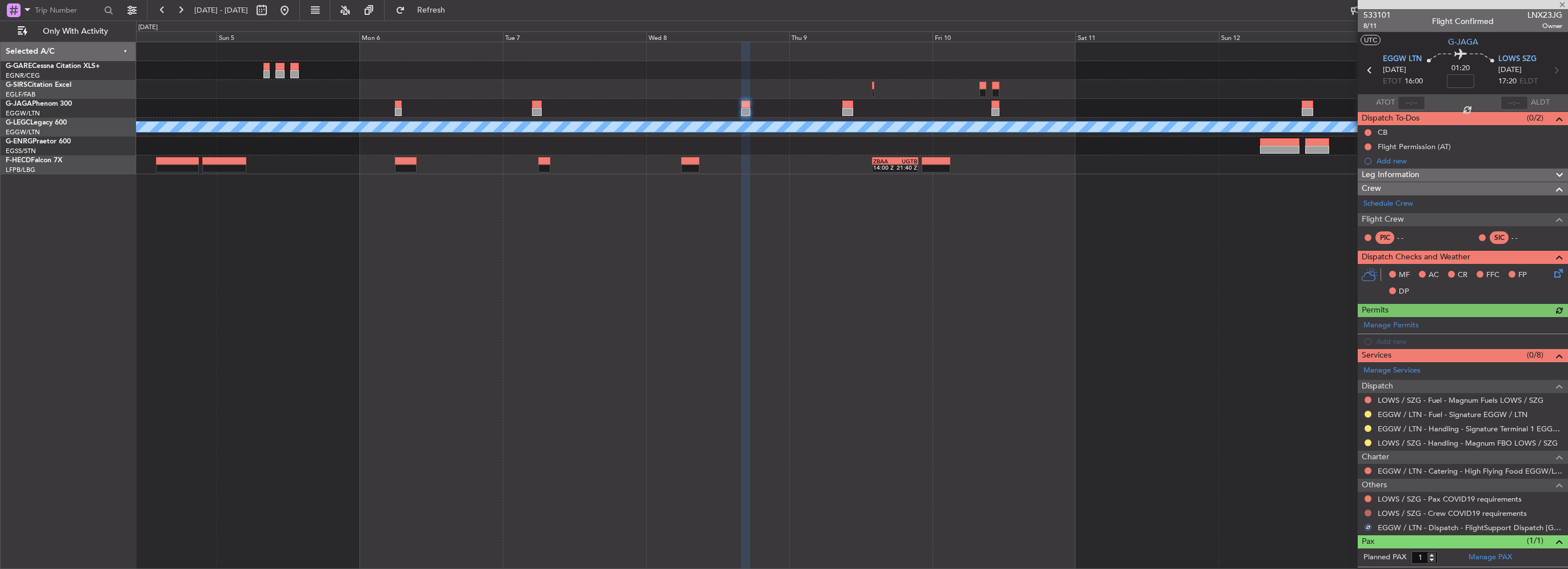
click at [1367, 514] on button at bounding box center [1368, 514] width 7 height 7
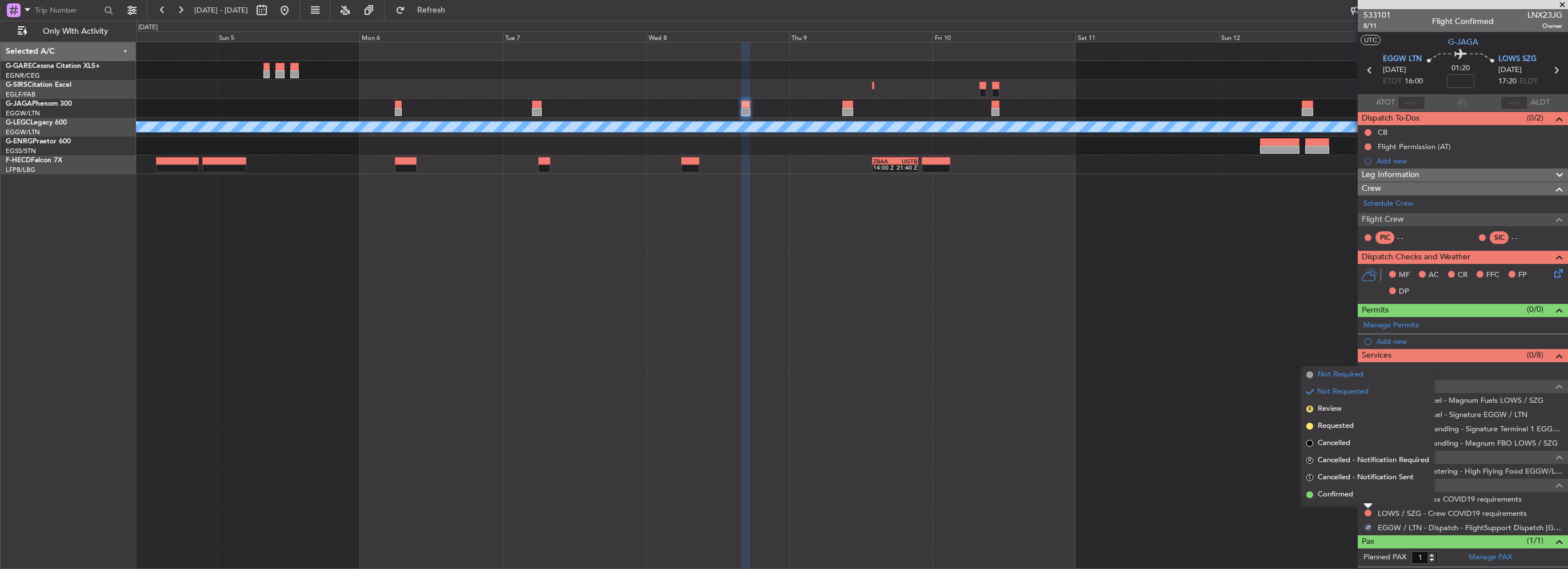
click at [1358, 375] on span "Not Required" at bounding box center [1341, 375] width 46 height 11
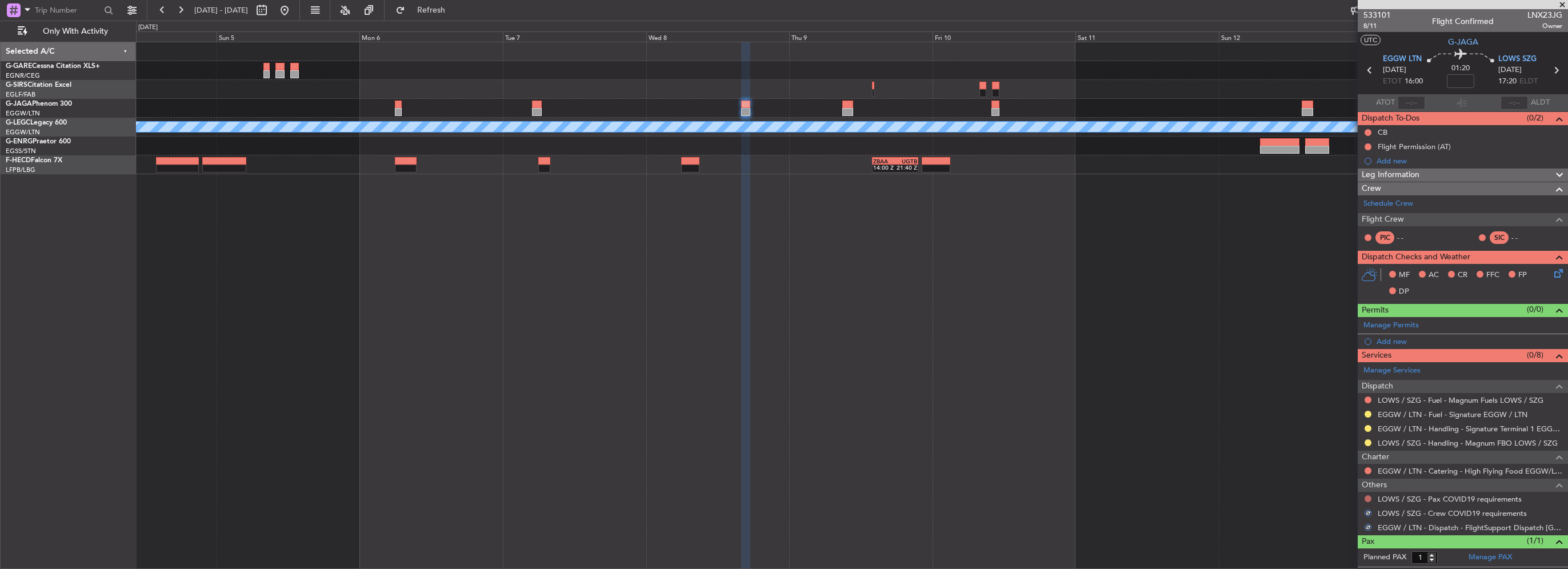
click at [1368, 495] on button at bounding box center [1368, 499] width 7 height 7
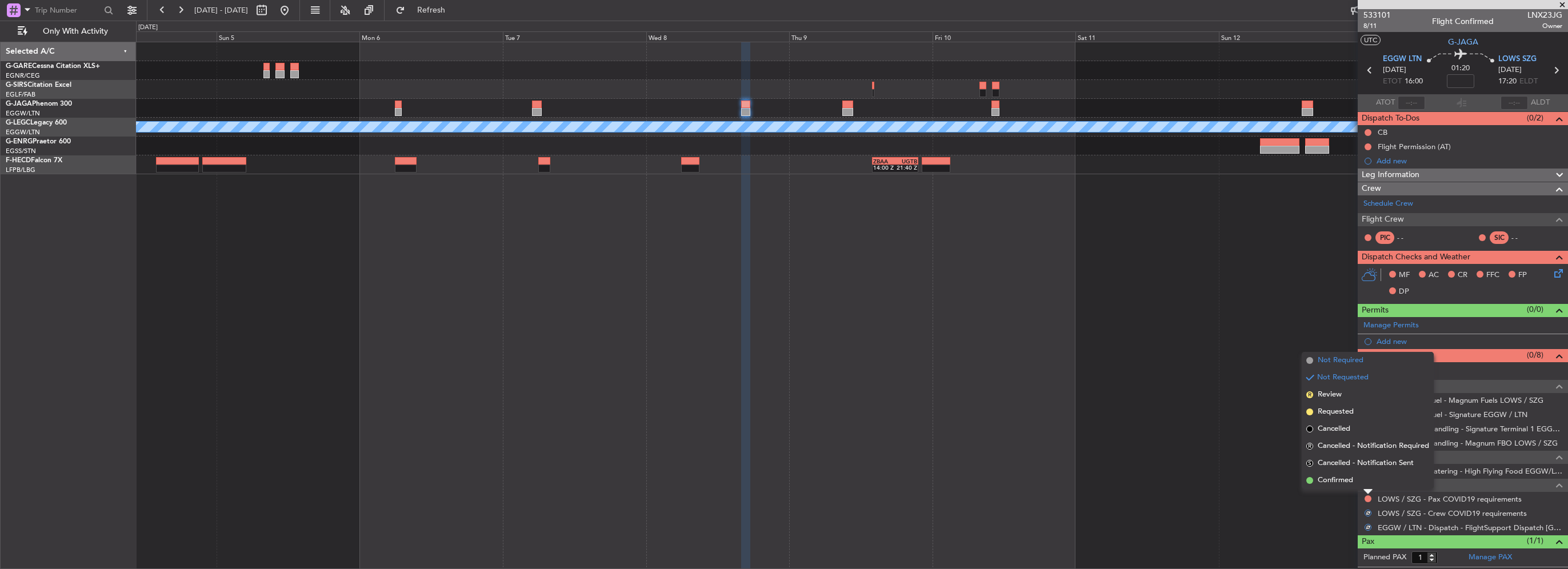
click at [1354, 361] on span "Not Required" at bounding box center [1341, 361] width 46 height 11
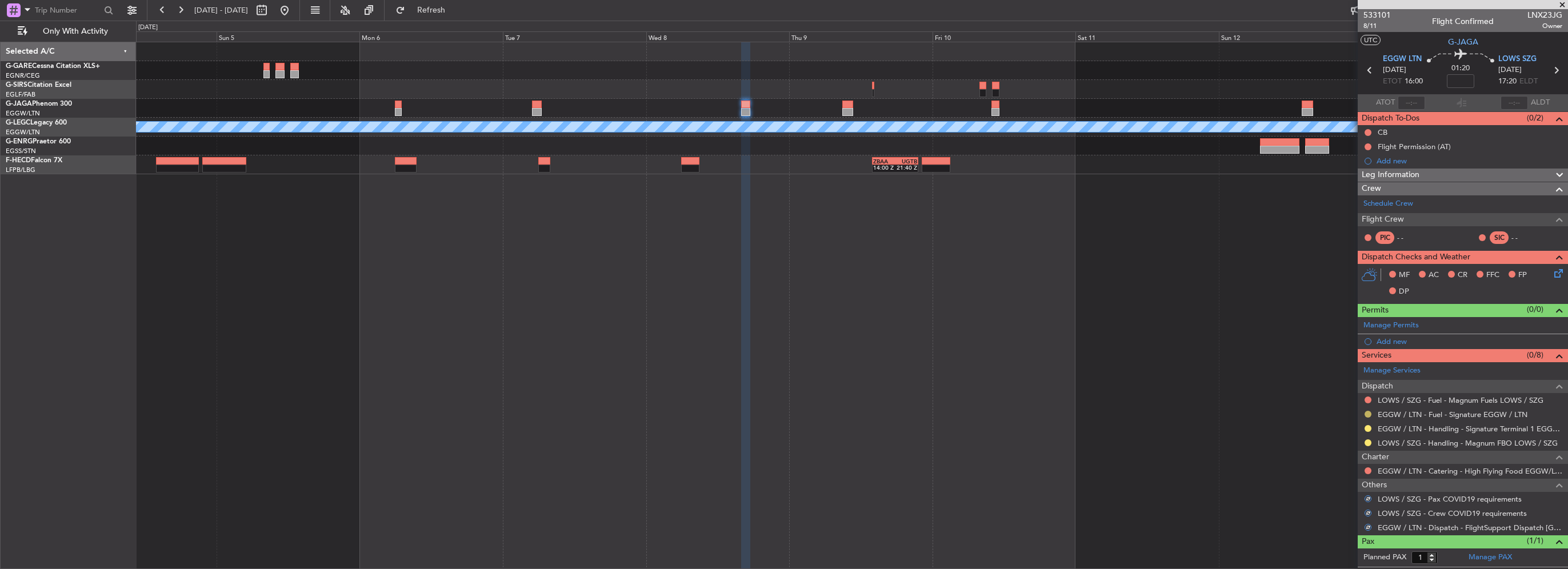
click at [1366, 412] on button at bounding box center [1368, 414] width 7 height 7
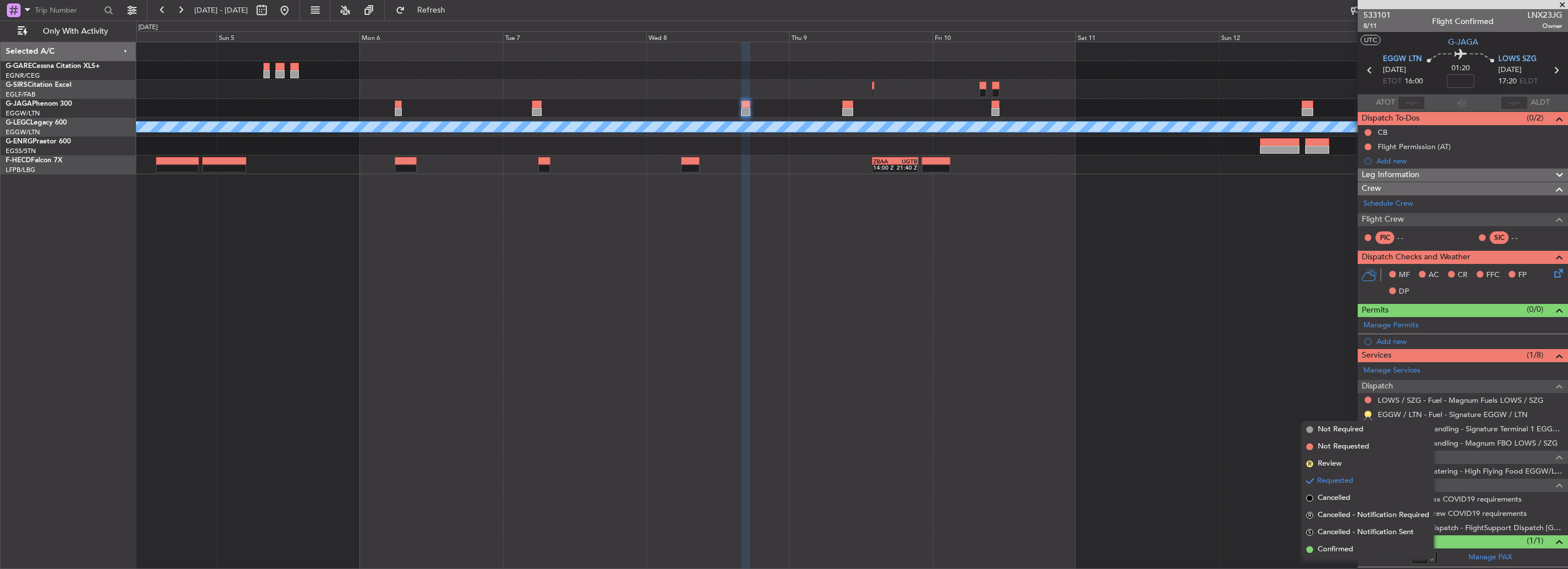
click at [1348, 549] on span "Confirmed" at bounding box center [1336, 550] width 35 height 11
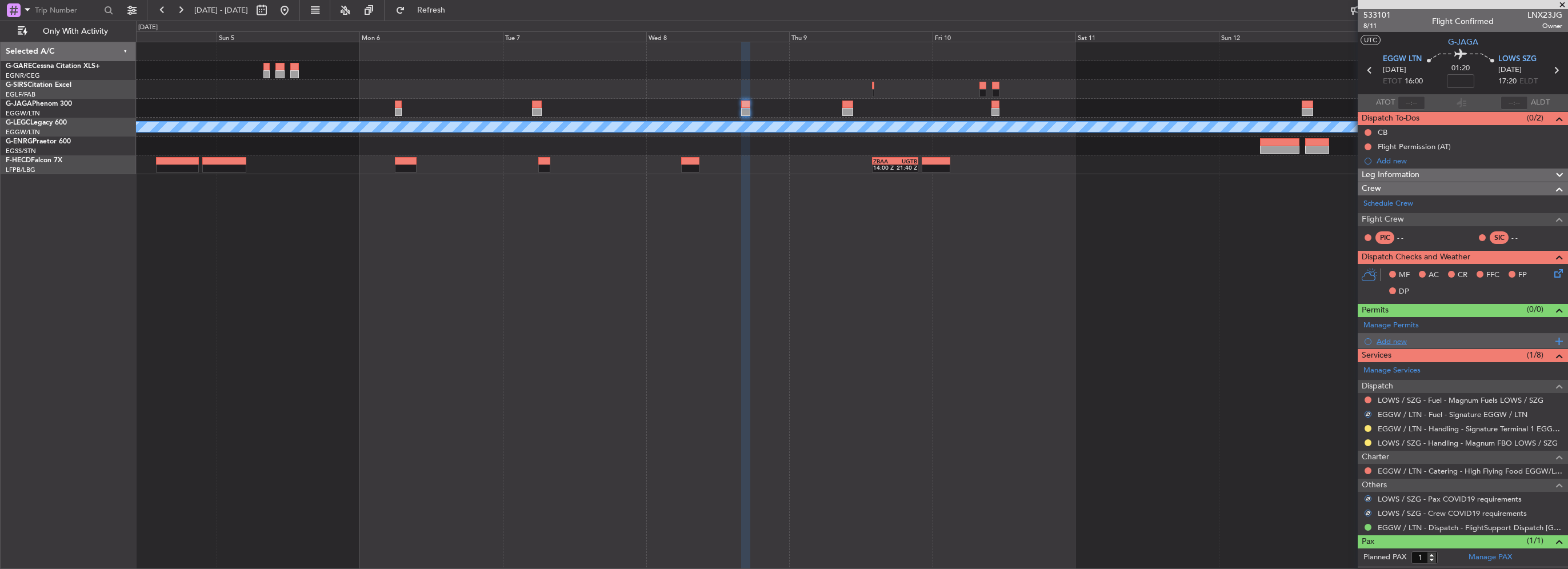
click at [1406, 337] on div "Add new" at bounding box center [1465, 341] width 176 height 10
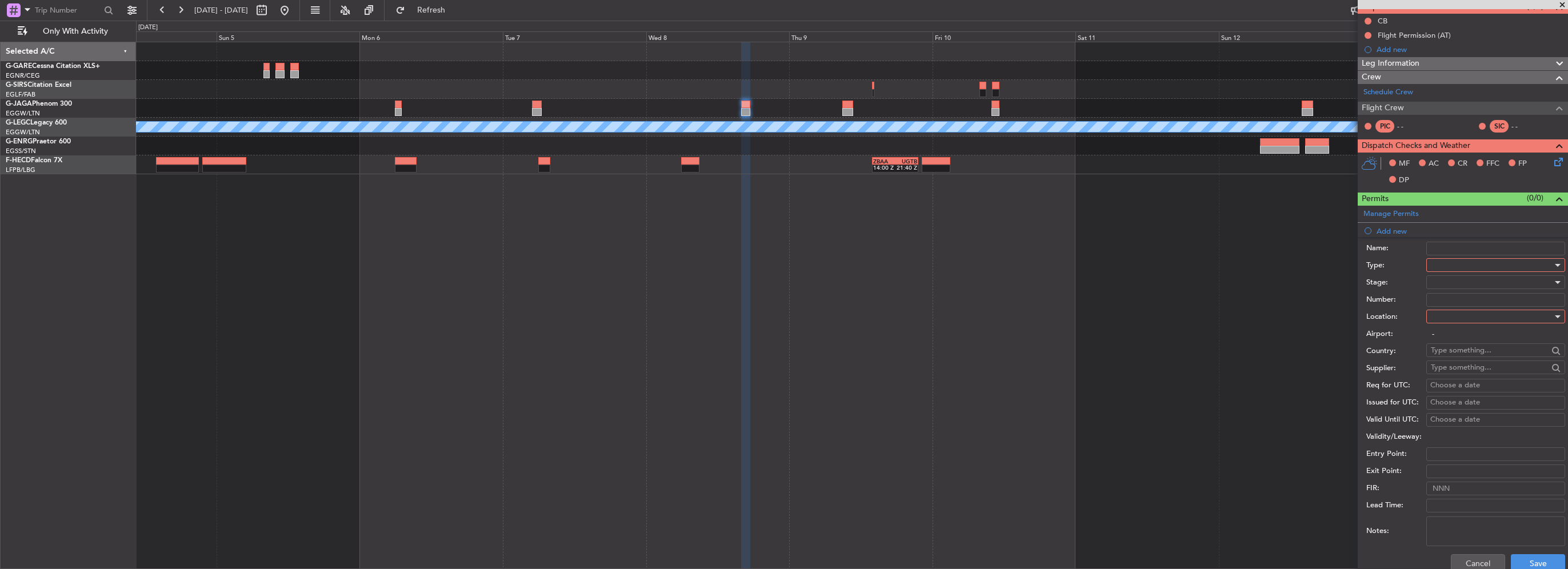
scroll to position [171, 0]
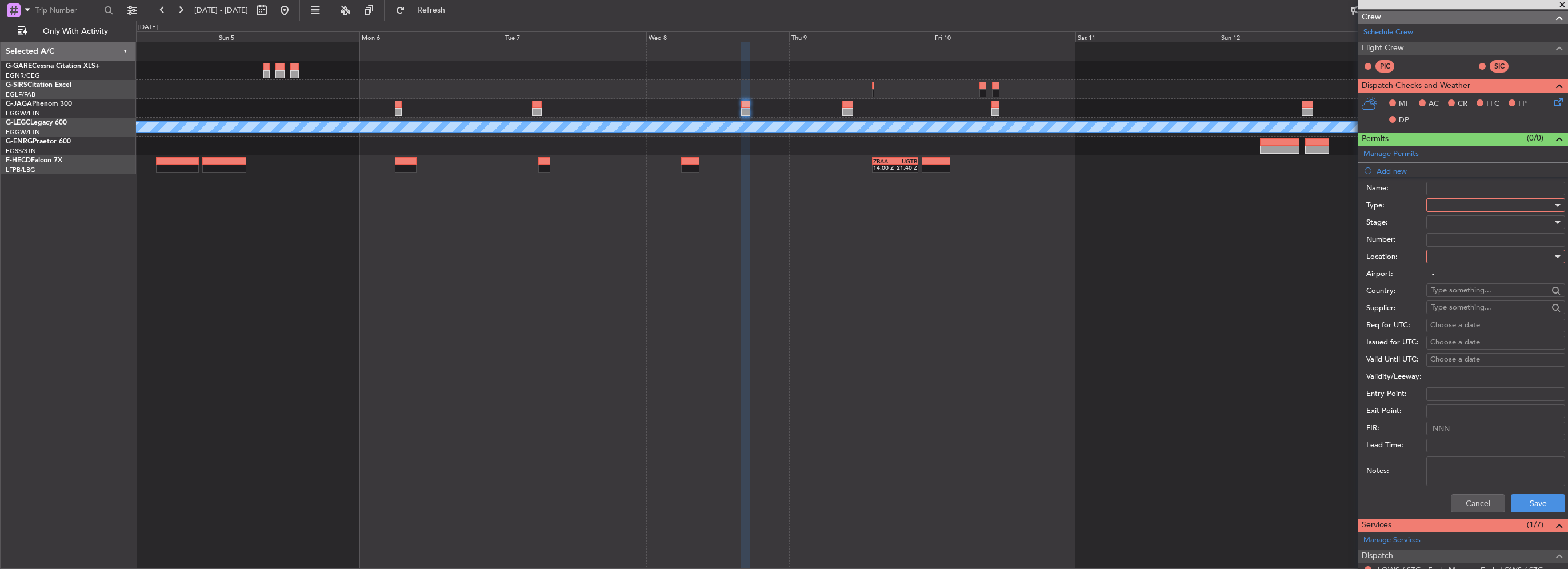
click at [1448, 206] on div at bounding box center [1491, 205] width 121 height 17
click at [1449, 323] on div "ADC ADNC API CANPASS CARICOM CID COBT CUSTOMS Departure DOT Approval EAPIS Ferr…" at bounding box center [1491, 287] width 140 height 137
drag, startPoint x: 1449, startPoint y: 323, endPoint x: 1442, endPoint y: 311, distance: 13.9
click at [1442, 313] on span "Slot" at bounding box center [1491, 312] width 120 height 17
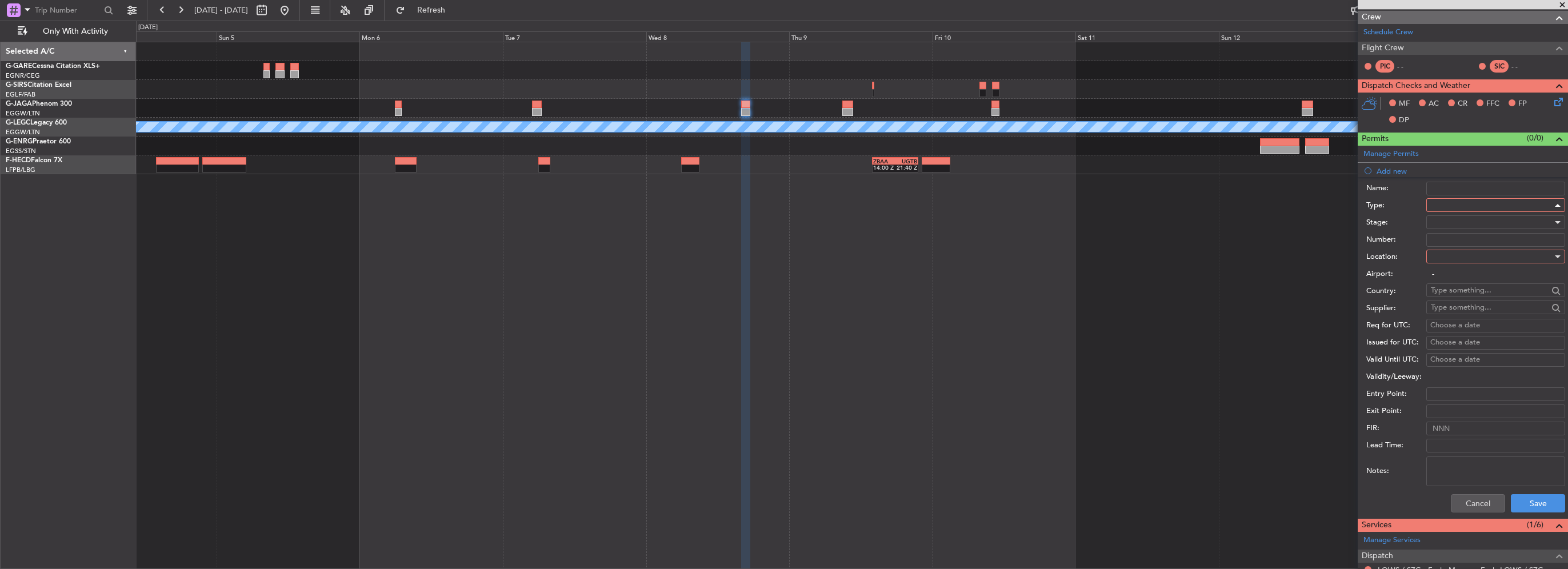
scroll to position [344, 0]
click at [1448, 257] on div at bounding box center [1491, 256] width 121 height 17
click at [1453, 281] on span "Departure" at bounding box center [1491, 278] width 120 height 17
type input "EGGW / LTN"
click at [1459, 231] on div "Number:" at bounding box center [1466, 239] width 199 height 17
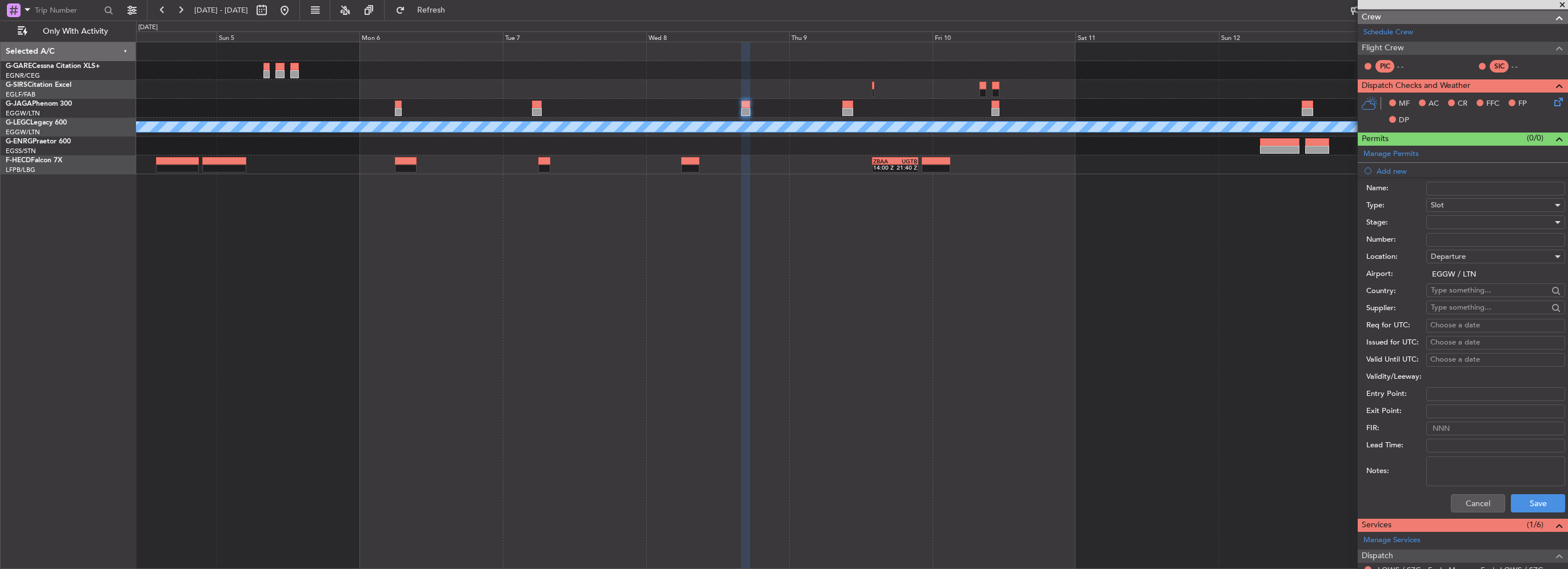
click at [1452, 222] on div at bounding box center [1491, 222] width 121 height 17
click at [1461, 297] on span "Requested" at bounding box center [1491, 295] width 120 height 17
click at [1541, 501] on button "Save" at bounding box center [1538, 503] width 55 height 18
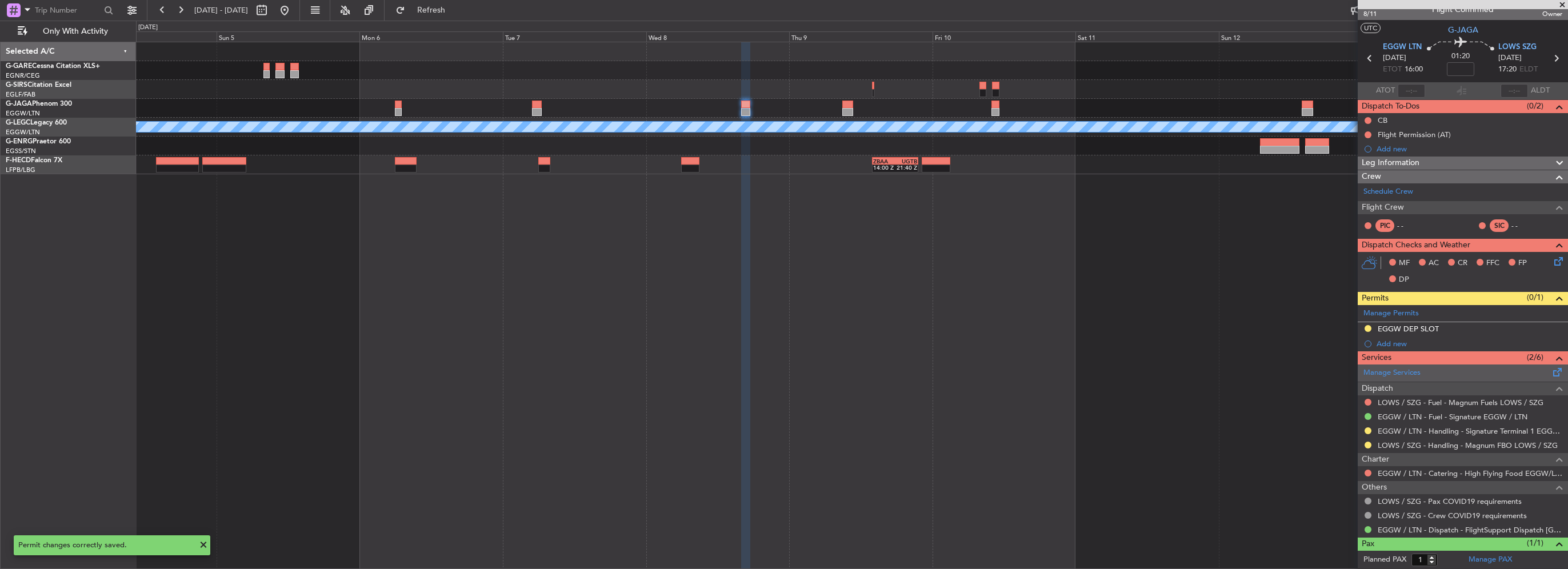
scroll to position [0, 0]
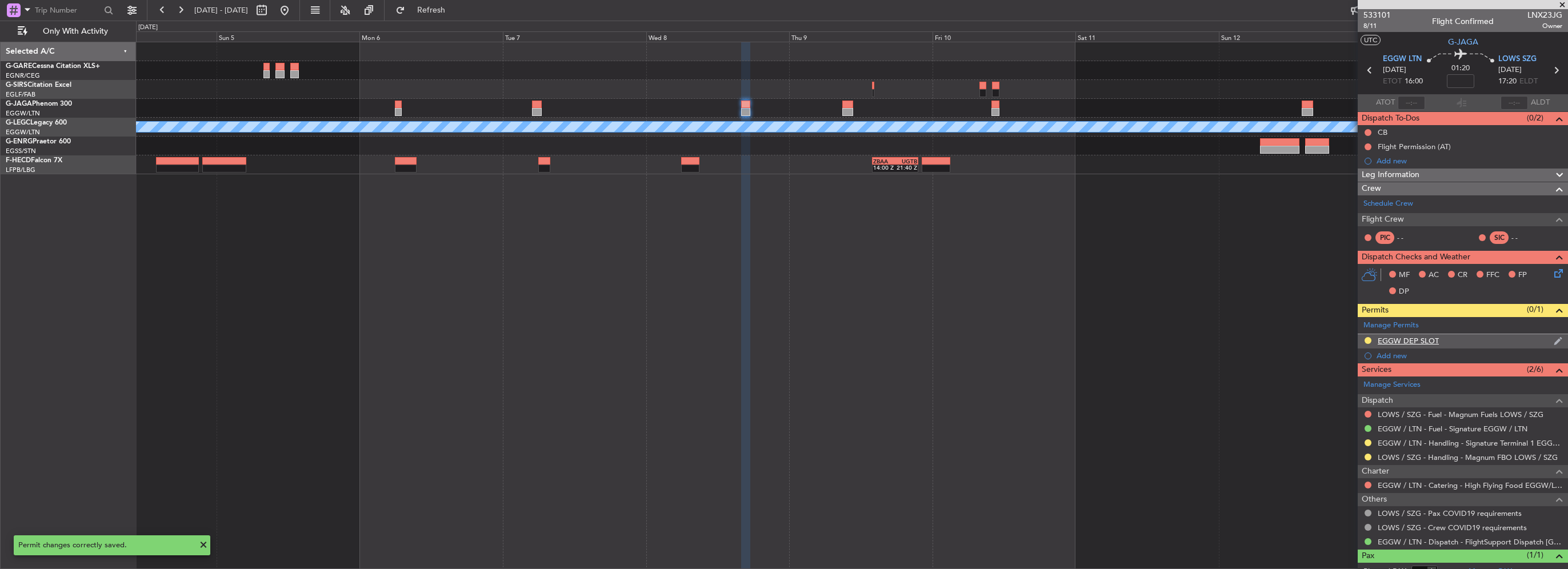
click at [1484, 340] on div "EGGW DEP SLOT" at bounding box center [1462, 341] width 210 height 14
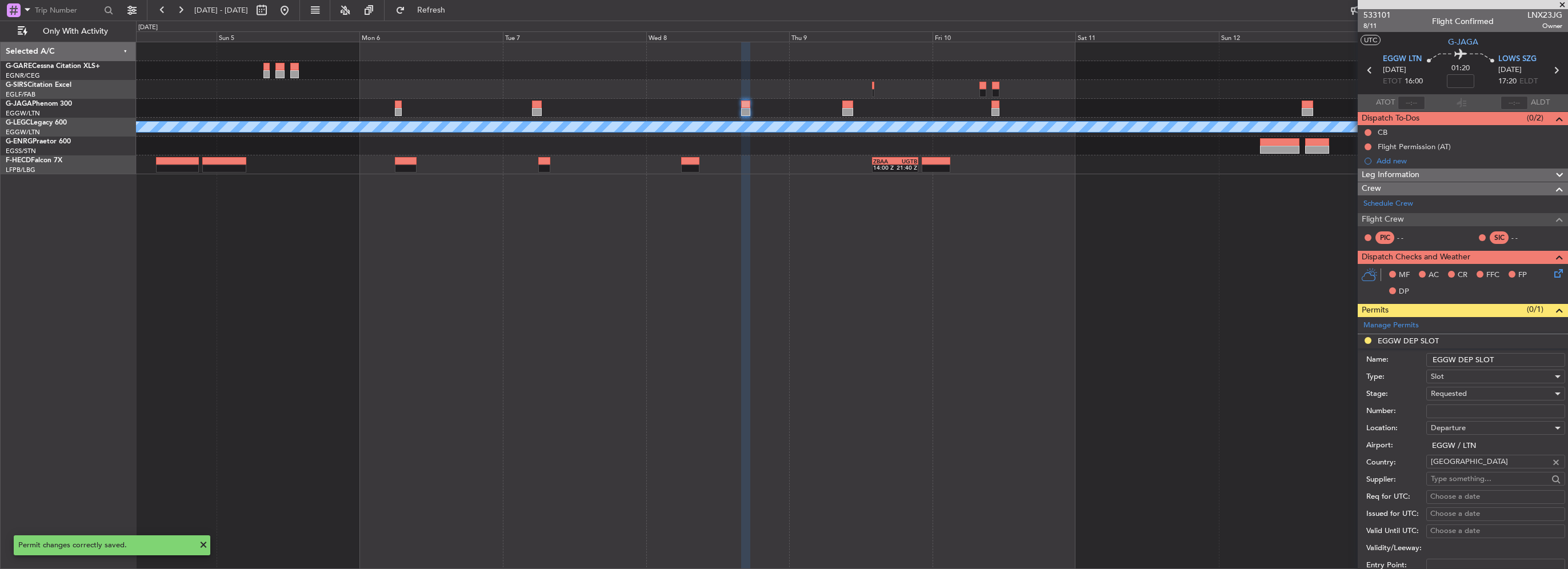
click at [1499, 356] on input "EGGW DEP SLOT" at bounding box center [1496, 361] width 139 height 14
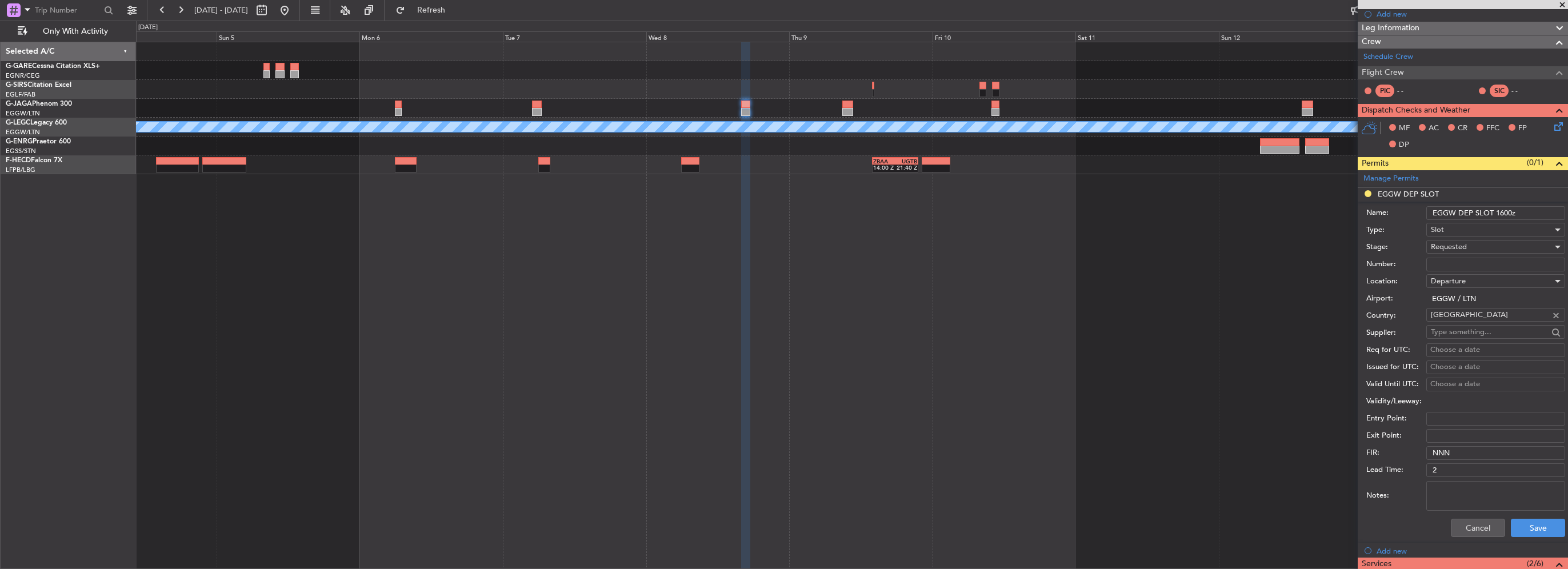
scroll to position [171, 0]
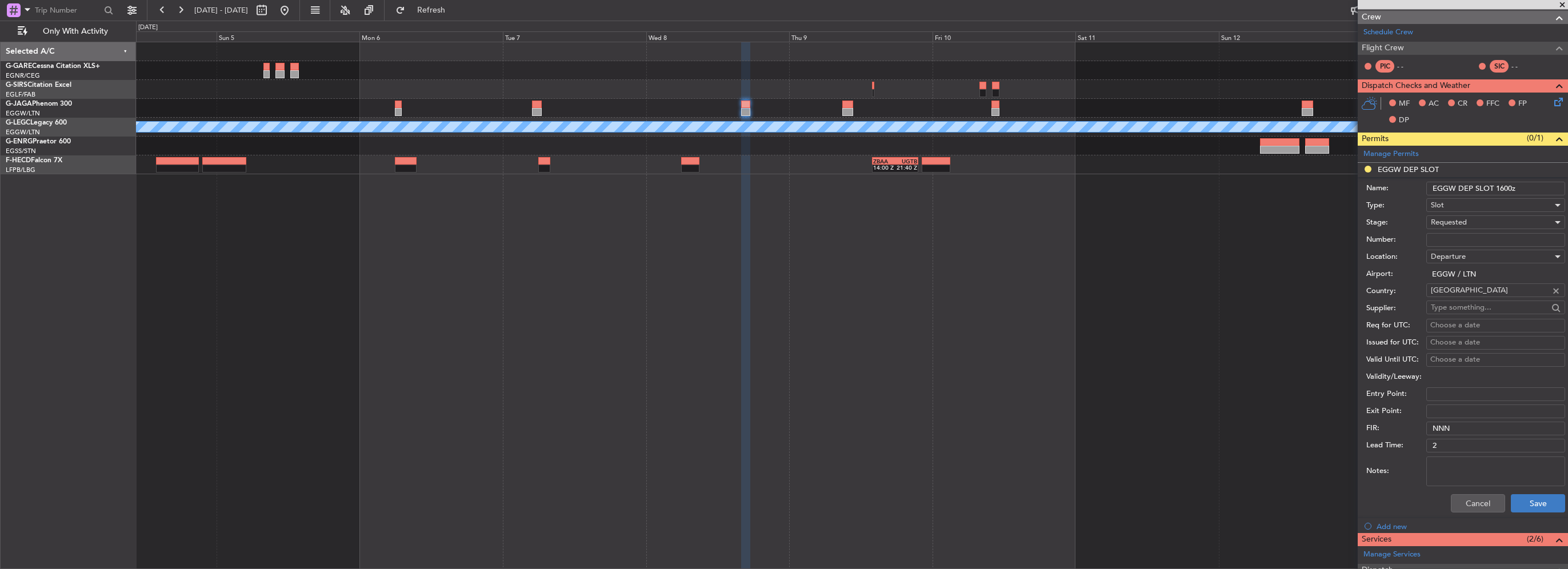
type input "EGGW DEP SLOT 1600z"
click at [1535, 503] on button "Save" at bounding box center [1538, 503] width 55 height 18
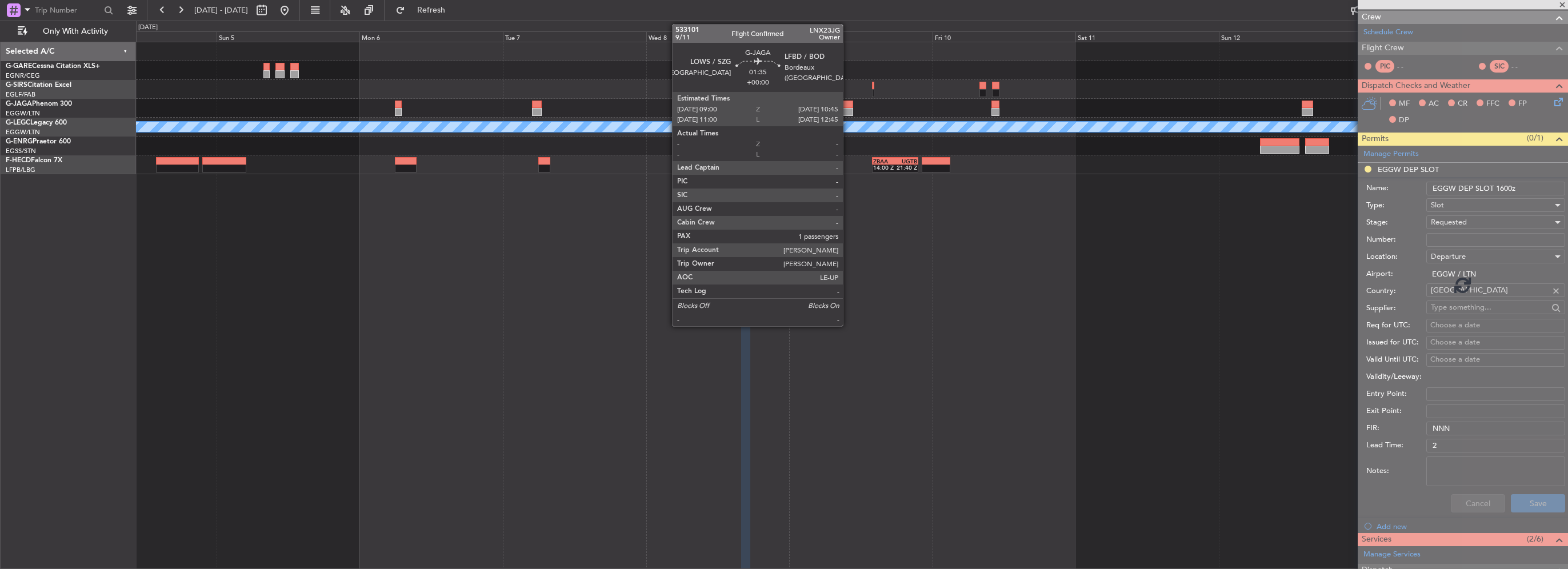
scroll to position [36, 0]
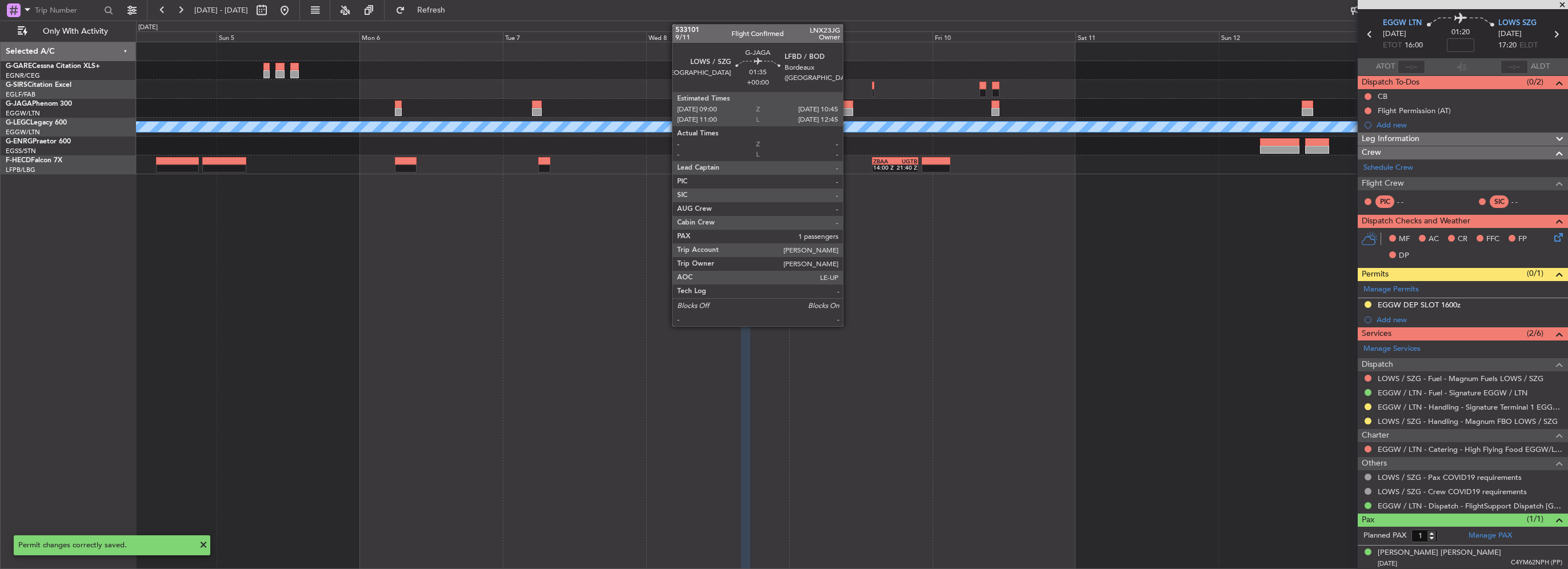
click at [848, 108] on div at bounding box center [848, 112] width 11 height 8
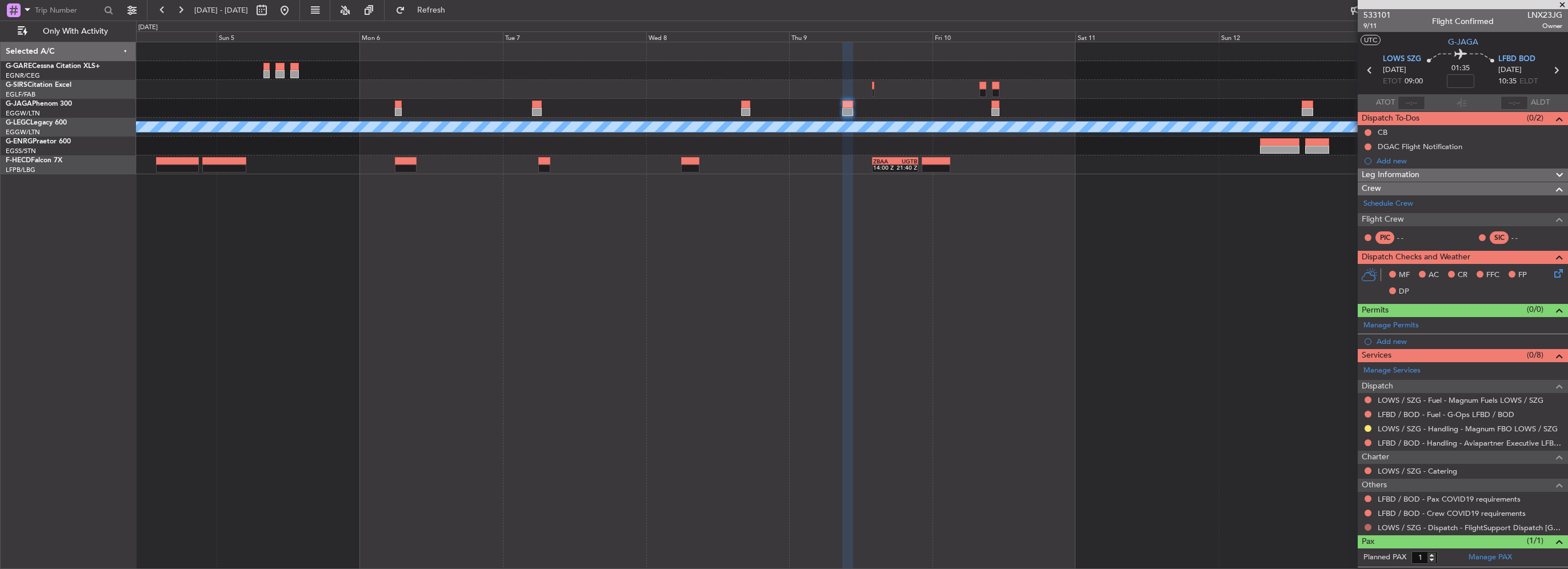
click at [1367, 528] on button at bounding box center [1368, 528] width 7 height 7
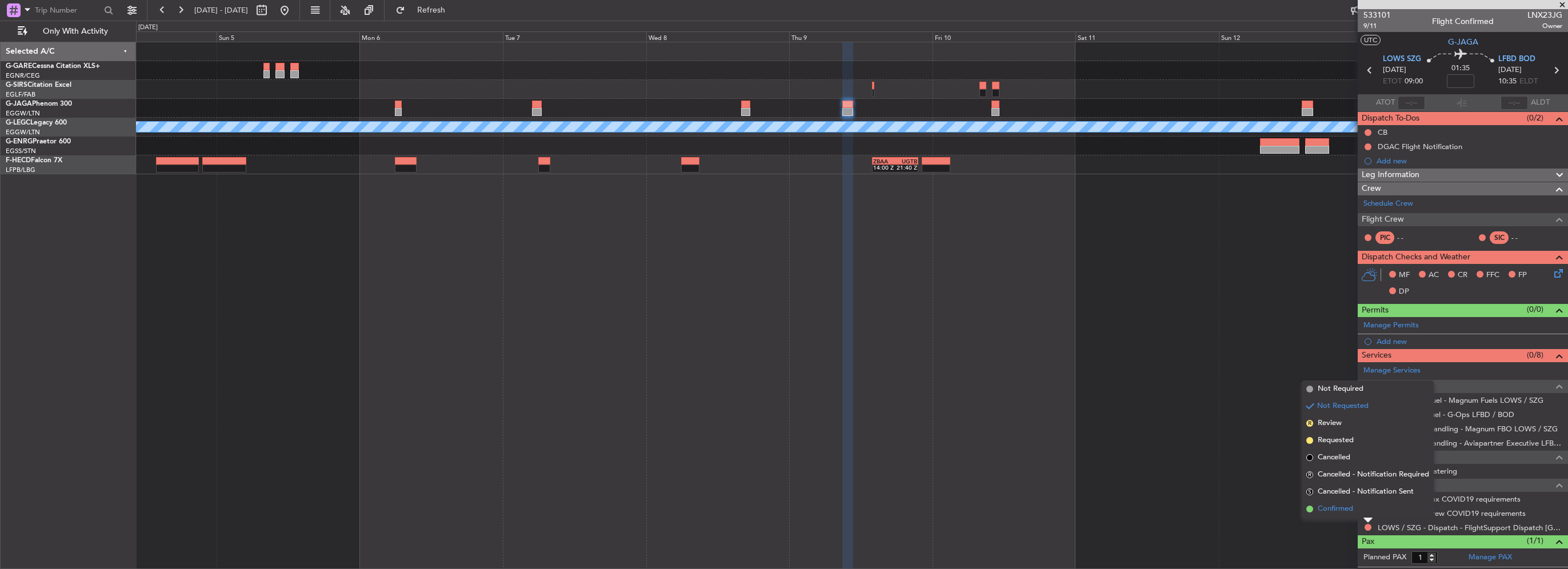
click at [1351, 512] on span "Confirmed" at bounding box center [1336, 509] width 35 height 11
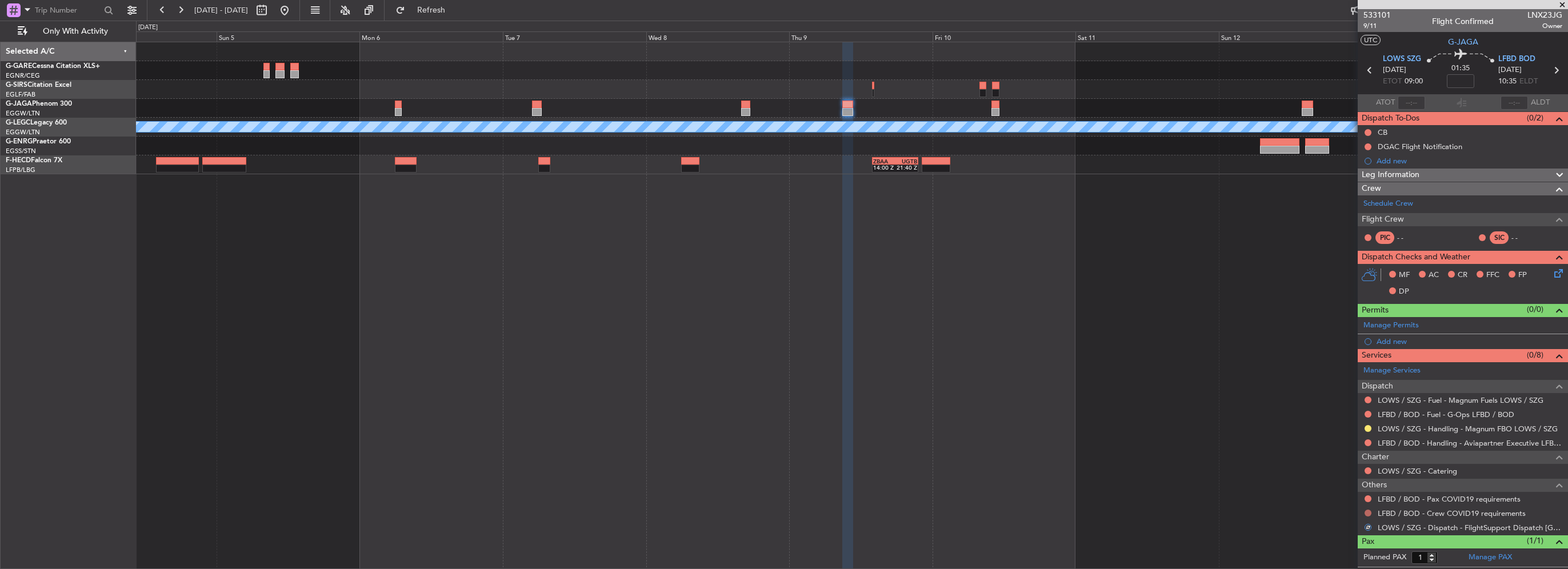
click at [1366, 512] on button at bounding box center [1368, 514] width 7 height 7
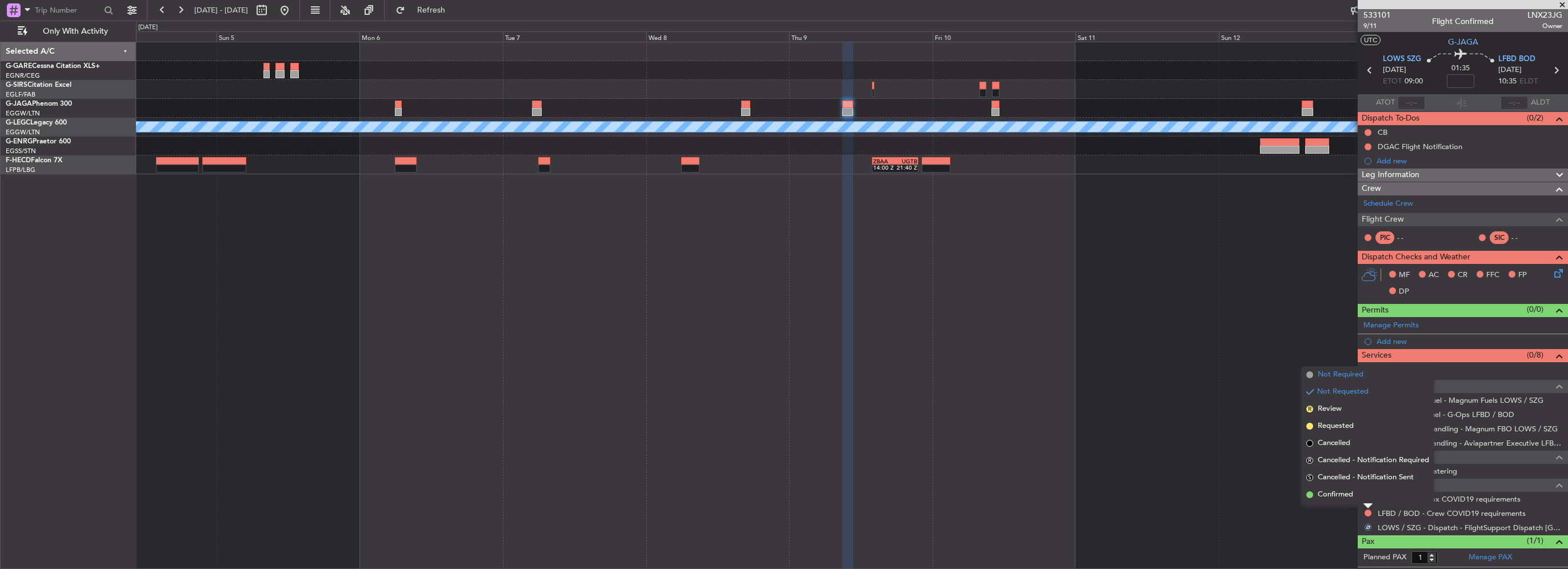
click at [1349, 375] on span "Not Required" at bounding box center [1341, 375] width 46 height 11
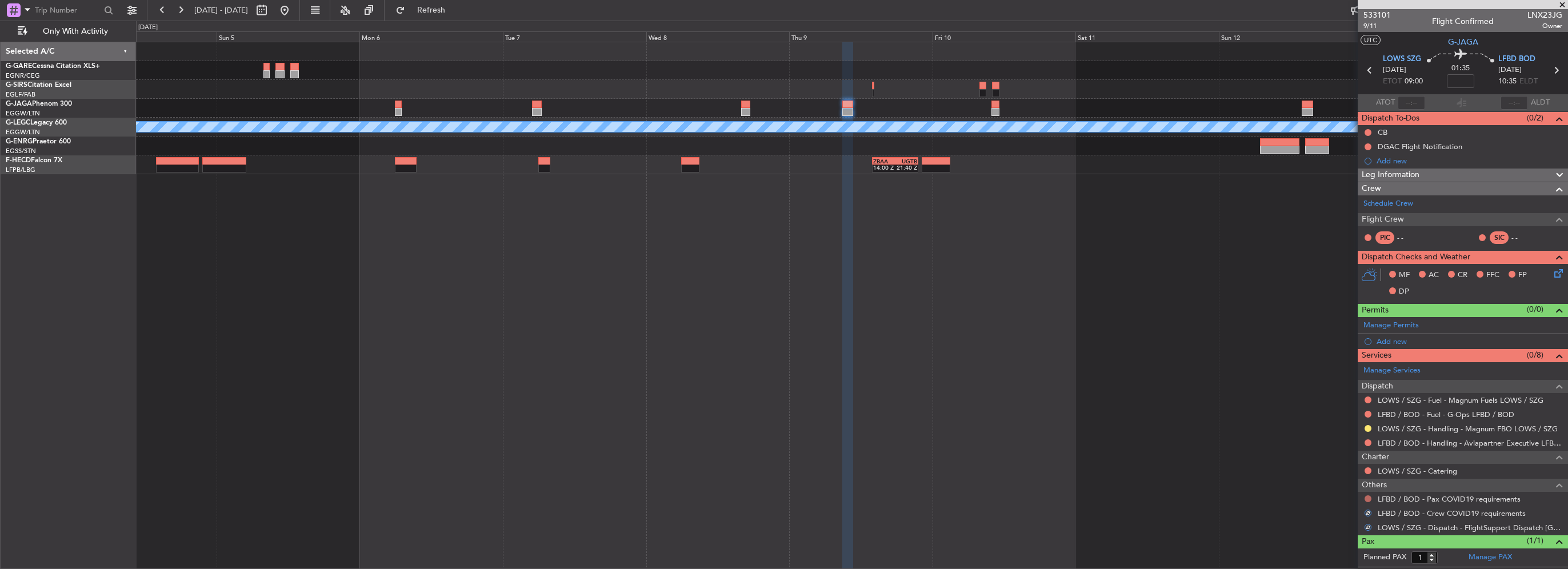
click at [1367, 499] on button at bounding box center [1368, 499] width 7 height 7
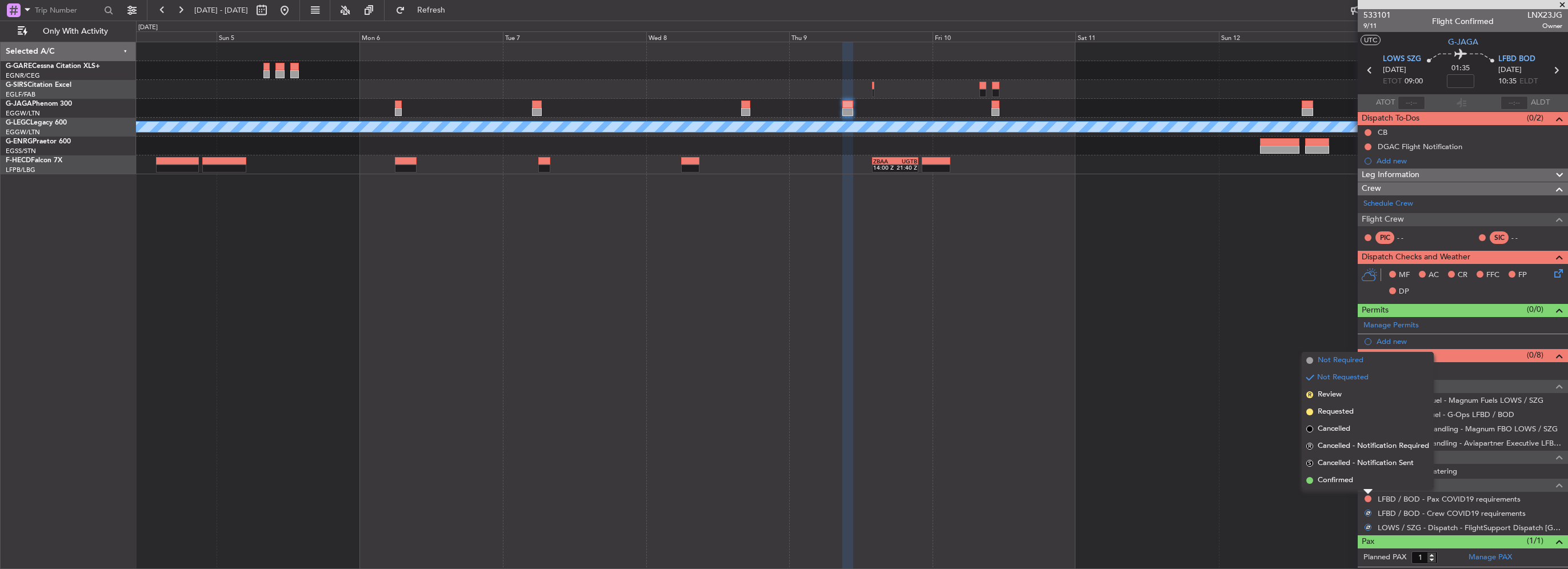
click at [1357, 366] on span "Not Required" at bounding box center [1341, 361] width 46 height 11
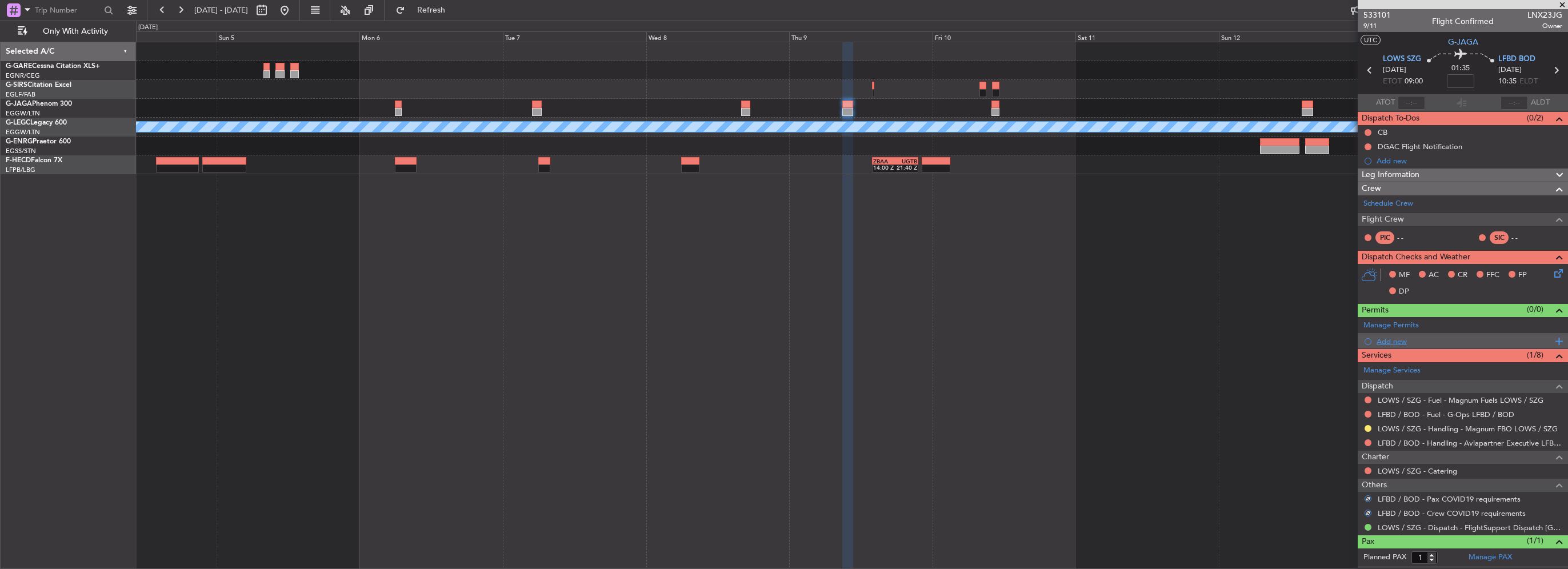
click at [1395, 339] on div "Add new" at bounding box center [1465, 341] width 176 height 10
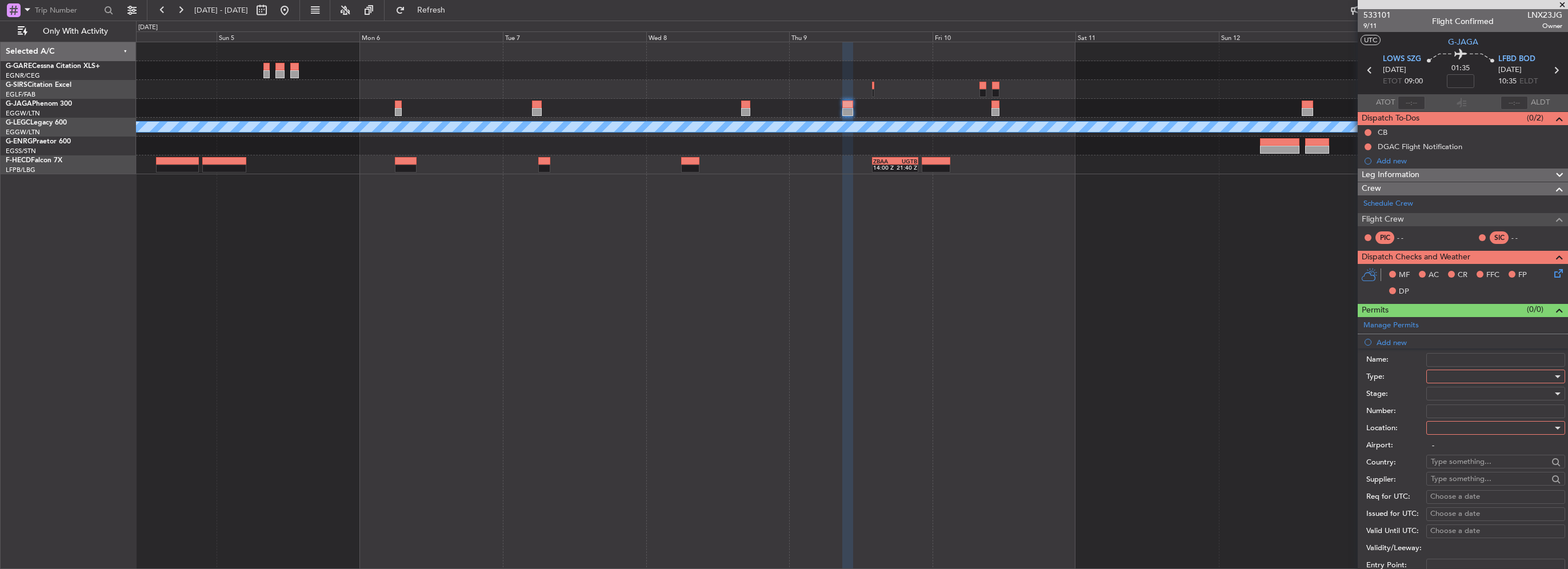
click at [1427, 377] on div at bounding box center [1496, 376] width 139 height 14
click at [1442, 485] on span "Slot" at bounding box center [1491, 484] width 120 height 17
click at [1454, 431] on div at bounding box center [1491, 427] width 121 height 17
click at [1449, 486] on span "Arrival" at bounding box center [1491, 484] width 120 height 17
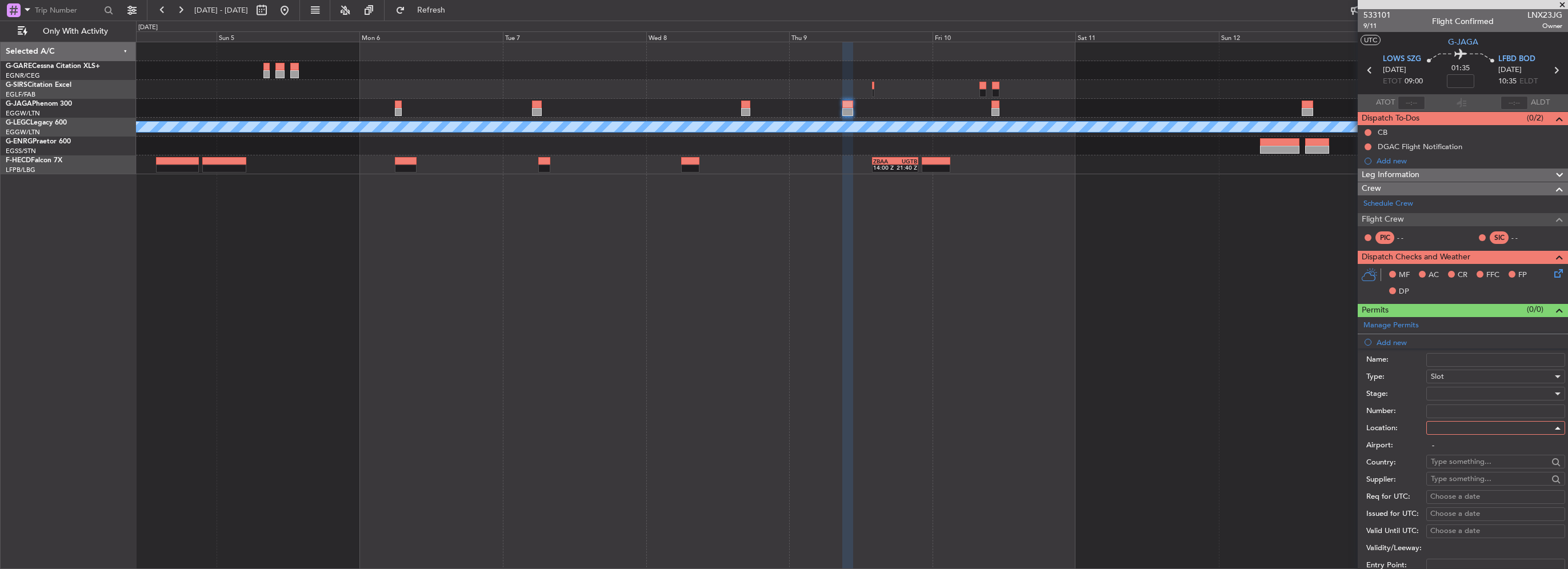
type input "LFBD / BOD"
click at [1448, 400] on div at bounding box center [1491, 393] width 121 height 17
click at [1458, 471] on span "Requested" at bounding box center [1491, 467] width 120 height 17
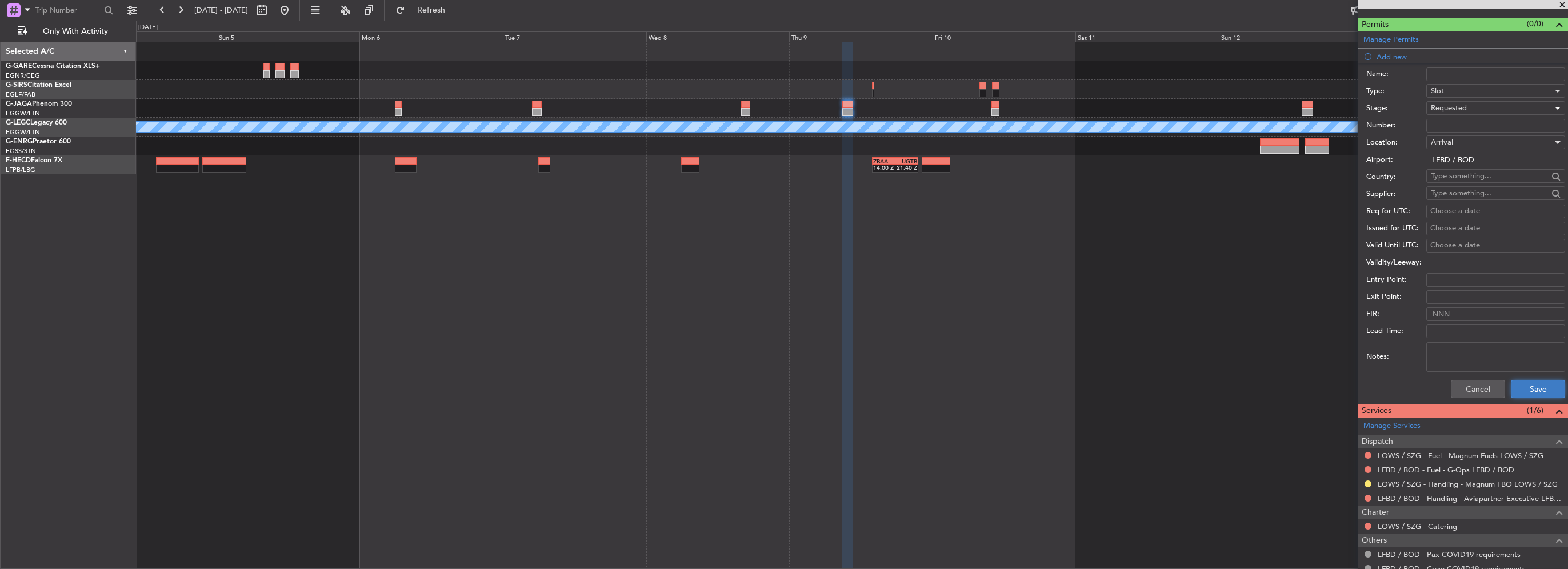
click at [1534, 384] on button "Save" at bounding box center [1538, 389] width 55 height 18
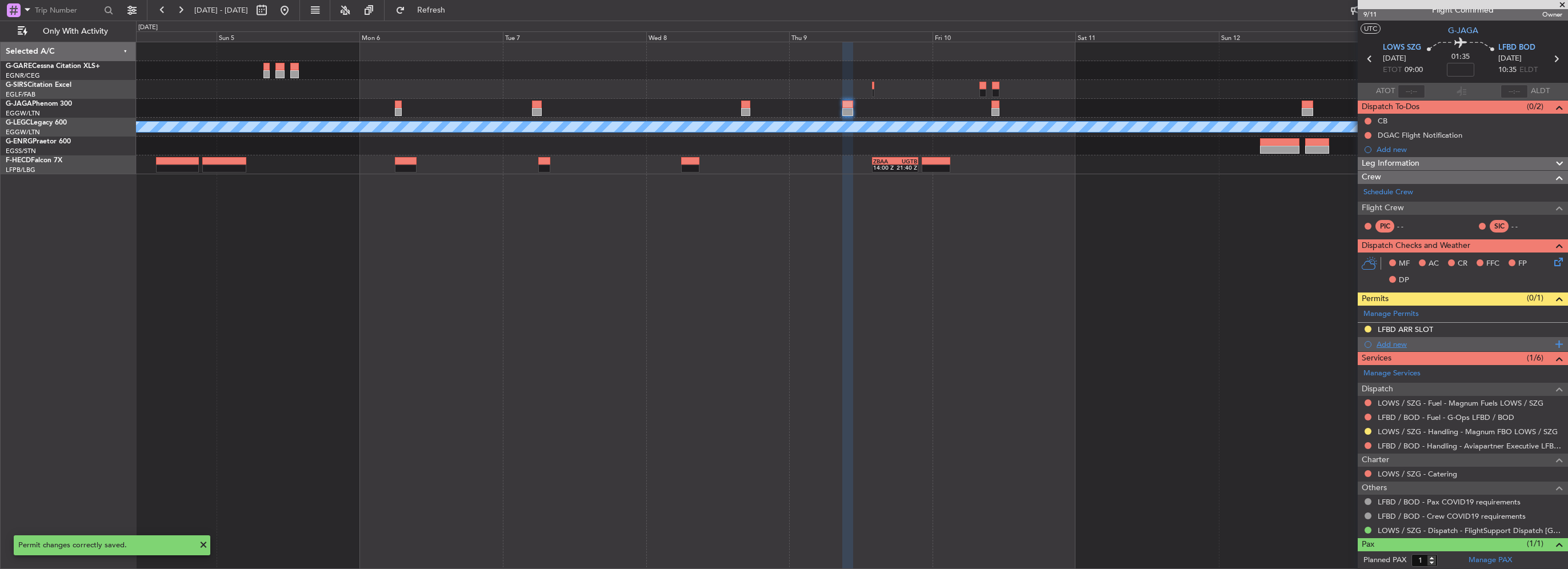
scroll to position [0, 0]
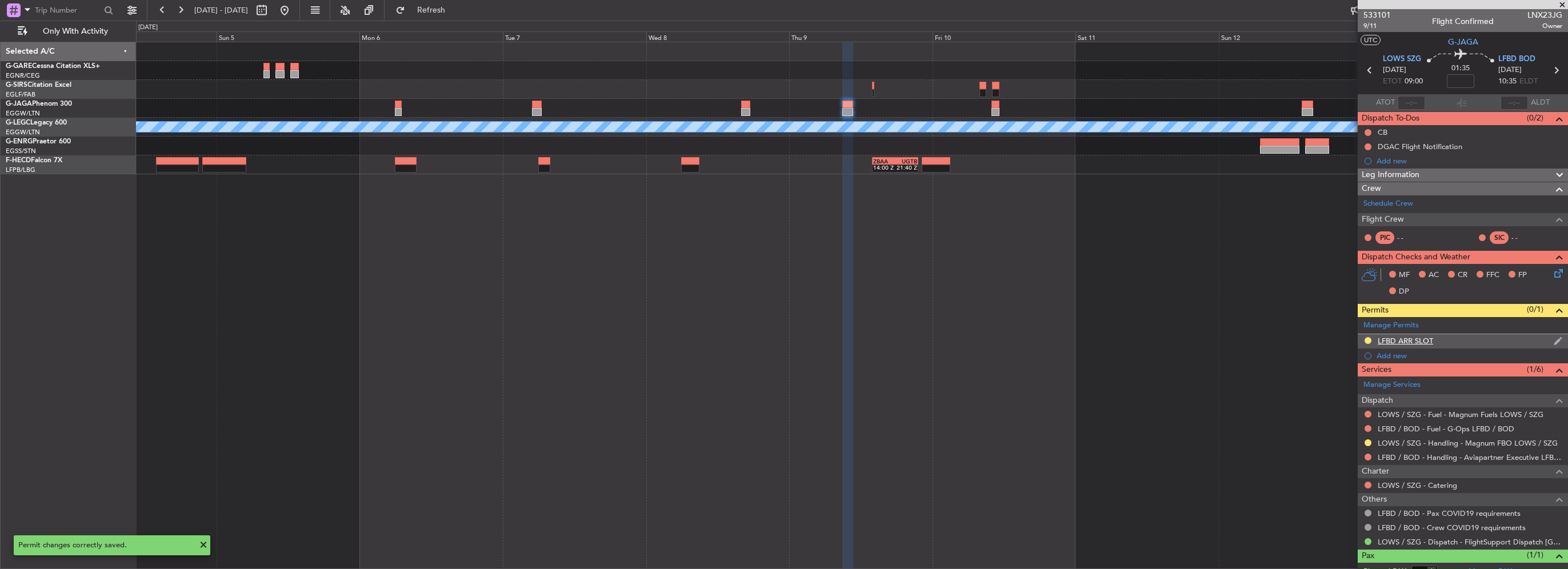
click at [1463, 341] on div "LFBD ARR SLOT" at bounding box center [1462, 341] width 210 height 14
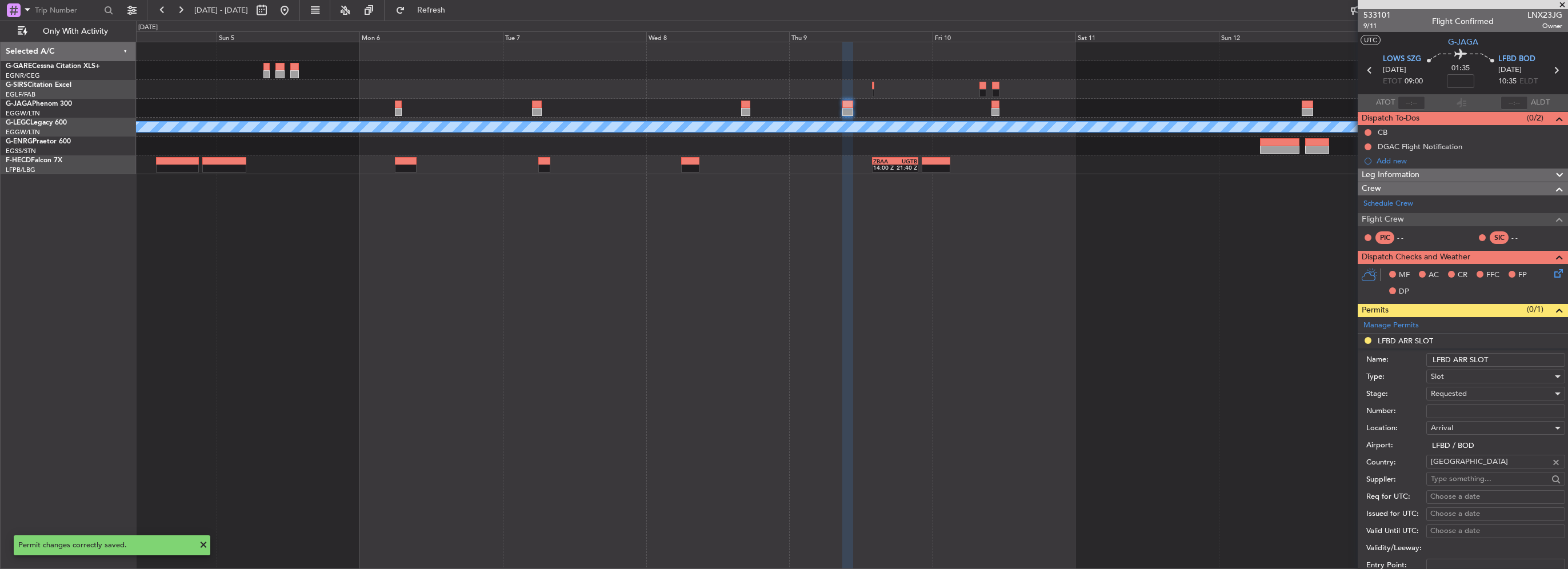
click at [1516, 362] on input "LFBD ARR SLOT" at bounding box center [1496, 361] width 139 height 14
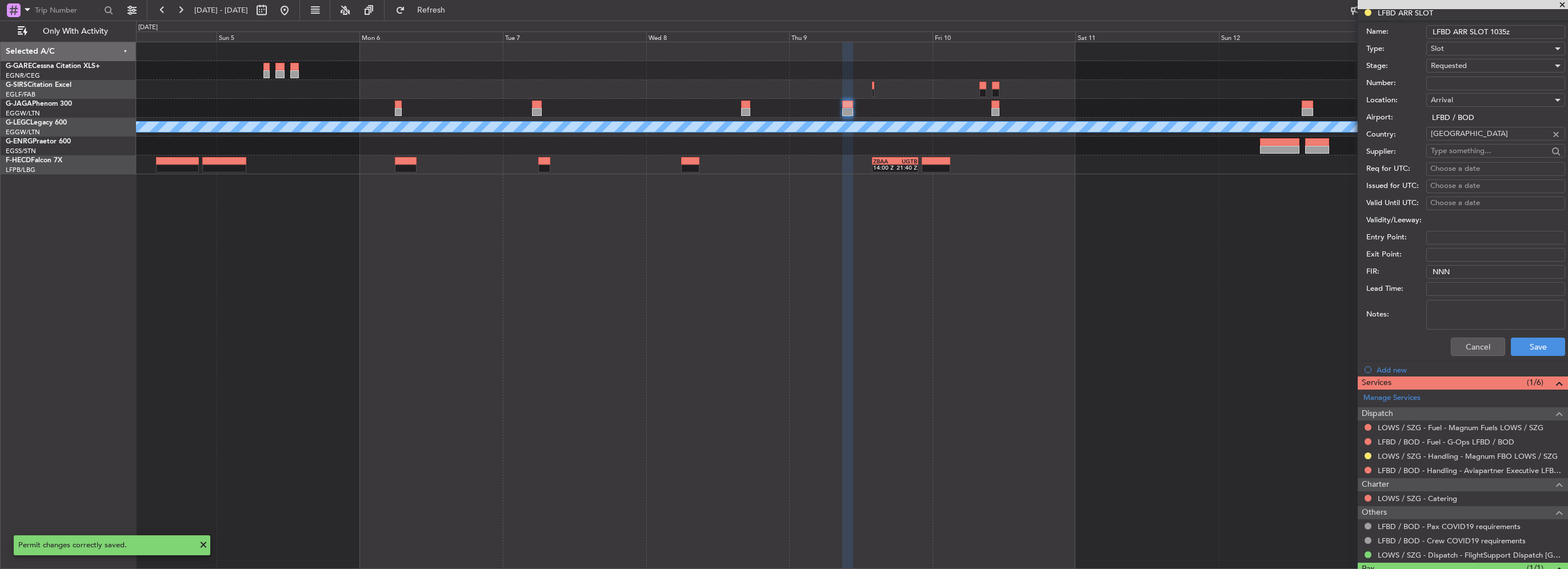
scroll to position [377, 0]
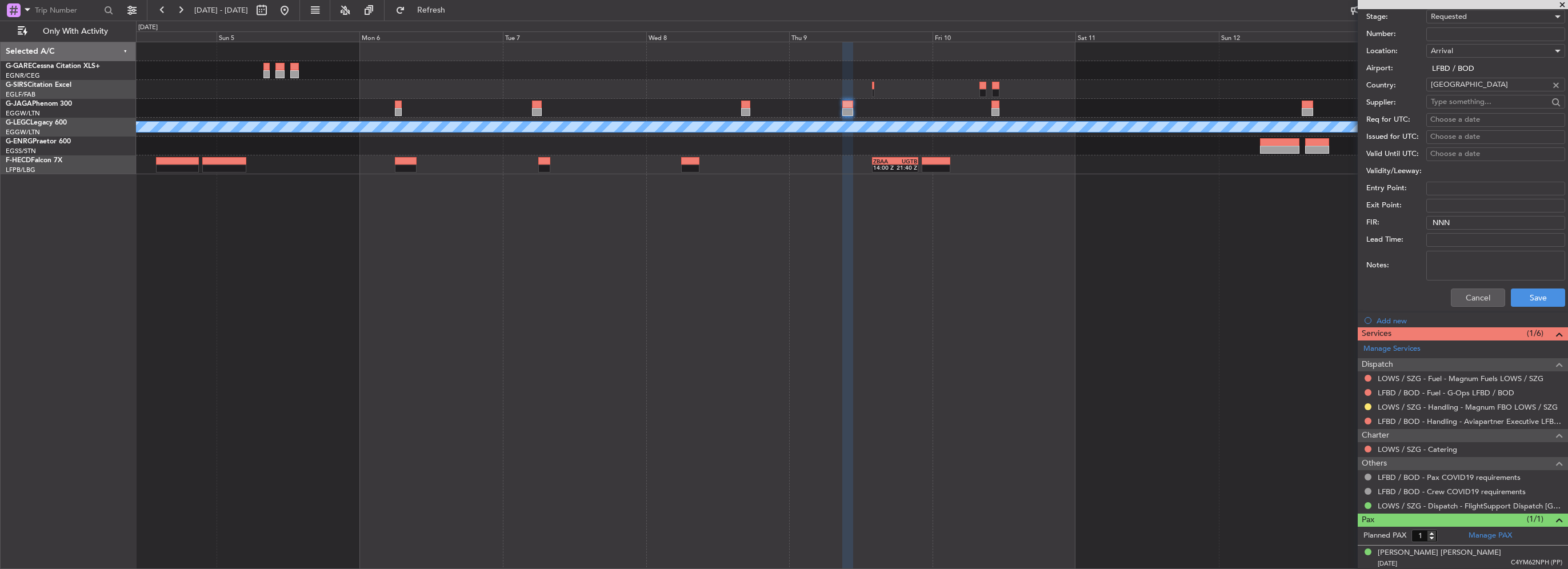
type input "LFBD ARR SLOT 1035z"
click at [1531, 307] on div "Cancel Save" at bounding box center [1466, 298] width 199 height 30
click at [1534, 295] on button "Save" at bounding box center [1538, 297] width 55 height 18
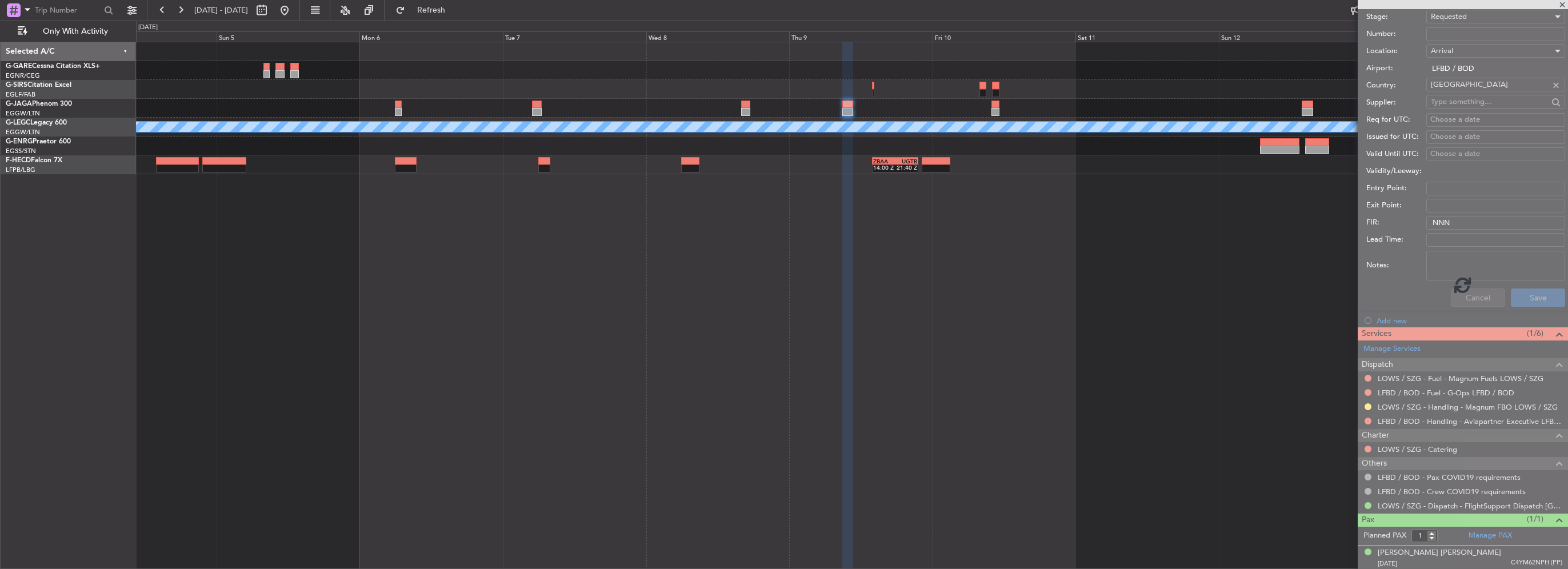
scroll to position [36, 0]
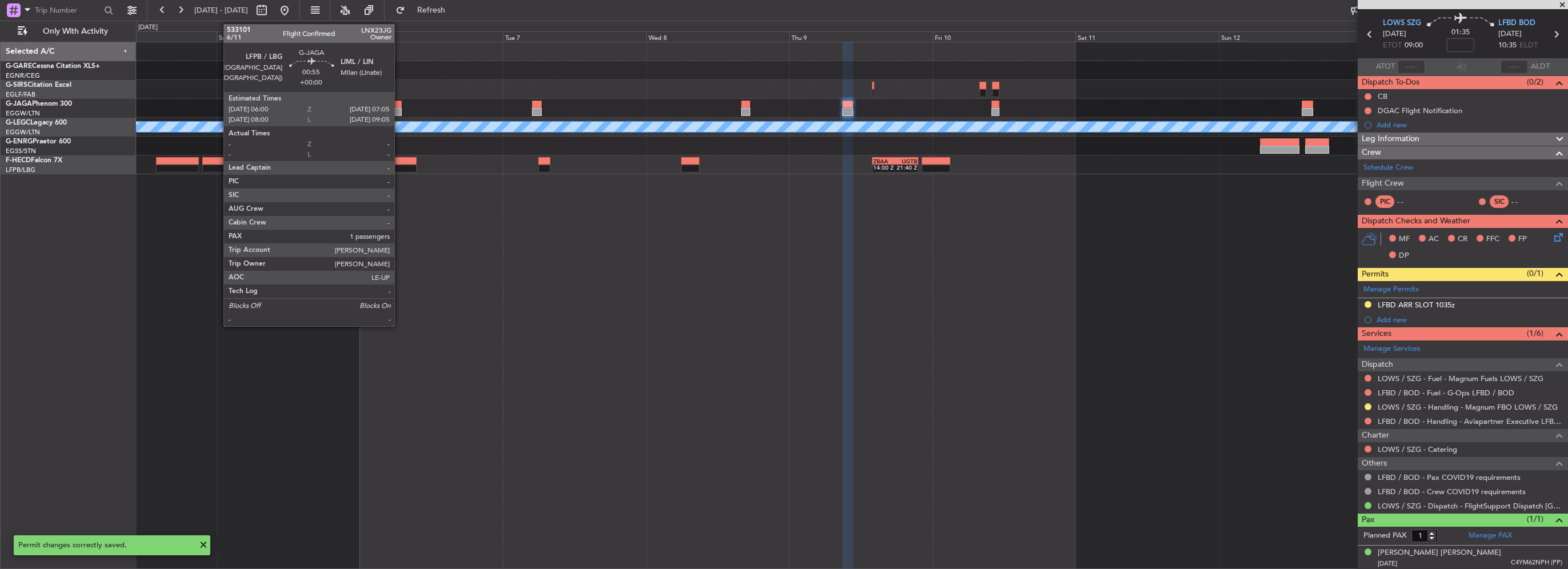
click at [399, 106] on div at bounding box center [398, 104] width 7 height 8
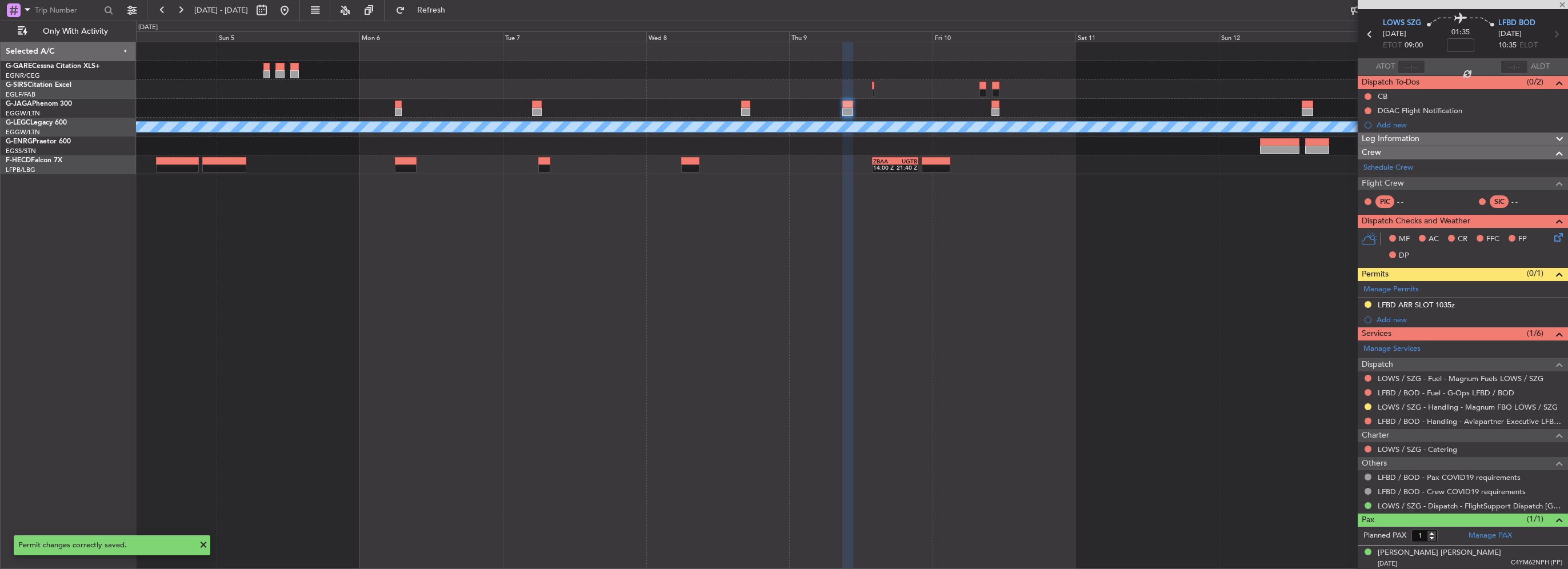
click at [535, 110] on div at bounding box center [536, 112] width 10 height 8
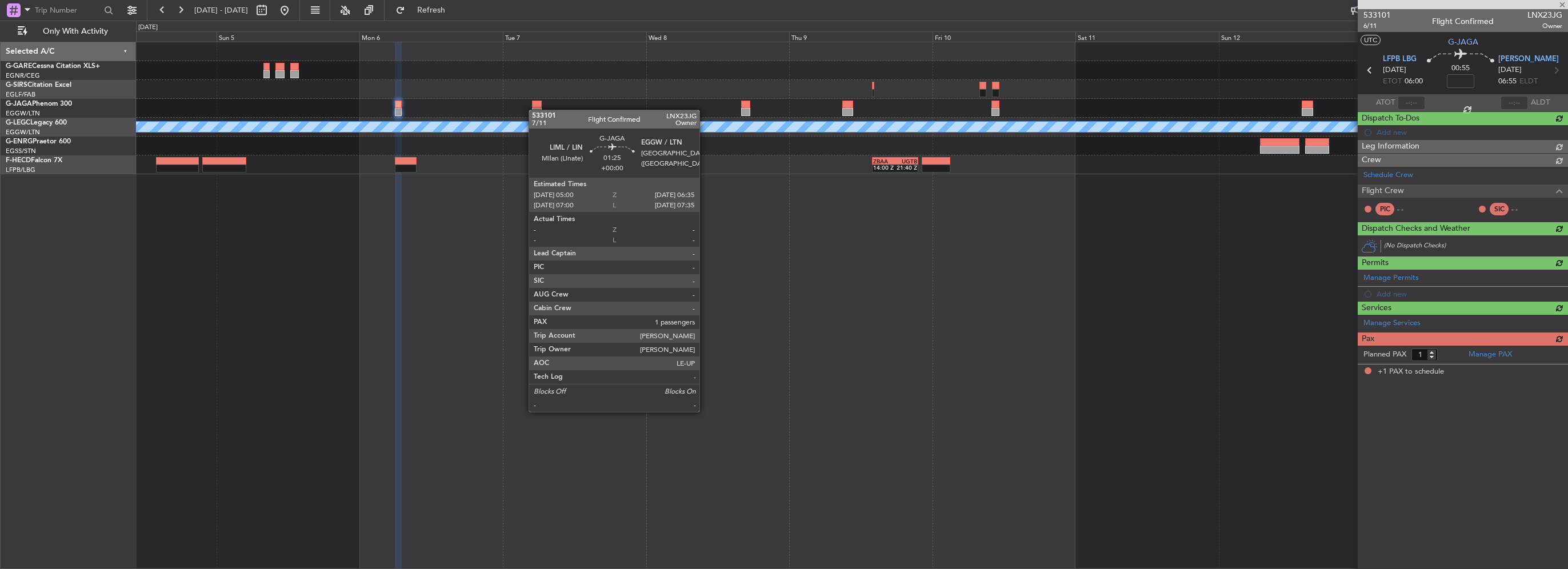
scroll to position [0, 0]
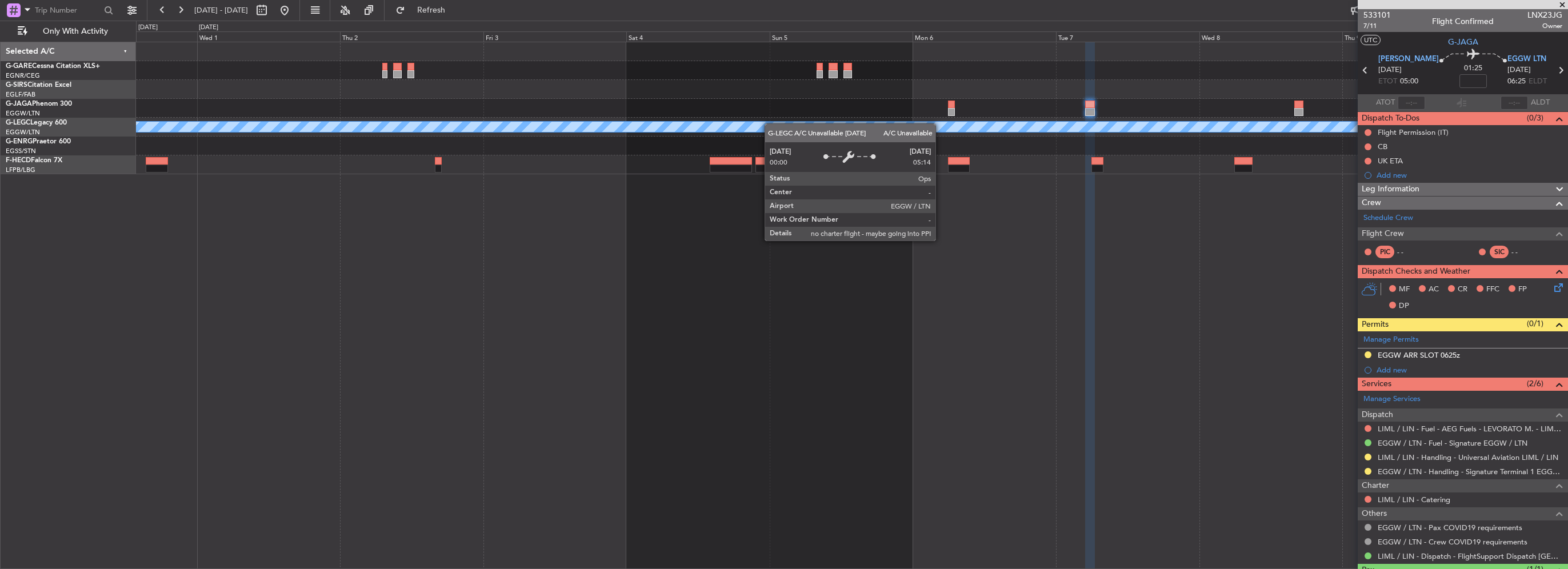
click at [905, 128] on div "A/C Unavailable [GEOGRAPHIC_DATA] ([GEOGRAPHIC_DATA]) ZBAA 14:00 Z UGTB 21:40 Z" at bounding box center [852, 108] width 1432 height 132
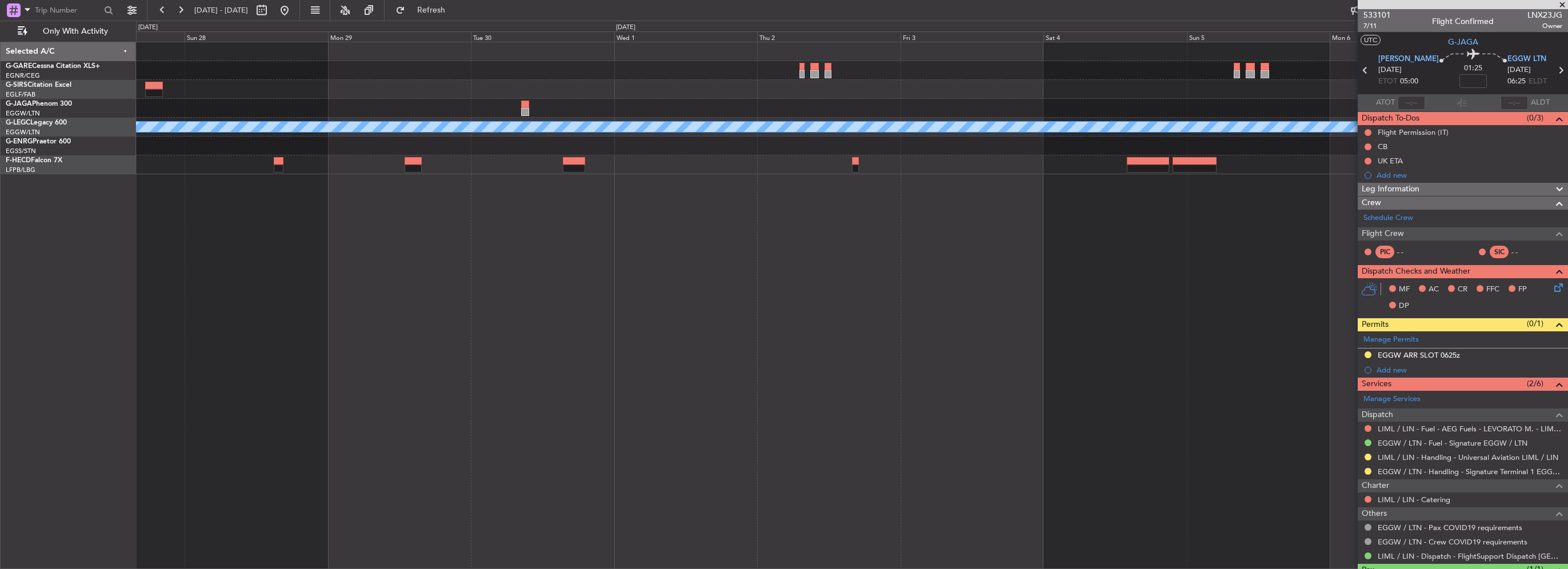
click at [980, 171] on div "A/C Unavailable [GEOGRAPHIC_DATA] ([GEOGRAPHIC_DATA]) ZBAA 14:00 Z UGTB 21:40 Z" at bounding box center [852, 108] width 1432 height 132
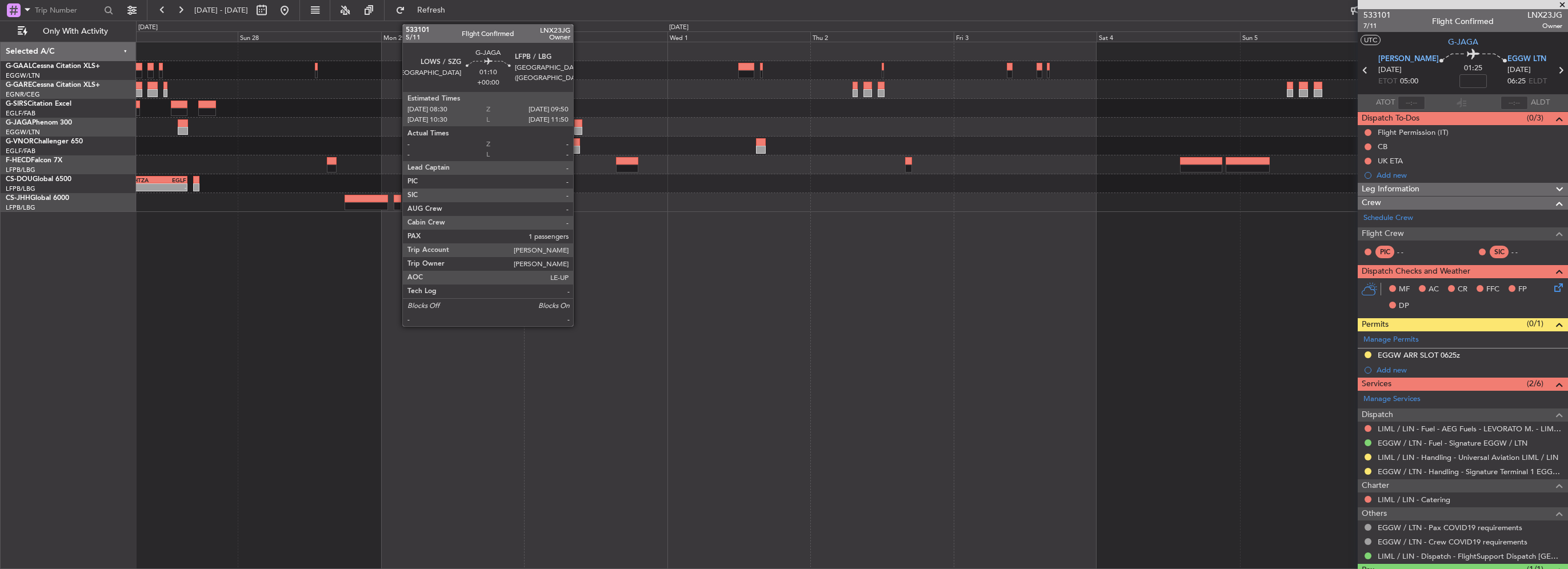
click at [579, 130] on div at bounding box center [578, 130] width 8 height 8
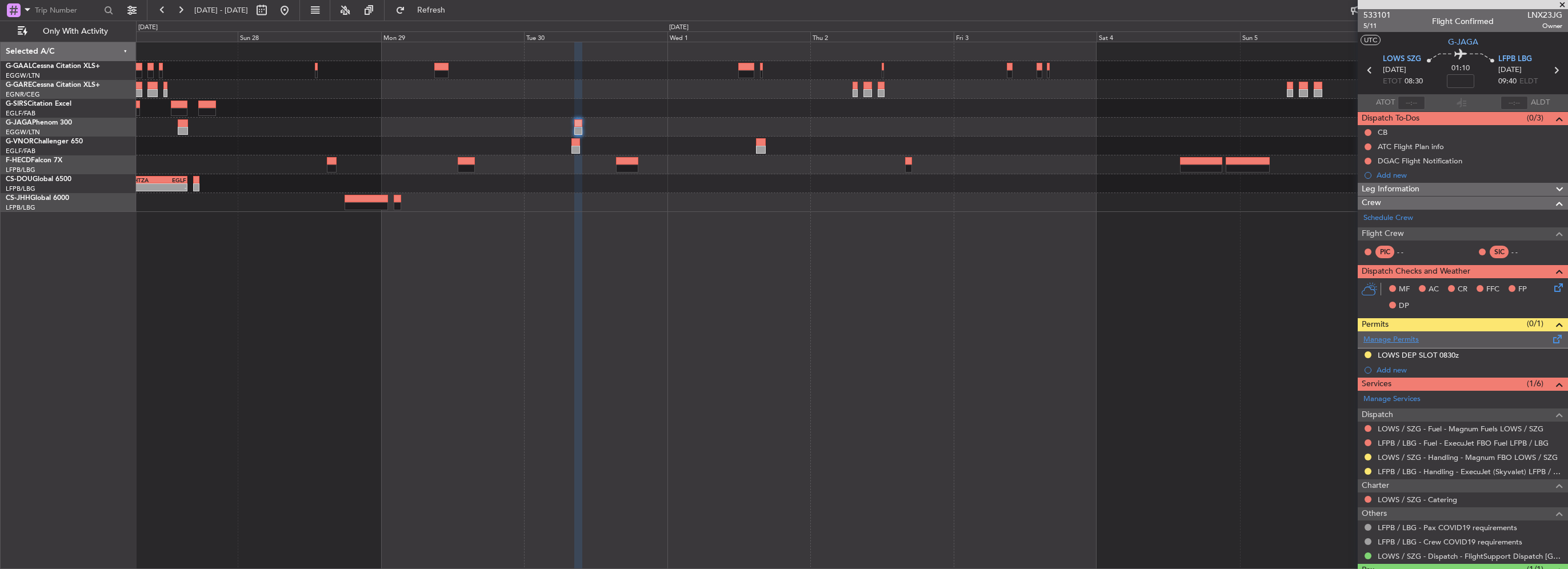
click at [1390, 339] on link "Manage Permits" at bounding box center [1391, 339] width 55 height 11
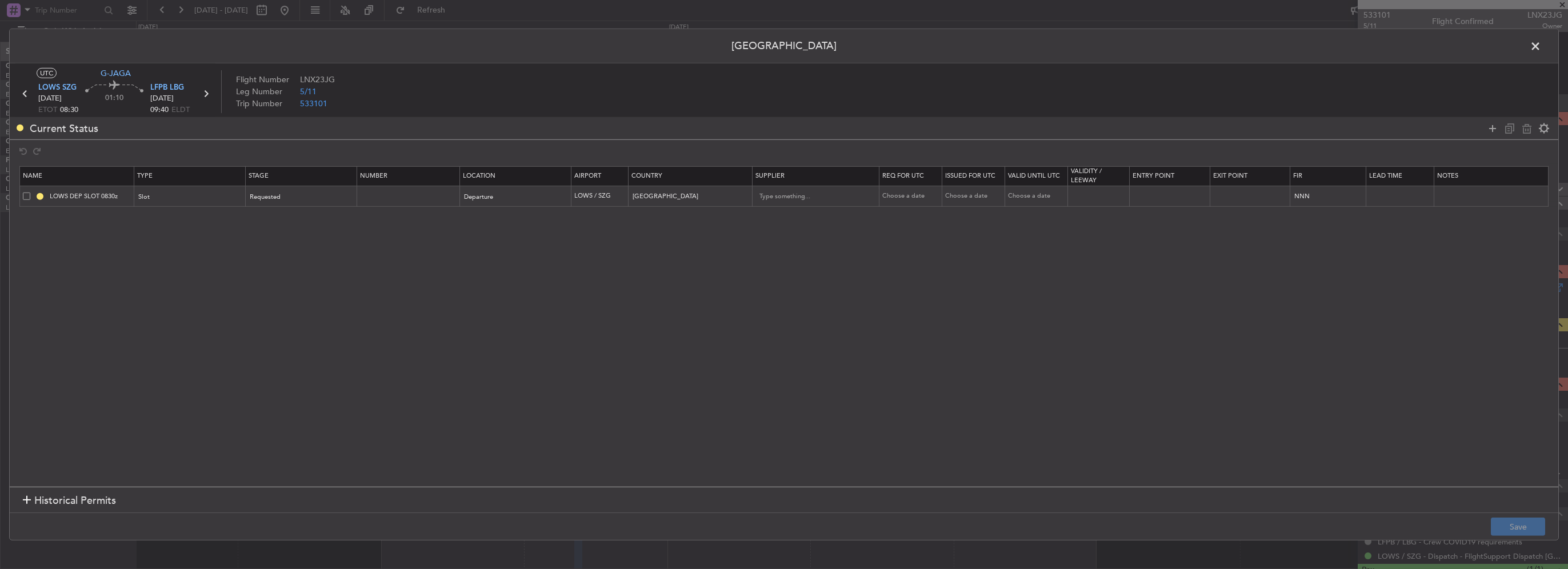
click at [26, 197] on span at bounding box center [26, 195] width 7 height 7
click at [31, 192] on input "checkbox" at bounding box center [31, 192] width 0 height 0
click at [1527, 130] on icon at bounding box center [1528, 128] width 14 height 14
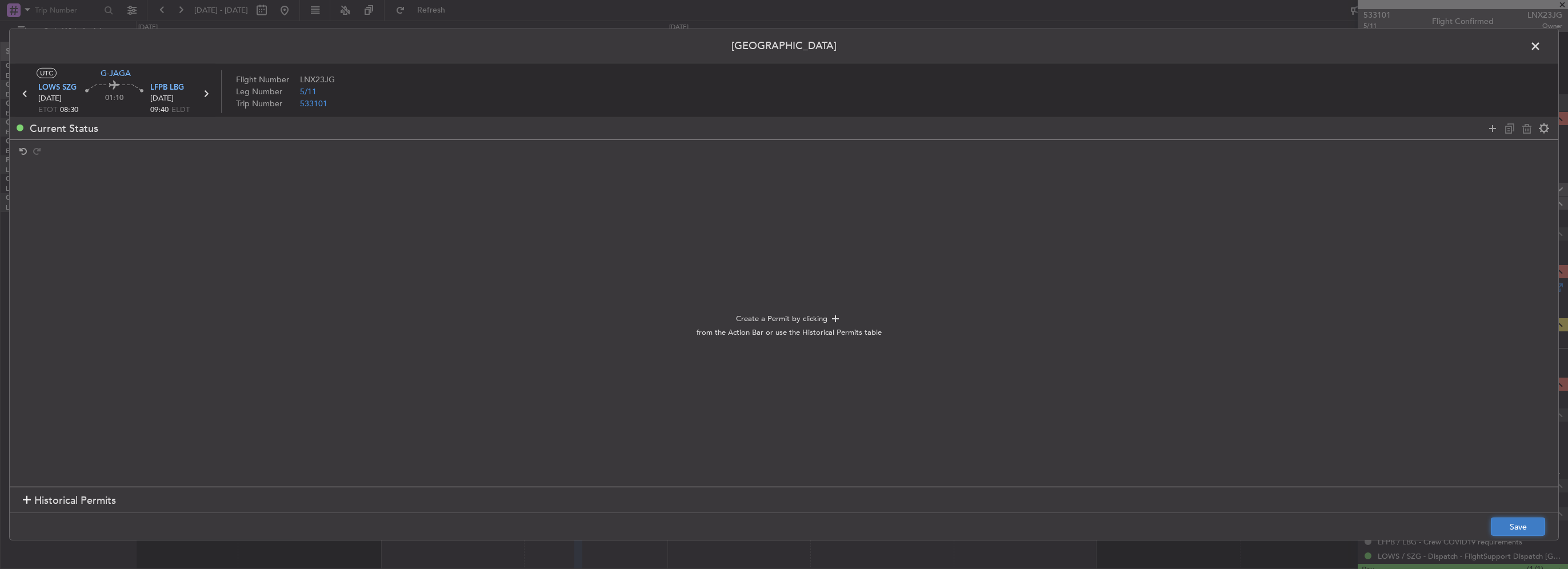
click at [1521, 520] on button "Save" at bounding box center [1519, 527] width 55 height 18
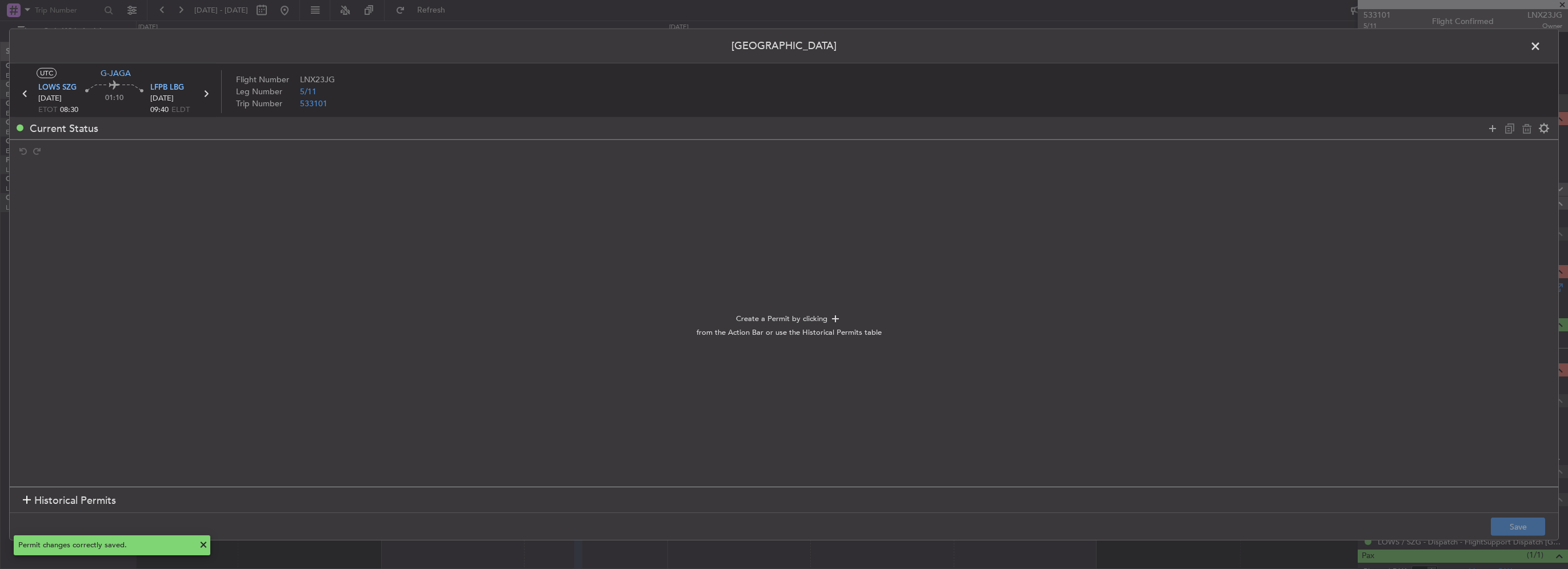
click at [1542, 45] on span at bounding box center [1542, 49] width 0 height 23
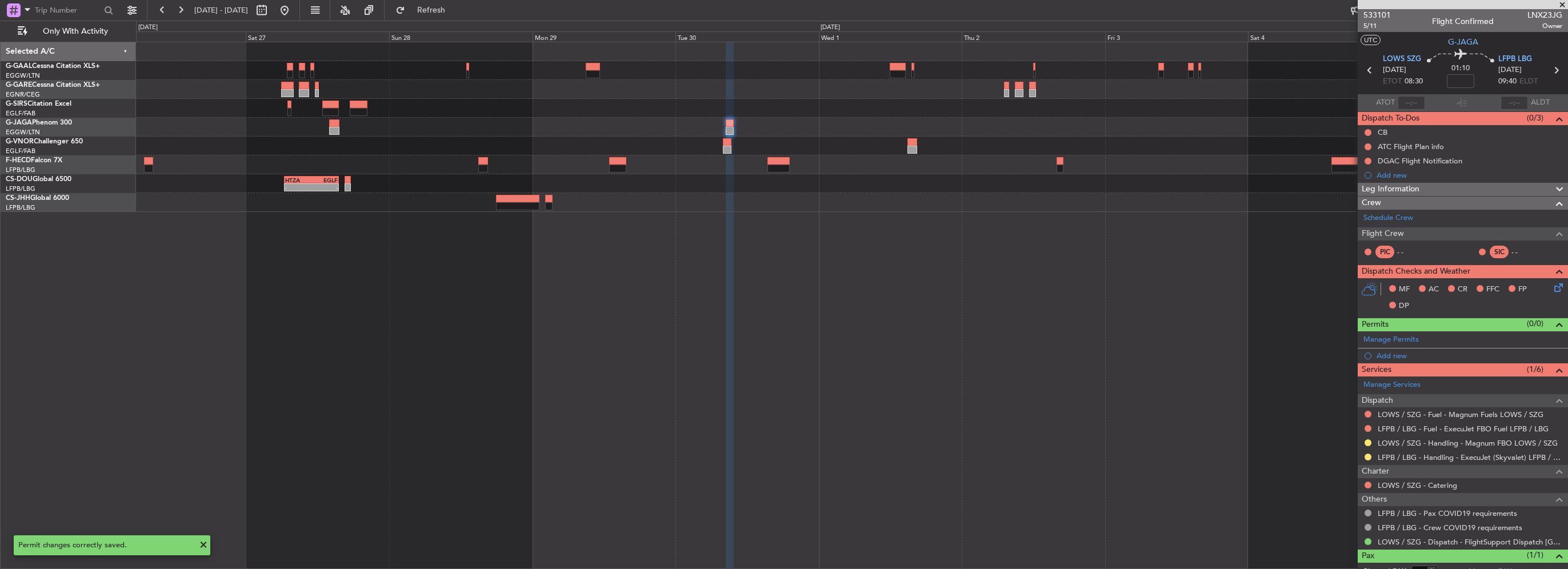
click at [544, 152] on div "Planned Maint [GEOGRAPHIC_DATA] ([GEOGRAPHIC_DATA]) - - HTZA 06:30 Z EGLF 15:35…" at bounding box center [852, 127] width 1432 height 170
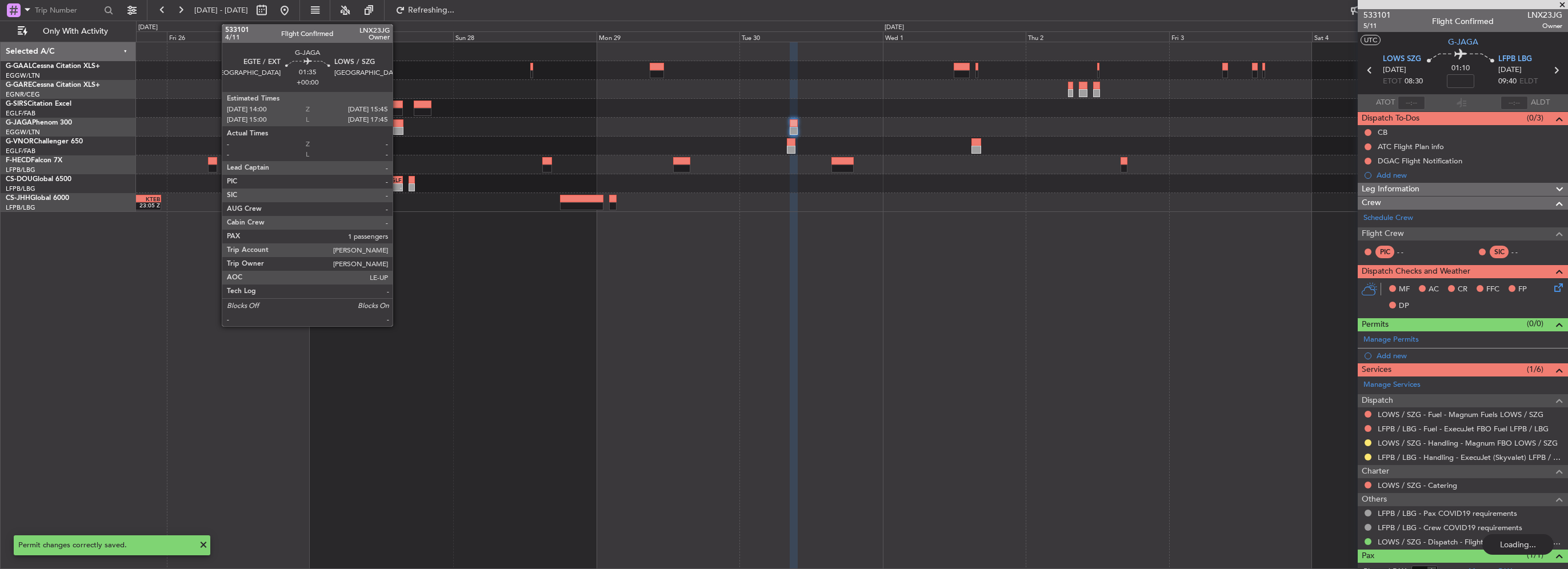
click at [397, 128] on div at bounding box center [398, 130] width 11 height 8
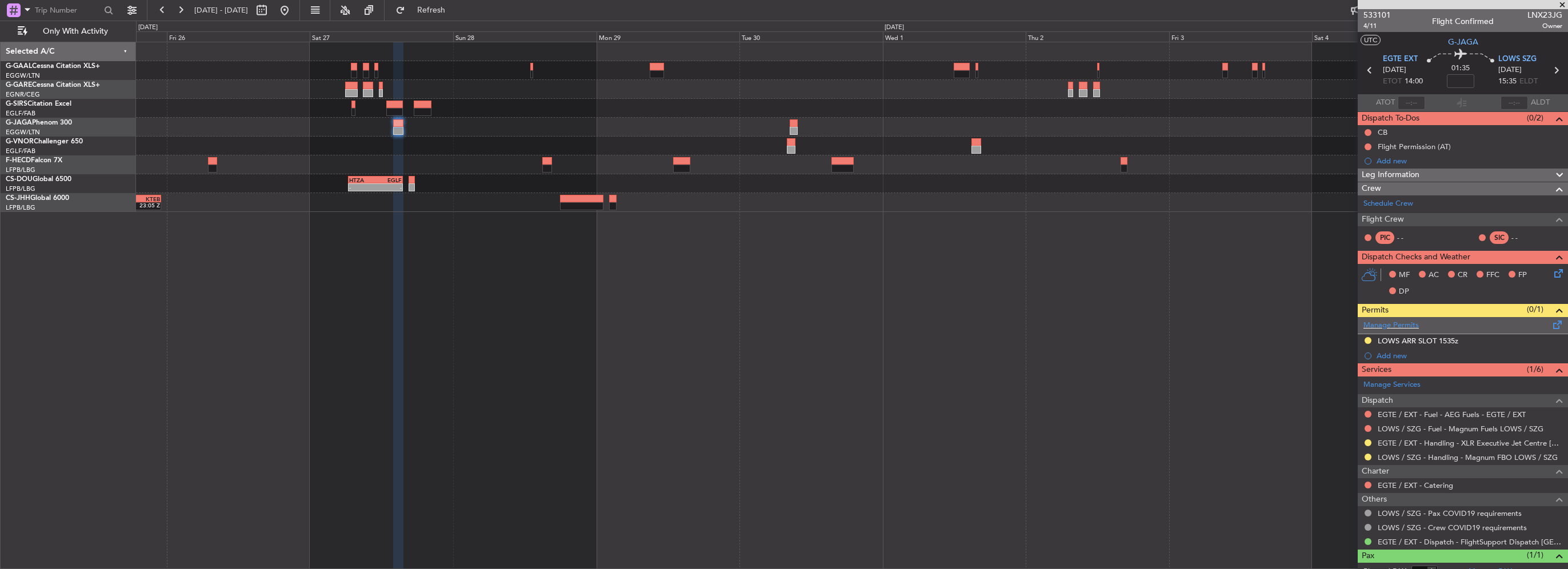
click at [1551, 322] on span at bounding box center [1558, 323] width 14 height 9
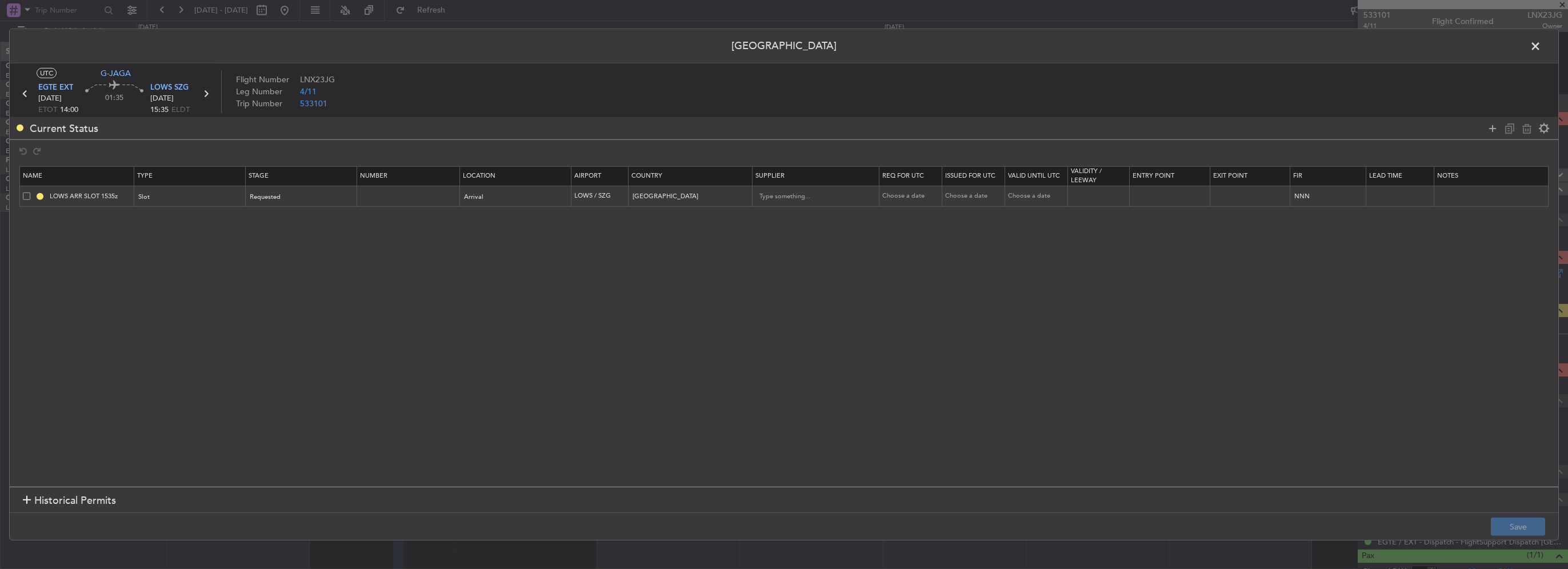
click at [27, 198] on span at bounding box center [26, 195] width 7 height 7
click at [31, 192] on input "checkbox" at bounding box center [31, 192] width 0 height 0
click at [1524, 128] on icon at bounding box center [1528, 128] width 14 height 14
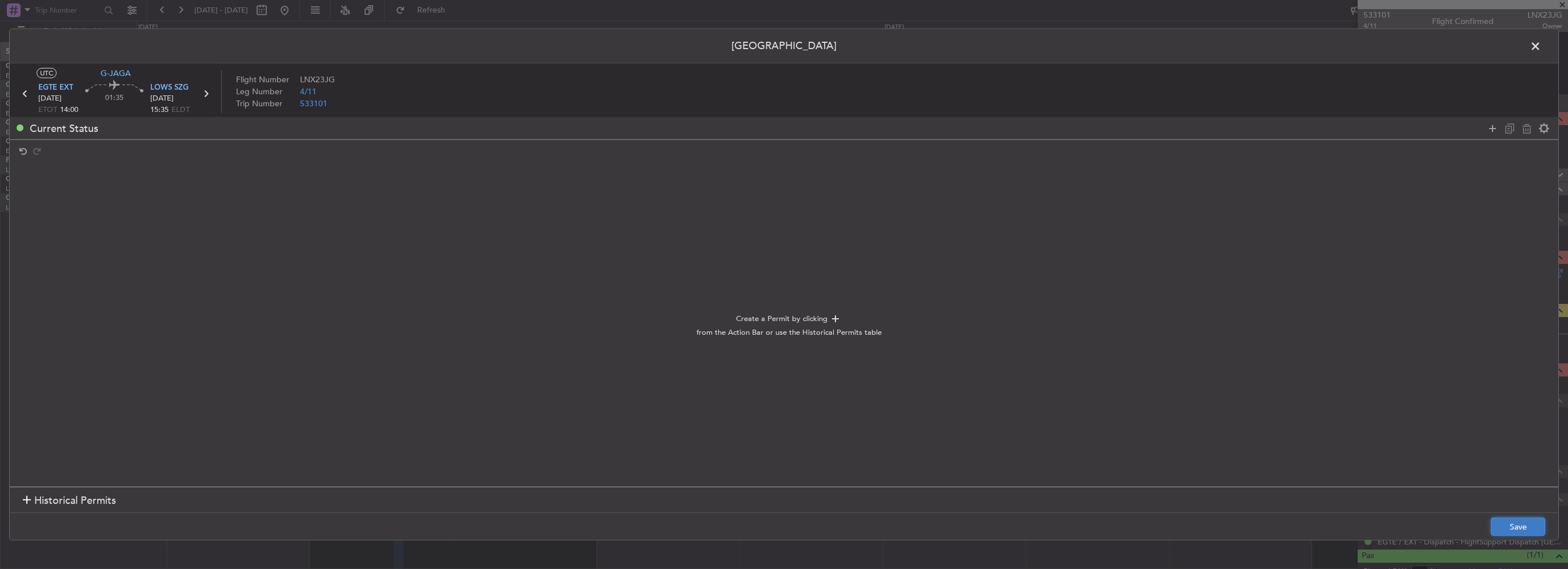
click at [1513, 535] on button "Save" at bounding box center [1519, 527] width 55 height 18
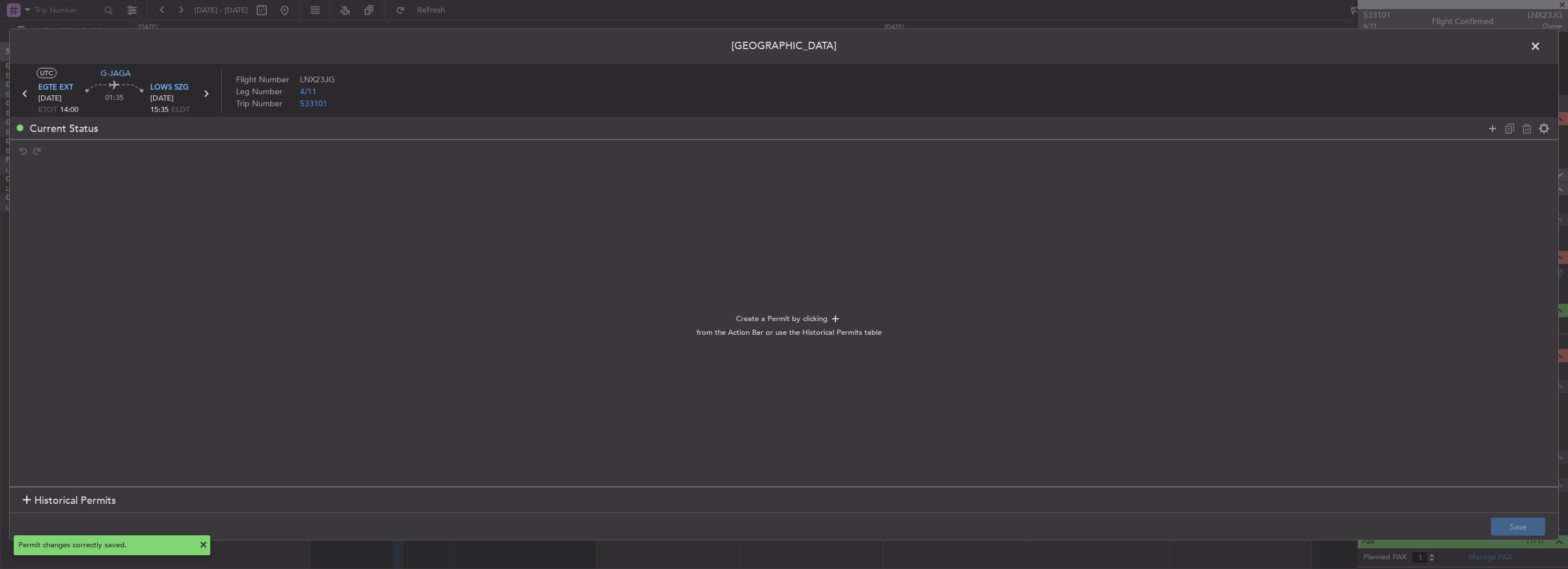
click at [1542, 43] on span at bounding box center [1542, 49] width 0 height 23
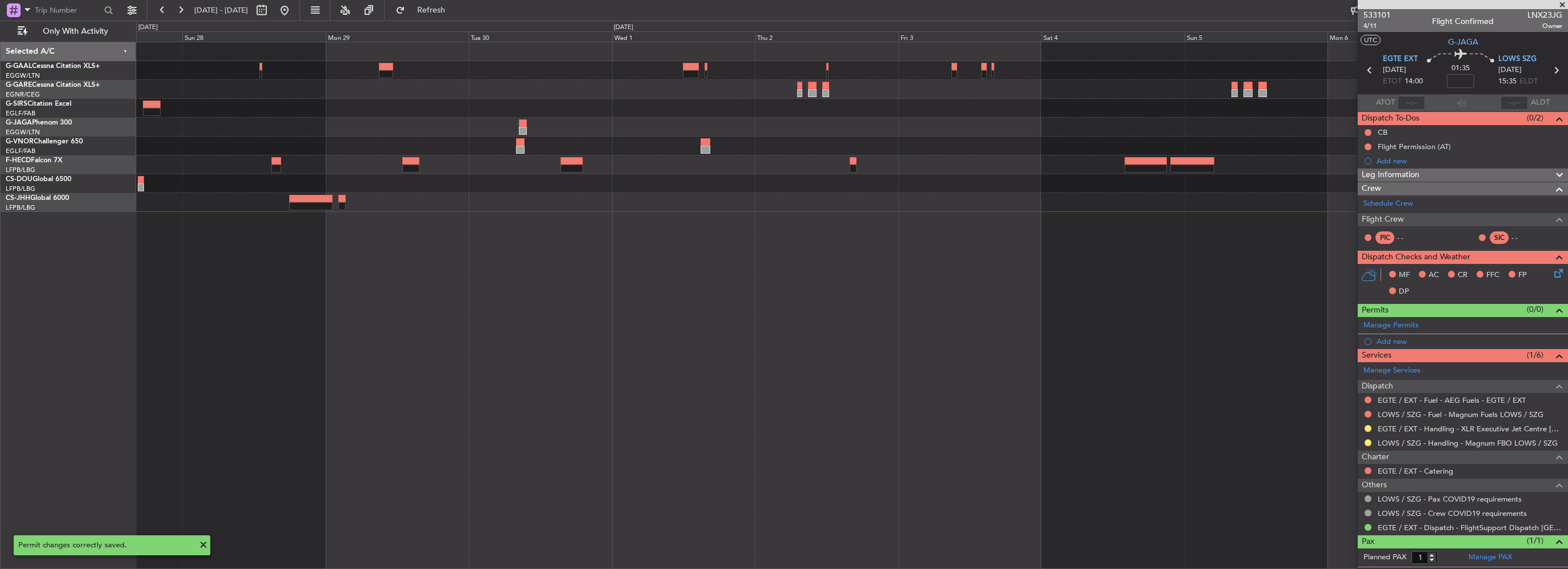
click at [577, 238] on div "ZBAA 14:00 Z UGTB 21:40 Z HTZA 06:30 Z EGLF 15:35 Z - - EDDM 15:00 Z KTEB 23:05…" at bounding box center [852, 305] width 1433 height 528
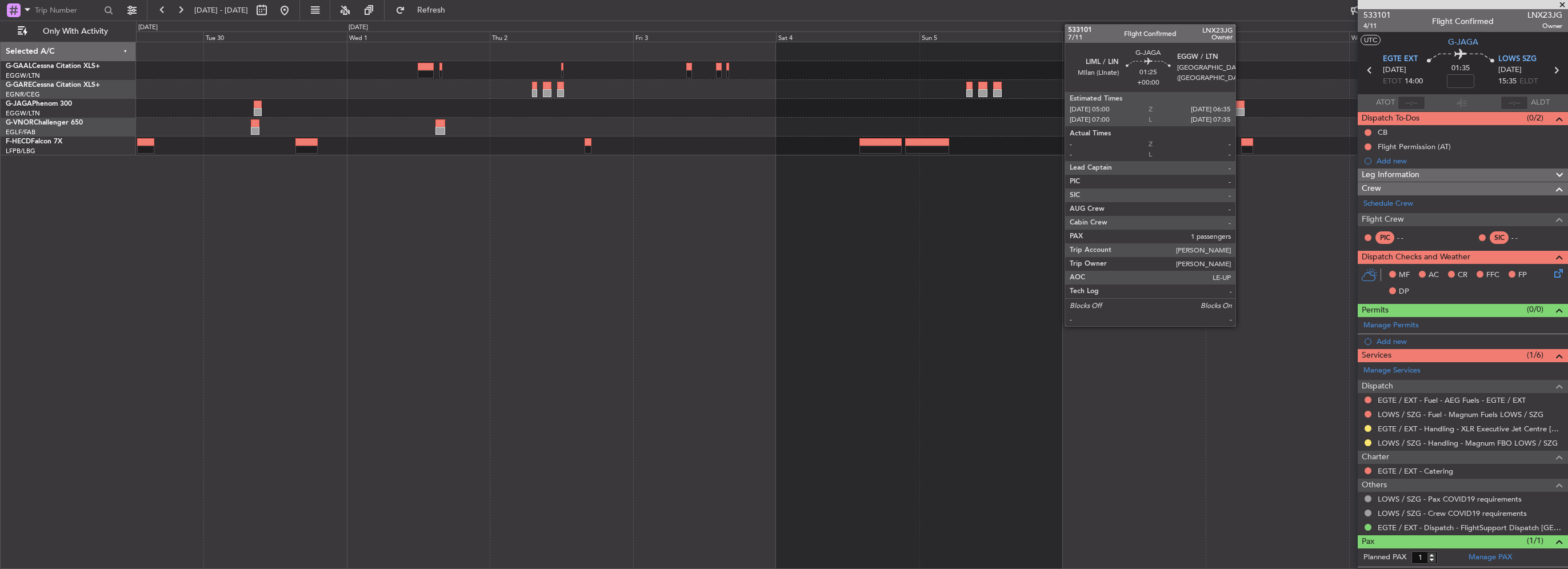
click at [1241, 112] on div at bounding box center [1239, 112] width 10 height 8
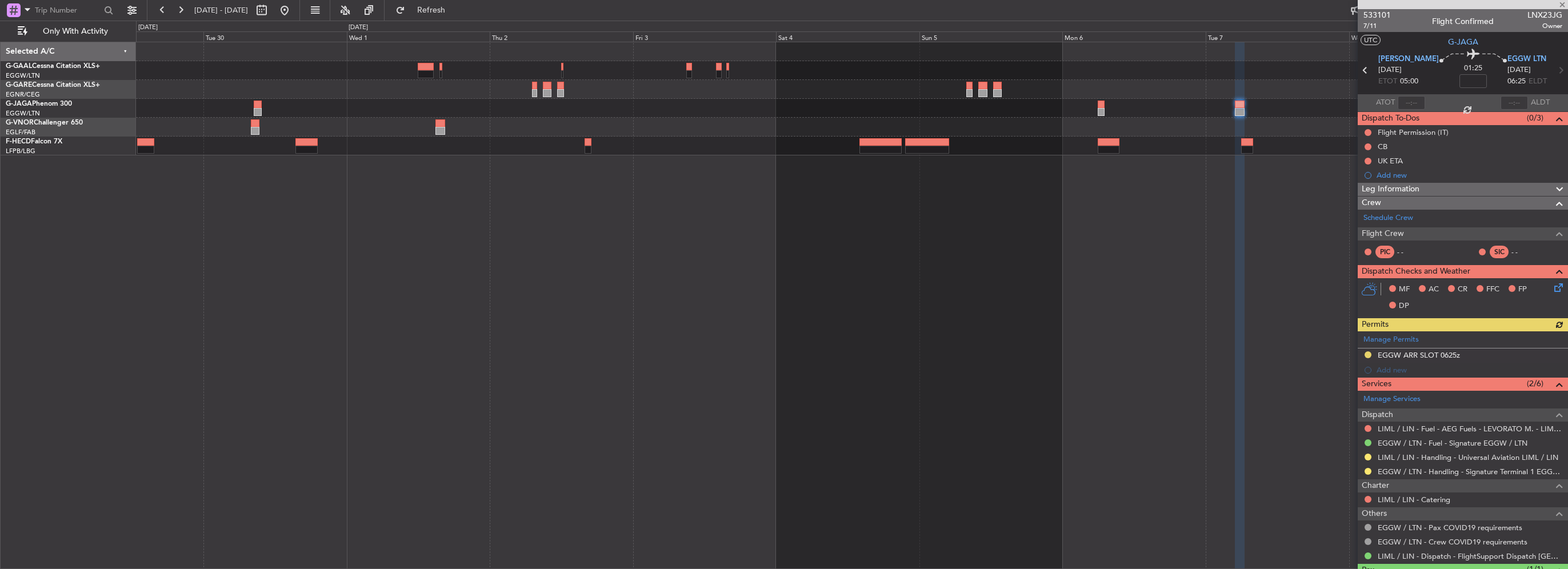
click at [432, 146] on div "ZBAA 14:00 Z UGTB 21:40 Z" at bounding box center [852, 98] width 1432 height 113
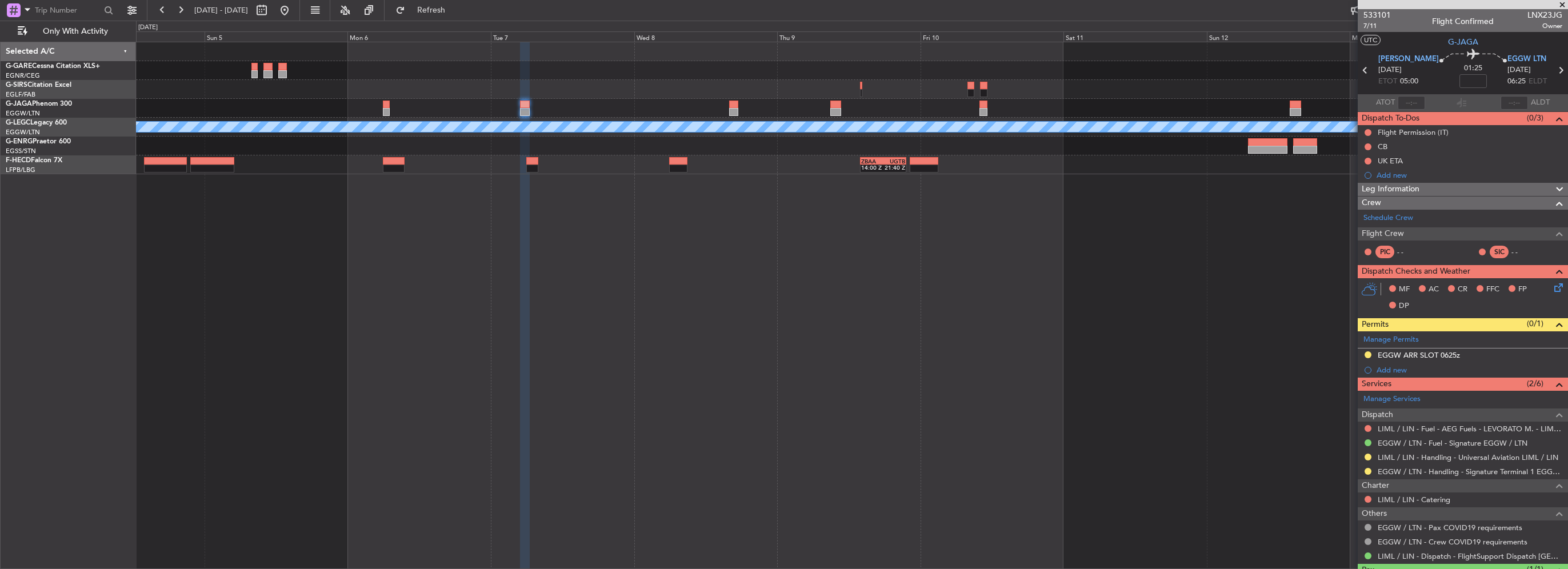
click at [182, 112] on div at bounding box center [852, 107] width 1432 height 18
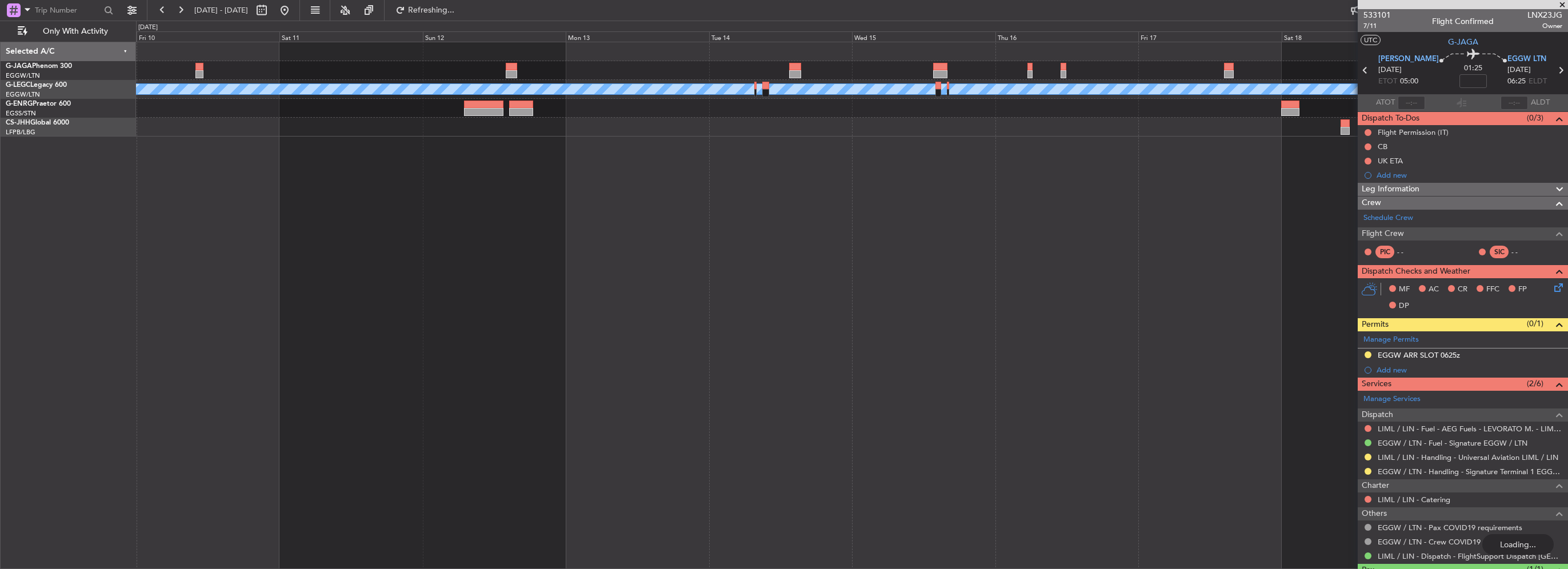
click at [795, 83] on div "A/C Unavailable [GEOGRAPHIC_DATA] ([GEOGRAPHIC_DATA]) - - LEZG 15:00 Z KNUQ 02:…" at bounding box center [852, 89] width 1432 height 94
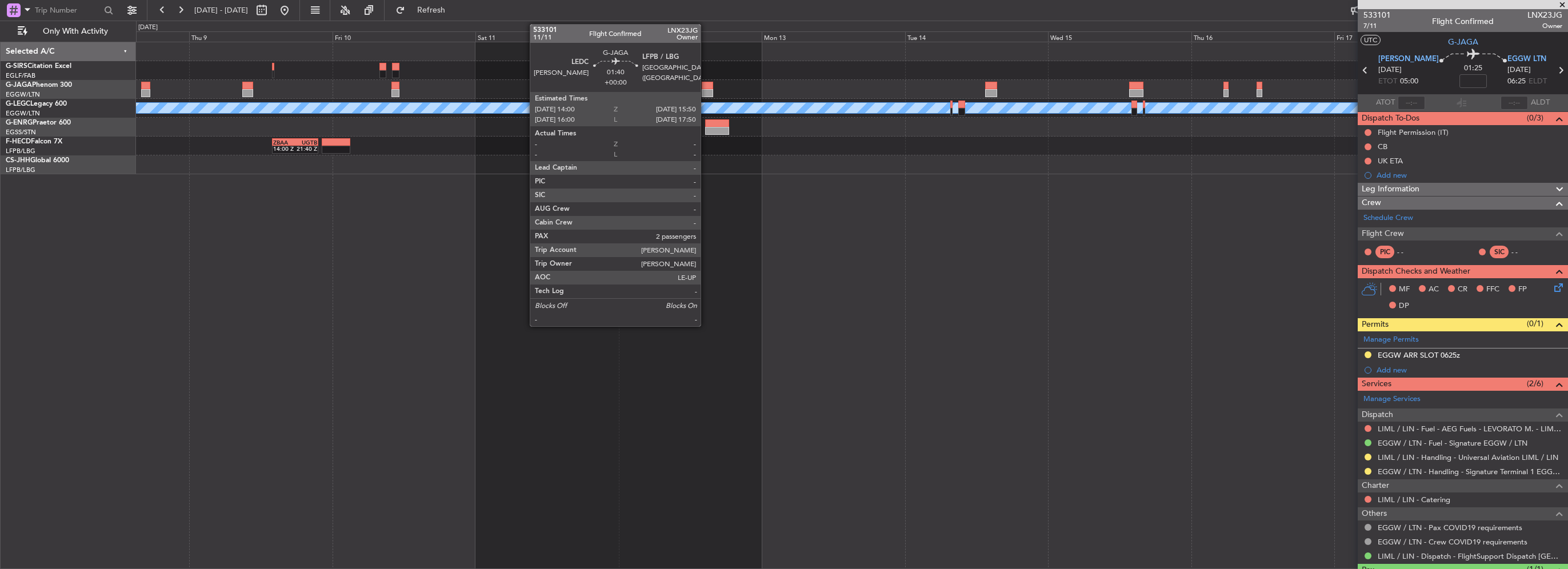
click at [706, 86] on div at bounding box center [707, 85] width 11 height 8
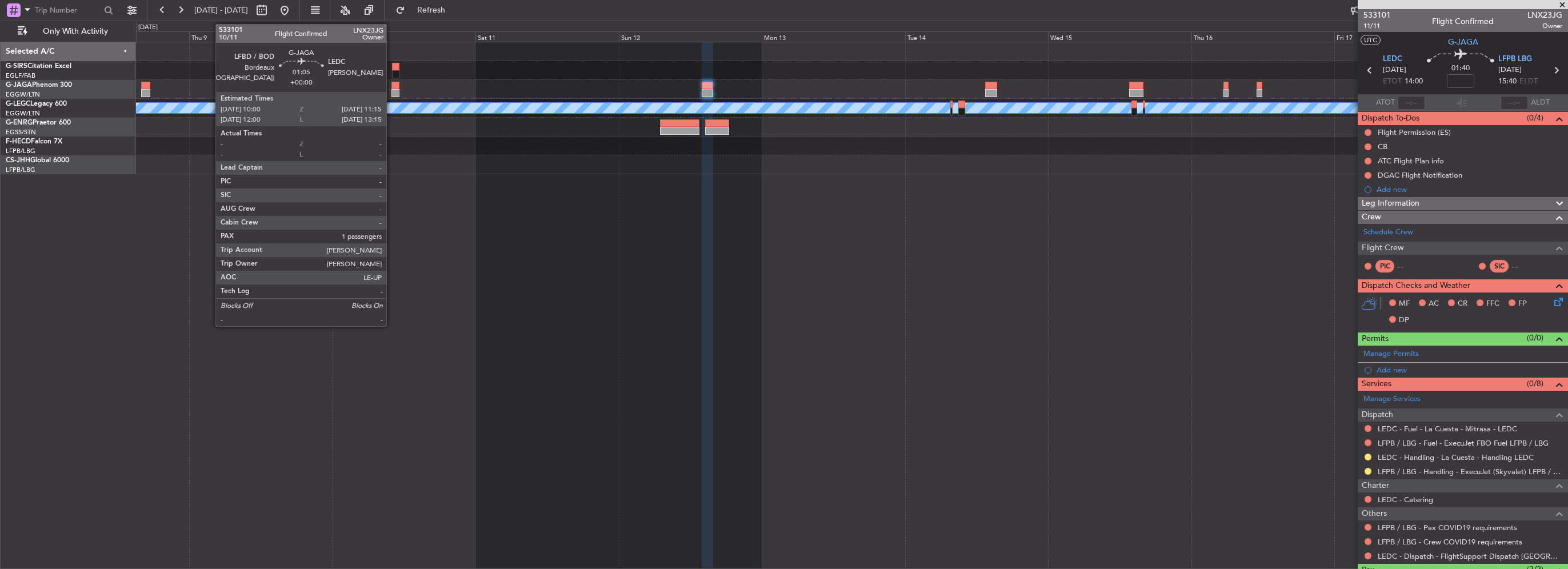
click at [391, 88] on div at bounding box center [395, 85] width 8 height 8
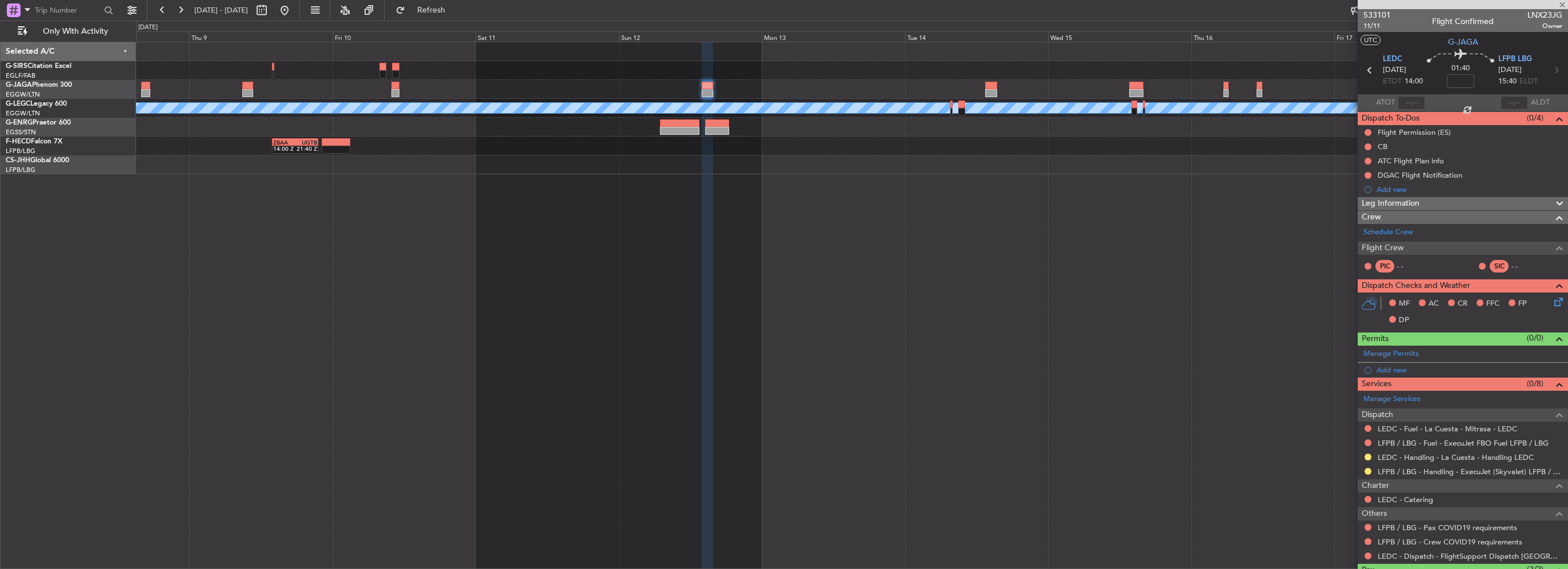
type input "1"
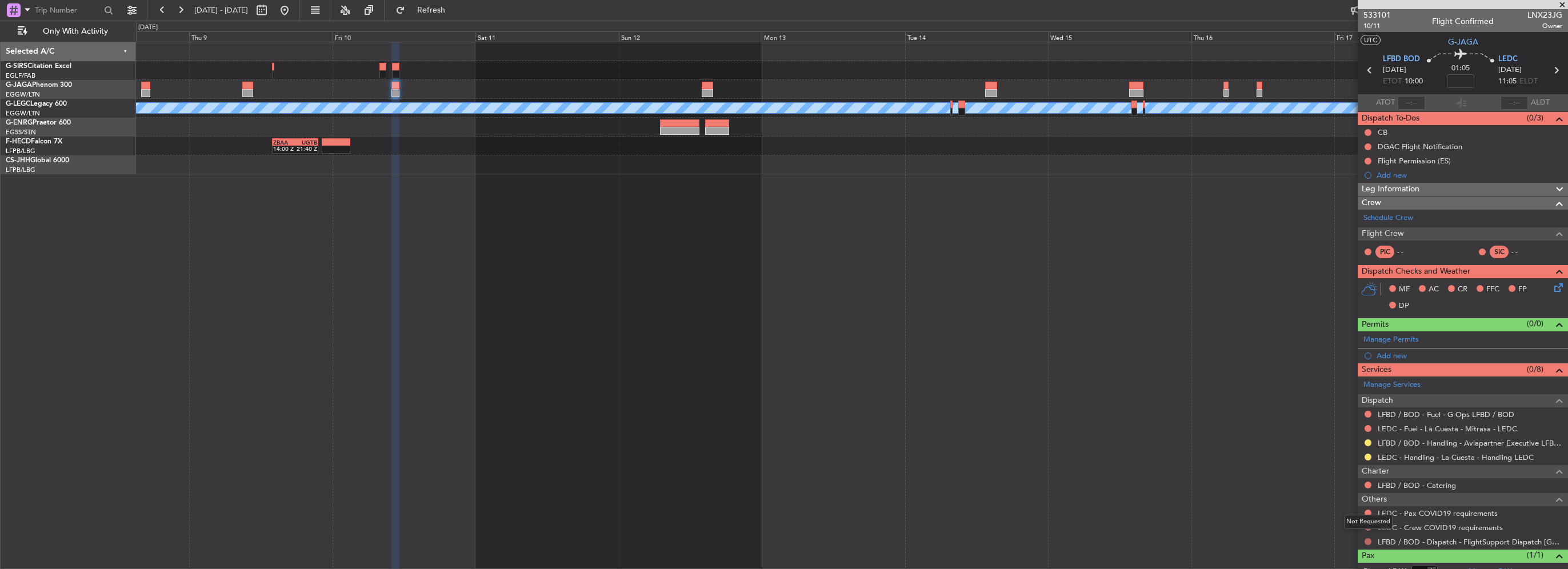
click at [1367, 543] on button at bounding box center [1368, 542] width 7 height 7
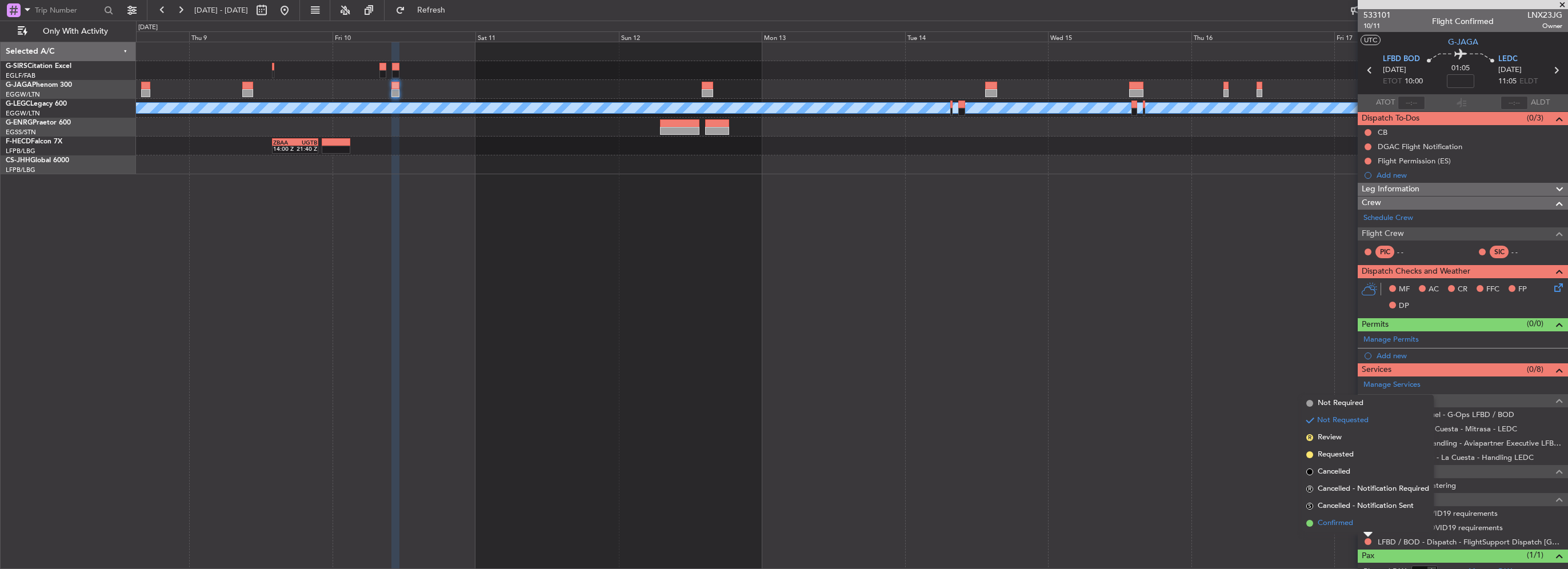
click at [1345, 521] on span "Confirmed" at bounding box center [1336, 523] width 35 height 11
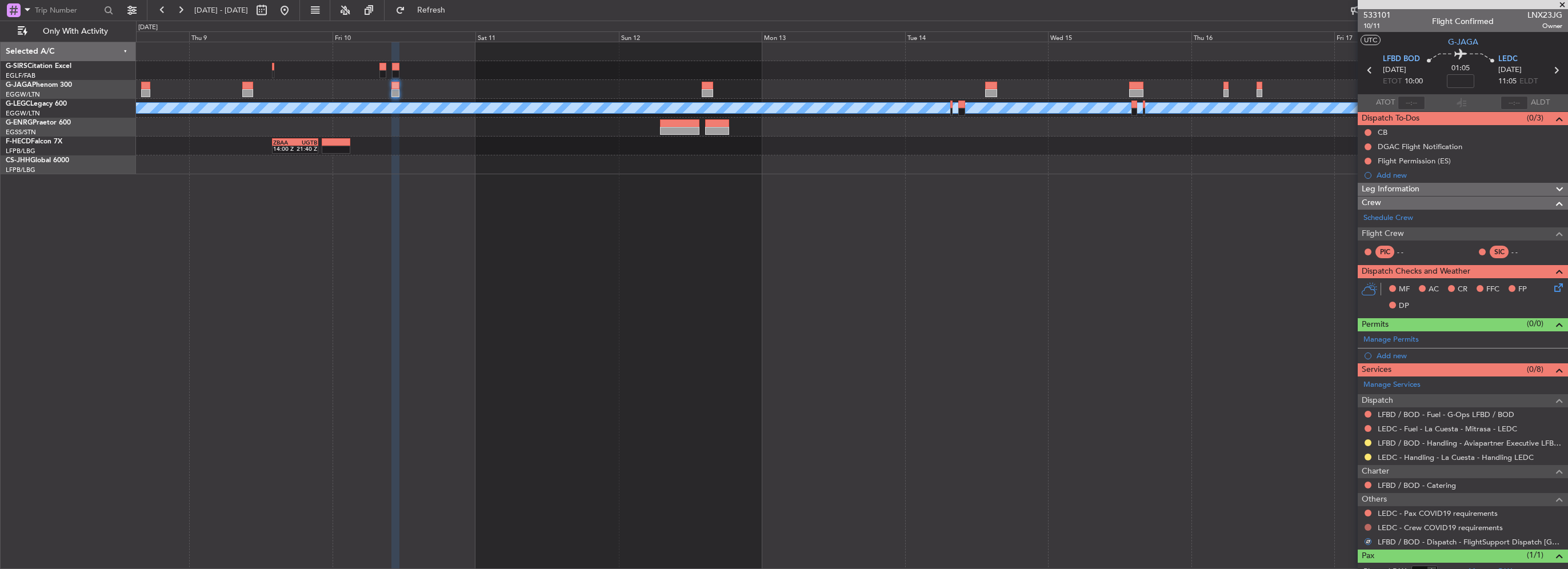
click at [1368, 526] on button at bounding box center [1368, 528] width 7 height 7
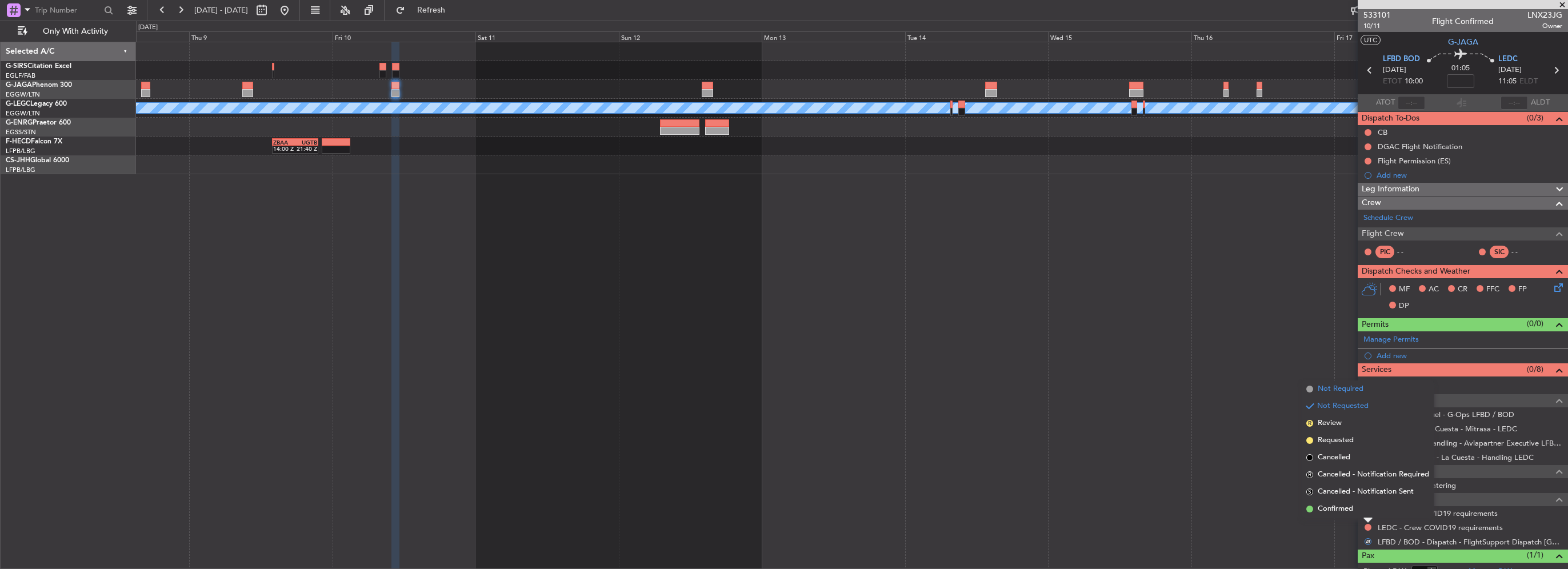
click at [1353, 391] on span "Not Required" at bounding box center [1341, 389] width 46 height 11
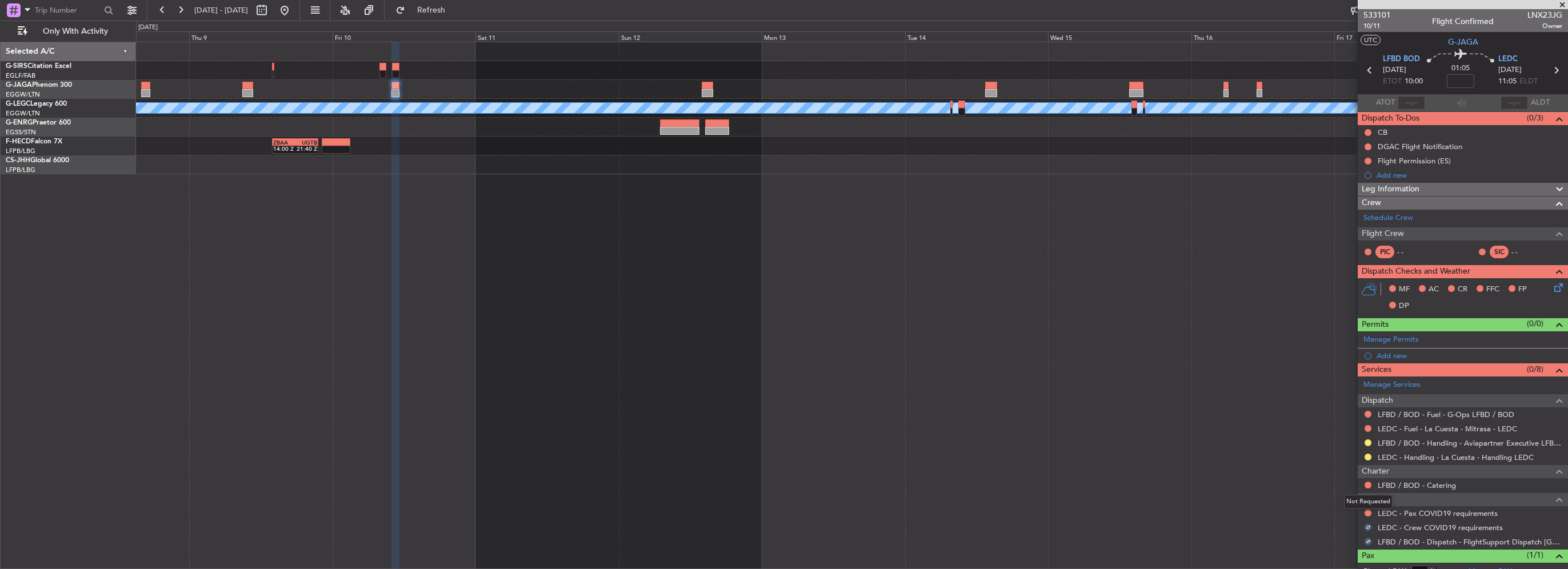
click at [1367, 512] on mat-tooltip-component "Not Requested" at bounding box center [1367, 502] width 64 height 30
click at [1369, 511] on button at bounding box center [1368, 514] width 7 height 7
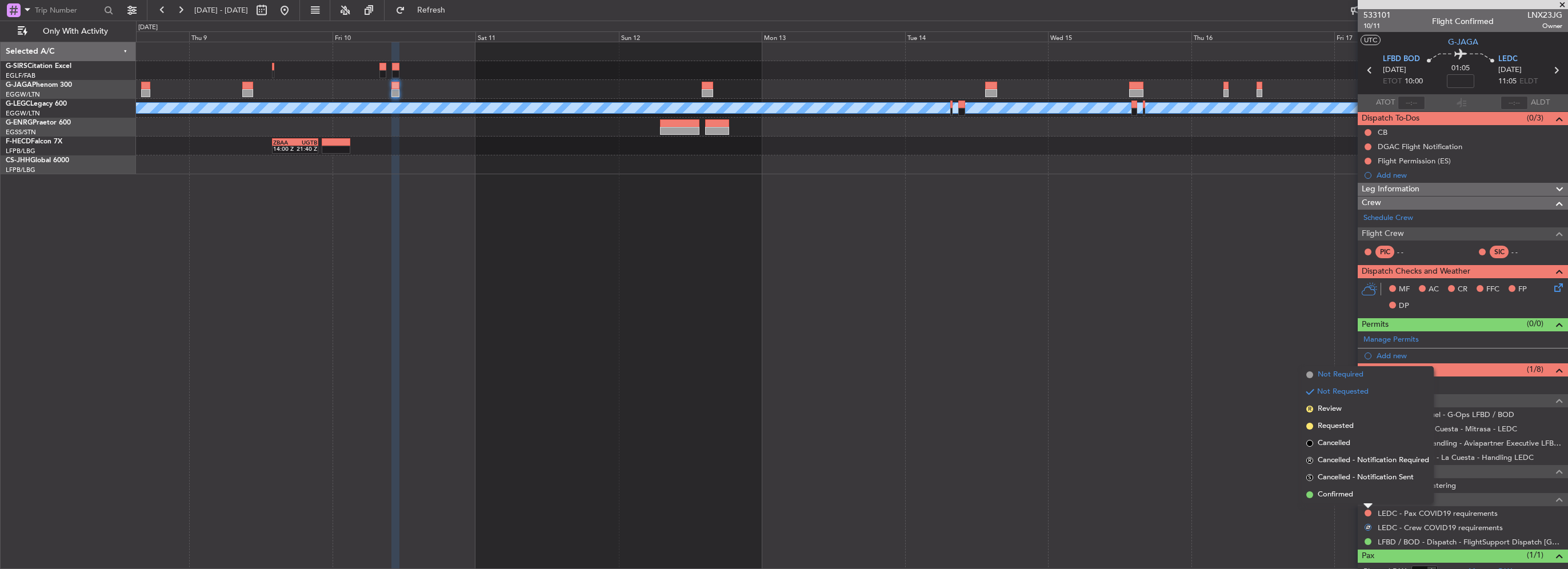
click at [1341, 375] on span "Not Required" at bounding box center [1341, 375] width 46 height 11
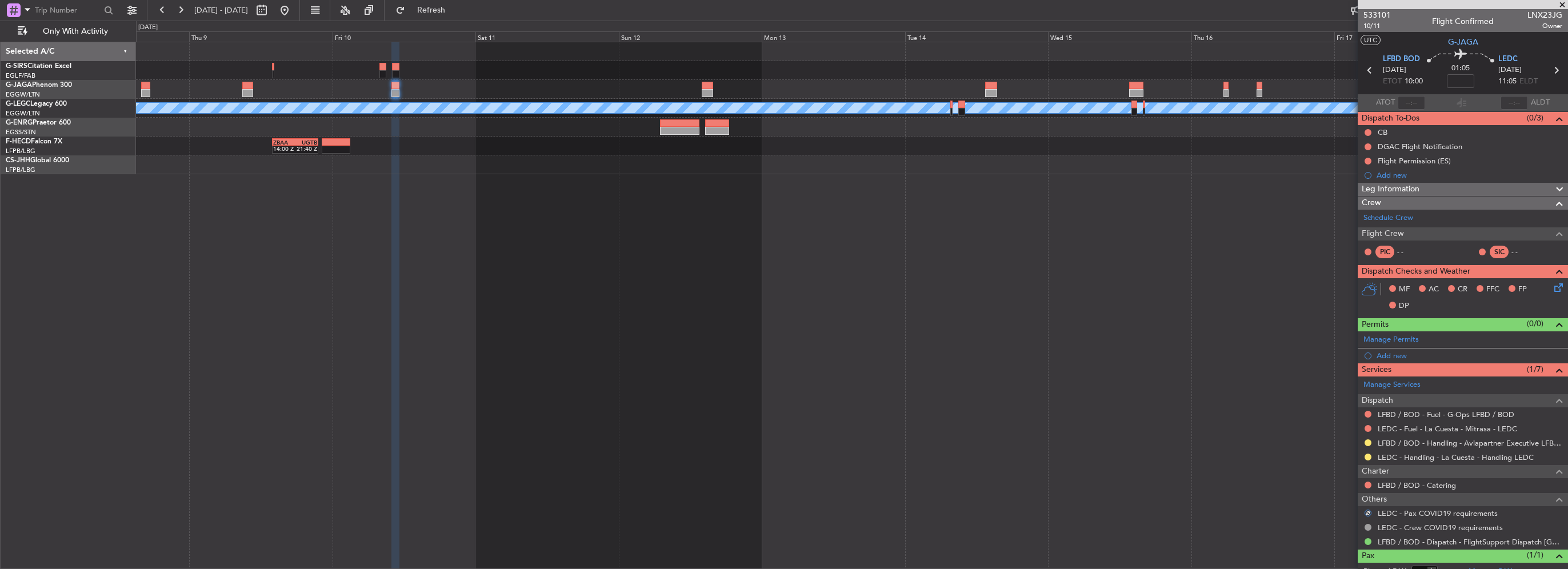
click at [1379, 357] on div "Add new" at bounding box center [1470, 355] width 186 height 10
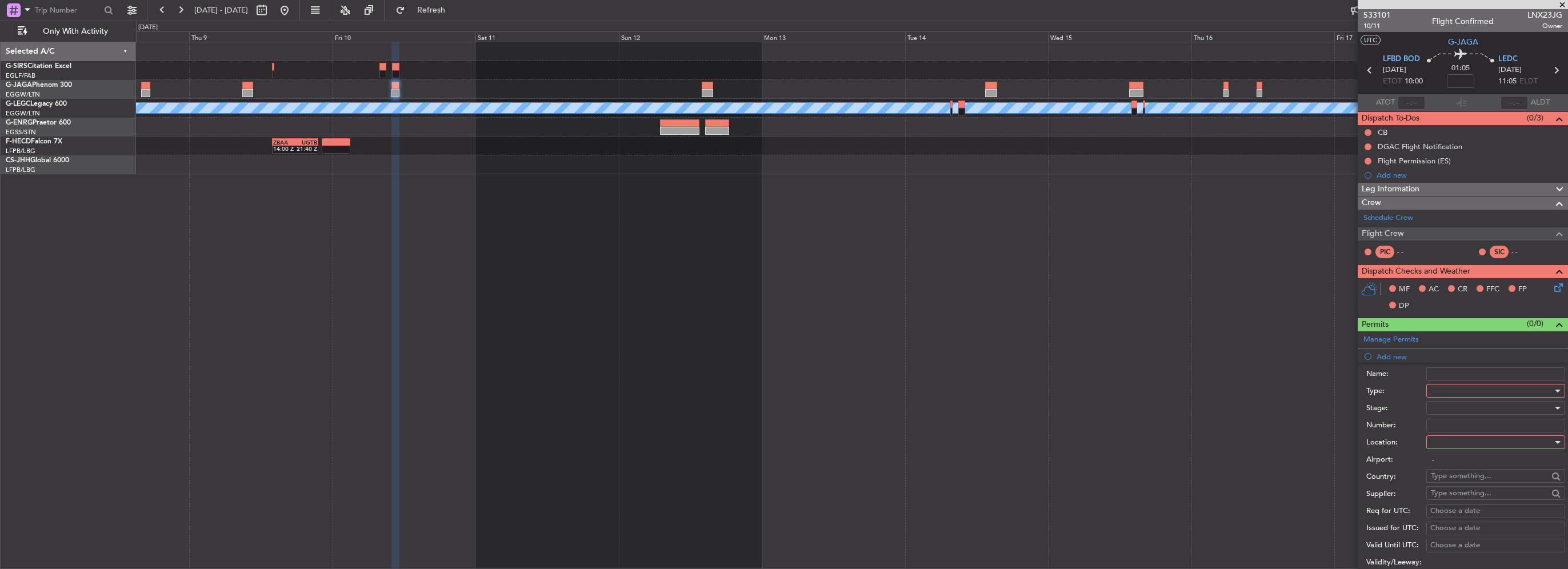
scroll to position [114, 0]
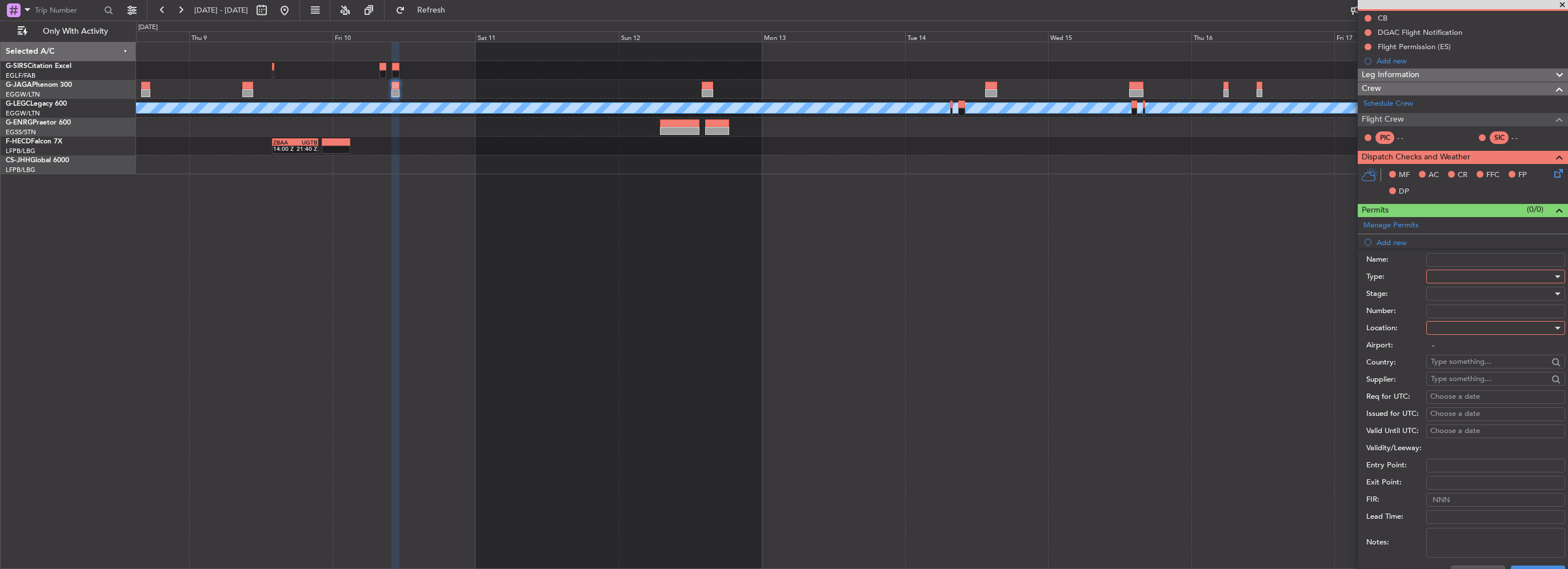
click at [1486, 276] on div at bounding box center [1491, 276] width 121 height 17
click at [1450, 377] on span "Slot" at bounding box center [1491, 383] width 120 height 17
click at [1464, 328] on div at bounding box center [1491, 327] width 121 height 17
drag, startPoint x: 1446, startPoint y: 350, endPoint x: 1473, endPoint y: 295, distance: 61.3
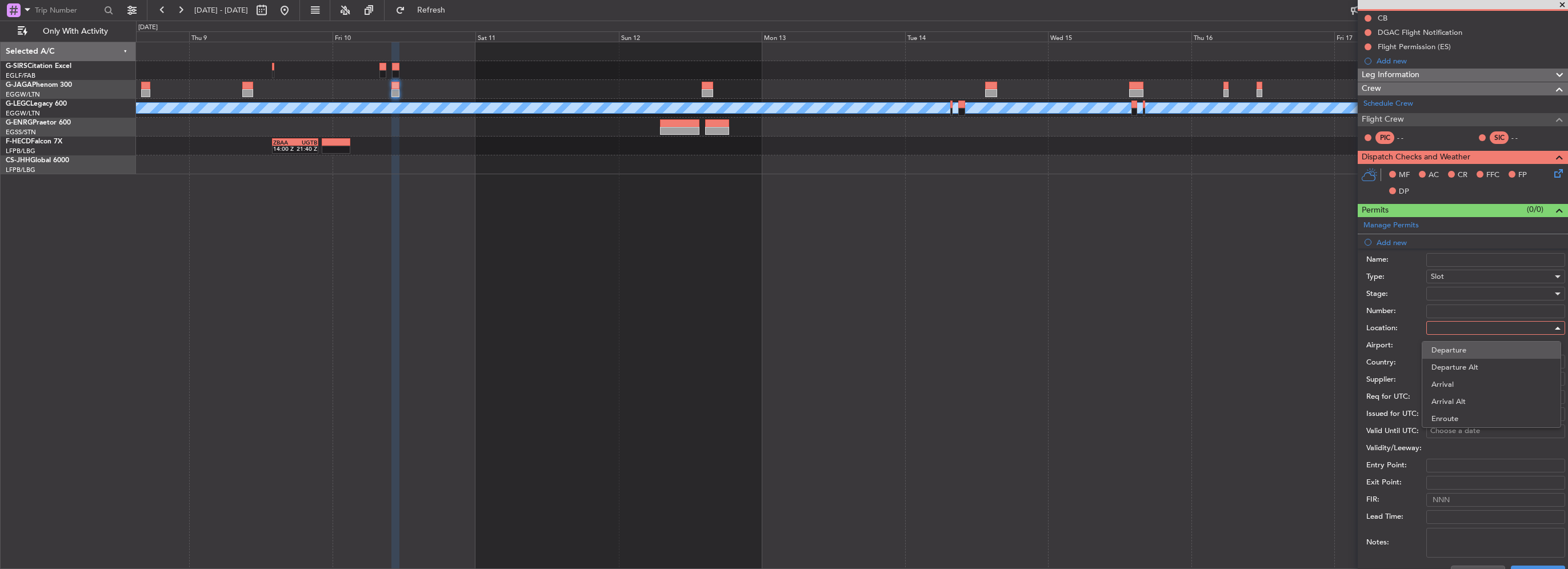
click at [1447, 350] on span "Departure" at bounding box center [1491, 350] width 120 height 17
type input "LFBD / BOD"
click at [1470, 295] on div at bounding box center [1491, 293] width 121 height 17
click at [1459, 362] on span "Requested" at bounding box center [1491, 367] width 120 height 17
click at [1534, 565] on button "Save" at bounding box center [1538, 574] width 55 height 18
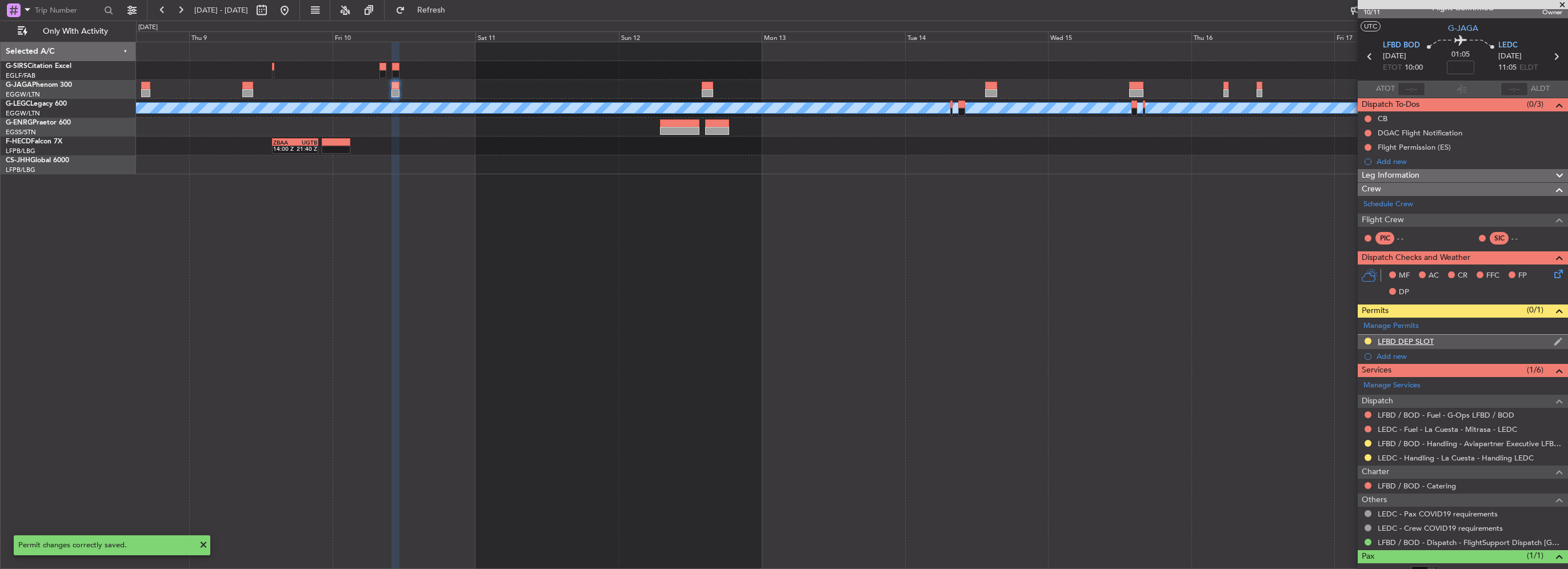
scroll to position [0, 0]
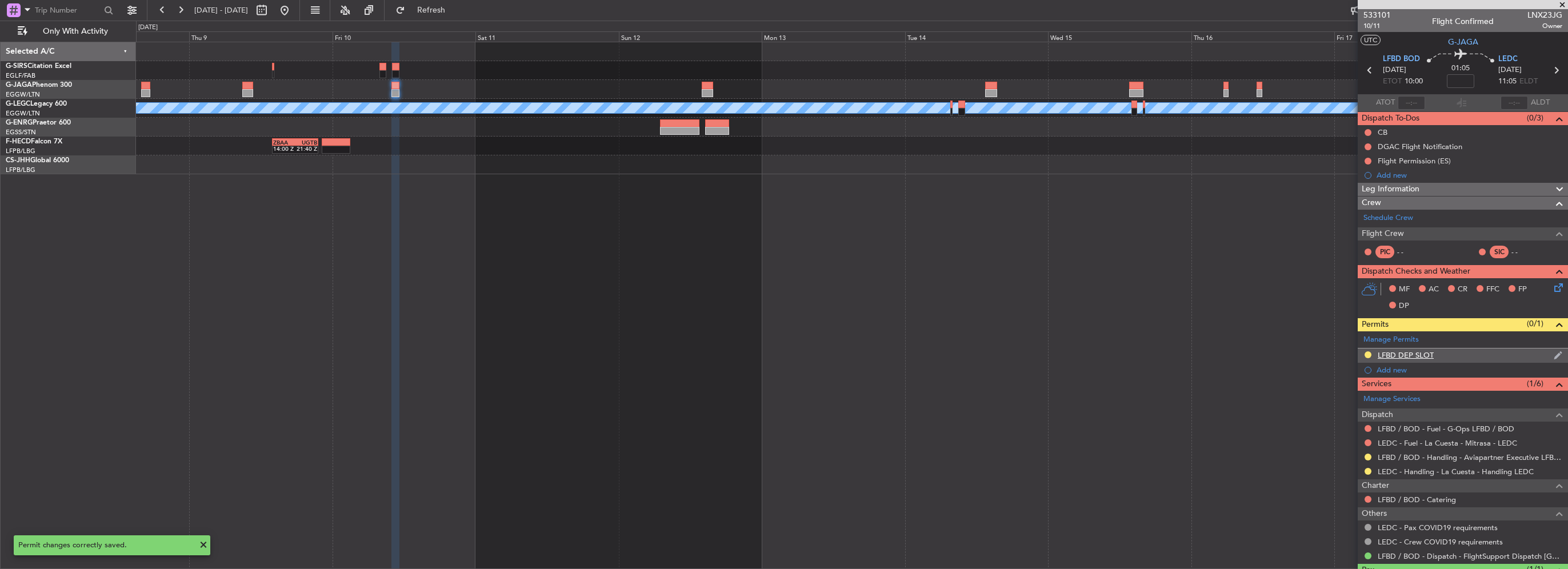
click at [1479, 353] on div "LFBD DEP SLOT" at bounding box center [1462, 355] width 210 height 14
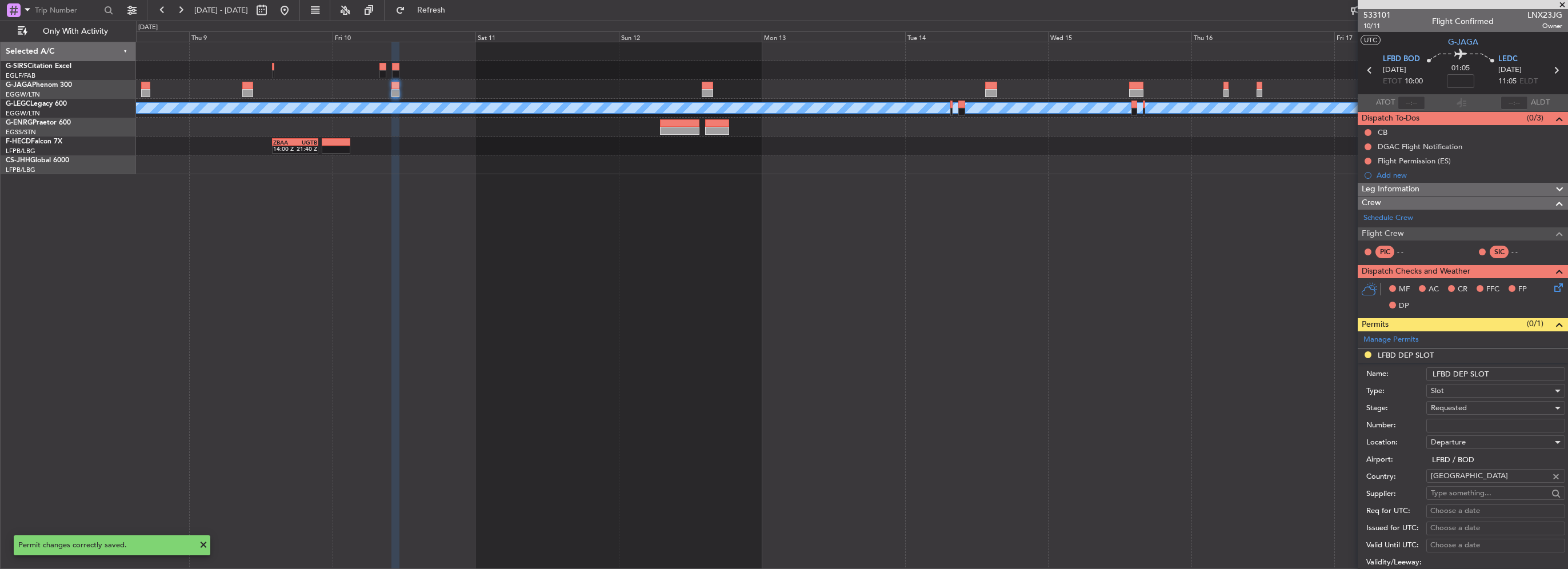
click at [1525, 371] on input "LFBD DEP SLOT" at bounding box center [1496, 375] width 139 height 14
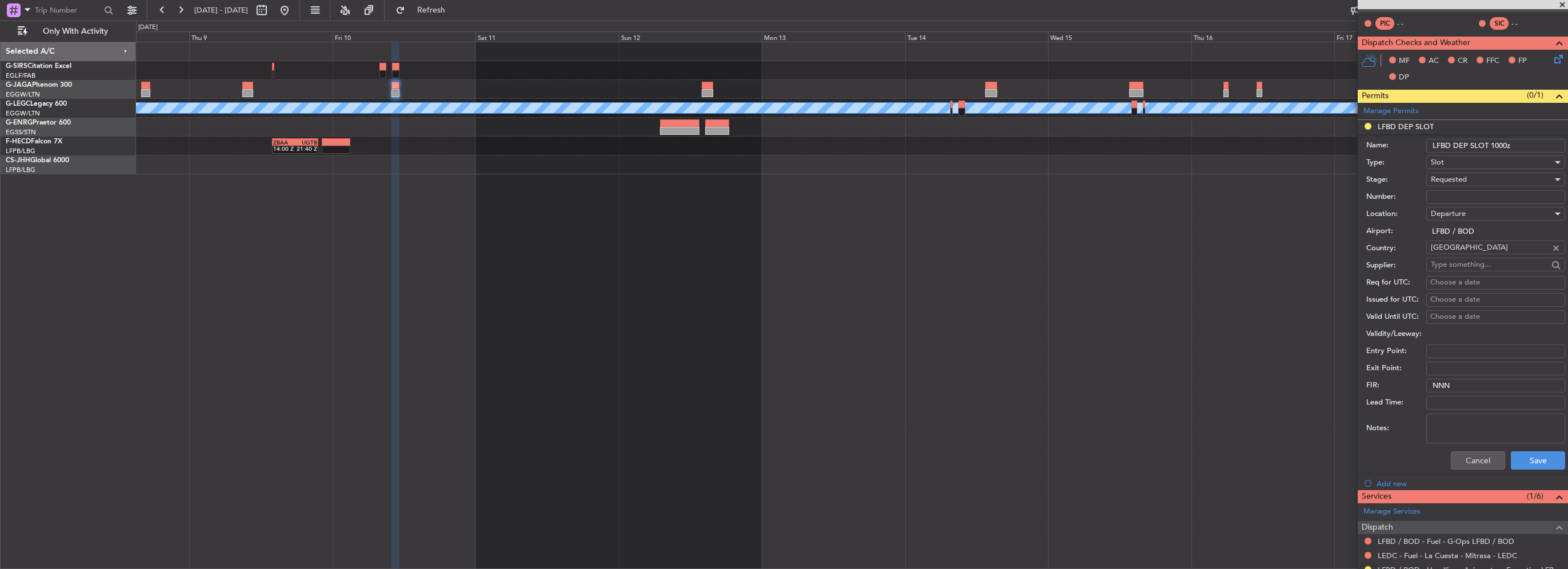
type input "LFBD DEP SLOT 1000z"
drag, startPoint x: 1534, startPoint y: 443, endPoint x: 1532, endPoint y: 435, distance: 8.2
click at [1530, 436] on div "Notes:" at bounding box center [1466, 428] width 199 height 34
click at [1532, 450] on div "Cancel Save" at bounding box center [1466, 461] width 199 height 30
click at [1536, 456] on button "Save" at bounding box center [1538, 460] width 55 height 18
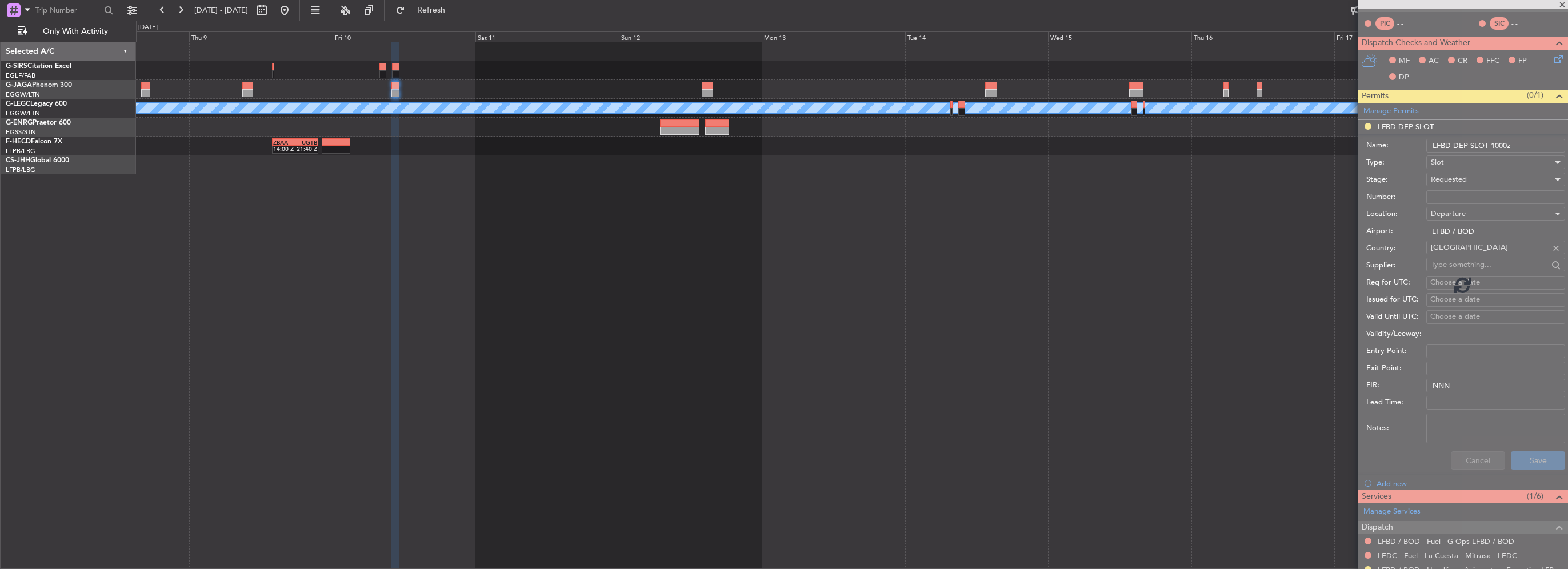
scroll to position [50, 0]
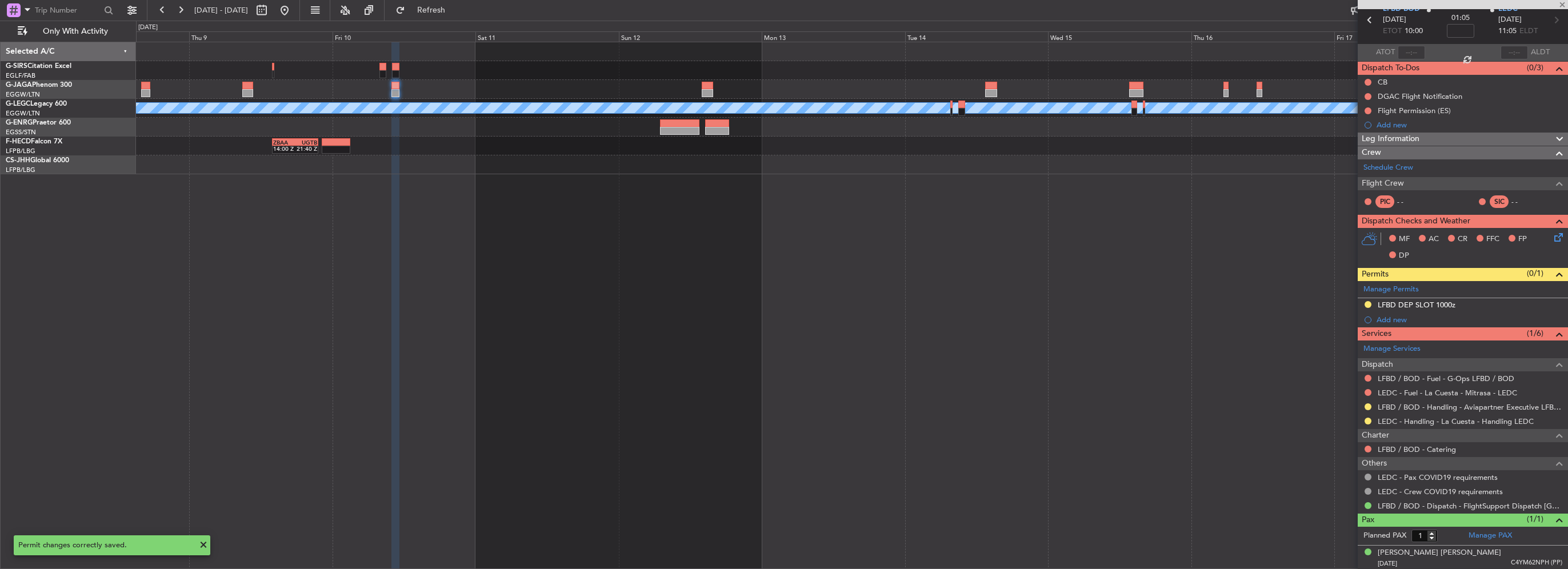
type input "2"
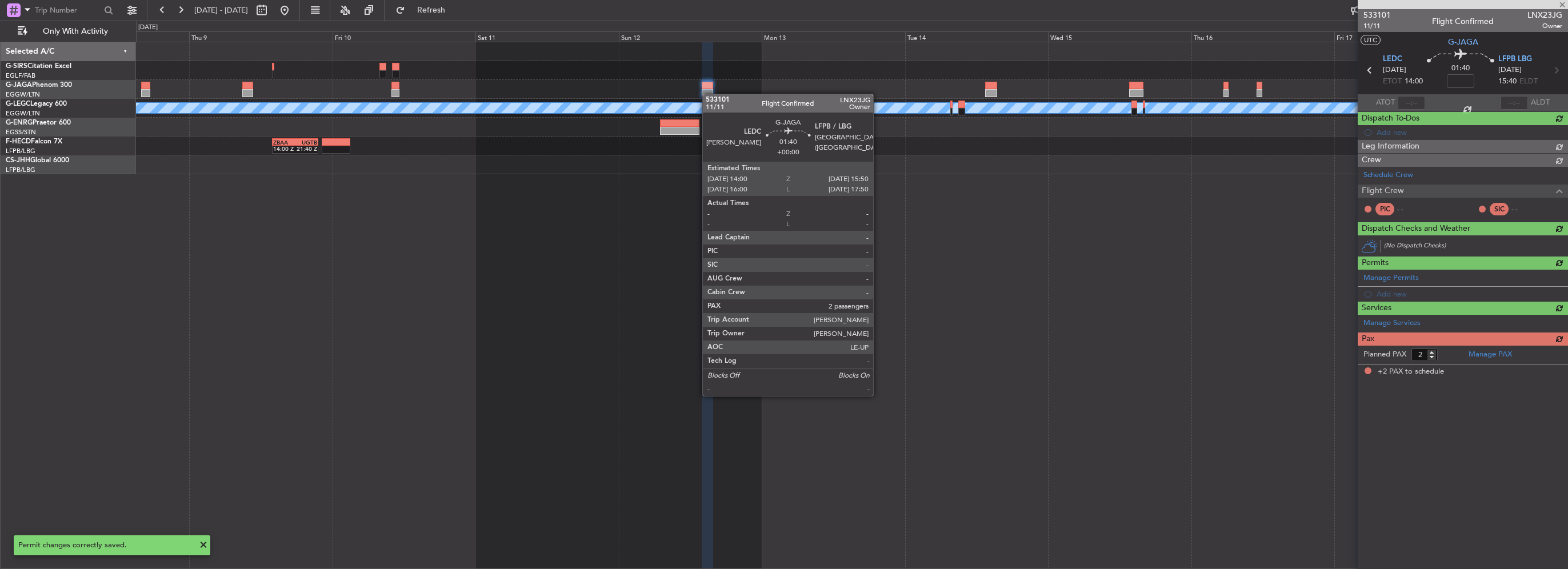
scroll to position [0, 0]
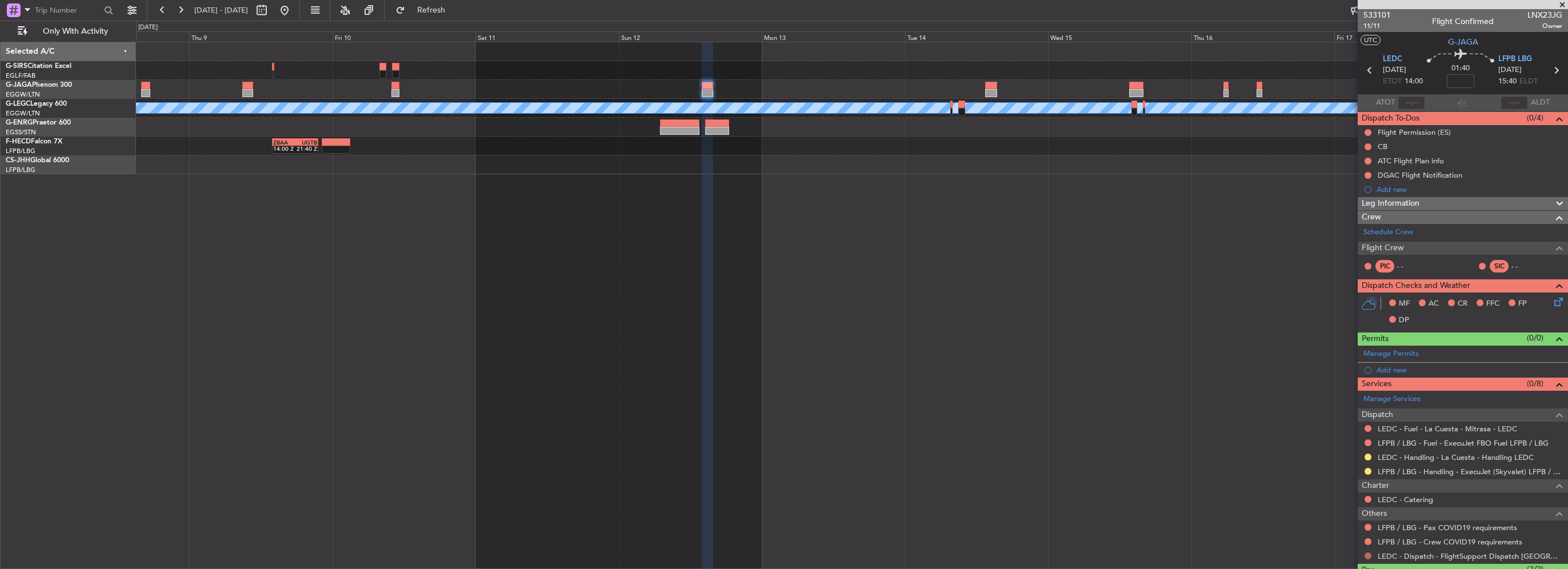
click at [1370, 552] on button at bounding box center [1368, 556] width 7 height 7
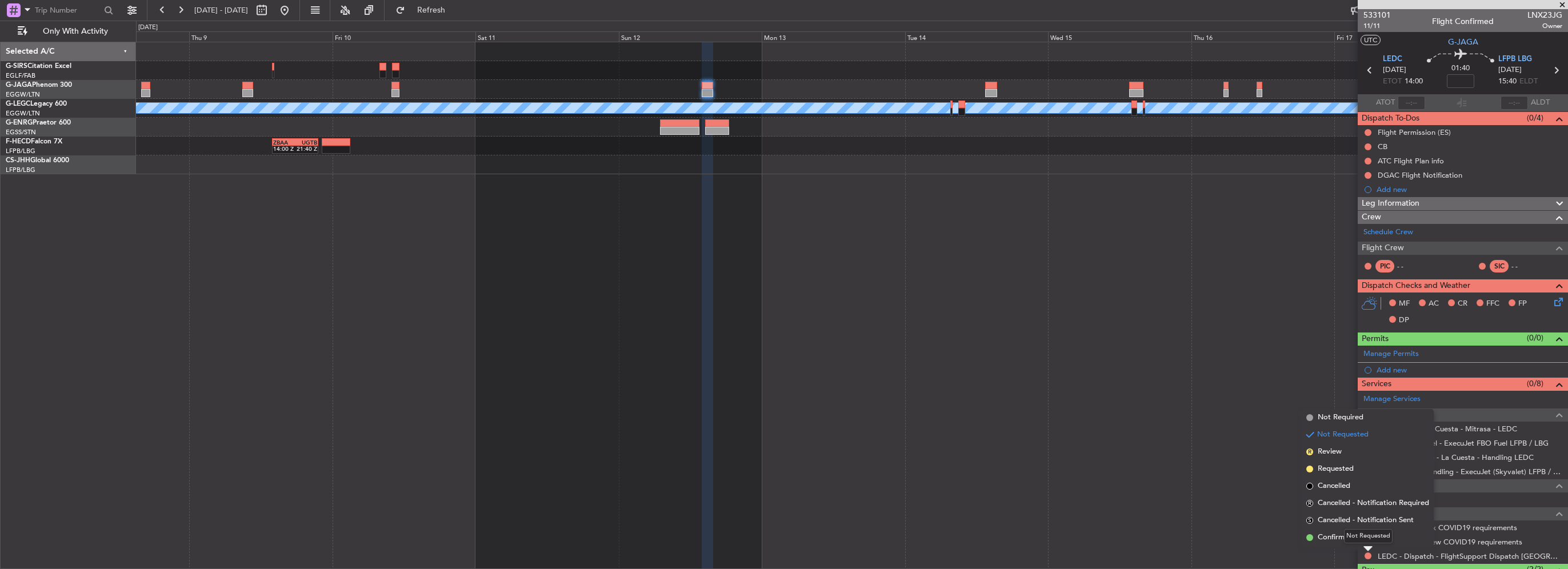
click at [1347, 535] on div "Not Requested" at bounding box center [1368, 536] width 48 height 14
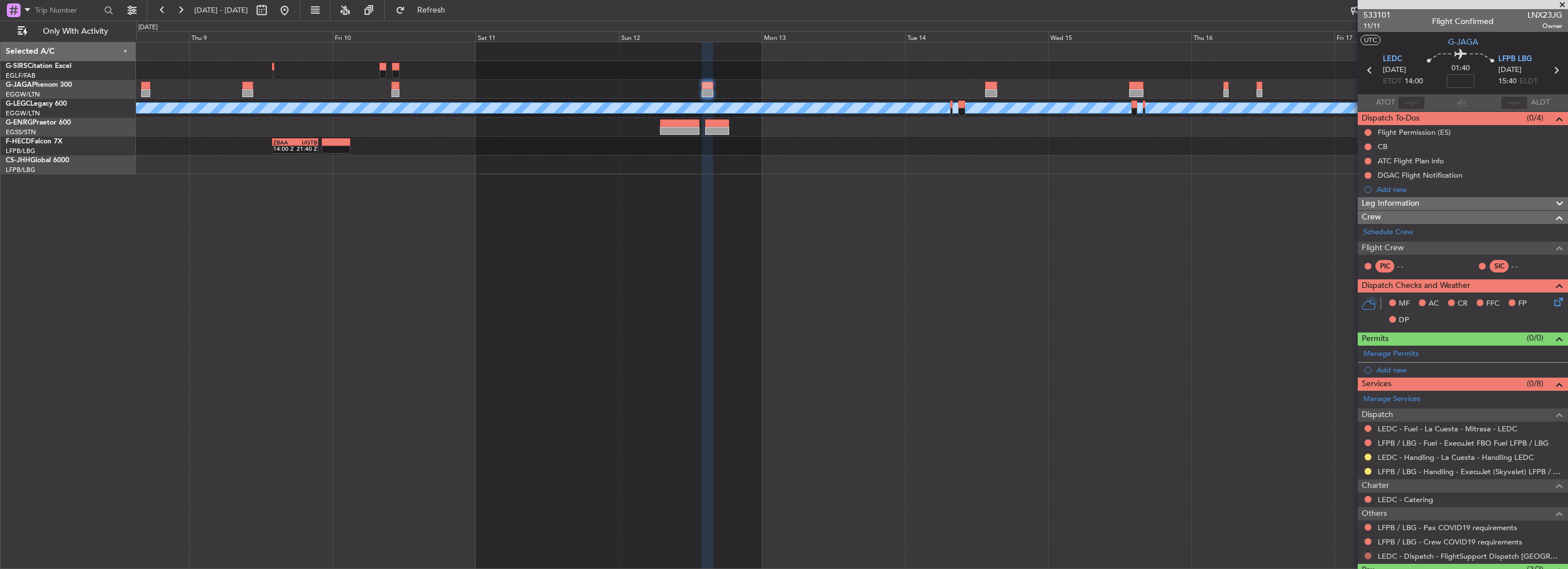
click at [1367, 555] on button at bounding box center [1368, 556] width 7 height 7
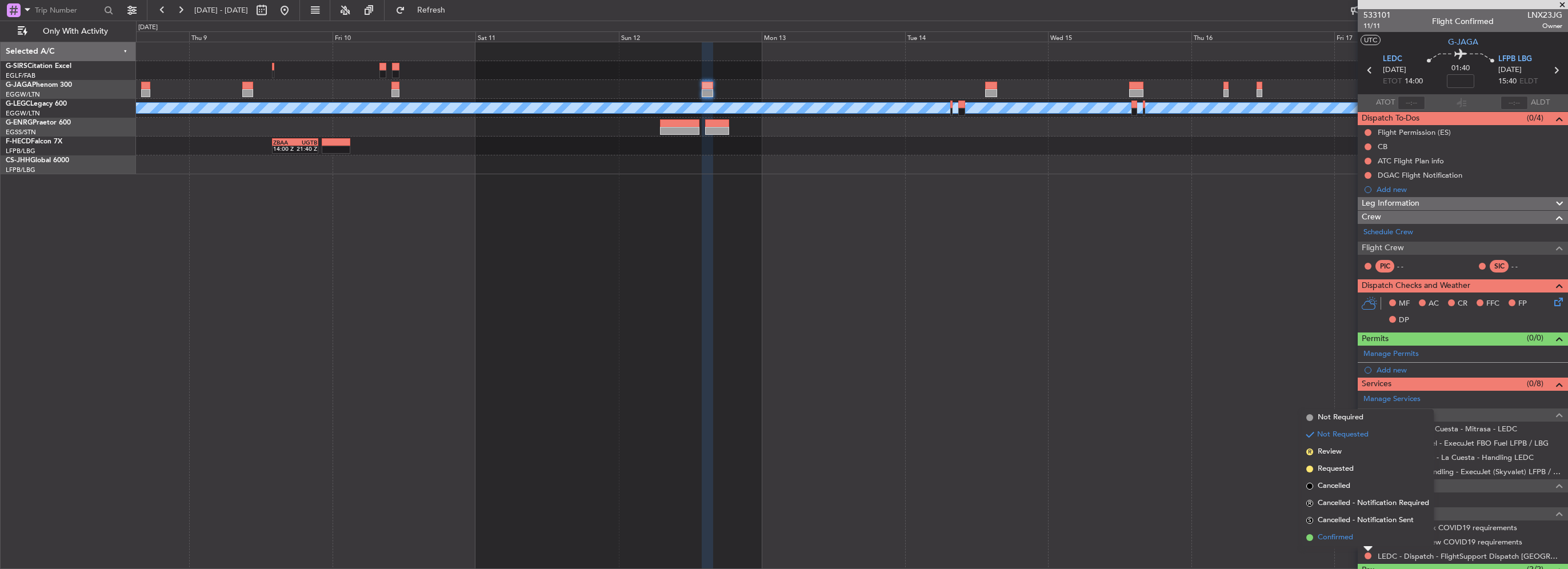
click at [1316, 535] on li "Confirmed" at bounding box center [1367, 537] width 132 height 17
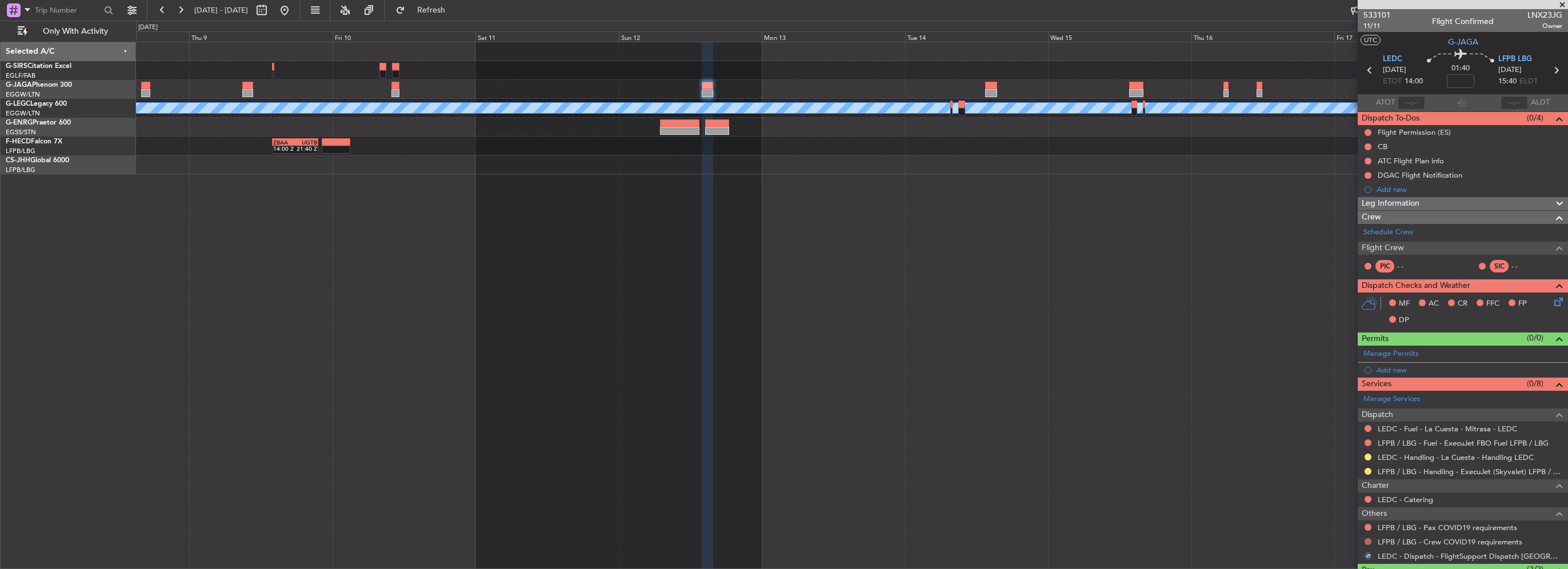
click at [1369, 540] on button at bounding box center [1368, 542] width 7 height 7
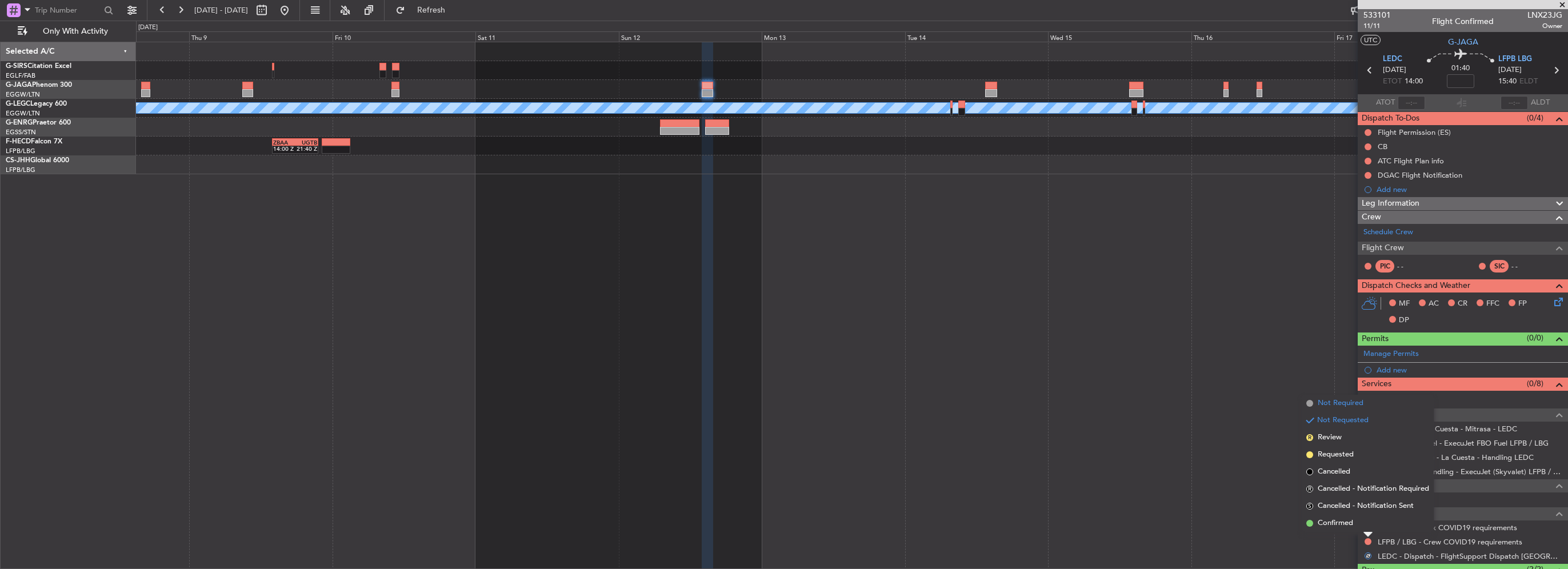
click at [1347, 403] on span "Not Required" at bounding box center [1341, 403] width 46 height 11
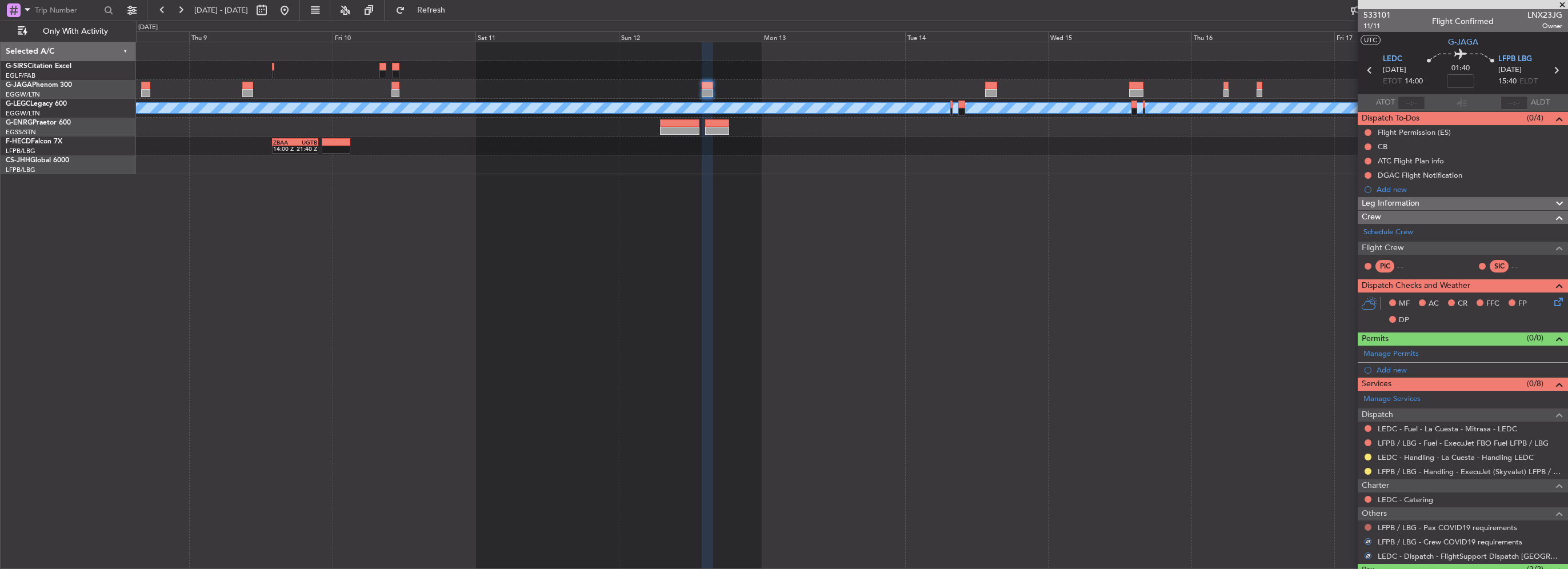
click at [1365, 527] on button at bounding box center [1368, 528] width 7 height 7
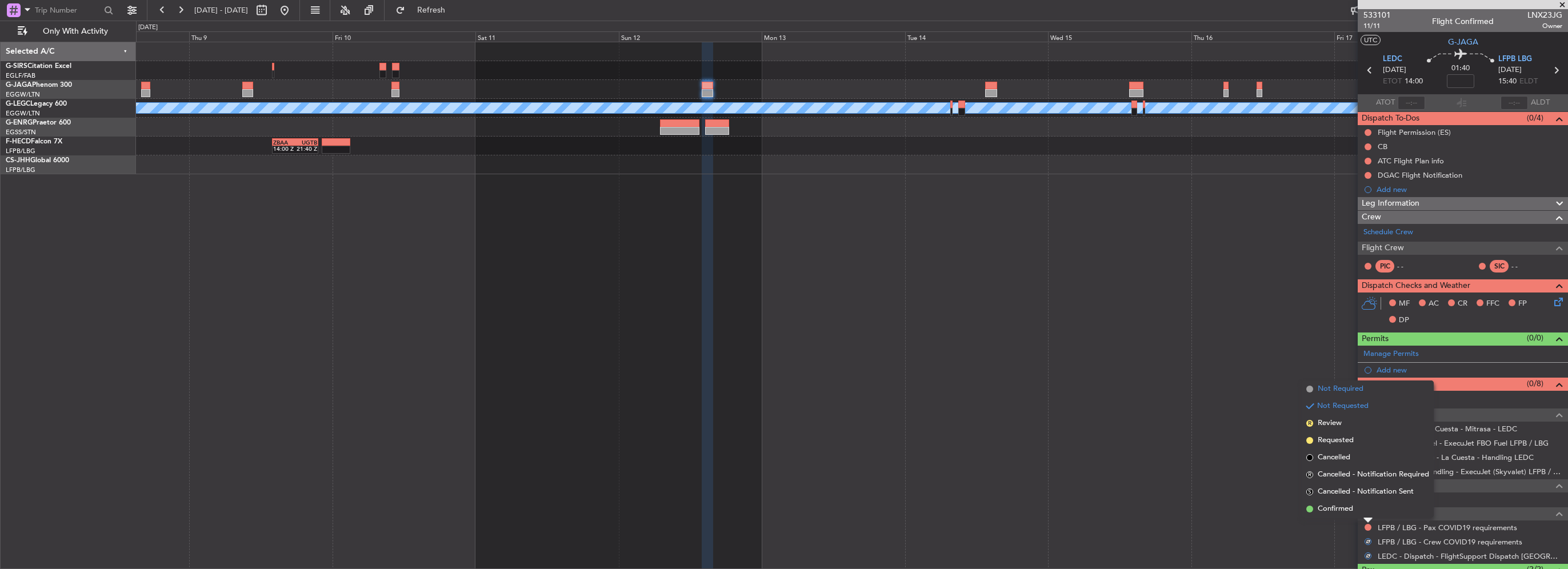
click at [1344, 393] on span "Not Required" at bounding box center [1341, 389] width 46 height 11
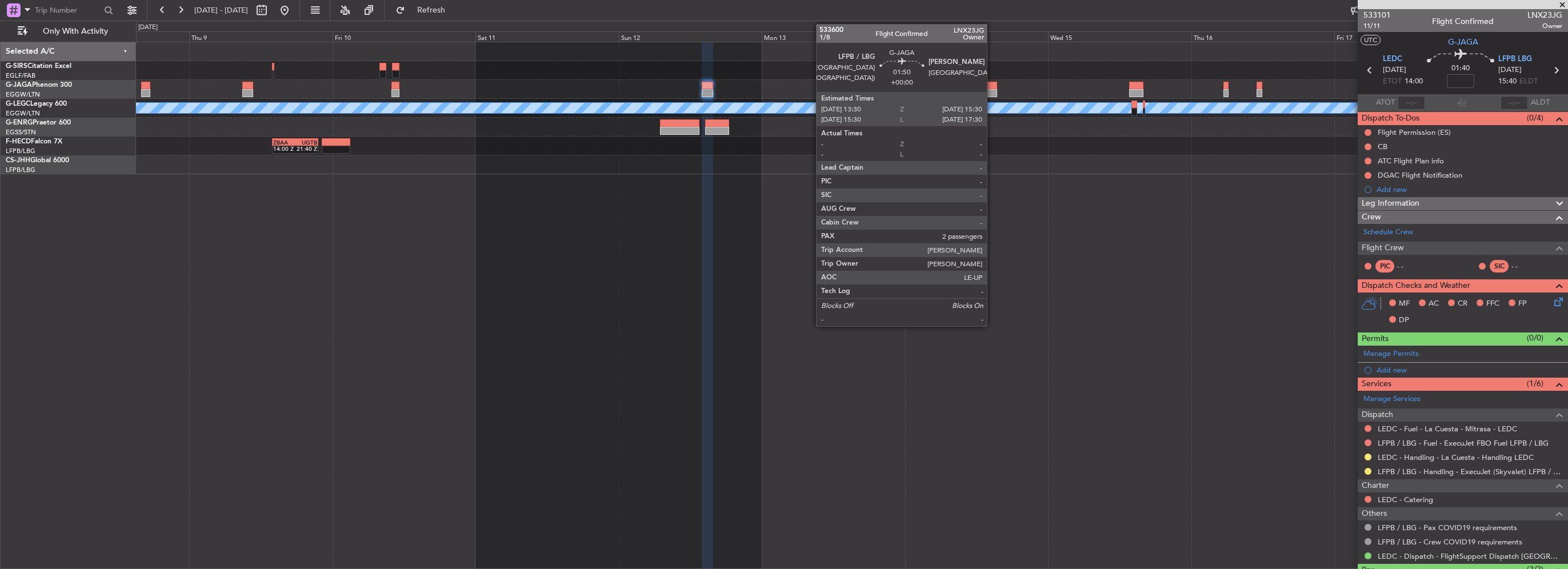
click at [992, 91] on div at bounding box center [991, 92] width 12 height 8
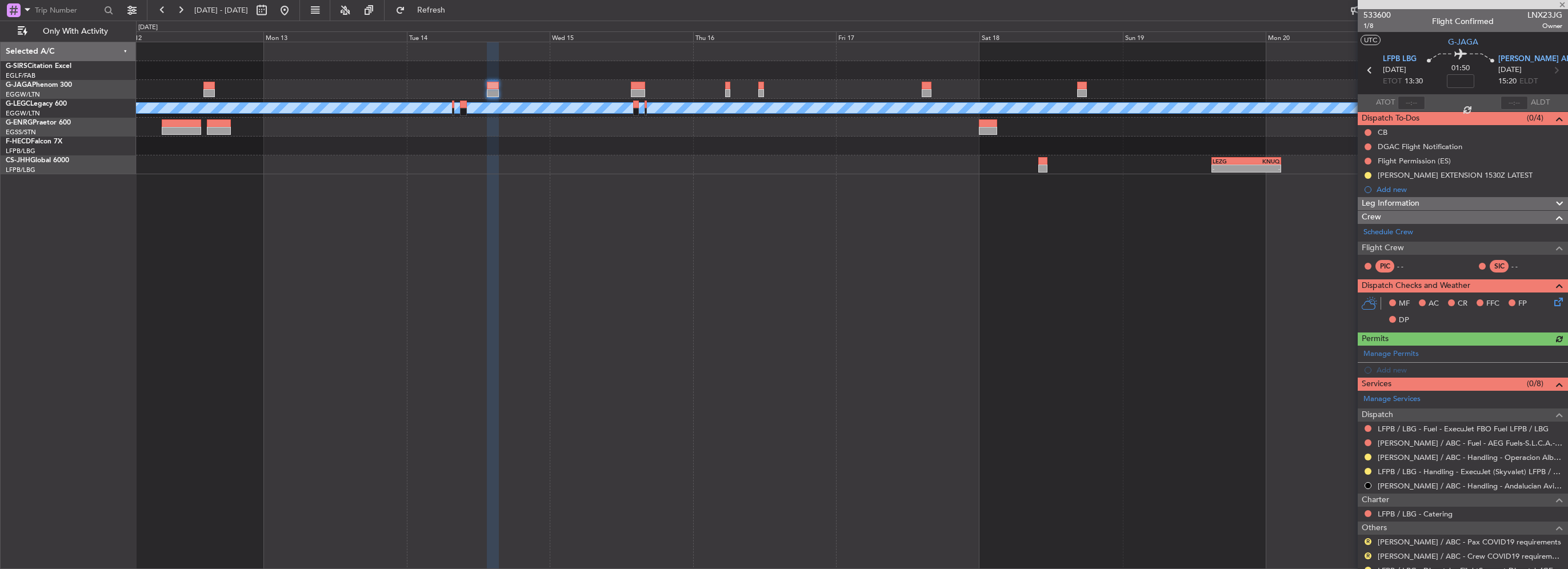
click at [558, 84] on div at bounding box center [852, 89] width 1432 height 18
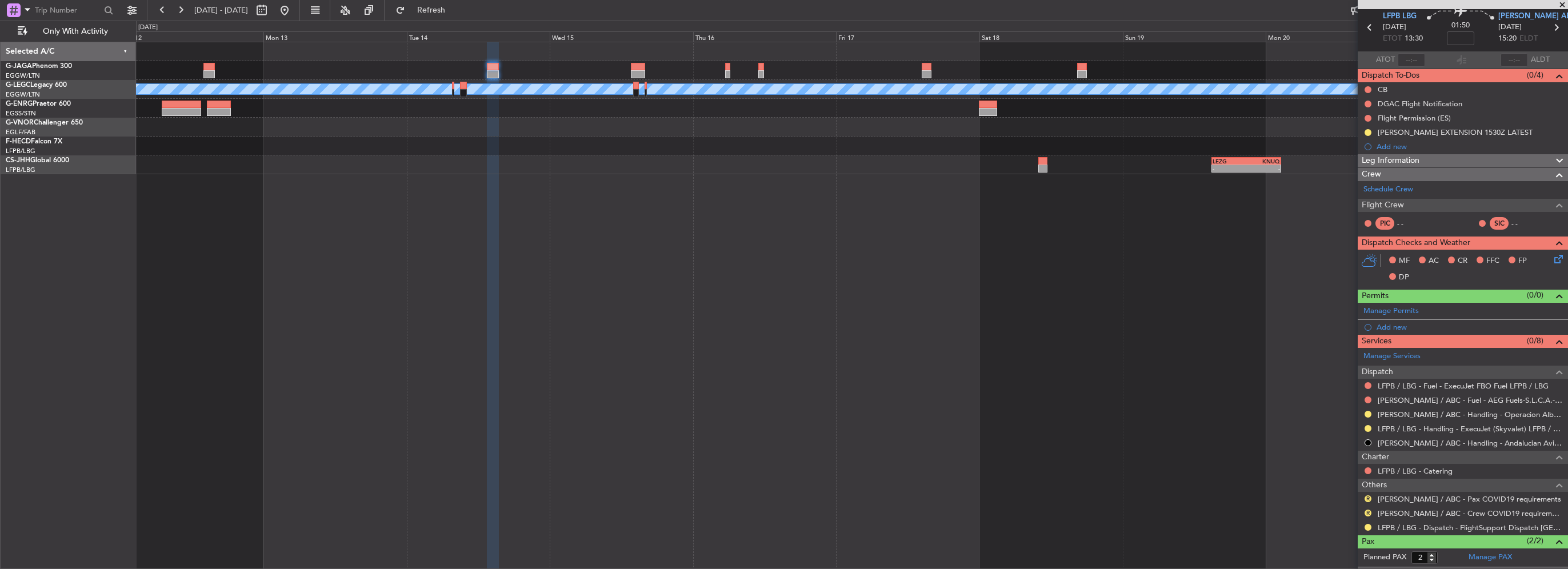
scroll to position [91, 0]
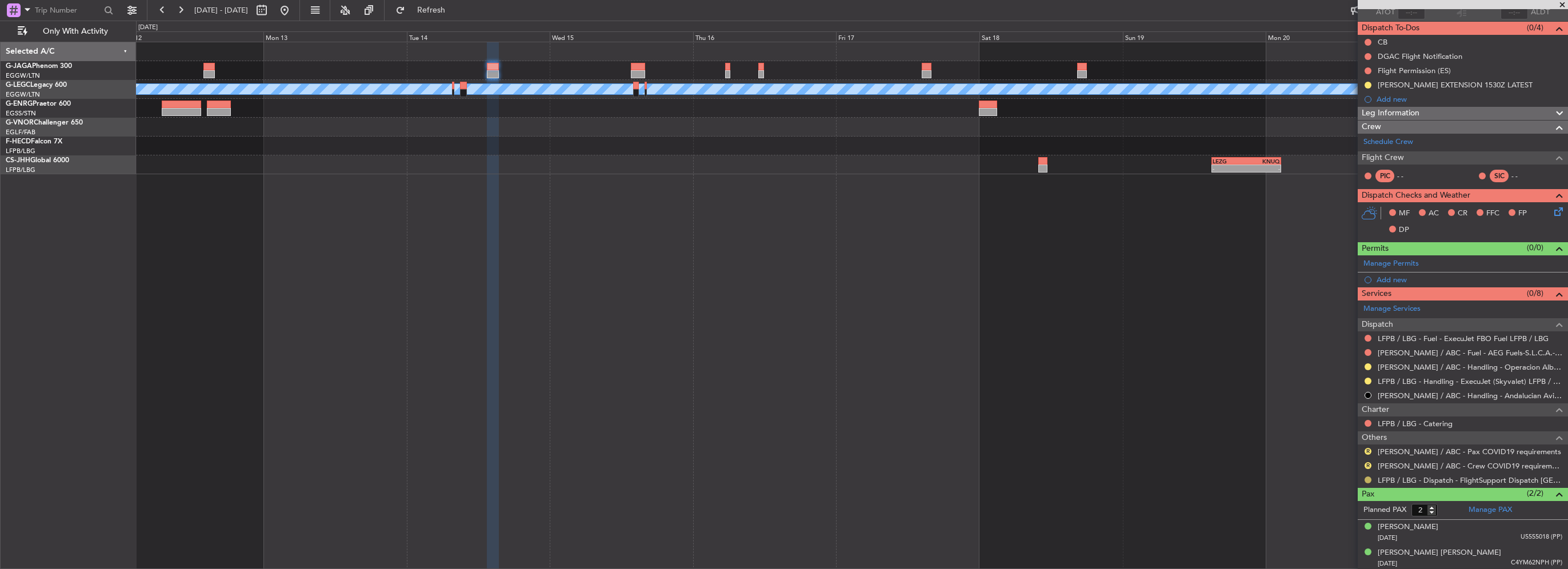
click at [1369, 479] on button at bounding box center [1368, 480] width 7 height 7
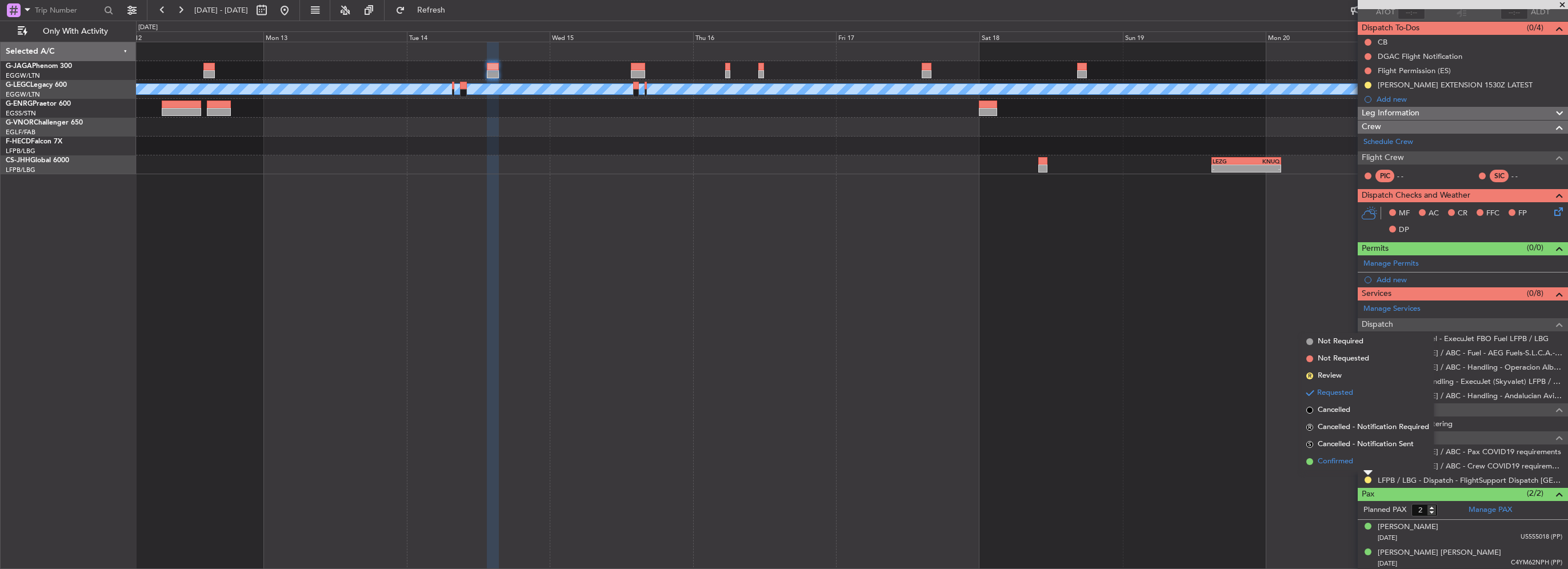
click at [1345, 463] on span "Confirmed" at bounding box center [1336, 462] width 35 height 11
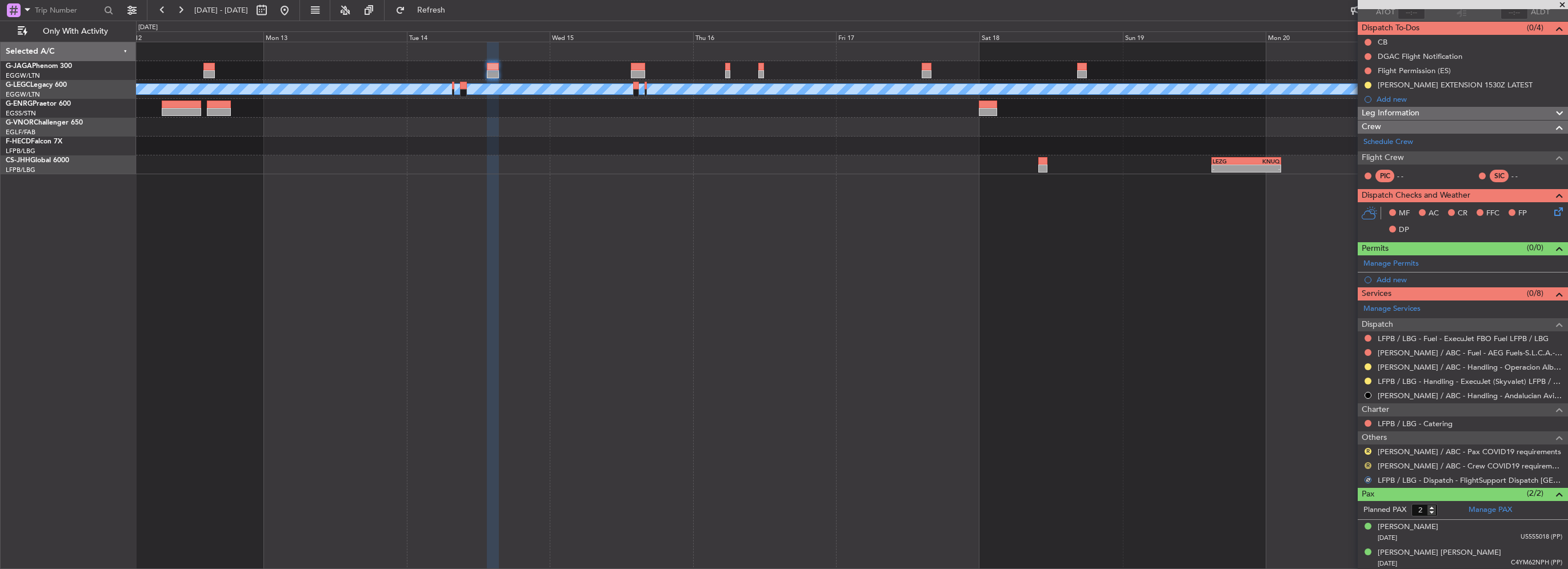
click at [1367, 464] on button "R" at bounding box center [1368, 466] width 7 height 7
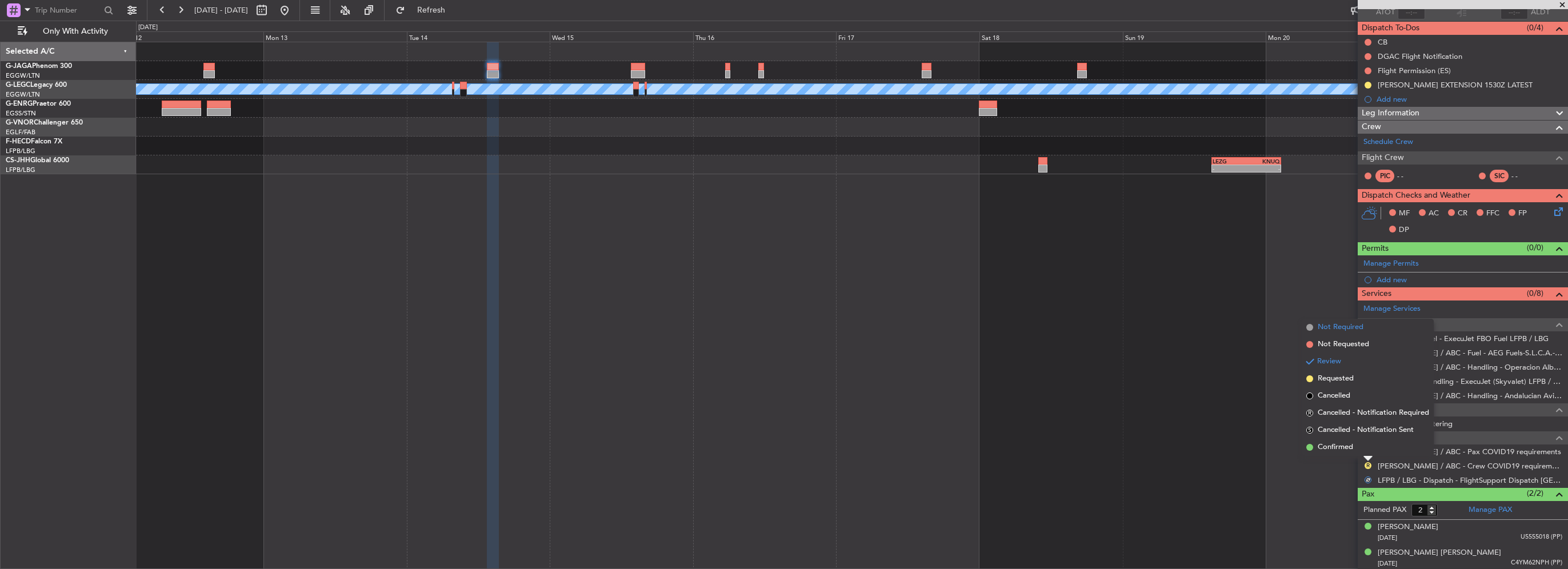
click at [1356, 329] on span "Not Required" at bounding box center [1341, 327] width 46 height 11
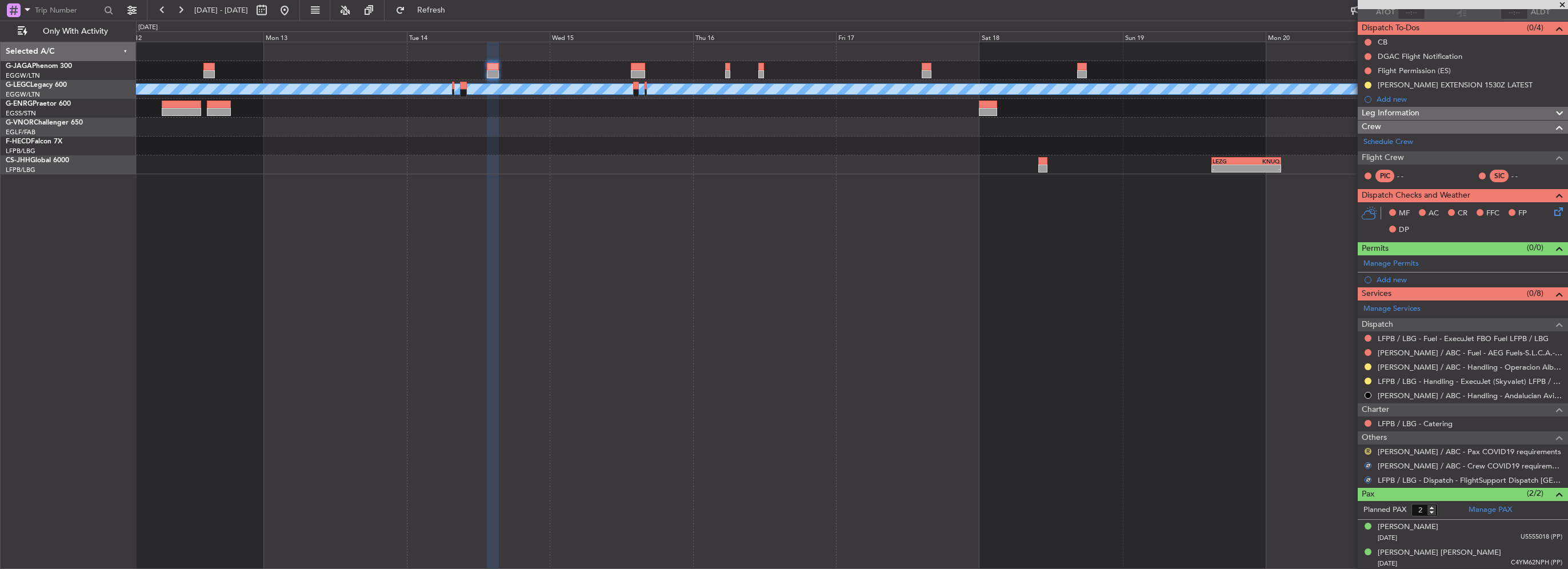
click at [1367, 449] on button "R" at bounding box center [1368, 452] width 7 height 7
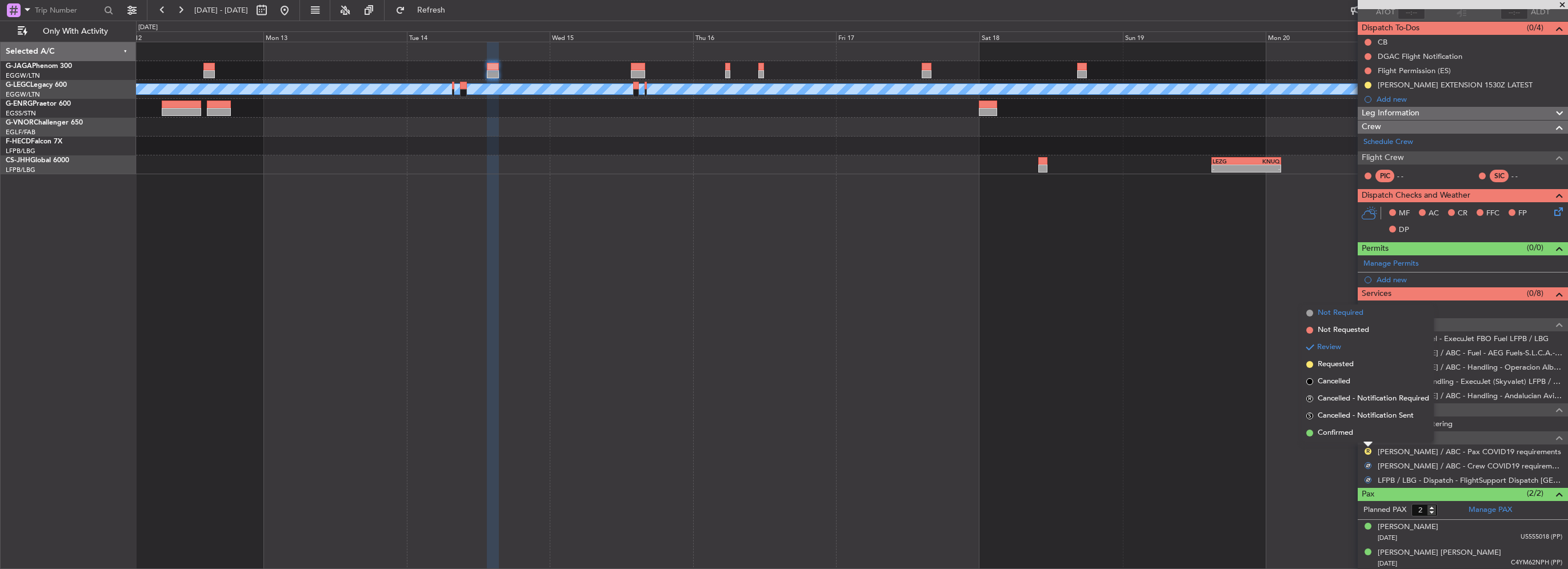
click at [1338, 316] on span "Not Required" at bounding box center [1341, 313] width 46 height 11
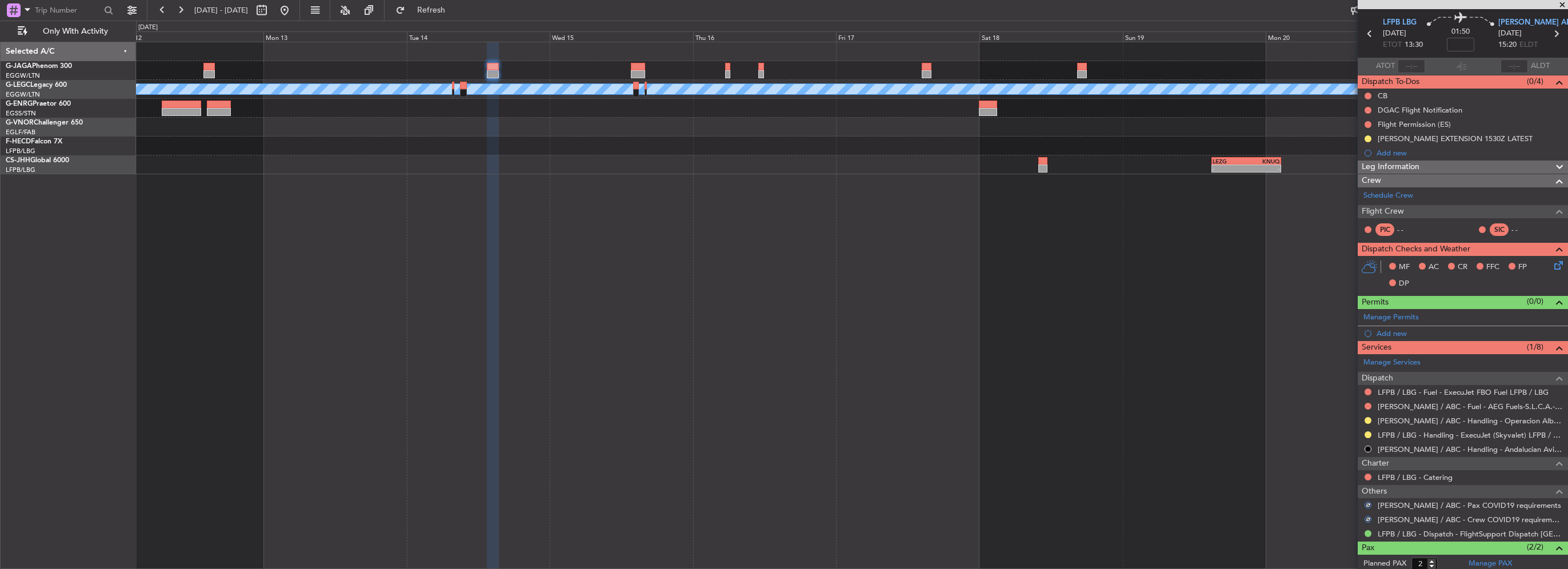
scroll to position [0, 0]
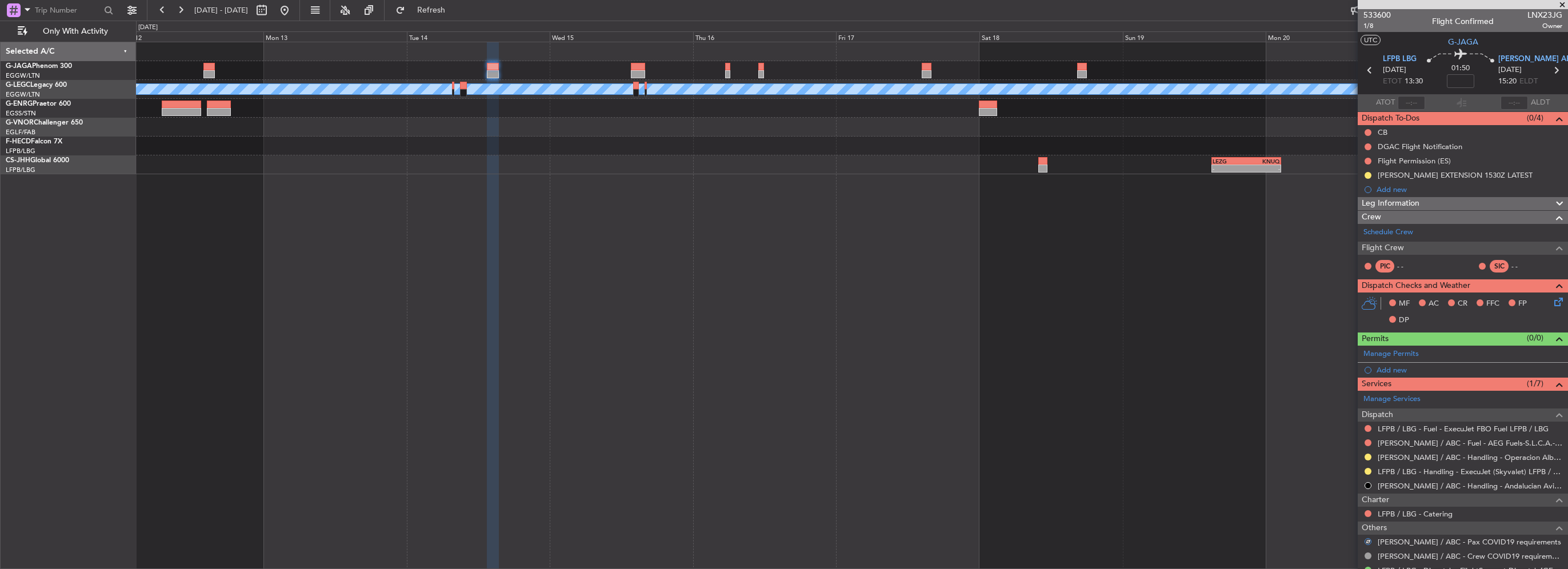
click at [933, 266] on div "A/C Unavailable [GEOGRAPHIC_DATA] ([GEOGRAPHIC_DATA]) - - EGLF 06:00 Z HTKJ 14:…" at bounding box center [852, 305] width 1433 height 528
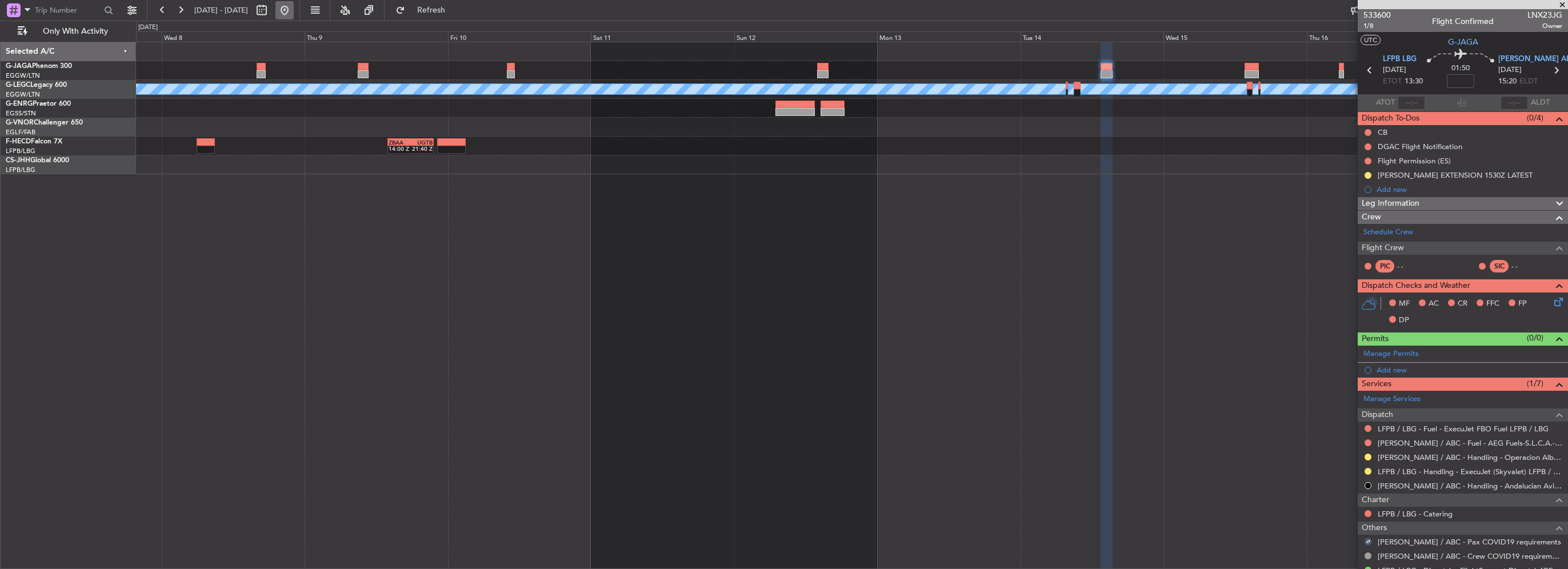
click at [294, 18] on button at bounding box center [284, 10] width 18 height 18
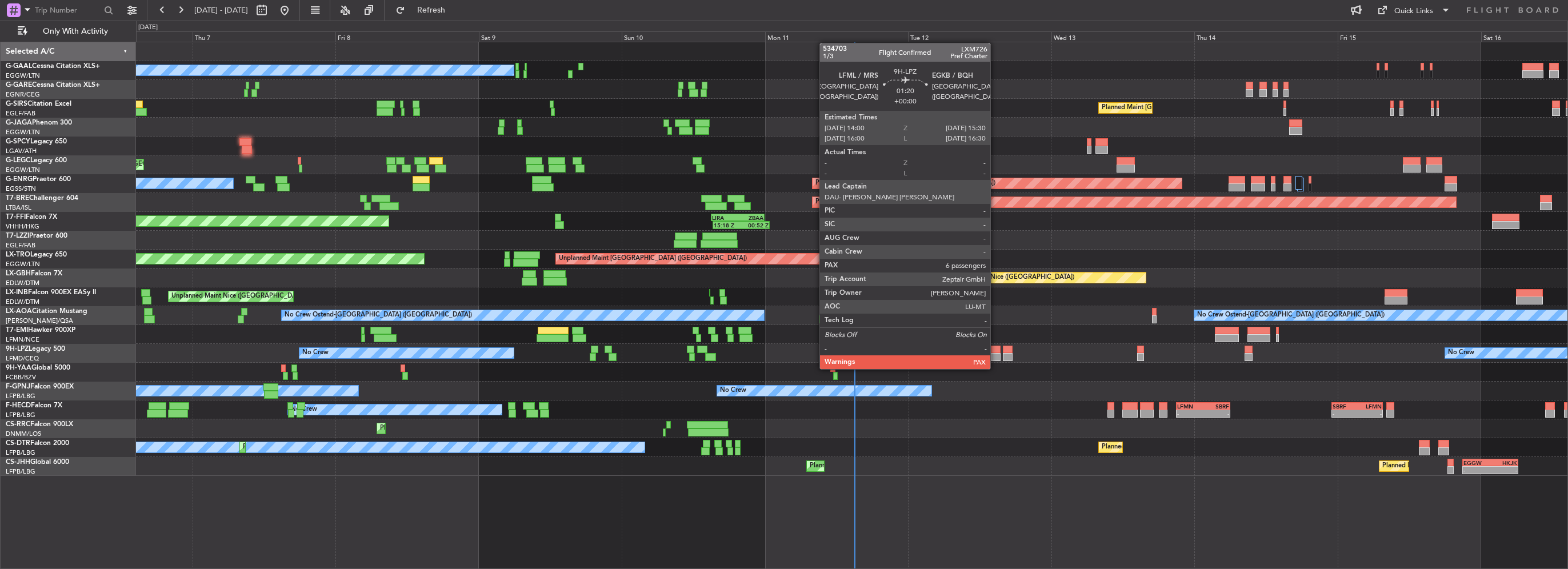
click at [996, 357] on div at bounding box center [995, 357] width 9 height 8
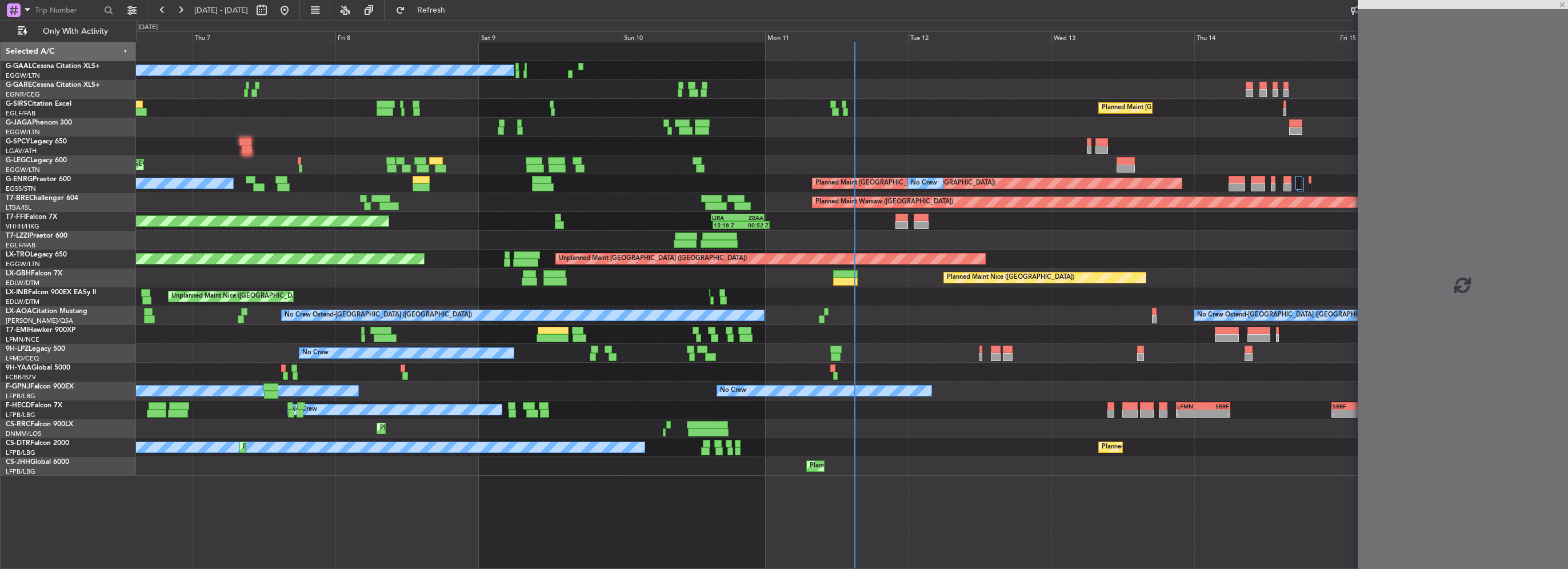
click at [547, 361] on div "No Crew Planned Maint [GEOGRAPHIC_DATA] ([GEOGRAPHIC_DATA]) A/C Unavailable Pla…" at bounding box center [852, 259] width 1432 height 434
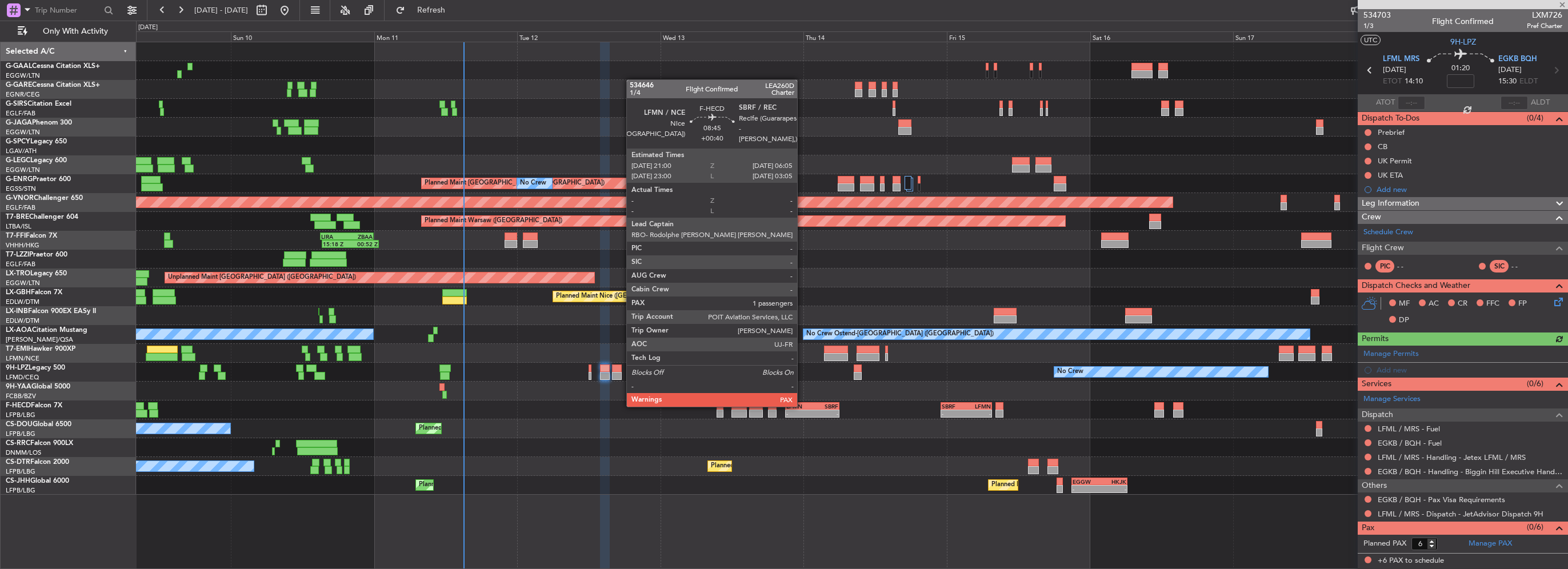
click at [802, 405] on div "LFMN" at bounding box center [799, 406] width 26 height 7
type input "+00:40"
type input "1"
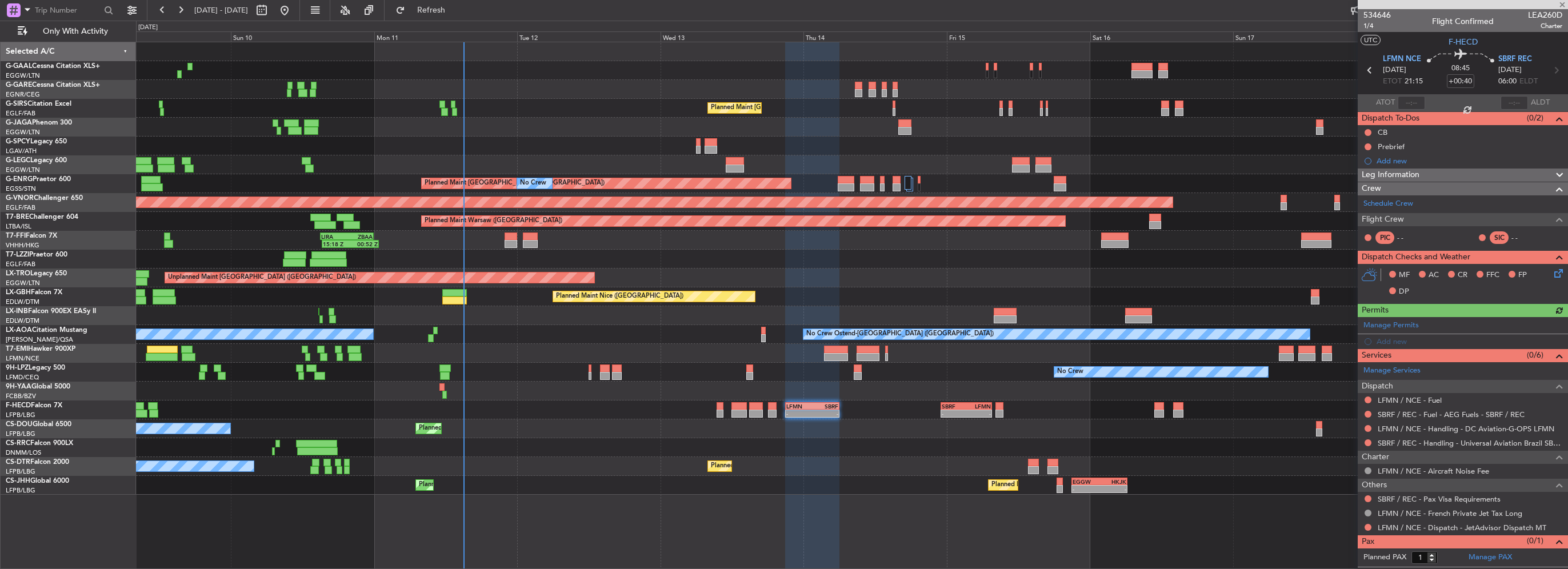
click at [493, 361] on div "No Crew Planned Maint [GEOGRAPHIC_DATA] ([GEOGRAPHIC_DATA]) Planned Maint [GEOG…" at bounding box center [852, 268] width 1432 height 453
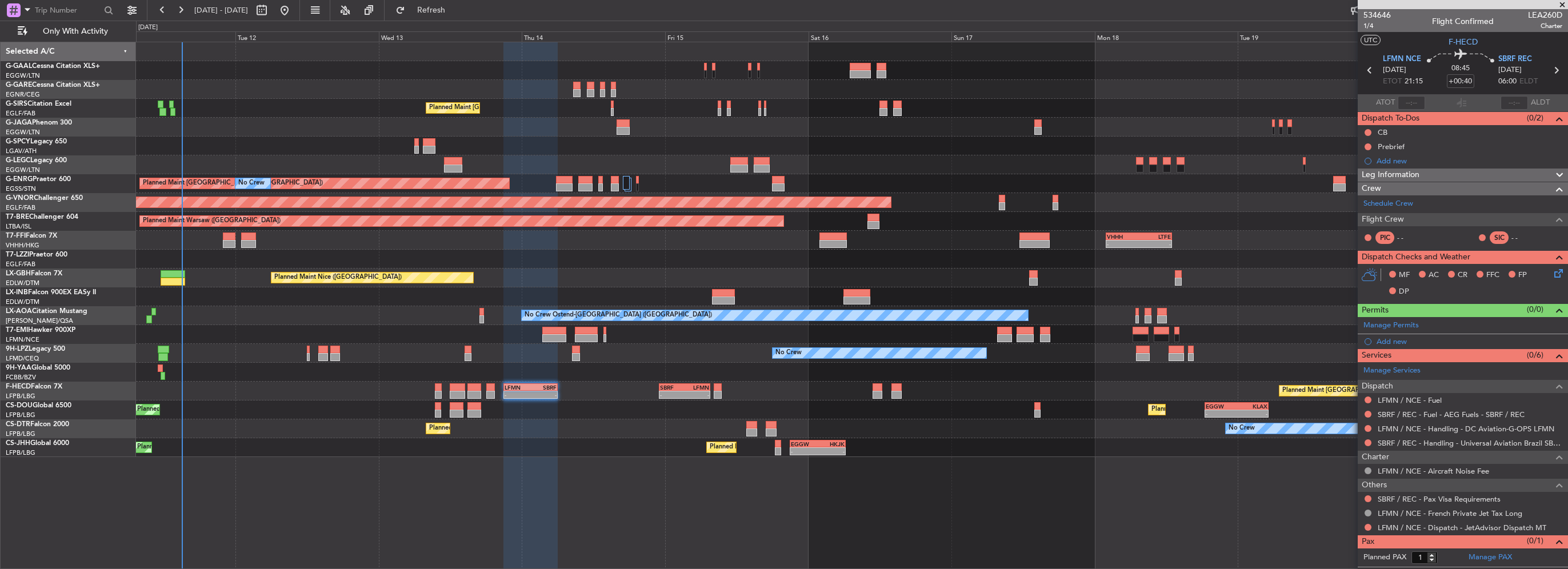
click at [36, 192] on div "No Crew Planned Maint London (Farnborough) A/C Unavailable London (Luton) Plann…" at bounding box center [784, 295] width 1568 height 549
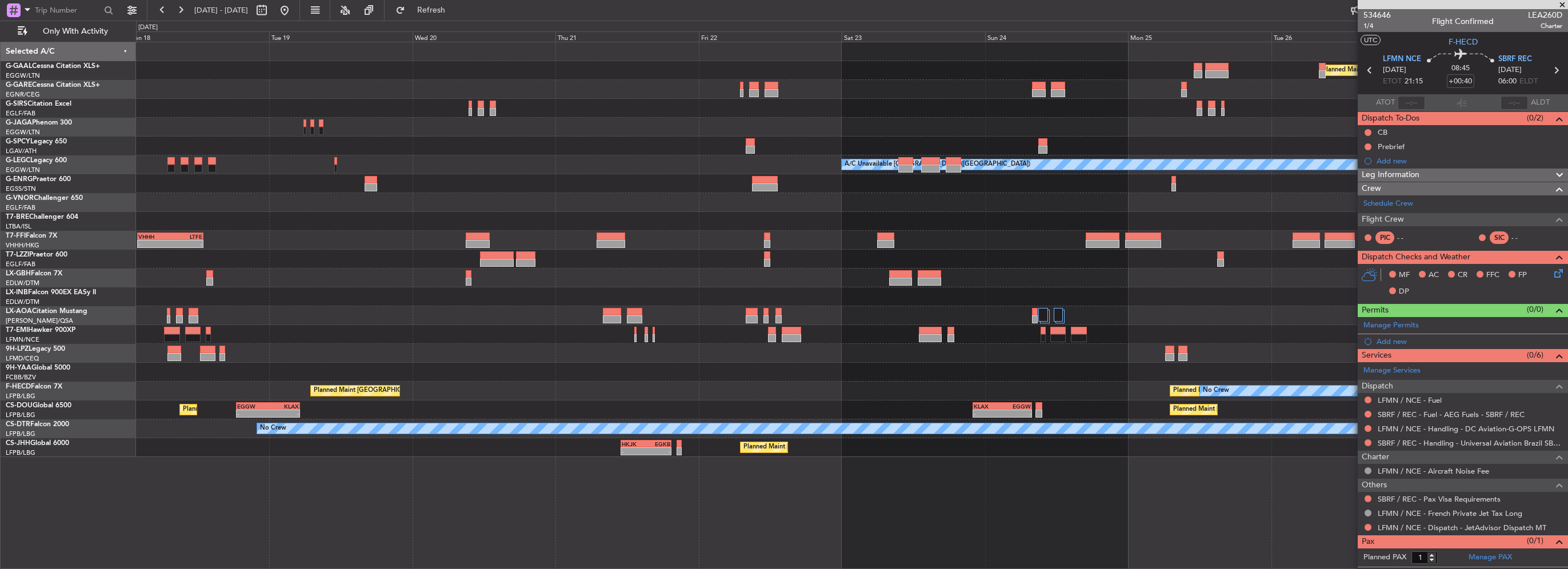
click at [76, 161] on div "Planned Maint Dusseldorf A/C Unavailable London (Luton) Planned Maint London (B…" at bounding box center [784, 295] width 1568 height 549
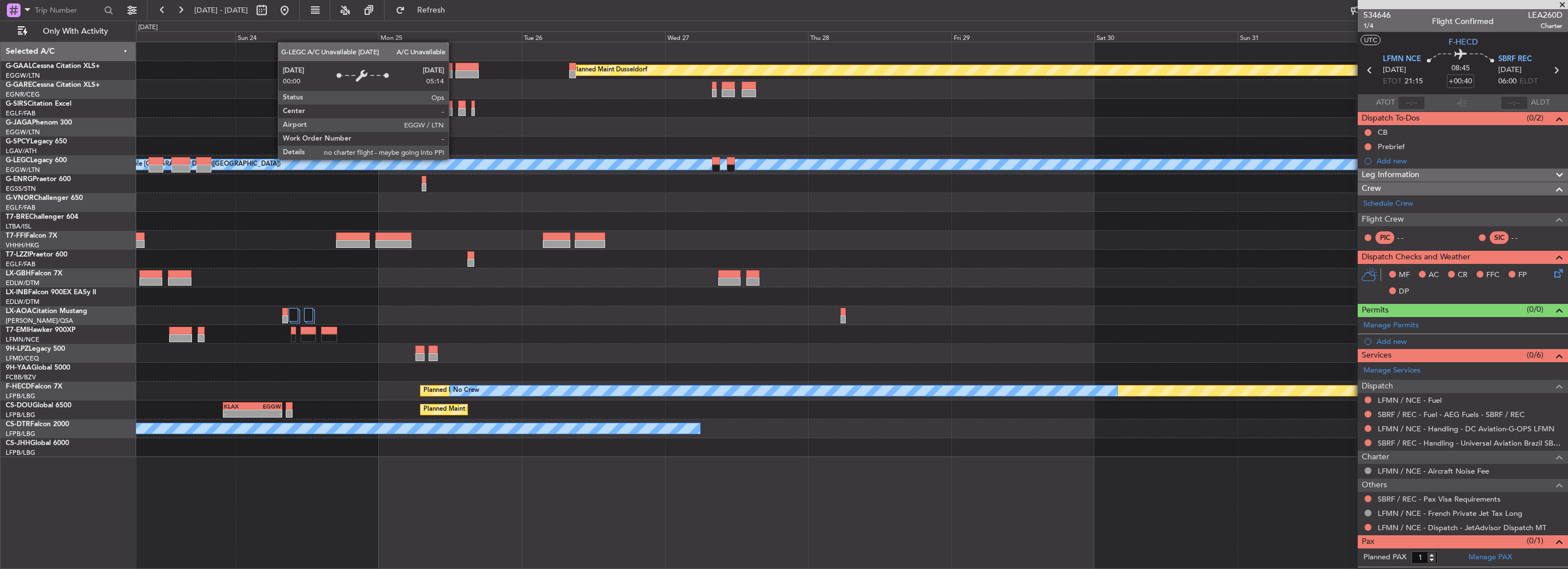
click at [1012, 164] on div "A/C Unavailable [GEOGRAPHIC_DATA] ([GEOGRAPHIC_DATA])" at bounding box center [1545, 164] width 2908 height 11
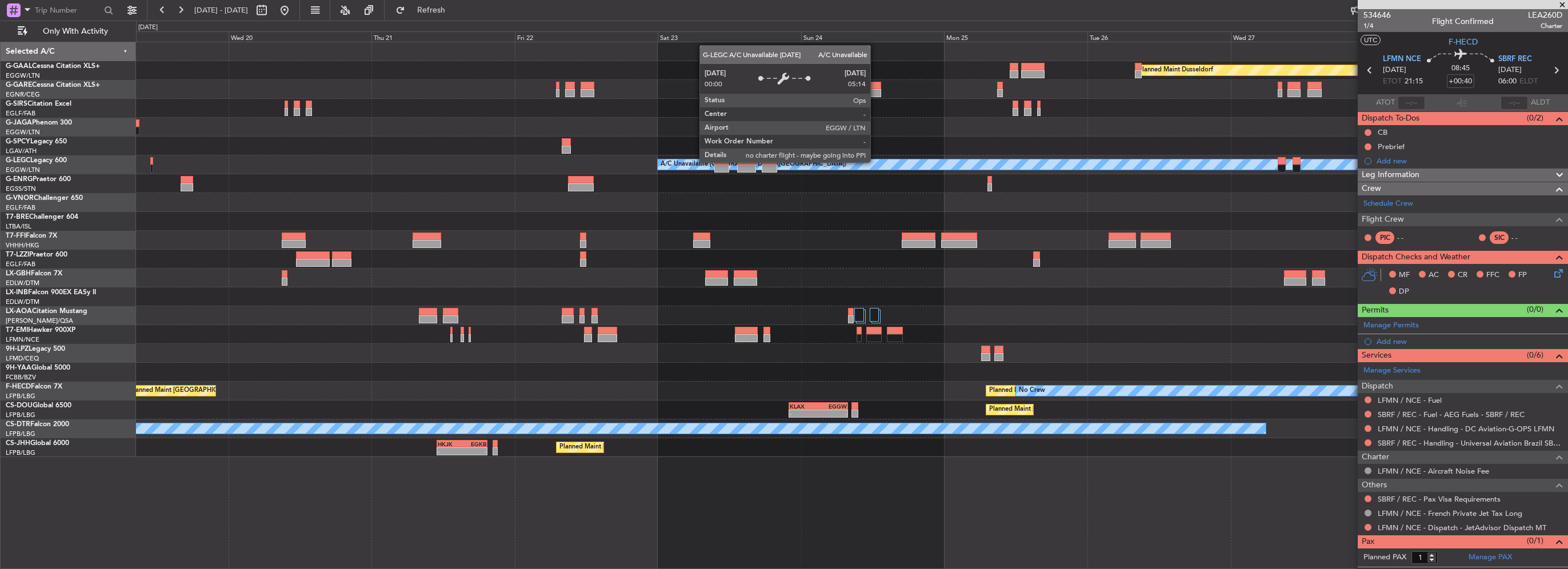
click at [0, 123] on html "11 Aug 2025 - 21 Aug 2025 Refresh Quick Links Only With Activity Planned Maint …" at bounding box center [784, 284] width 1568 height 569
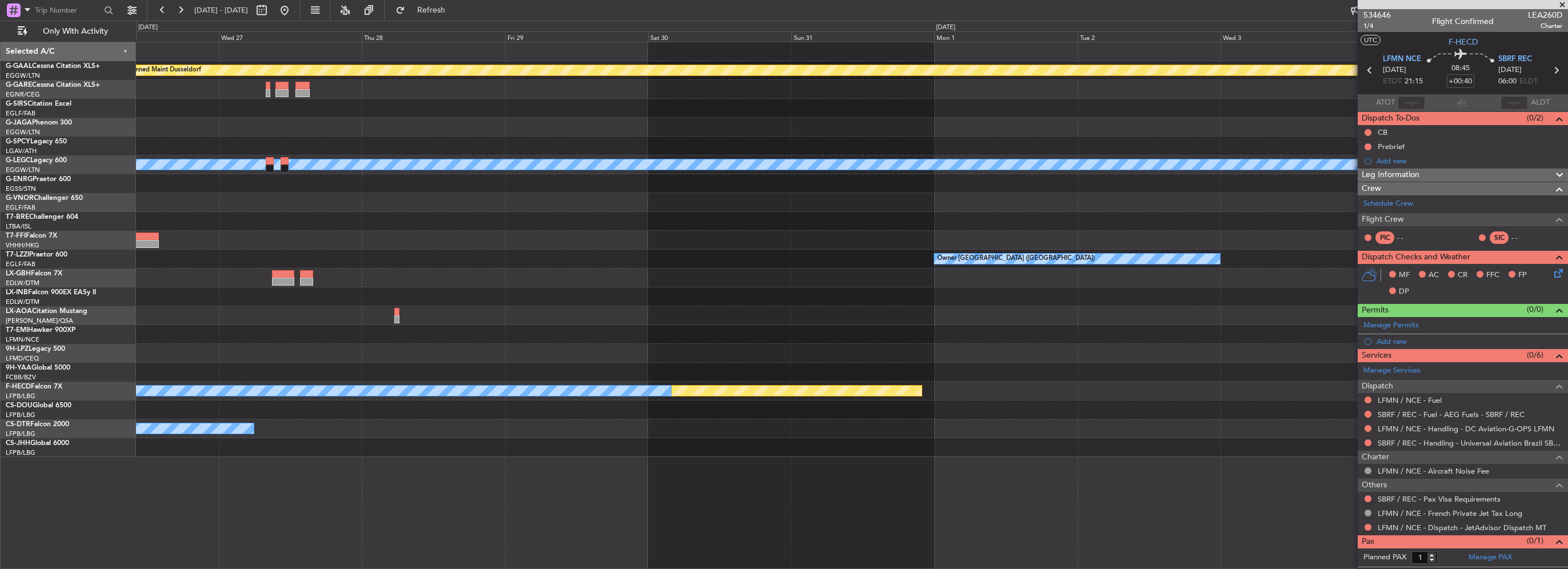
click at [16, 128] on div "Planned Maint Dusseldorf A/C Unavailable London (Luton) Owner Owner London (Lut…" at bounding box center [784, 295] width 1568 height 549
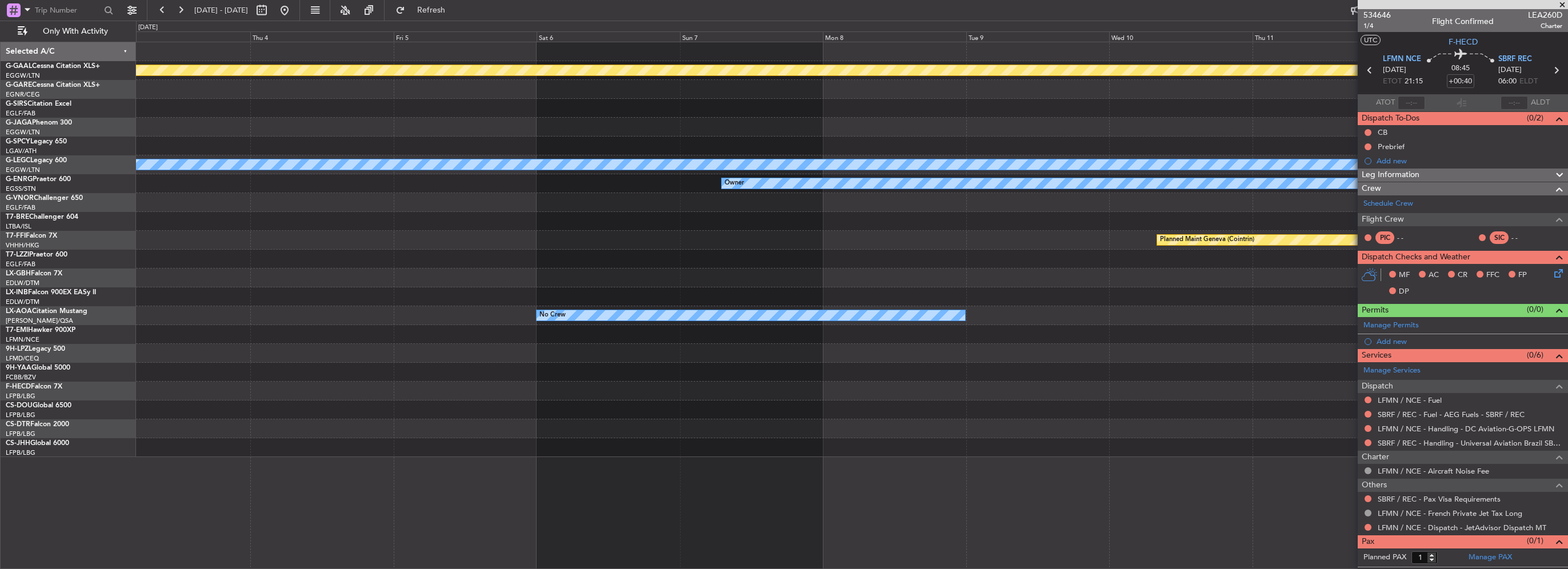
click at [55, 135] on div "Planned Maint Dusseldorf A/C Unavailable London (Luton) Owner Planned Maint Gen…" at bounding box center [784, 295] width 1568 height 549
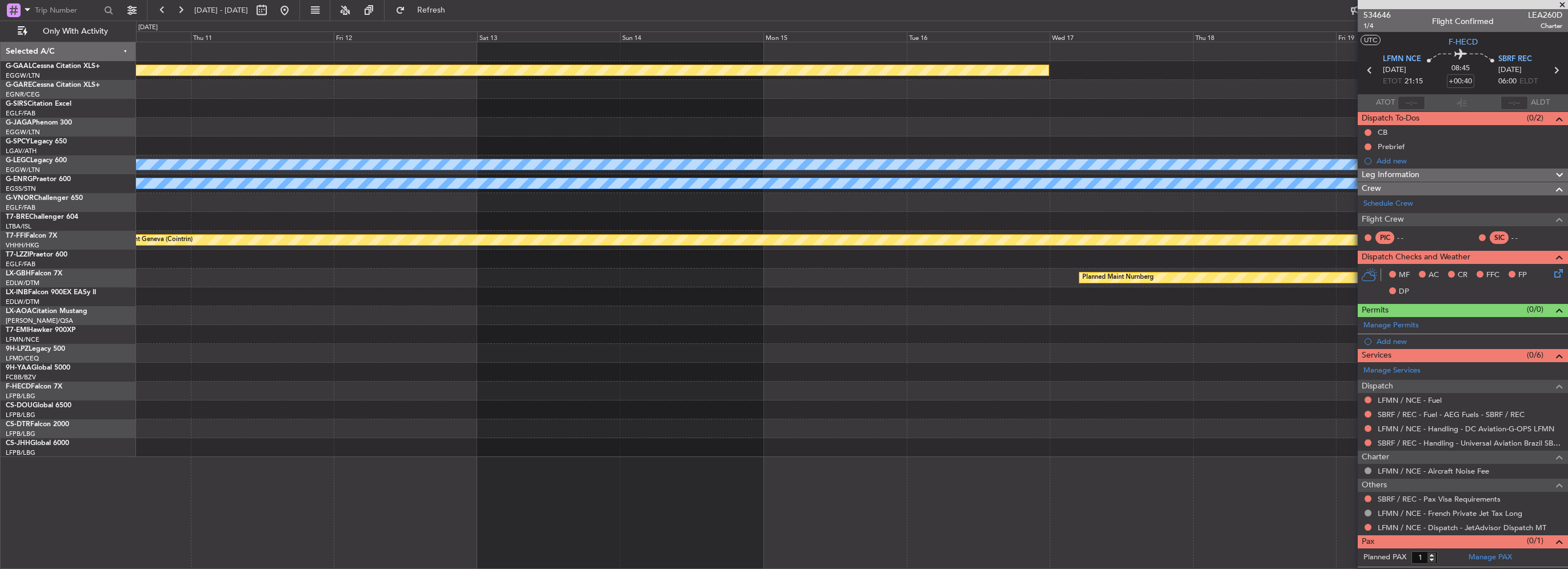
click at [0, 110] on html "11 Aug 2025 - 21 Aug 2025 Refresh Quick Links Only With Activity Planned Maint …" at bounding box center [784, 284] width 1568 height 569
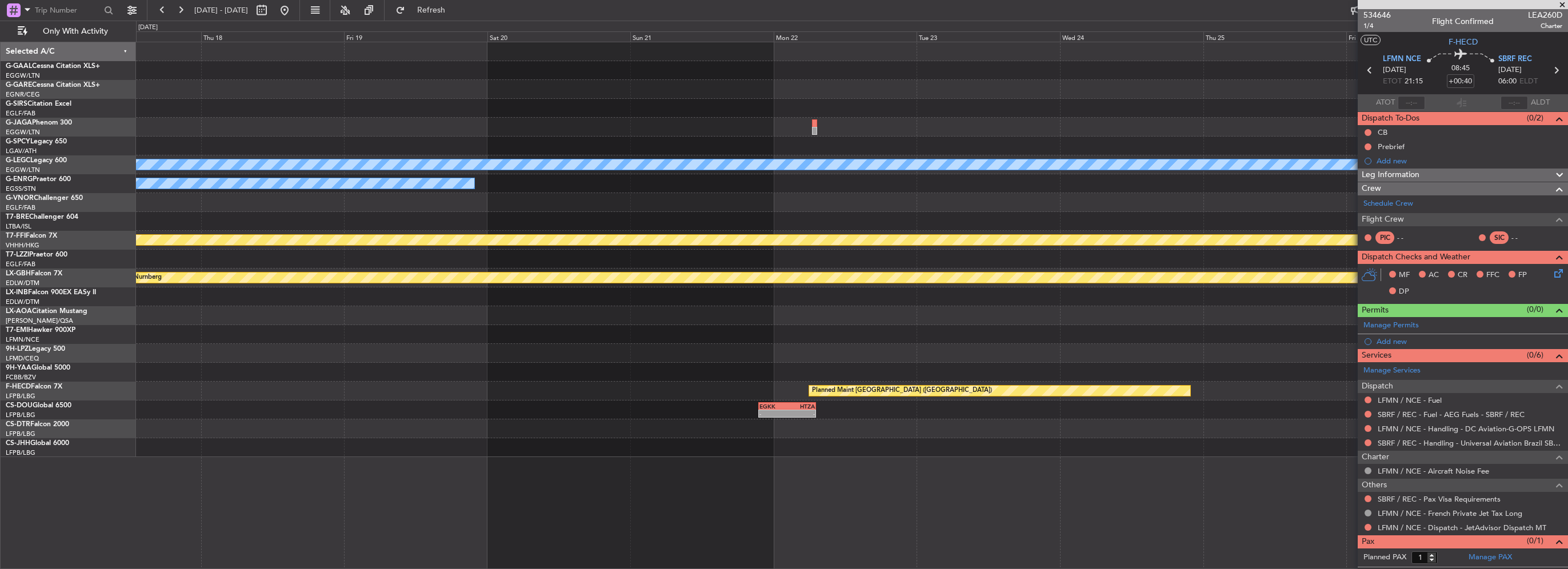
click at [0, 137] on html "11 Aug 2025 - 21 Aug 2025 Refresh Quick Links Only With Activity Planned Maint …" at bounding box center [784, 284] width 1568 height 569
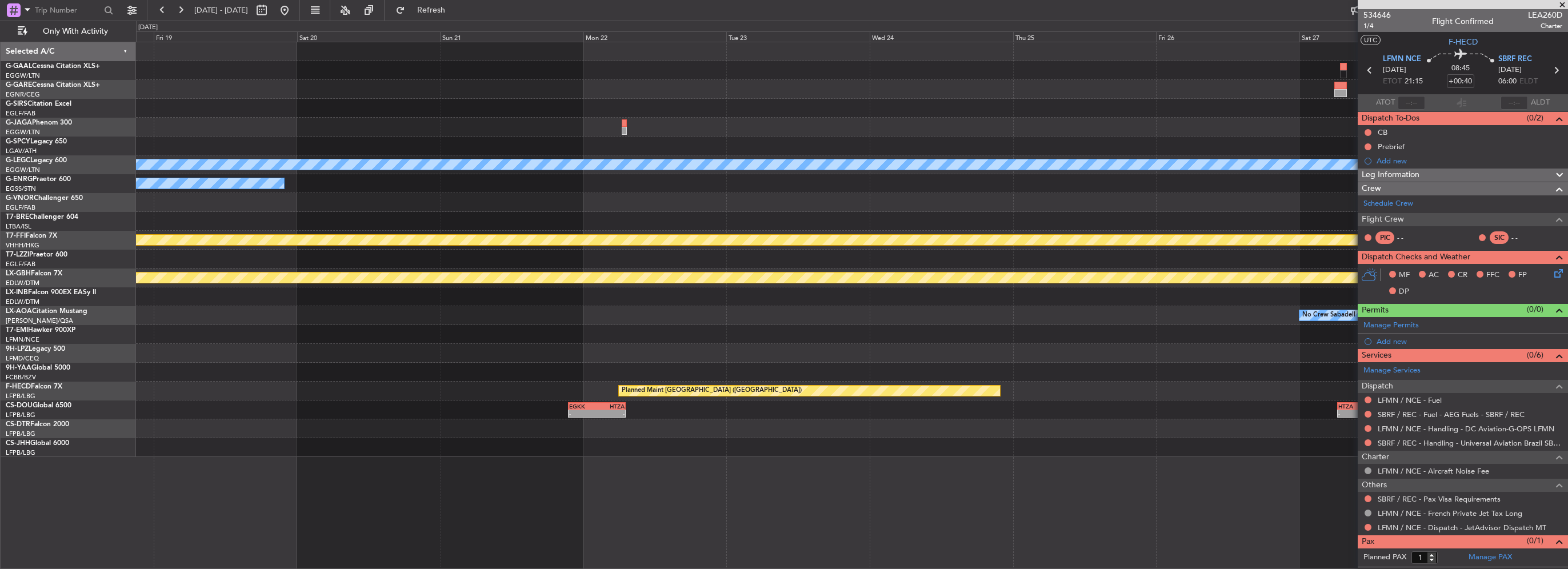
click at [439, 109] on div "Planned Maint Dusseldorf A/C Unavailable London (Luton) Owner Planned Maint Gen…" at bounding box center [852, 250] width 1432 height 415
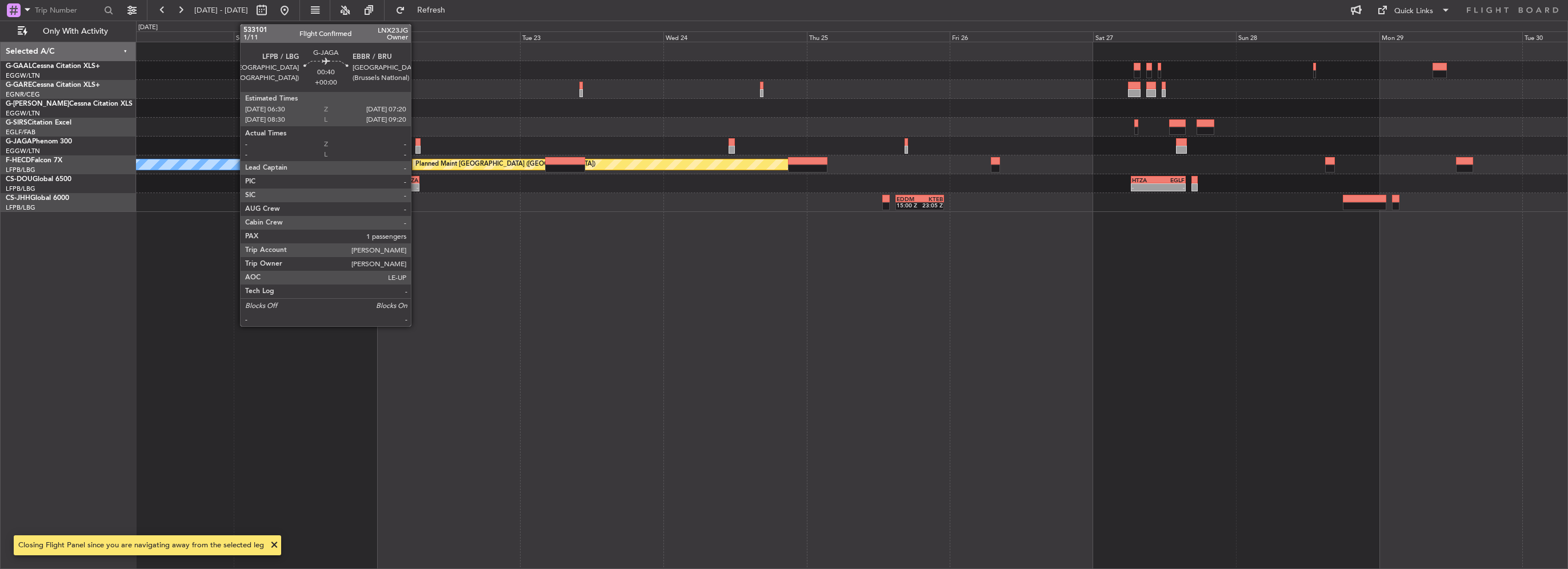
click at [416, 150] on div at bounding box center [418, 150] width 5 height 8
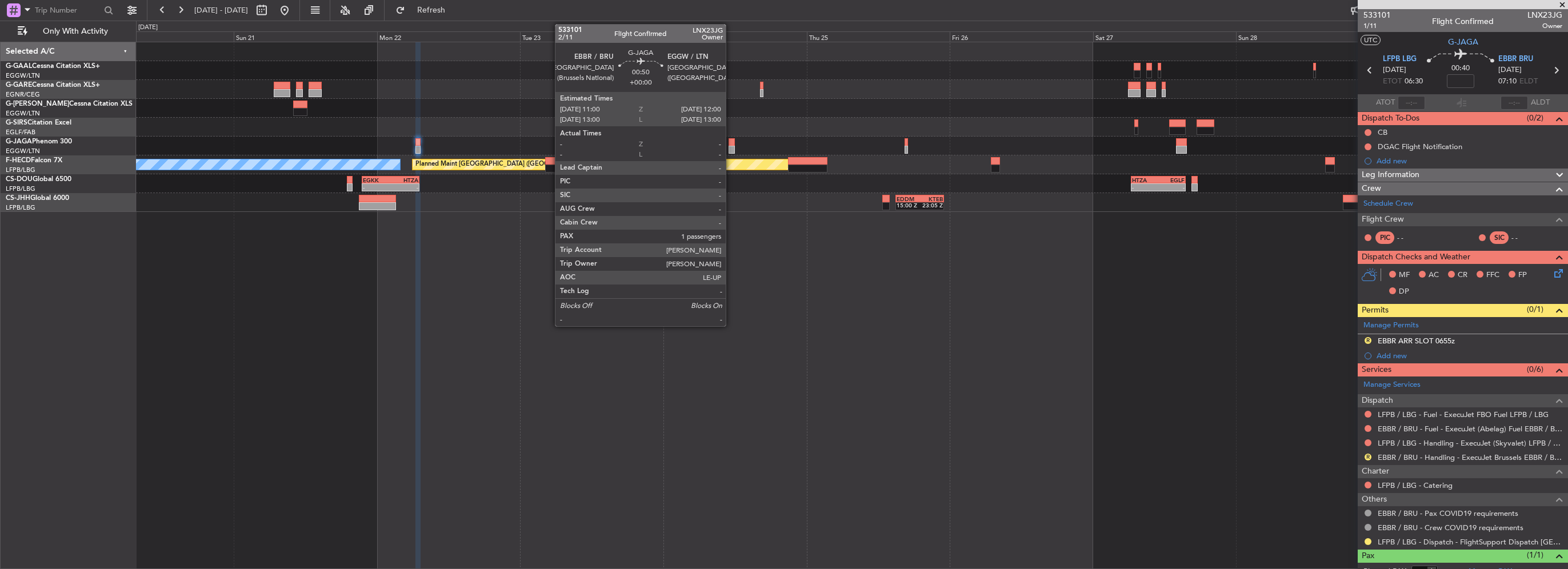
click at [731, 151] on div at bounding box center [732, 150] width 6 height 8
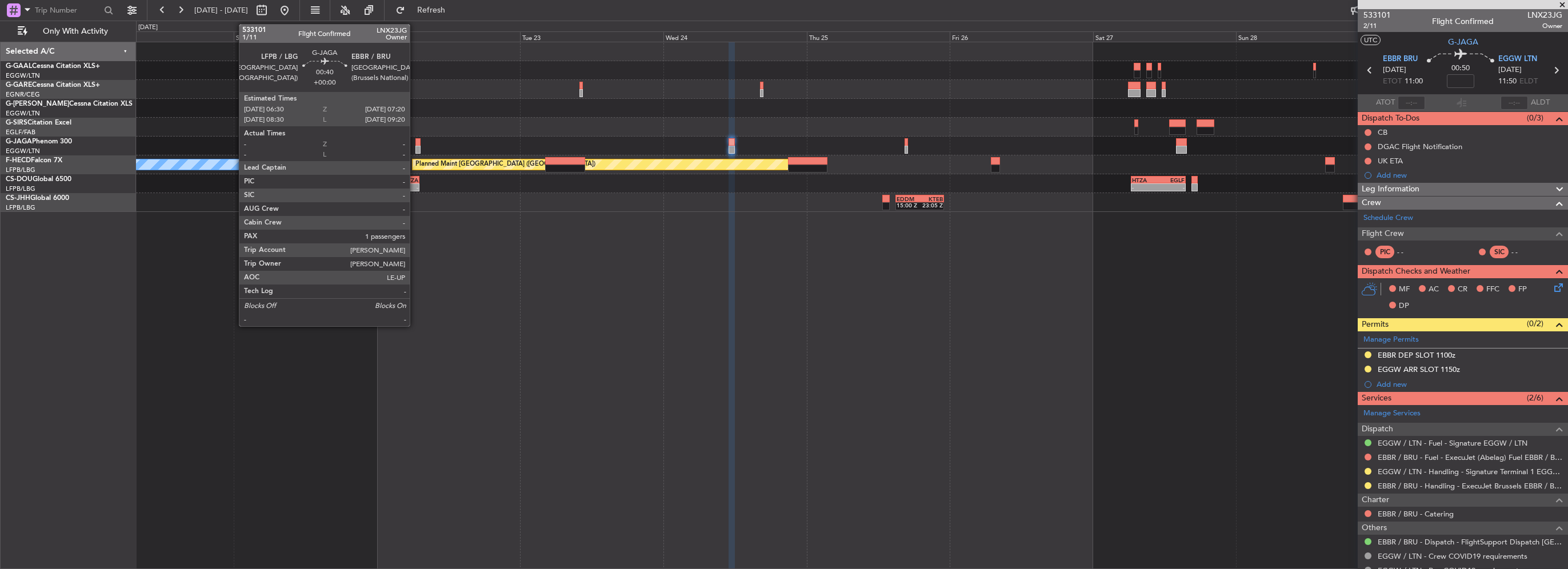
click at [417, 149] on div at bounding box center [418, 150] width 5 height 8
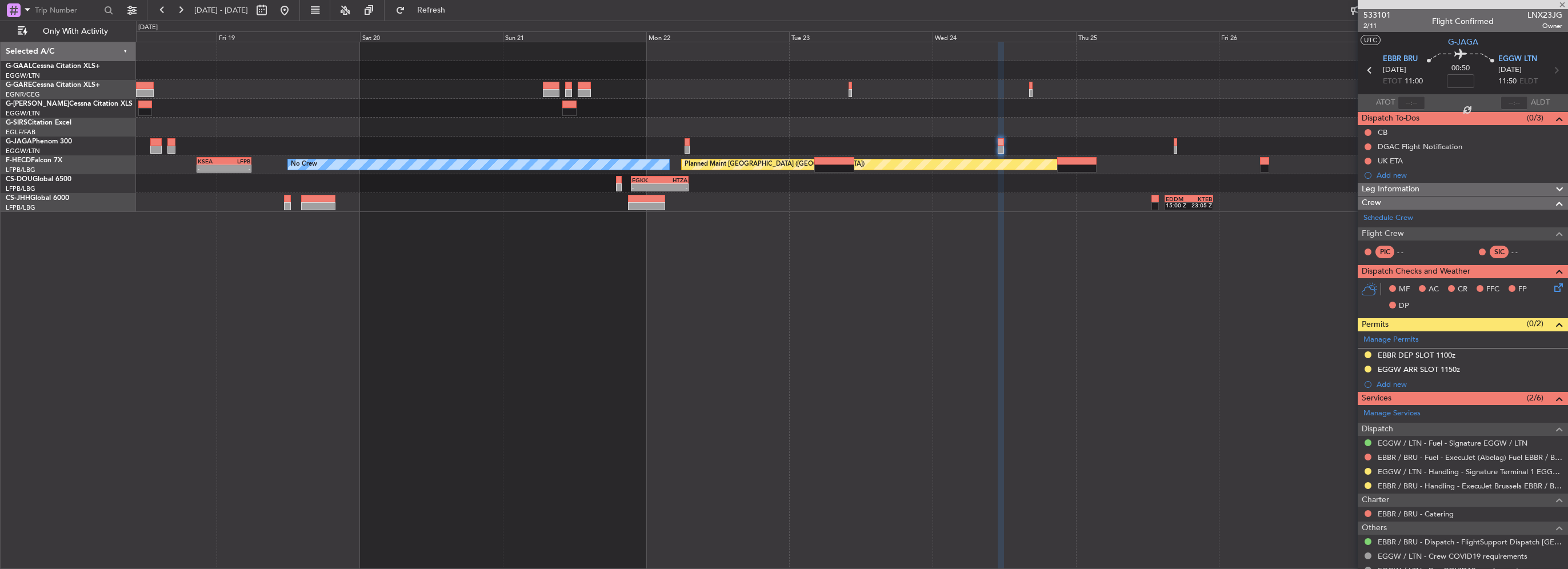
click at [878, 95] on div at bounding box center [852, 89] width 1432 height 18
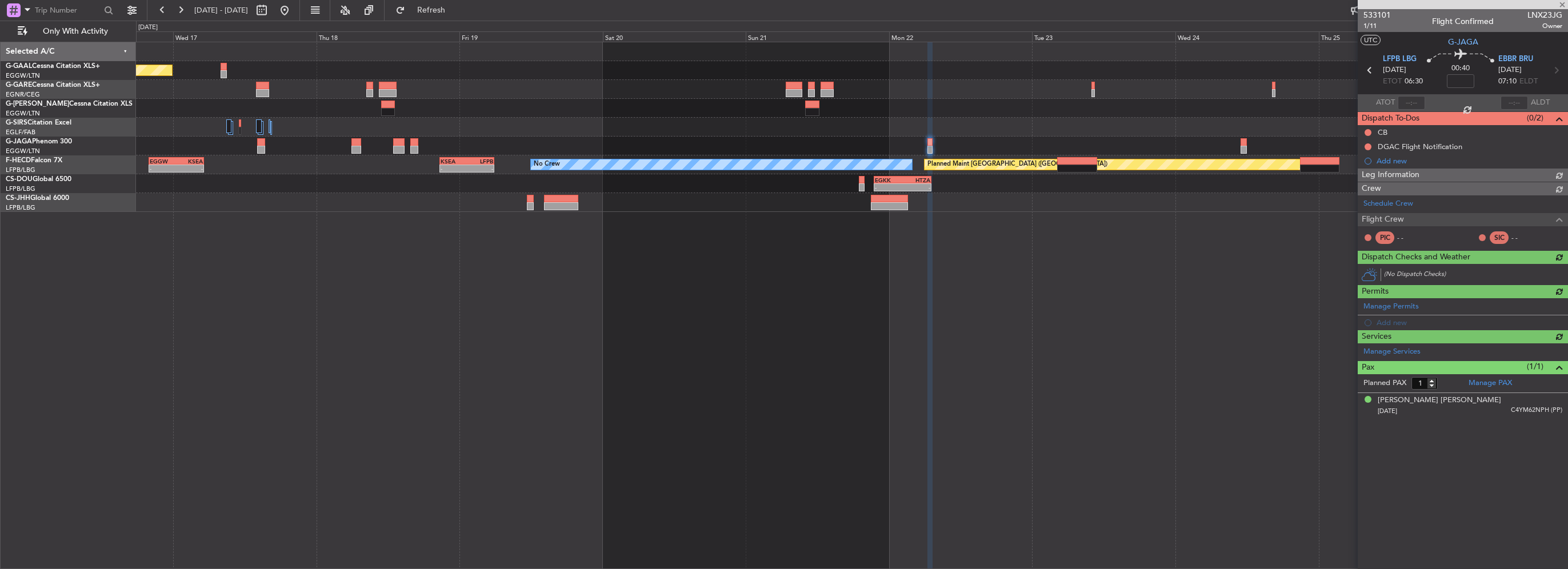
click at [969, 130] on div "Planned Maint Dusseldorf Planned Maint Paris (Le Bourget) No Crew - - KSEA 20:4…" at bounding box center [852, 127] width 1432 height 170
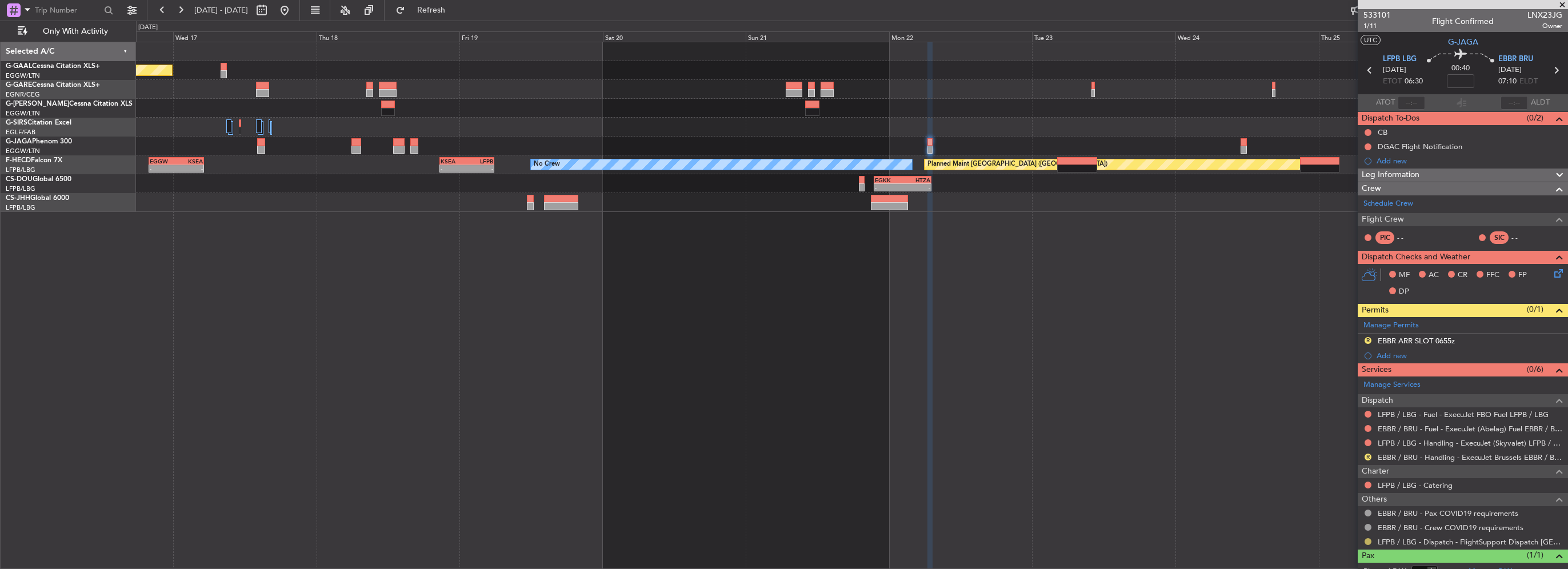
click at [1368, 540] on button at bounding box center [1368, 542] width 7 height 7
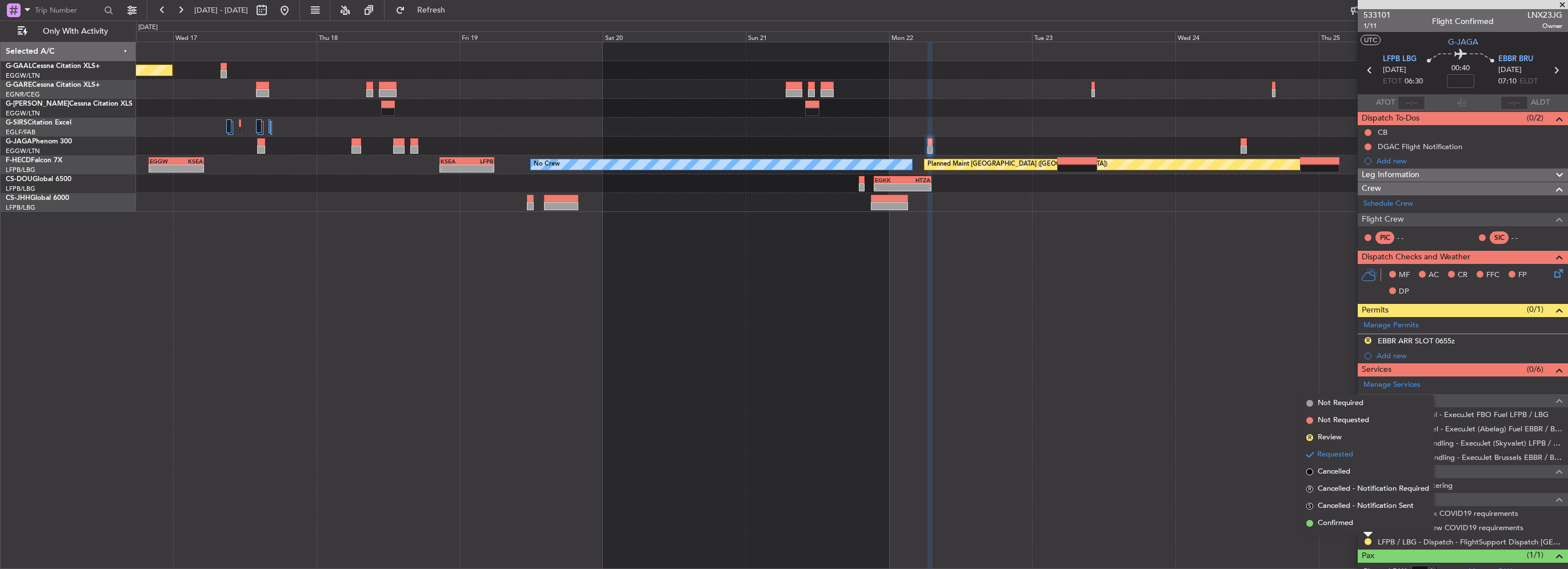
click at [1318, 521] on span "Confirmed" at bounding box center [1336, 523] width 35 height 11
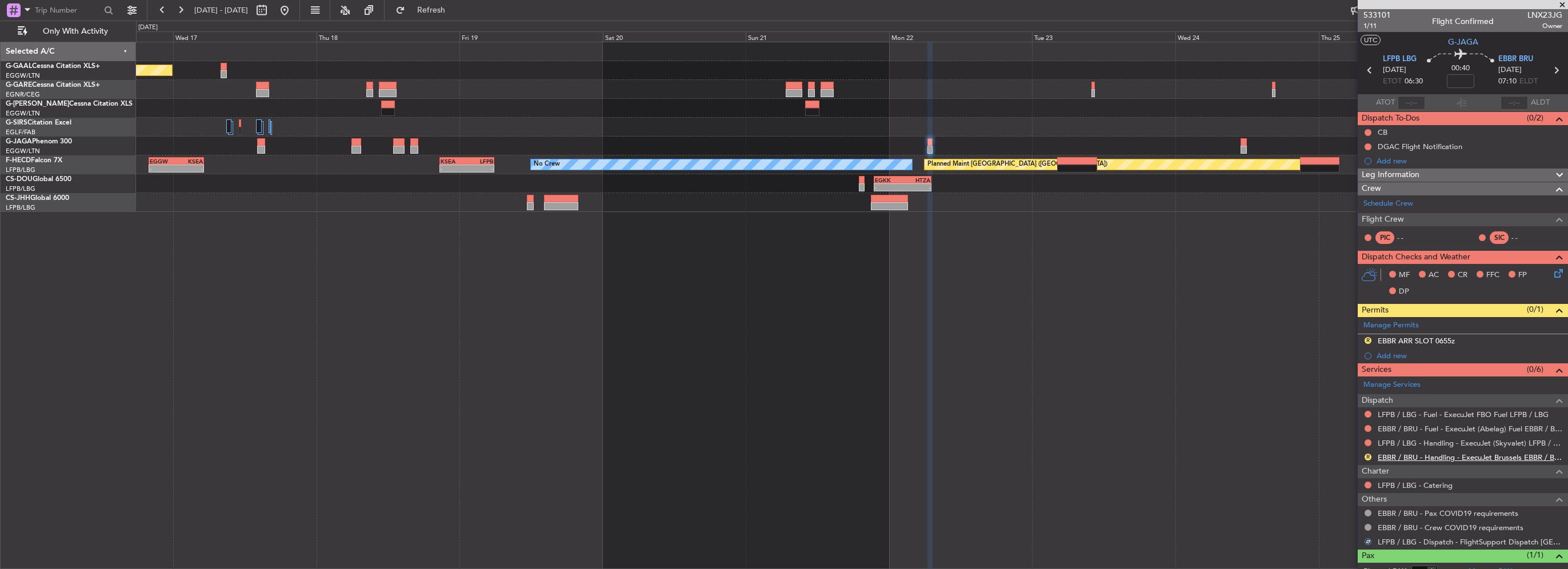
click at [1499, 458] on link "EBBR / BRU - Handling - ExecuJet Brussels EBBR / BRU" at bounding box center [1470, 457] width 185 height 10
click at [1475, 443] on link "LFPB / LBG - Handling - ExecuJet (Skyvalet) LFPB / LBG" at bounding box center [1470, 442] width 185 height 10
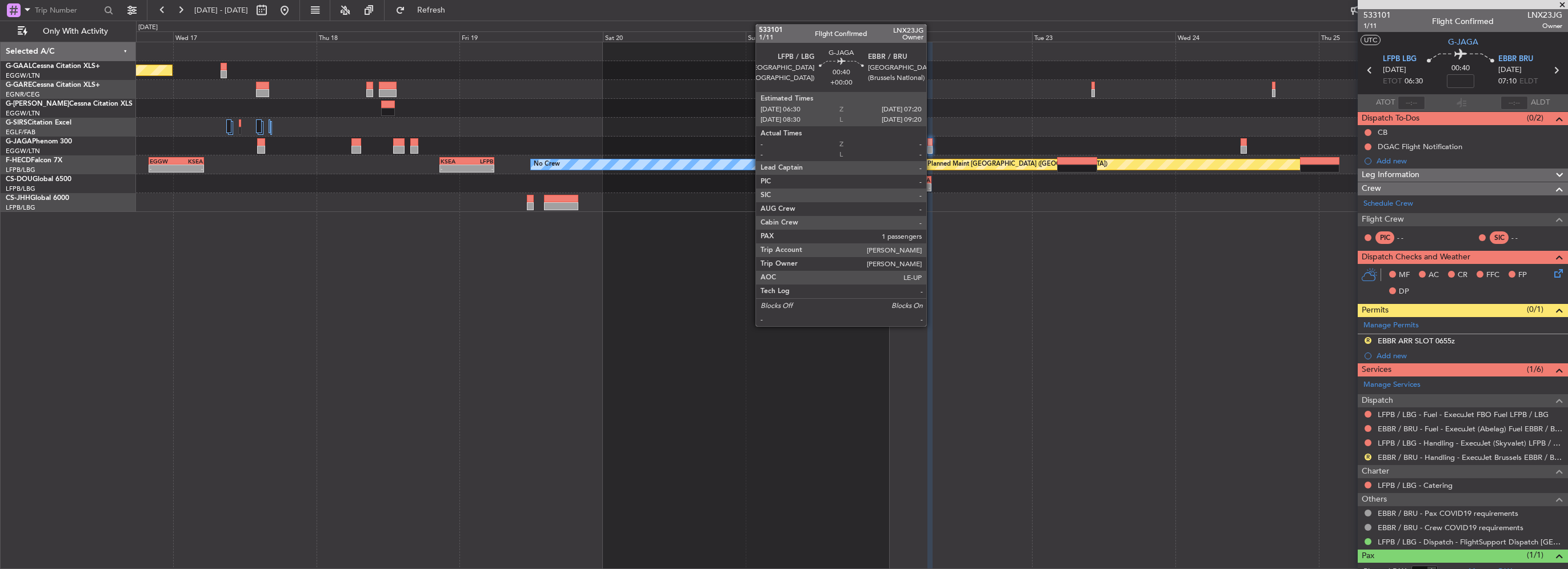
click at [931, 145] on div at bounding box center [930, 142] width 5 height 8
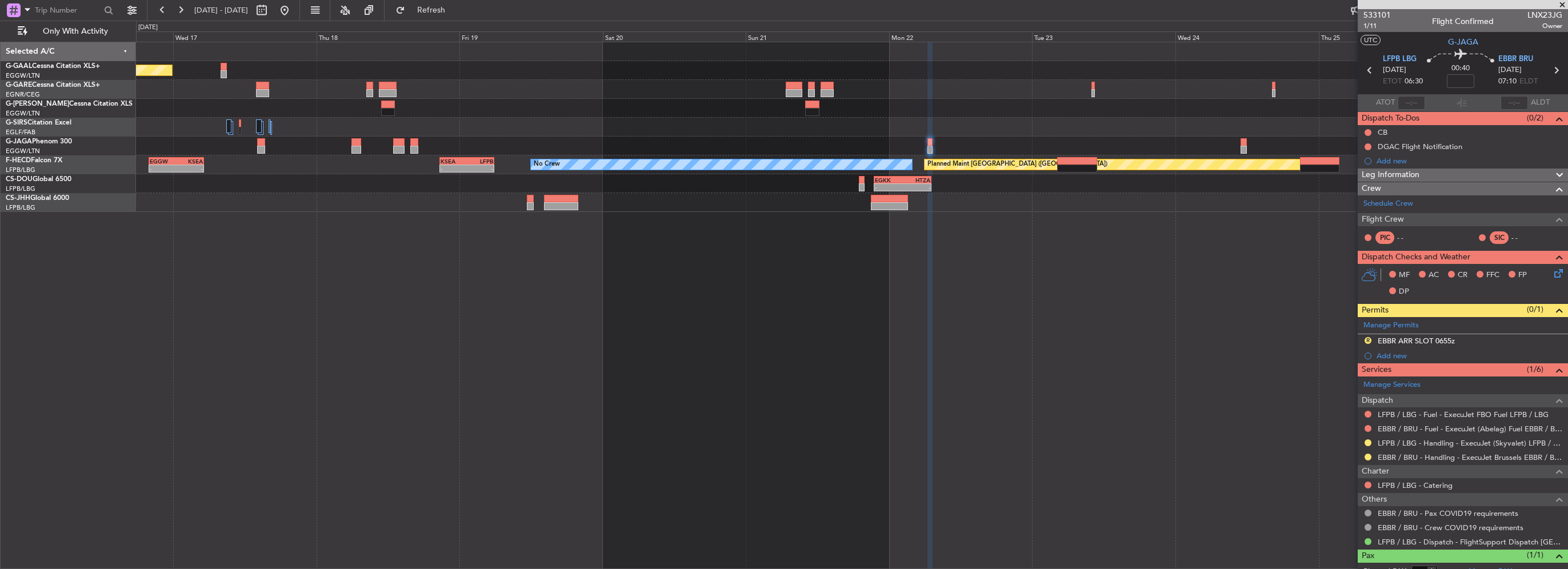
click at [1442, 336] on div "EBBR ARR SLOT 0655z" at bounding box center [1417, 340] width 77 height 10
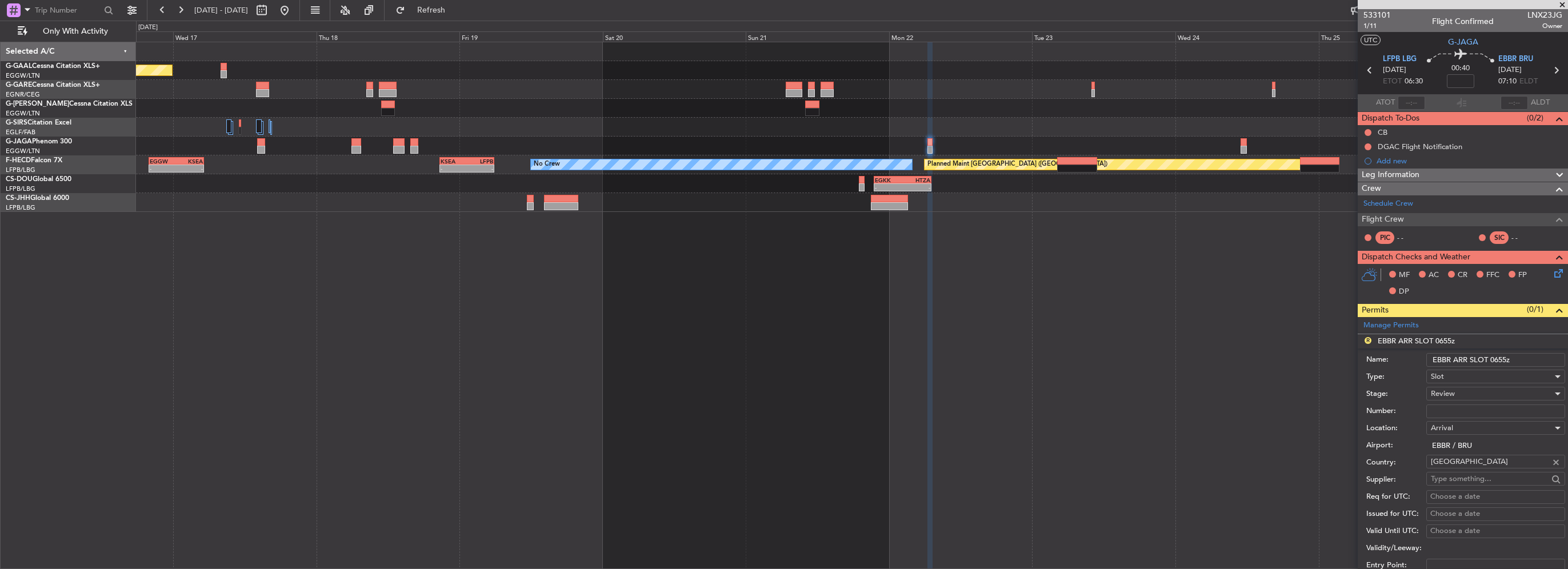
drag, startPoint x: 1506, startPoint y: 360, endPoint x: 1494, endPoint y: 359, distance: 12.0
click at [1494, 359] on input "EBBR ARR SLOT 0655z" at bounding box center [1496, 361] width 139 height 14
type input "EBBR ARR SLOT 0710z"
click at [1452, 391] on span "Review" at bounding box center [1442, 394] width 24 height 11
click at [1463, 462] on span "Requested" at bounding box center [1491, 467] width 120 height 17
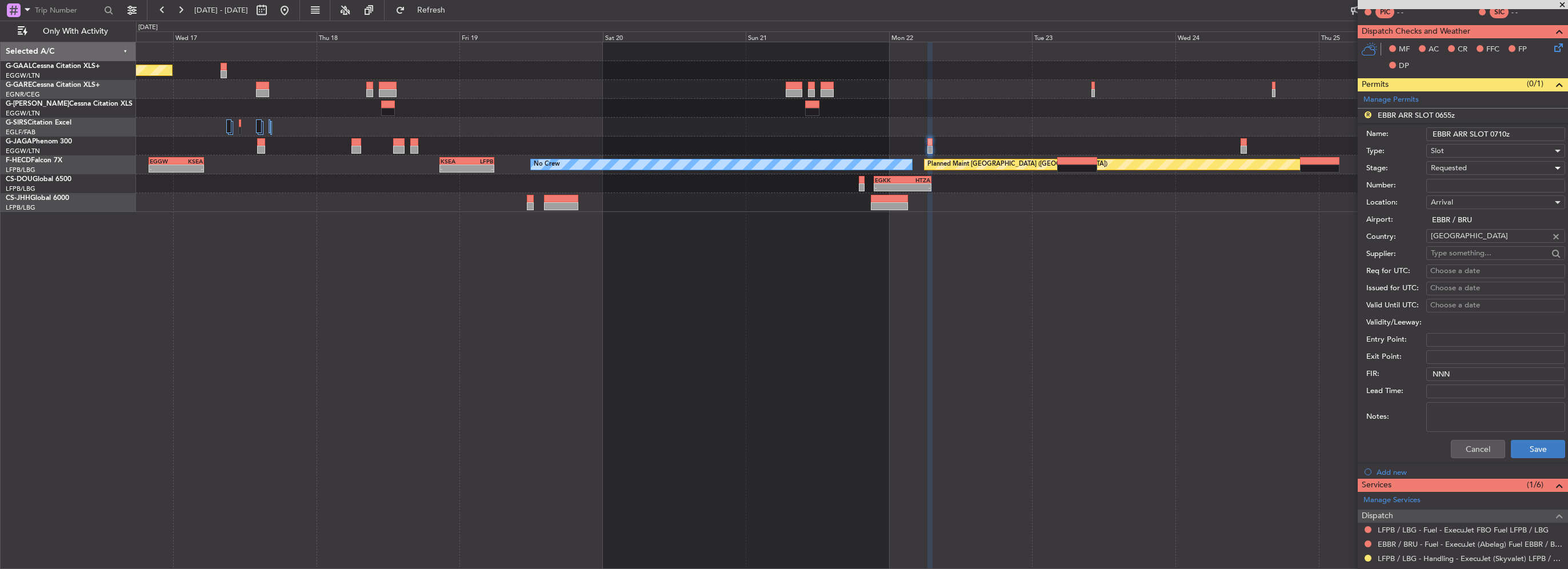
scroll to position [229, 0]
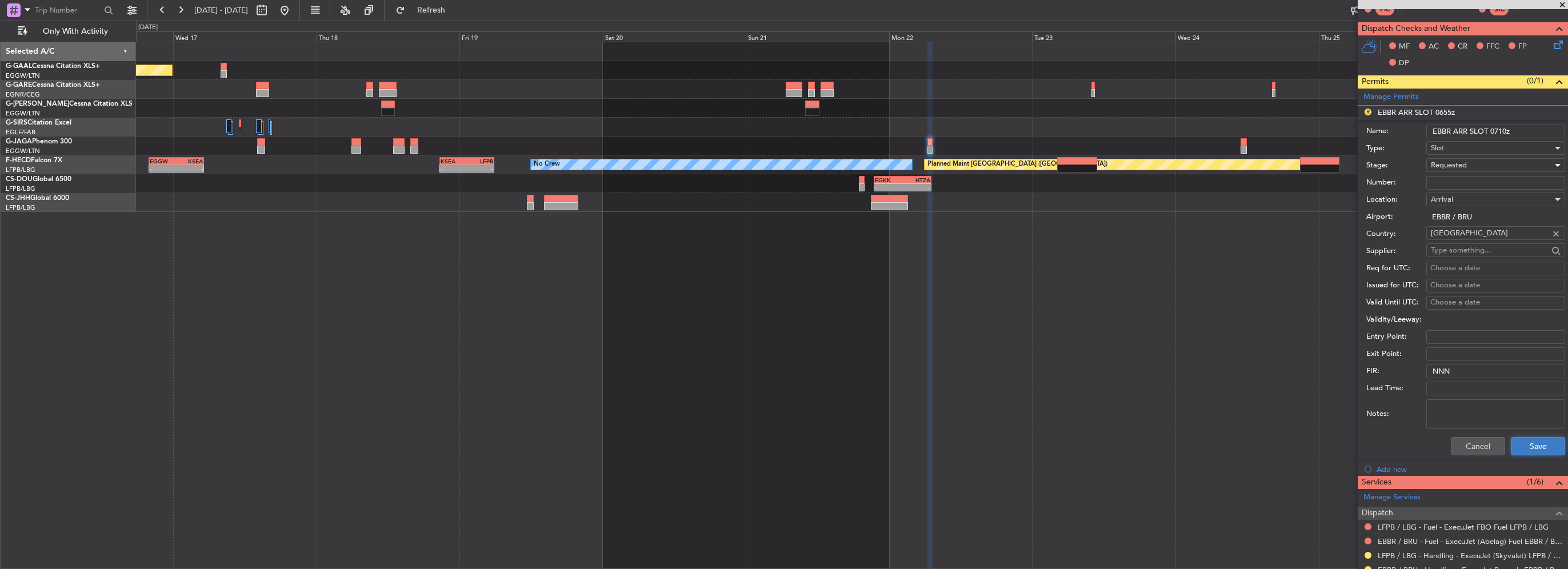
click at [1522, 445] on button "Save" at bounding box center [1538, 446] width 55 height 18
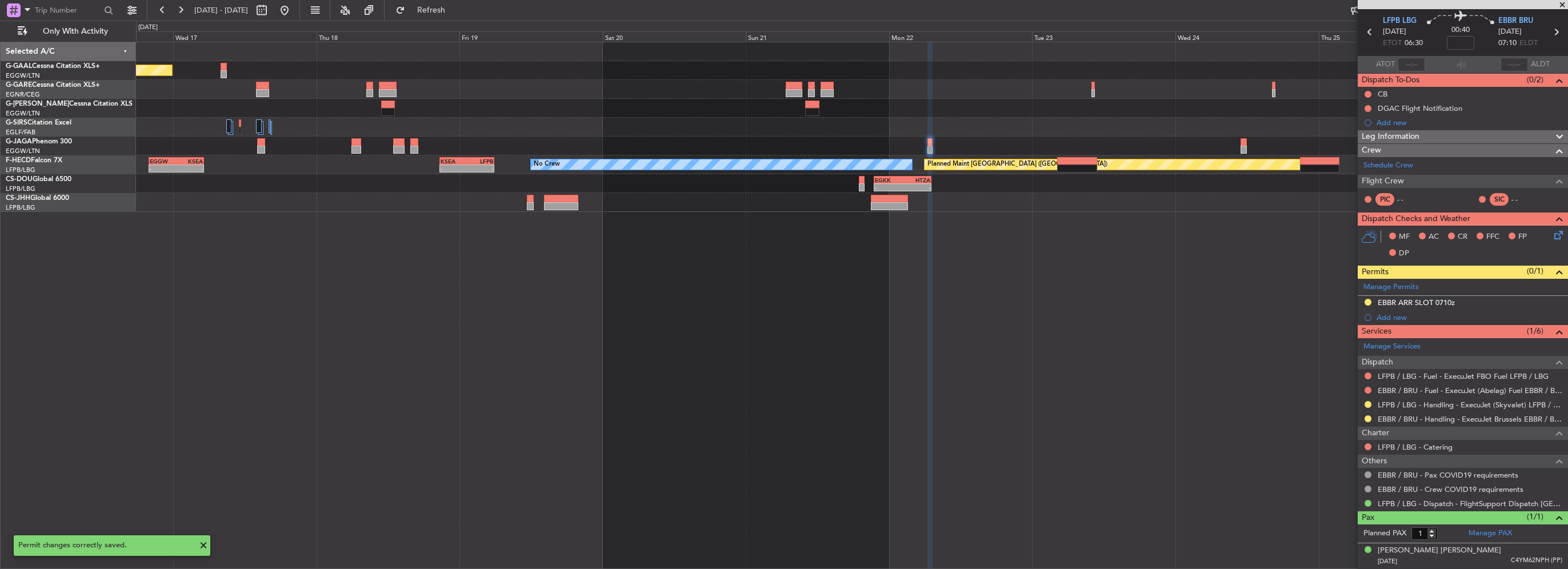
scroll to position [36, 0]
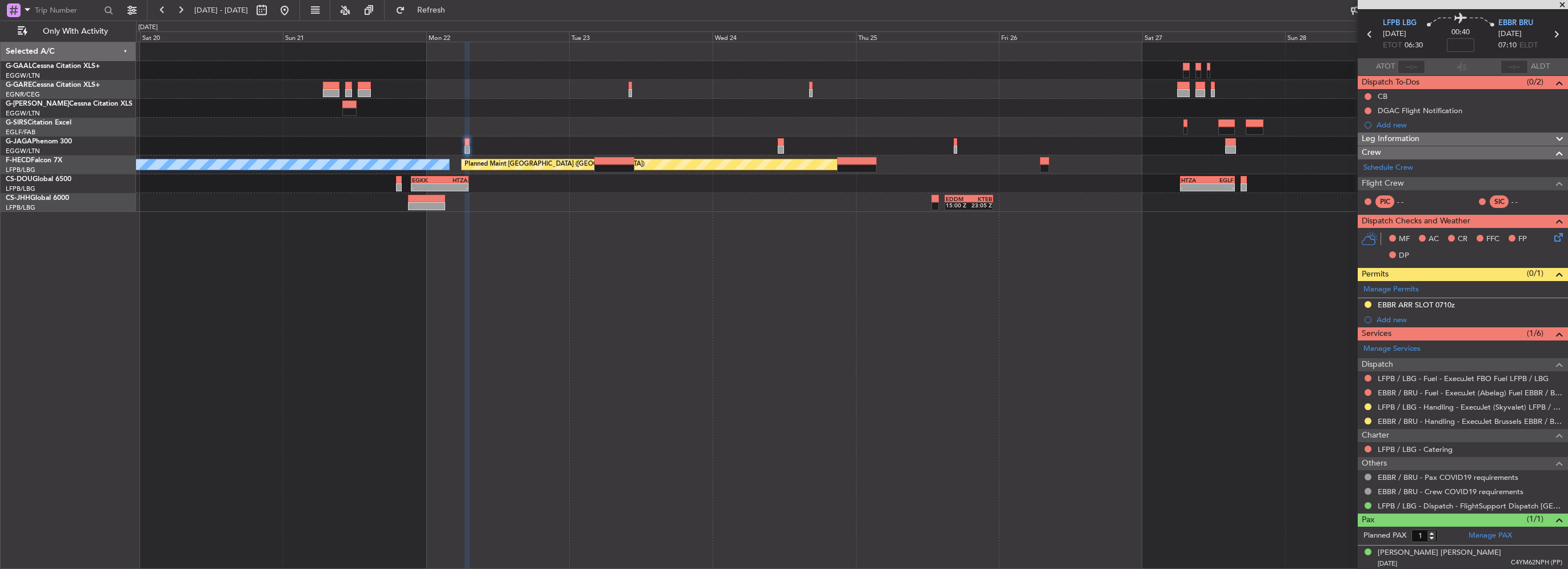
click at [548, 317] on div "Planned Maint Paris (Le Bourget) No Crew KSEA 20:45 Z LFPB 05:55 Z - - - - EGKK…" at bounding box center [852, 305] width 1433 height 528
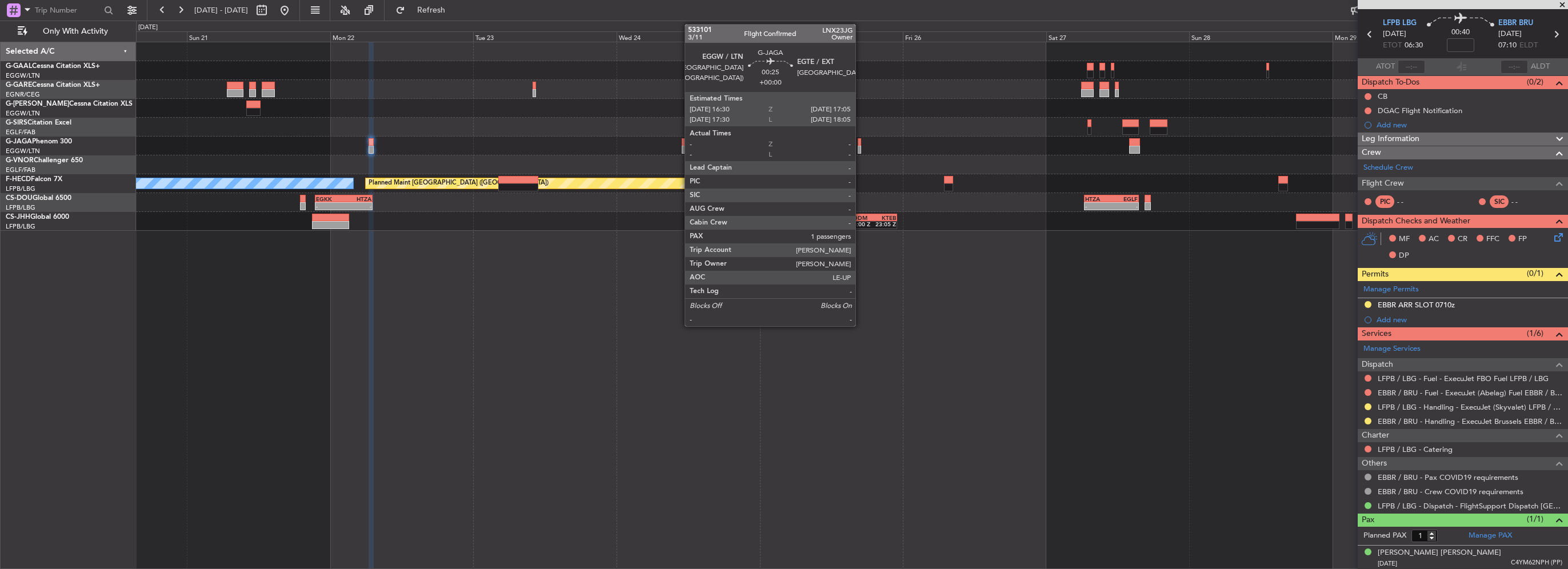
click at [861, 146] on div at bounding box center [860, 150] width 4 height 8
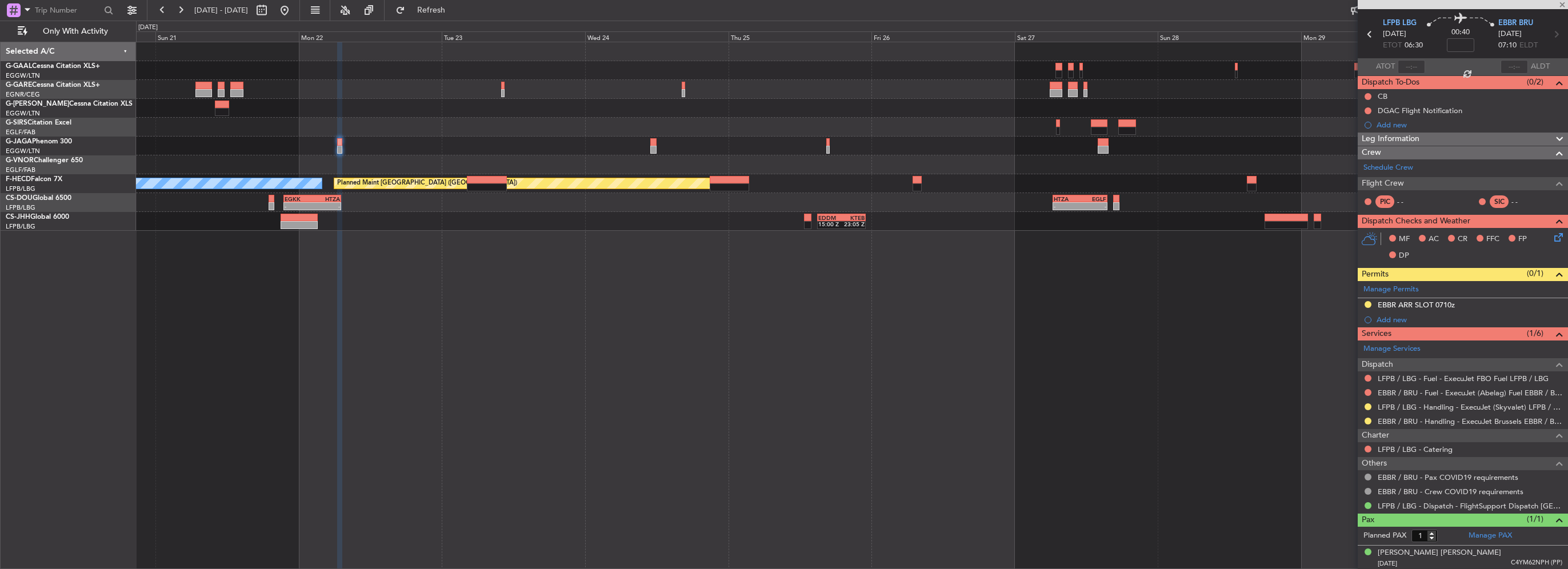
click at [639, 168] on div at bounding box center [852, 164] width 1432 height 18
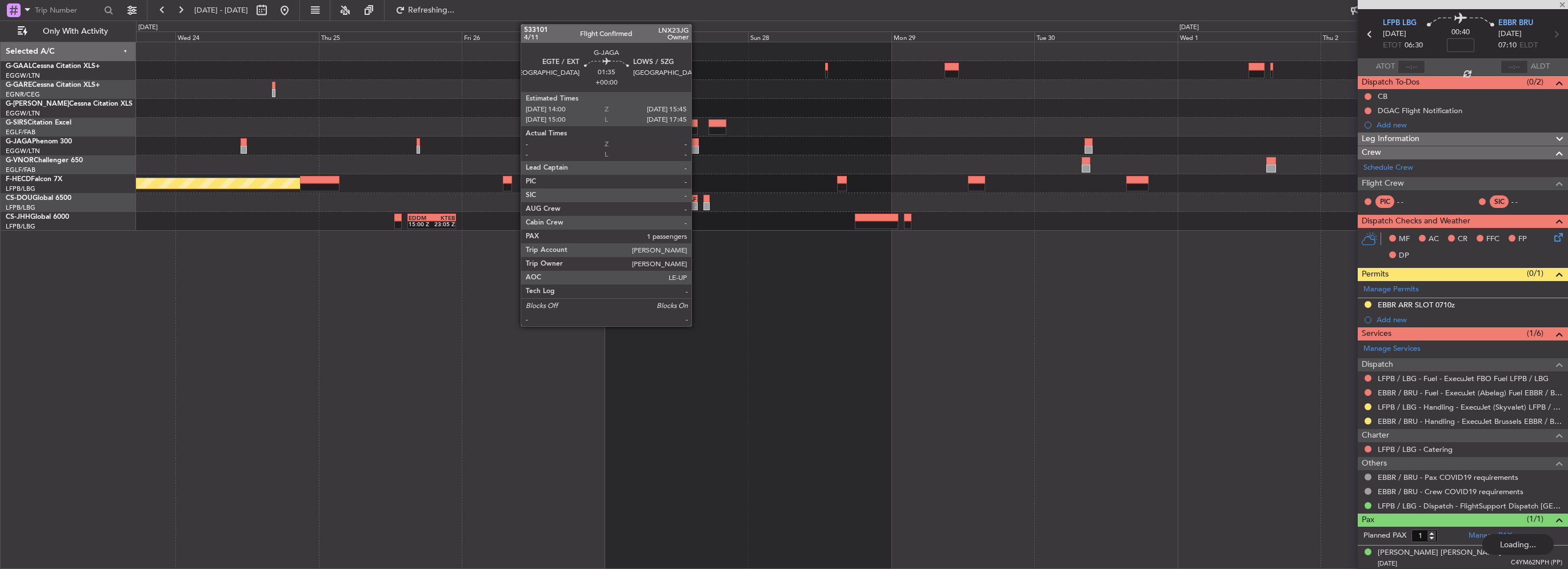
scroll to position [0, 0]
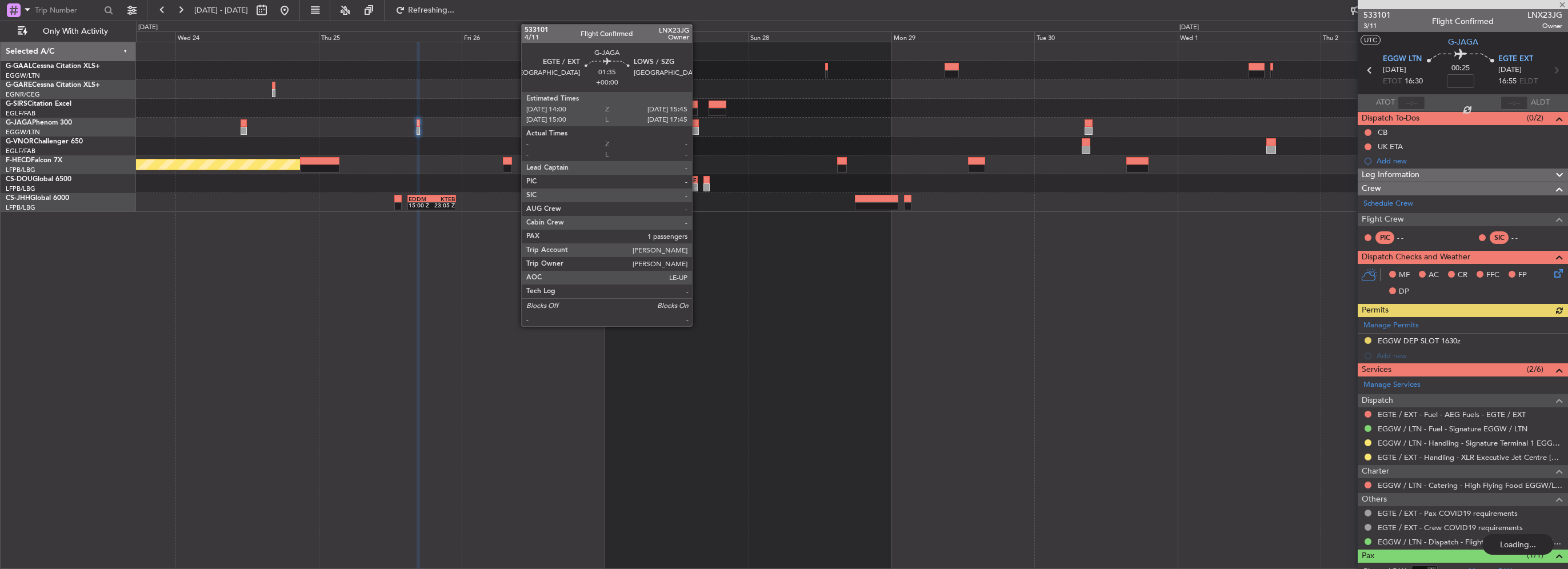
click at [693, 128] on div at bounding box center [693, 130] width 11 height 8
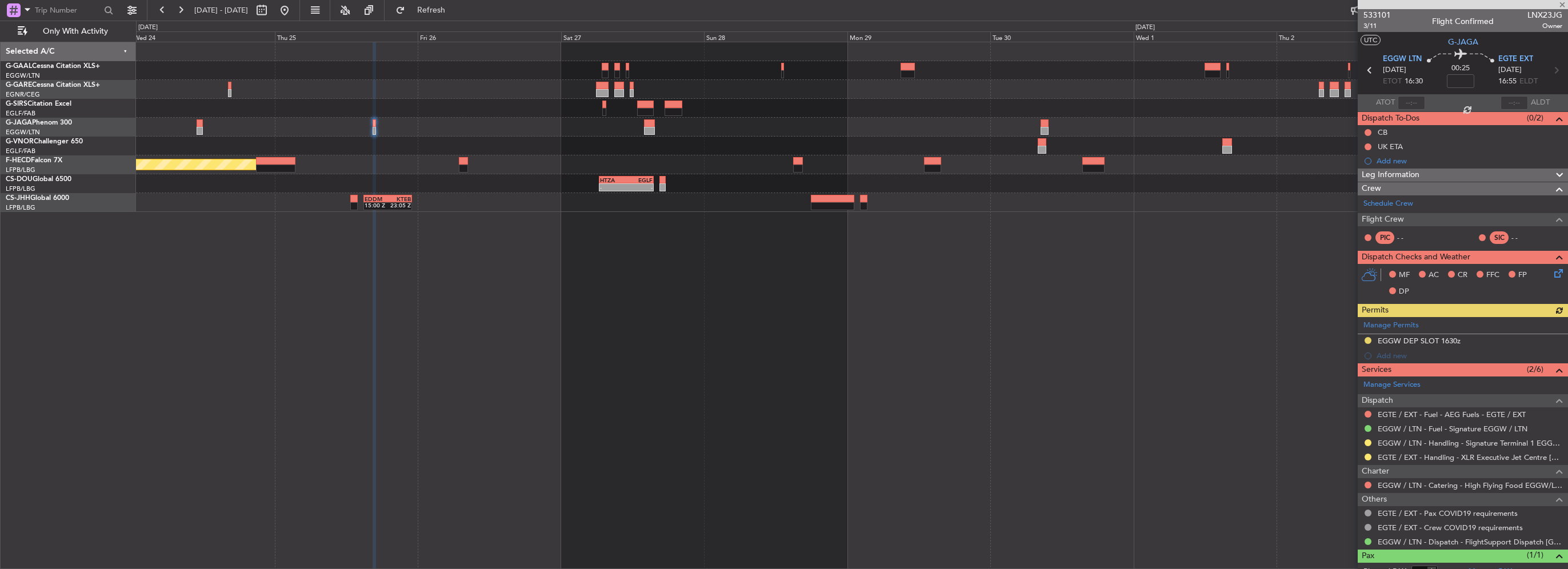
click at [461, 142] on div at bounding box center [852, 145] width 1432 height 18
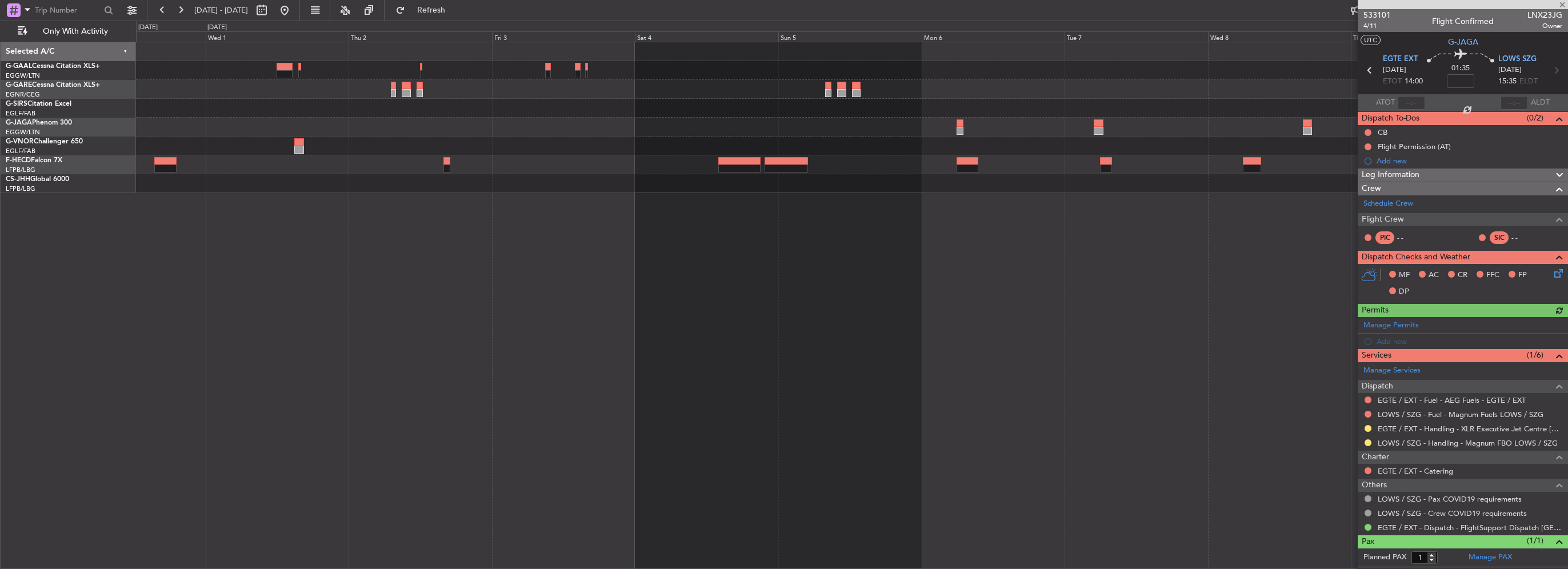
click at [283, 123] on div at bounding box center [852, 127] width 1432 height 18
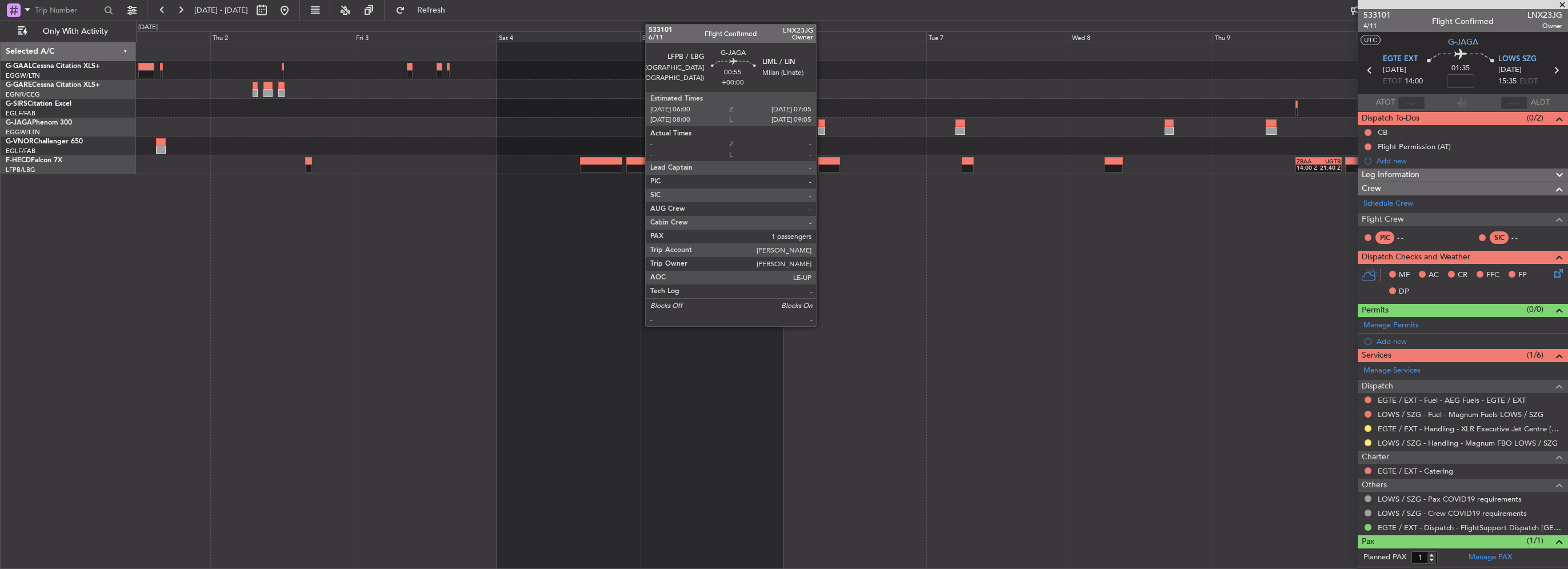
click at [821, 126] on div at bounding box center [822, 123] width 7 height 8
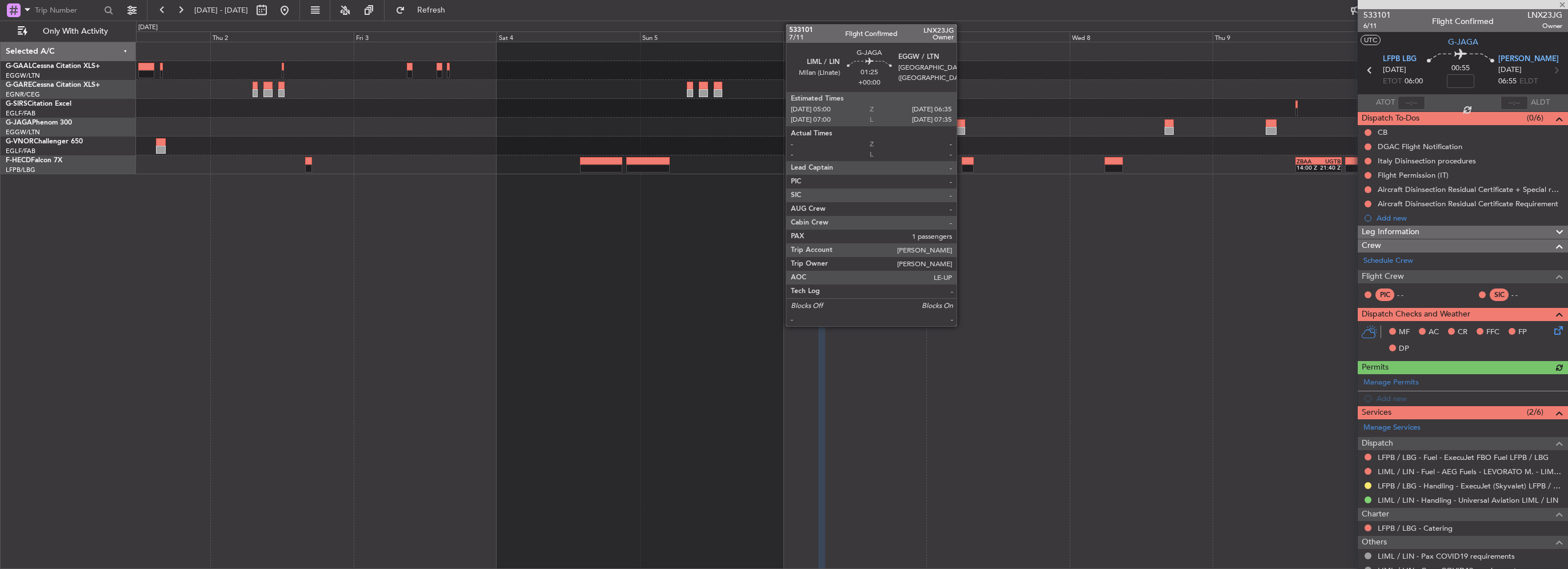
click at [962, 130] on div at bounding box center [960, 130] width 10 height 8
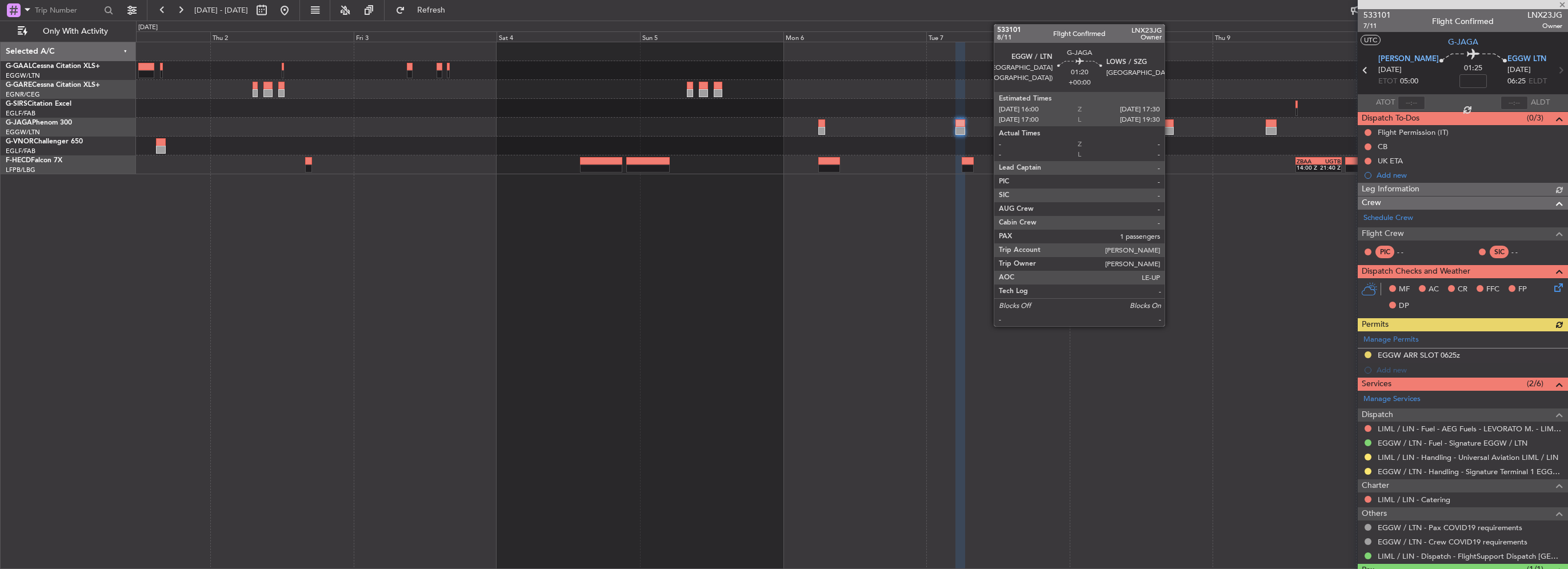
click at [1170, 127] on div at bounding box center [1170, 130] width 9 height 8
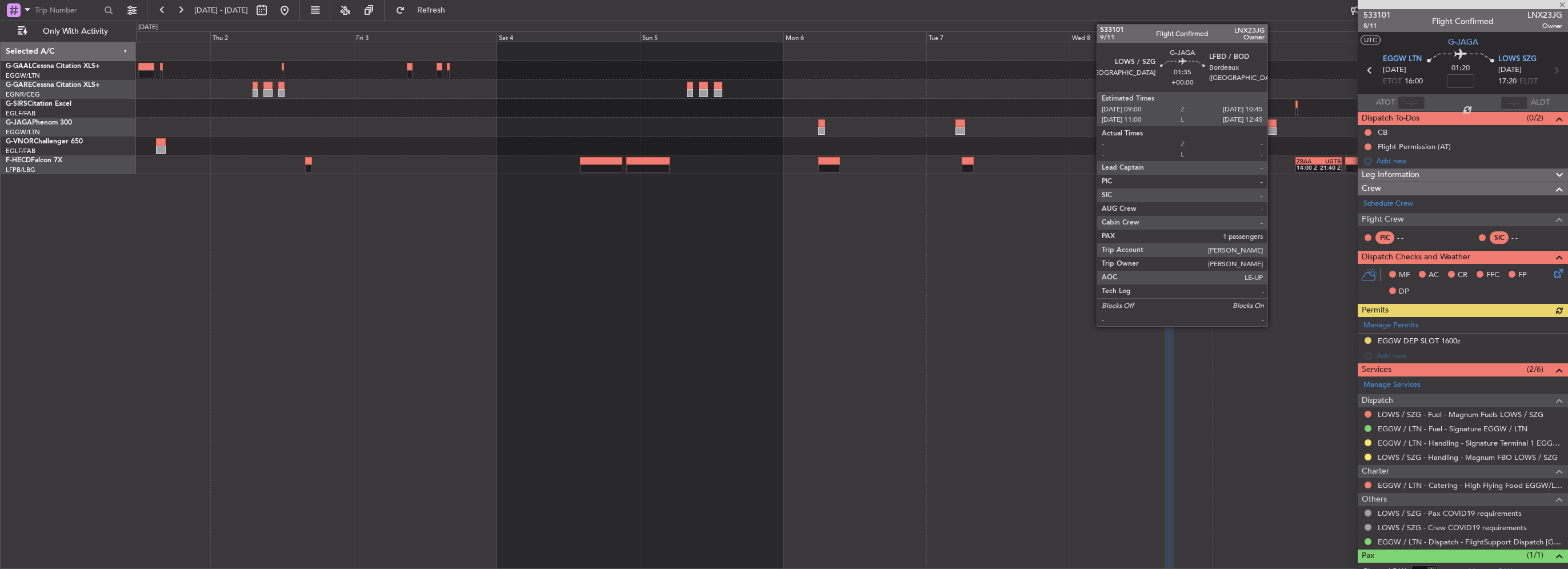
click at [1273, 131] on div at bounding box center [1272, 130] width 11 height 8
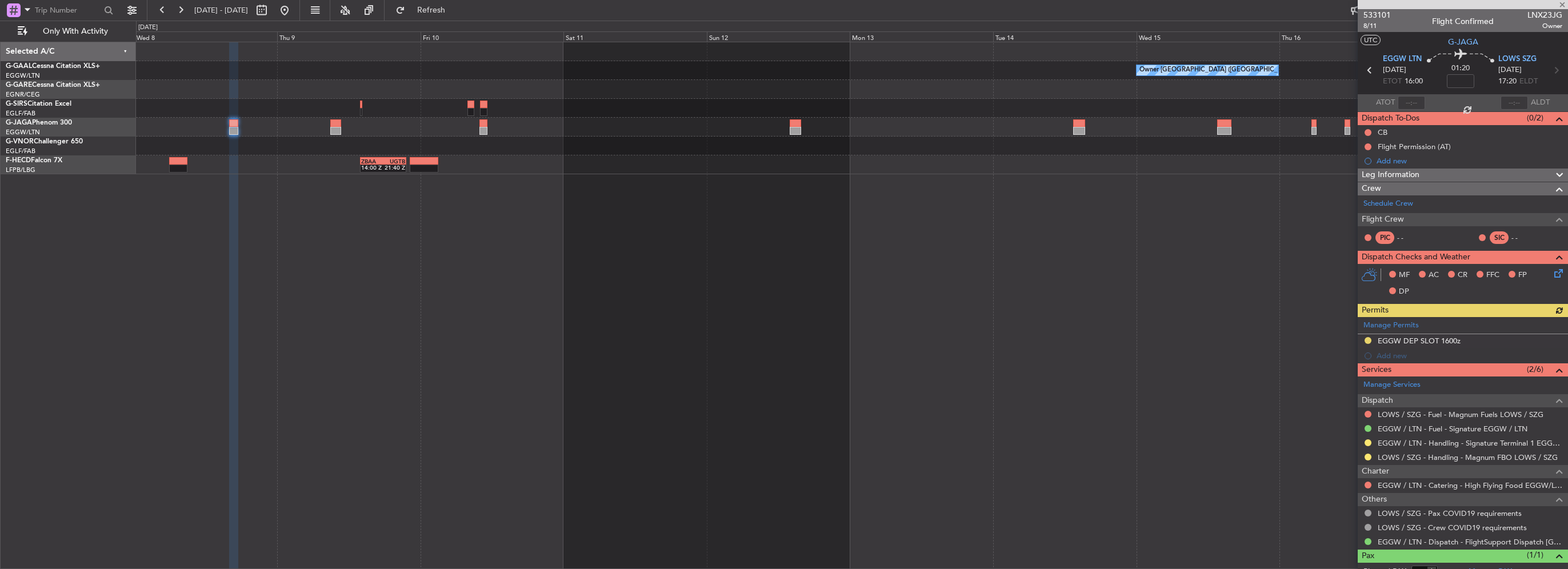
click at [335, 121] on div at bounding box center [852, 127] width 1432 height 18
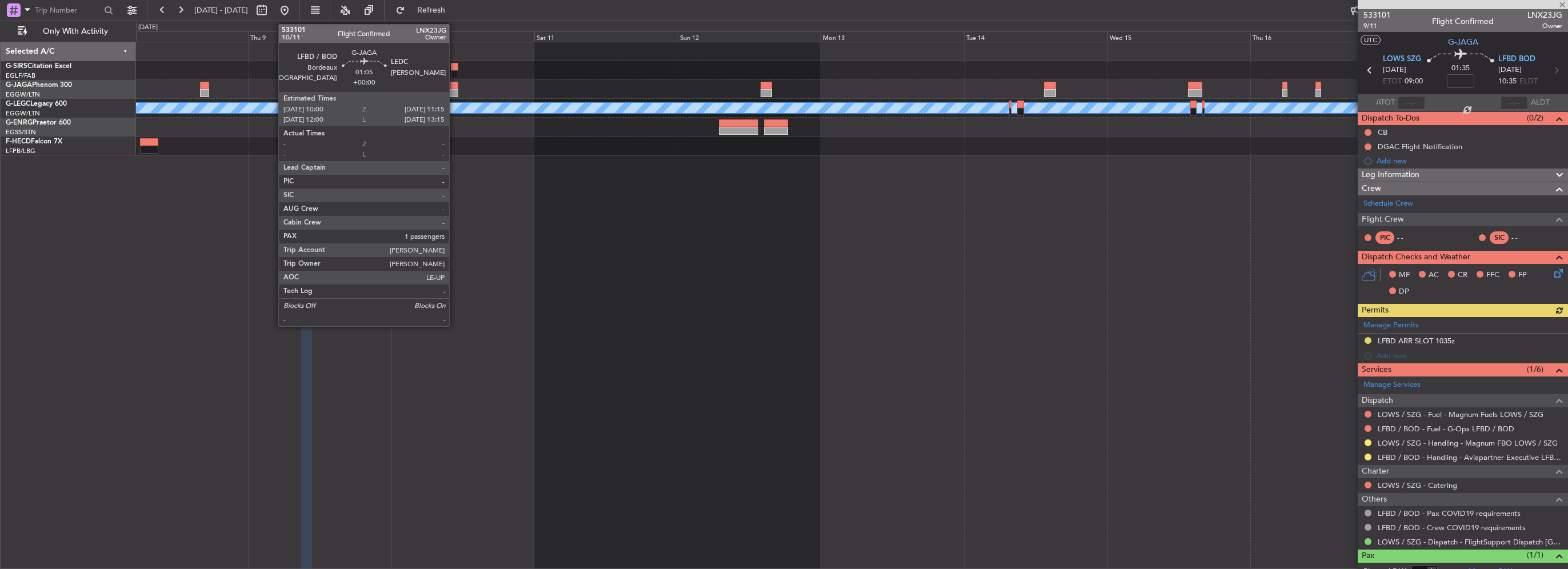
click at [455, 92] on div at bounding box center [454, 92] width 8 height 8
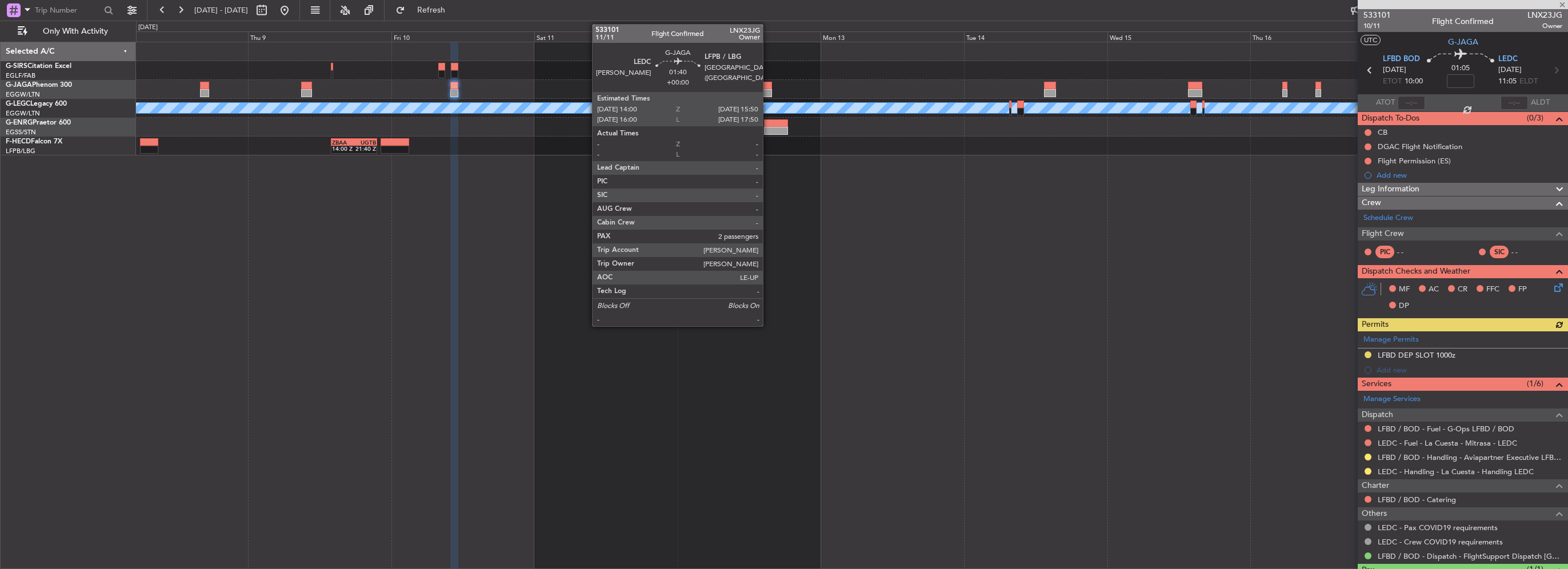
click at [768, 84] on div at bounding box center [766, 85] width 11 height 8
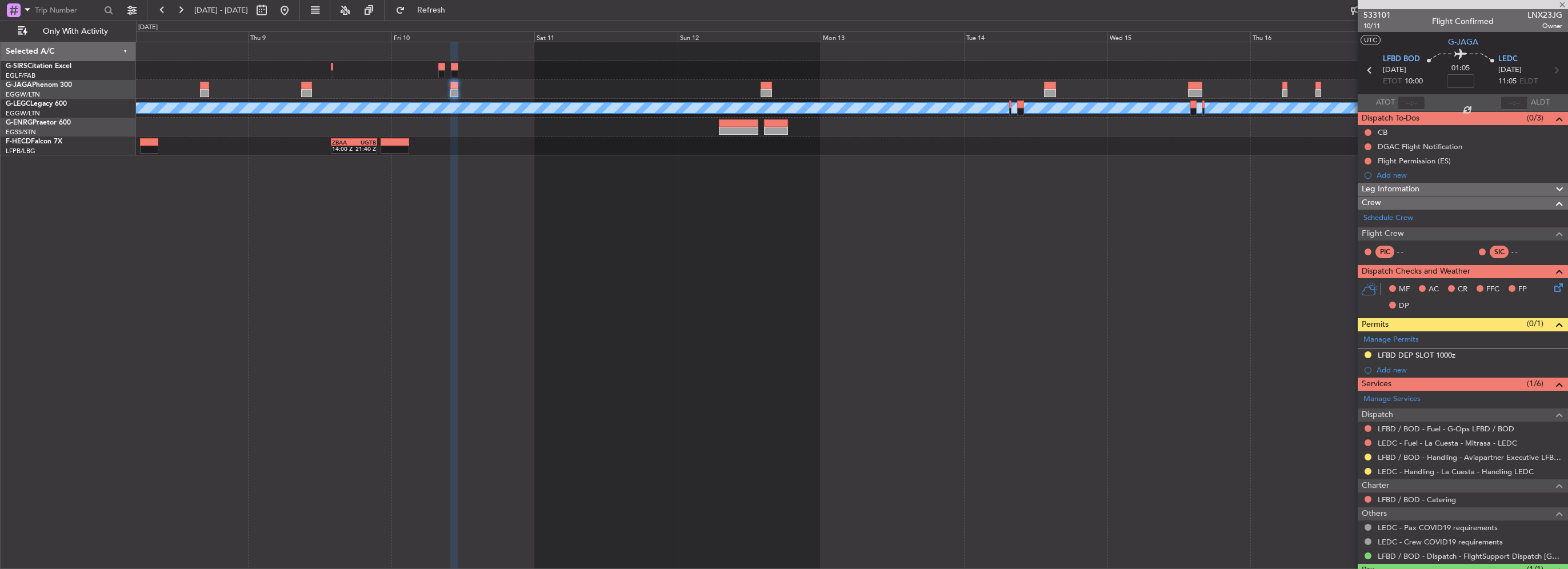
type input "2"
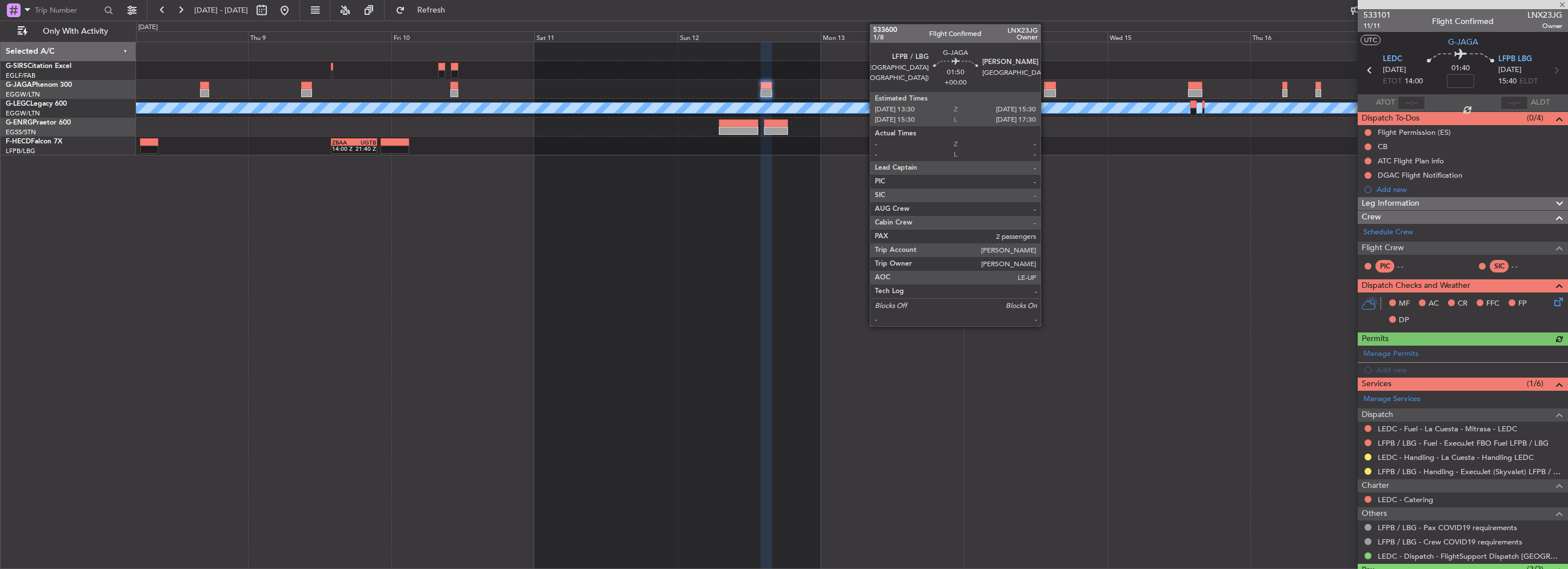
click at [1046, 90] on div at bounding box center [1050, 92] width 12 height 8
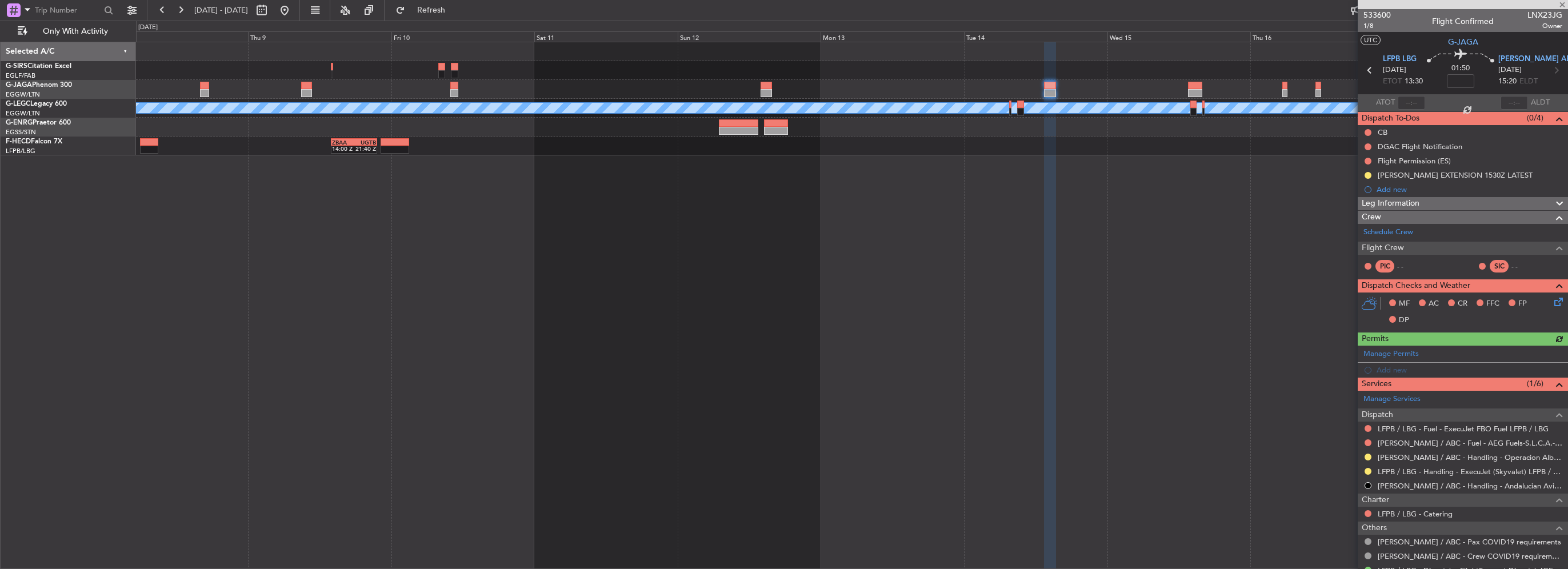
click at [1025, 102] on div "A/C Unavailable [GEOGRAPHIC_DATA] ([GEOGRAPHIC_DATA]) ZBAA 14:00 Z UGTB 21:40 Z" at bounding box center [852, 98] width 1432 height 113
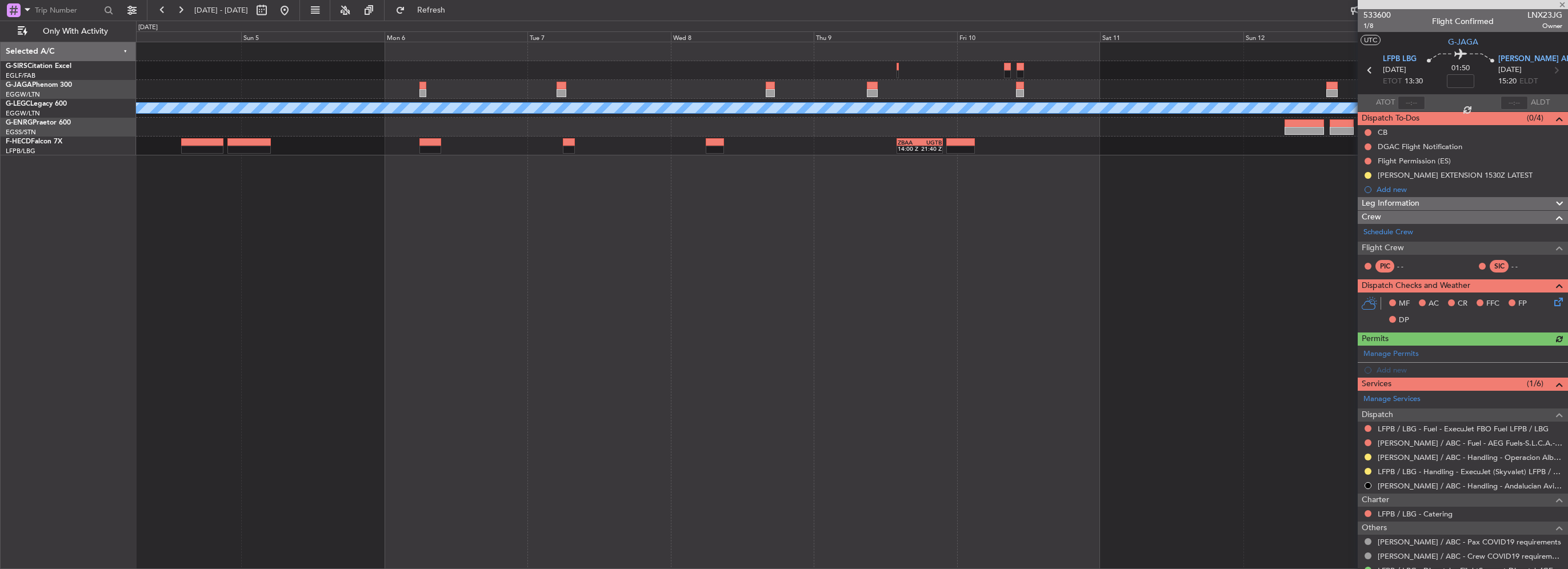
click at [983, 92] on div at bounding box center [852, 89] width 1432 height 18
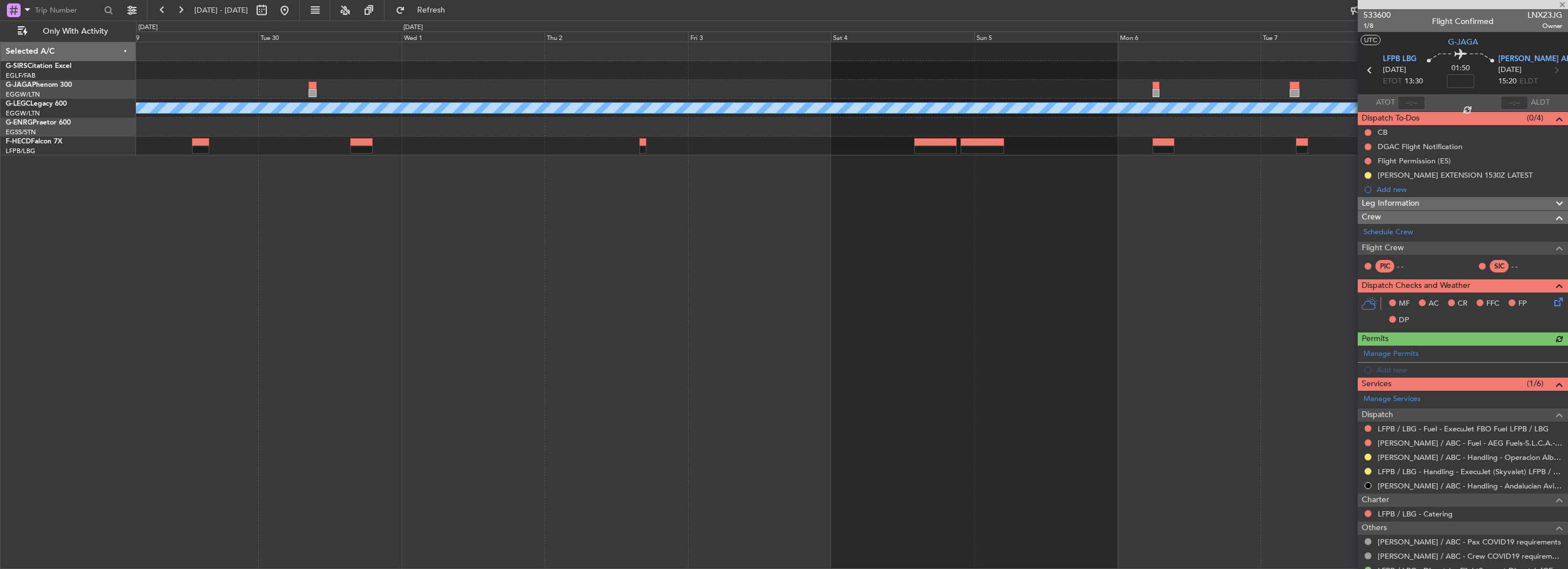
click at [1142, 106] on div "A/C Unavailable London (Luton) ZBAA 14:00 Z UGTB 21:40 Z" at bounding box center [852, 98] width 1432 height 113
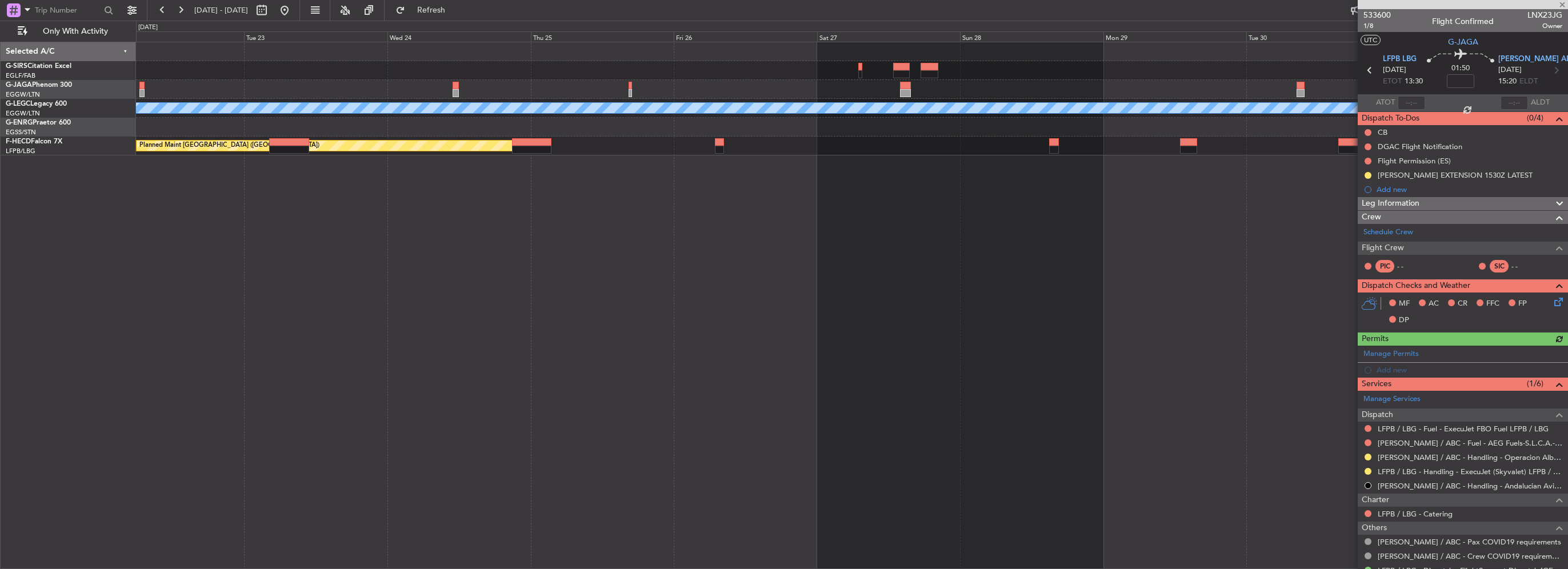
click at [1178, 99] on div "A/C Unavailable London (Luton) Owner Planned Maint Paris (Le Bourget)" at bounding box center [852, 98] width 1432 height 113
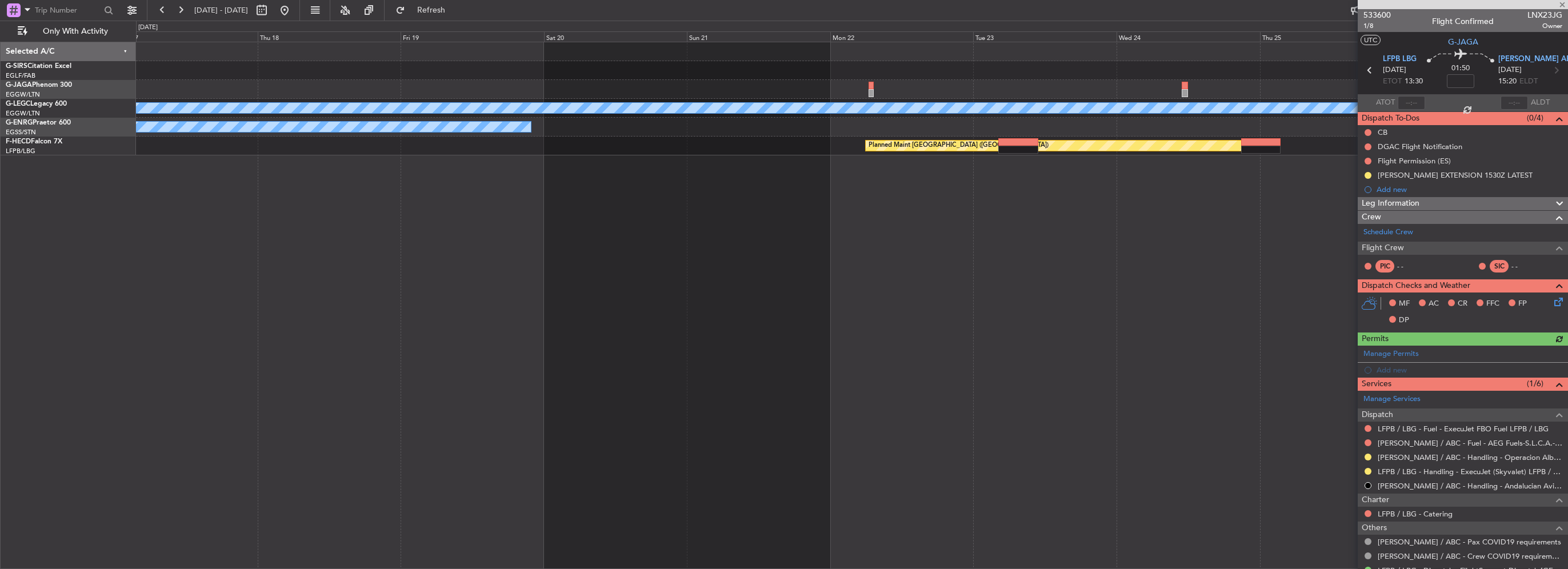
click at [1277, 99] on div "A/C Unavailable London (Luton) Owner Planned Maint Paris (Le Bourget)" at bounding box center [852, 98] width 1432 height 113
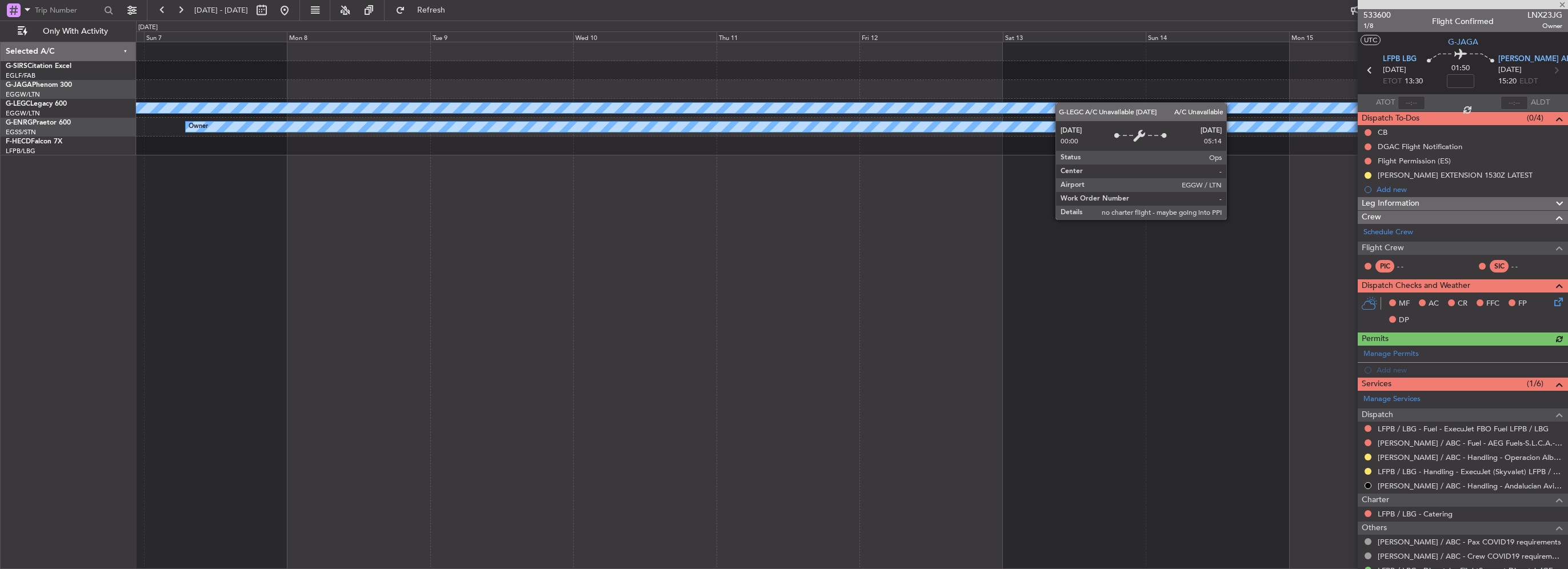
click at [1310, 103] on div "A/C Unavailable London (Luton) Owner" at bounding box center [852, 98] width 1432 height 113
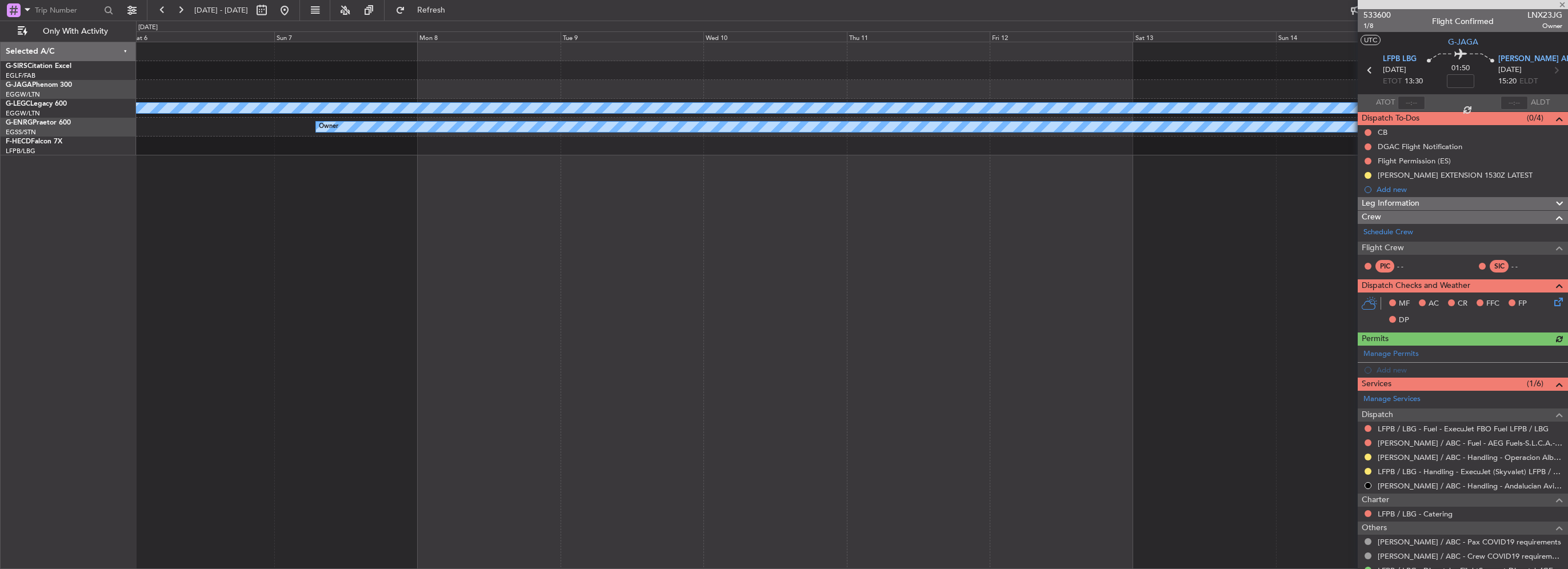
click at [992, 107] on div "A/C Unavailable London (Luton) Owner" at bounding box center [852, 98] width 1432 height 113
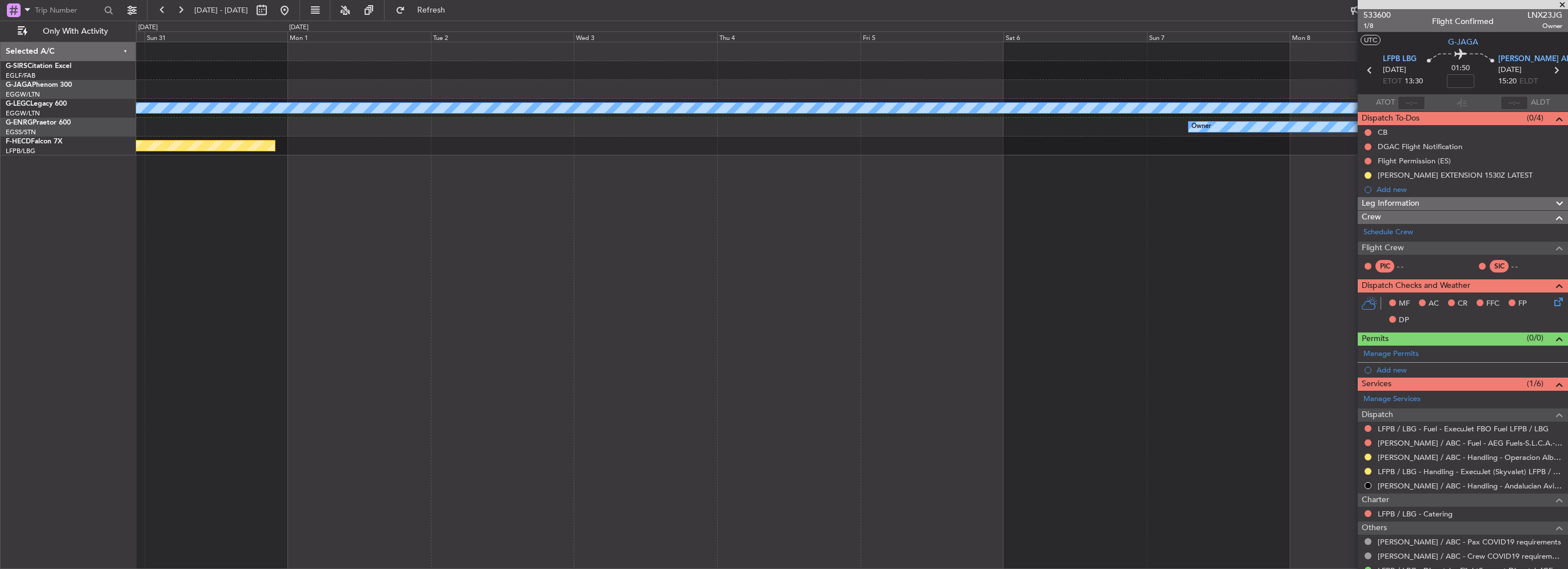
click at [1189, 154] on div "A/C Unavailable London (Luton) Owner Planned Maint Paris (Le Bourget) No Crew" at bounding box center [852, 98] width 1432 height 113
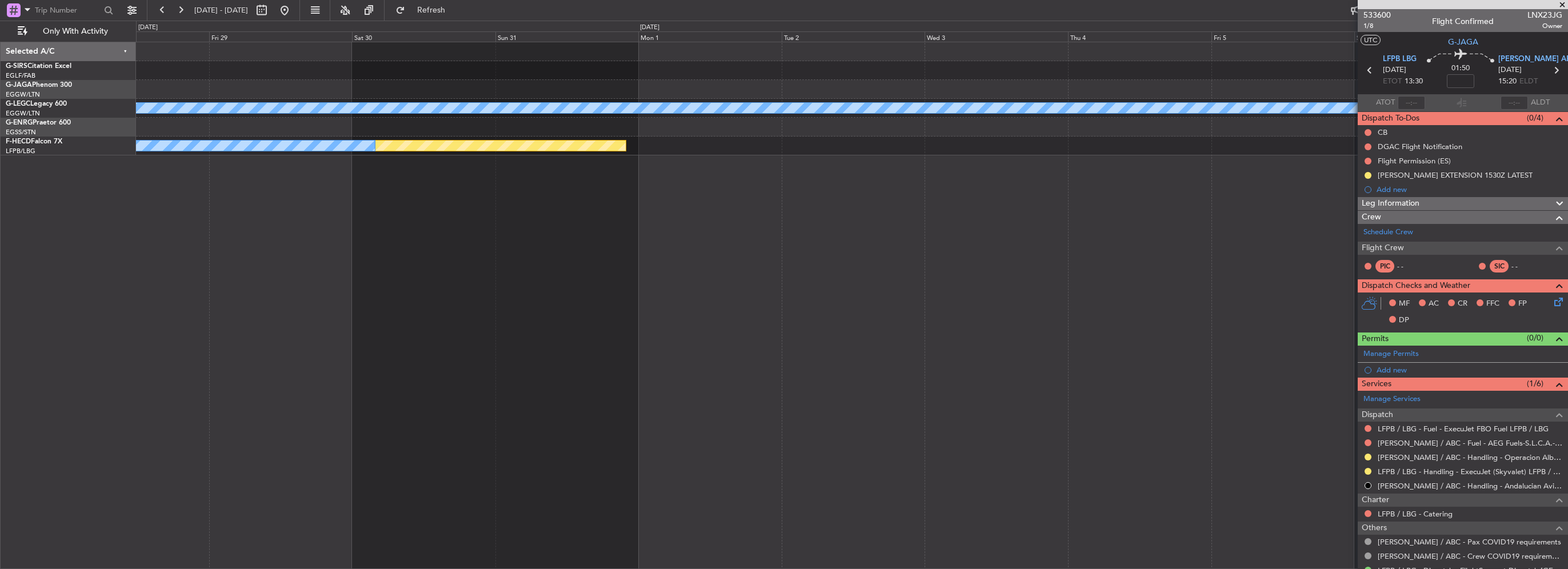
click at [1054, 130] on div "A/C Unavailable London (Luton) Owner Planned Maint Paris (Le Bourget) No Crew" at bounding box center [852, 98] width 1432 height 113
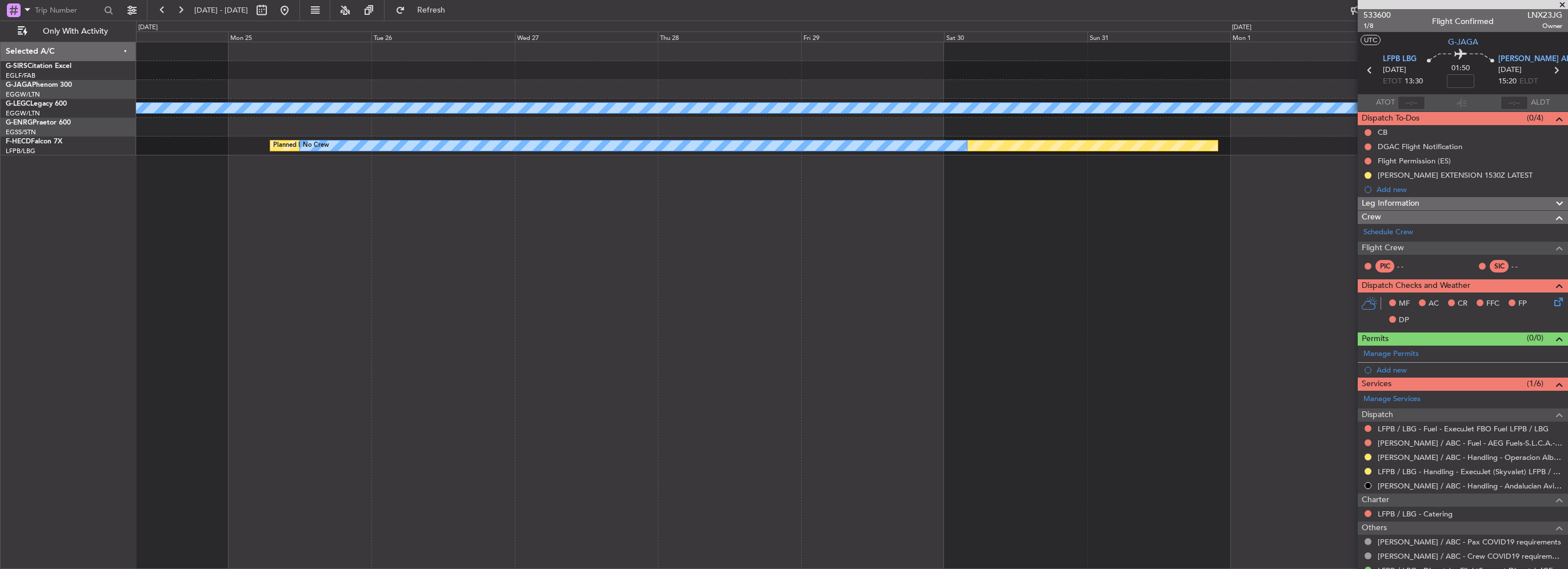
click at [231, 80] on div "A/C Unavailable London (Luton) Planned Maint Paris (Le Bourget) No Crew" at bounding box center [852, 98] width 1432 height 113
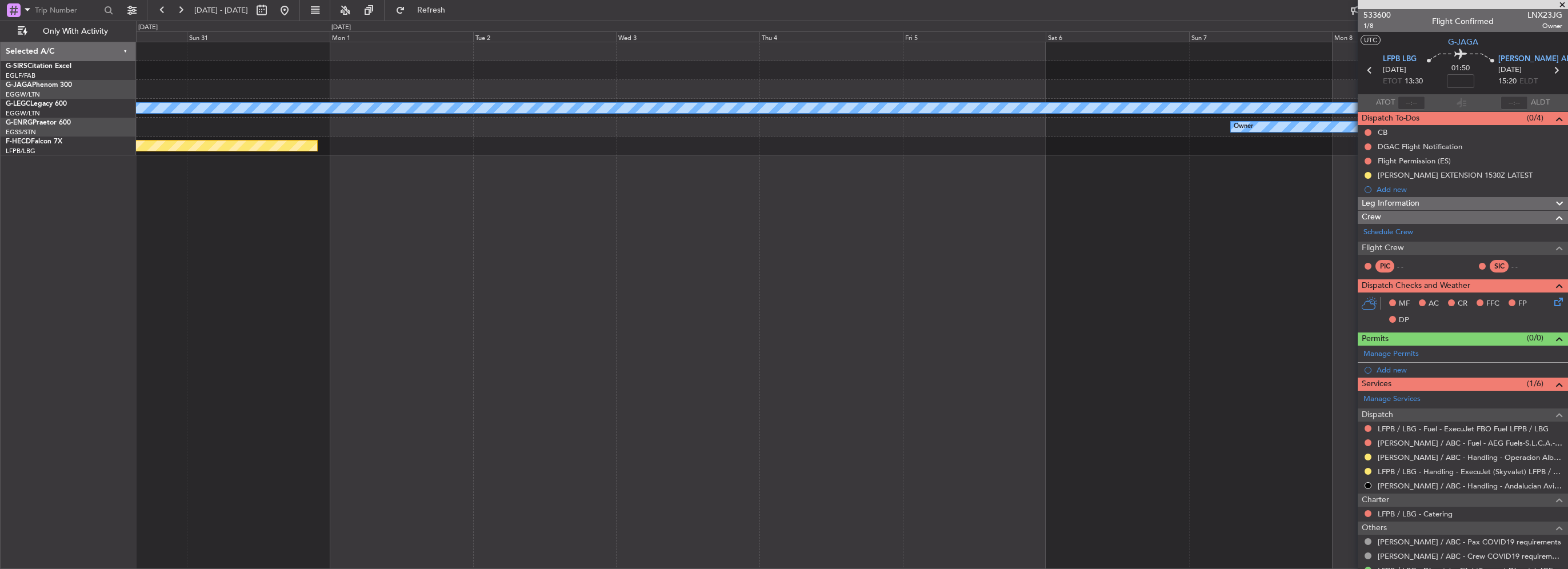
click at [101, 53] on div "A/C Unavailable London (Luton) Owner Planned Maint Paris (Le Bourget) No Crew S…" at bounding box center [784, 295] width 1568 height 549
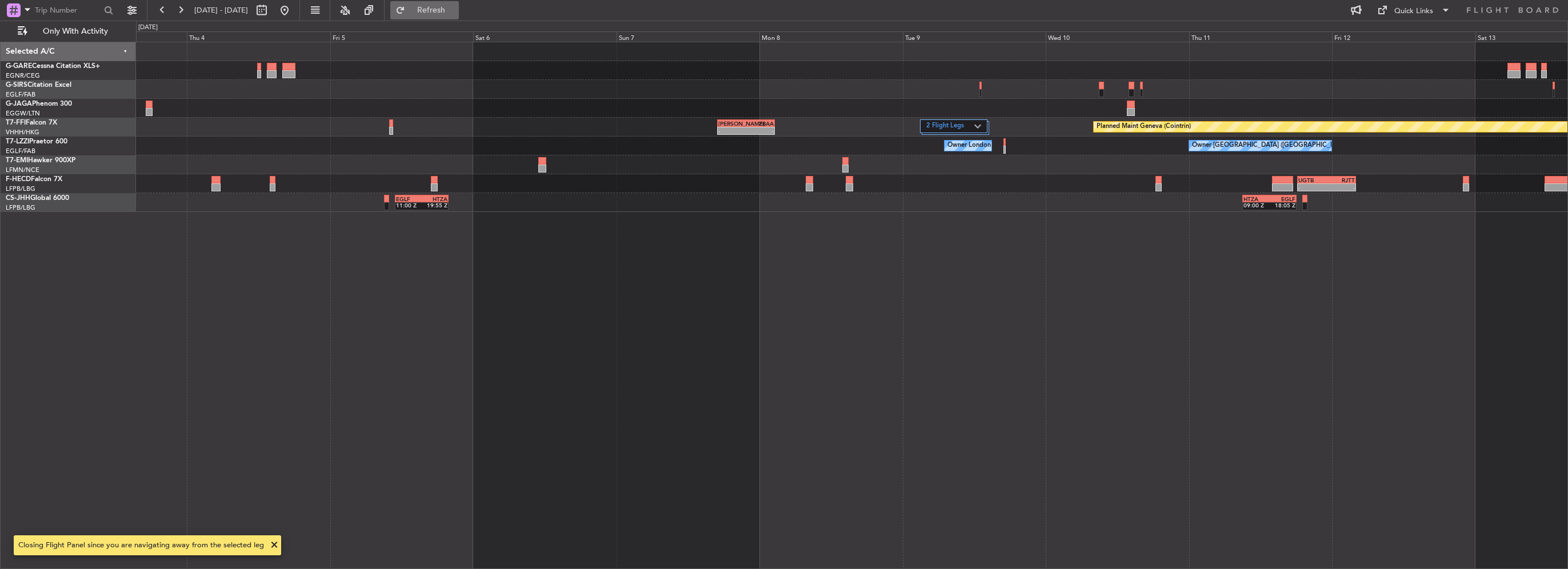
click at [446, 14] on span "Refresh" at bounding box center [431, 10] width 48 height 8
click at [1134, 189] on div "Planned Maint London (Luton) 2 Flight Legs Planned Maint Geneva (Cointrin) - - …" at bounding box center [852, 127] width 1432 height 170
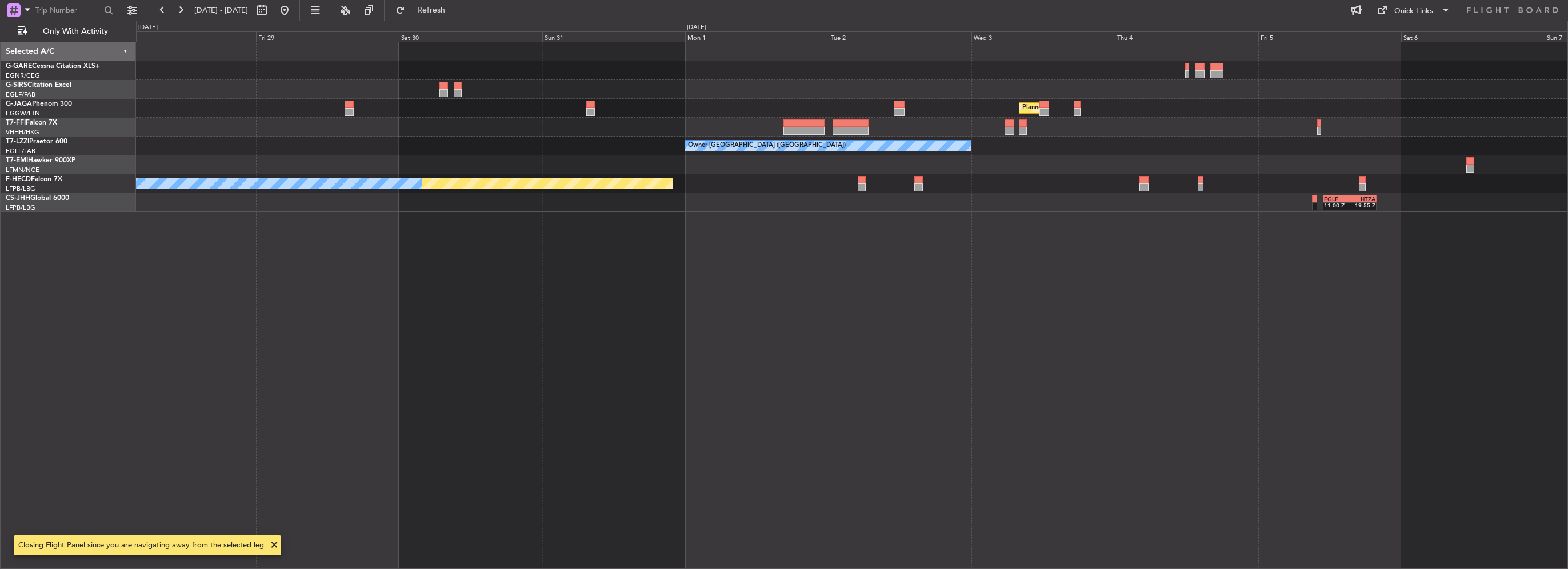
click at [1090, 147] on div "Planned Maint London (Luton) - - LIEO 17:00 Z ZBAA 02:35 Z 2 Flight Legs Owner …" at bounding box center [852, 127] width 1432 height 170
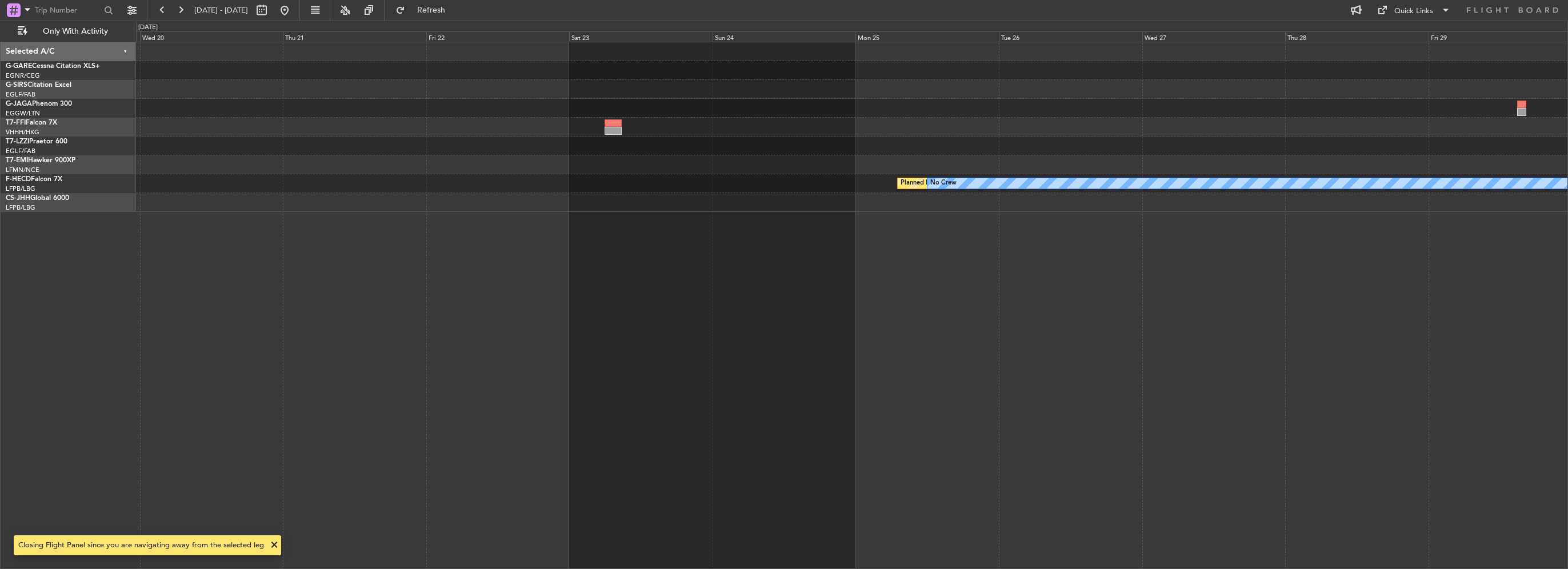
click at [1208, 115] on div "VHHH 02:00 Z LTFE 13:00 Z - - Owner London (Luton) Planned Maint Paris (Le Bour…" at bounding box center [852, 127] width 1432 height 170
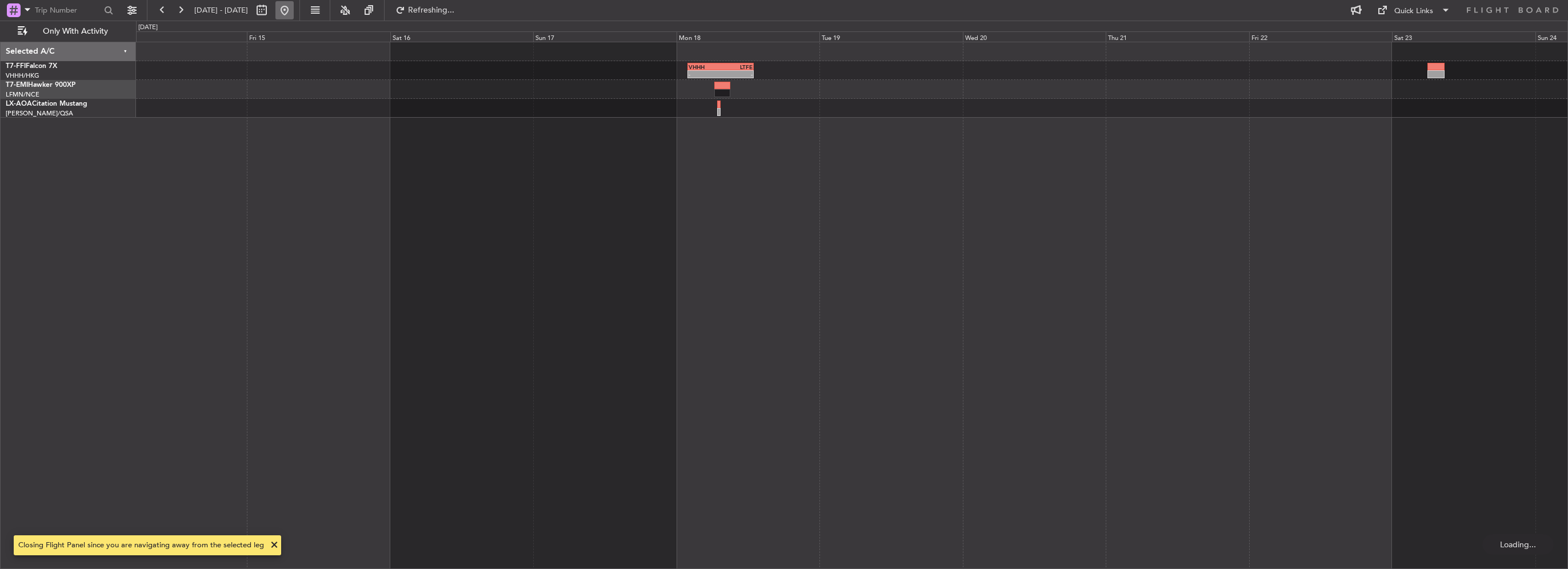
click at [294, 12] on button at bounding box center [284, 10] width 18 height 18
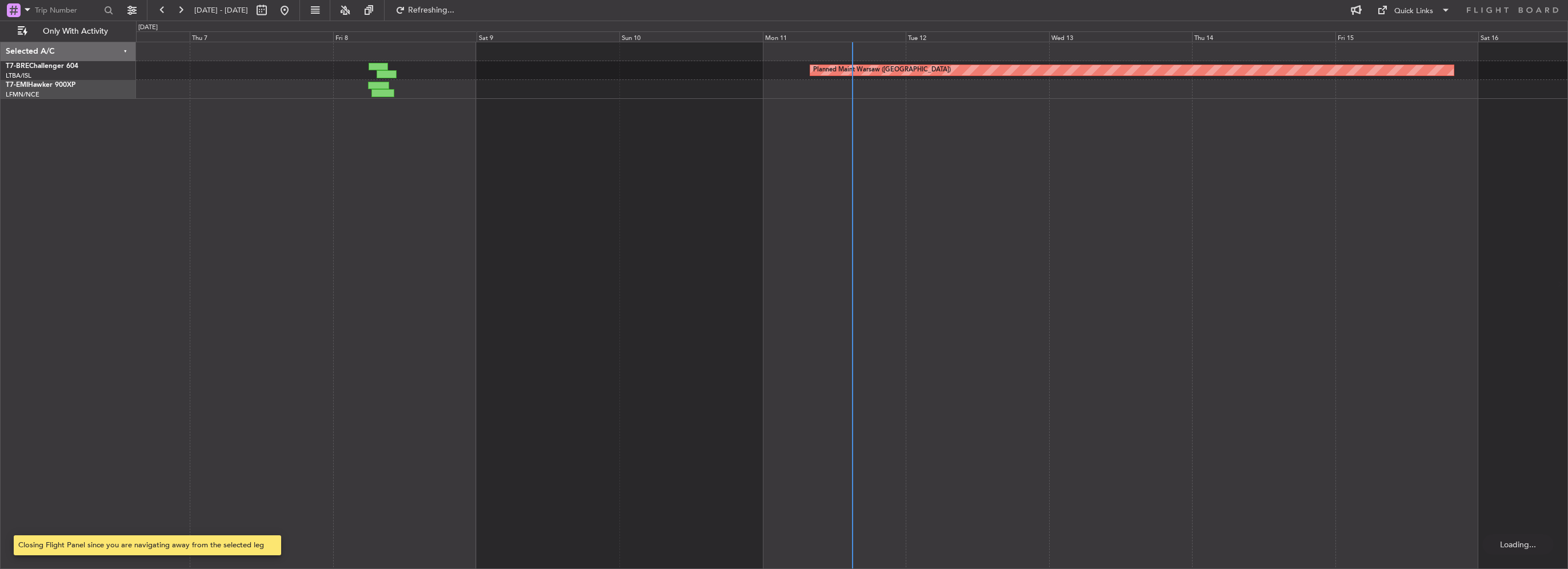
click at [464, 247] on div "Planned Maint Warsaw (Modlin) A/C Unavailable A/C Unavailable" at bounding box center [852, 305] width 1433 height 528
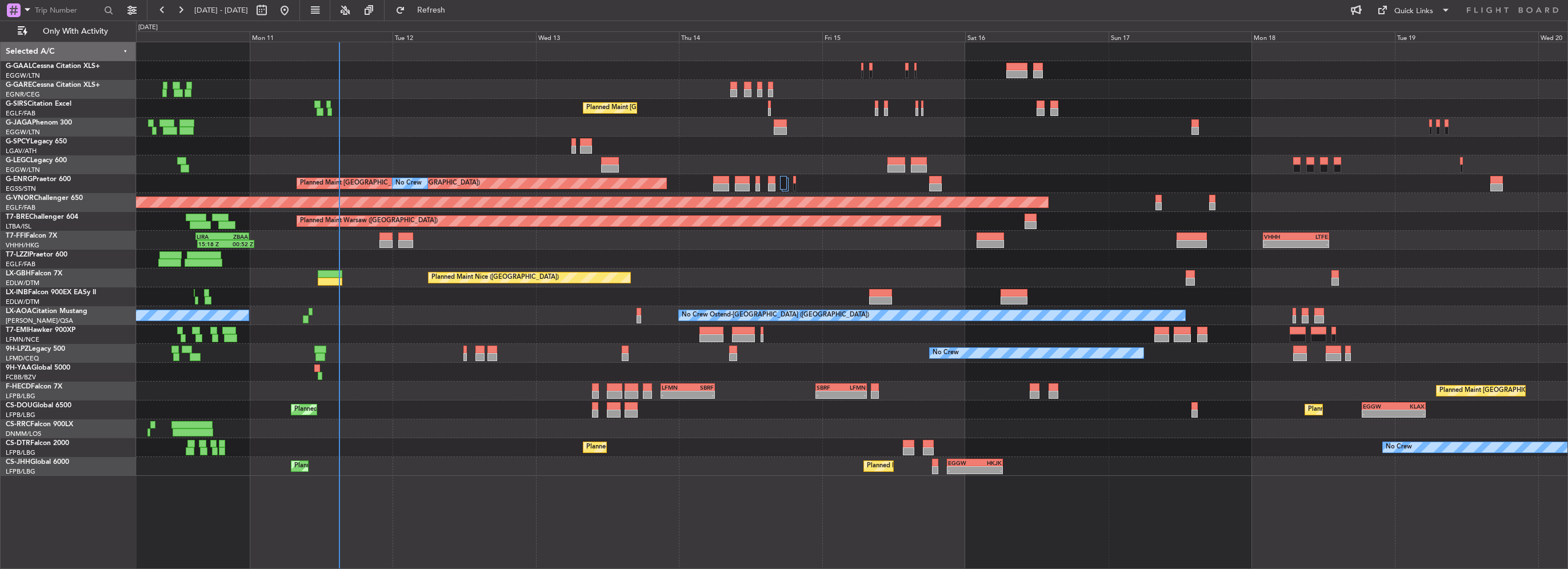
click at [396, 142] on div at bounding box center [852, 145] width 1432 height 18
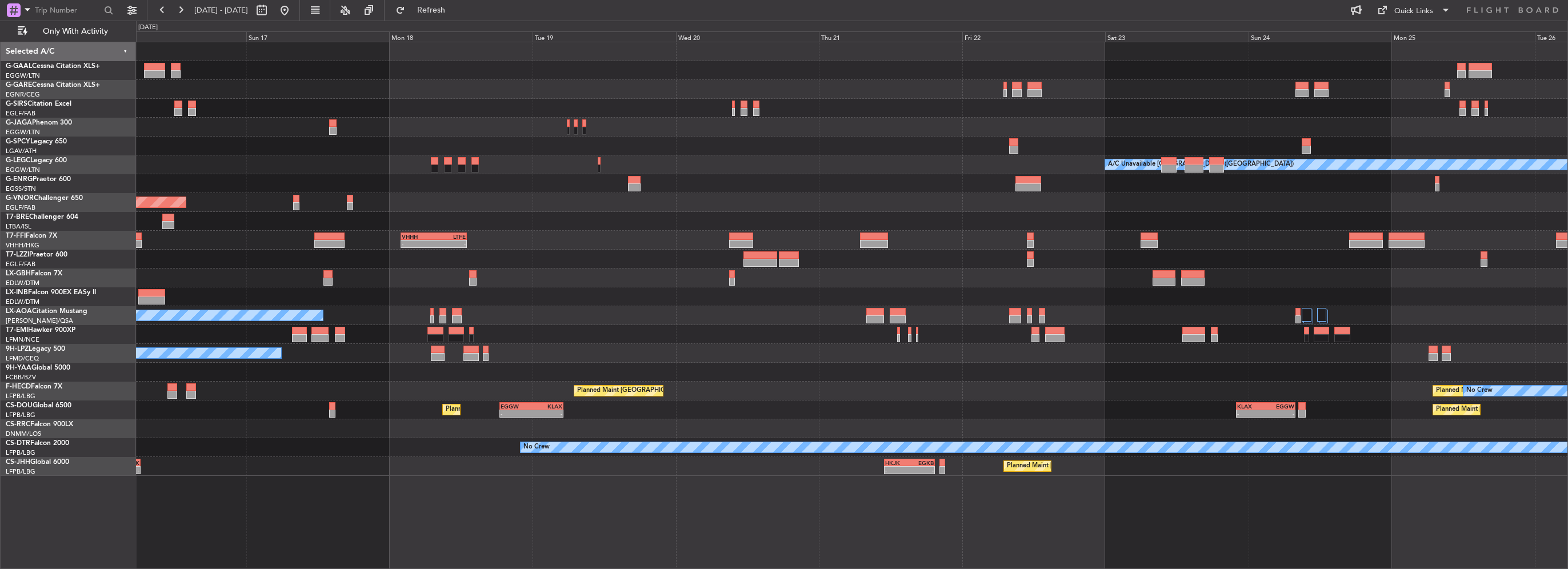
click at [355, 113] on div "Planned Maint Dusseldorf A/C Unavailable London (Luton) Planned Maint London (S…" at bounding box center [852, 259] width 1432 height 434
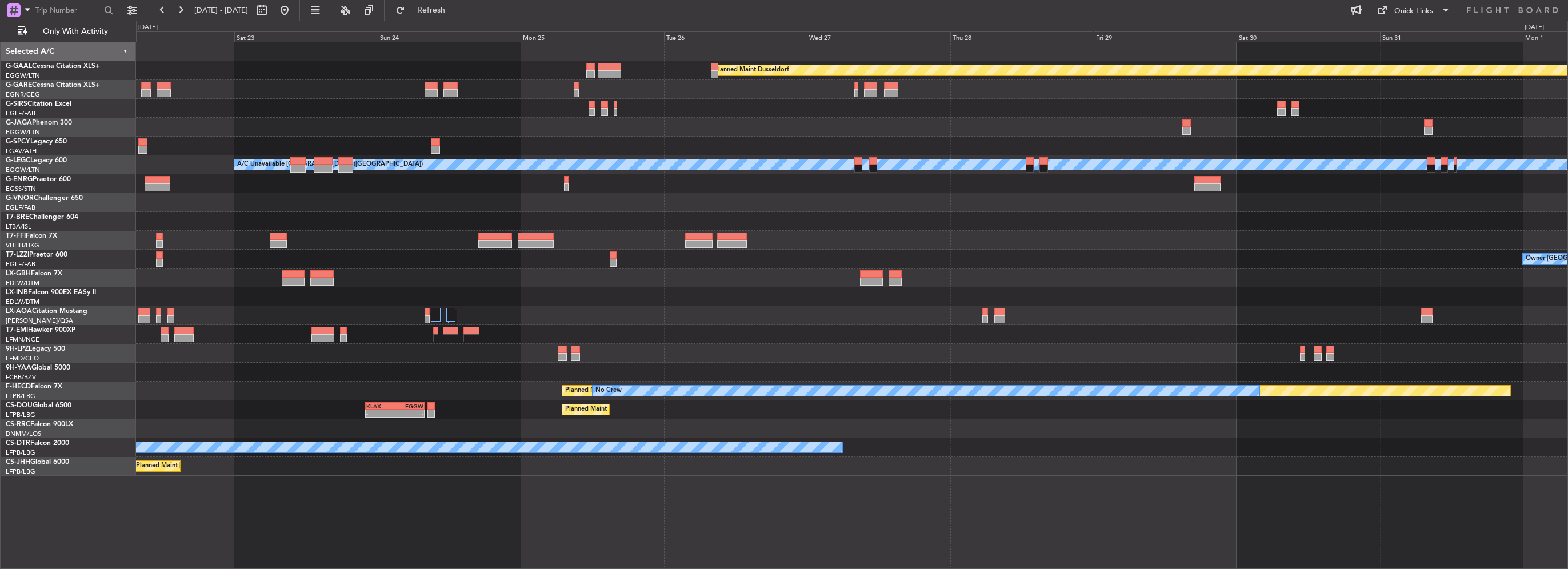
click at [288, 113] on div "Planned Maint Dusseldorf Planned Maint London (Luton) A/C Unavailable London (L…" at bounding box center [852, 259] width 1432 height 434
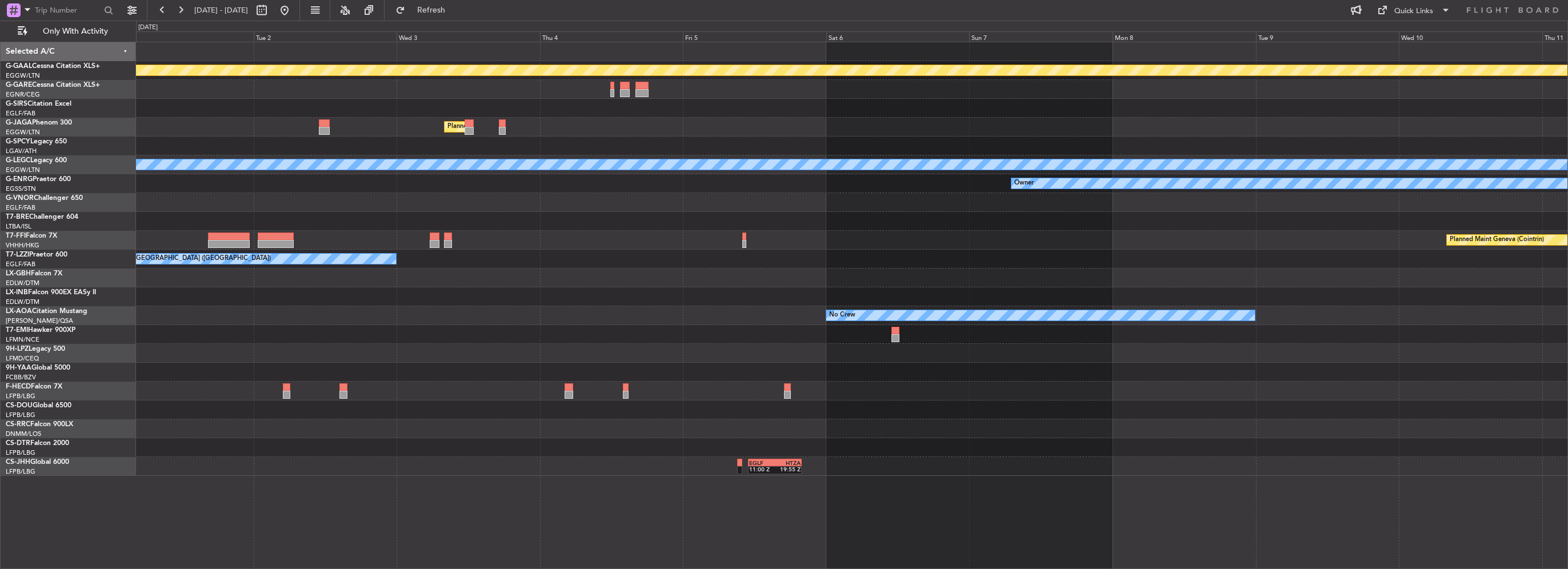
click at [310, 119] on div "Planned Maint [GEOGRAPHIC_DATA] ([GEOGRAPHIC_DATA])" at bounding box center [852, 127] width 1432 height 18
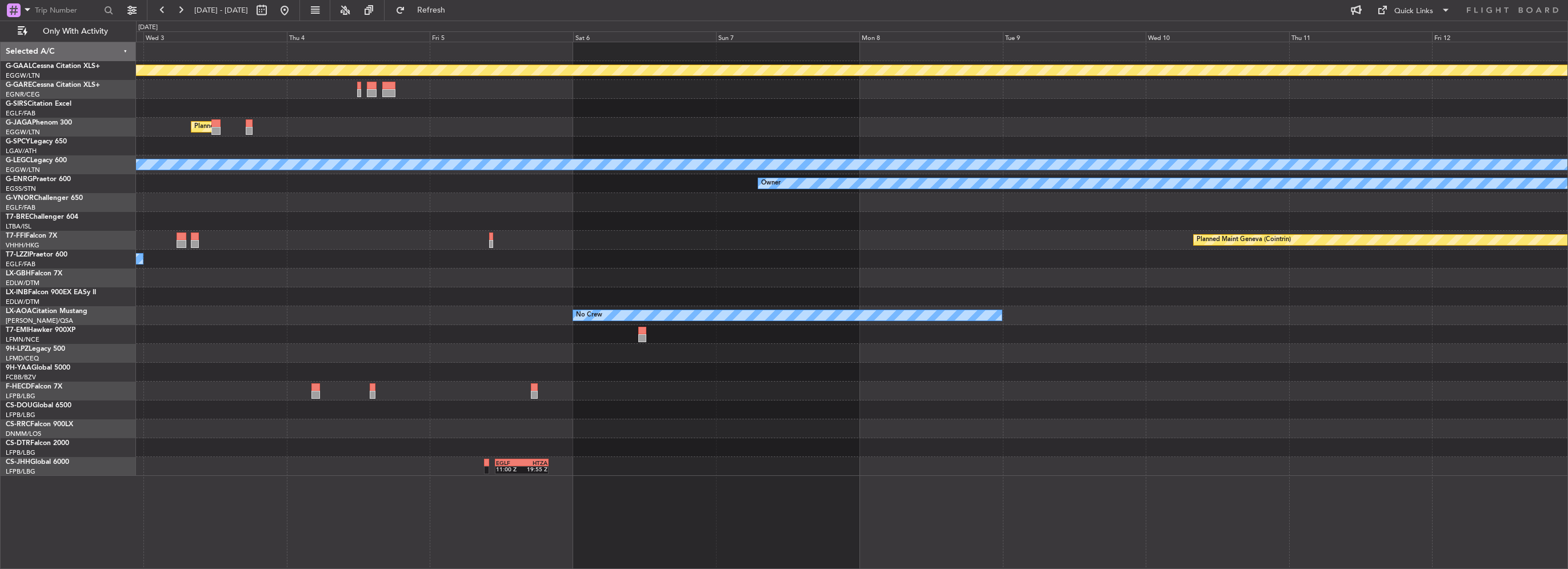
click at [0, 113] on html "10 Aug 2025 - 20 Aug 2025 Refresh Quick Links Only With Activity Planned Maint …" at bounding box center [784, 284] width 1568 height 569
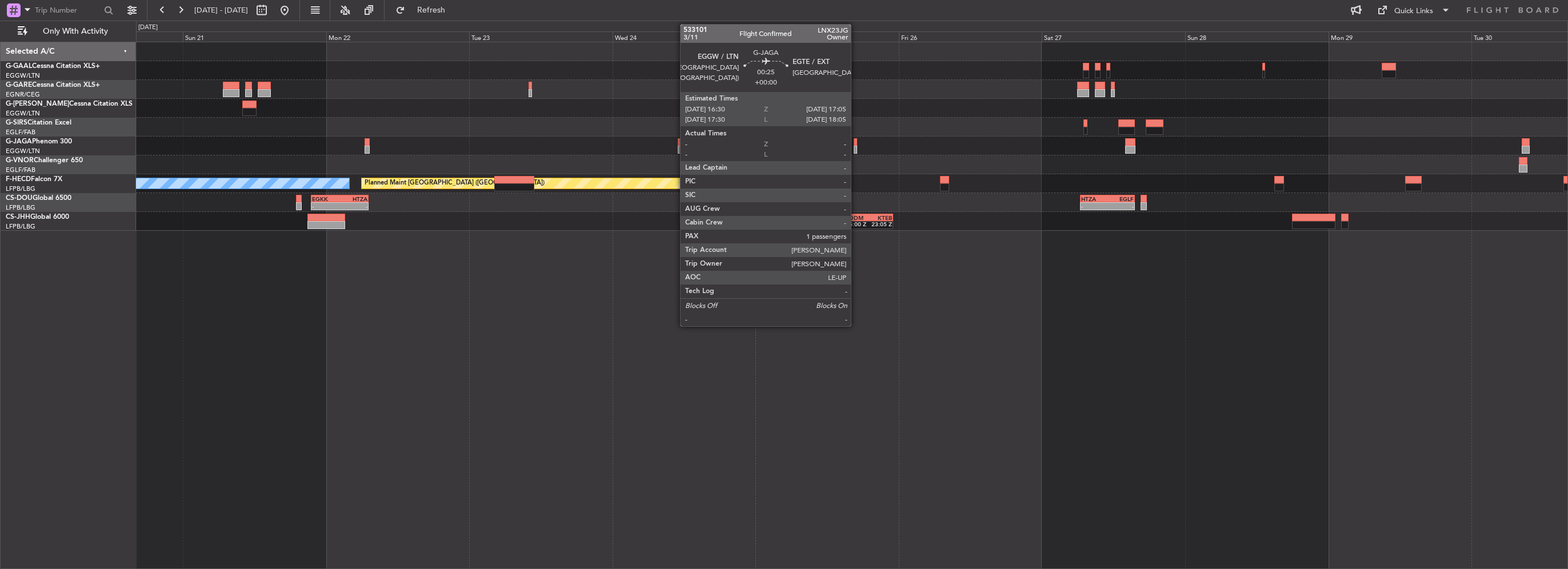
click at [857, 151] on div at bounding box center [856, 150] width 4 height 8
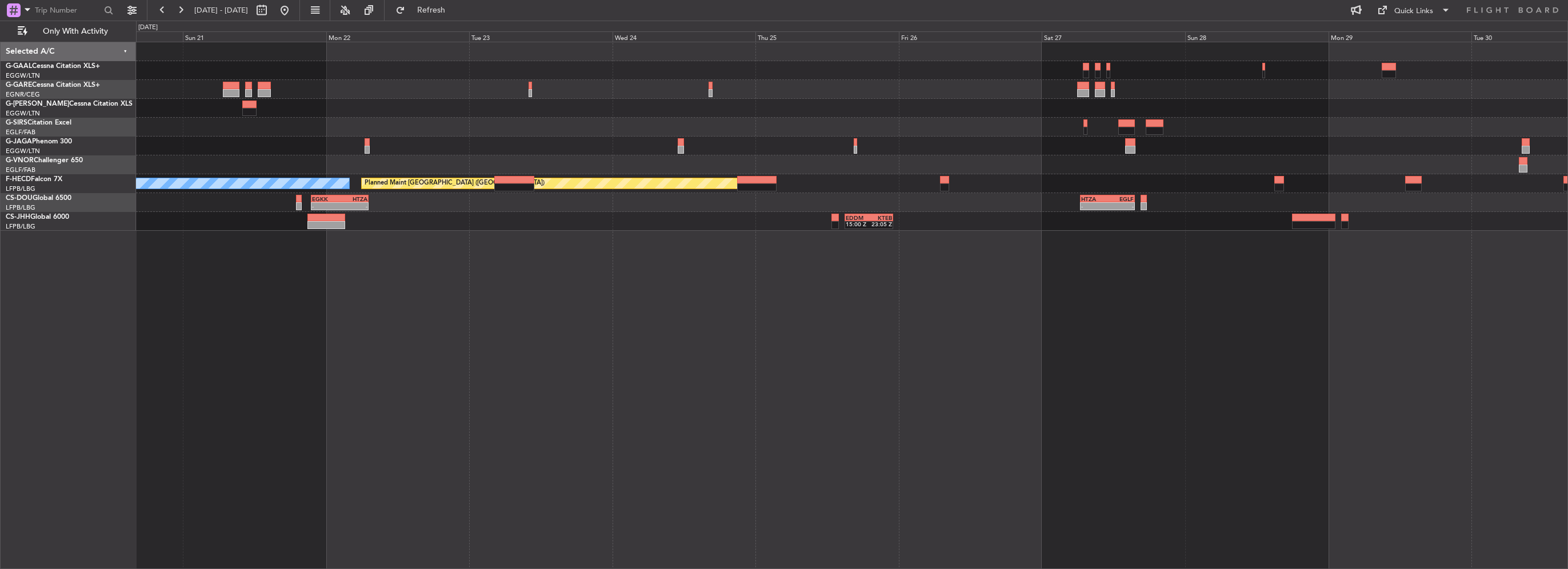
click at [514, 140] on div at bounding box center [852, 145] width 1432 height 18
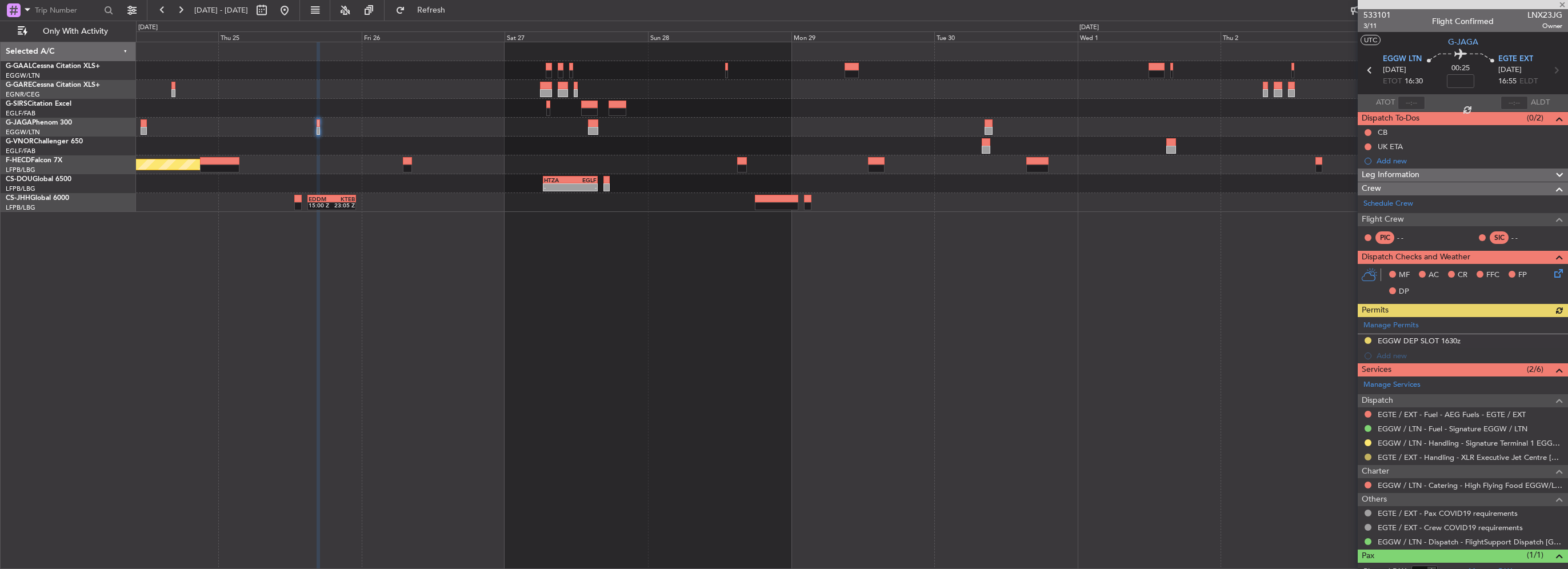
click at [1367, 457] on button at bounding box center [1368, 457] width 7 height 7
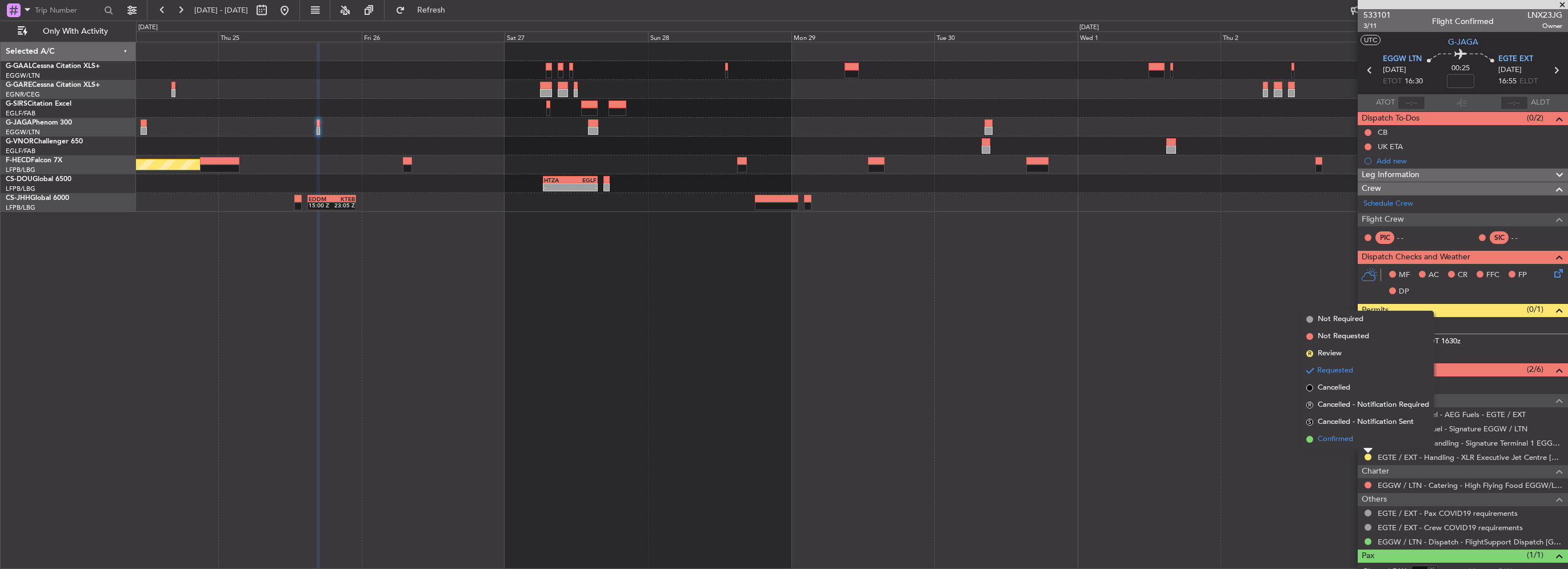
click at [1352, 442] on span "Confirmed" at bounding box center [1336, 439] width 35 height 11
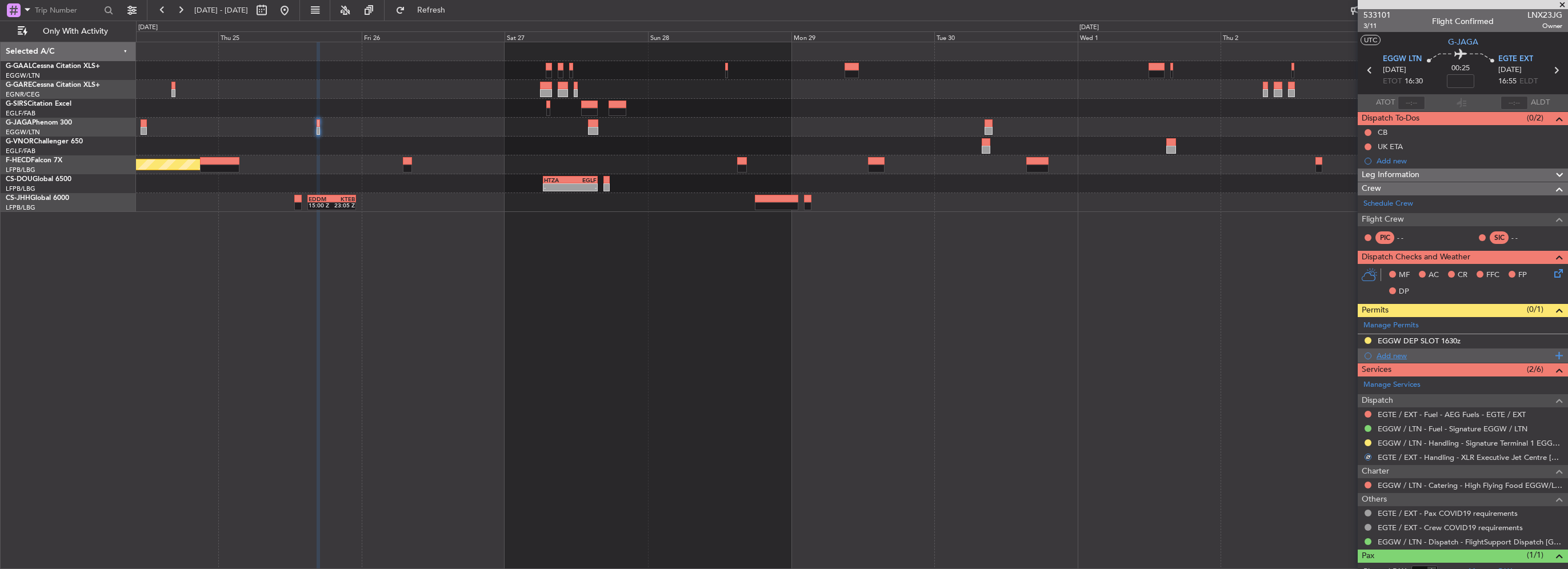
click at [1402, 356] on div "Add new" at bounding box center [1465, 355] width 176 height 10
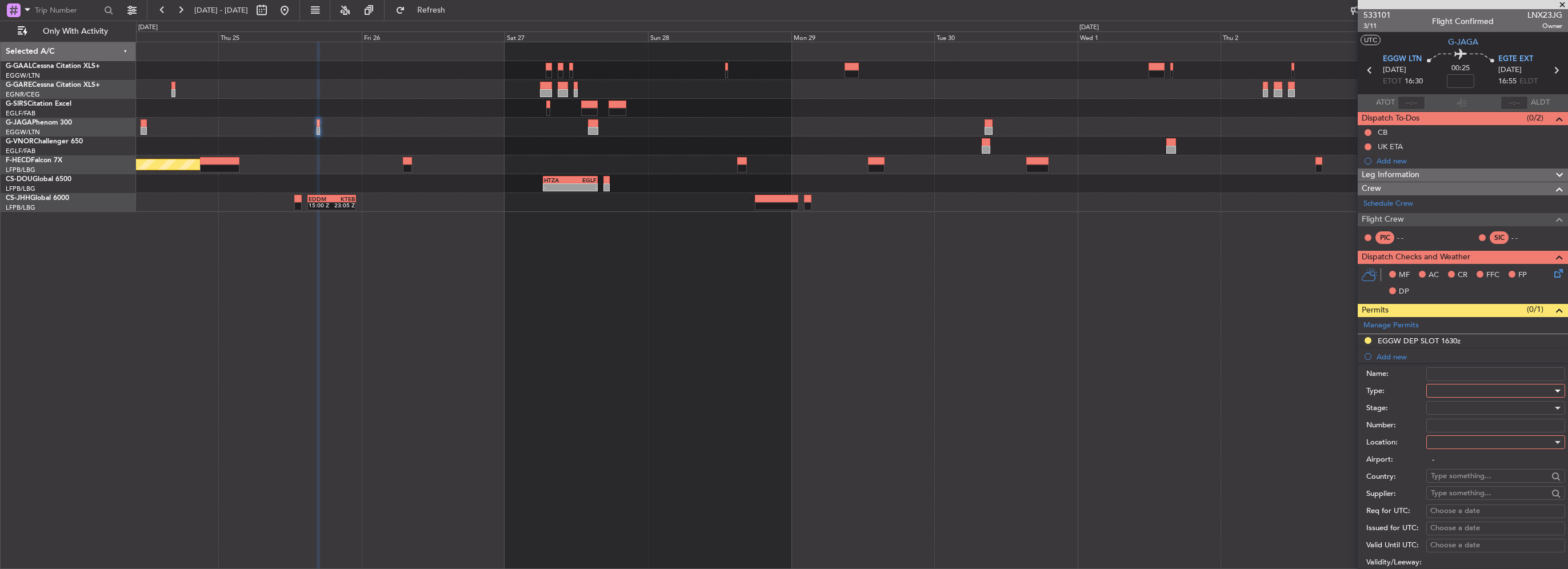
click at [1452, 383] on div at bounding box center [1491, 390] width 121 height 17
click at [1463, 498] on span "PPR" at bounding box center [1491, 504] width 120 height 17
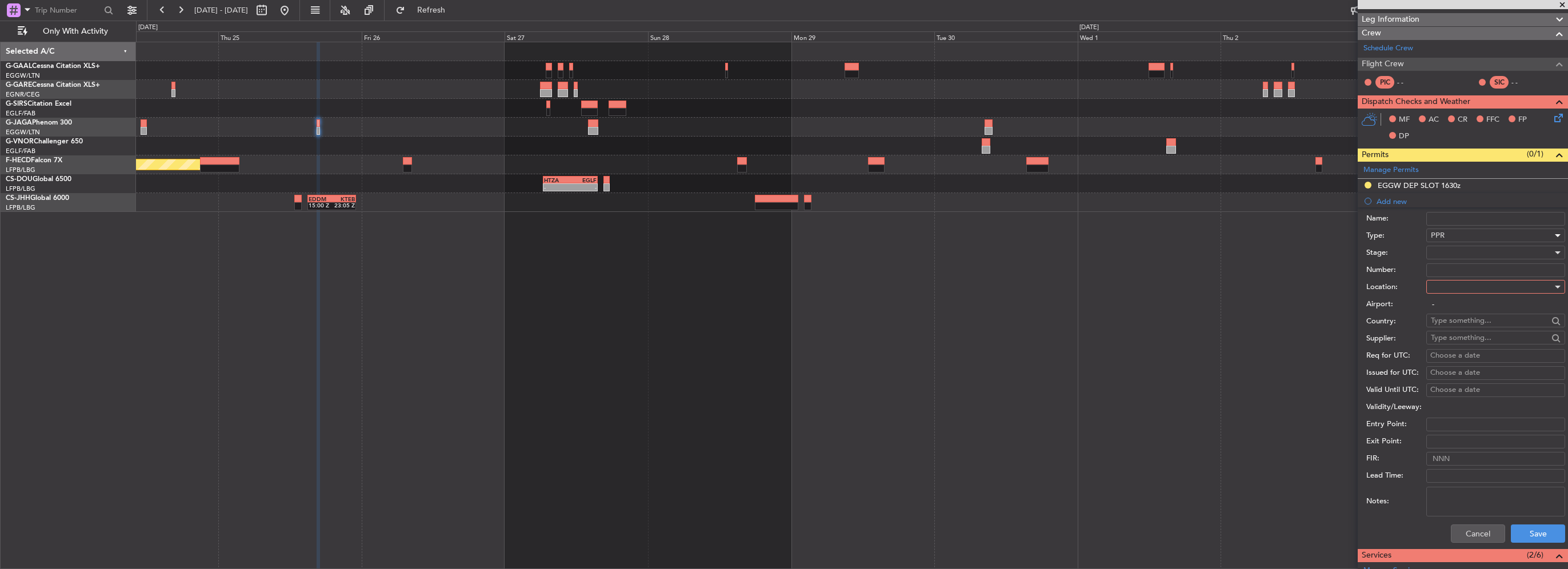
scroll to position [171, 0]
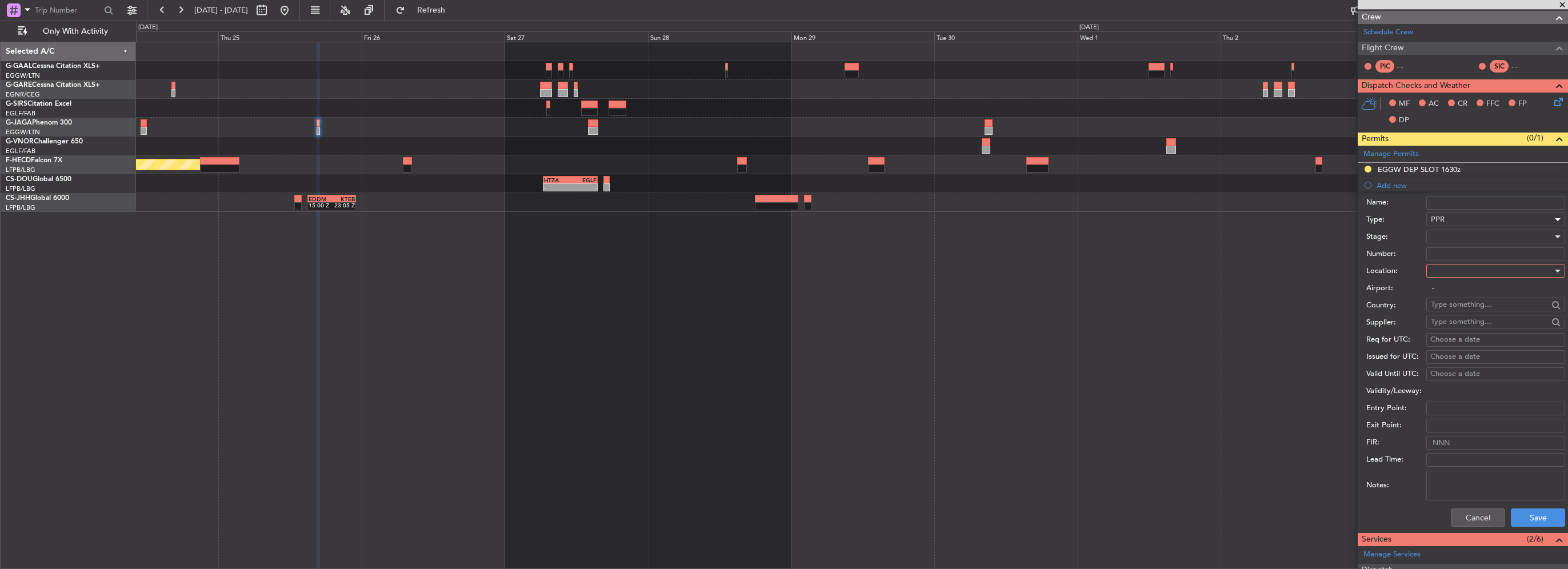
click at [1457, 274] on div at bounding box center [1491, 270] width 121 height 17
click at [1452, 327] on span "Arrival" at bounding box center [1491, 327] width 120 height 17
type input "EGTE / EXT"
click at [1445, 238] on div at bounding box center [1491, 236] width 121 height 17
click at [1459, 327] on span "Received OK" at bounding box center [1491, 327] width 120 height 17
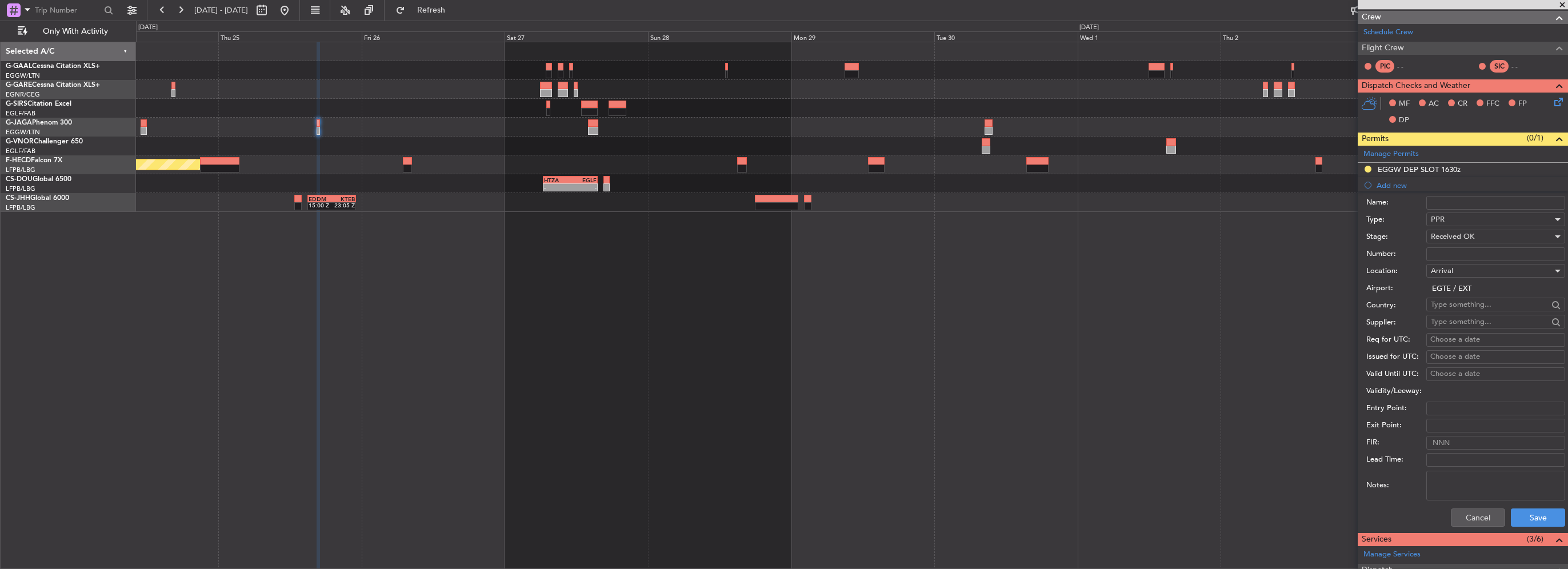
click at [1456, 254] on input "Number:" at bounding box center [1496, 254] width 139 height 14
paste input "SE725"
type input "SE725"
click at [1543, 514] on button "Save" at bounding box center [1538, 517] width 55 height 18
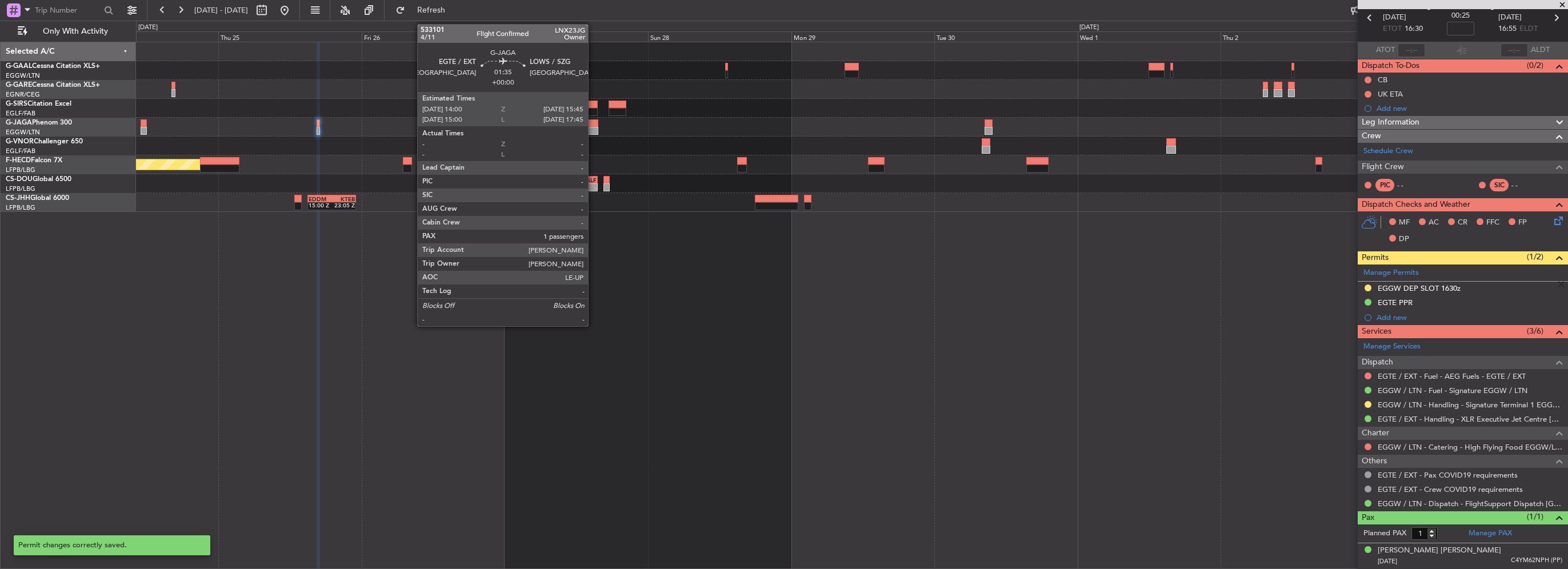
scroll to position [50, 0]
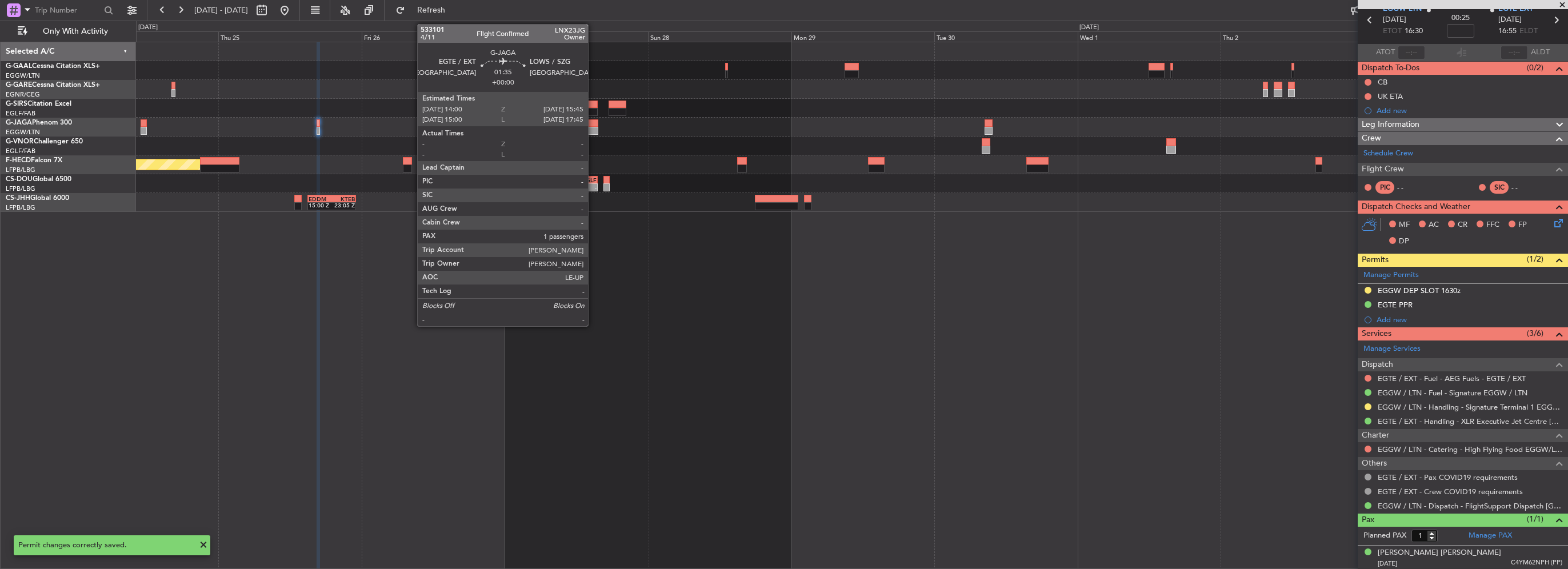
click at [594, 125] on div at bounding box center [594, 123] width 11 height 8
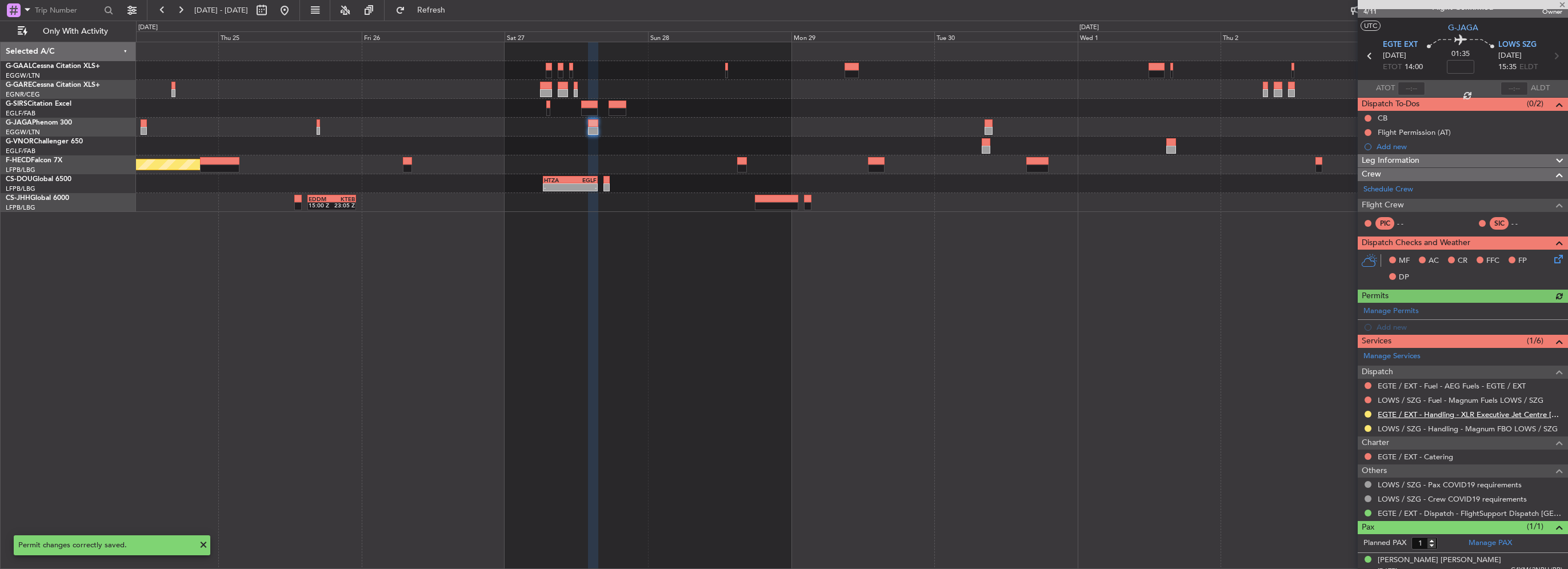
scroll to position [22, 0]
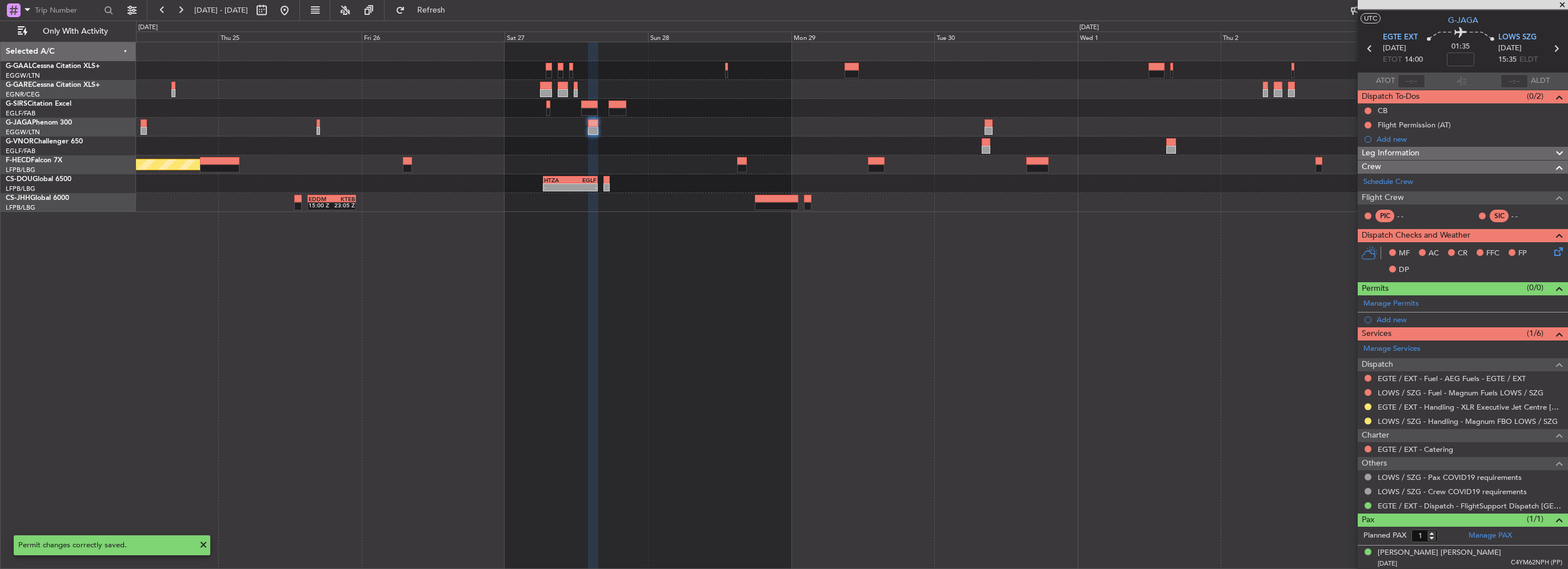
drag, startPoint x: 1399, startPoint y: 317, endPoint x: 1406, endPoint y: 323, distance: 9.2
click at [1399, 317] on div "Add new" at bounding box center [1470, 319] width 186 height 10
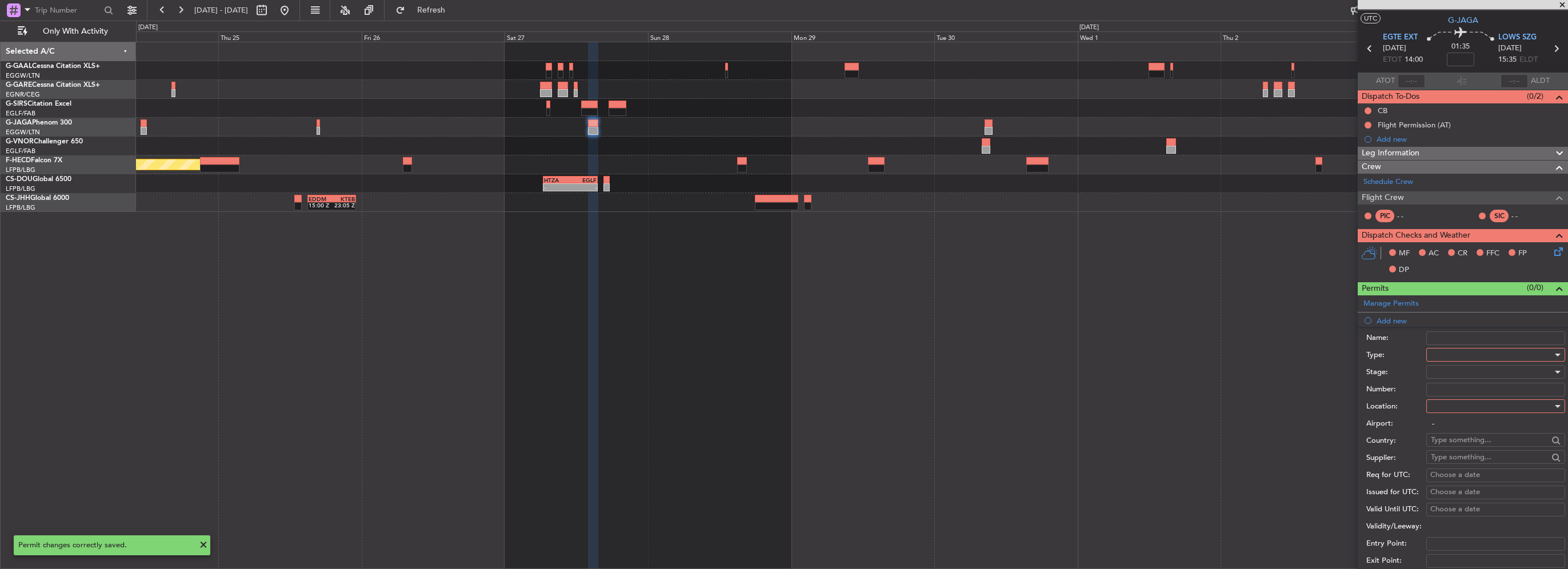
click at [1454, 354] on div at bounding box center [1491, 354] width 121 height 17
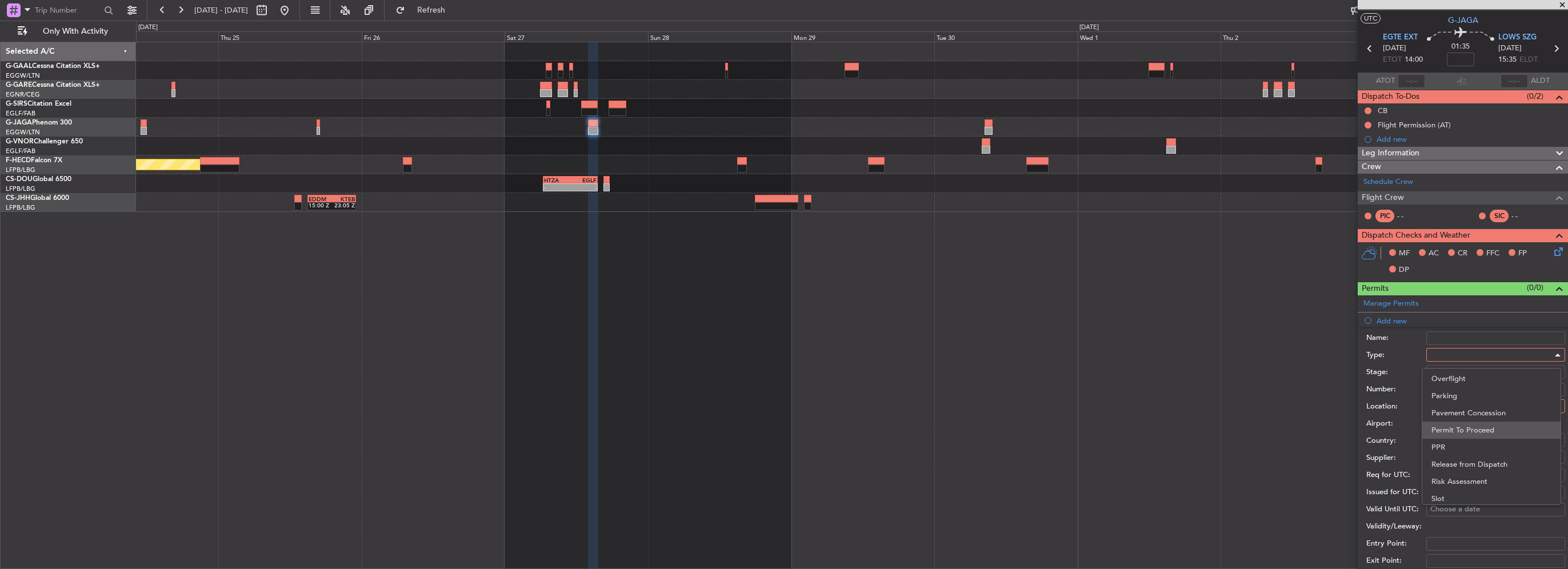
scroll to position [344, 0]
click at [1440, 412] on span "PPR" at bounding box center [1491, 411] width 120 height 17
click at [1450, 405] on div at bounding box center [1491, 405] width 121 height 17
click at [1454, 430] on span "Departure" at bounding box center [1491, 428] width 120 height 17
type input "EGTE / EXT"
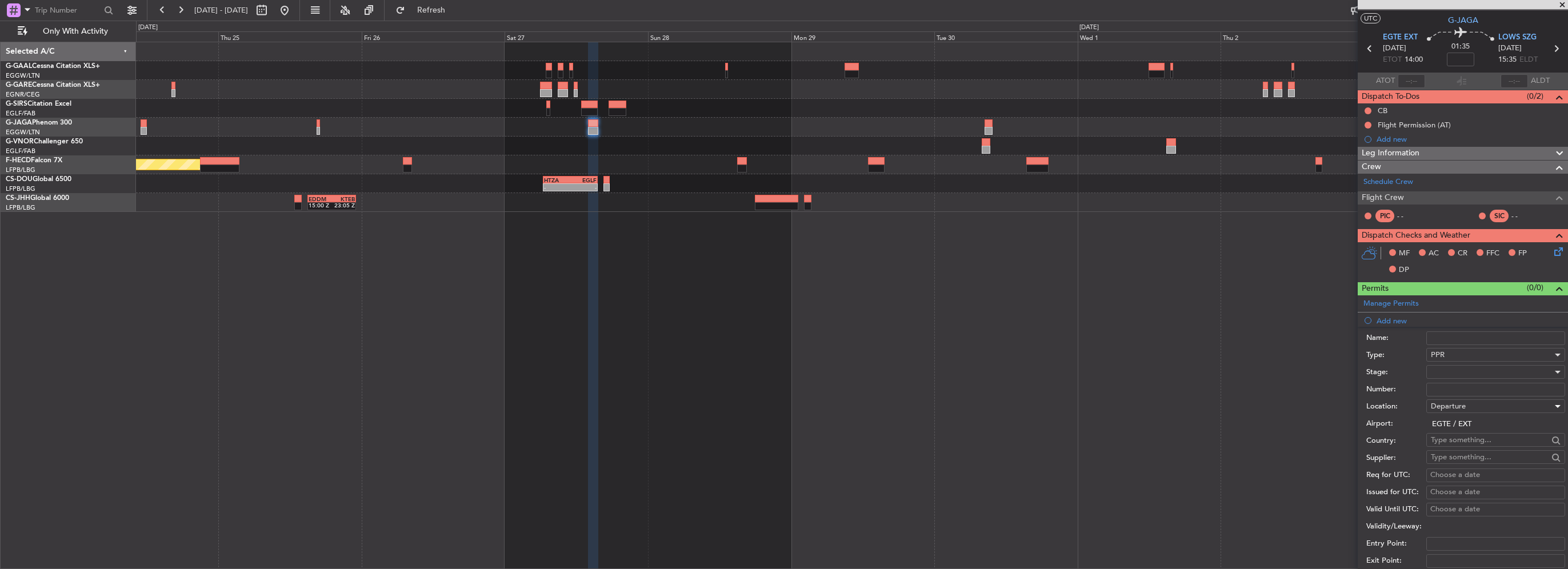
click at [1447, 369] on div at bounding box center [1491, 371] width 121 height 17
click at [1461, 462] on span "Received OK" at bounding box center [1491, 463] width 120 height 17
click at [1456, 389] on input "Number:" at bounding box center [1496, 390] width 139 height 14
paste input "SE725"
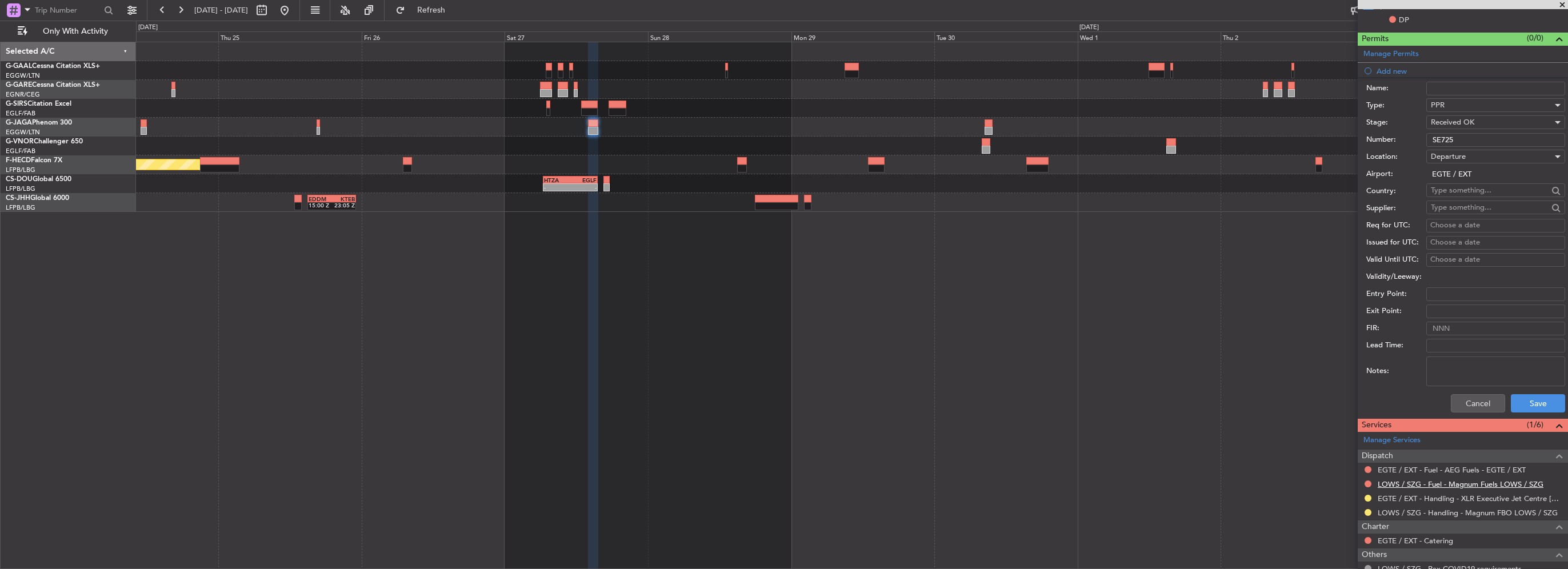
scroll to position [308, 0]
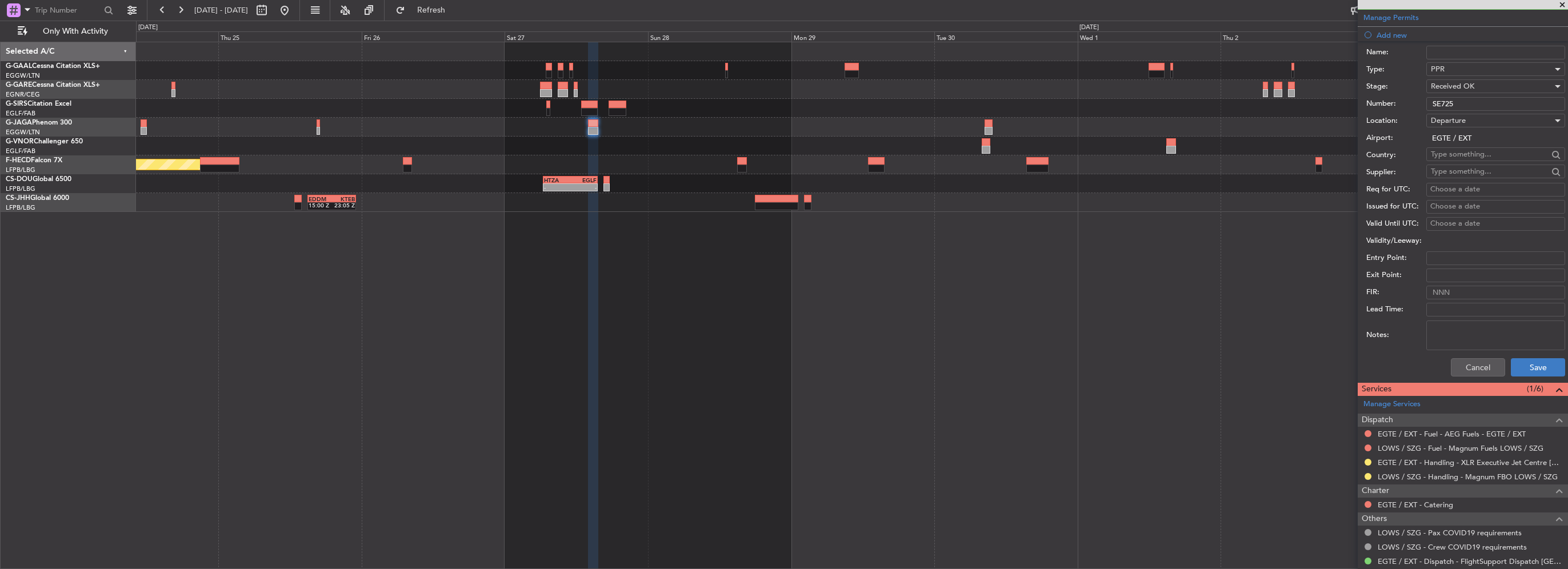
type input "SE725"
click at [1532, 366] on button "Save" at bounding box center [1538, 367] width 55 height 18
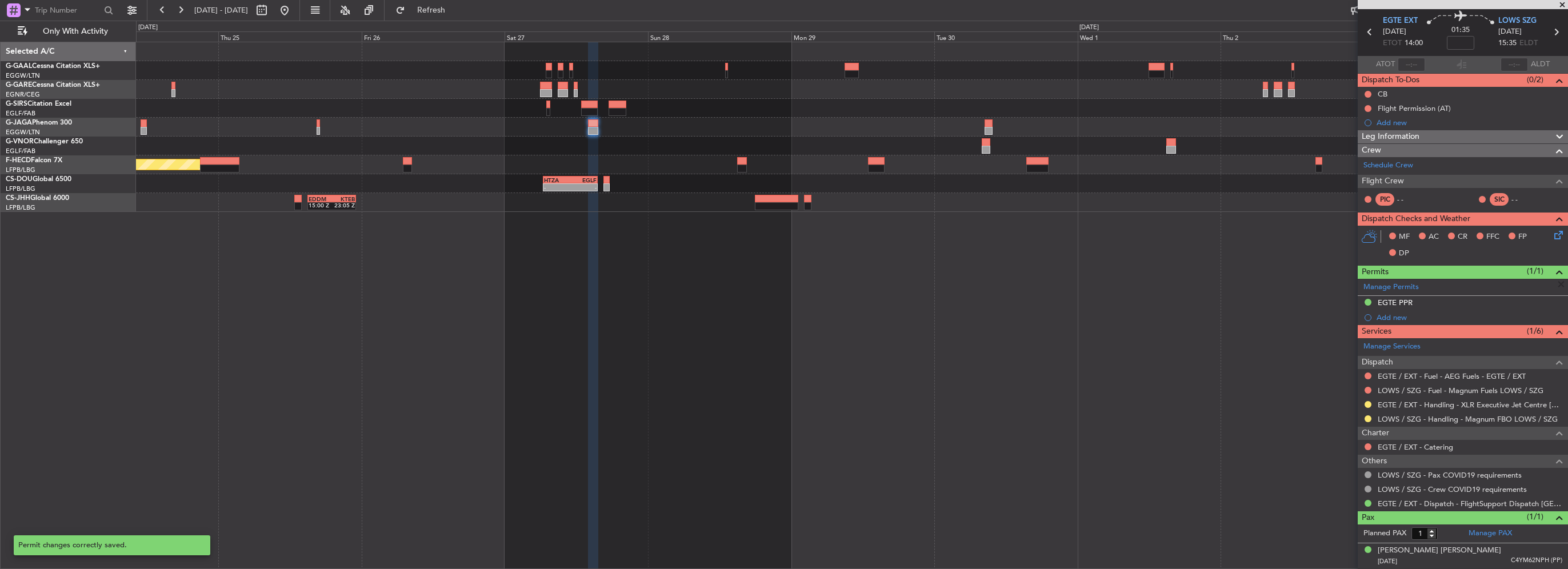
scroll to position [36, 0]
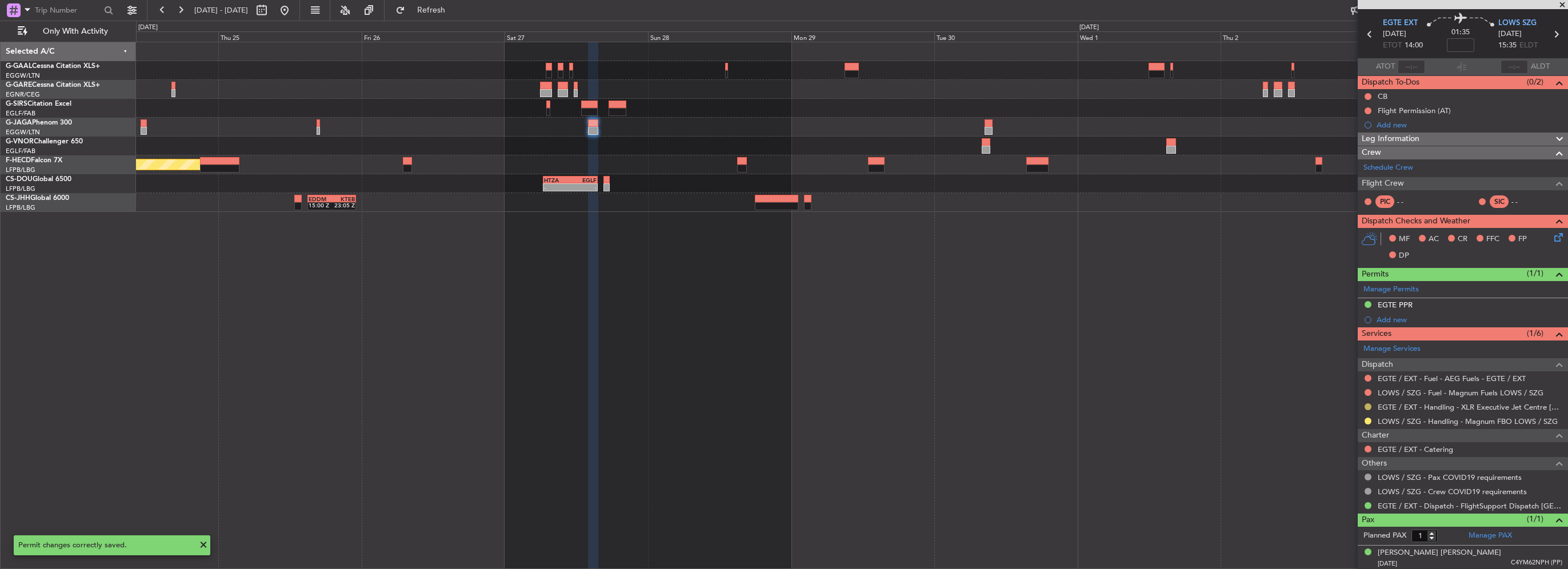
click at [1367, 407] on button at bounding box center [1368, 407] width 7 height 7
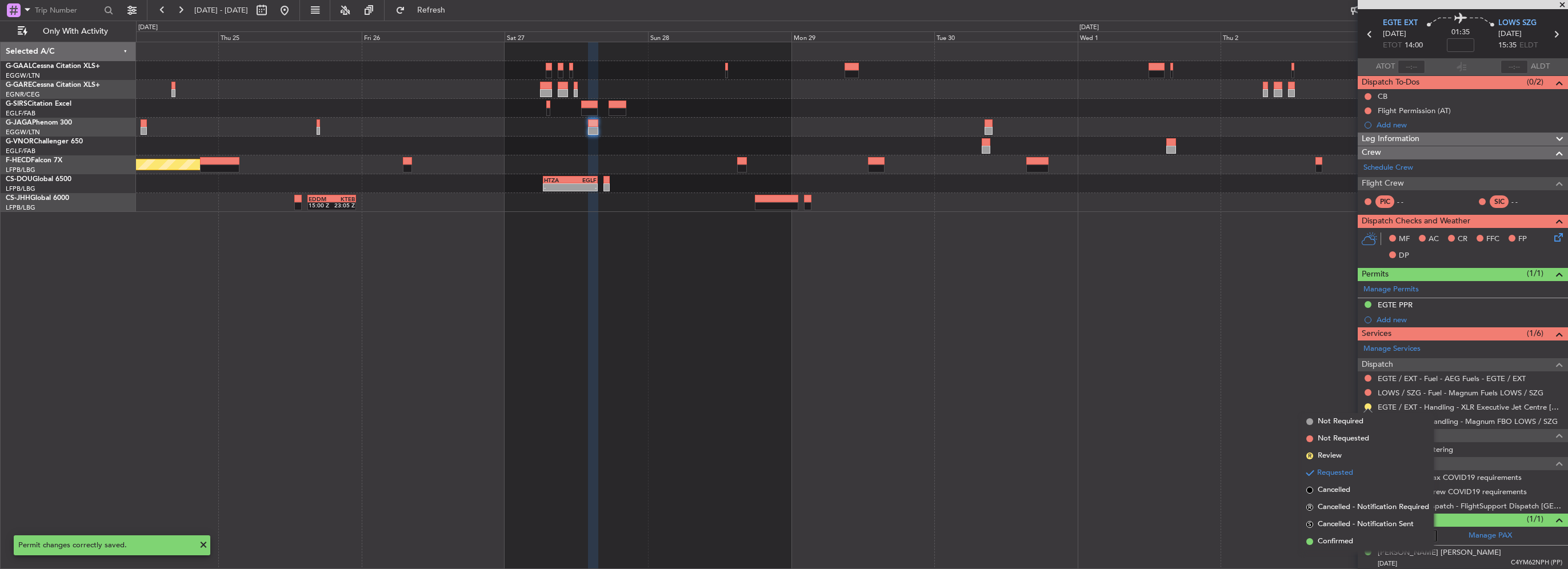
drag, startPoint x: 1339, startPoint y: 541, endPoint x: 657, endPoint y: 479, distance: 684.8
click at [1337, 542] on span "Confirmed" at bounding box center [1336, 542] width 35 height 11
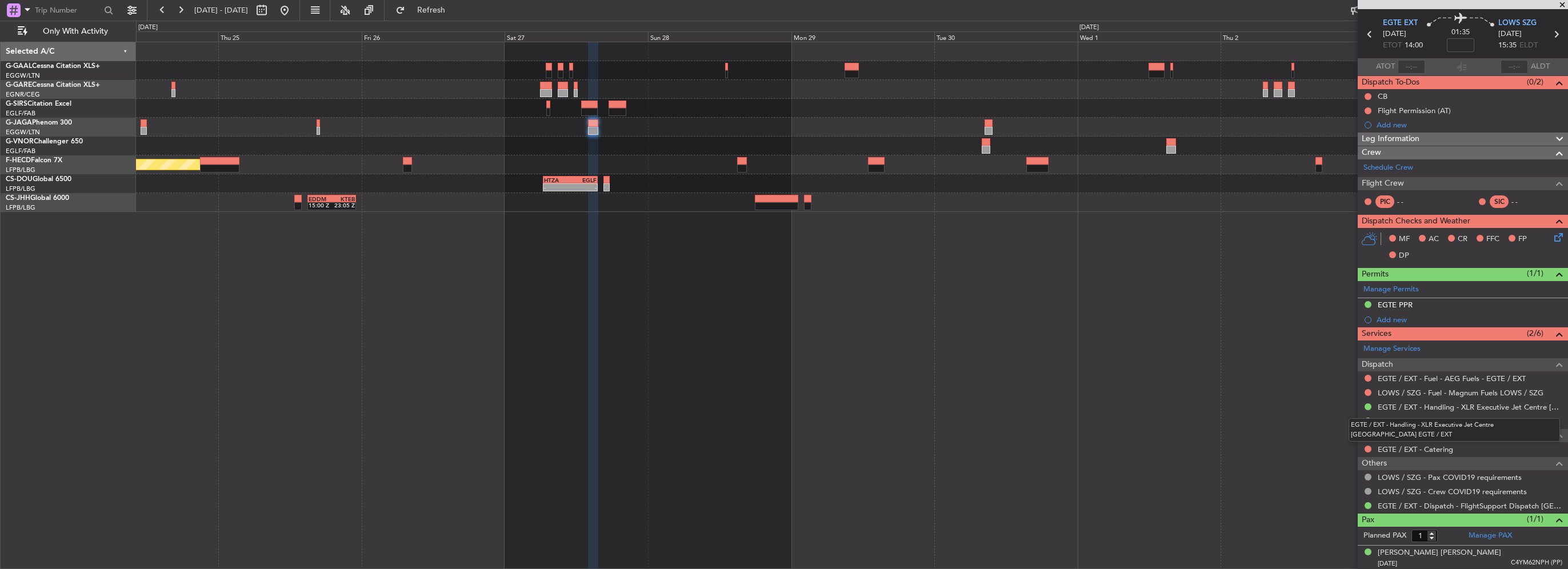
click at [1367, 421] on div "EGTE / EXT - Handling - XLR Executive Jet Centre [GEOGRAPHIC_DATA] EGTE / EXT" at bounding box center [1455, 430] width 211 height 24
click at [1366, 421] on button at bounding box center [1368, 421] width 7 height 7
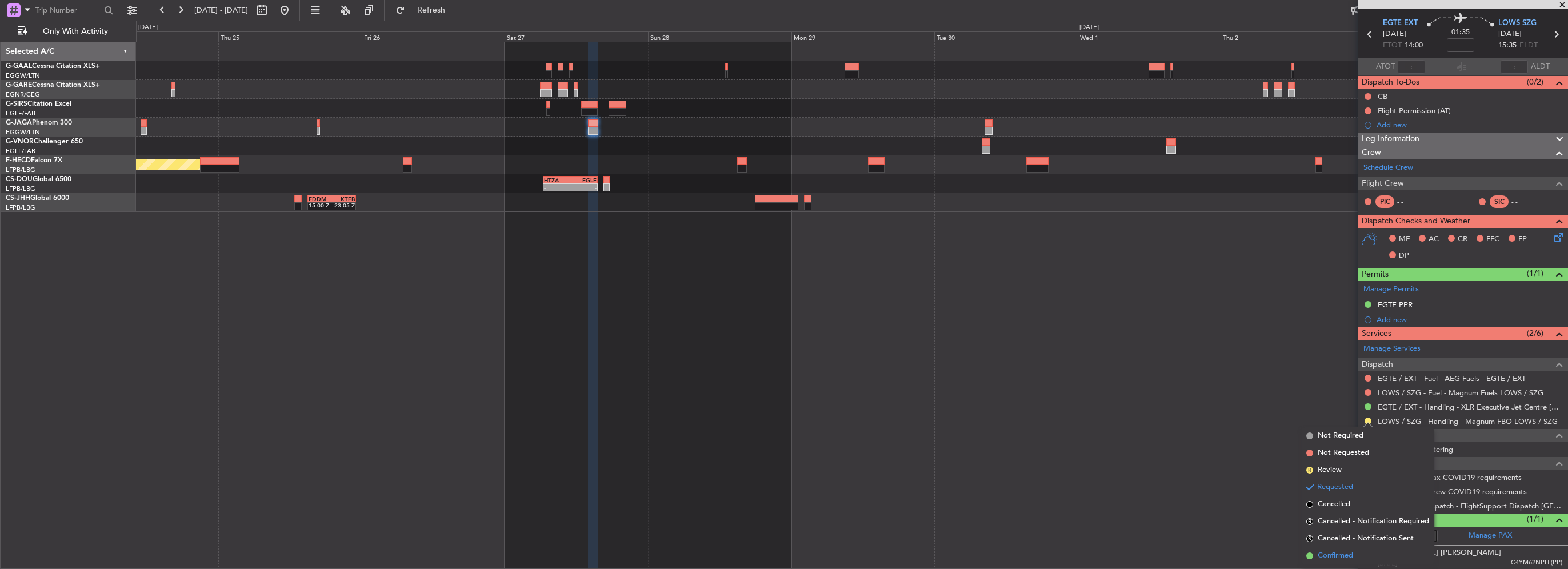
click at [1330, 558] on span "Confirmed" at bounding box center [1336, 556] width 35 height 11
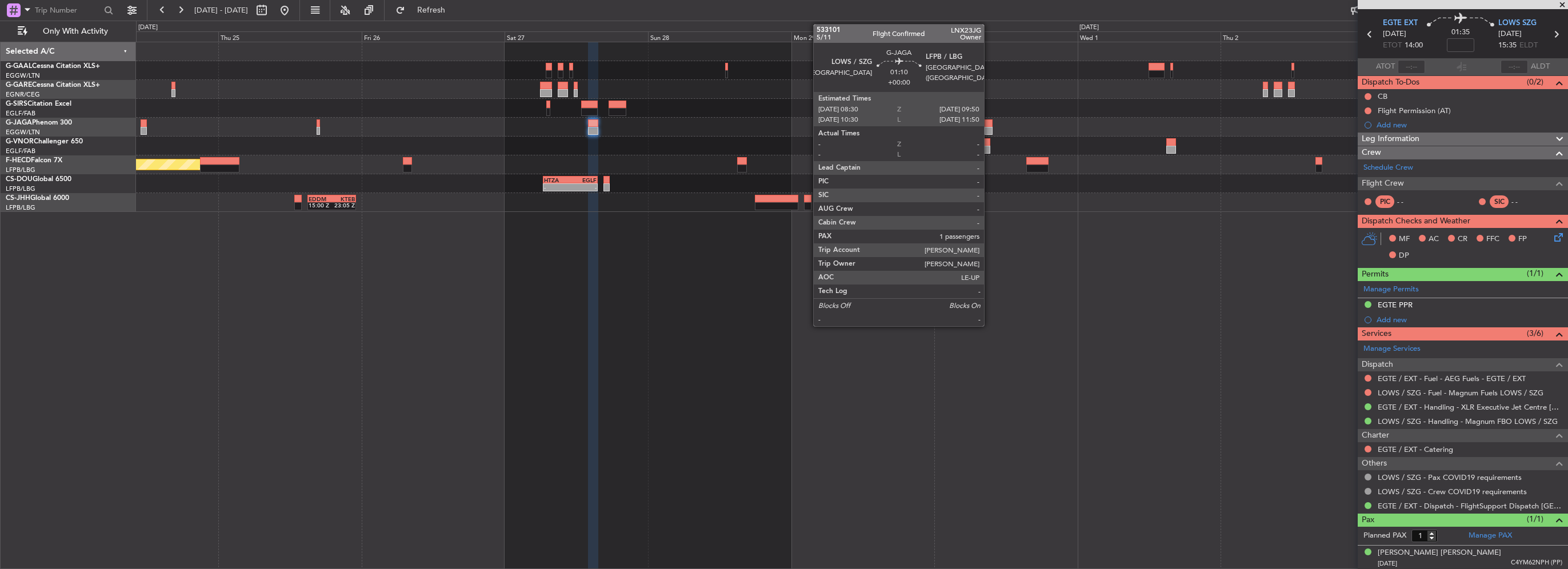
click at [989, 130] on div at bounding box center [988, 130] width 8 height 8
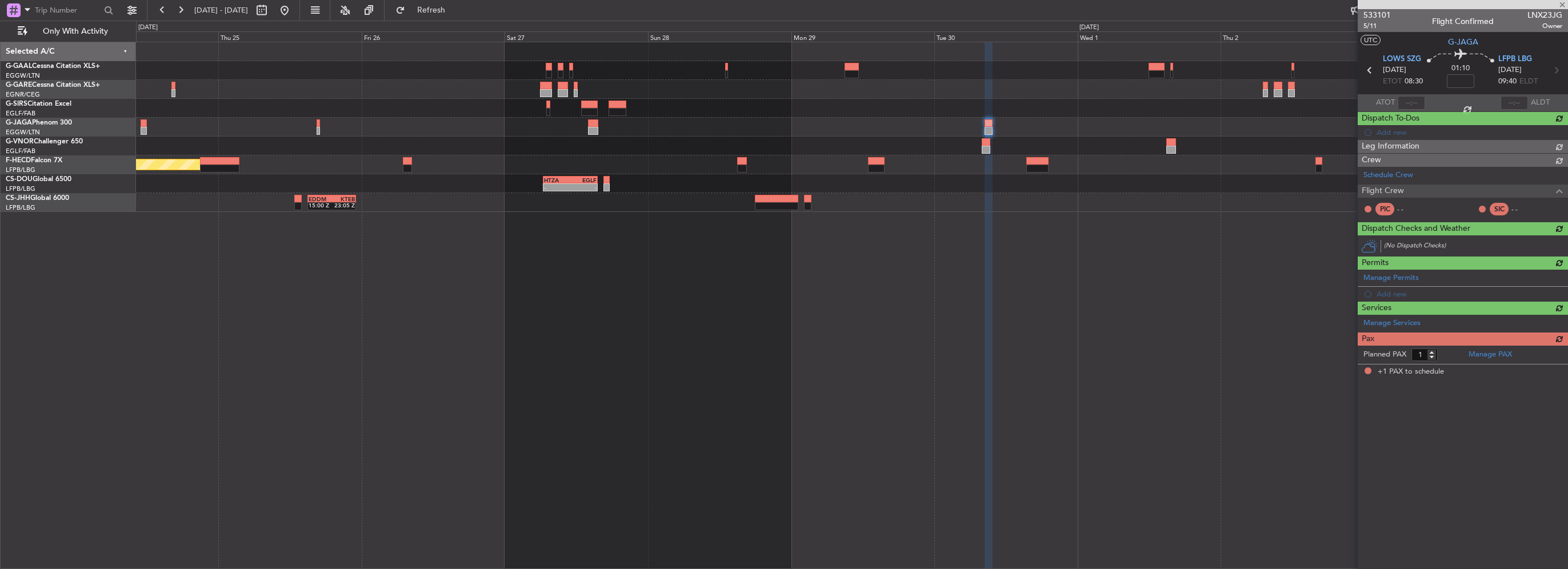
scroll to position [0, 0]
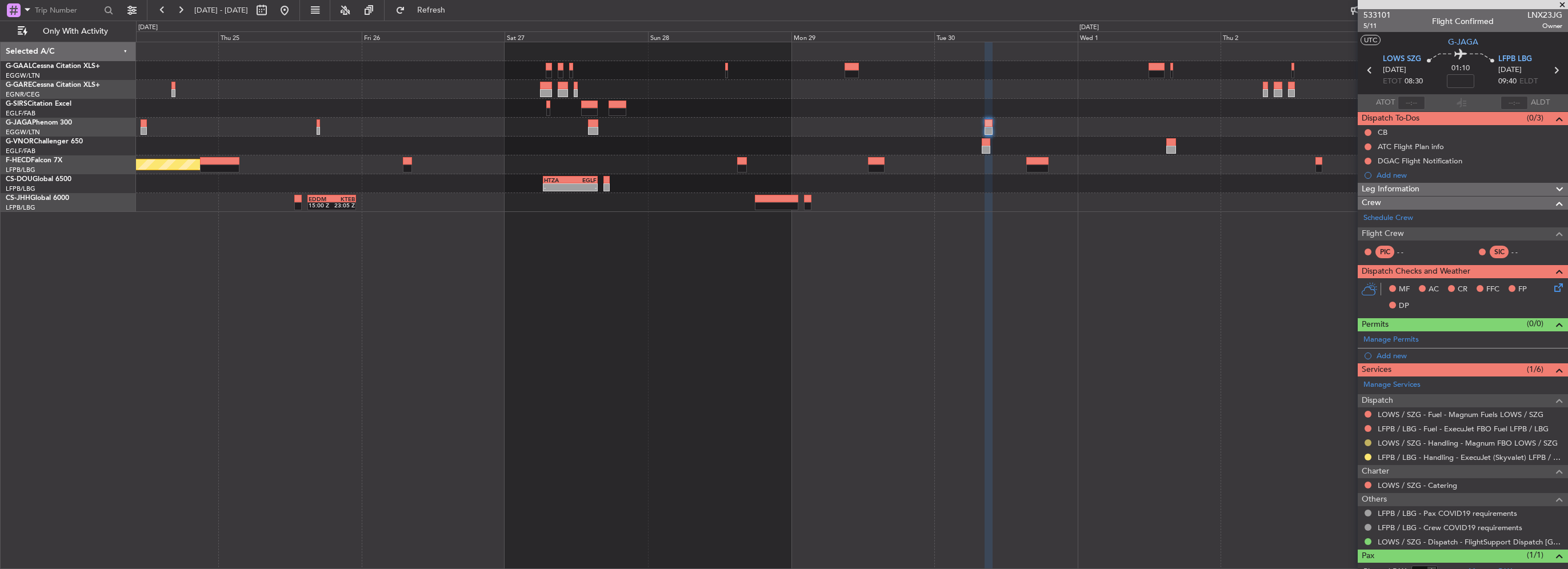
click at [1367, 441] on button at bounding box center [1368, 443] width 7 height 7
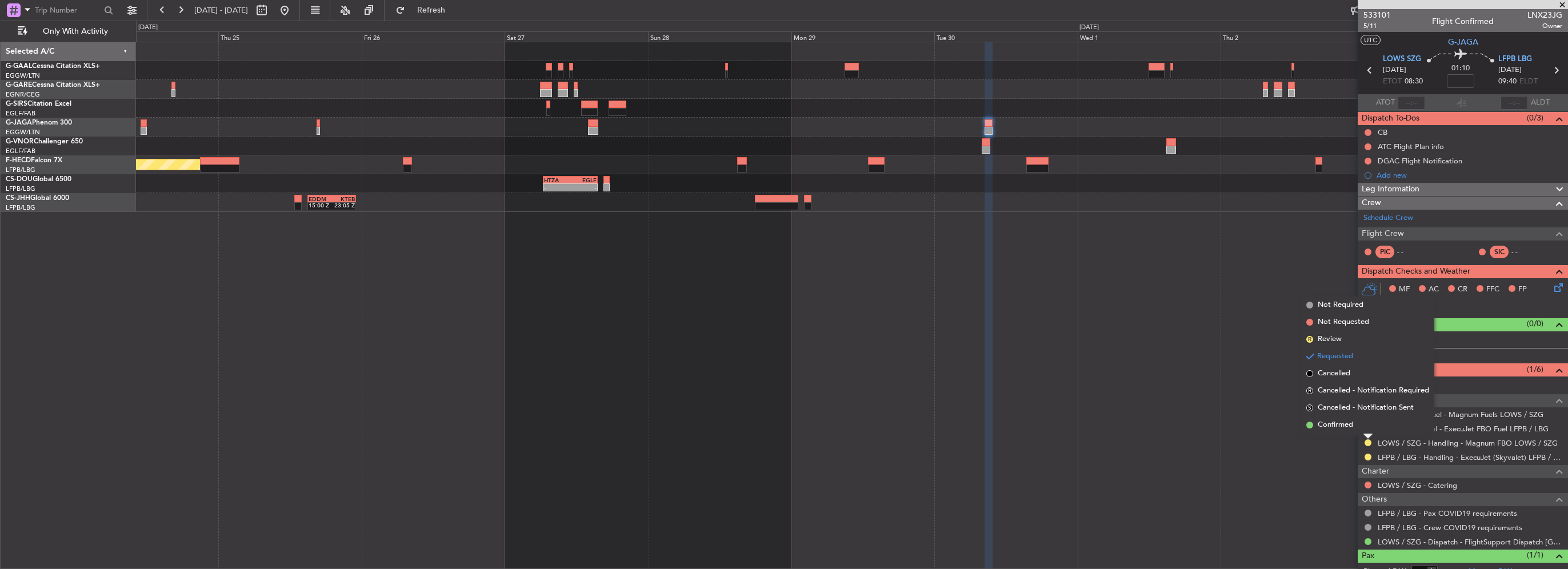
drag, startPoint x: 1342, startPoint y: 425, endPoint x: 1331, endPoint y: 424, distance: 11.0
click at [1343, 425] on span "Confirmed" at bounding box center [1336, 425] width 35 height 11
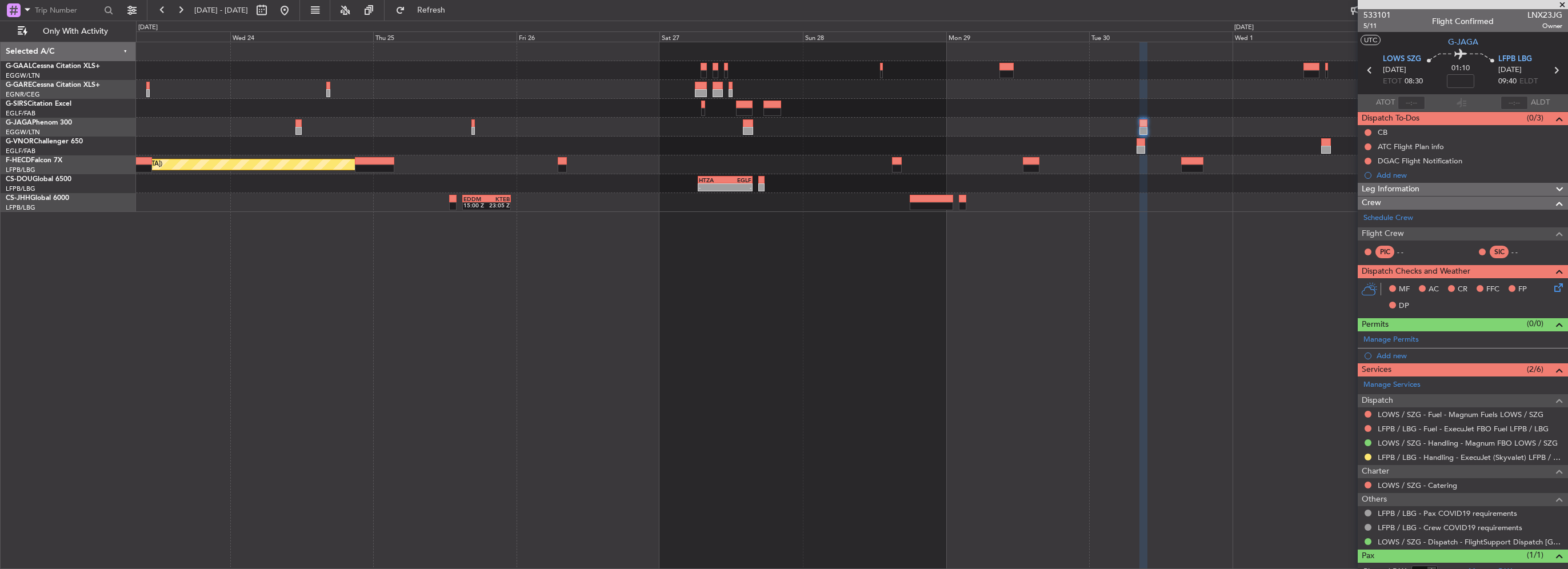
click at [440, 218] on div "Planned Maint Paris (Le Bourget) No Crew - - HTZA 06:30 Z EGLF 15:35 Z - - EGKK…" at bounding box center [852, 305] width 1433 height 528
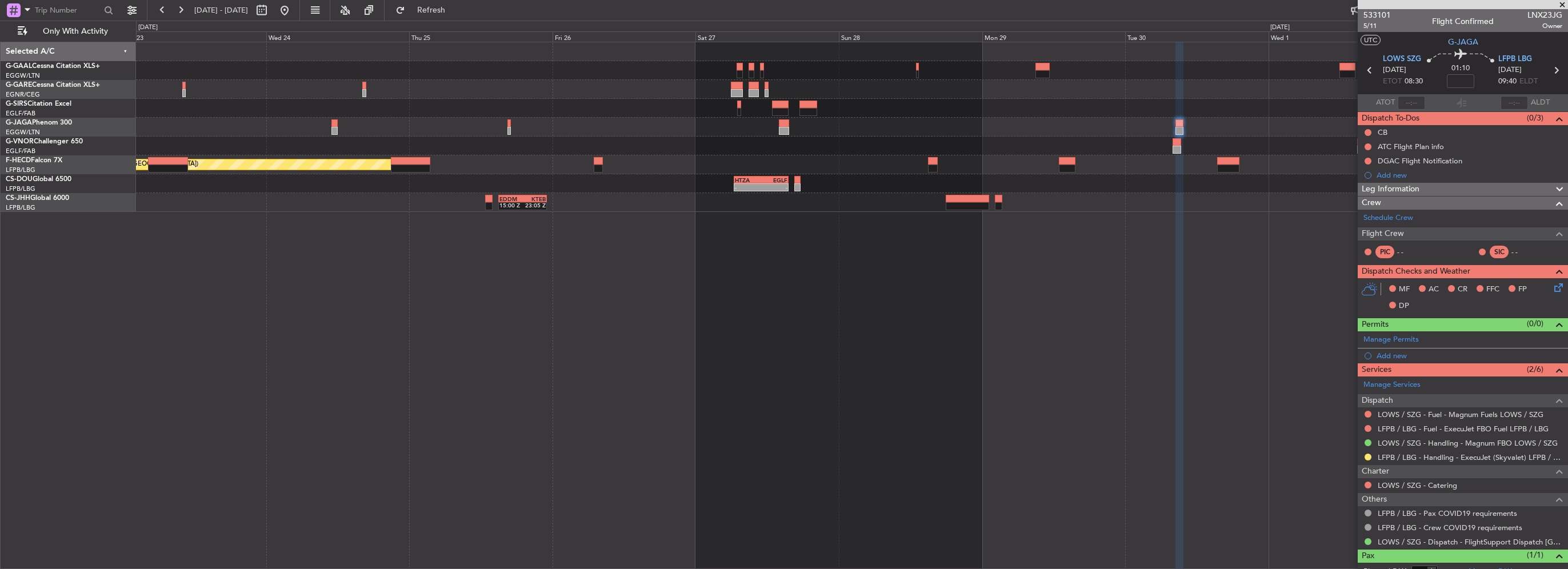
click at [896, 225] on div "Planned Maint Paris (Le Bourget) No Crew - - HTZA 06:30 Z EGLF 15:35 Z - - EGKK…" at bounding box center [852, 305] width 1433 height 528
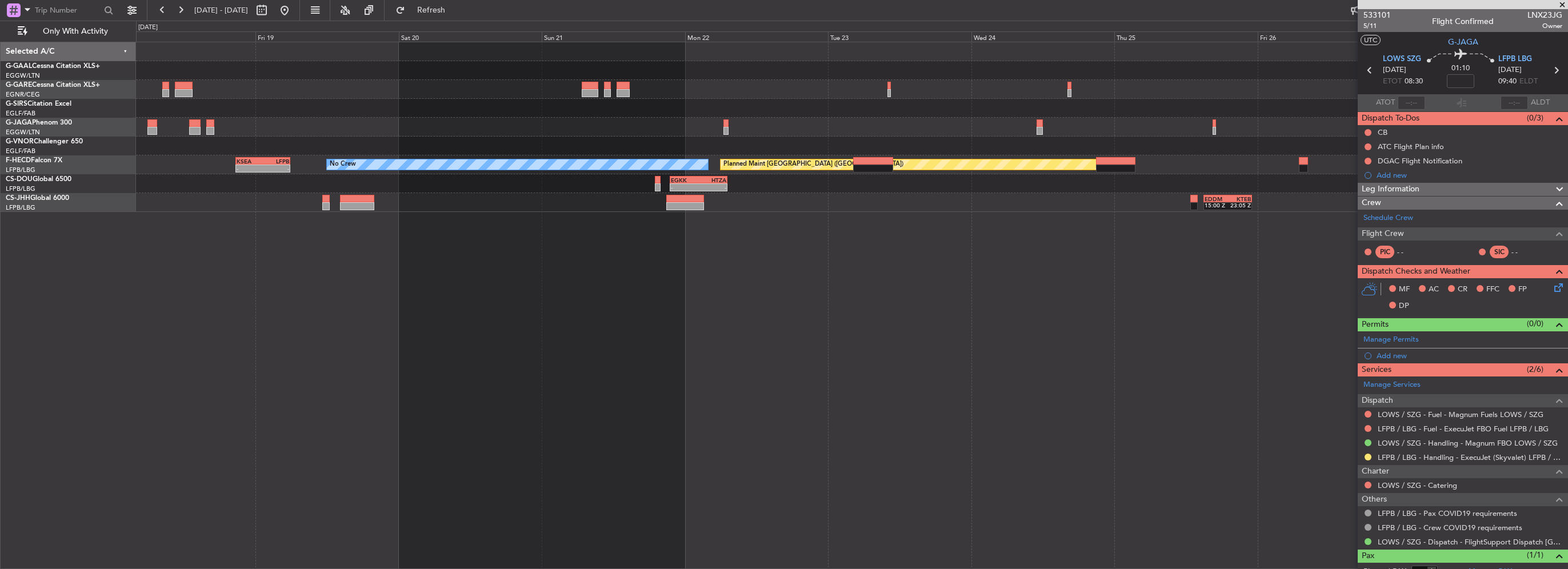
click at [734, 279] on div "Planned Maint Dusseldorf Planned Maint Paris (Le Bourget) No Crew KSEA 20:45 Z …" at bounding box center [784, 295] width 1568 height 549
click at [697, 264] on div "Planned Maint Dusseldorf Planned Maint Paris (Le Bourget) No Crew KSEA 20:45 Z …" at bounding box center [852, 305] width 1433 height 528
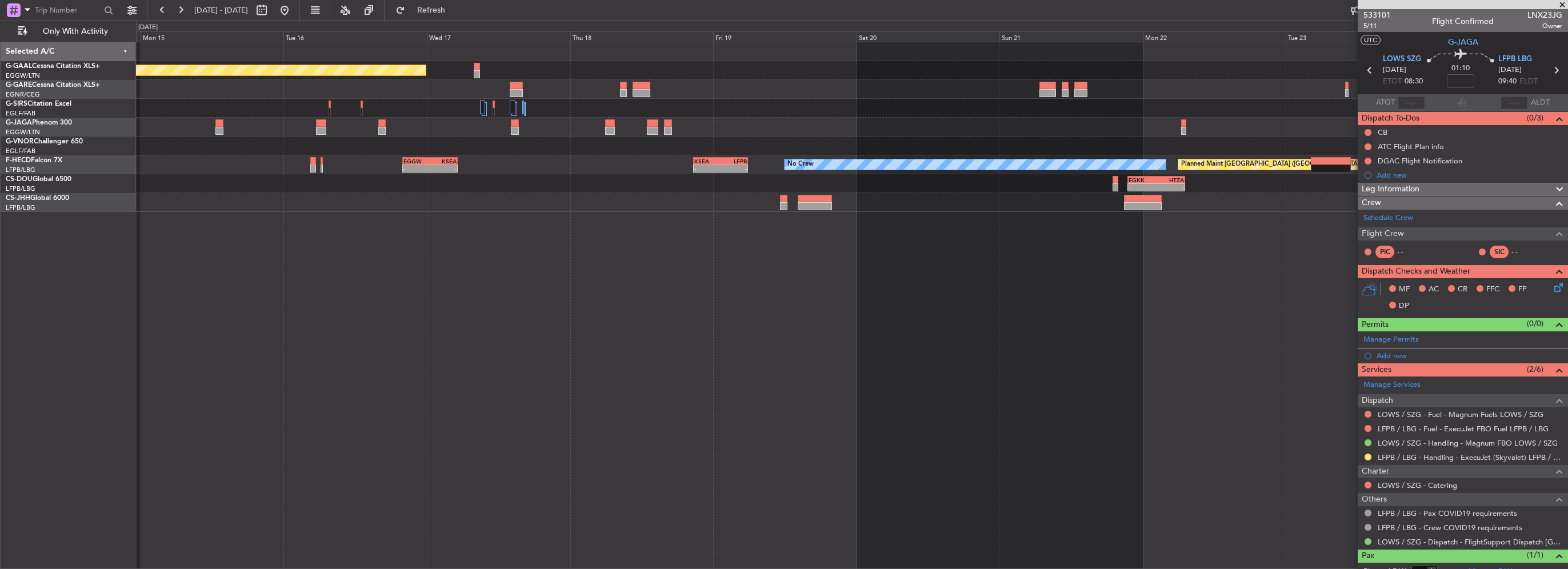
click at [760, 238] on div "Planned Maint Dusseldorf Planned Maint Paris (Le Bourget) No Crew KSEA 20:45 Z …" at bounding box center [784, 295] width 1568 height 549
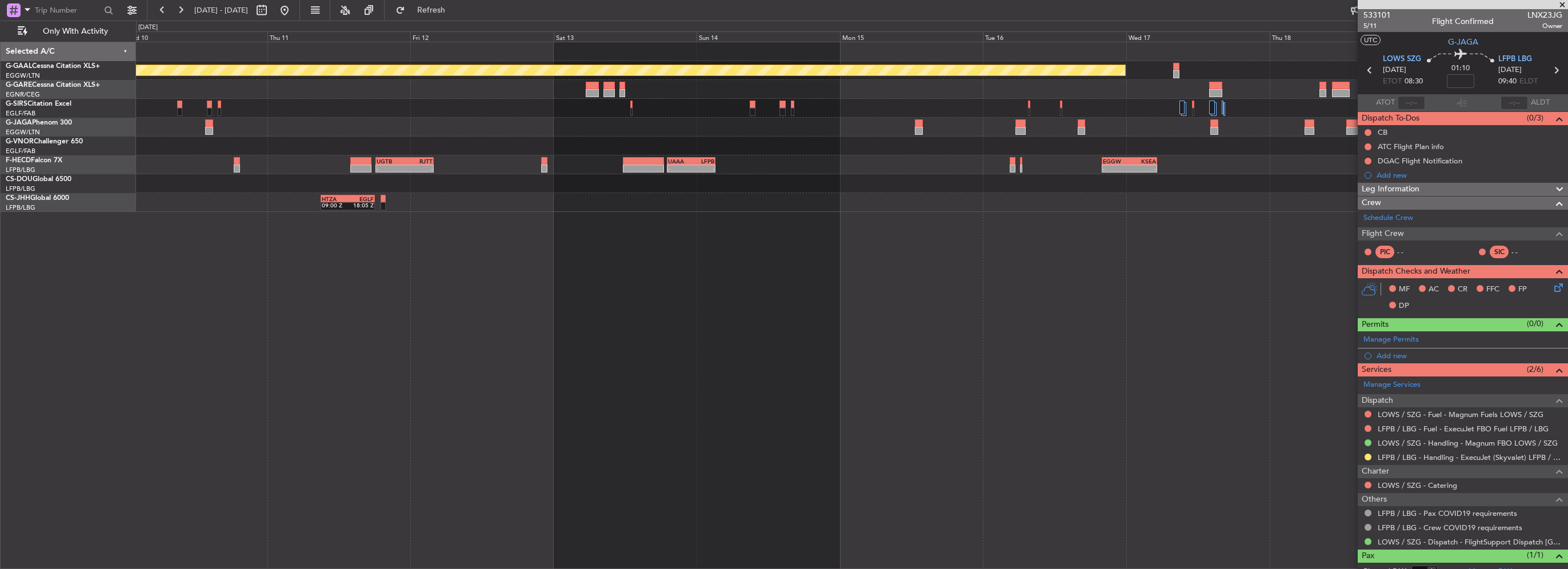
click at [879, 222] on div "Planned Maint Dusseldorf No Crew KSEA 20:45 Z LFPB 05:55 Z - - - - EGGW 20:00 Z…" at bounding box center [852, 305] width 1433 height 528
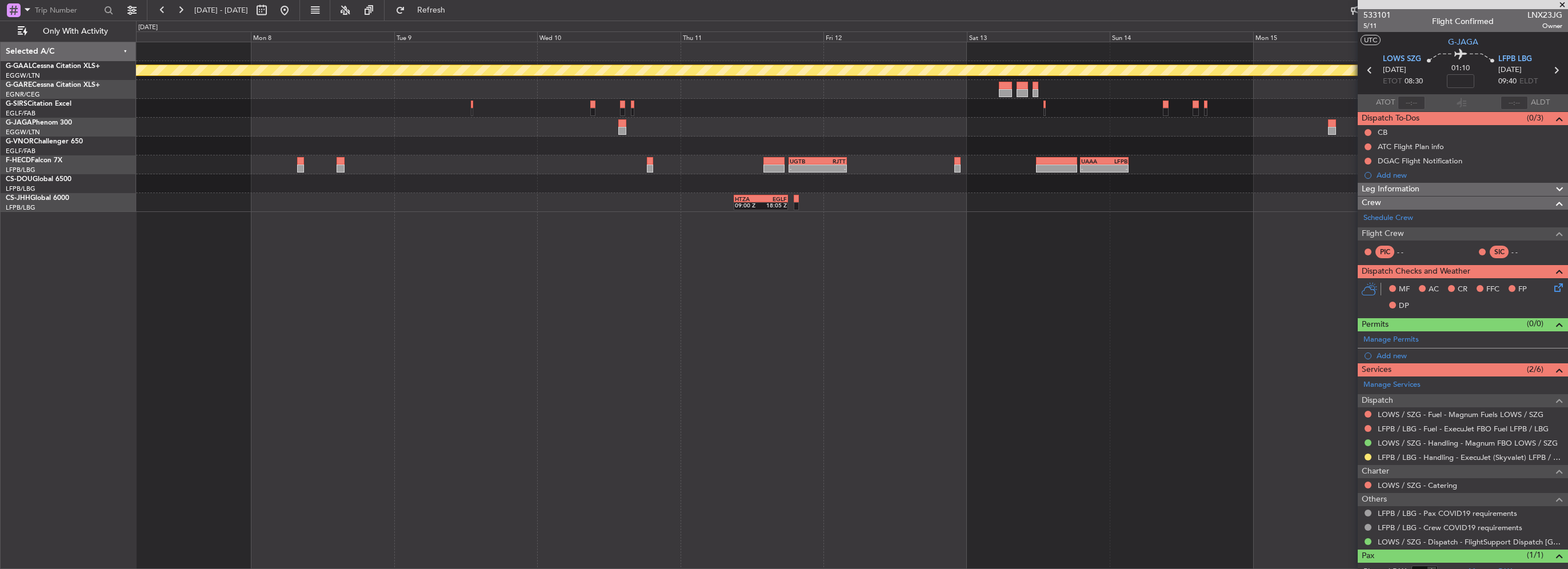
click at [893, 206] on div "HTZA 09:00 Z EGLF 18:05 Z" at bounding box center [852, 202] width 1432 height 18
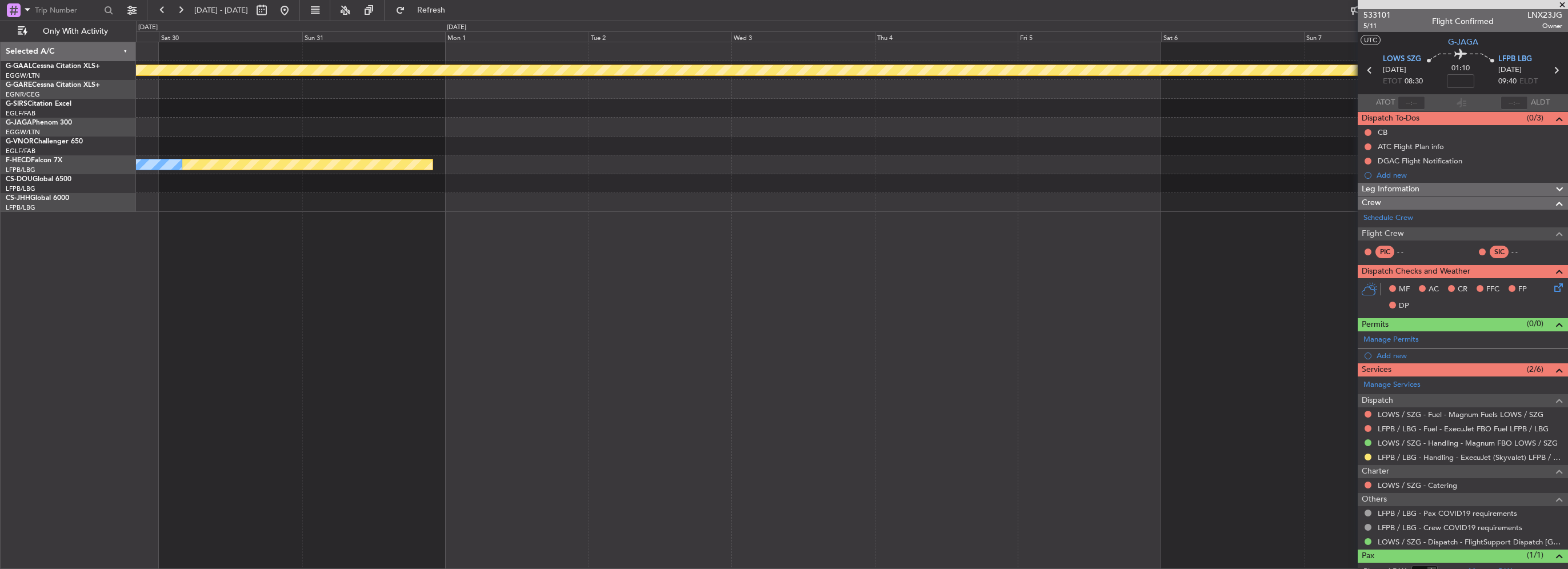
click at [1005, 206] on div "Planned Maint Dusseldorf Planned Maint Paris (Le Bourget) No Crew" at bounding box center [852, 127] width 1432 height 170
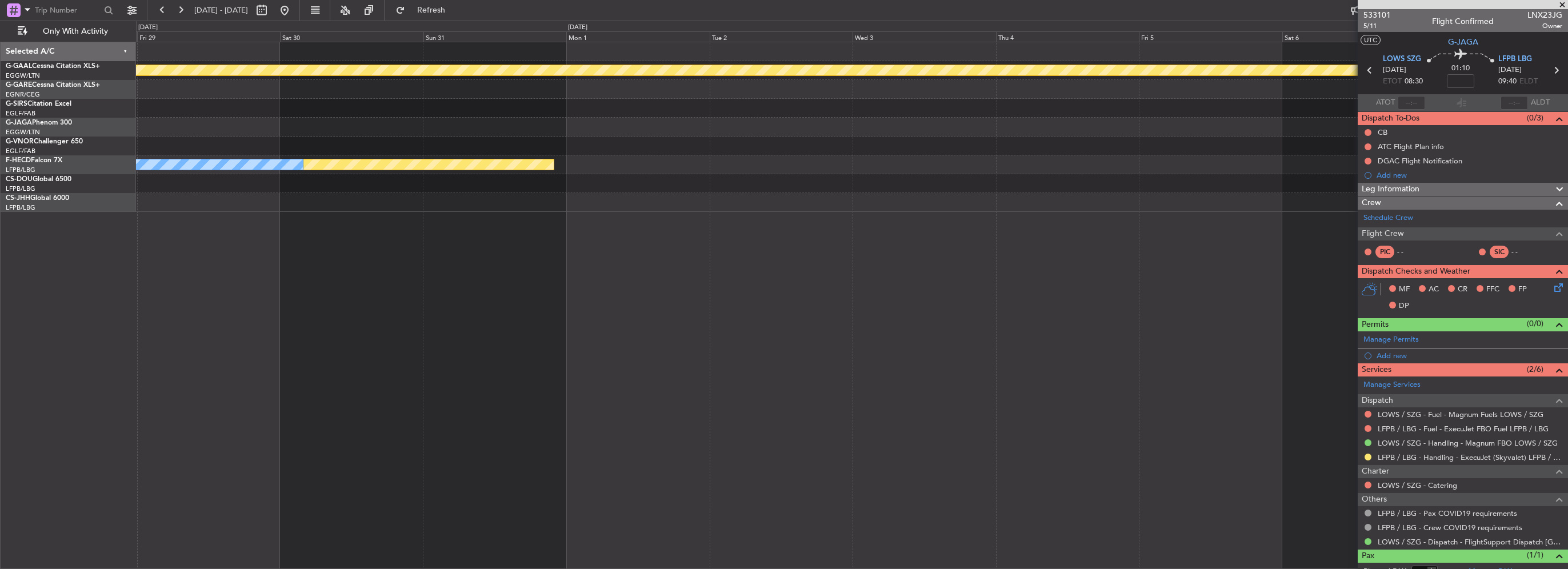
click at [930, 231] on div "Planned Maint Dusseldorf Planned Maint Paris (Le Bourget) No Crew" at bounding box center [852, 305] width 1433 height 528
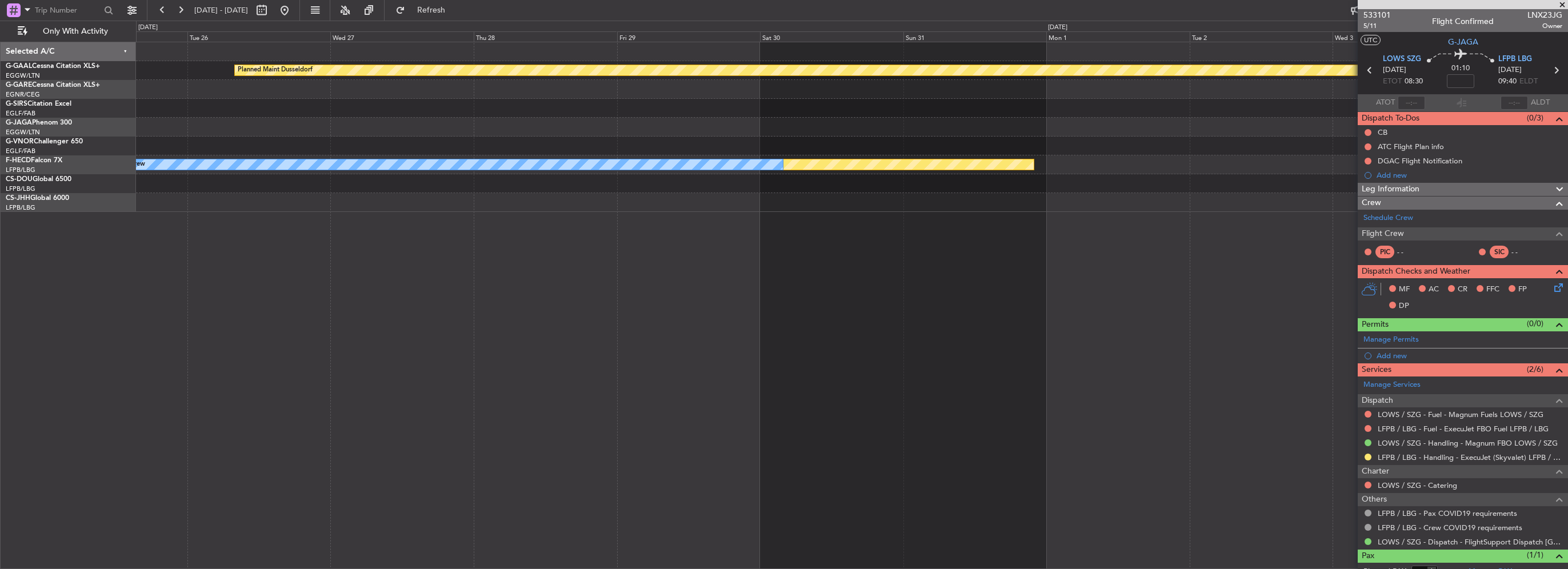
click at [901, 199] on div "Planned Maint Dusseldorf Planned Maint Paris (Le Bourget) No Crew" at bounding box center [852, 127] width 1432 height 170
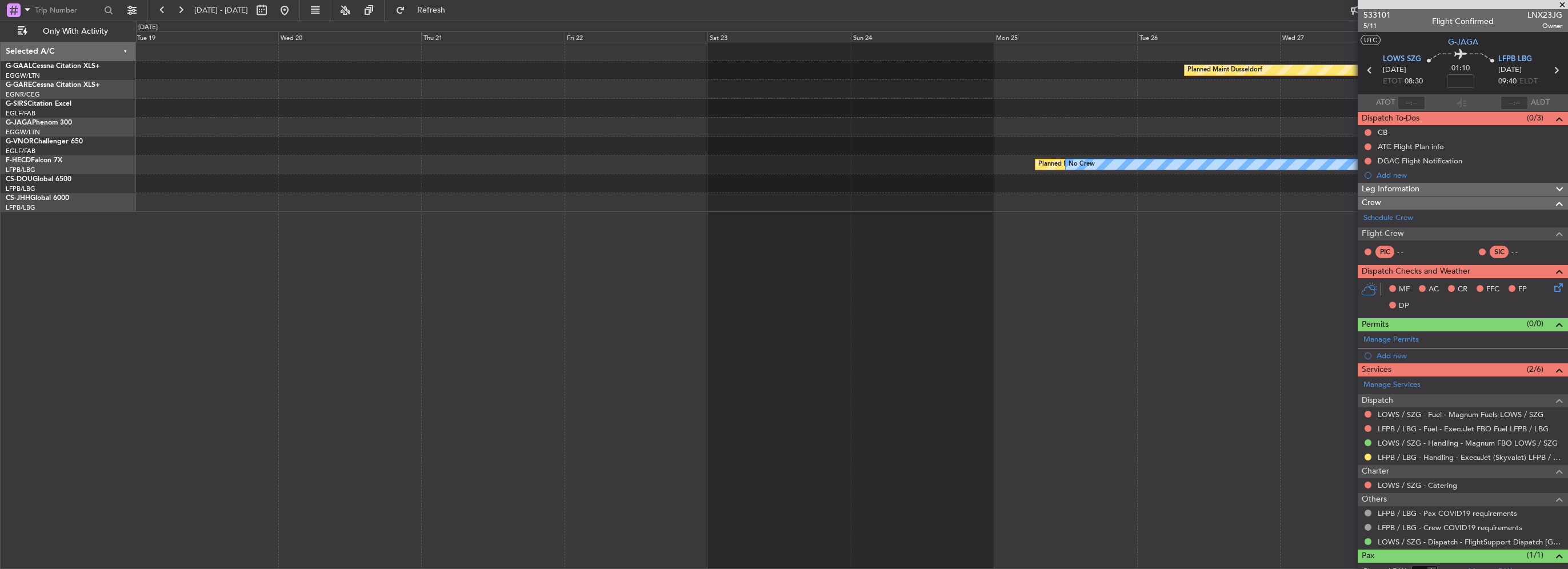
click at [778, 201] on div "Planned Maint Dusseldorf Planned Maint London (Biggin Hill) Planned Maint Paris…" at bounding box center [852, 127] width 1432 height 170
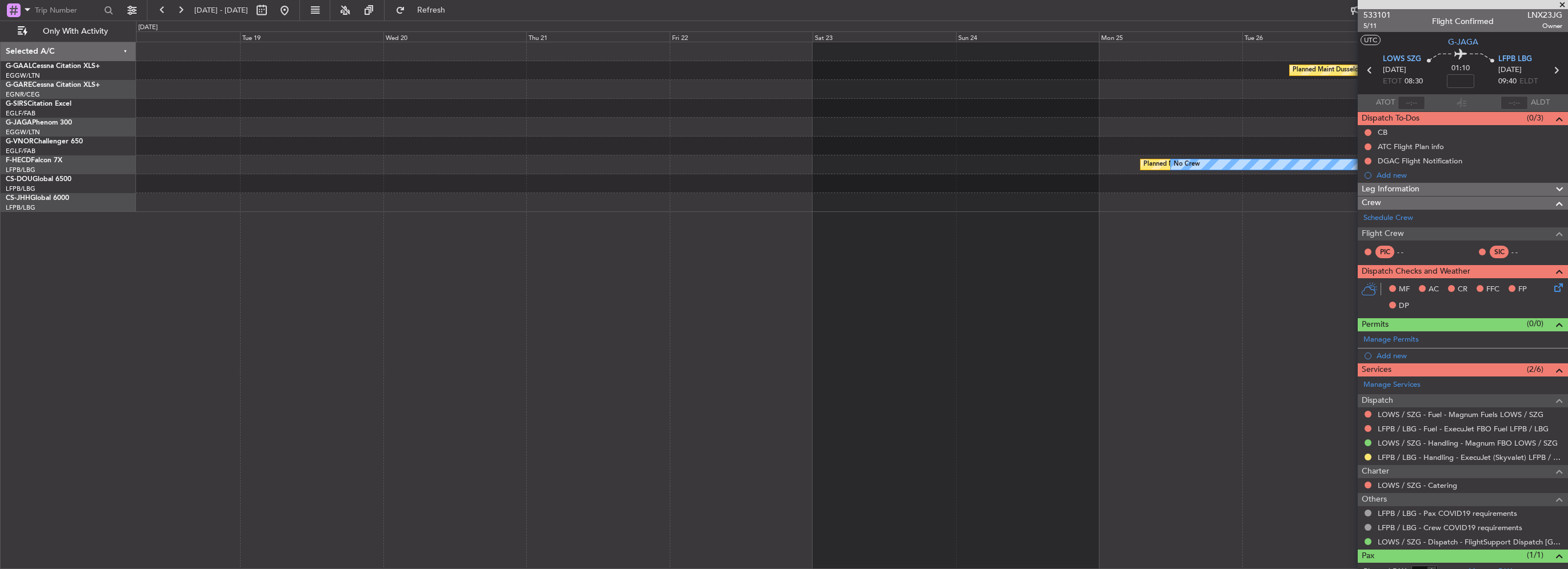
click at [893, 193] on div "Planned Maint Dusseldorf Planned Maint London (Biggin Hill) Planned Maint Paris…" at bounding box center [852, 127] width 1432 height 170
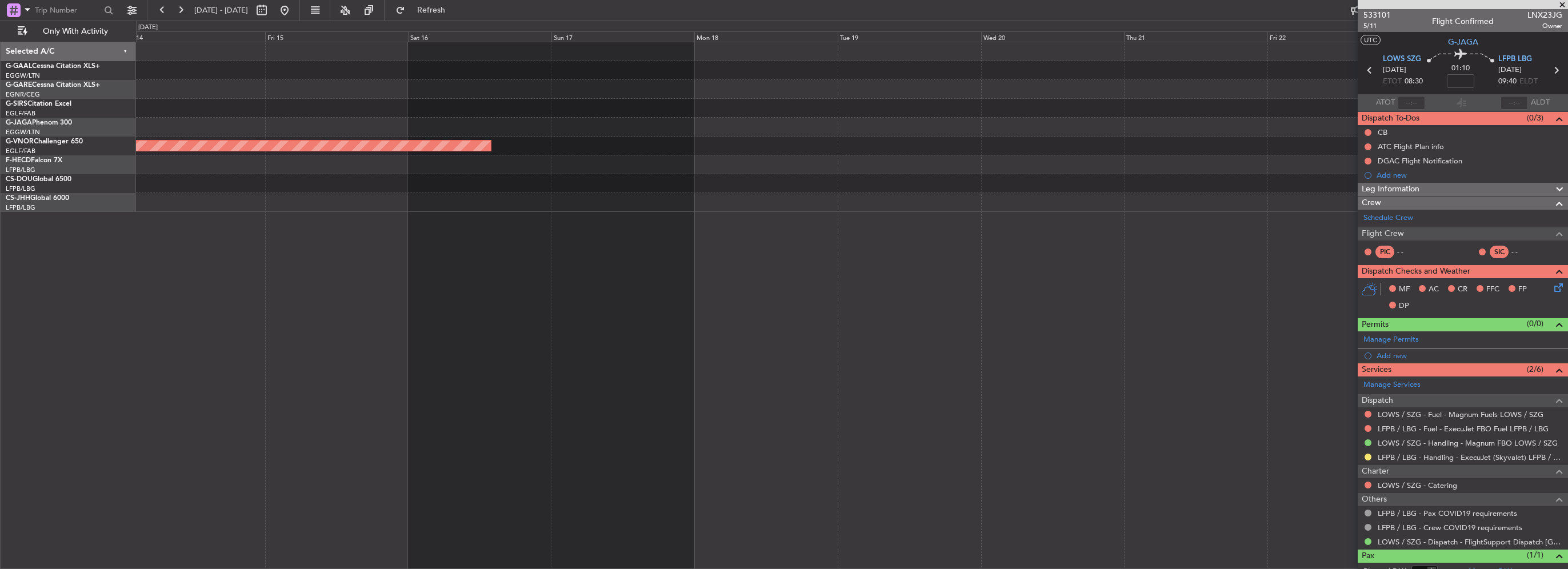
click at [904, 133] on div "Planned Maint Dusseldorf Planned Maint London (Biggin Hill) Planned Maint Paris…" at bounding box center [852, 127] width 1432 height 170
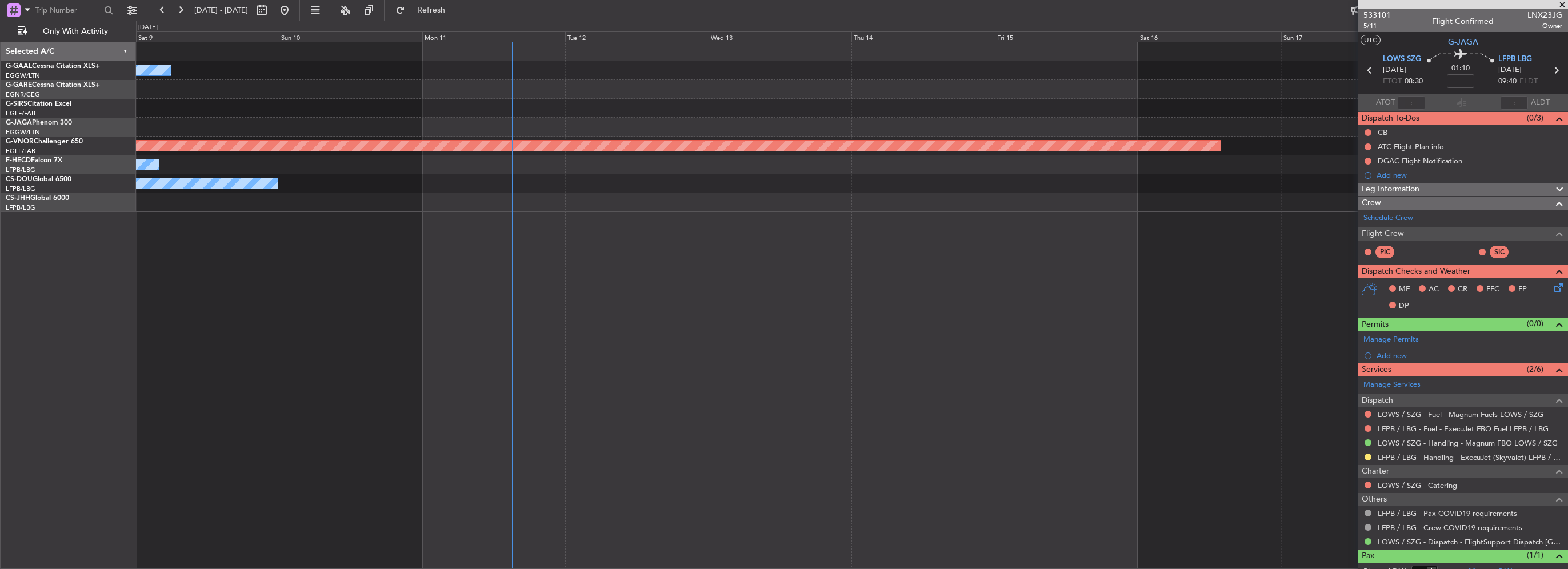
click at [135, 72] on div "No Crew Planned Maint London (Biggin Hill) No Crew No Crew Selected A/C G-GAAL …" at bounding box center [784, 295] width 1568 height 549
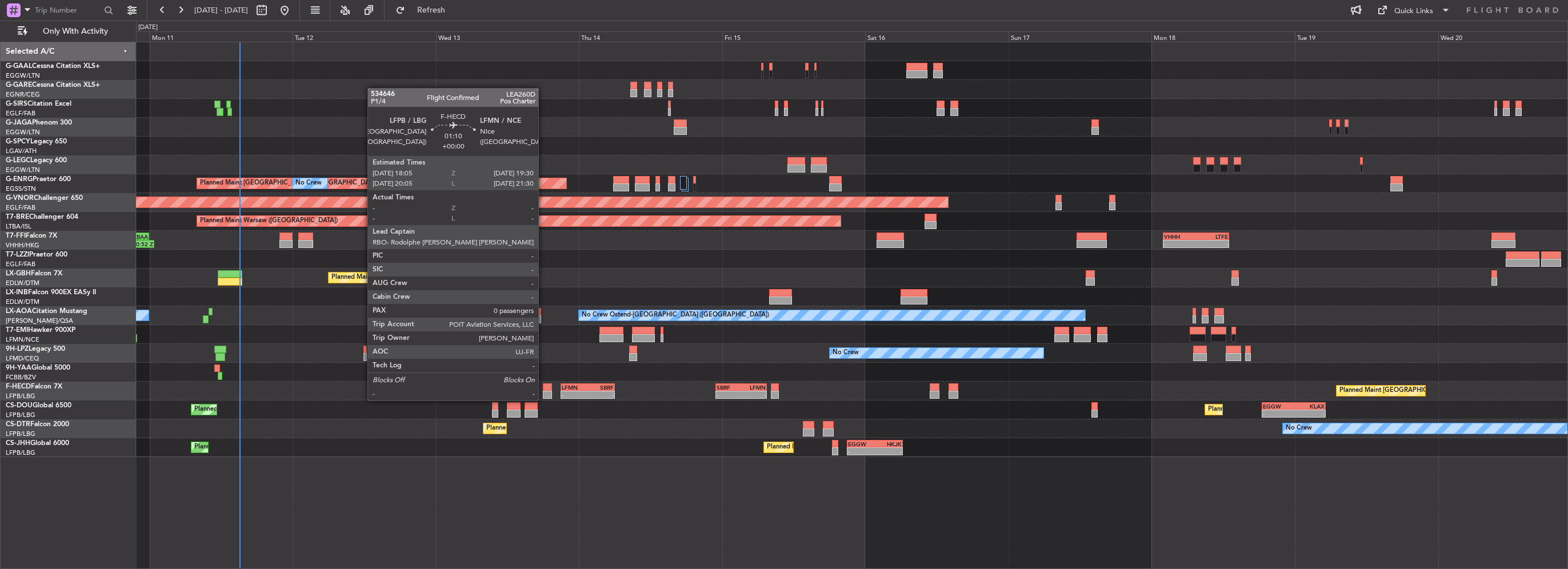
click at [543, 390] on div at bounding box center [547, 387] width 9 height 8
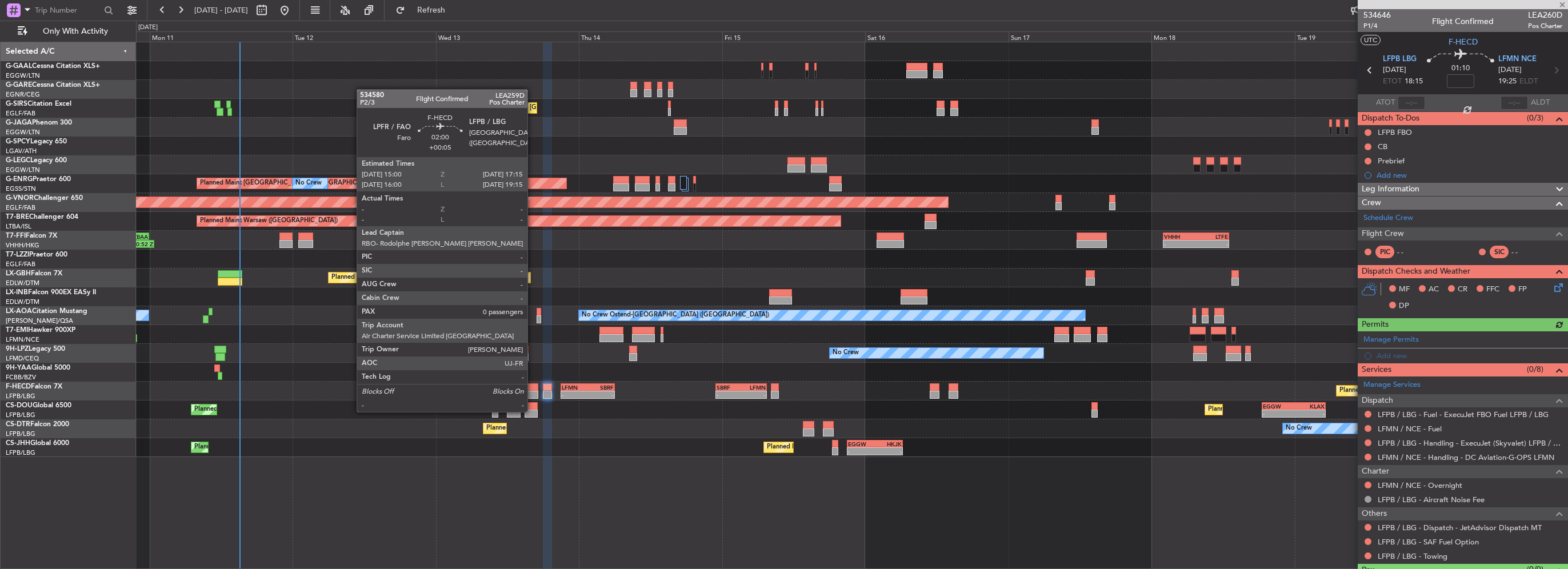
click at [533, 391] on div at bounding box center [532, 395] width 14 height 8
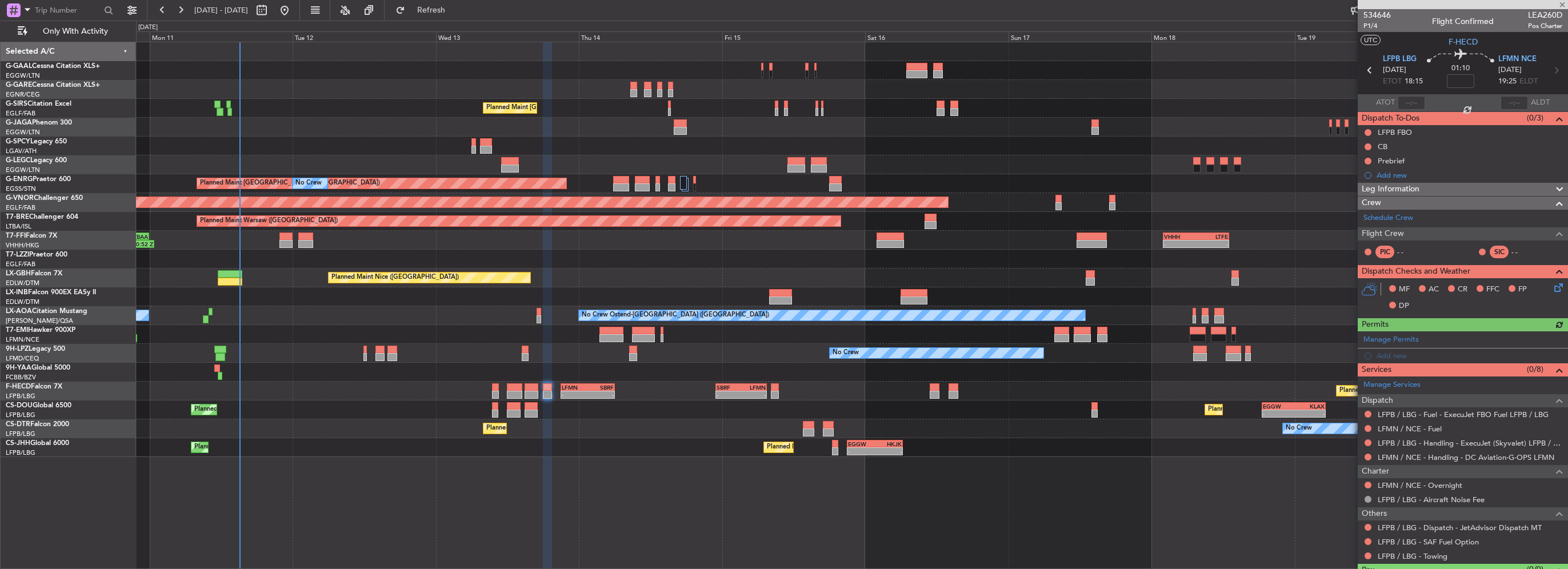
type input "+00:05"
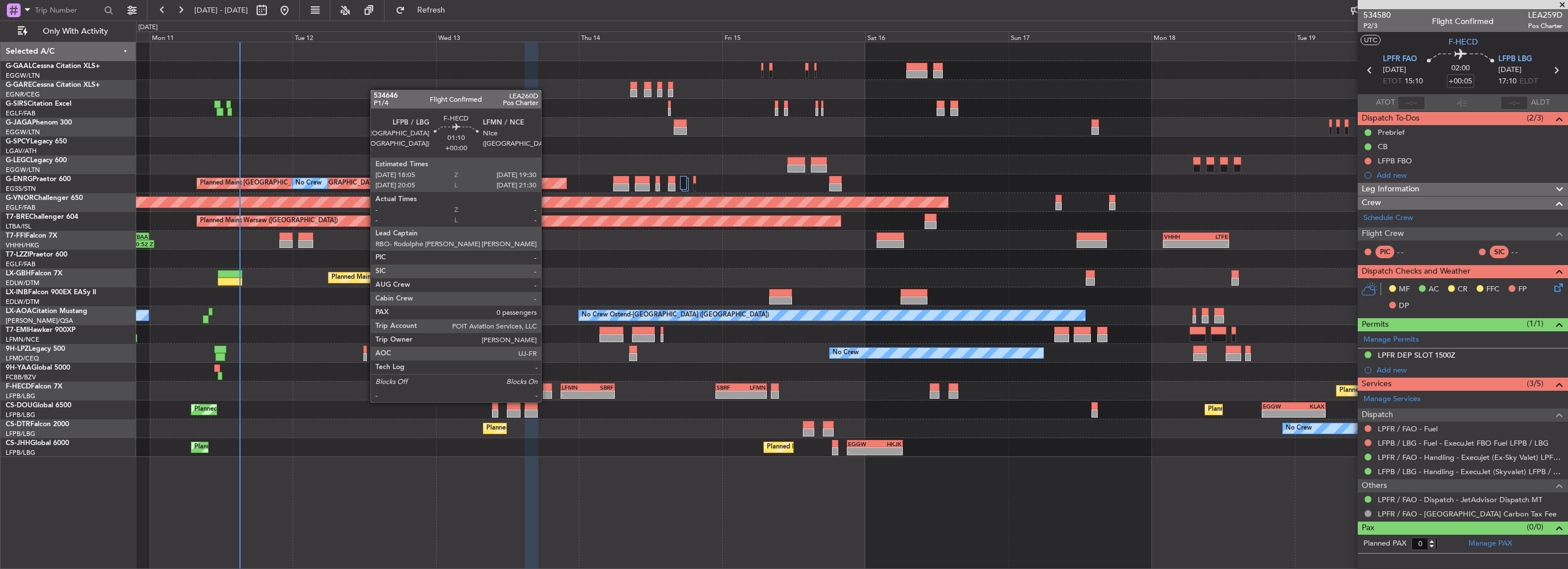
click at [546, 391] on div at bounding box center [547, 395] width 9 height 8
